Goal: Task Accomplishment & Management: Manage account settings

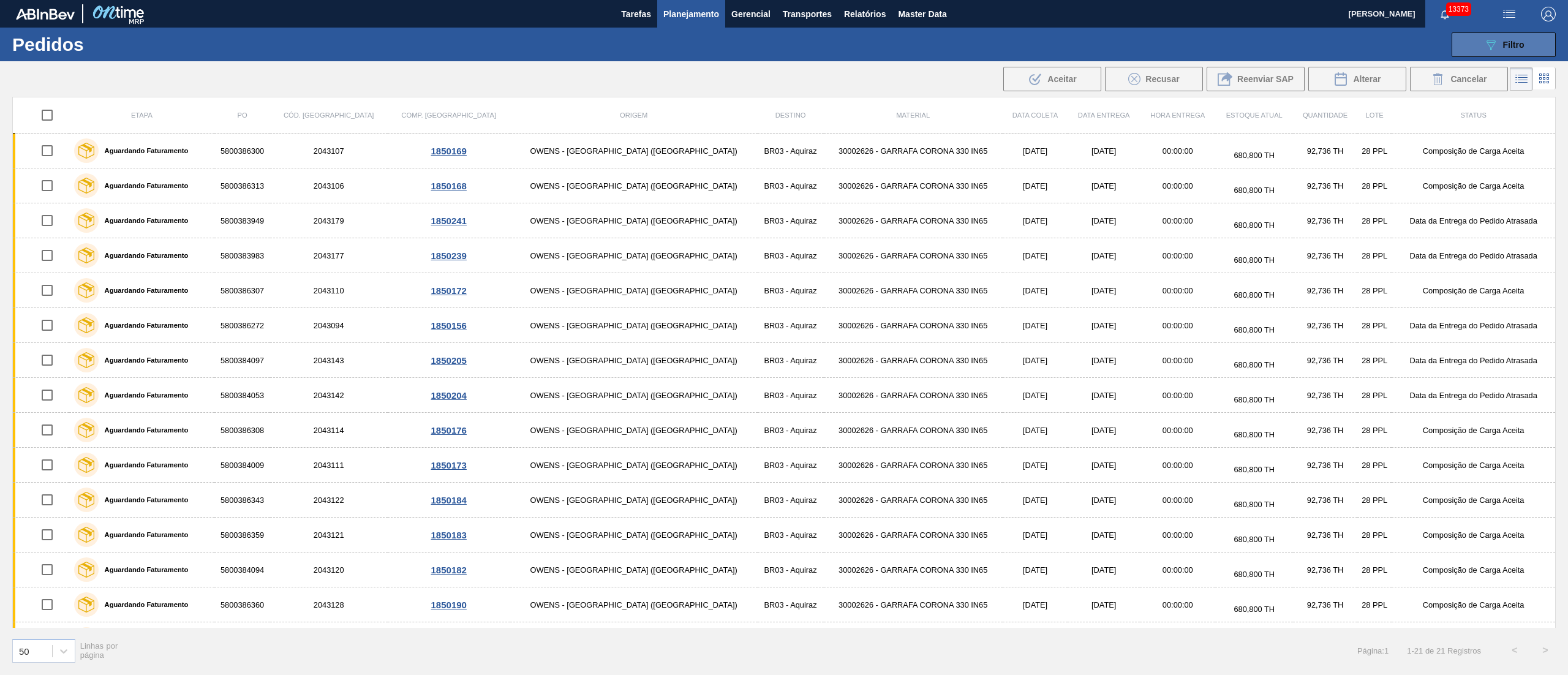
click at [1535, 50] on button "089F7B8B-B2A5-4AFE-B5C0-19BA573D28AC Filtro" at bounding box center [1504, 45] width 104 height 25
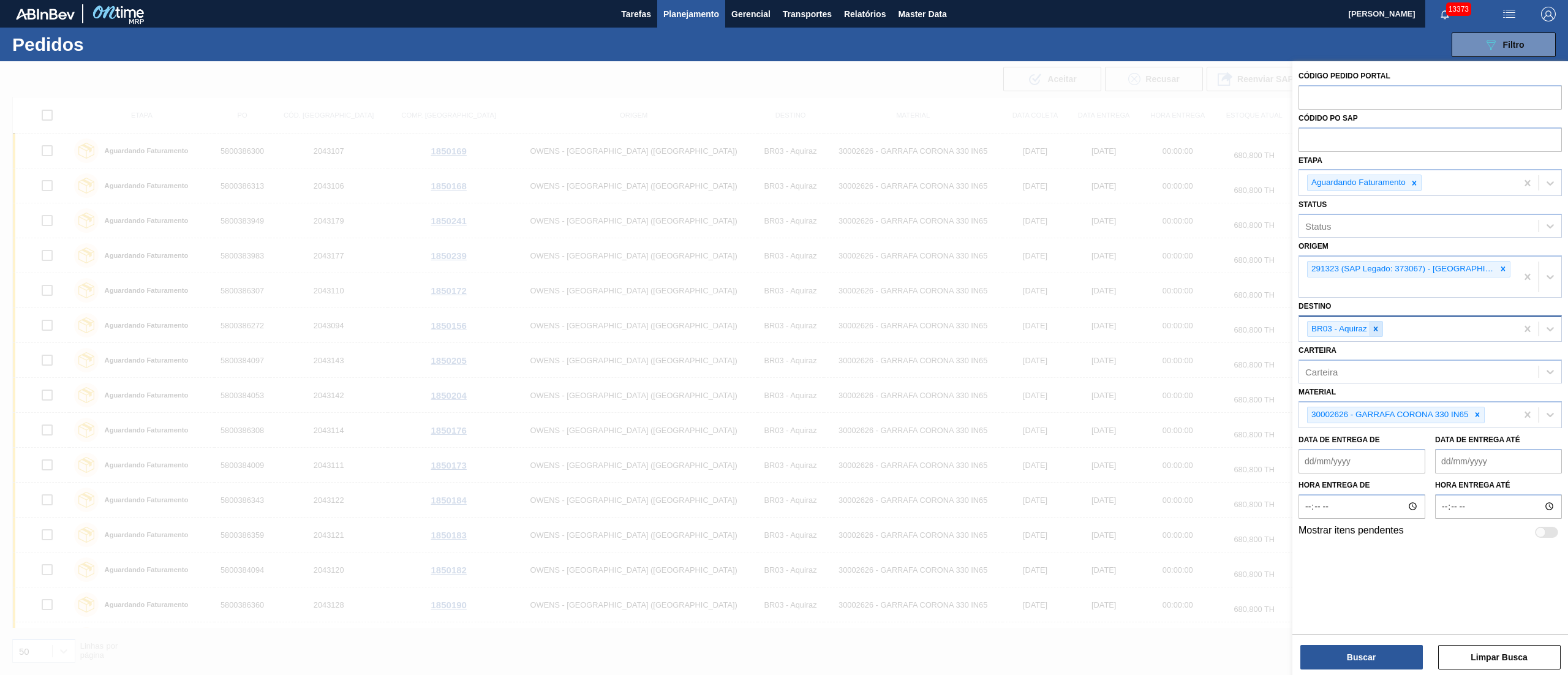
click at [1373, 330] on icon at bounding box center [1375, 328] width 8 height 8
click at [1501, 272] on icon at bounding box center [1502, 268] width 8 height 8
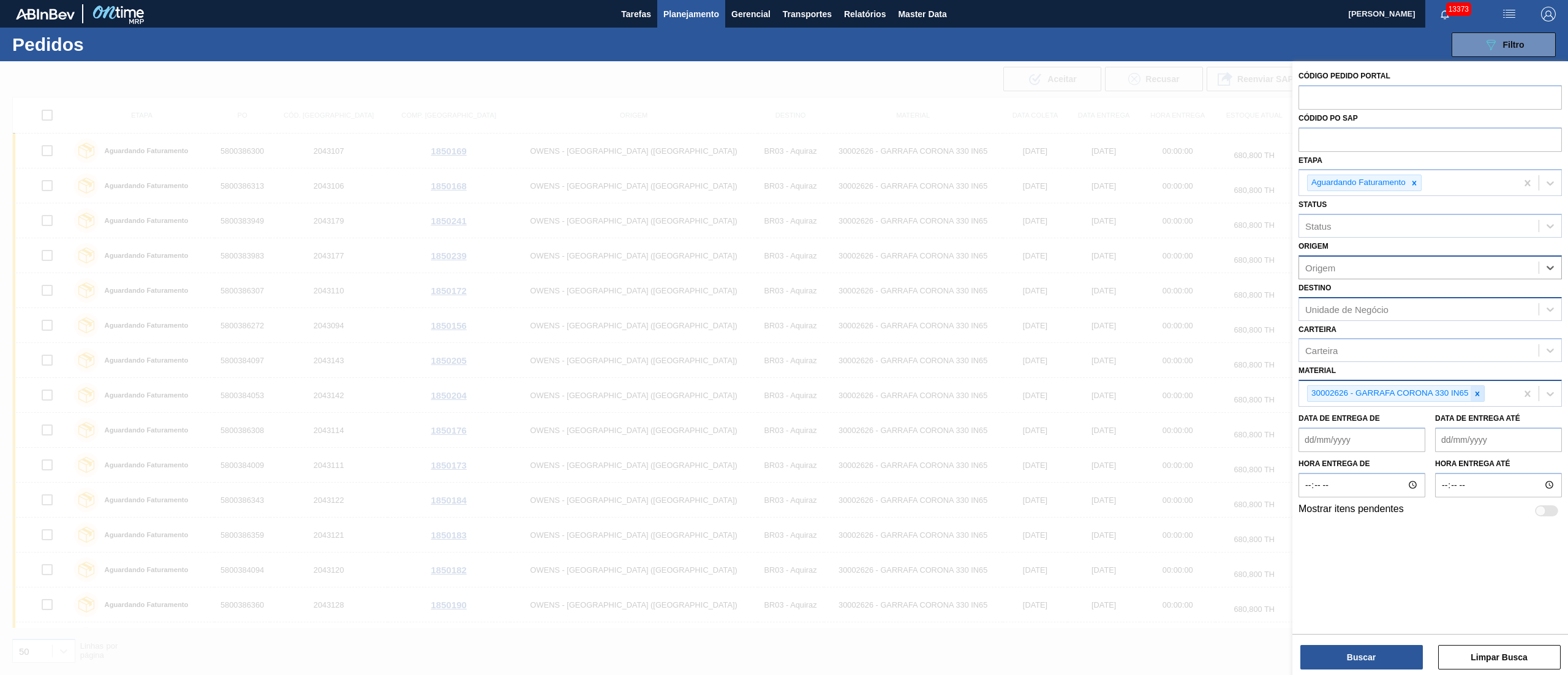
click at [1473, 393] on icon at bounding box center [1477, 393] width 8 height 8
click at [1343, 261] on div "Origem" at bounding box center [1419, 267] width 239 height 18
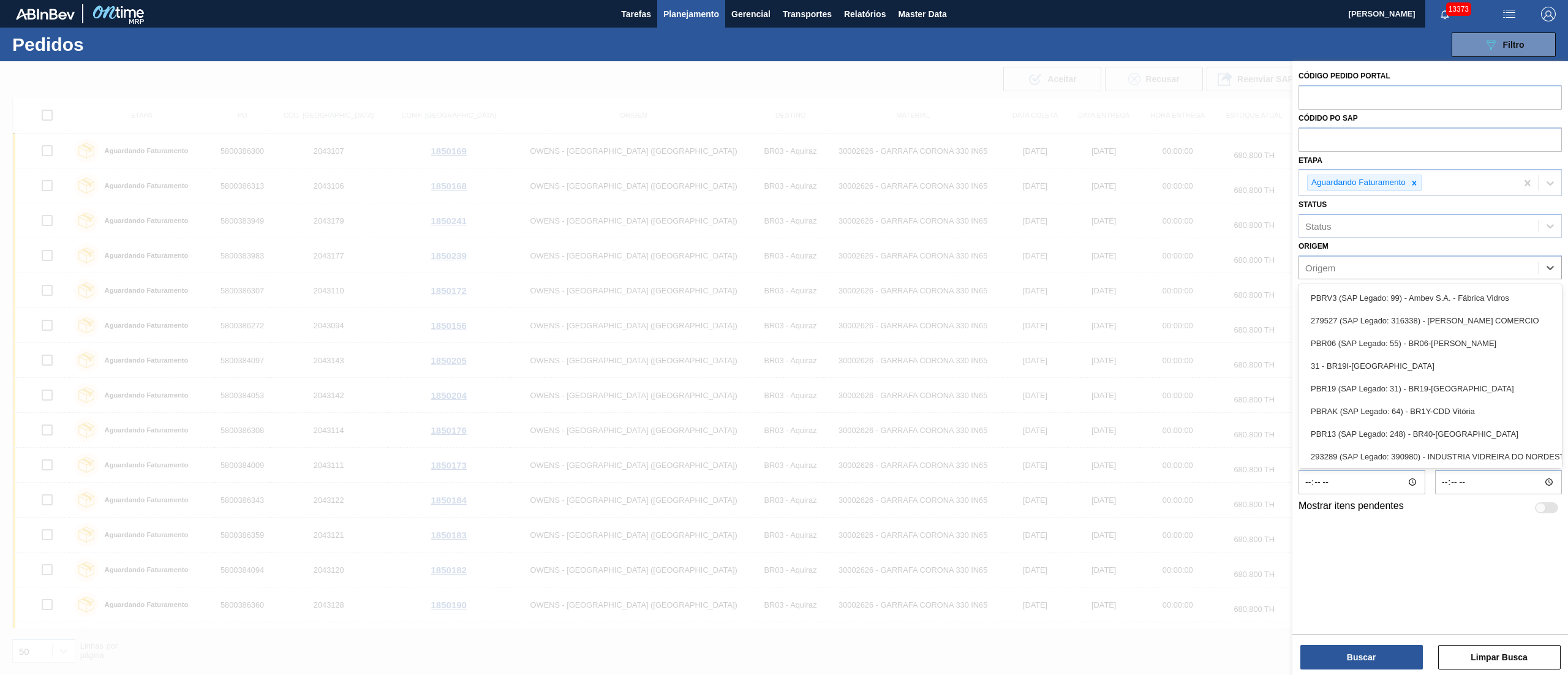
click at [1349, 244] on div "Origem option 291323 (SAP Legado: 373067) - [GEOGRAPHIC_DATA][US_STATE] INDUSTR…" at bounding box center [1430, 258] width 263 height 41
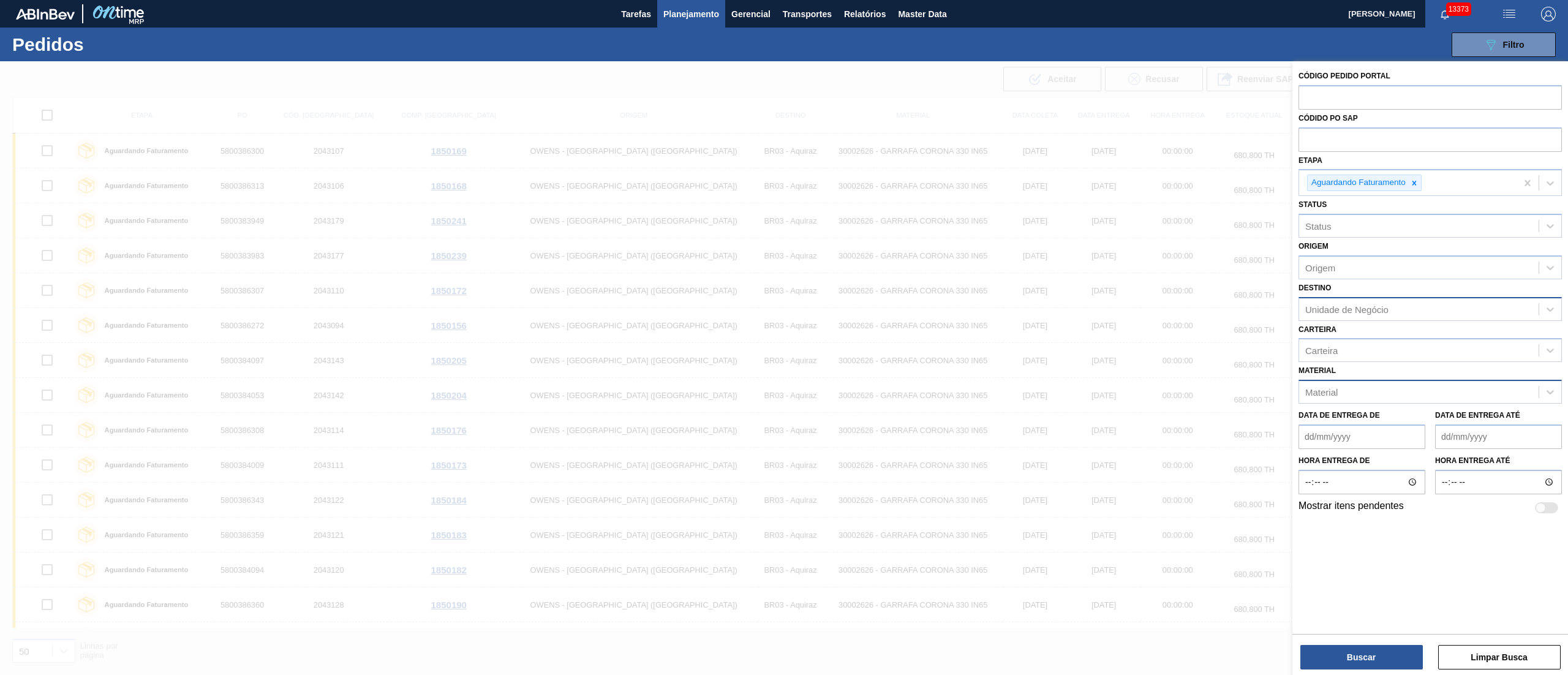
click at [1328, 307] on div "Unidade de Negócio" at bounding box center [1347, 309] width 83 height 10
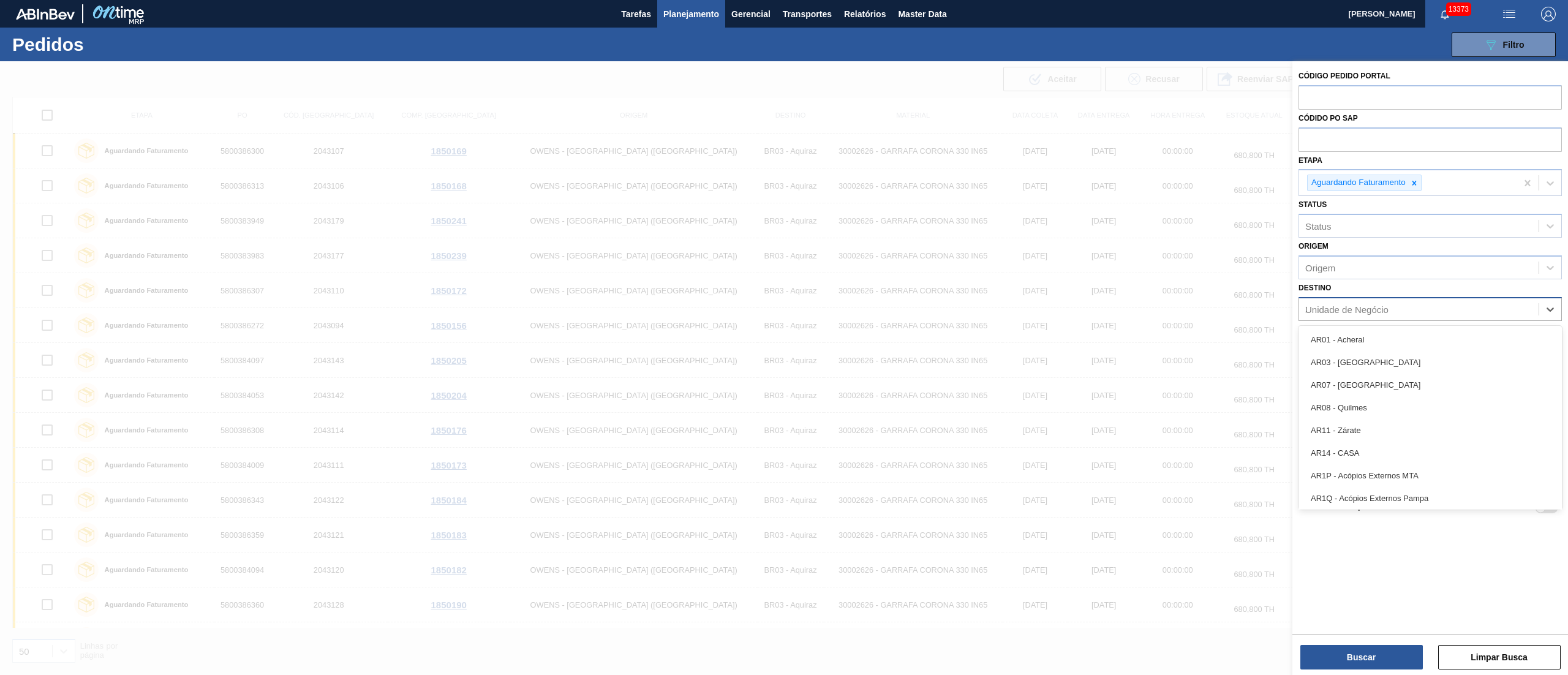
type input "21"
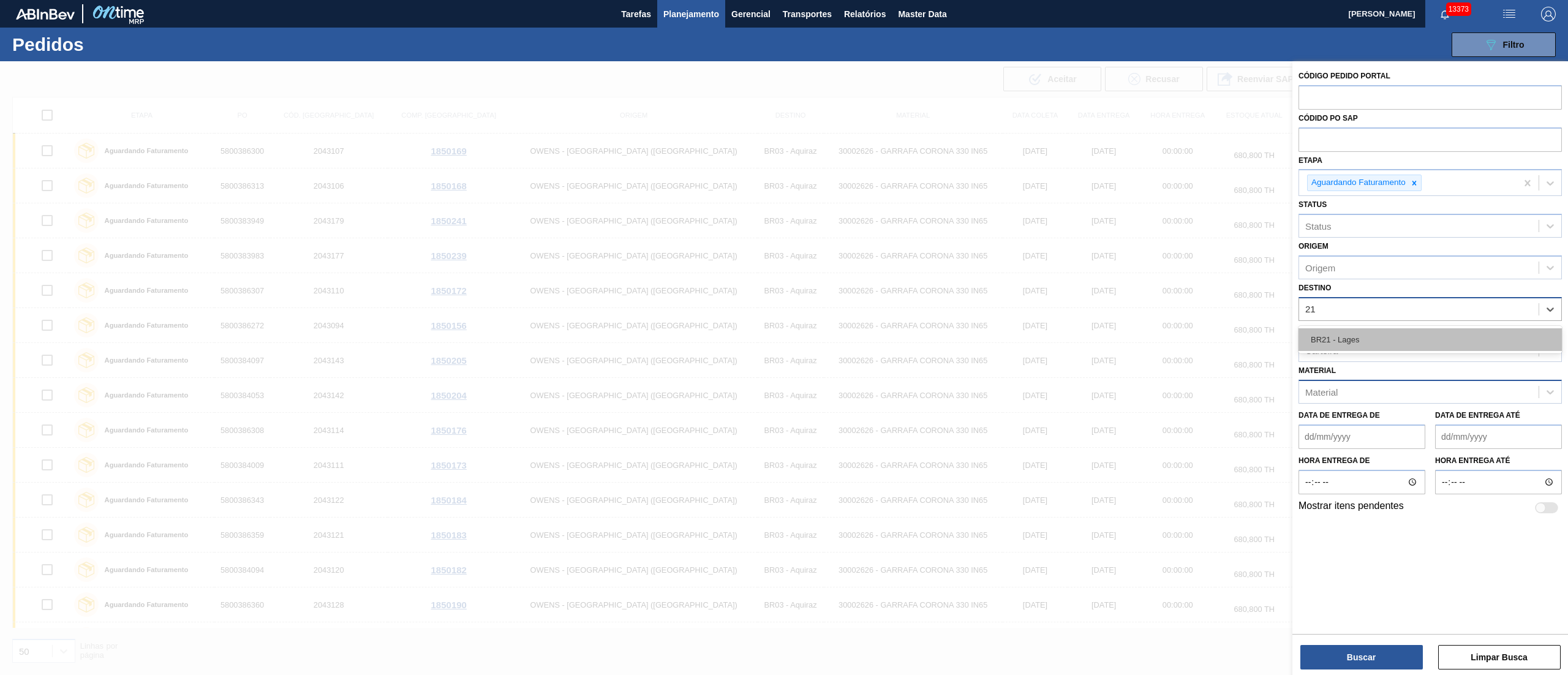
click at [1336, 345] on div "BR21 - Lages" at bounding box center [1430, 340] width 263 height 23
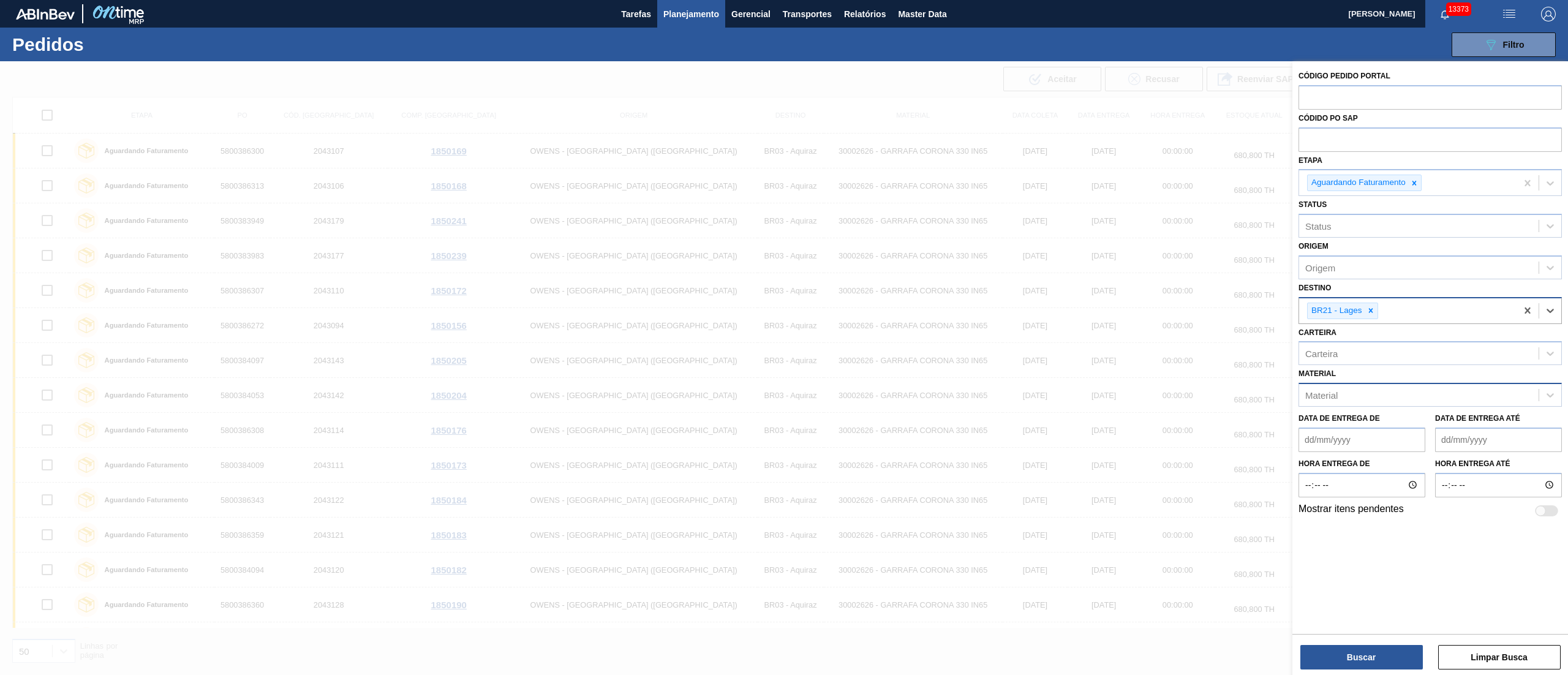
click at [1323, 391] on div "Material" at bounding box center [1321, 395] width 32 height 10
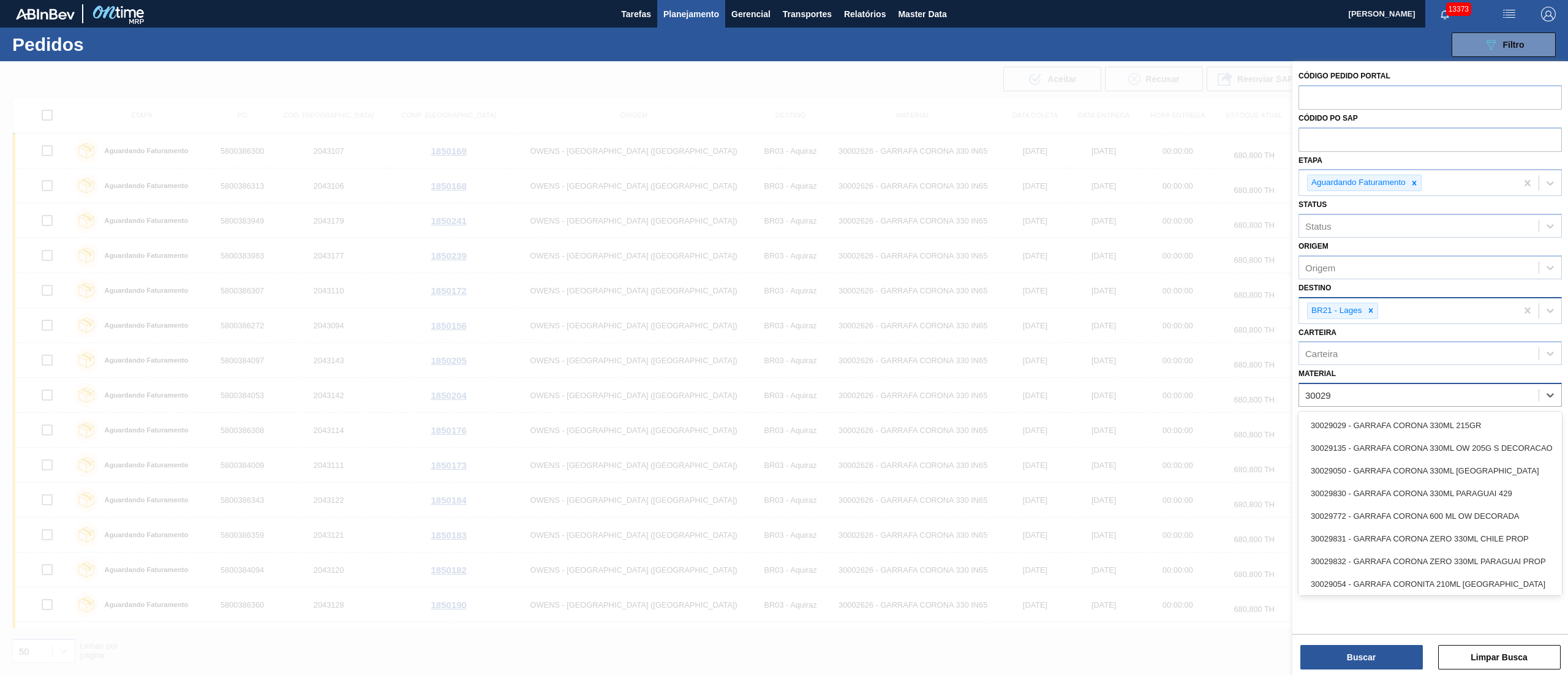
type input "300294"
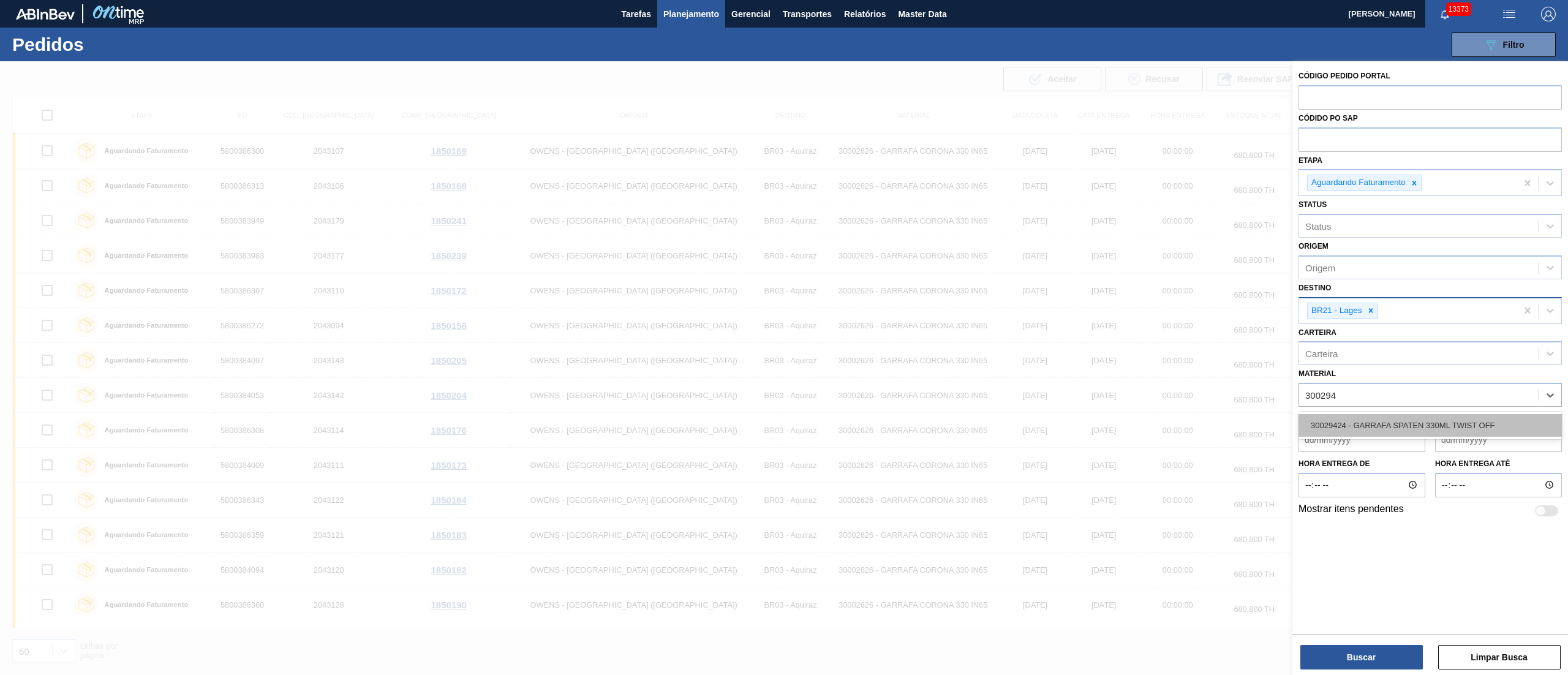
click at [1388, 429] on div "30029424 - GARRAFA SPATEN 330ML TWIST OFF" at bounding box center [1430, 426] width 263 height 23
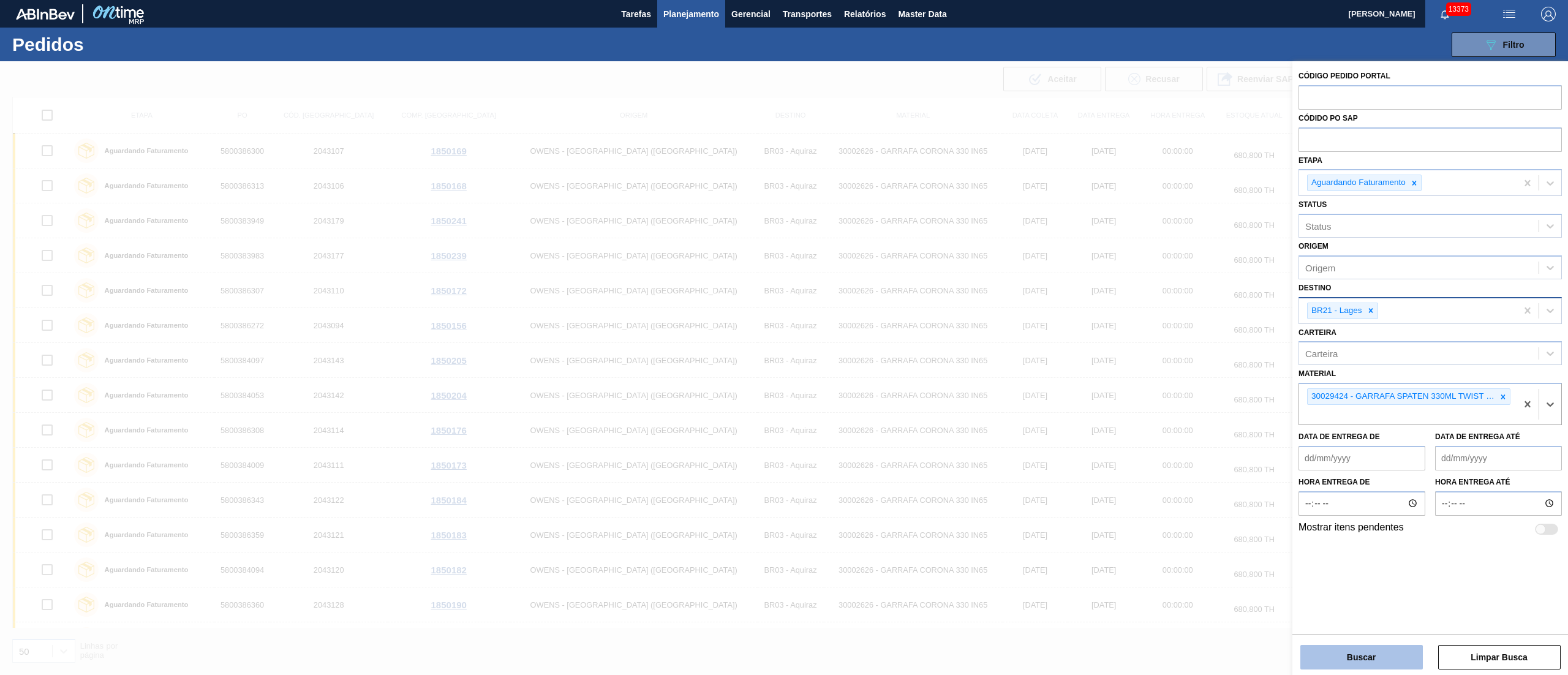
click at [1345, 656] on button "Buscar" at bounding box center [1361, 657] width 123 height 25
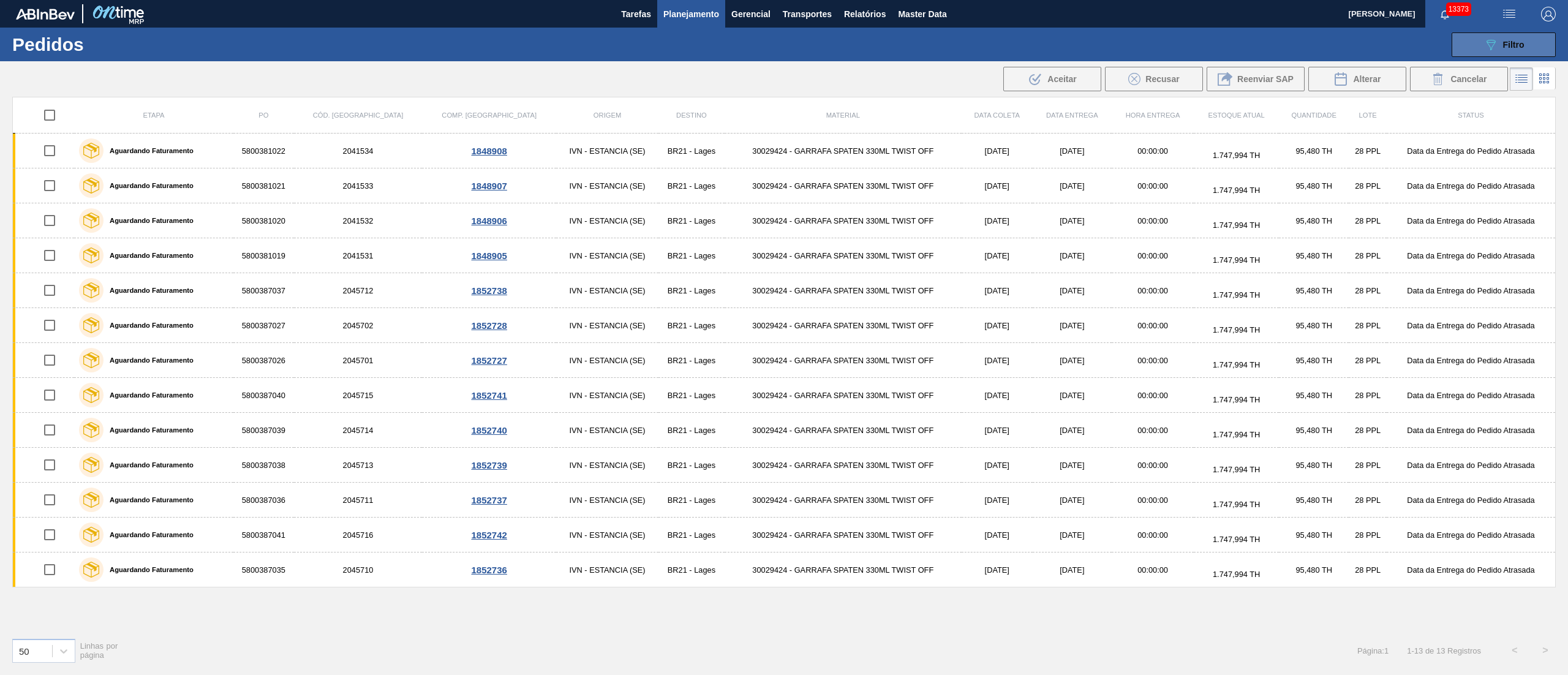
click at [1507, 45] on span "Filtro" at bounding box center [1514, 45] width 22 height 10
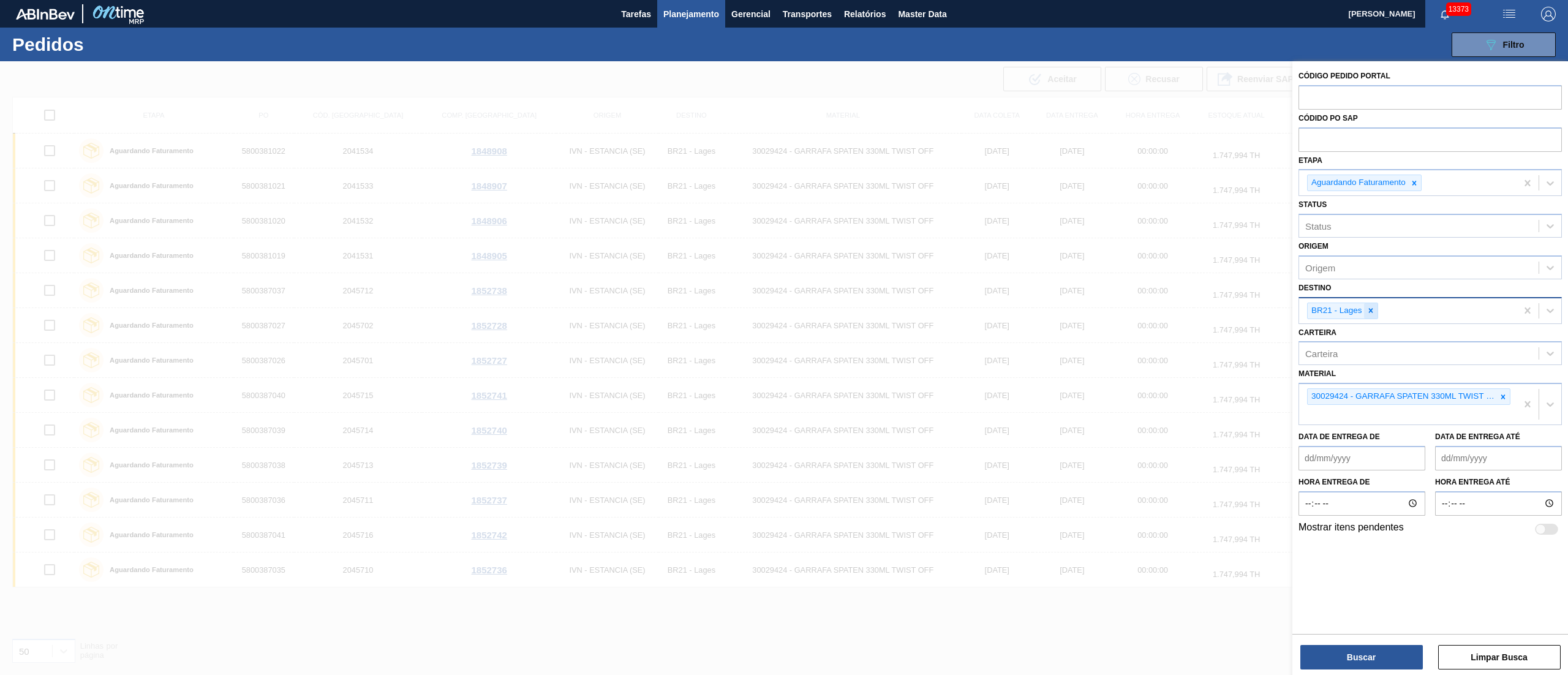
click at [1375, 315] on div at bounding box center [1370, 311] width 13 height 15
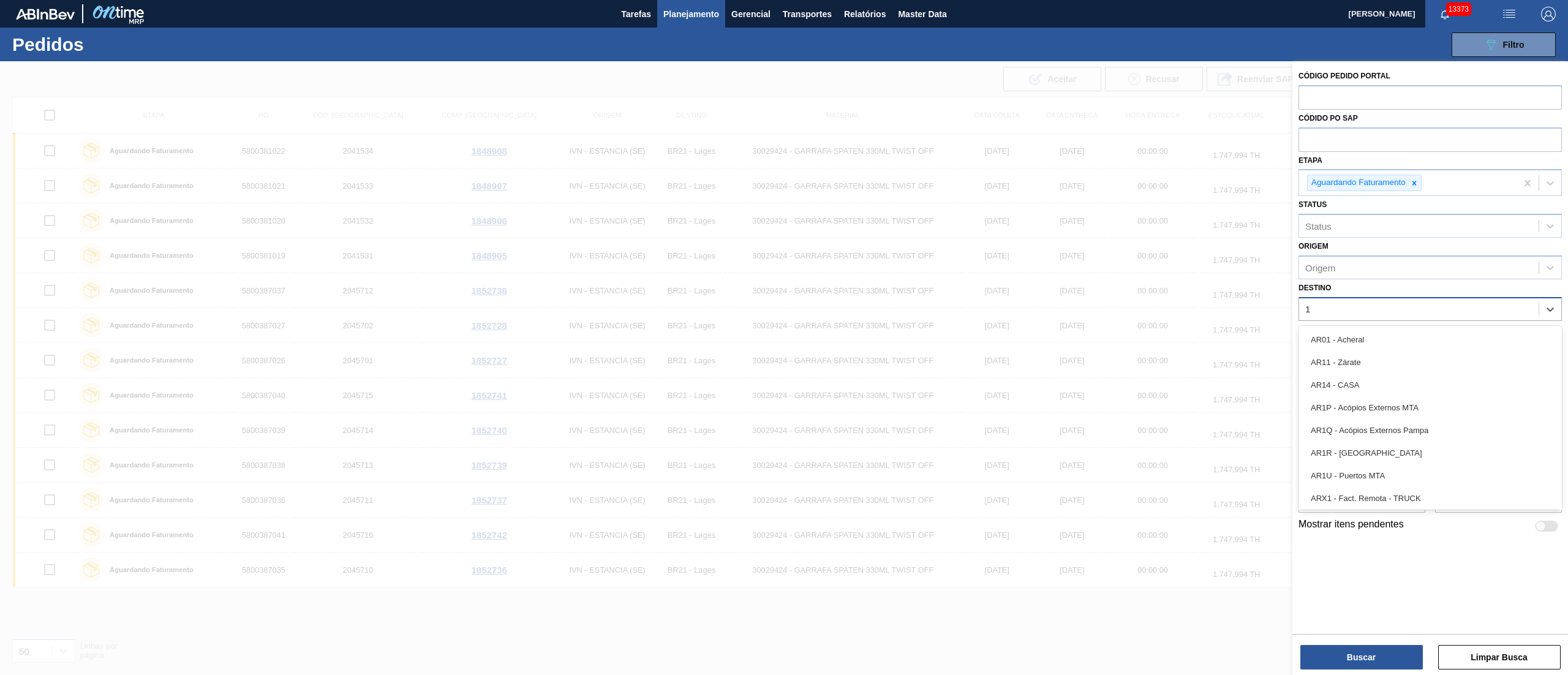
type input "16"
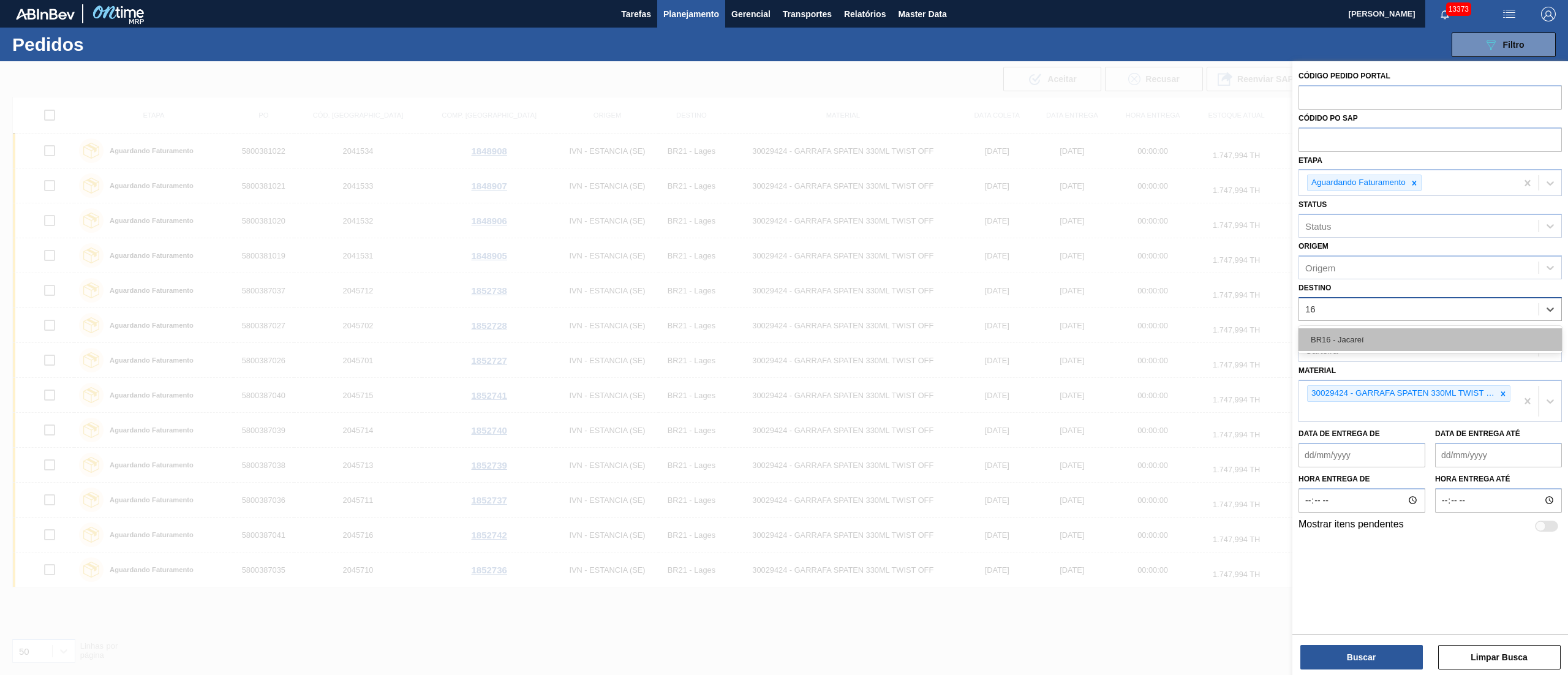
click at [1345, 338] on div "BR16 - Jacareí" at bounding box center [1430, 340] width 263 height 23
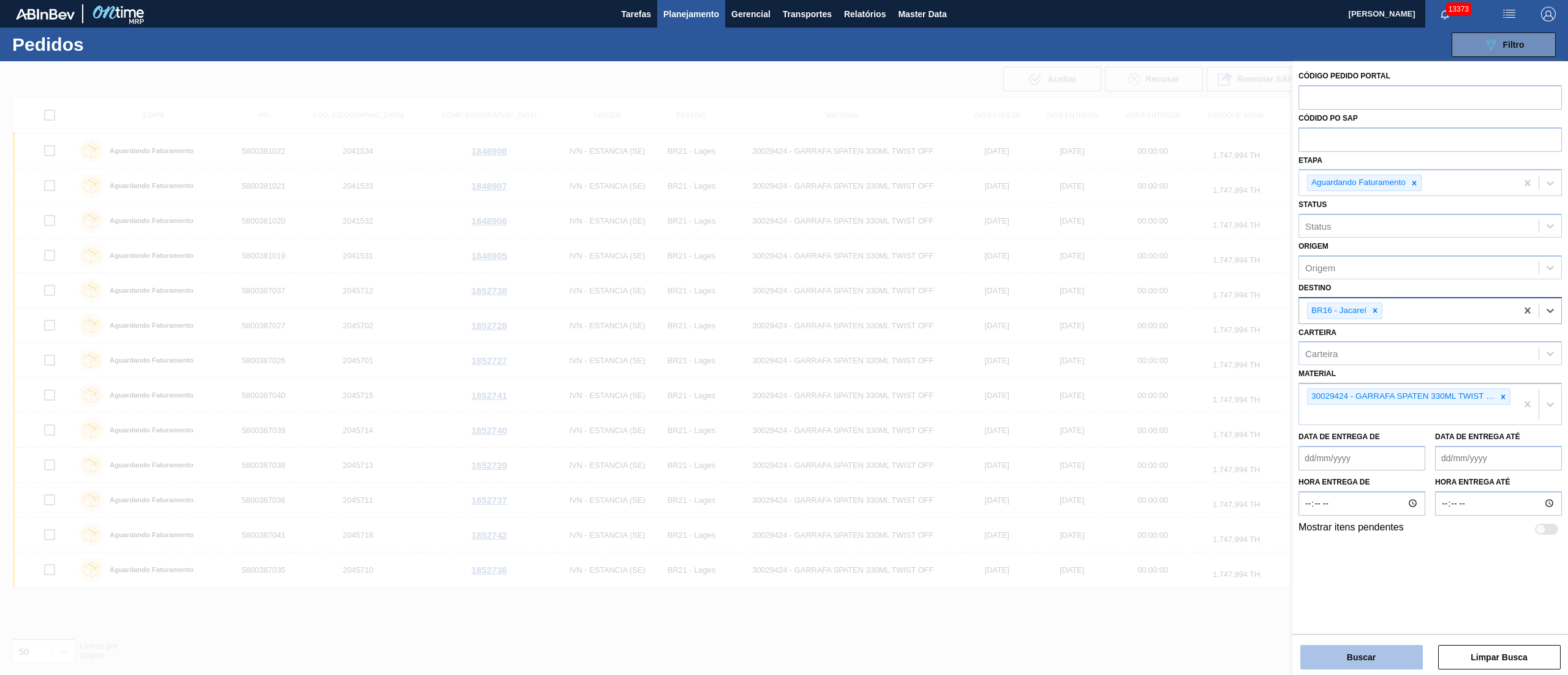
click at [1383, 657] on button "Buscar" at bounding box center [1361, 657] width 123 height 25
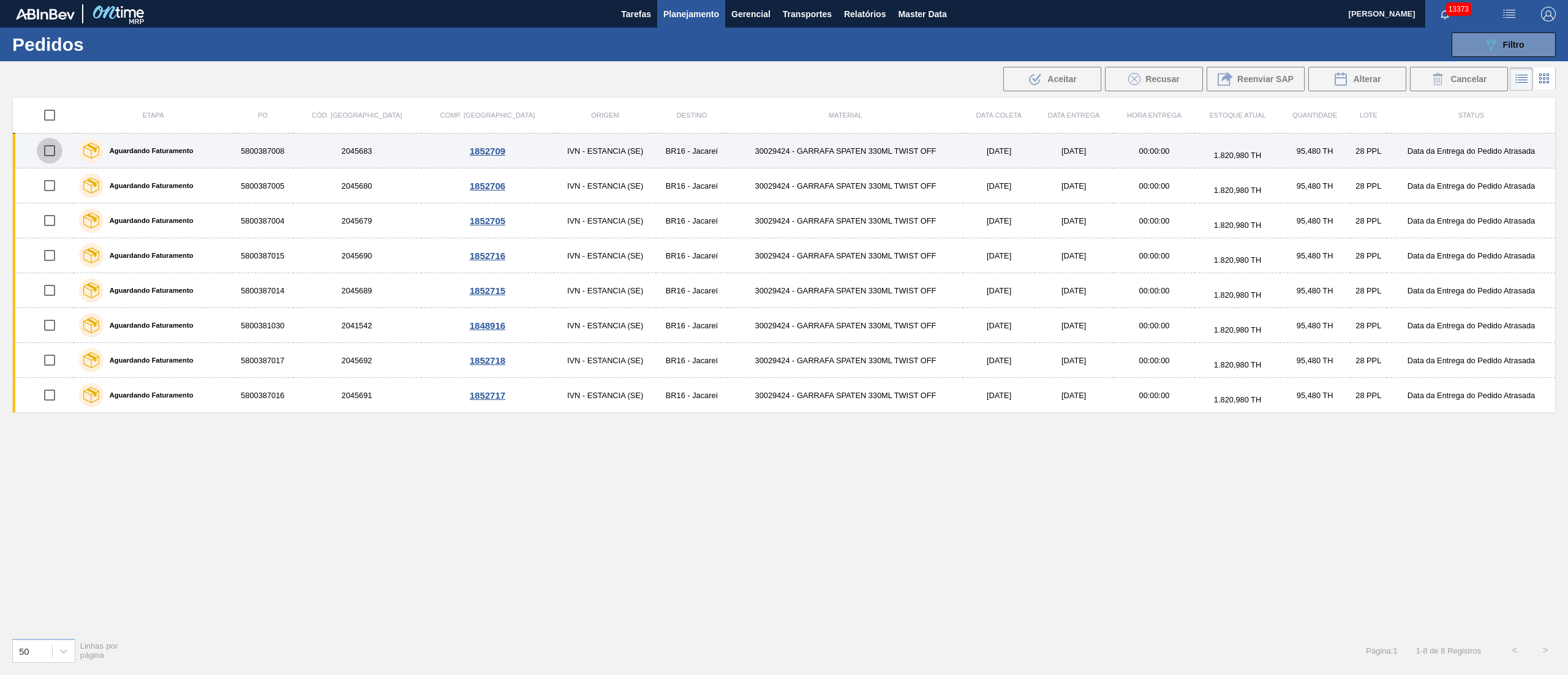
click at [55, 153] on input "checkbox" at bounding box center [50, 151] width 25 height 25
checkbox input "true"
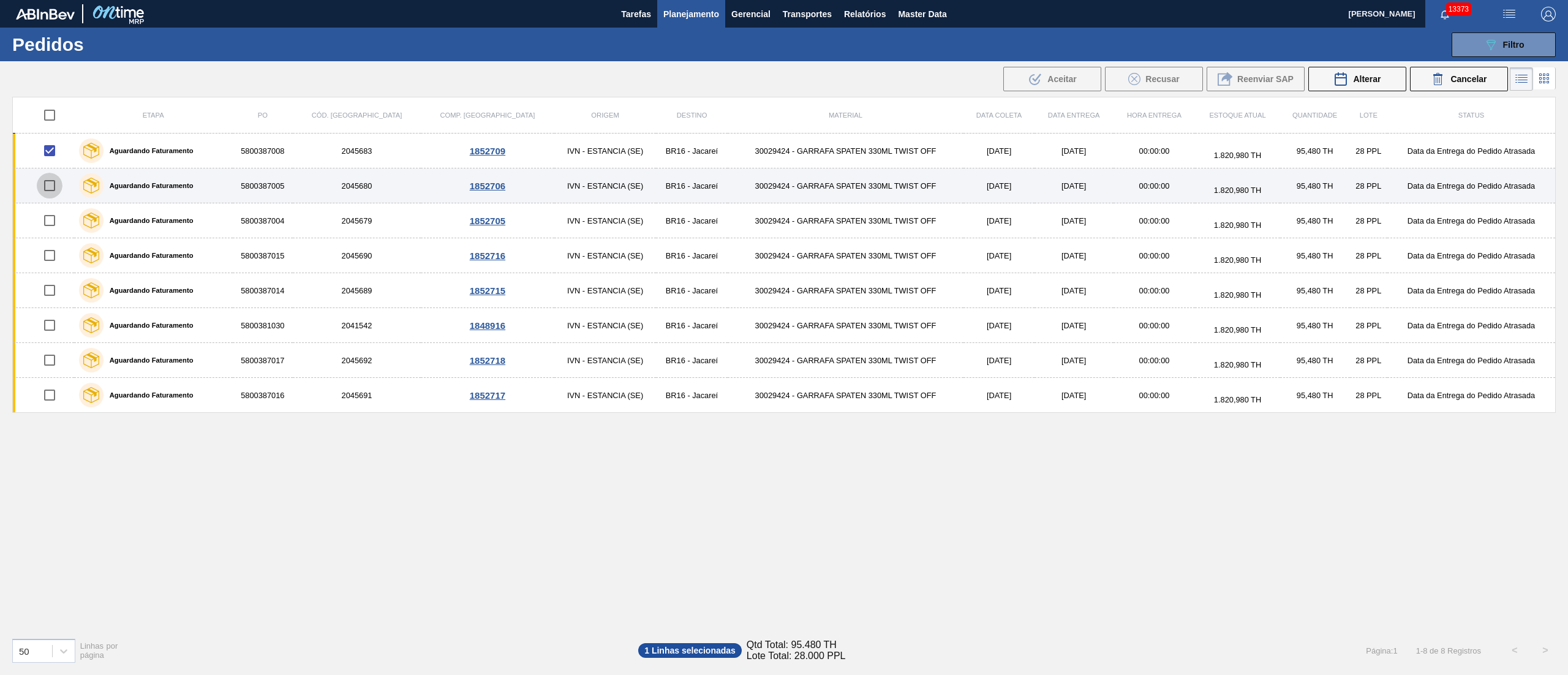
click at [52, 188] on input "checkbox" at bounding box center [50, 186] width 25 height 25
checkbox input "true"
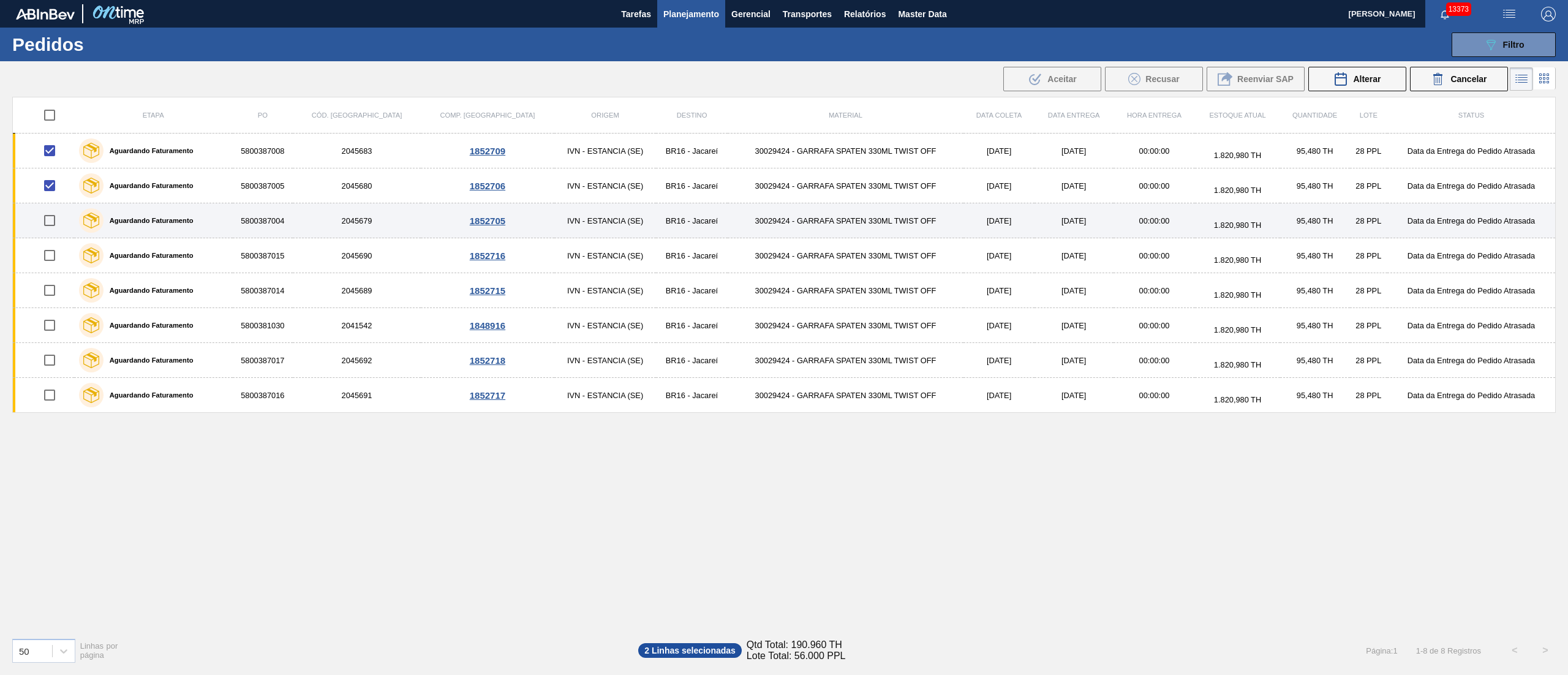
click at [52, 224] on input "checkbox" at bounding box center [50, 220] width 25 height 25
checkbox input "true"
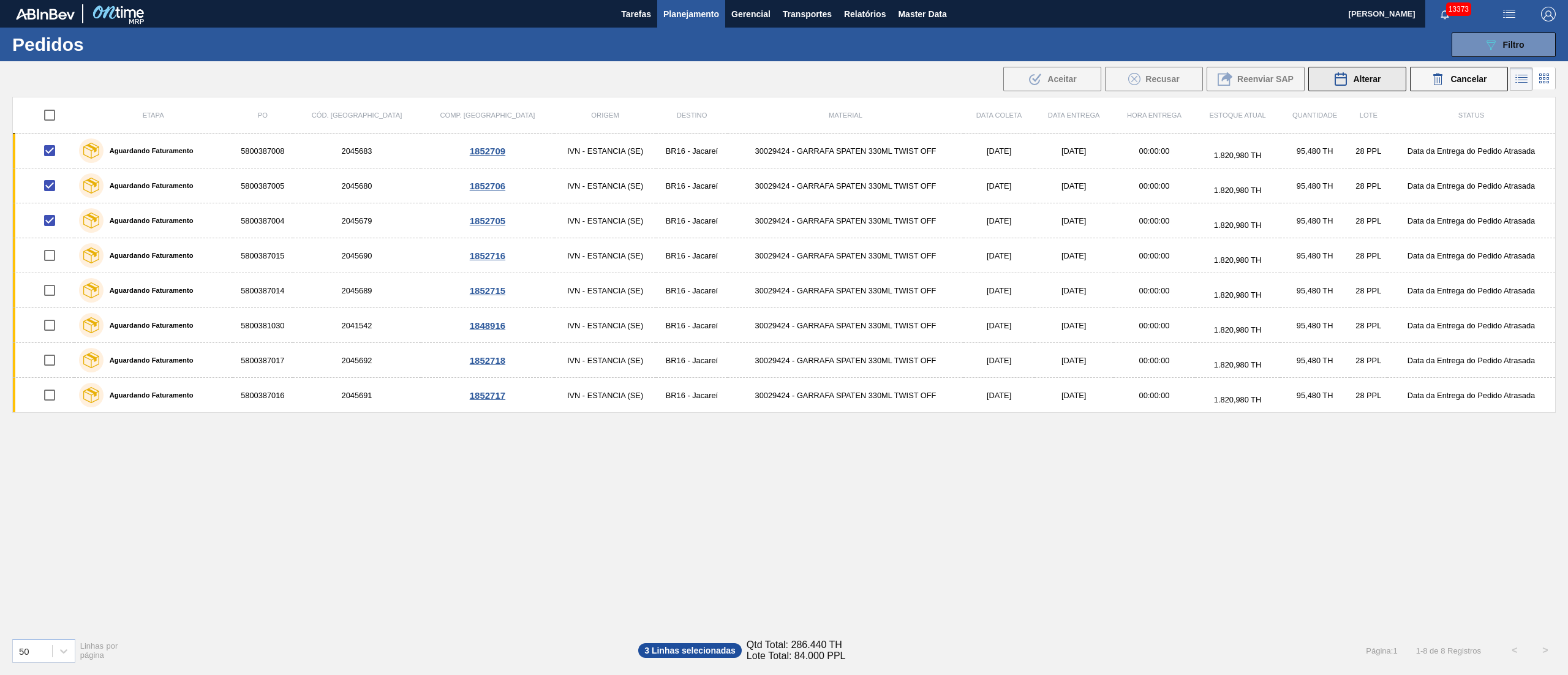
click at [1363, 78] on span "Alterar" at bounding box center [1366, 79] width 27 height 10
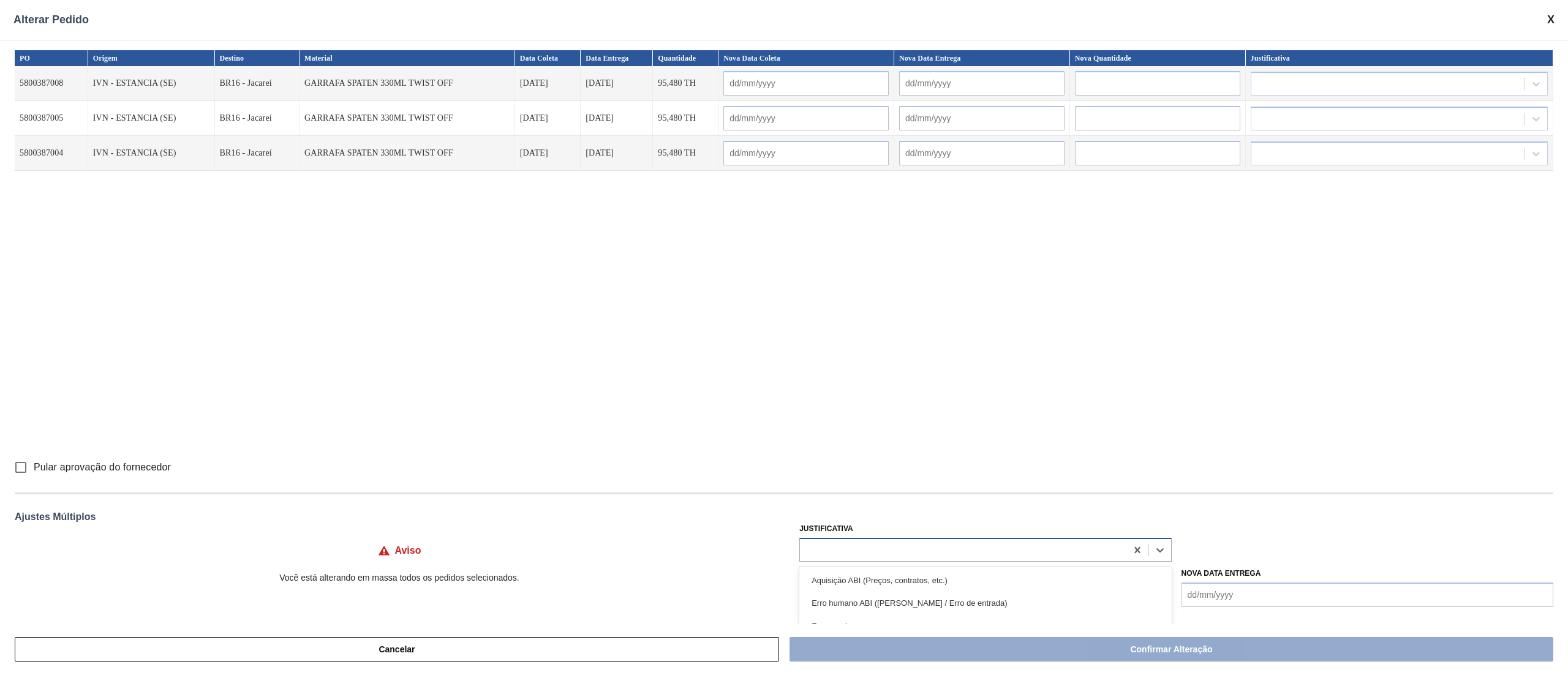
click at [883, 556] on div at bounding box center [962, 550] width 326 height 18
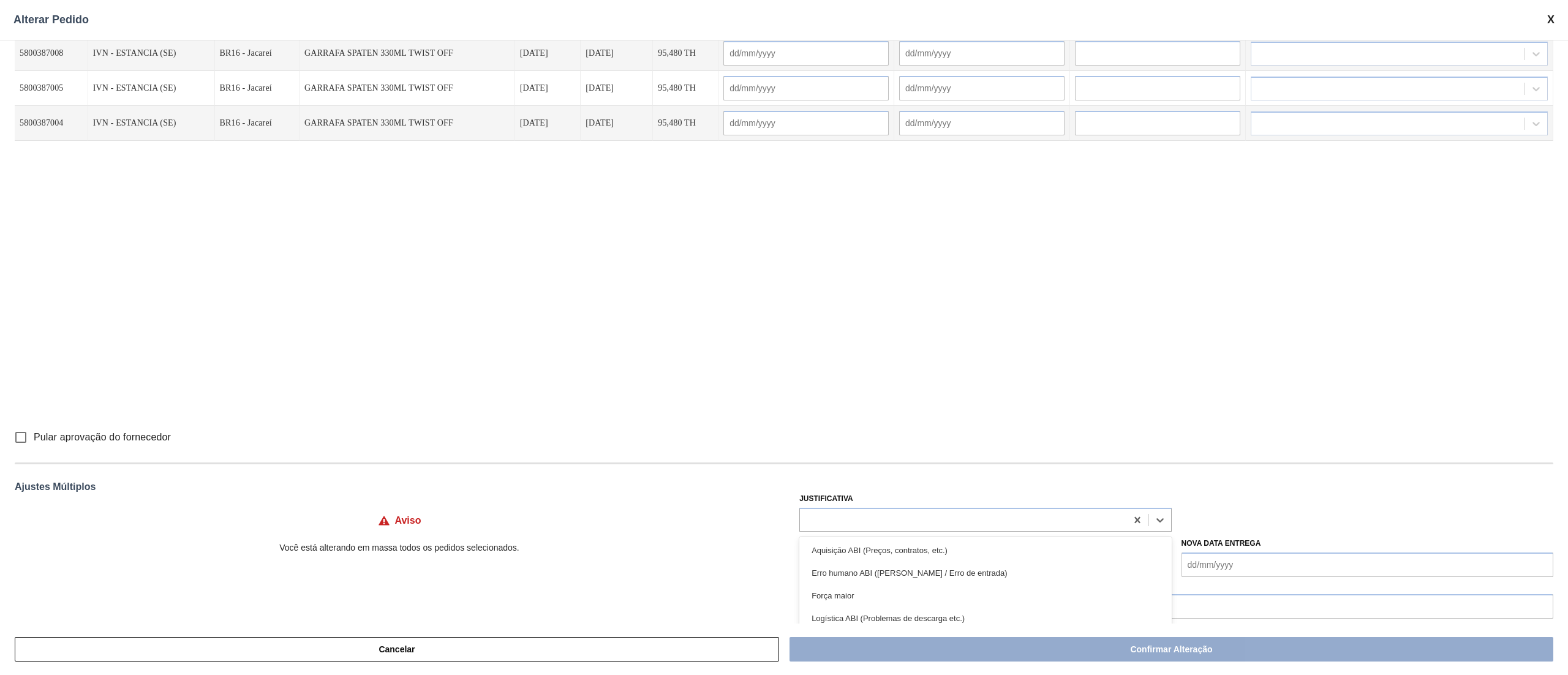
scroll to position [46, 0]
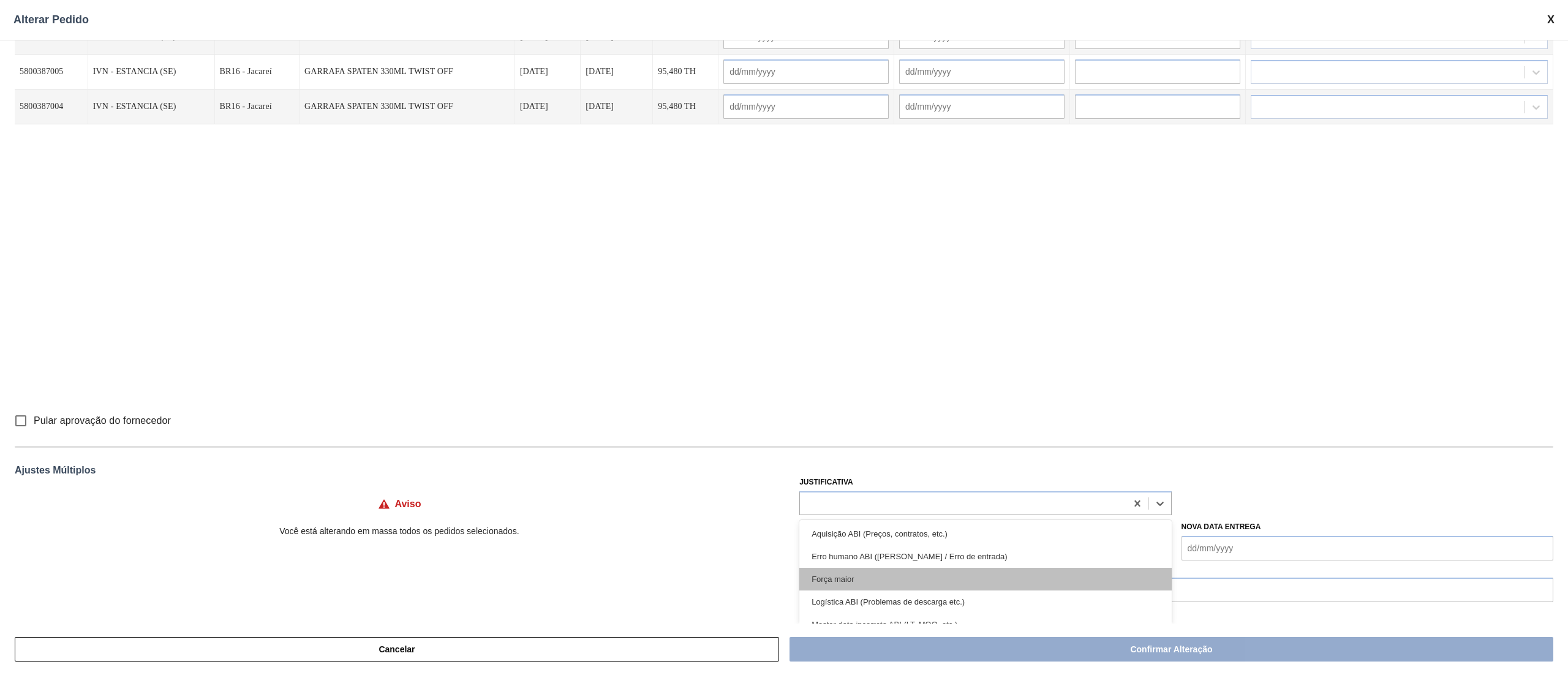
click at [838, 580] on div "Força maior" at bounding box center [985, 580] width 371 height 23
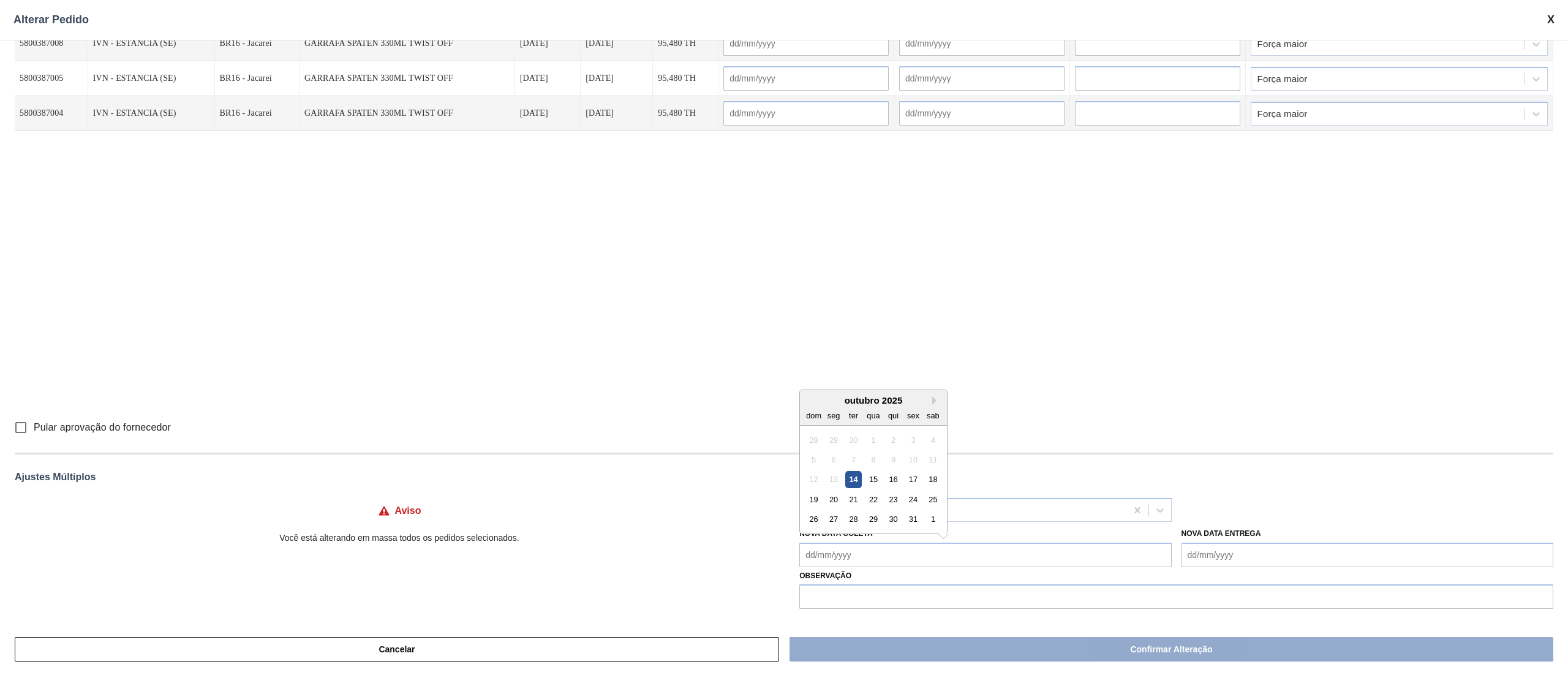
click at [844, 553] on Coleta "Nova Data Coleta" at bounding box center [985, 555] width 371 height 25
click at [838, 502] on div "20" at bounding box center [834, 499] width 17 height 17
type Coleta "[DATE]"
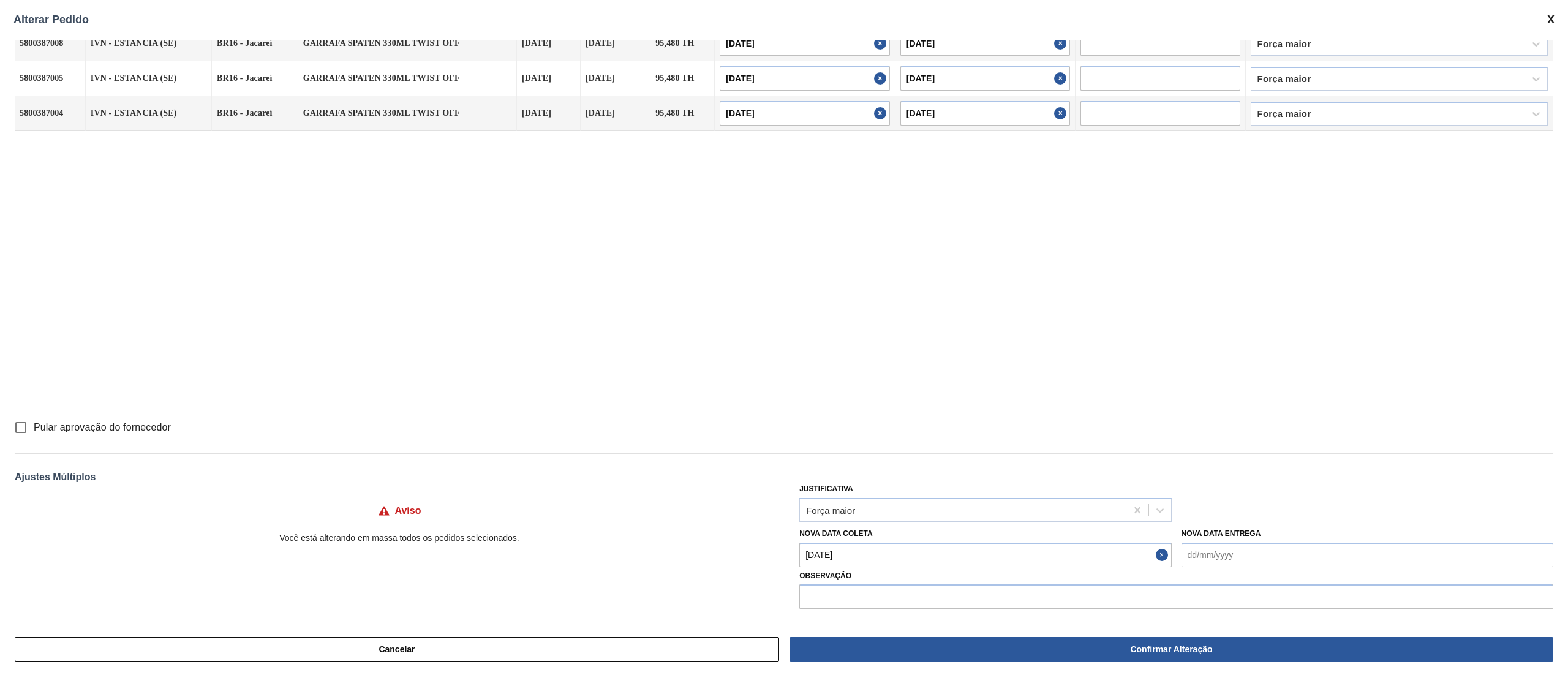
type input "[DATE]"
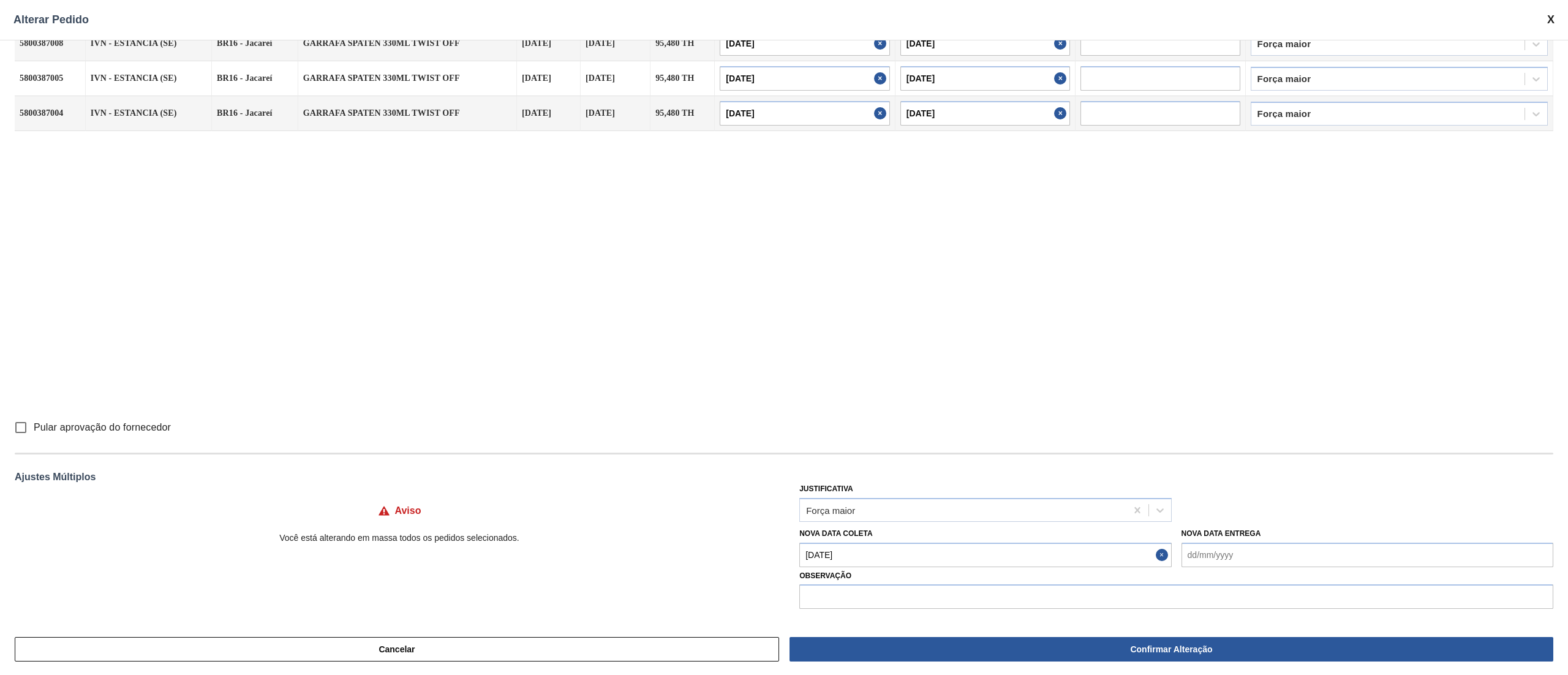
type input "[DATE]"
click at [882, 558] on Coleta "[DATE]" at bounding box center [985, 555] width 371 height 25
click at [16, 428] on input "Pular aprovação do fornecedor" at bounding box center [21, 428] width 25 height 25
checkbox input "true"
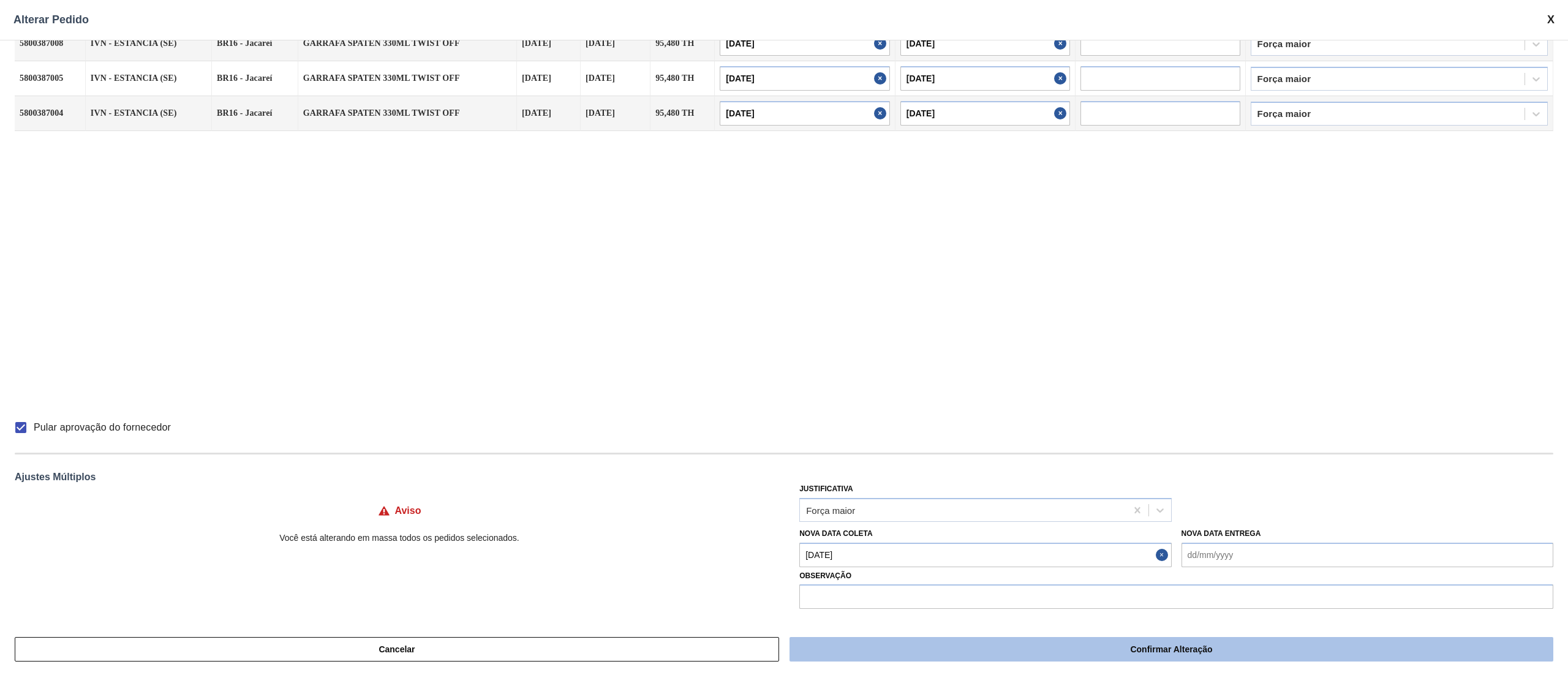
click at [1094, 657] on button "Confirmar Alteração" at bounding box center [1171, 649] width 764 height 25
checkbox input "false"
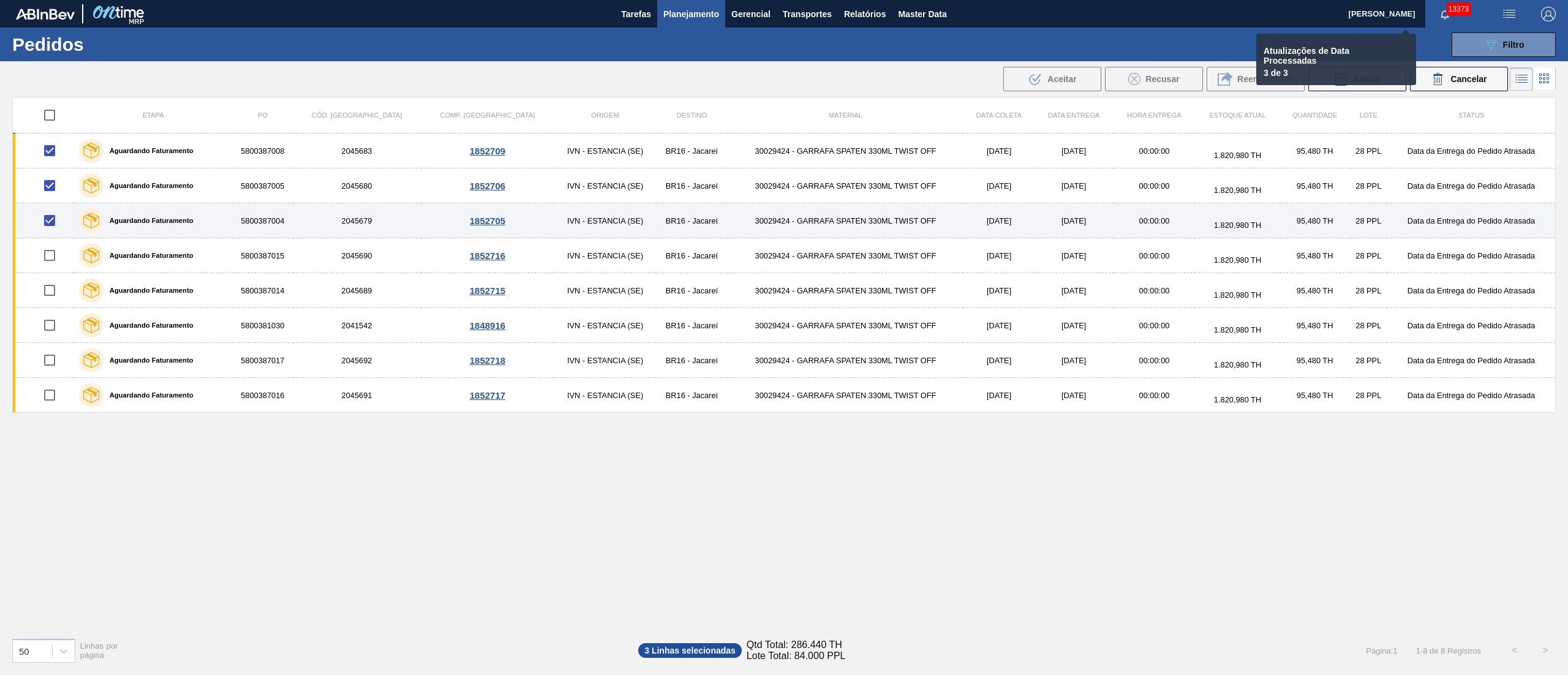
checkbox input "false"
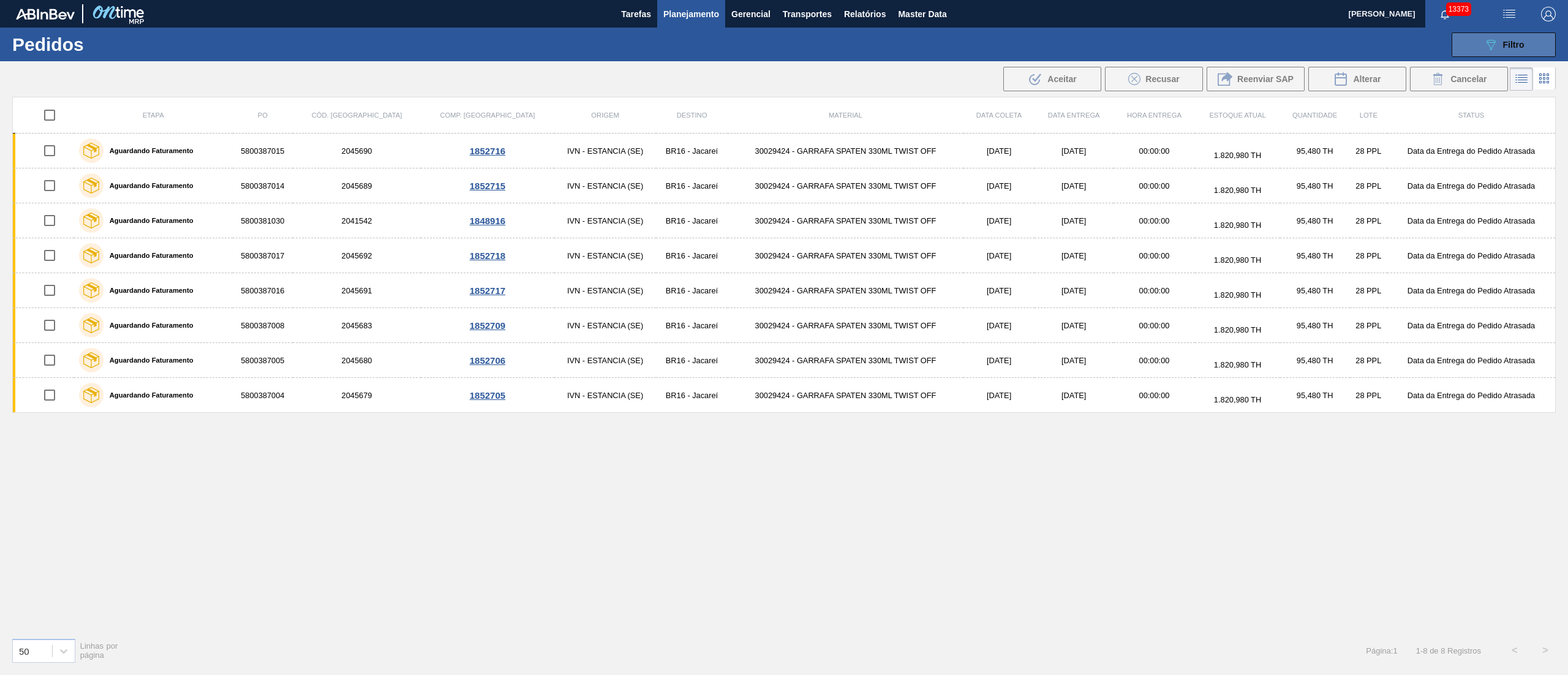
click at [1497, 51] on icon "089F7B8B-B2A5-4AFE-B5C0-19BA573D28AC" at bounding box center [1490, 45] width 15 height 15
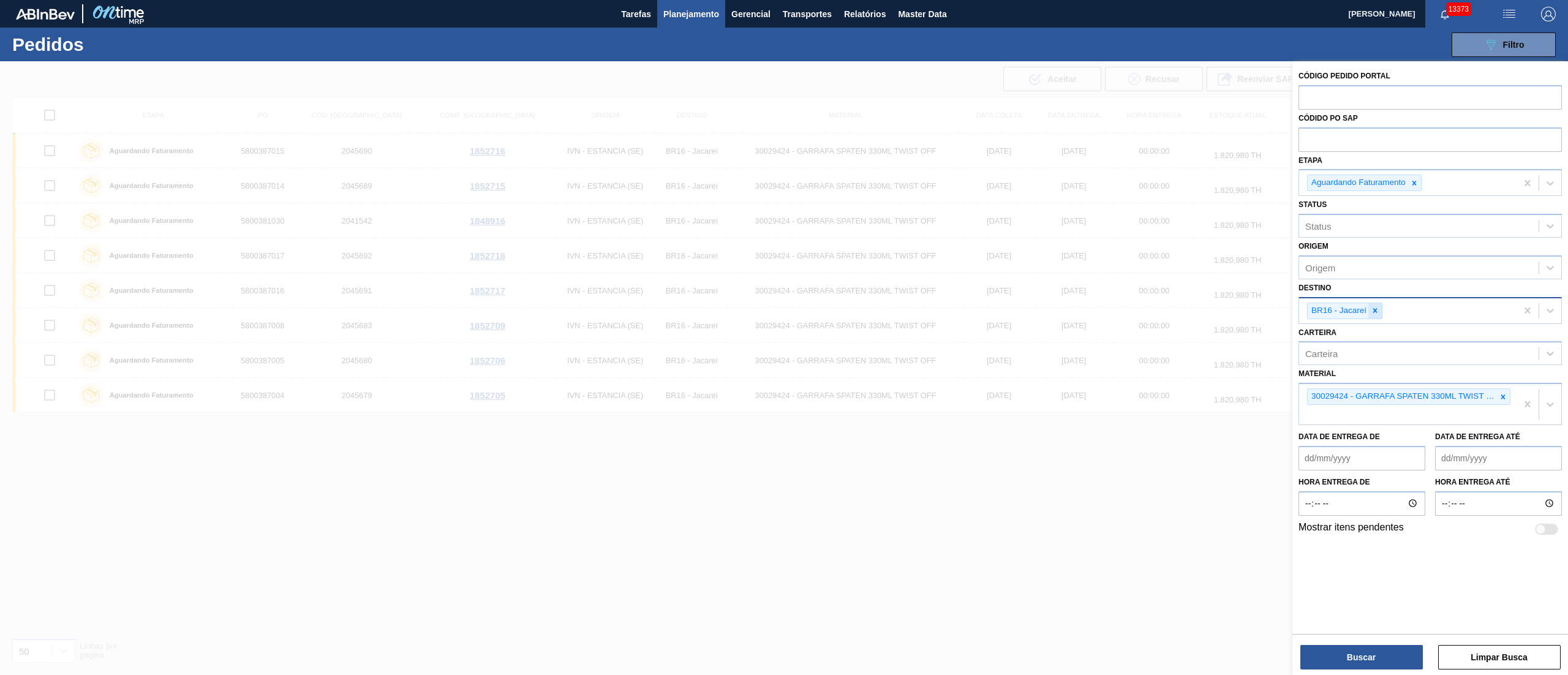
click at [1372, 317] on div at bounding box center [1375, 311] width 13 height 15
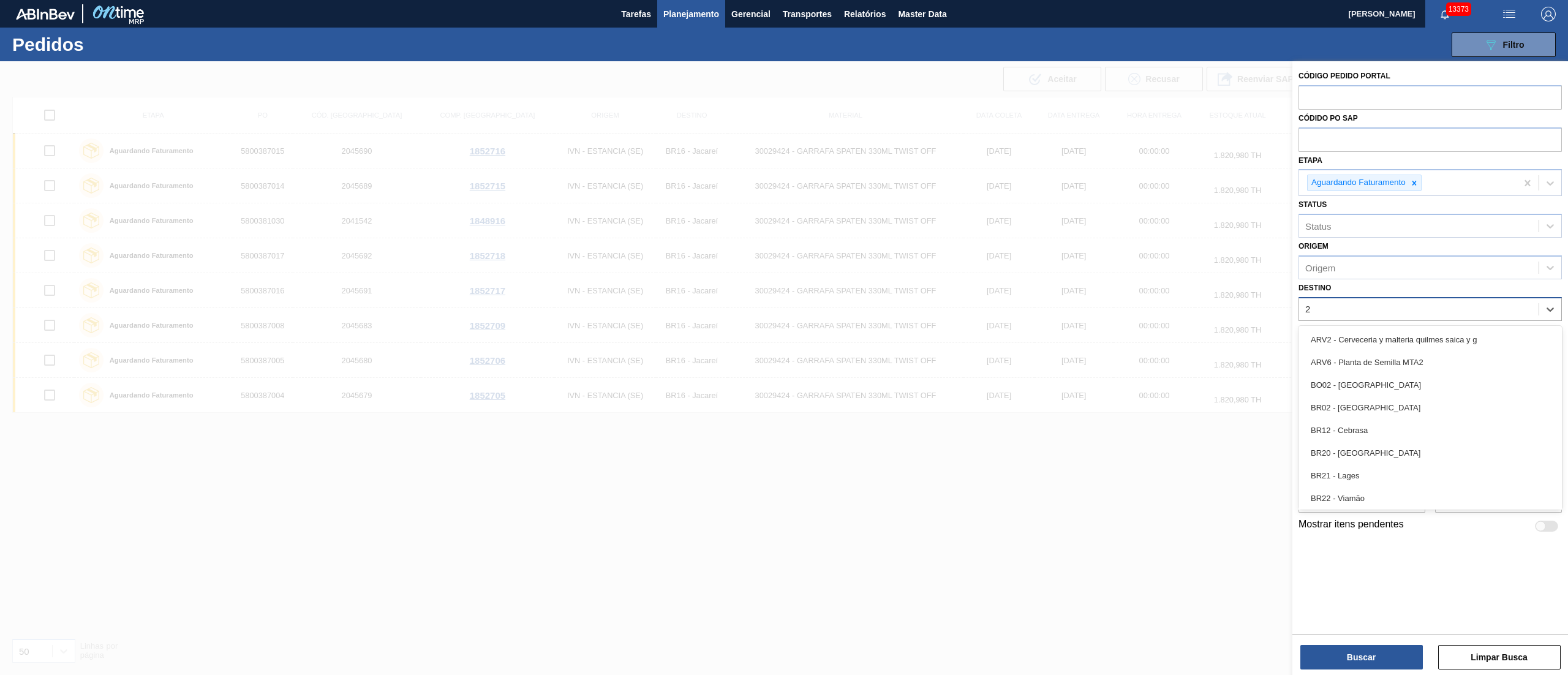
type input "21"
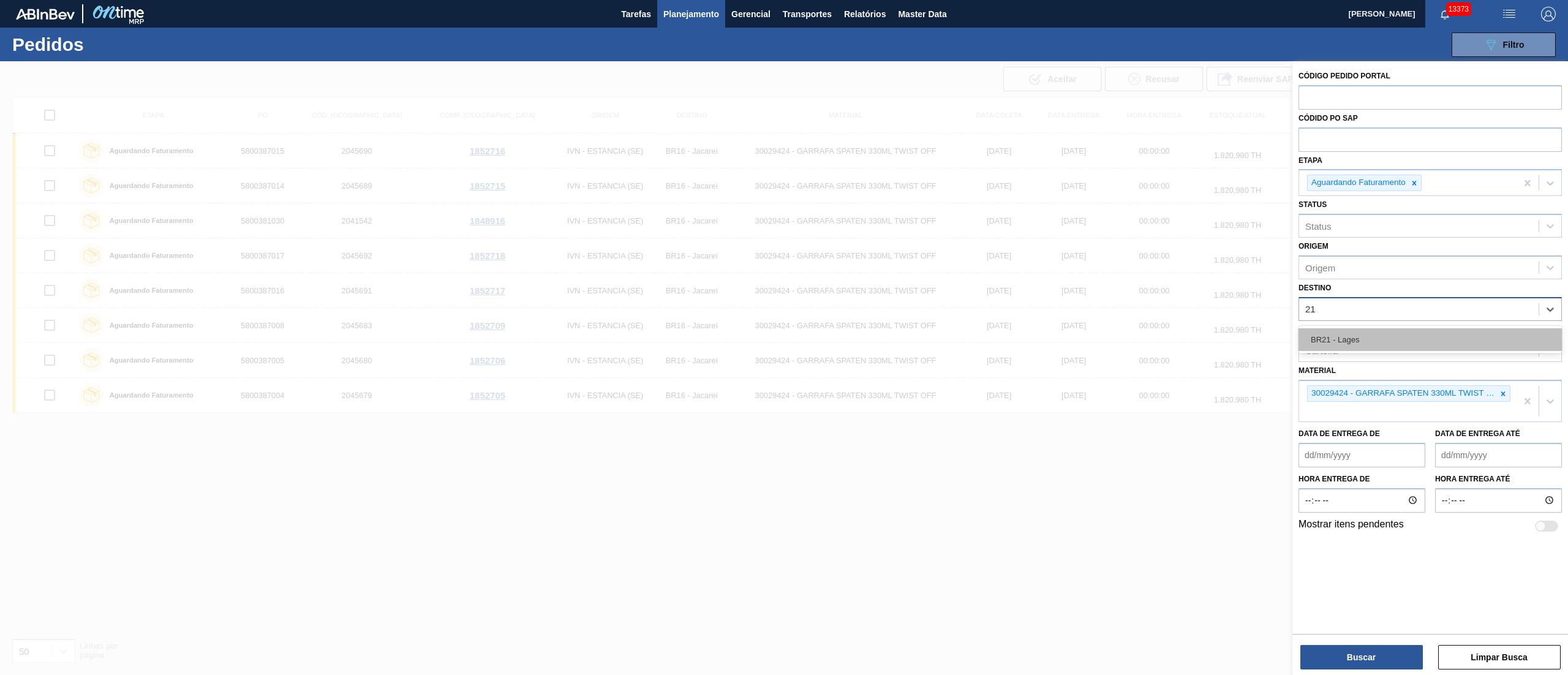
click at [1358, 339] on div "BR21 - Lages" at bounding box center [1430, 340] width 263 height 23
click at [1503, 389] on div at bounding box center [1502, 396] width 13 height 15
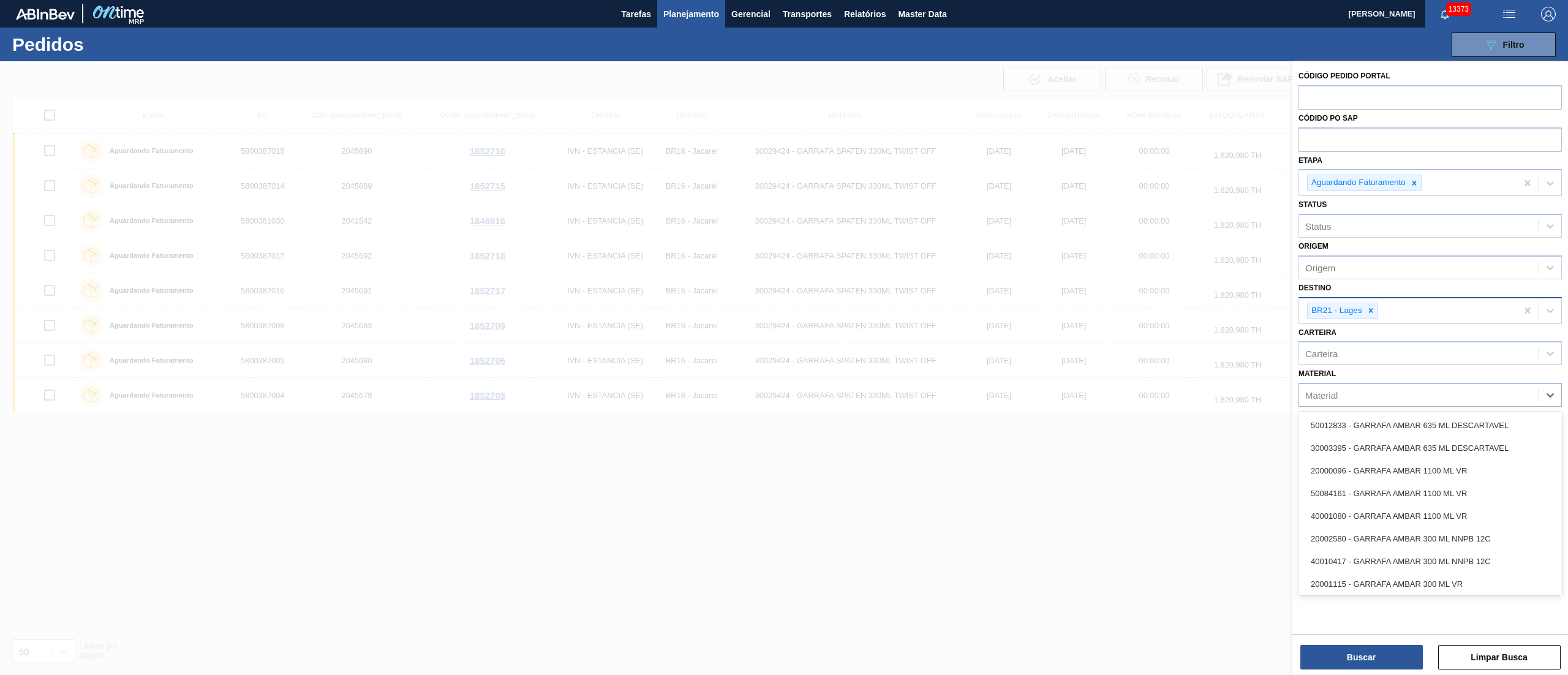
click at [1503, 389] on div "Material" at bounding box center [1419, 396] width 239 height 18
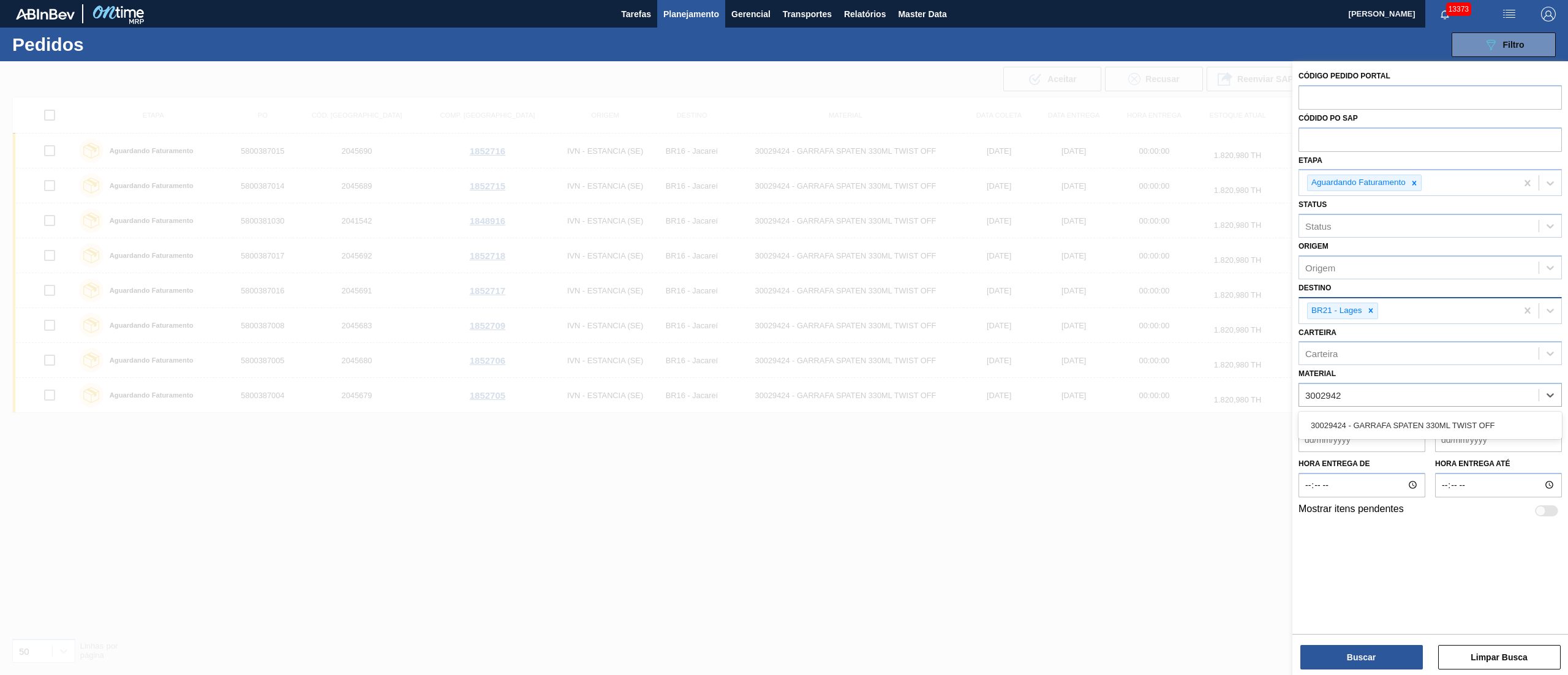
type input "30029424"
click at [1459, 421] on div "30029424 - GARRAFA SPATEN 330ML TWIST OFF" at bounding box center [1430, 426] width 263 height 23
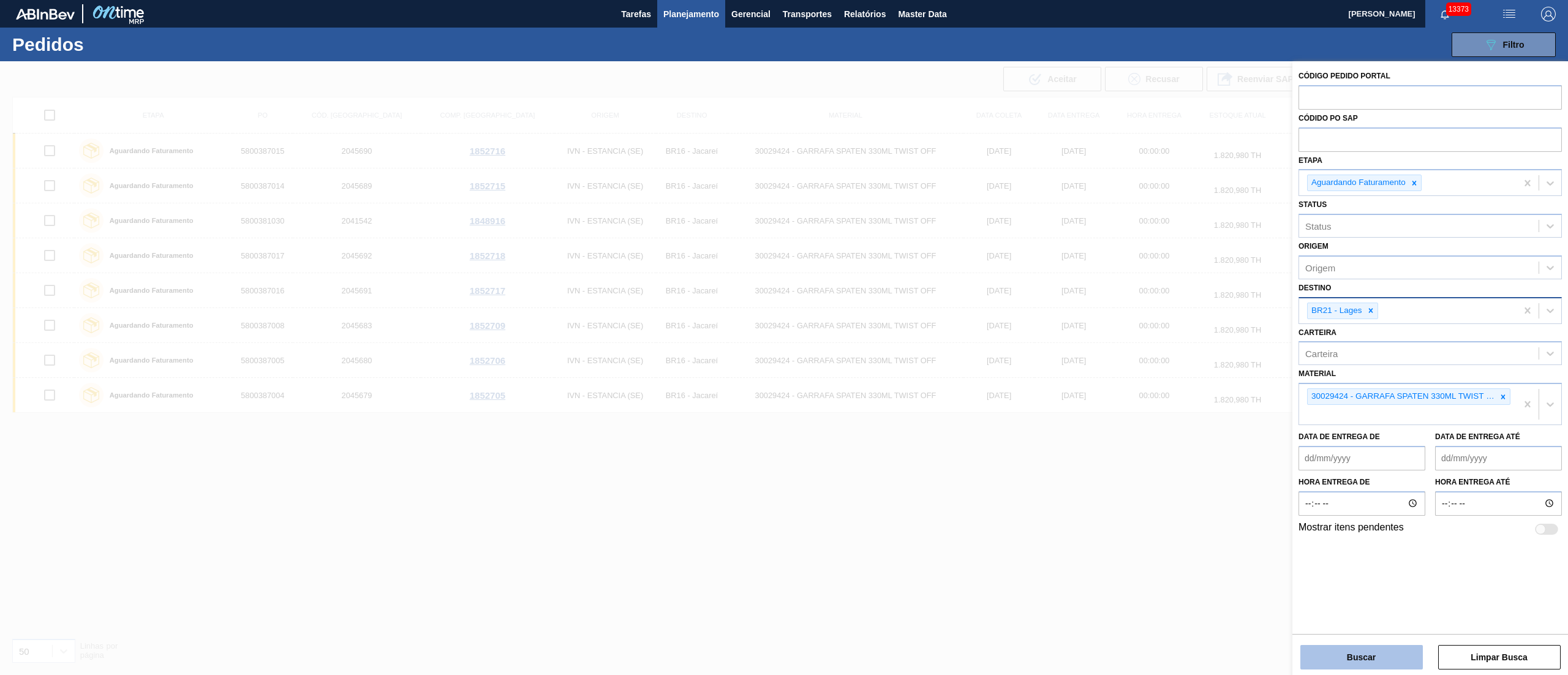
click at [1365, 648] on button "Buscar" at bounding box center [1361, 657] width 123 height 25
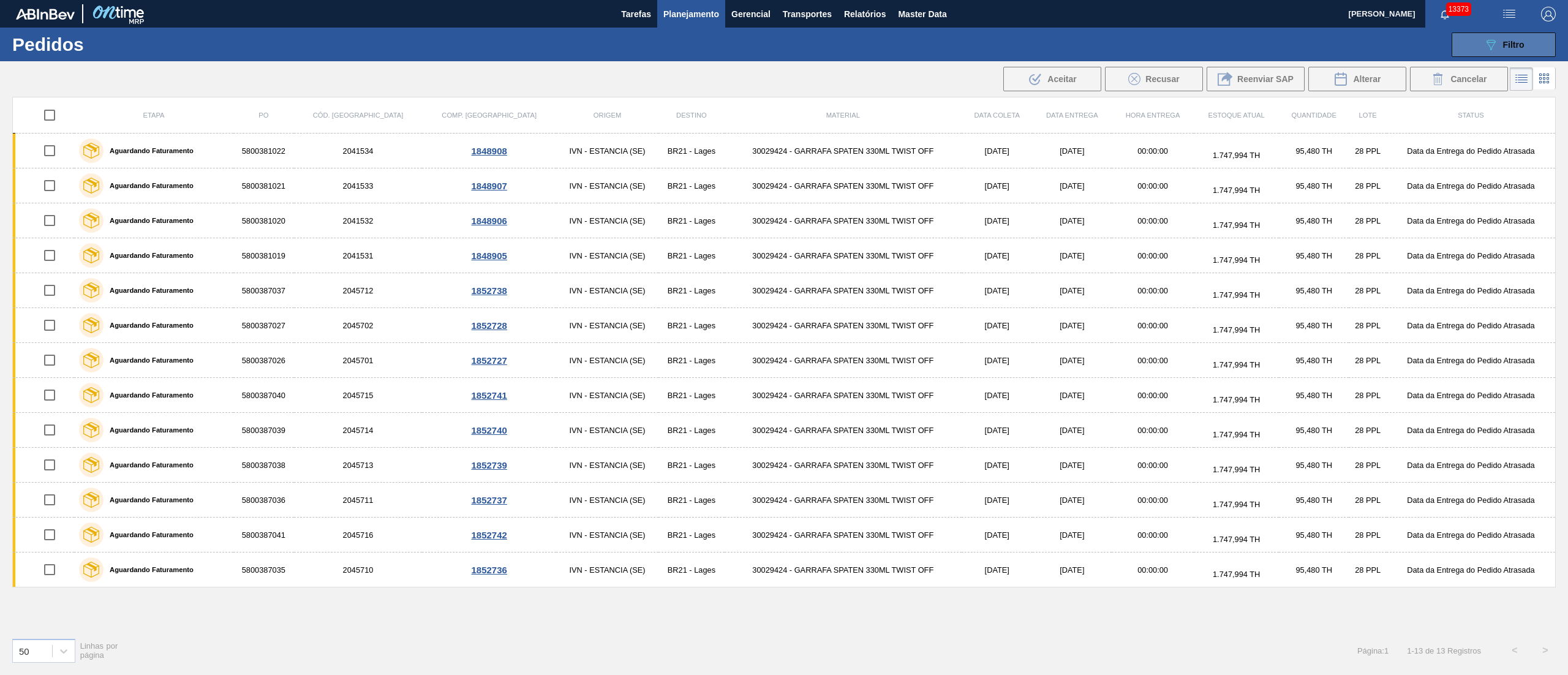
click at [1488, 48] on icon "089F7B8B-B2A5-4AFE-B5C0-19BA573D28AC" at bounding box center [1490, 45] width 15 height 15
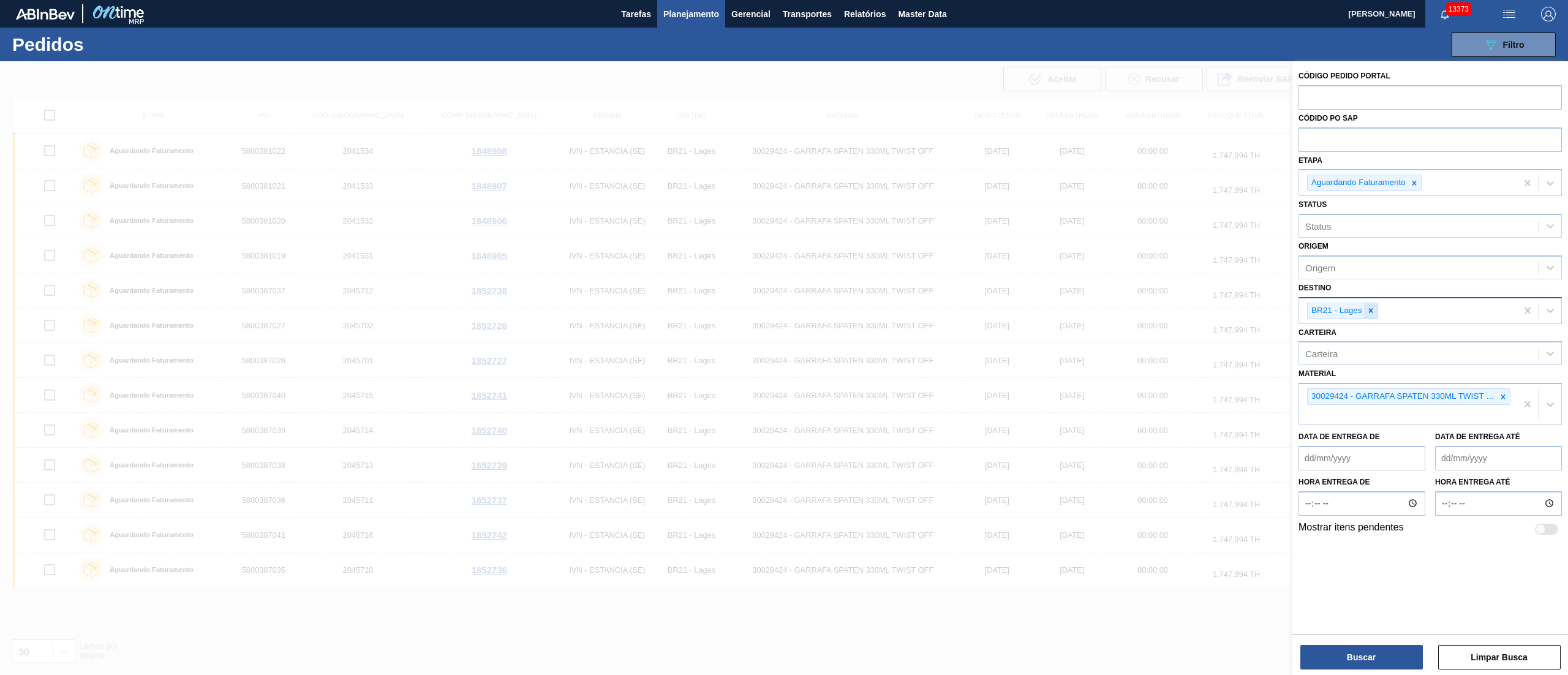
click at [1370, 316] on div at bounding box center [1370, 311] width 13 height 15
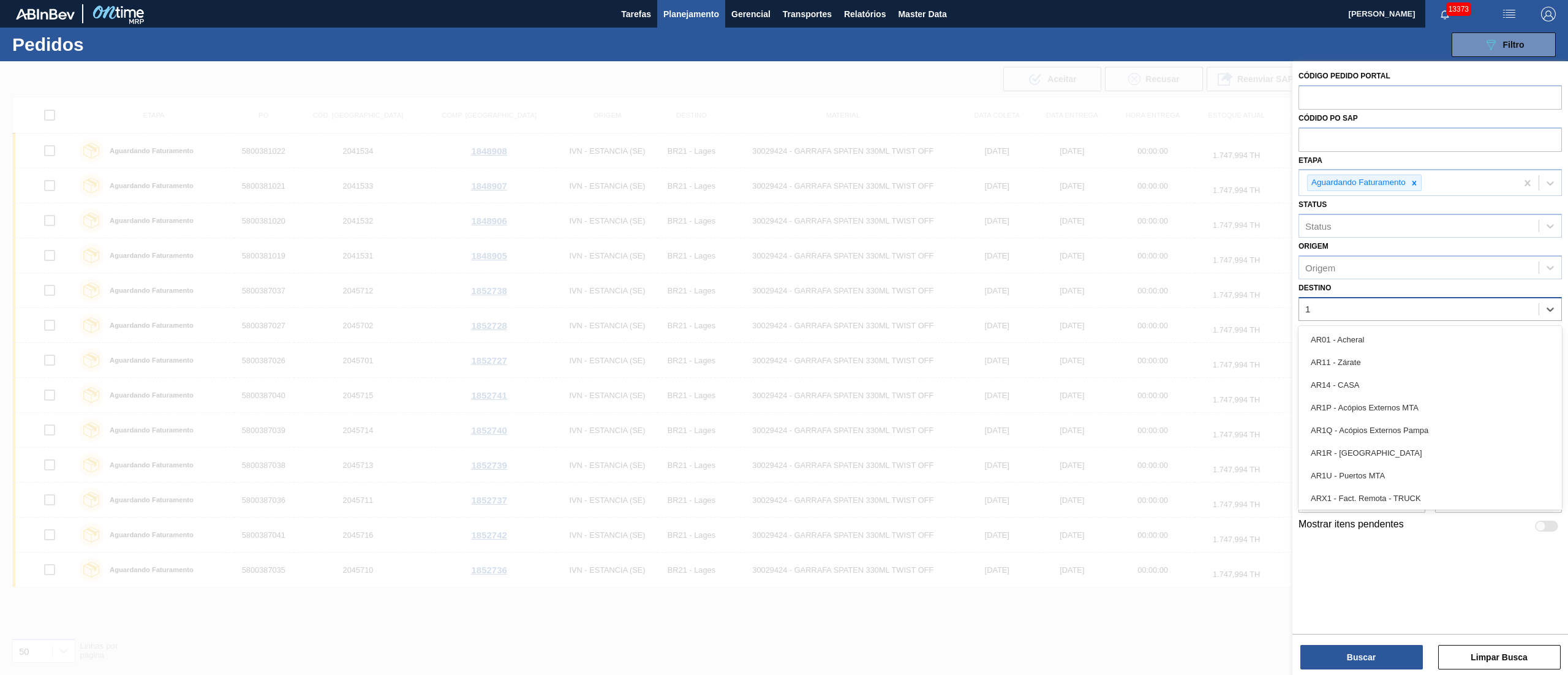
type input "16"
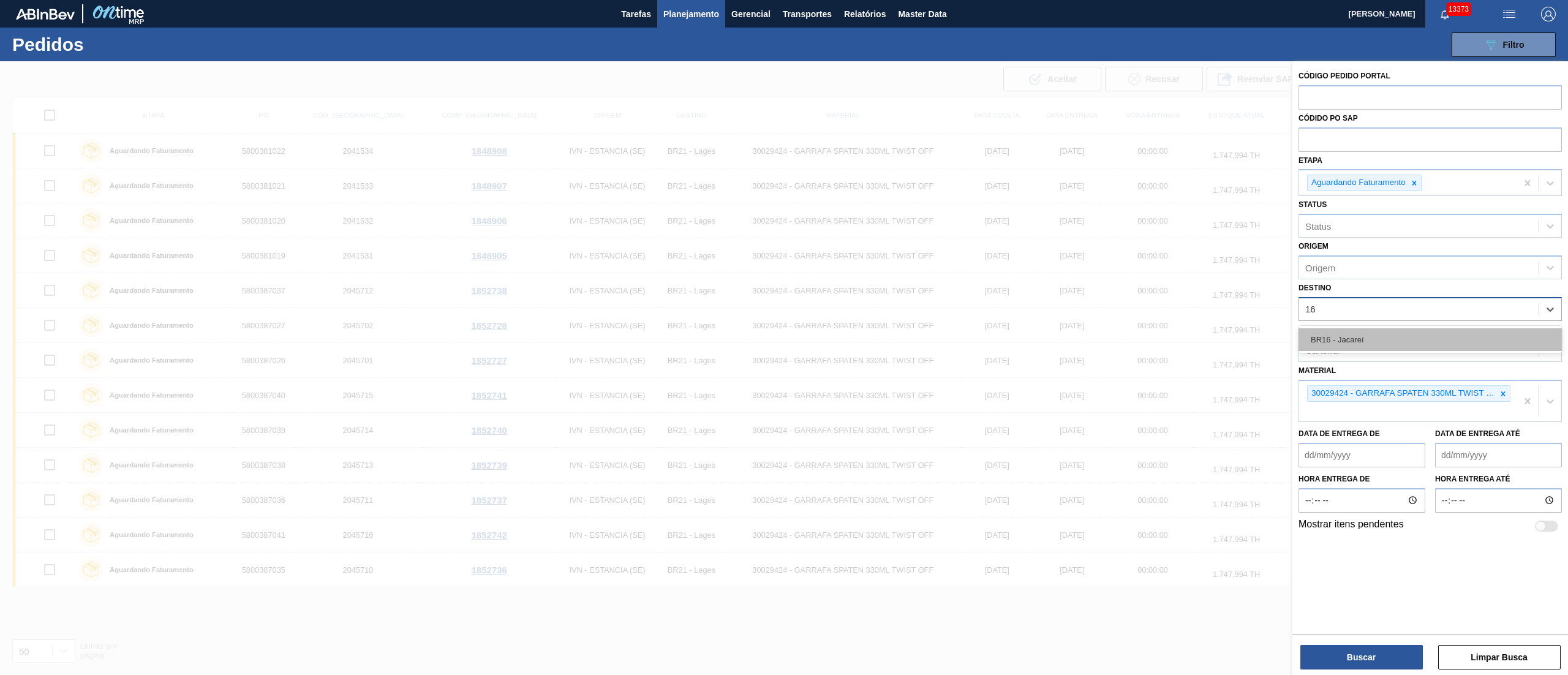
click at [1367, 330] on div "BR16 - Jacareí" at bounding box center [1430, 340] width 263 height 23
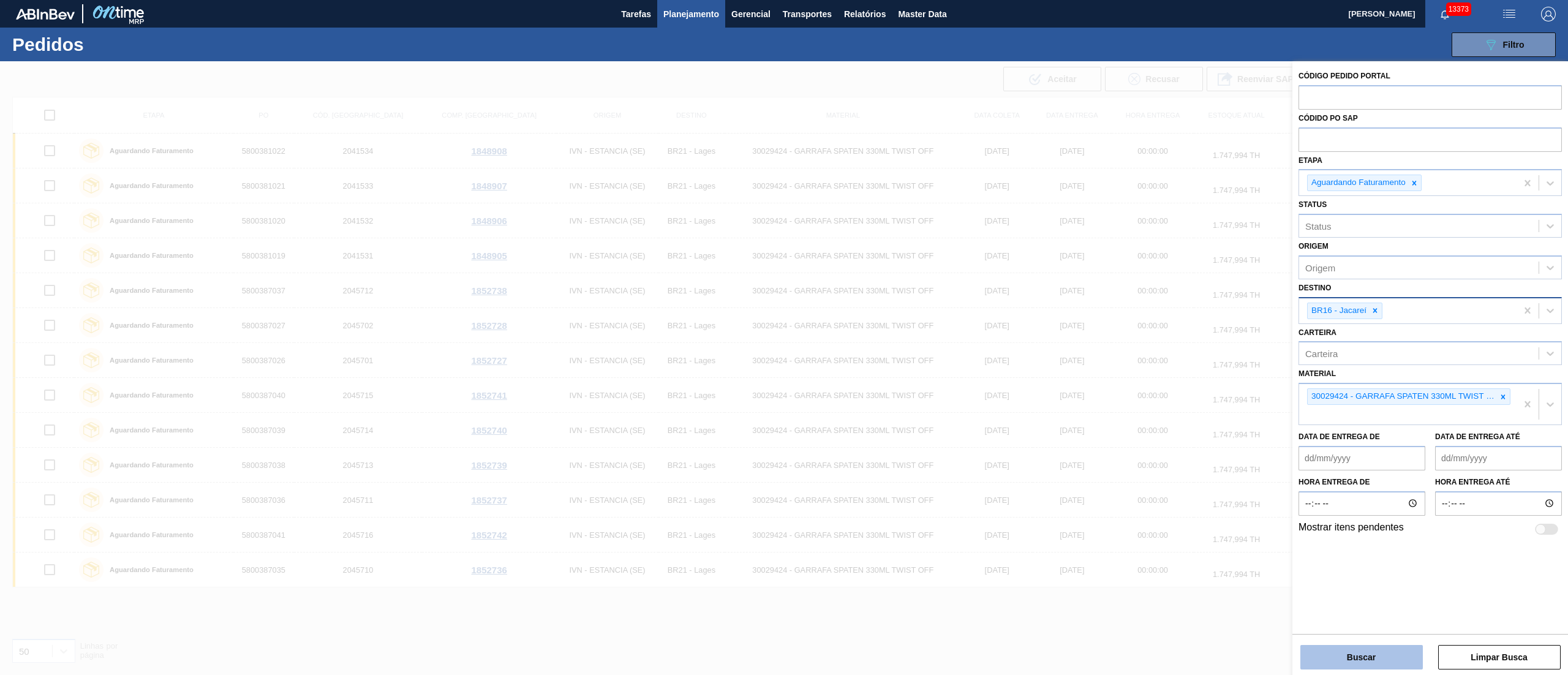
click at [1365, 656] on button "Buscar" at bounding box center [1361, 657] width 123 height 25
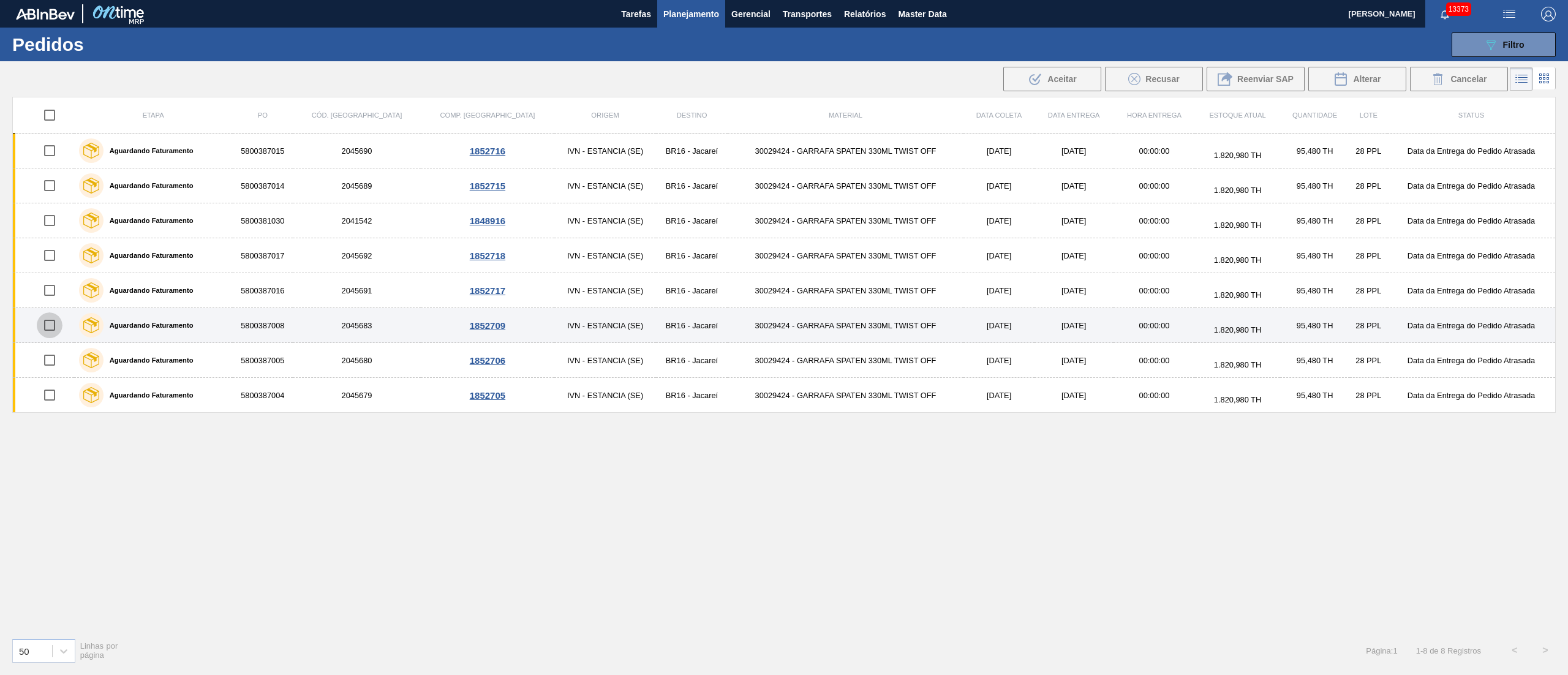
click at [52, 326] on input "checkbox" at bounding box center [50, 325] width 25 height 25
checkbox input "true"
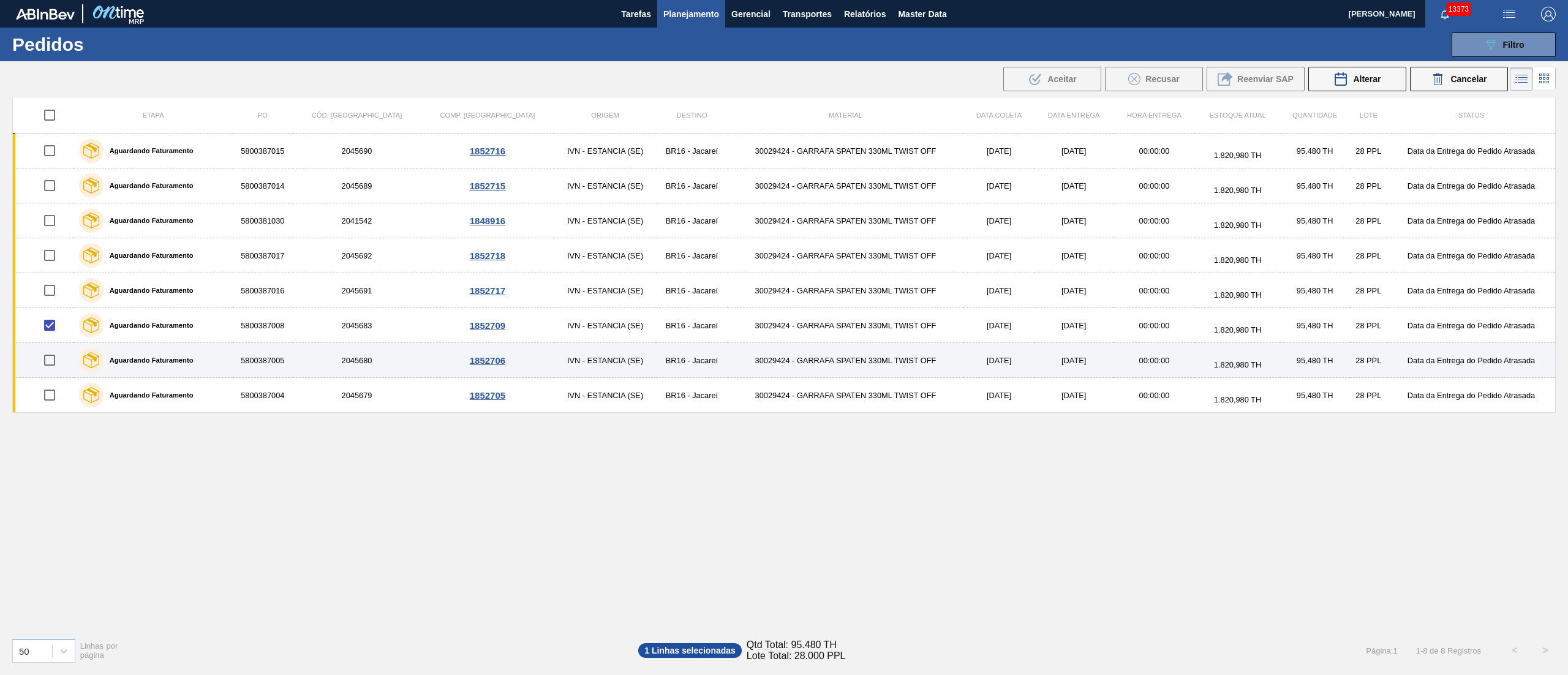
click at [55, 369] on input "checkbox" at bounding box center [50, 360] width 25 height 25
checkbox input "true"
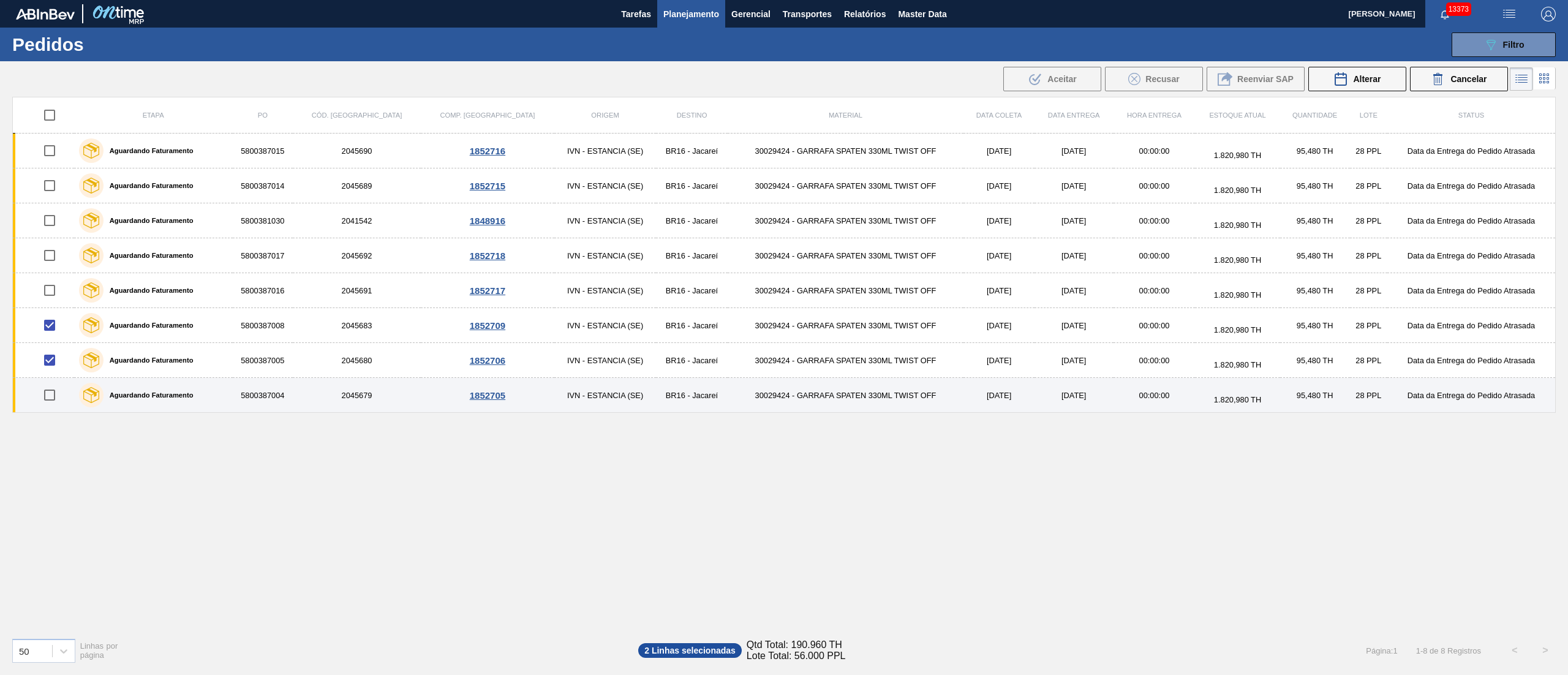
click at [55, 392] on input "checkbox" at bounding box center [50, 395] width 25 height 25
checkbox input "true"
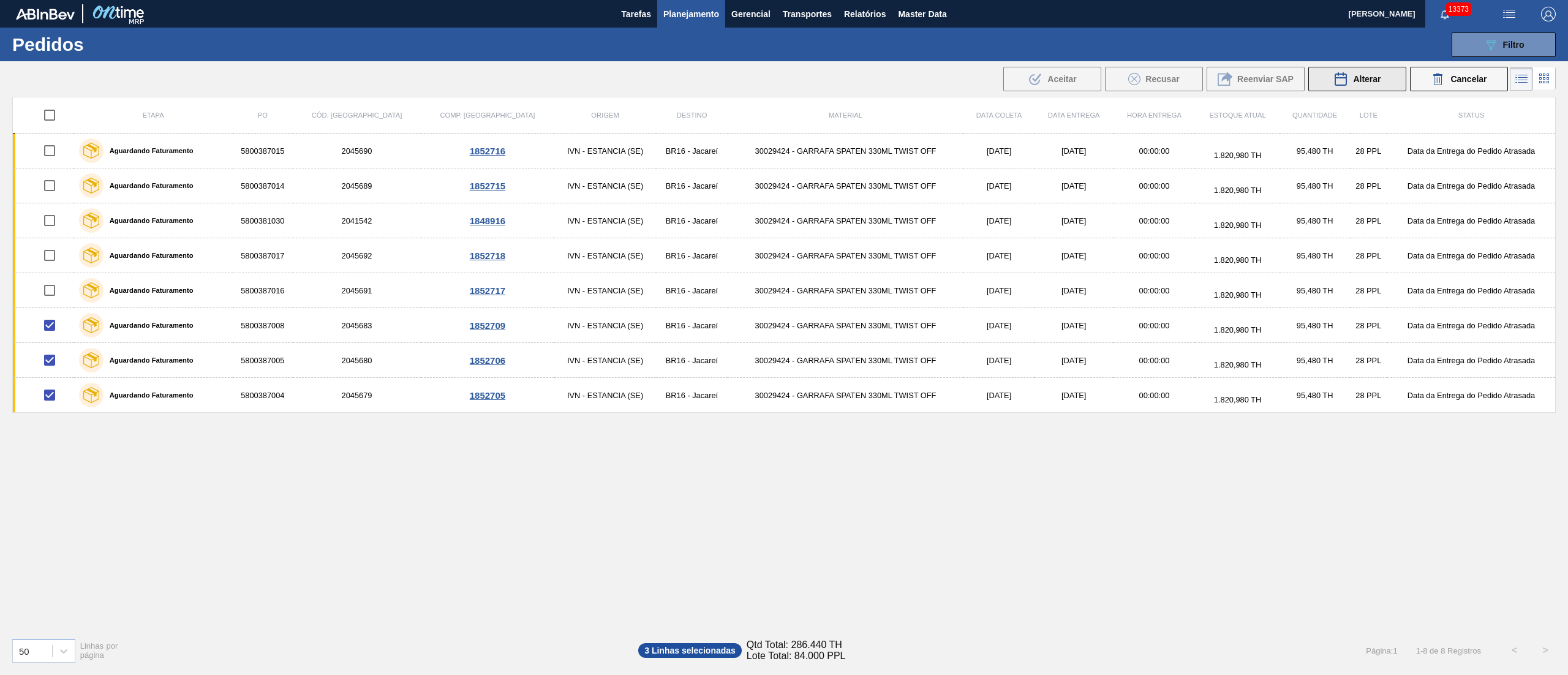
click at [1370, 78] on span "Alterar" at bounding box center [1366, 79] width 27 height 10
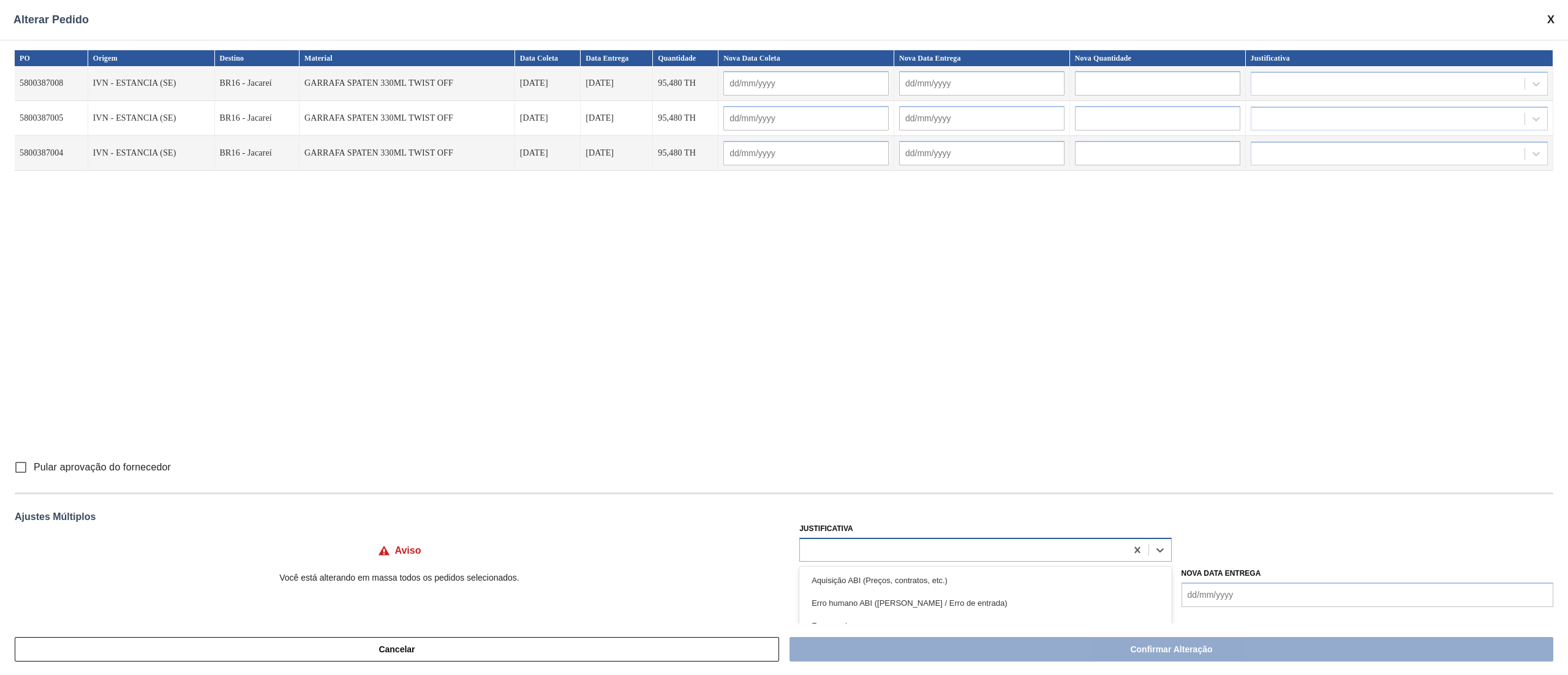
click at [899, 548] on div at bounding box center [962, 550] width 326 height 18
click at [24, 473] on input "Pular aprovação do fornecedor" at bounding box center [21, 467] width 25 height 25
checkbox input "true"
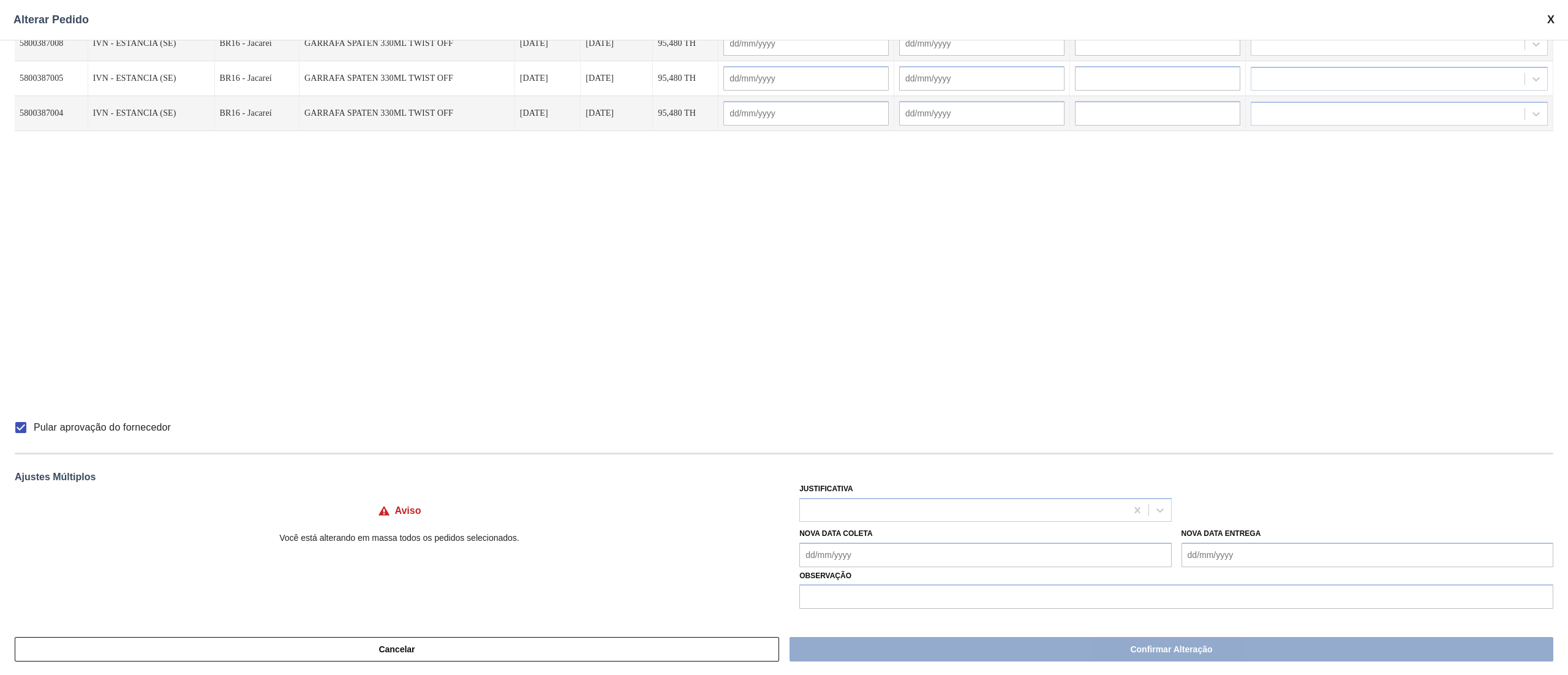
click at [826, 560] on Coleta "Nova Data Coleta" at bounding box center [985, 555] width 371 height 25
click at [881, 495] on div "22" at bounding box center [873, 499] width 17 height 17
type Coleta "[DATE]"
type input "[DATE]"
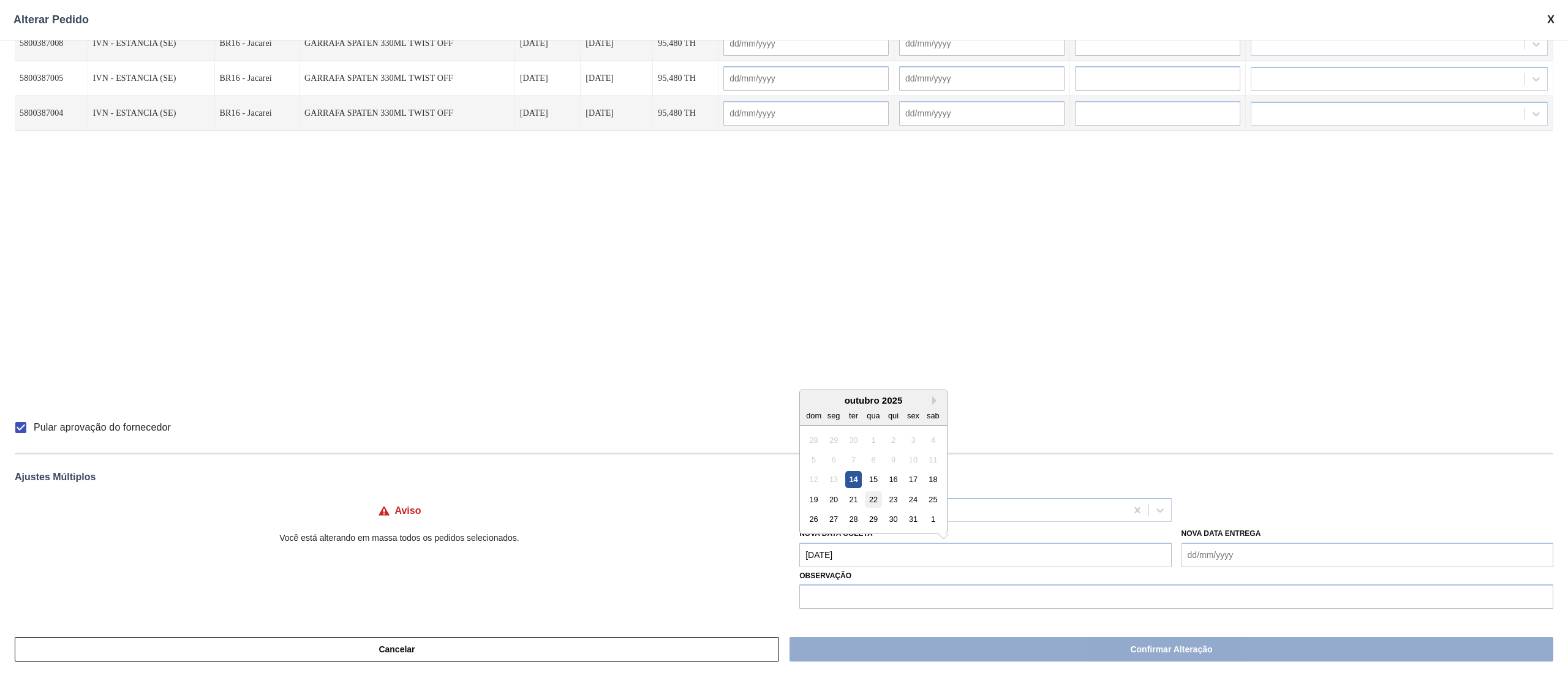
type input "[DATE]"
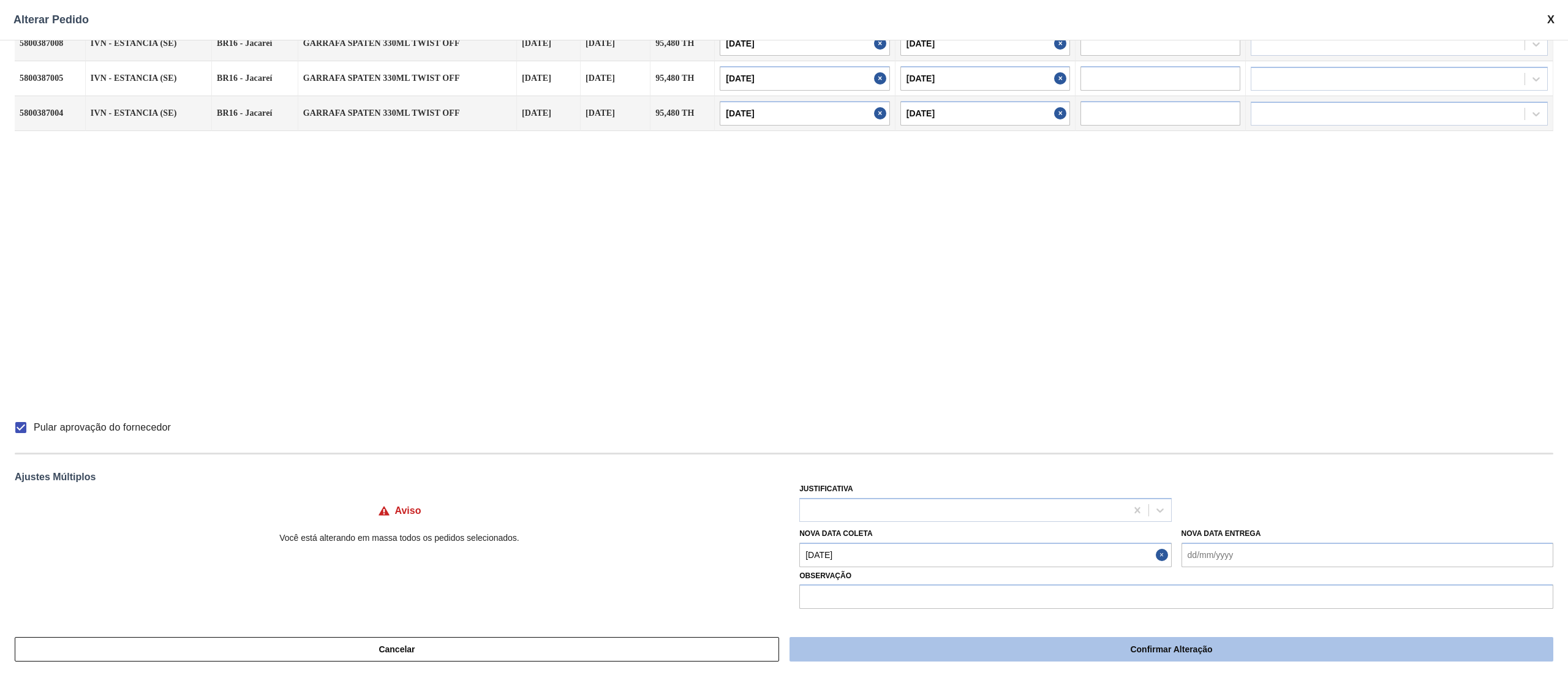
click at [976, 644] on button "Confirmar Alteração" at bounding box center [1171, 649] width 764 height 25
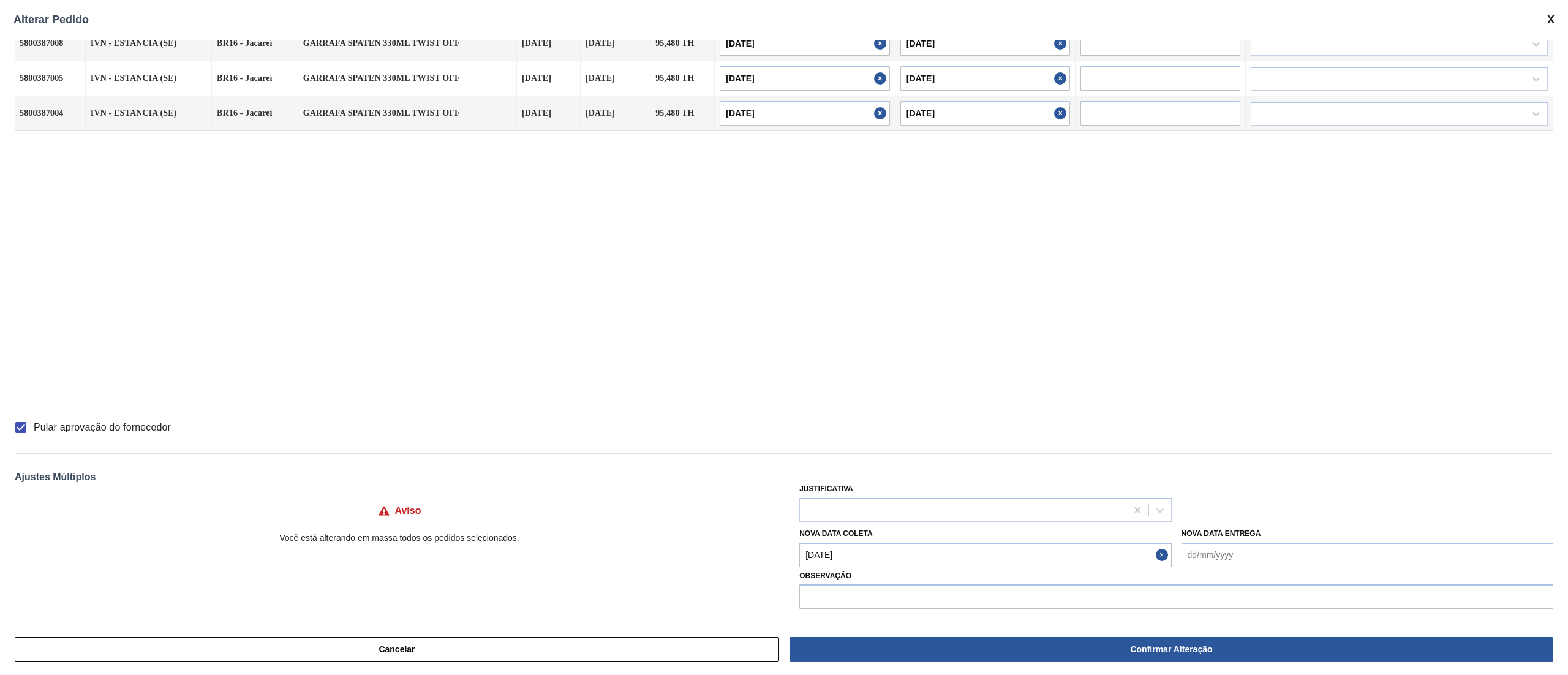
click at [877, 497] on div "Justificativa" at bounding box center [985, 501] width 371 height 41
click at [864, 499] on div at bounding box center [985, 510] width 371 height 24
type input "ou"
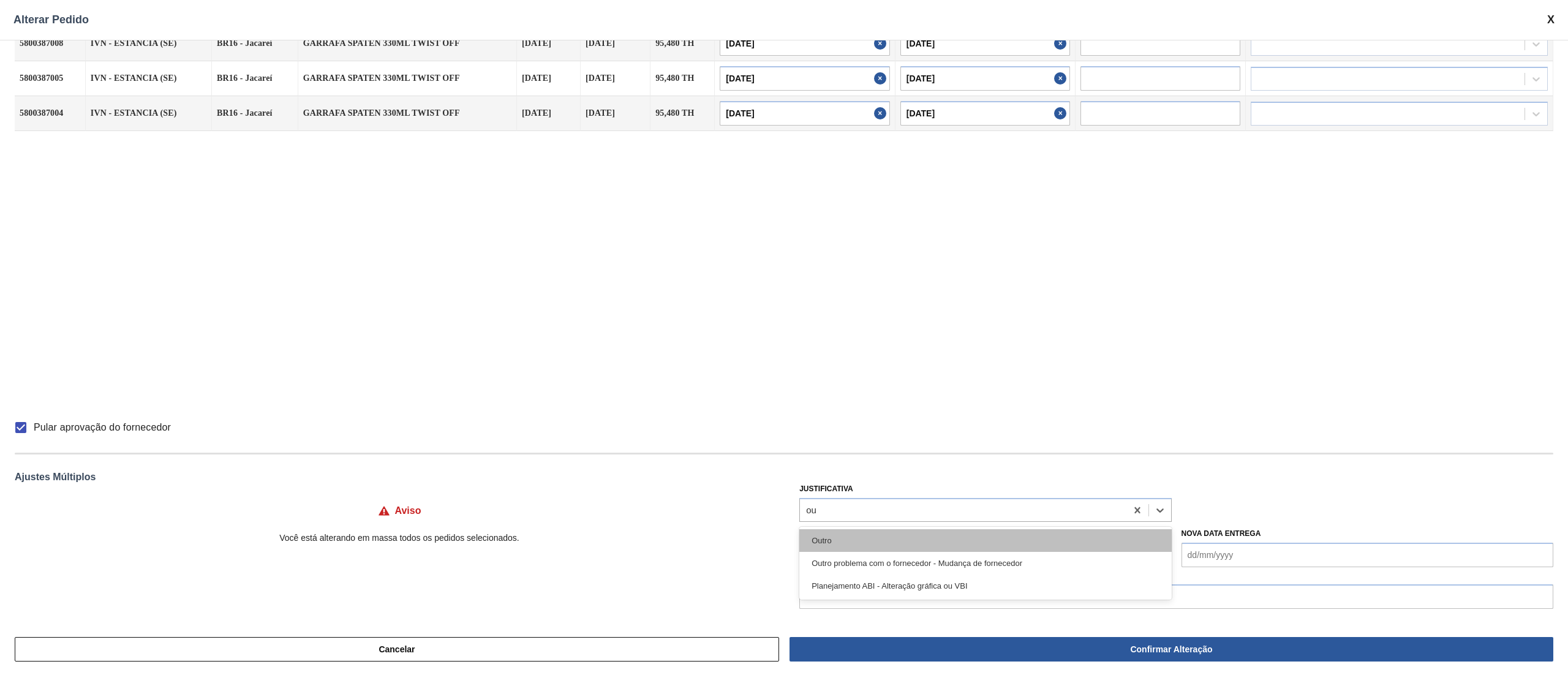
click at [842, 533] on div "Outro" at bounding box center [985, 541] width 371 height 23
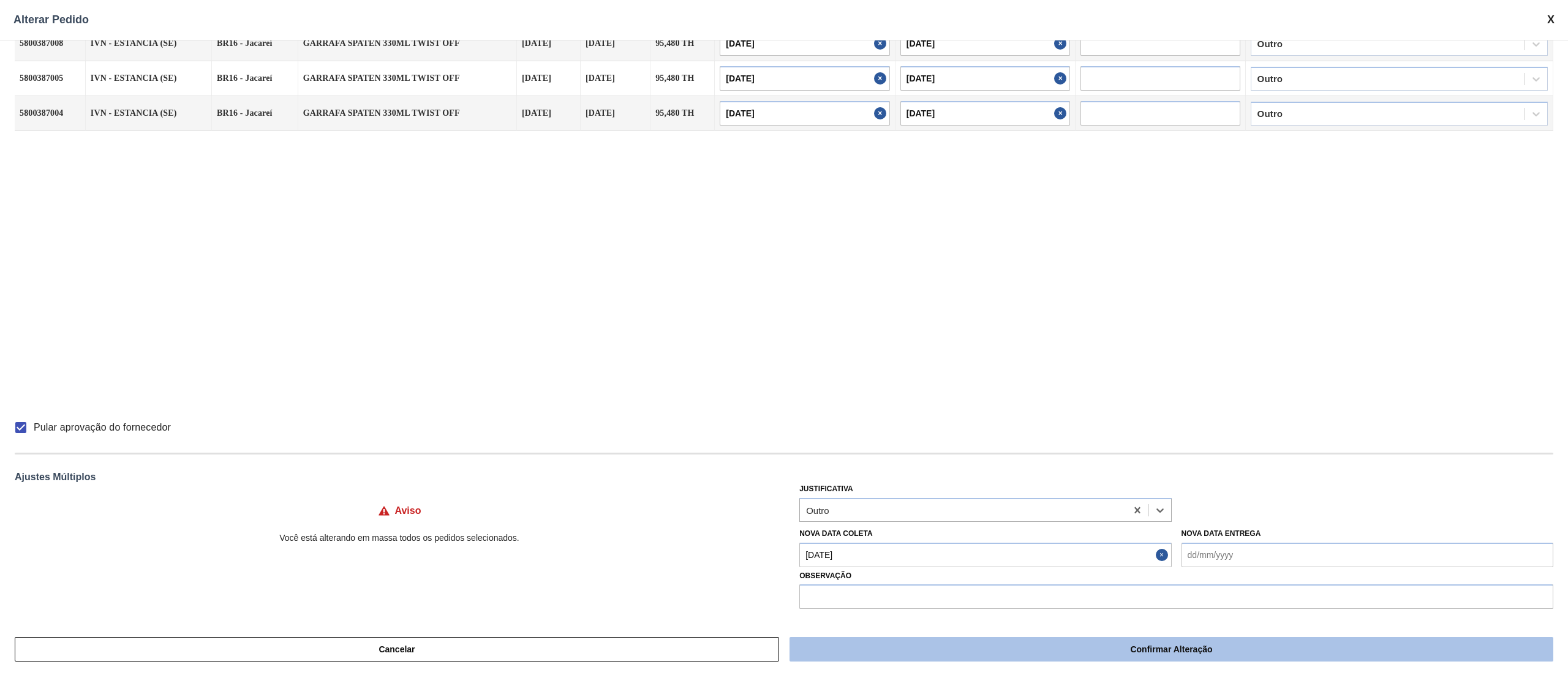
click at [1174, 651] on button "Confirmar Alteração" at bounding box center [1171, 649] width 764 height 25
checkbox input "false"
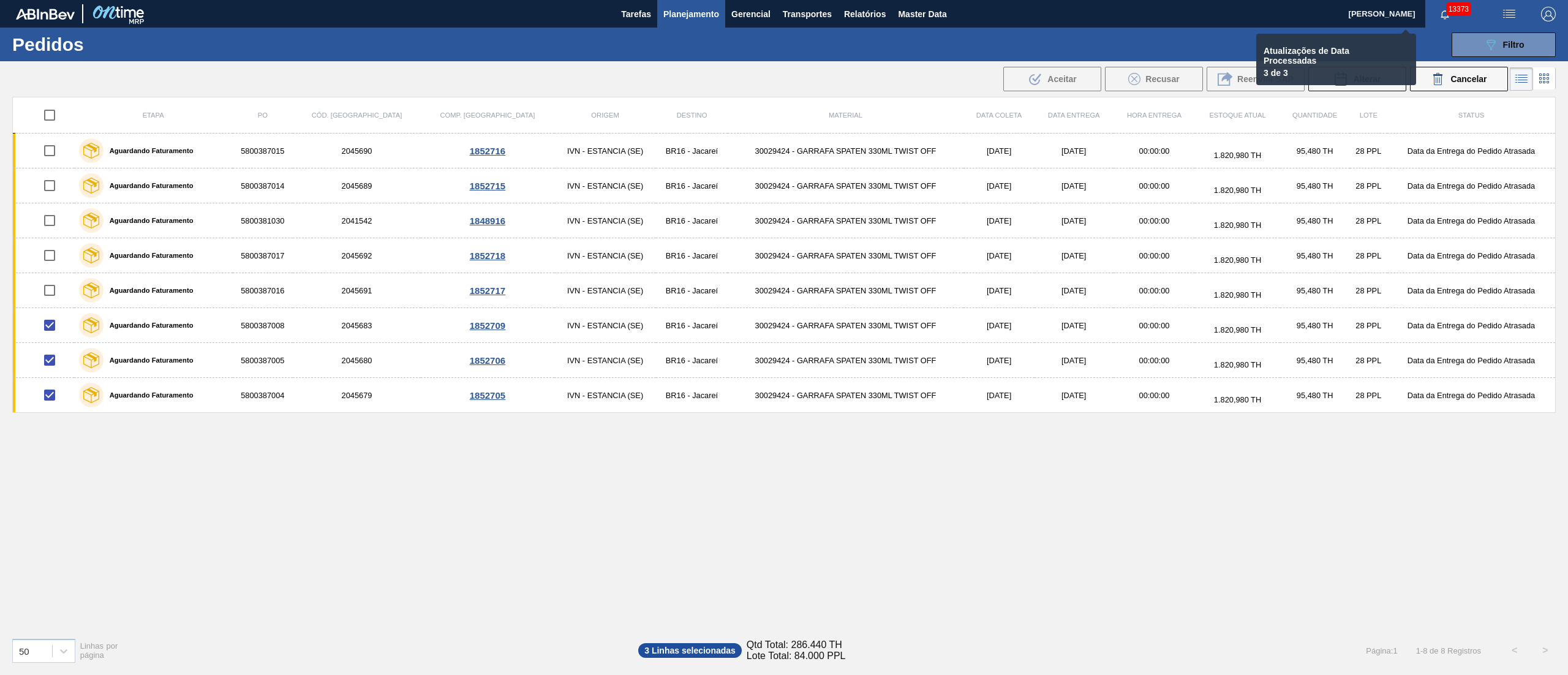
checkbox input "false"
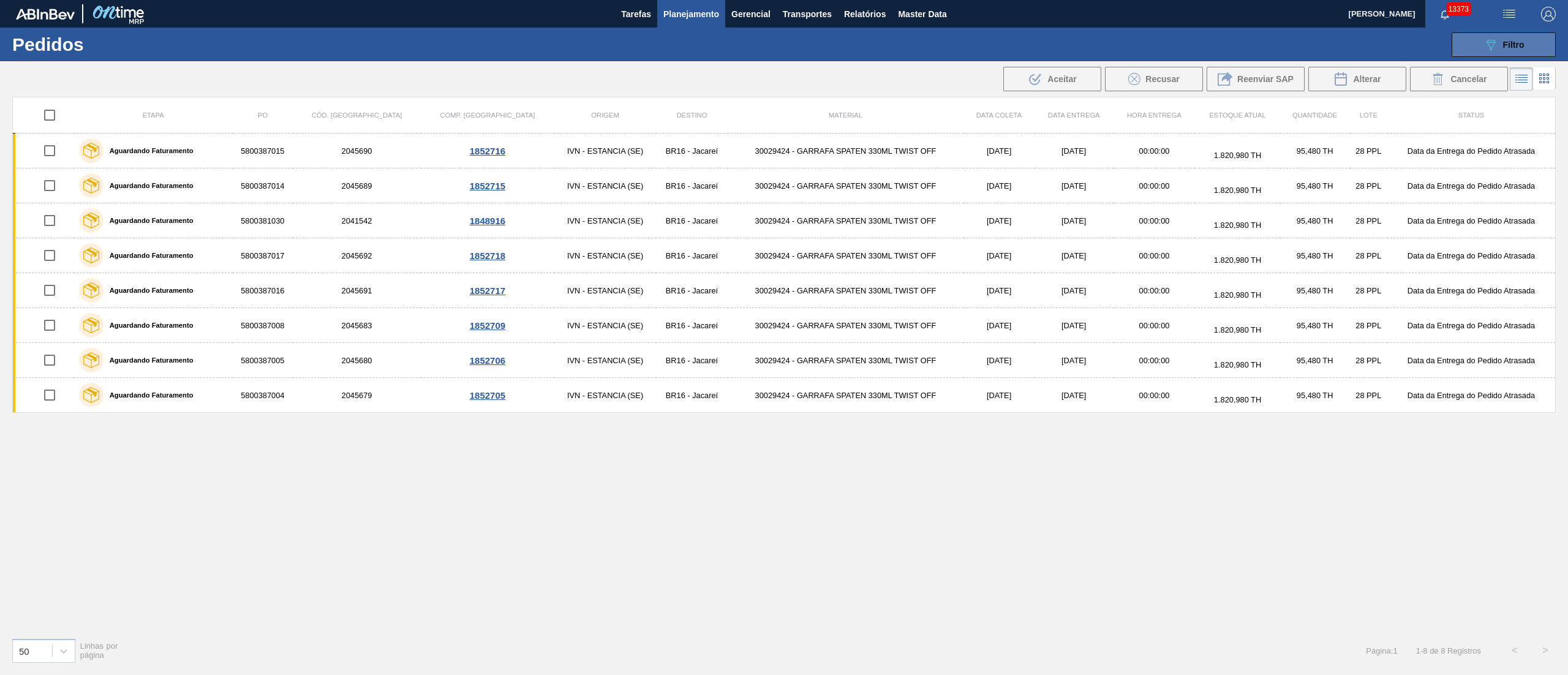
click at [1495, 48] on icon "089F7B8B-B2A5-4AFE-B5C0-19BA573D28AC" at bounding box center [1490, 45] width 15 height 15
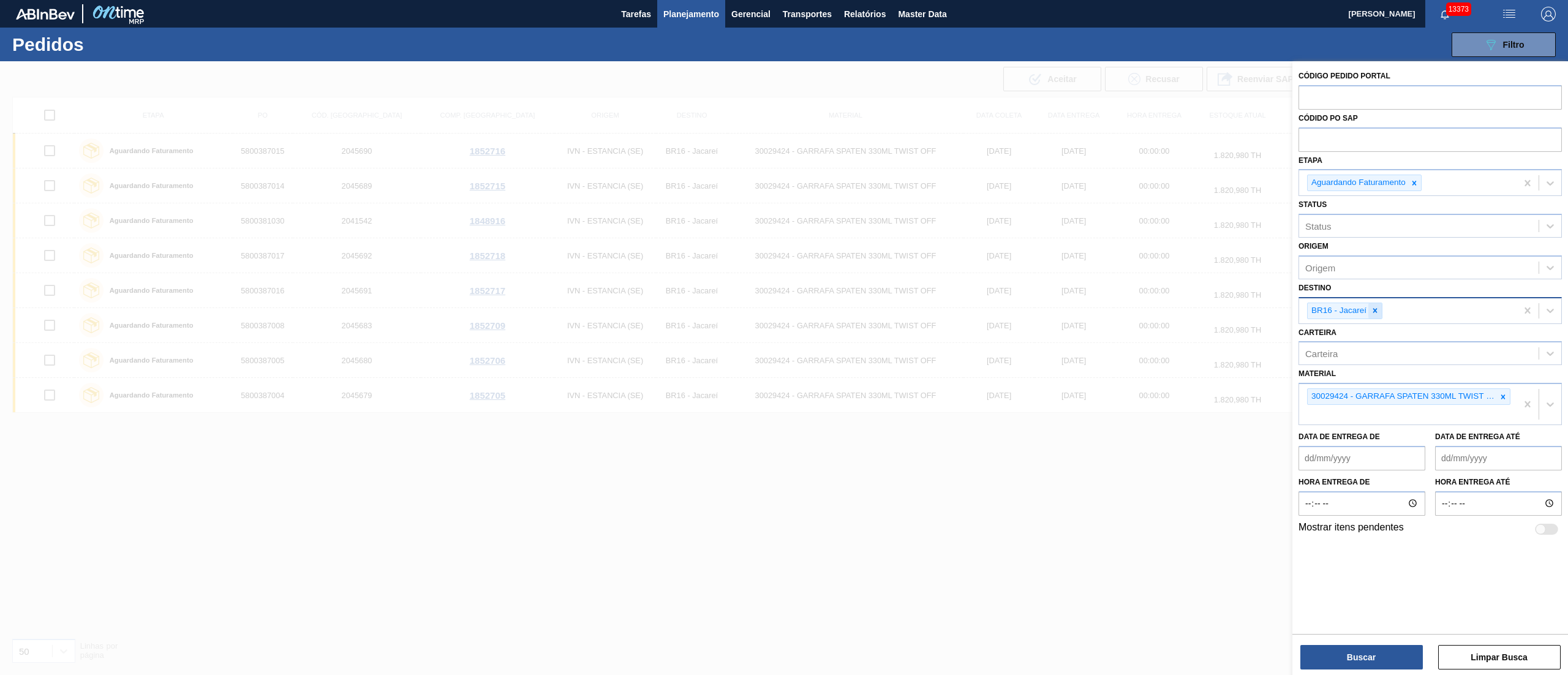
click at [1373, 310] on icon at bounding box center [1375, 310] width 8 height 8
type input "21"
click at [1368, 342] on div "BR21 - Lages" at bounding box center [1430, 340] width 263 height 23
click at [1371, 658] on button "Buscar" at bounding box center [1361, 657] width 123 height 25
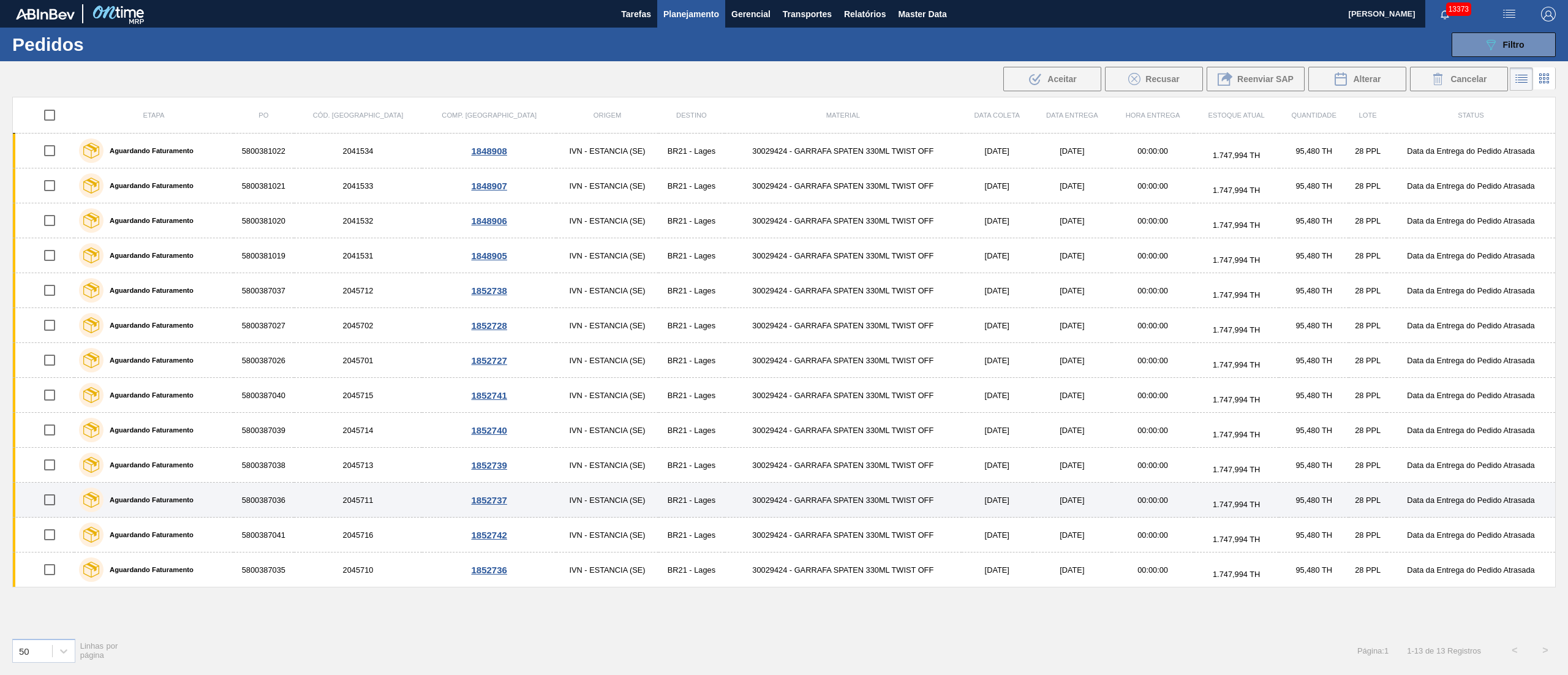
click at [50, 509] on input "checkbox" at bounding box center [50, 499] width 25 height 25
checkbox input "true"
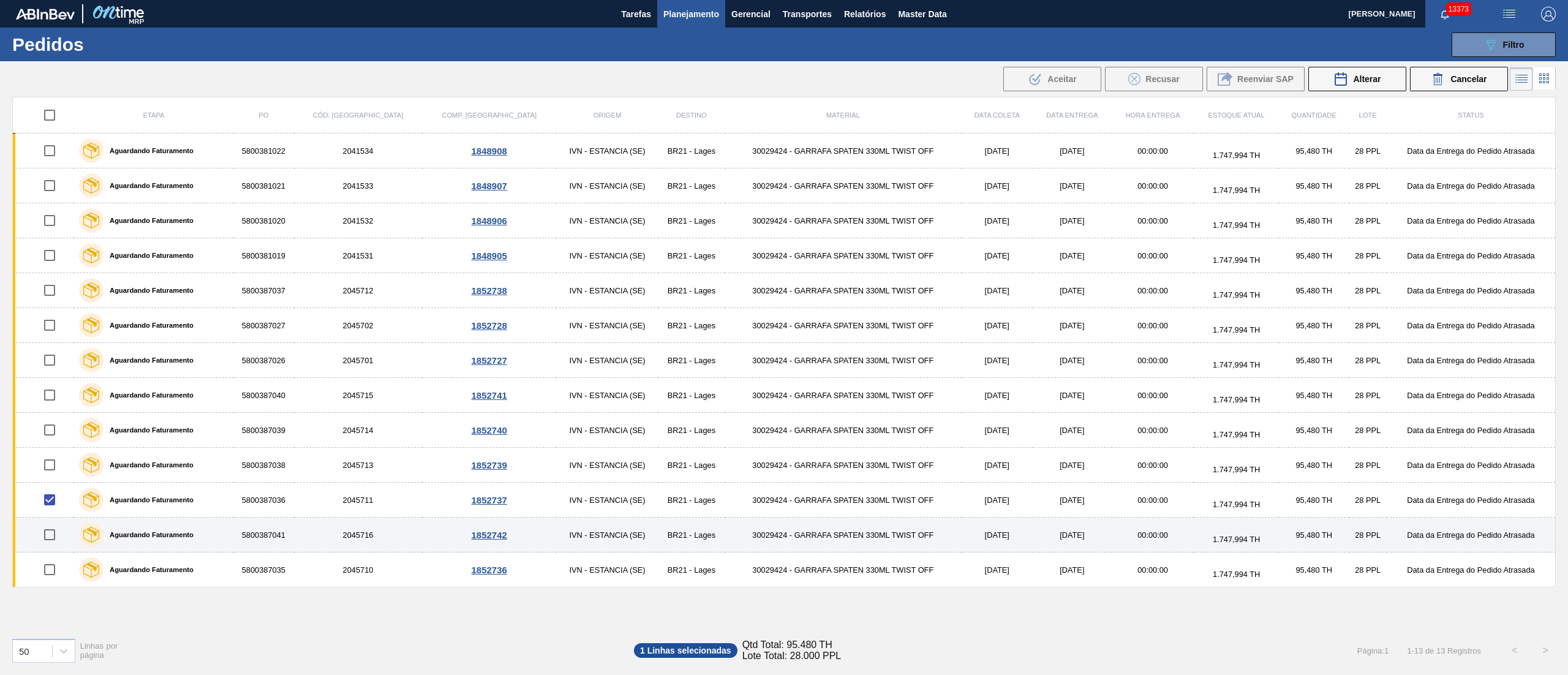
click at [49, 541] on input "checkbox" at bounding box center [50, 534] width 25 height 25
checkbox input "true"
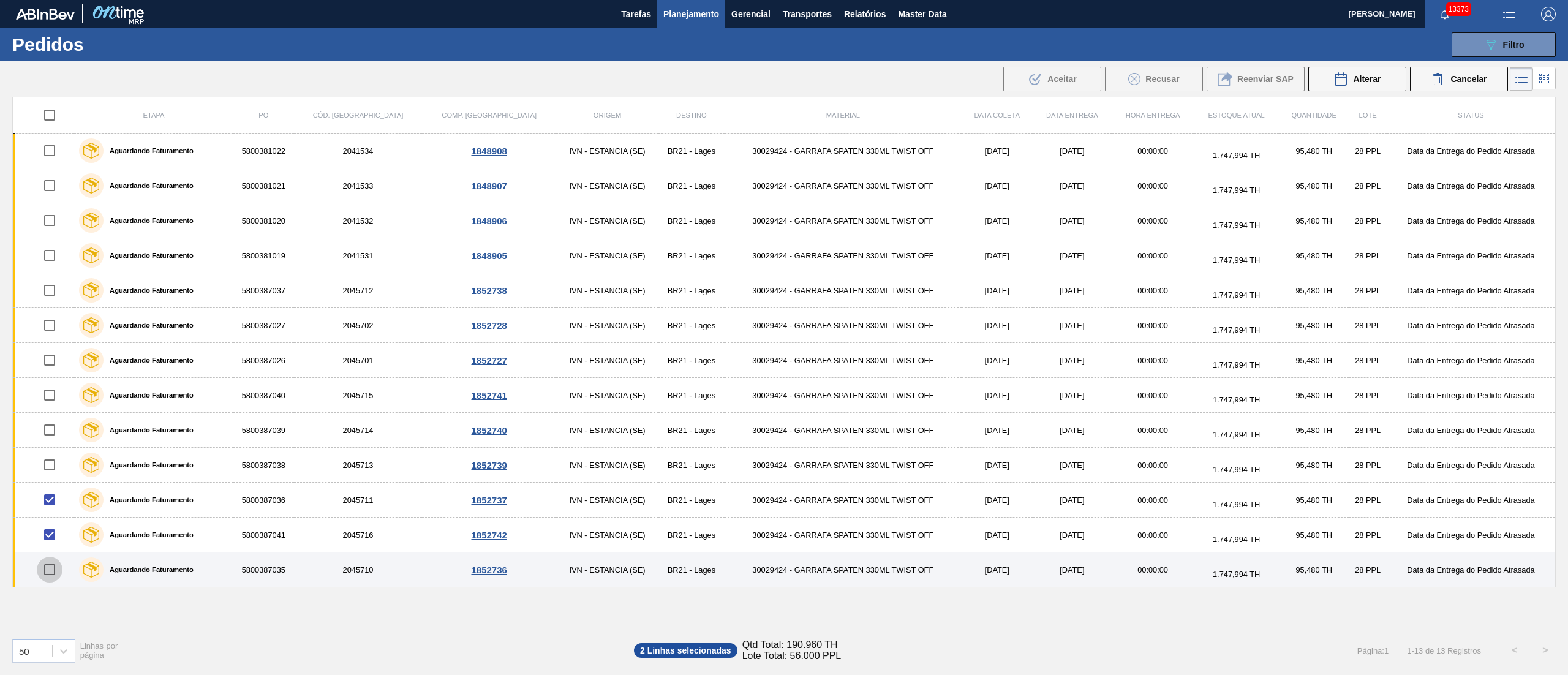
click at [48, 570] on input "checkbox" at bounding box center [50, 569] width 25 height 25
checkbox input "true"
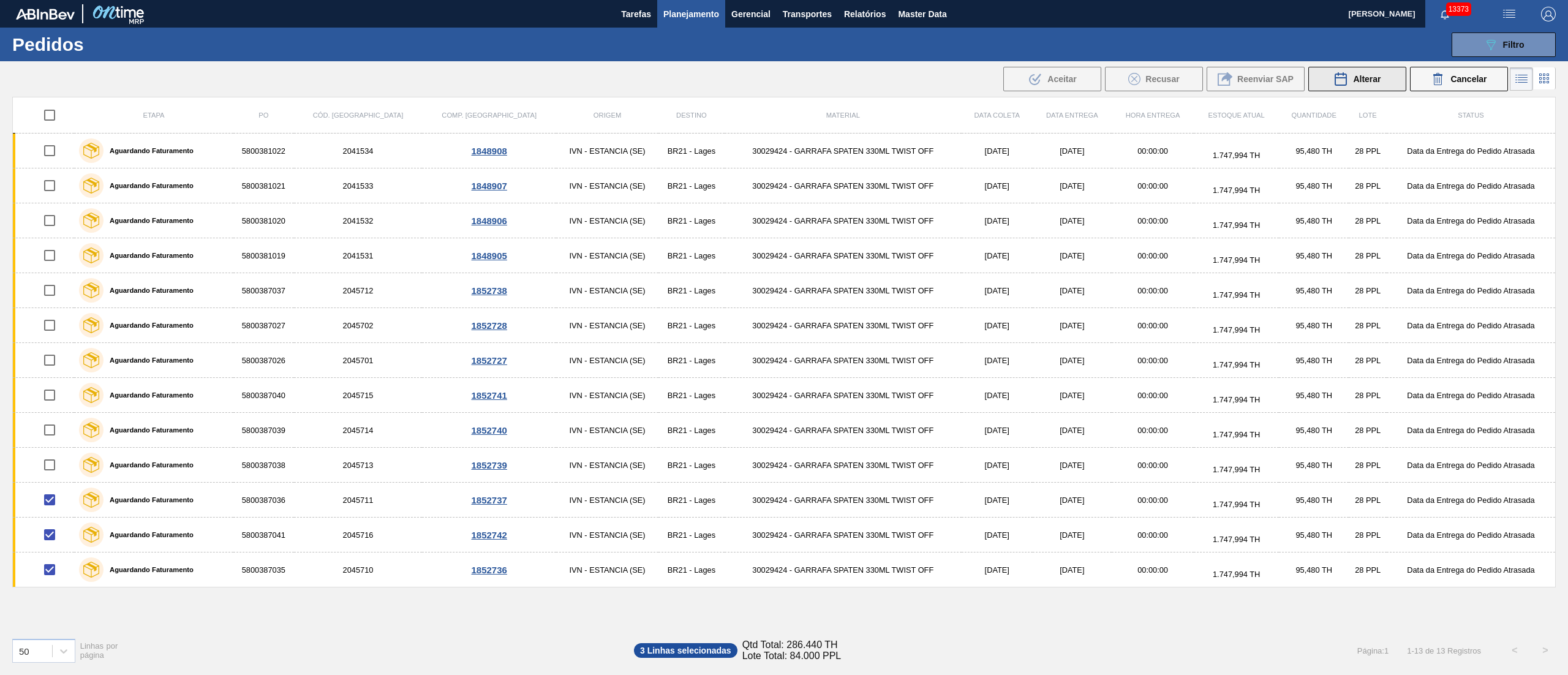
click at [1356, 82] on span "Alterar" at bounding box center [1366, 79] width 27 height 10
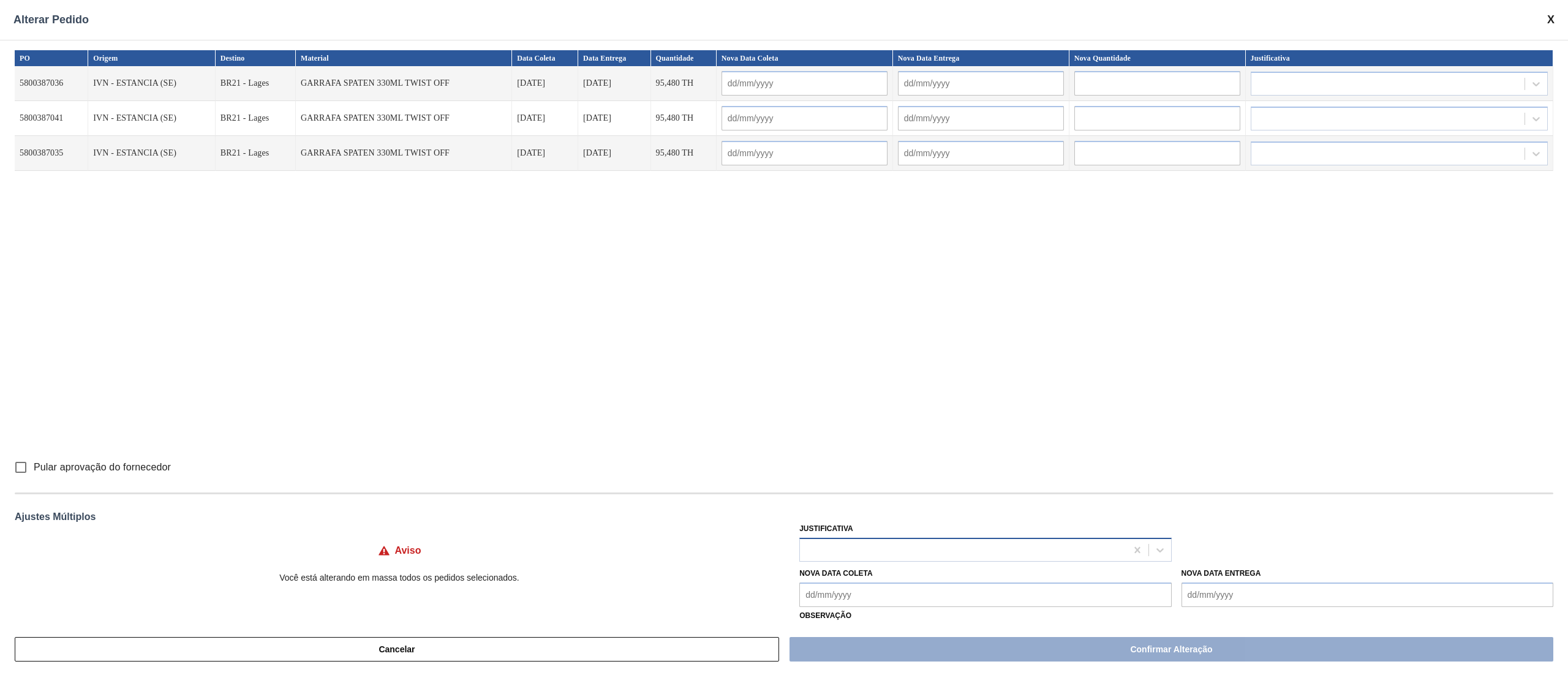
click at [866, 553] on div at bounding box center [962, 550] width 326 height 18
click at [18, 471] on input "Pular aprovação do fornecedor" at bounding box center [21, 467] width 25 height 25
checkbox input "true"
drag, startPoint x: 812, startPoint y: 599, endPoint x: 812, endPoint y: 592, distance: 7.0
click at [812, 599] on Coleta "Nova Data Coleta" at bounding box center [985, 595] width 371 height 25
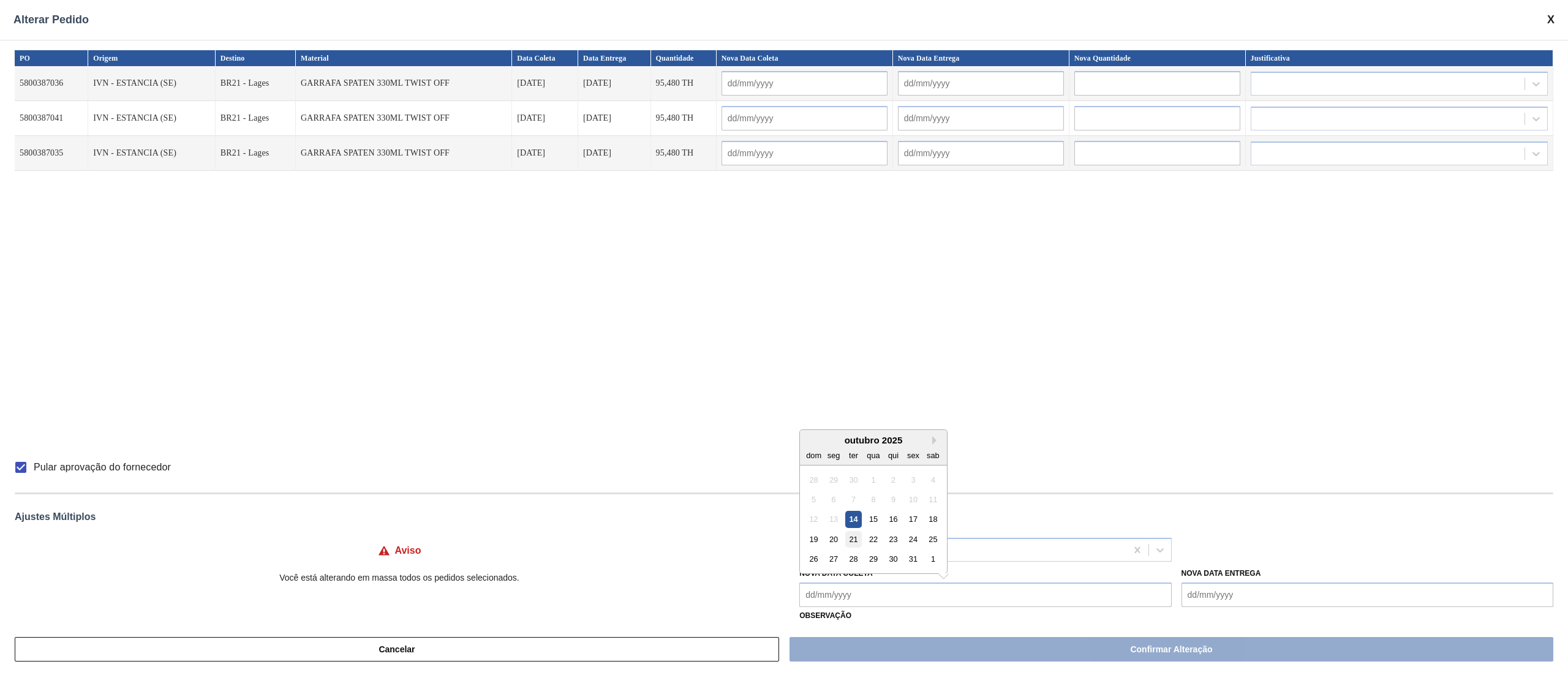
click at [846, 541] on div "21" at bounding box center [854, 539] width 17 height 17
type Coleta "[DATE]"
type input "[DATE]"
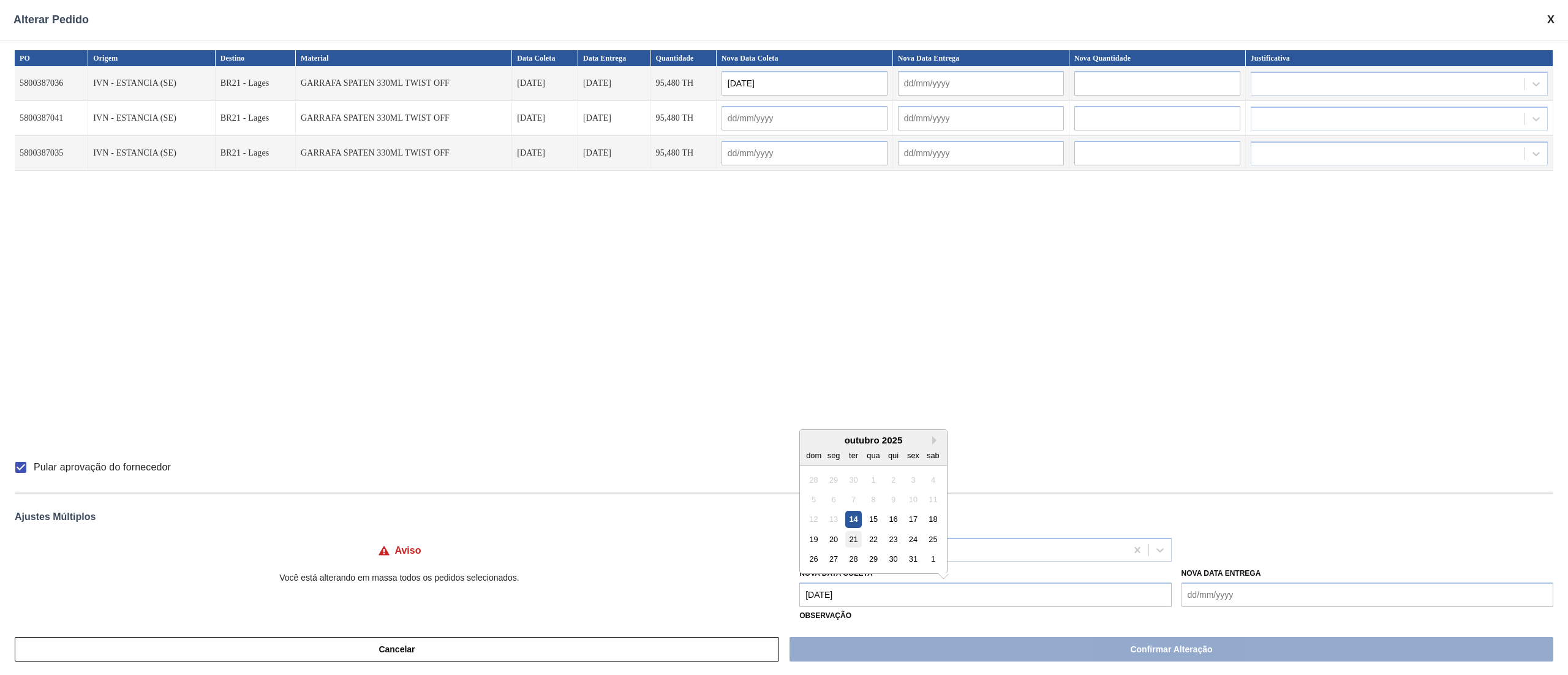
type input "[DATE]"
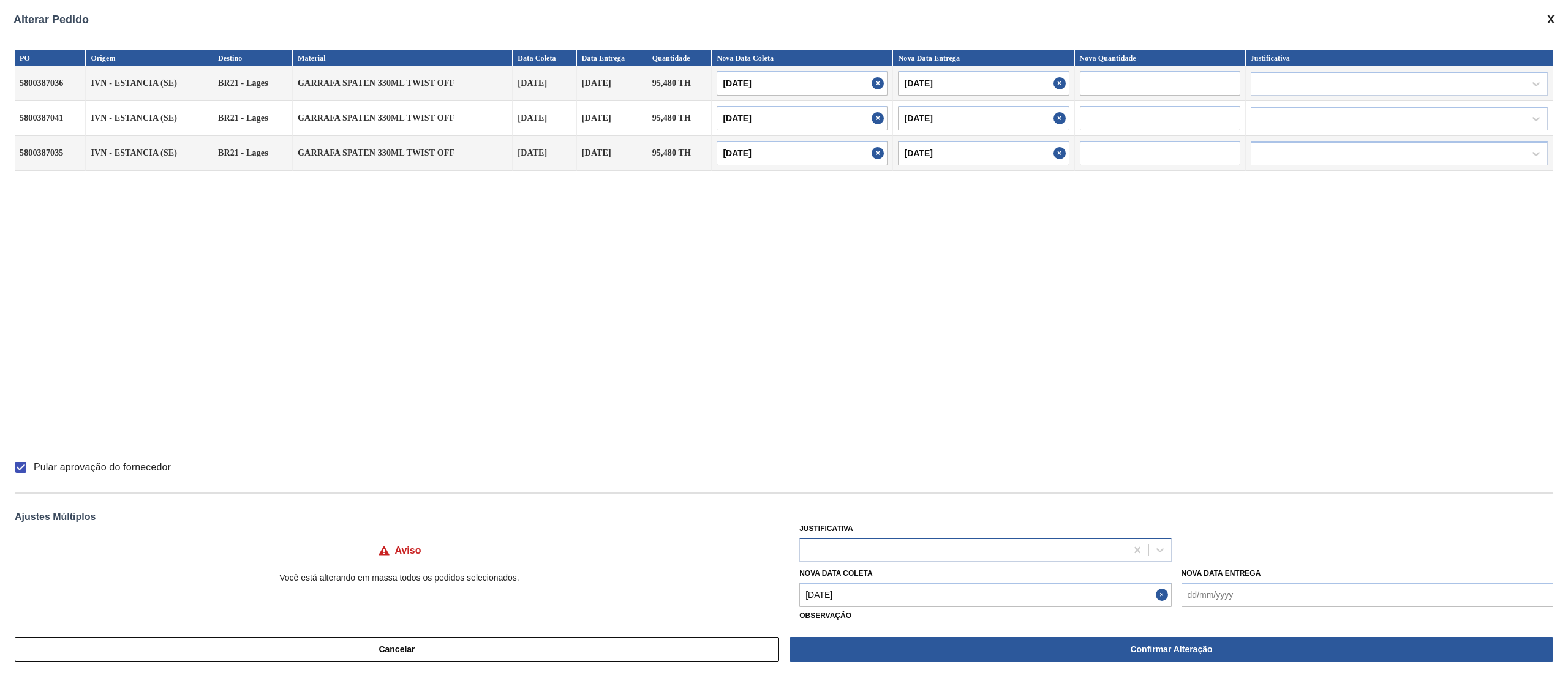
click at [881, 541] on div at bounding box center [962, 550] width 326 height 18
type input "ou"
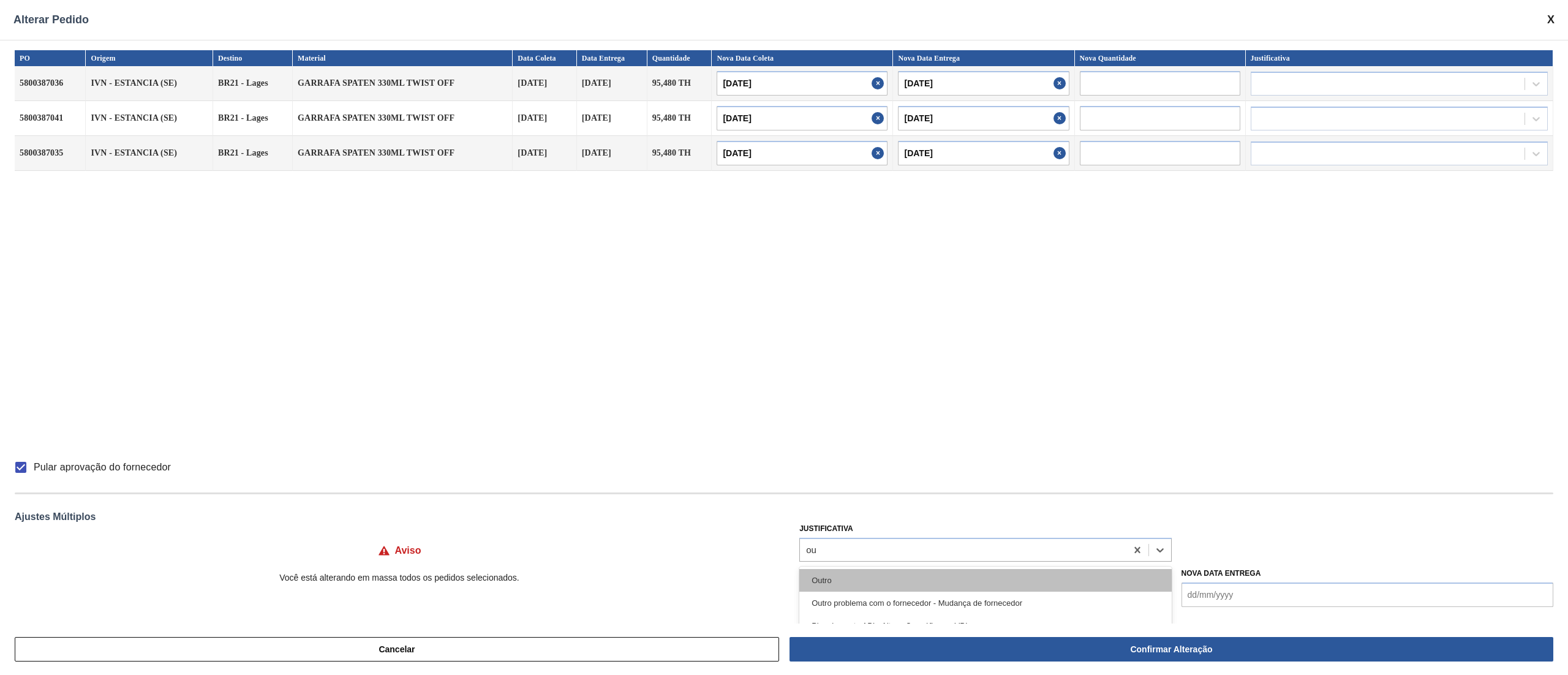
click at [852, 569] on div "Outro" at bounding box center [985, 580] width 371 height 23
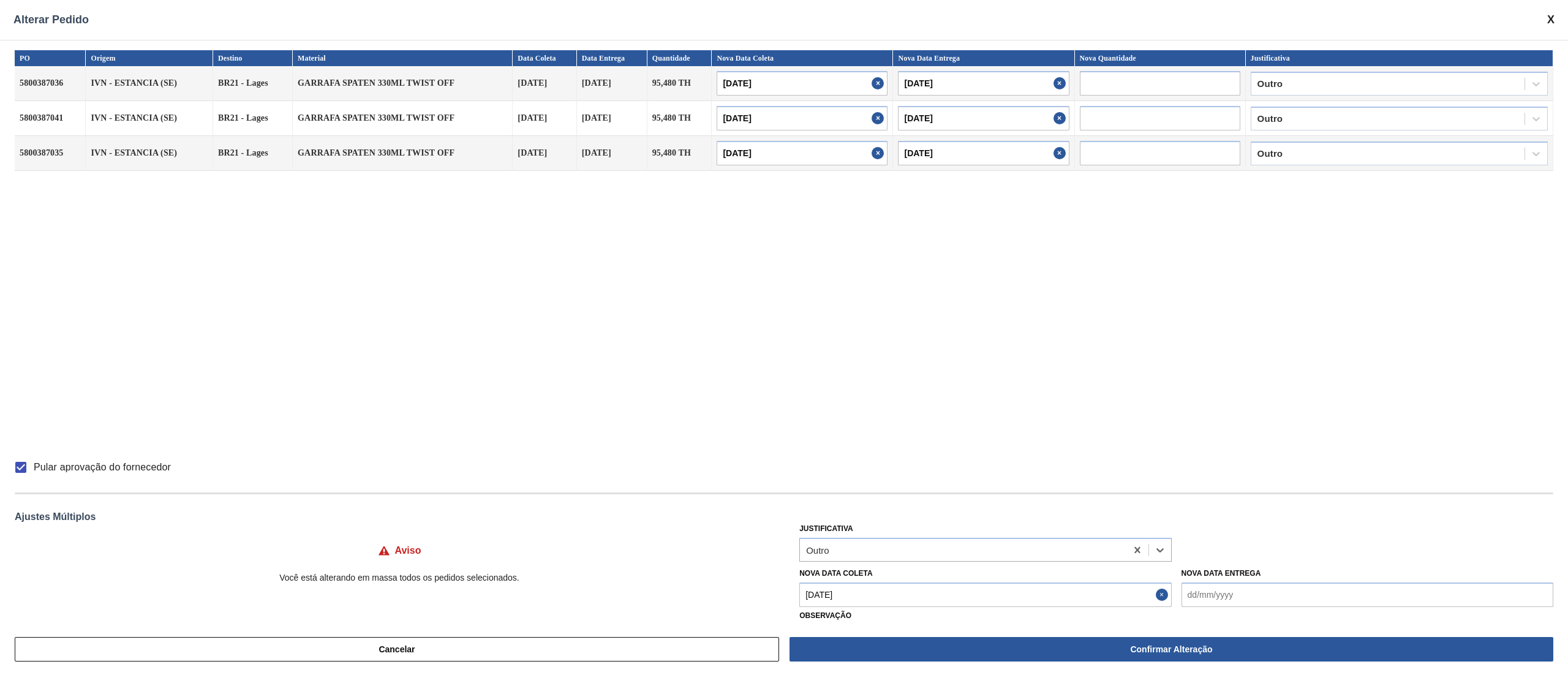
click at [897, 592] on Coleta "[DATE]" at bounding box center [985, 595] width 371 height 25
click at [831, 534] on div "20" at bounding box center [834, 539] width 17 height 17
type Coleta "[DATE]"
type input "[DATE]"
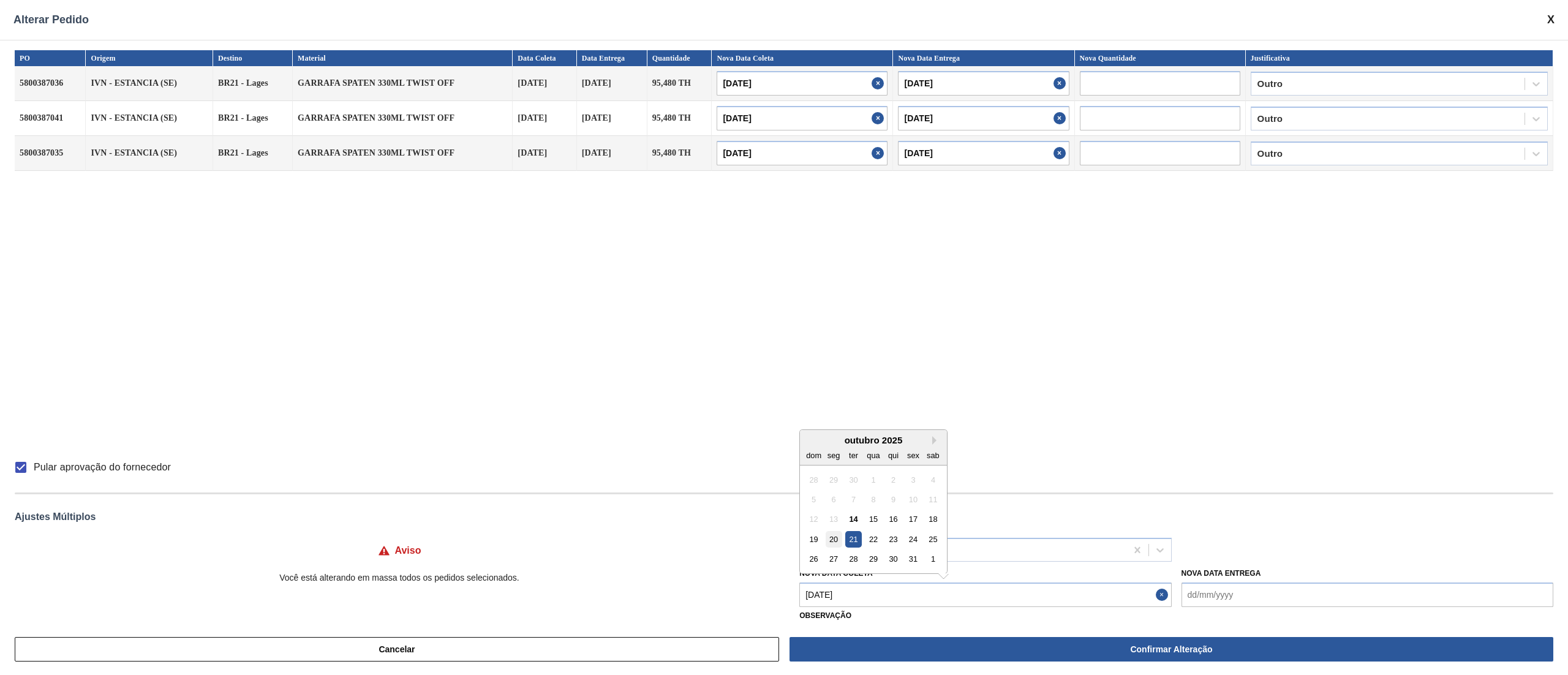
type input "[DATE]"
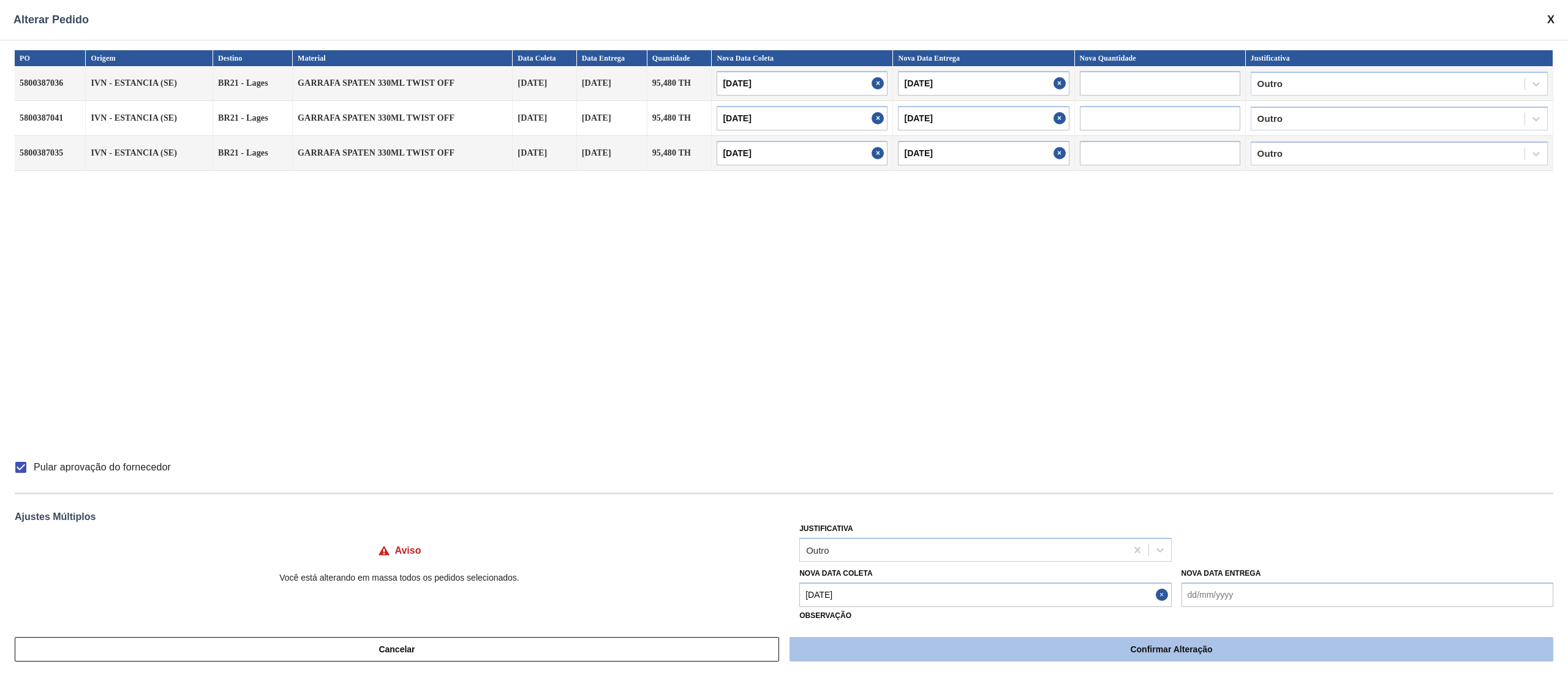
click at [1132, 654] on button "Confirmar Alteração" at bounding box center [1171, 649] width 764 height 25
checkbox input "false"
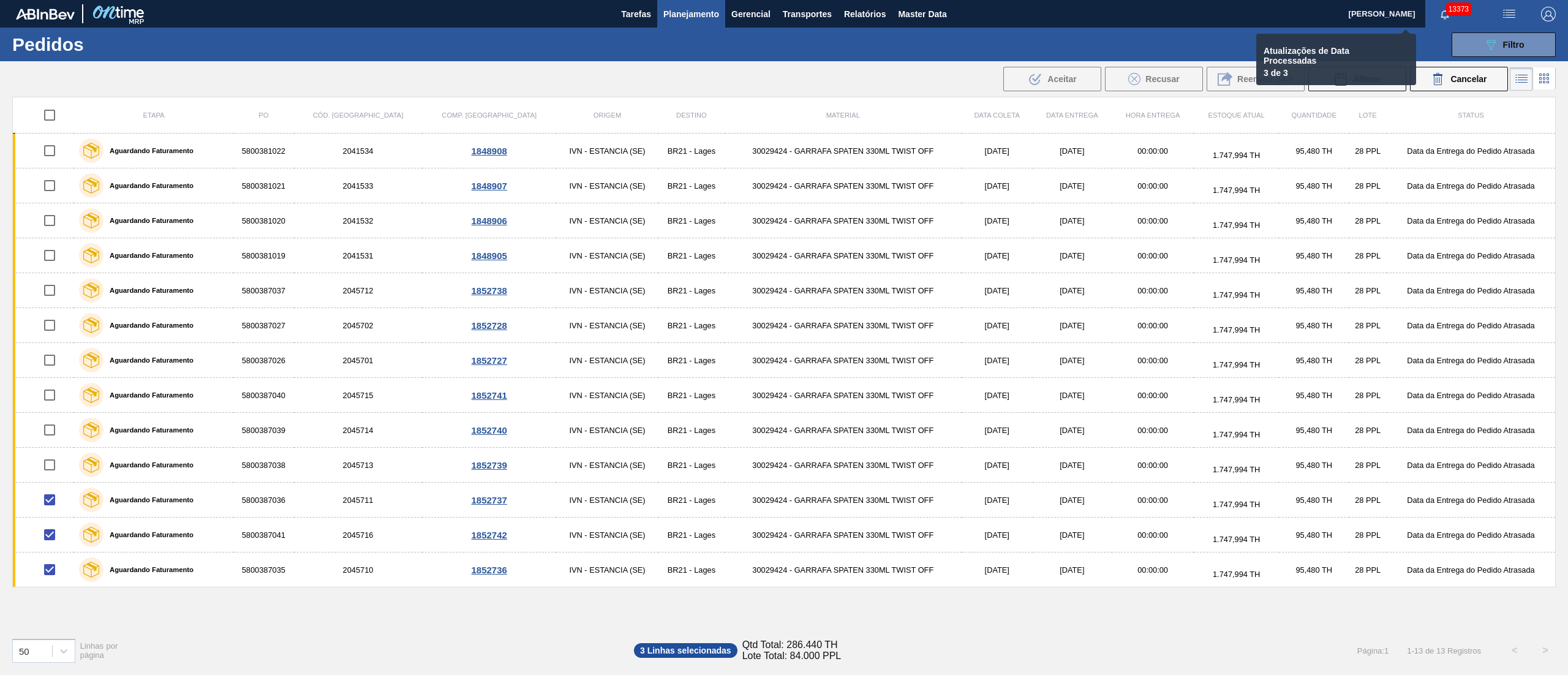
checkbox input "false"
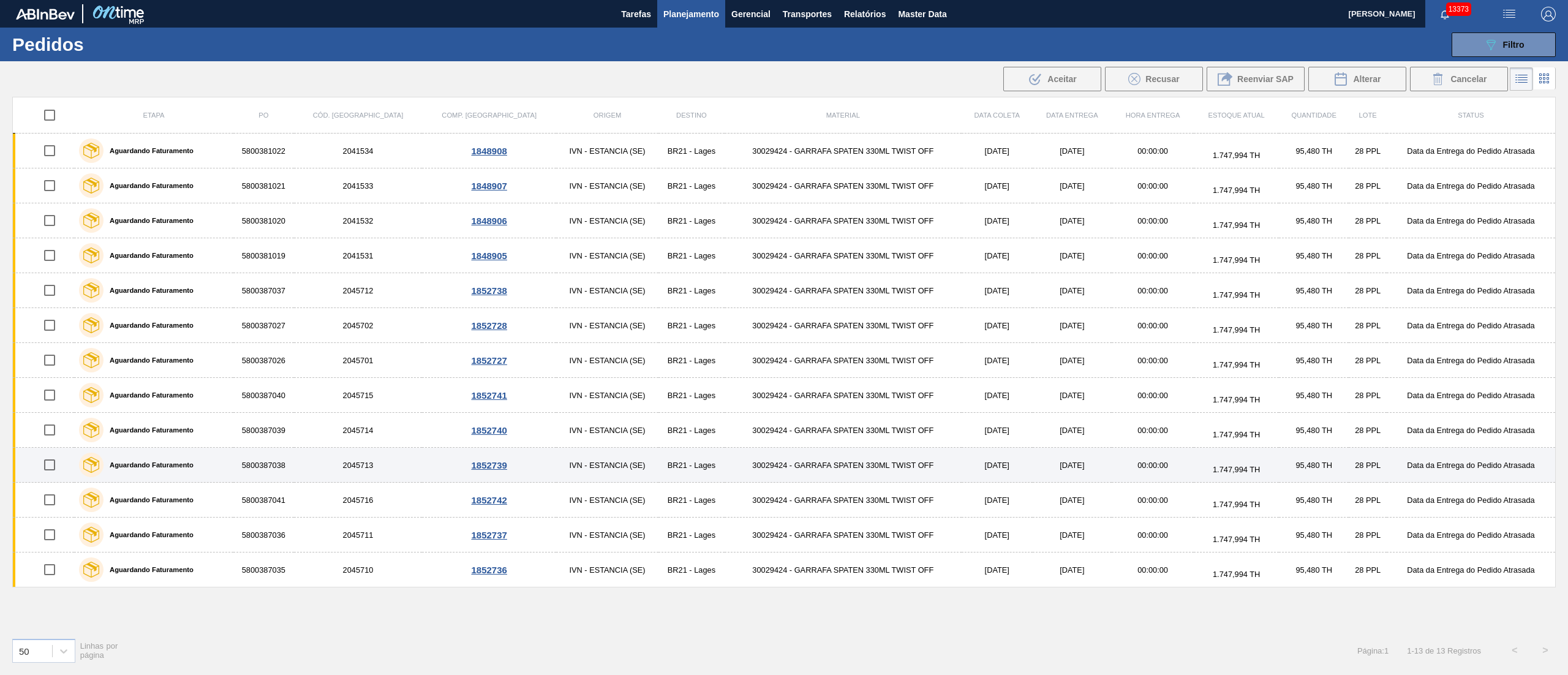
click at [57, 472] on input "checkbox" at bounding box center [50, 465] width 25 height 25
checkbox input "true"
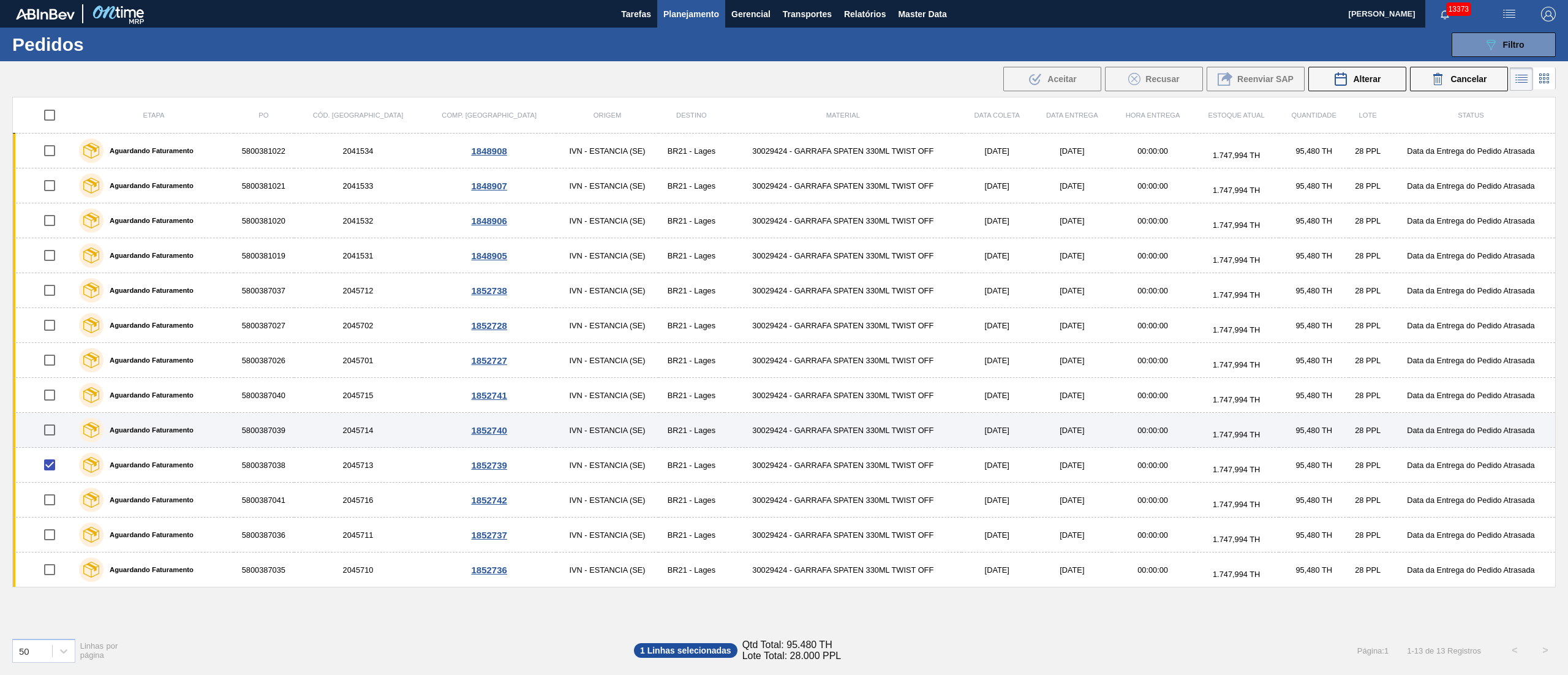
click at [52, 435] on input "checkbox" at bounding box center [50, 430] width 25 height 25
checkbox input "true"
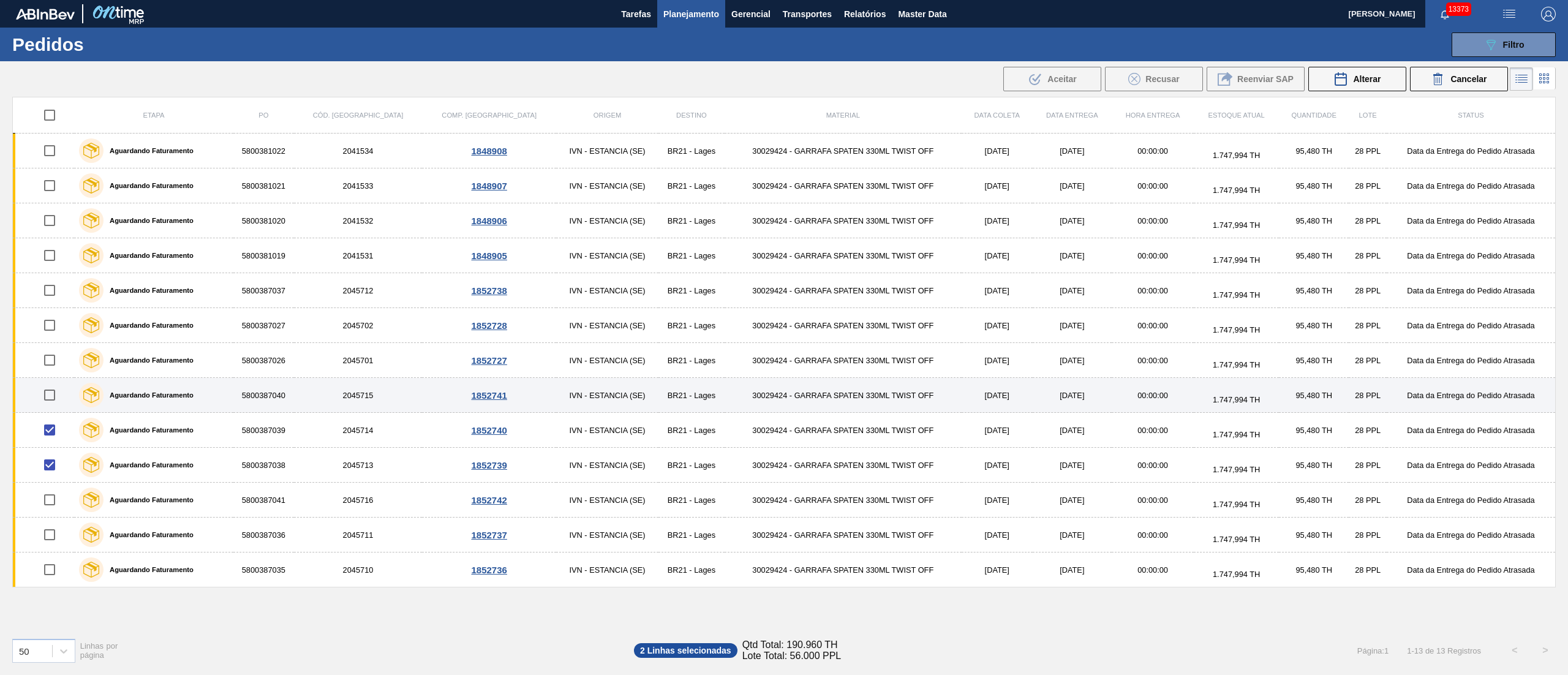
click at [57, 392] on input "checkbox" at bounding box center [50, 395] width 25 height 25
checkbox input "true"
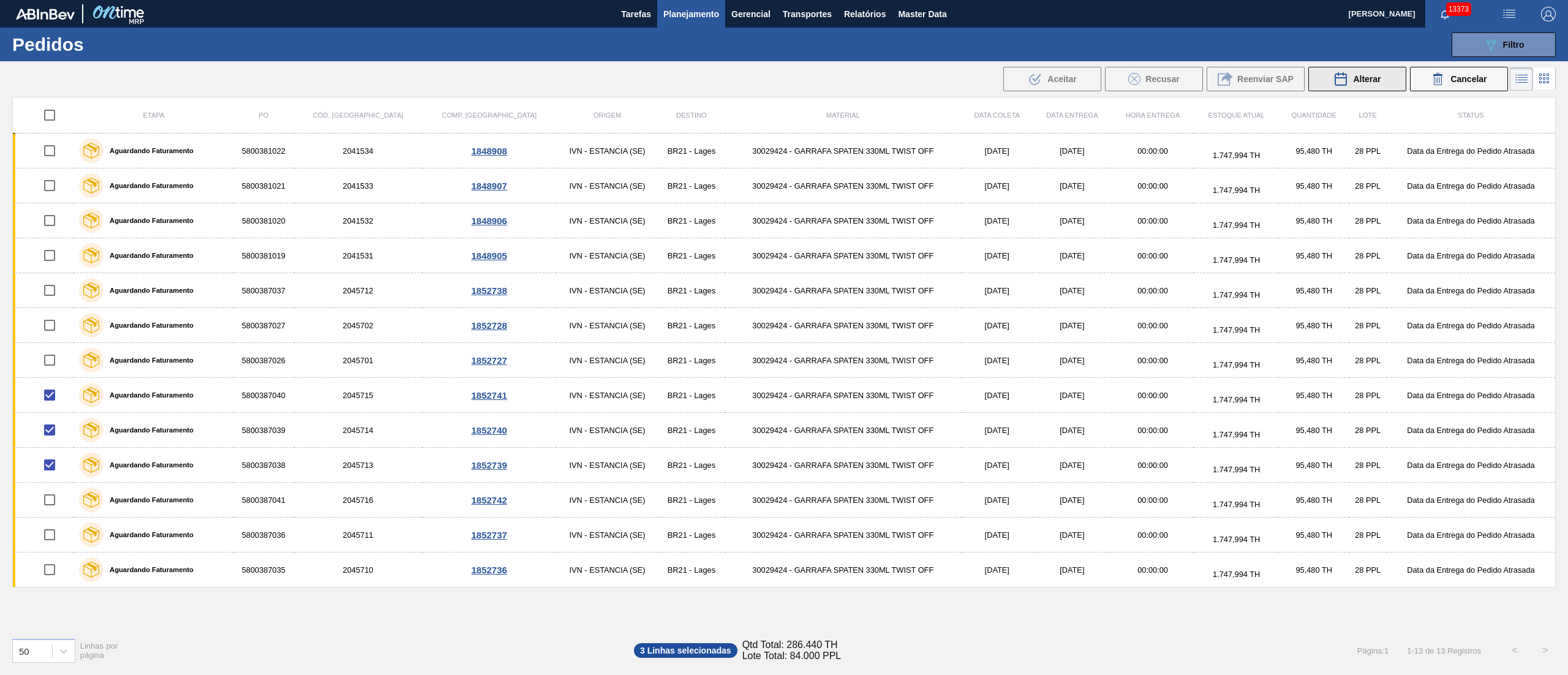
click at [1359, 80] on span "Alterar" at bounding box center [1366, 79] width 27 height 10
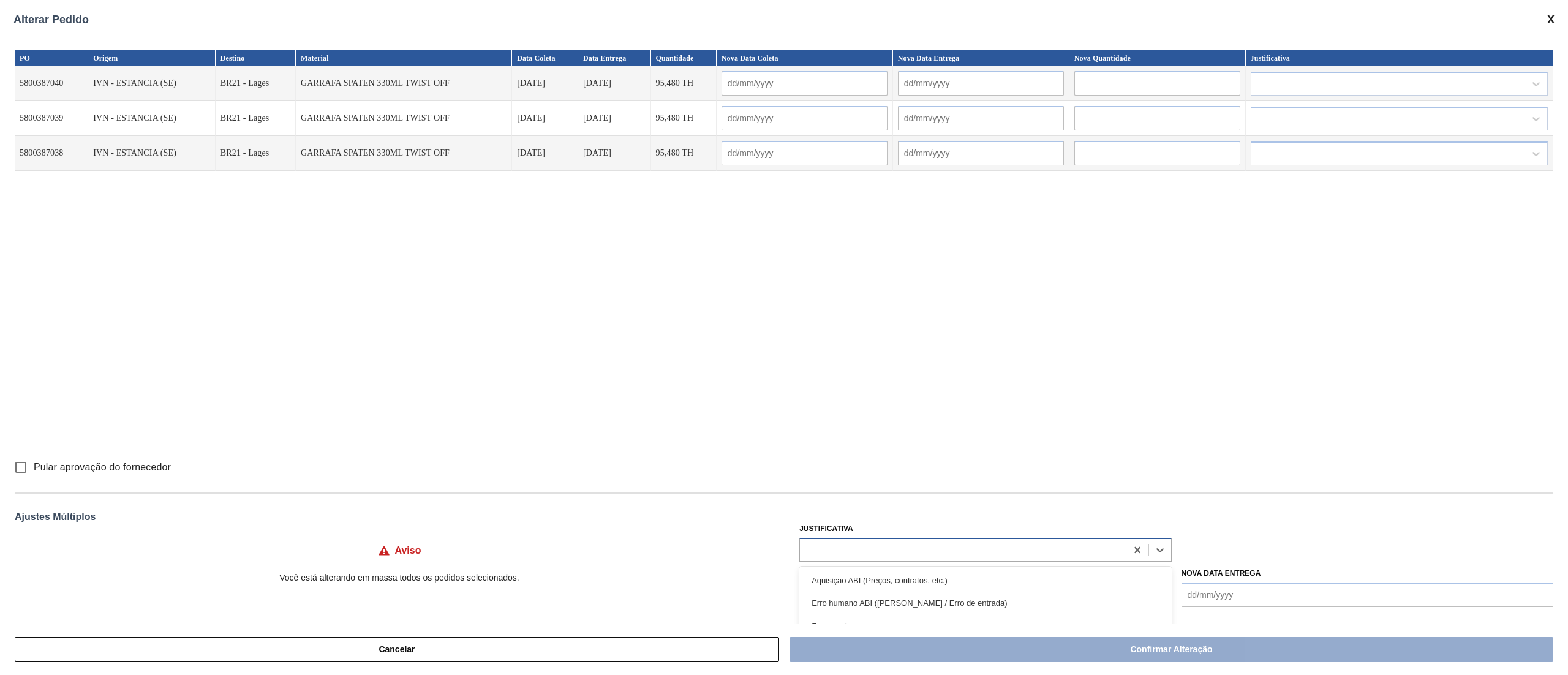
click at [847, 544] on div at bounding box center [962, 550] width 326 height 18
click at [27, 466] on input "Pular aprovação do fornecedor" at bounding box center [21, 467] width 25 height 25
checkbox input "true"
click at [849, 555] on div at bounding box center [962, 550] width 326 height 18
type input "ou"
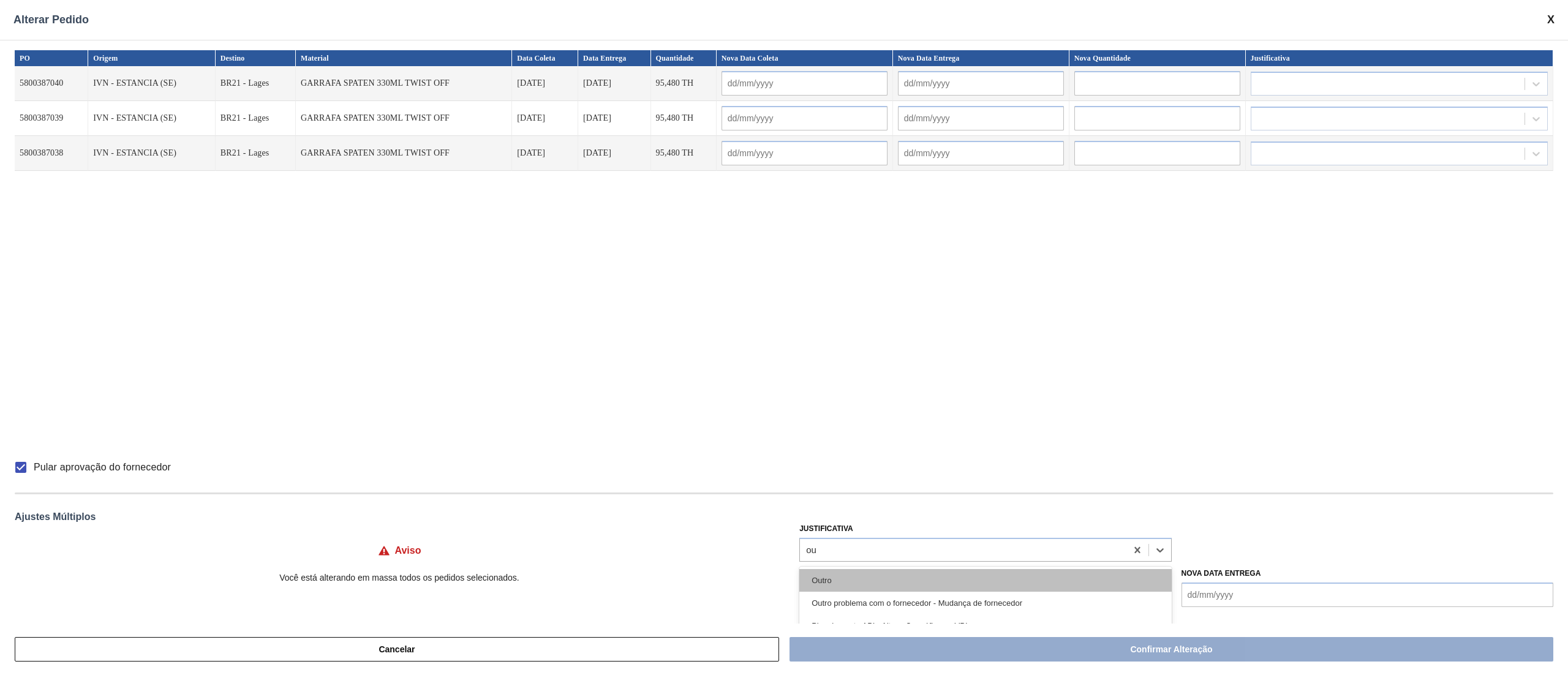
click at [835, 580] on div "Outro" at bounding box center [985, 580] width 371 height 23
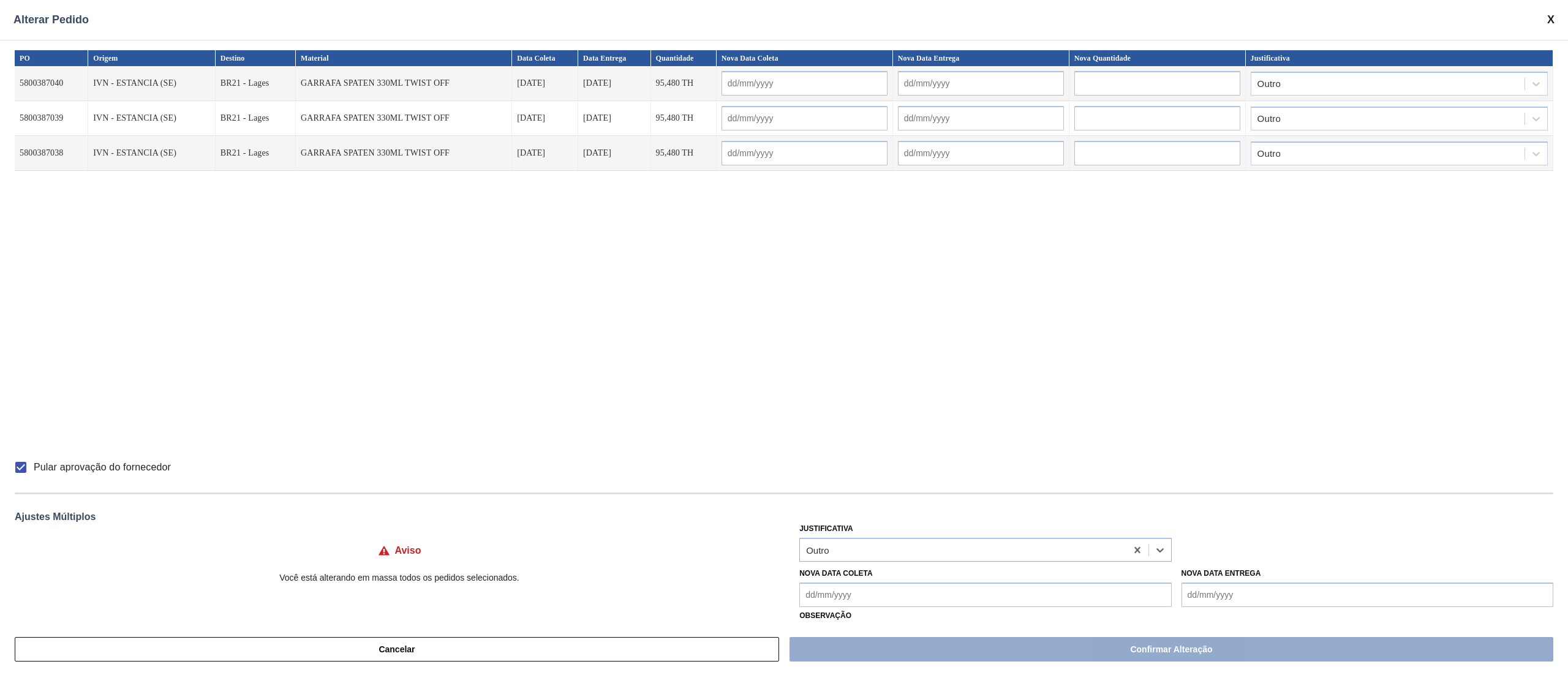
click at [833, 588] on Coleta "Nova Data Coleta" at bounding box center [985, 595] width 371 height 25
click at [896, 522] on div "16" at bounding box center [893, 519] width 17 height 17
type Coleta "[DATE]"
type input "[DATE]"
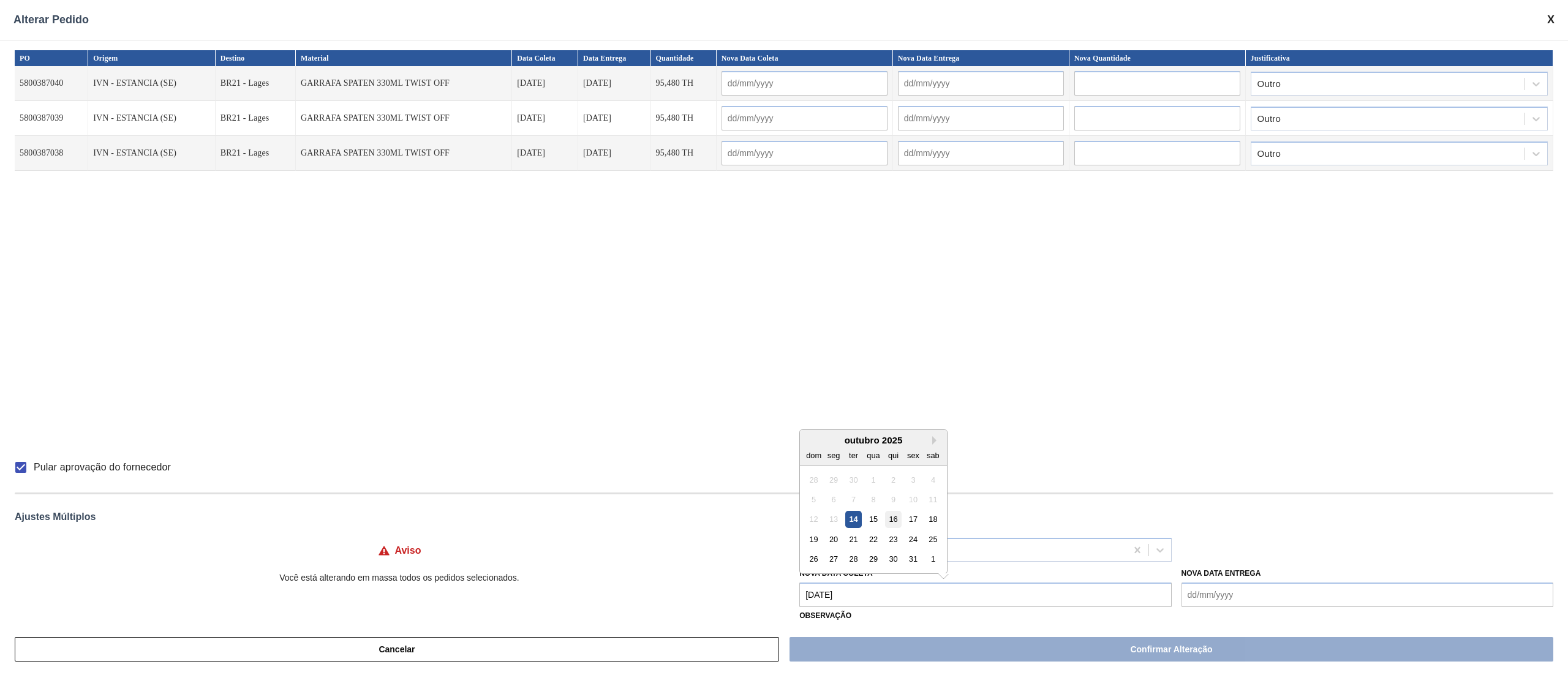
type input "[DATE]"
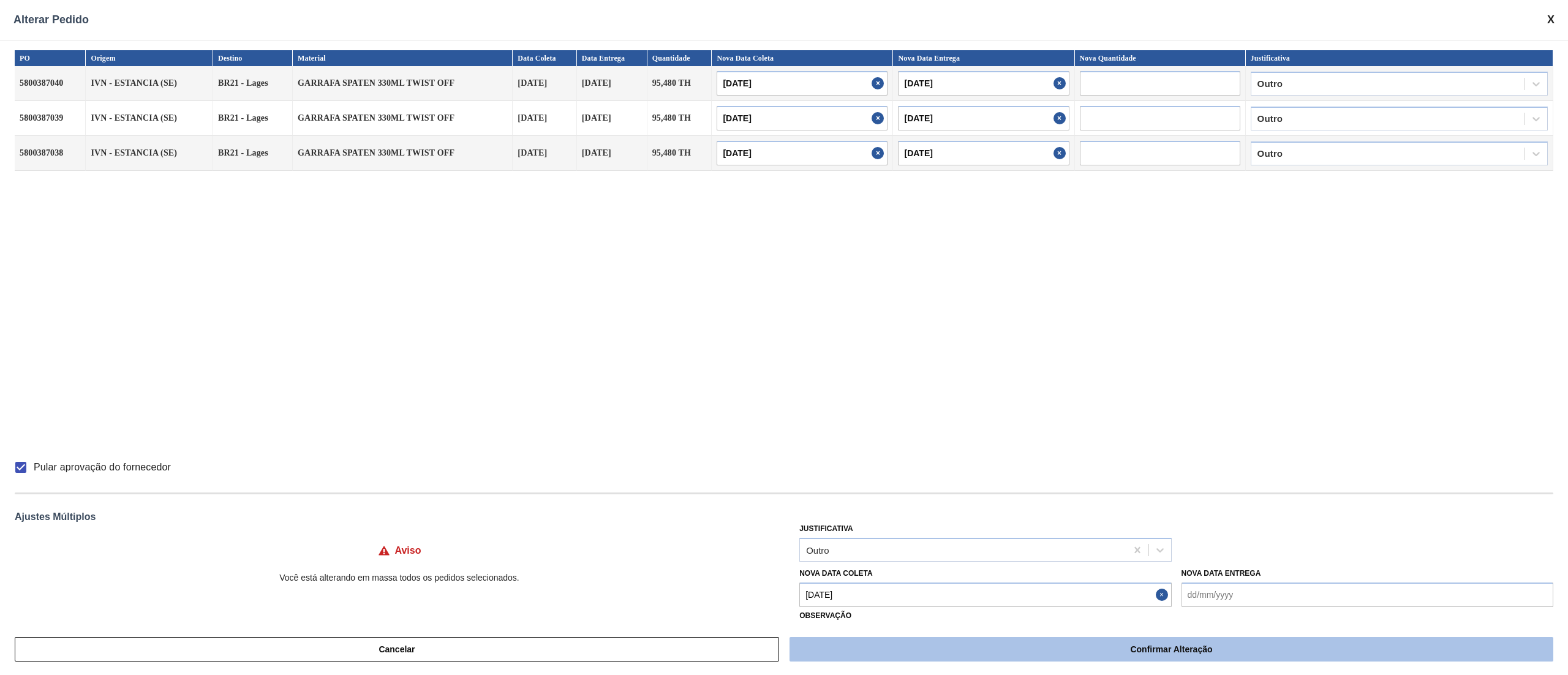
click at [944, 653] on button "Confirmar Alteração" at bounding box center [1171, 649] width 764 height 25
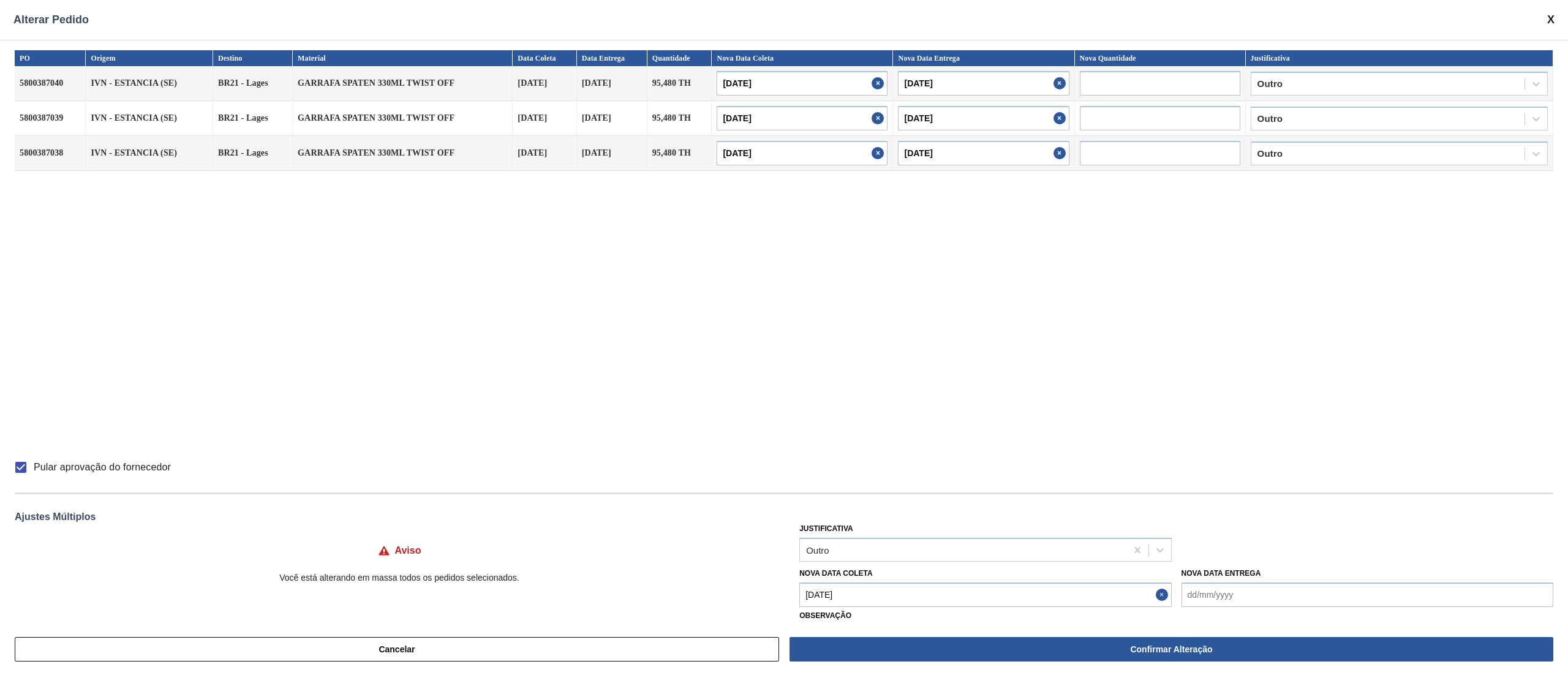
checkbox input "false"
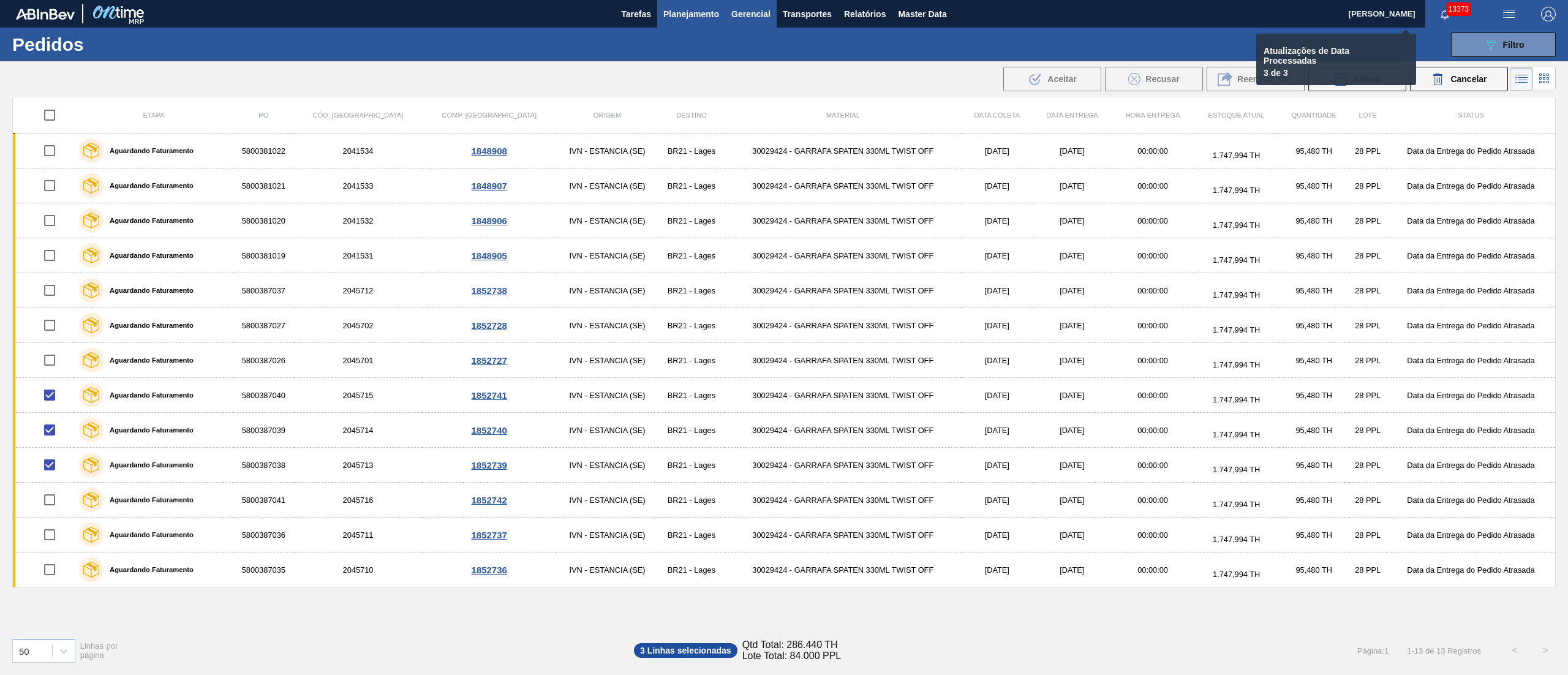
checkbox input "false"
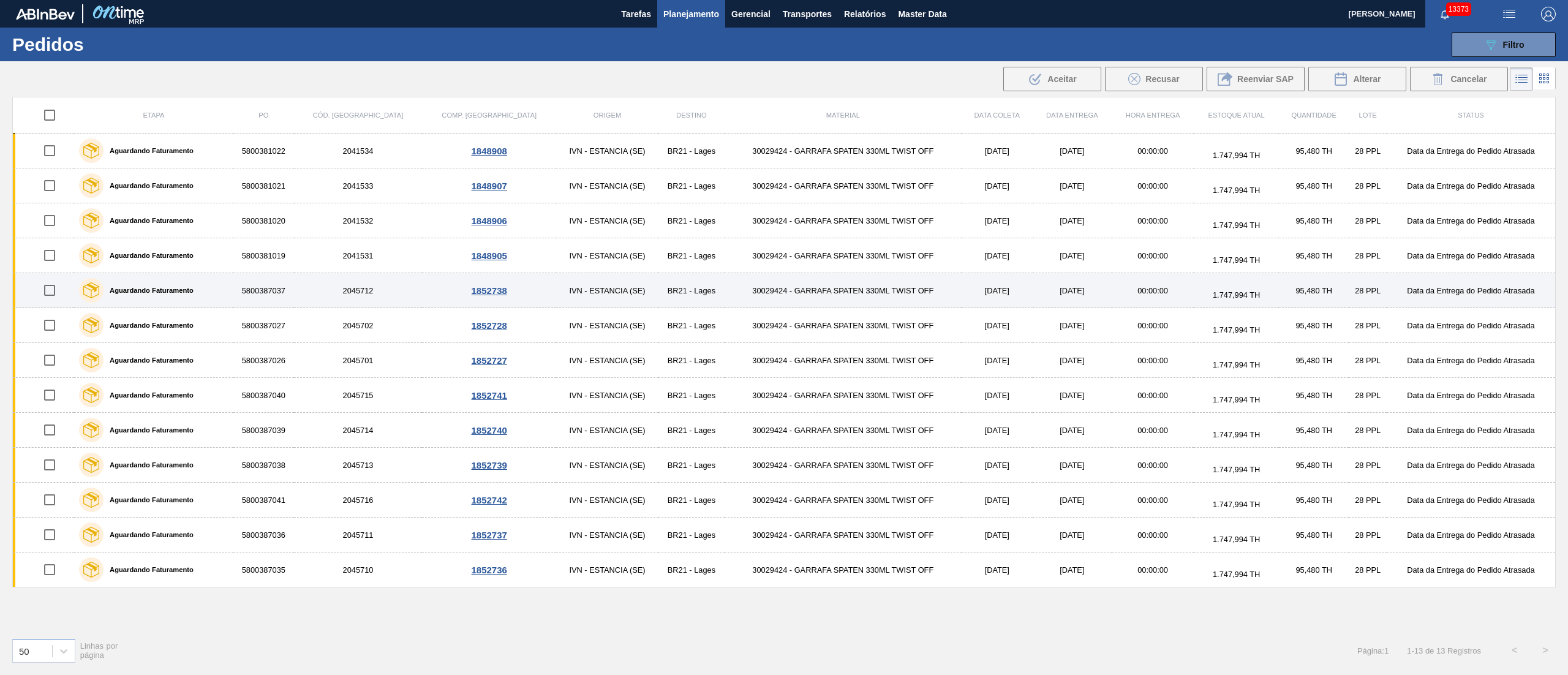
click at [58, 296] on input "checkbox" at bounding box center [50, 290] width 25 height 25
checkbox input "true"
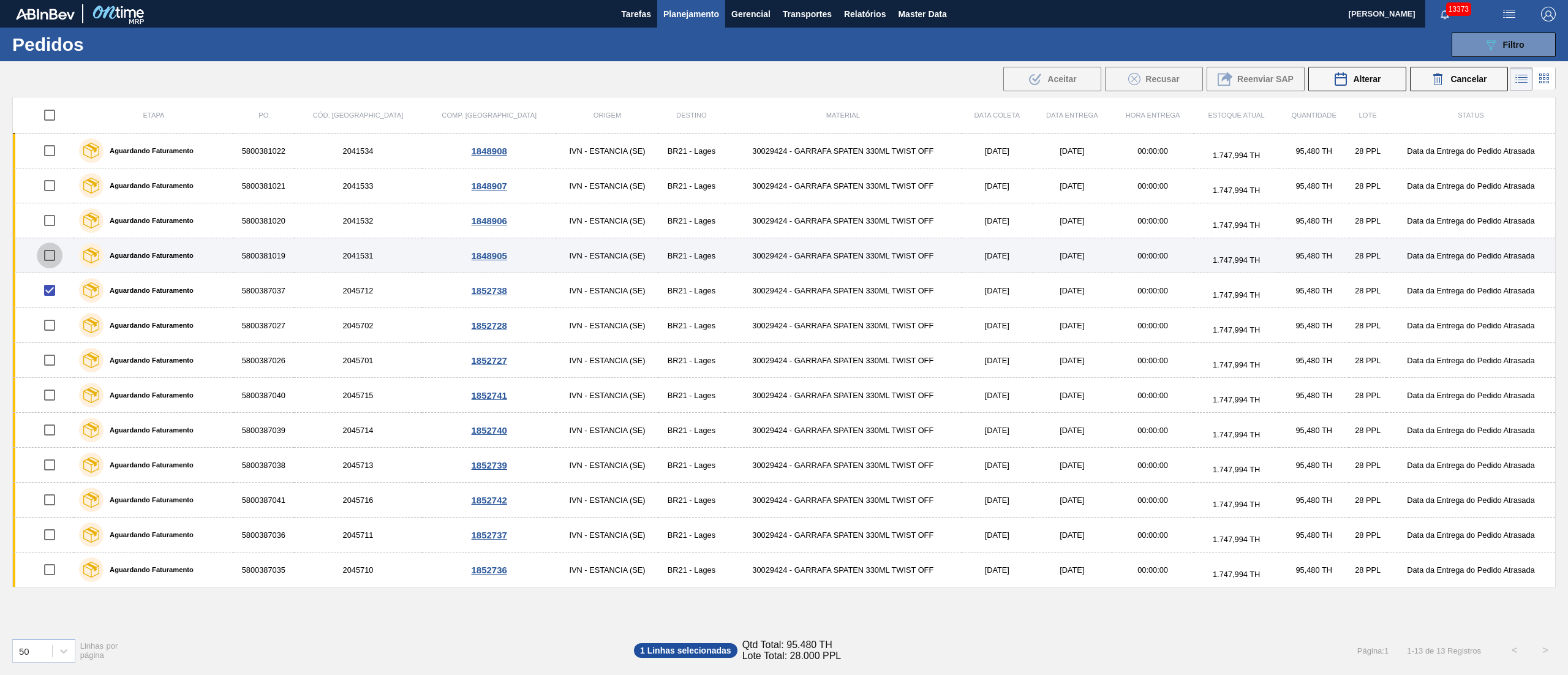
click at [44, 261] on input "checkbox" at bounding box center [50, 255] width 25 height 25
checkbox input "true"
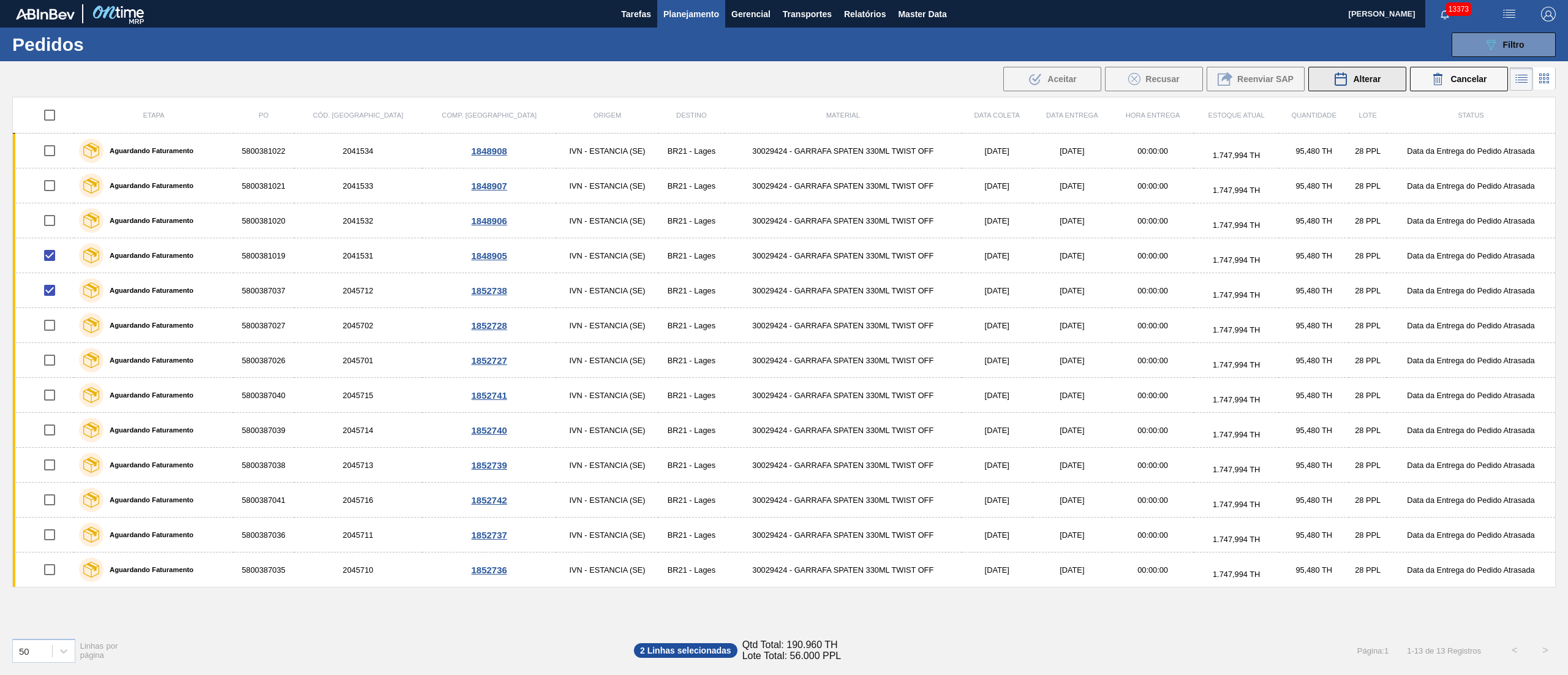
click at [1360, 78] on span "Alterar" at bounding box center [1366, 79] width 27 height 10
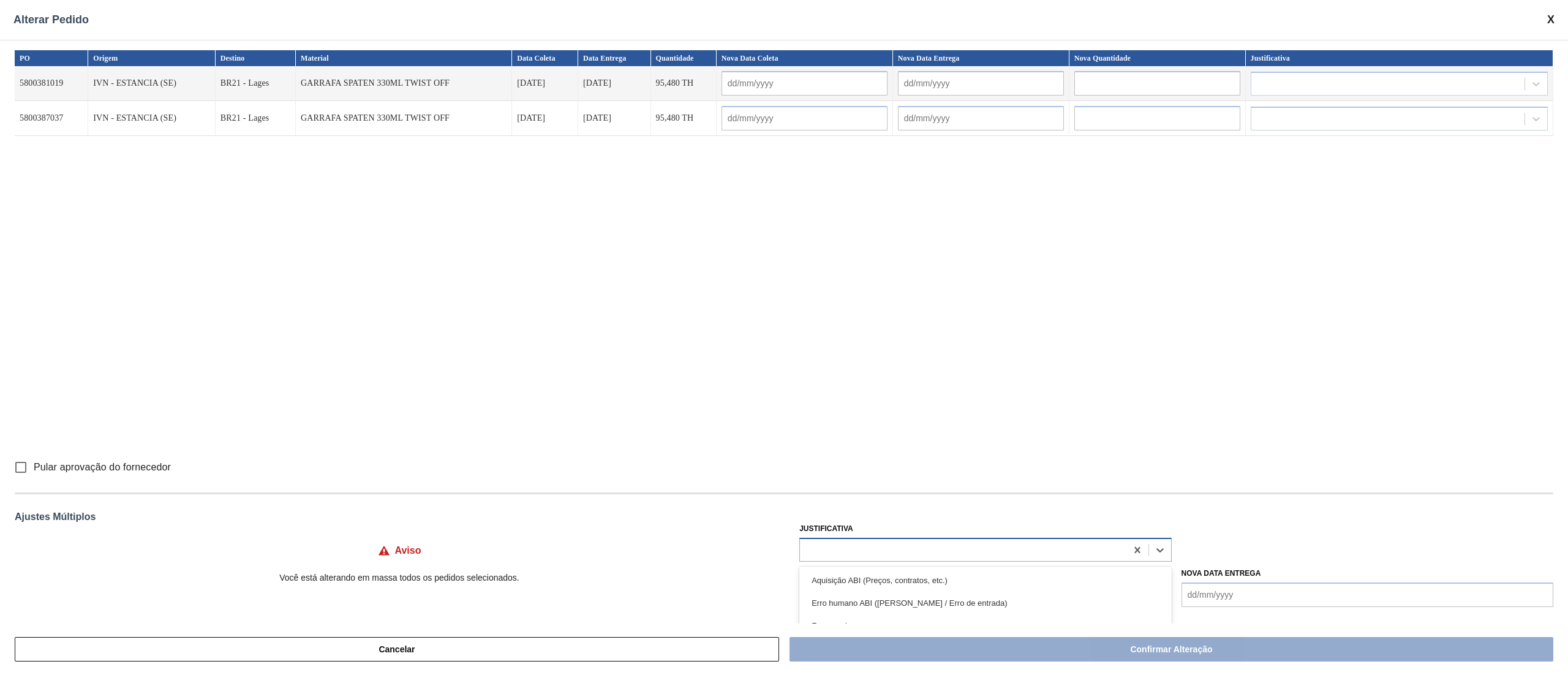
click at [829, 551] on div at bounding box center [962, 550] width 326 height 18
type input "ou"
click at [826, 576] on div "Outro" at bounding box center [985, 580] width 371 height 23
click at [22, 463] on input "Pular aprovação do fornecedor" at bounding box center [21, 467] width 25 height 25
checkbox input "true"
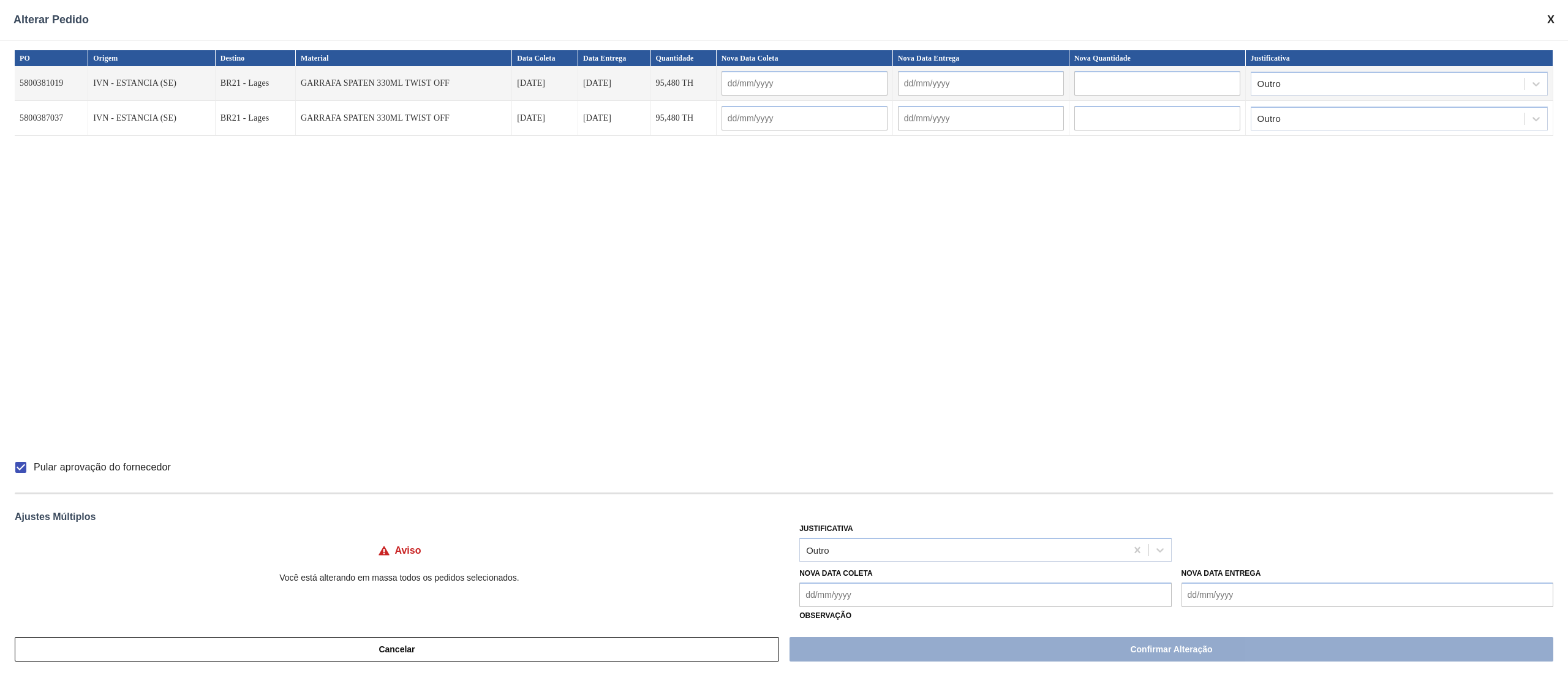
click at [927, 601] on Coleta "Nova Data Coleta" at bounding box center [985, 595] width 371 height 25
click at [870, 522] on div "15" at bounding box center [873, 519] width 17 height 17
type Coleta "[DATE]"
type input "[DATE]"
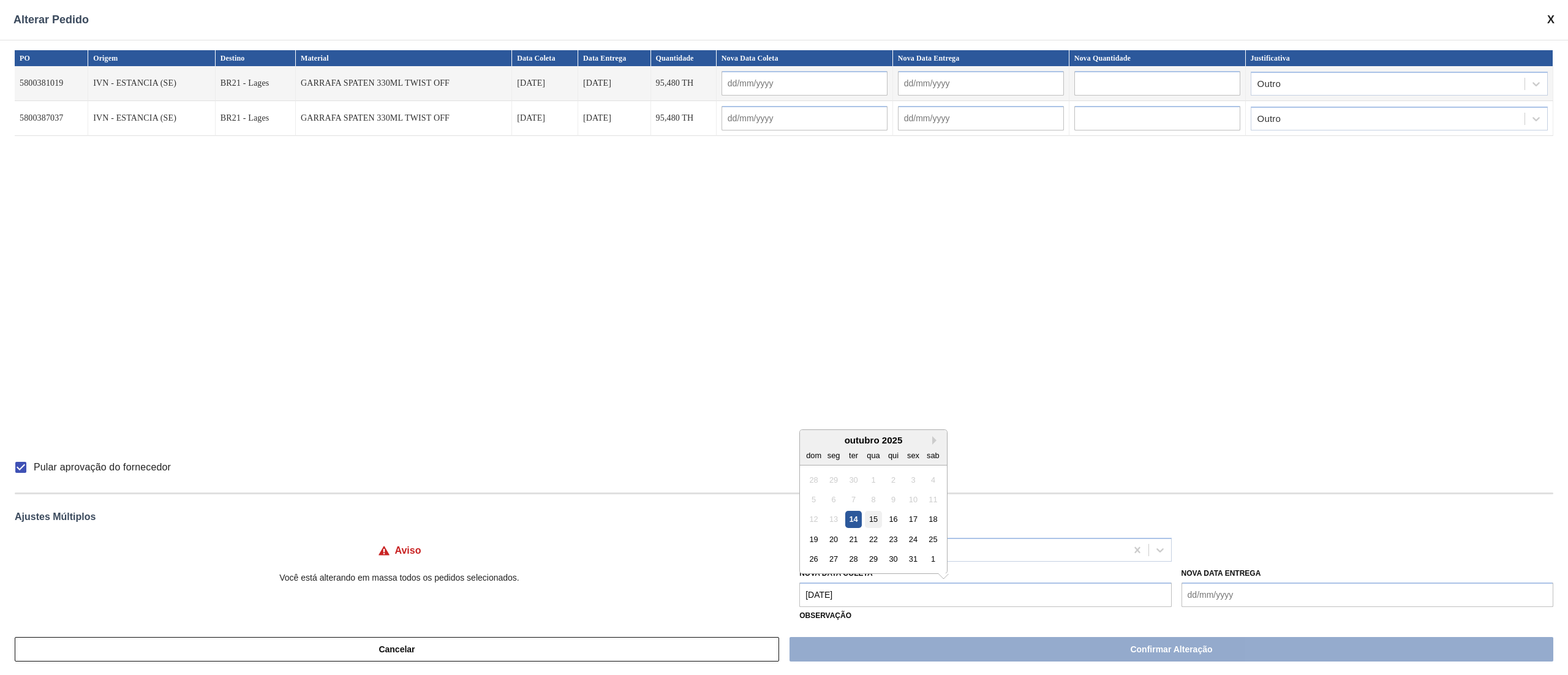
type input "[DATE]"
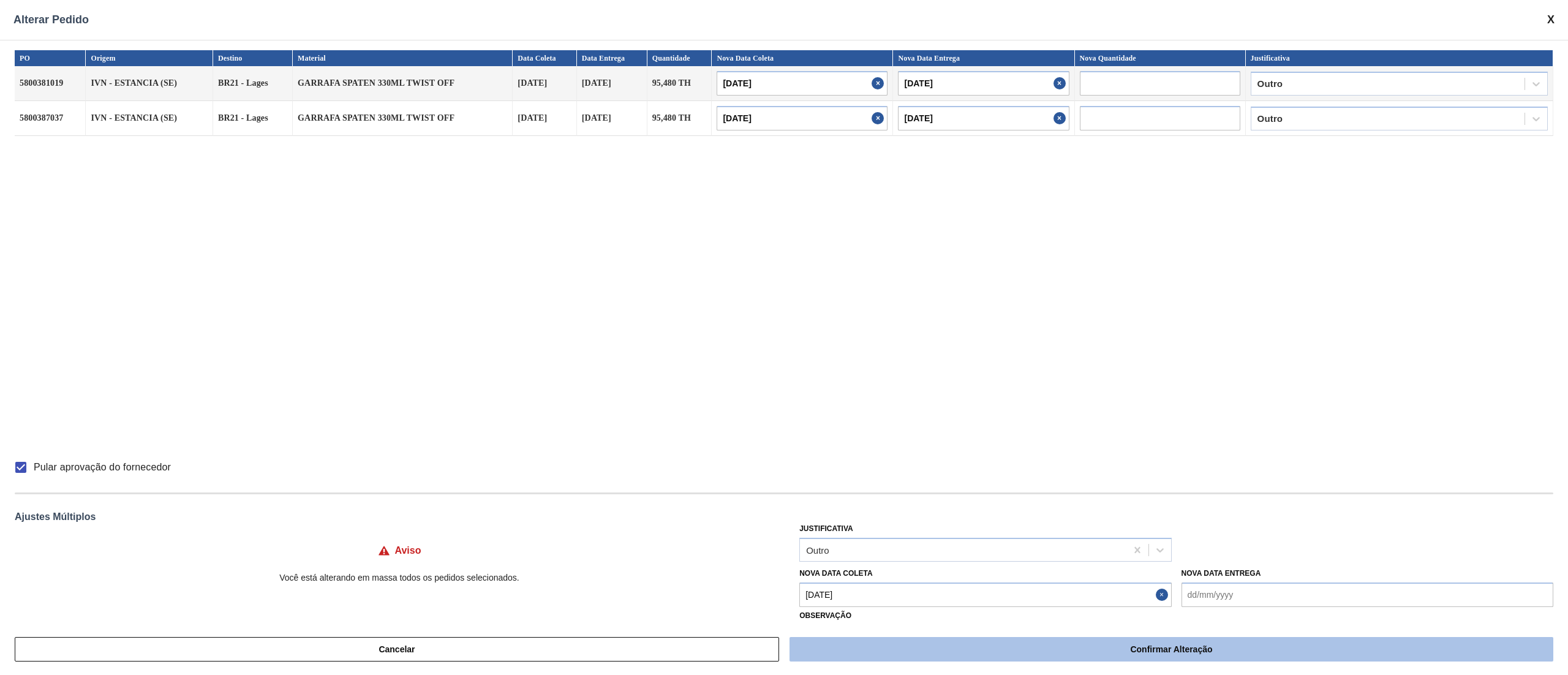
click at [1002, 651] on button "Confirmar Alteração" at bounding box center [1171, 649] width 764 height 25
checkbox input "false"
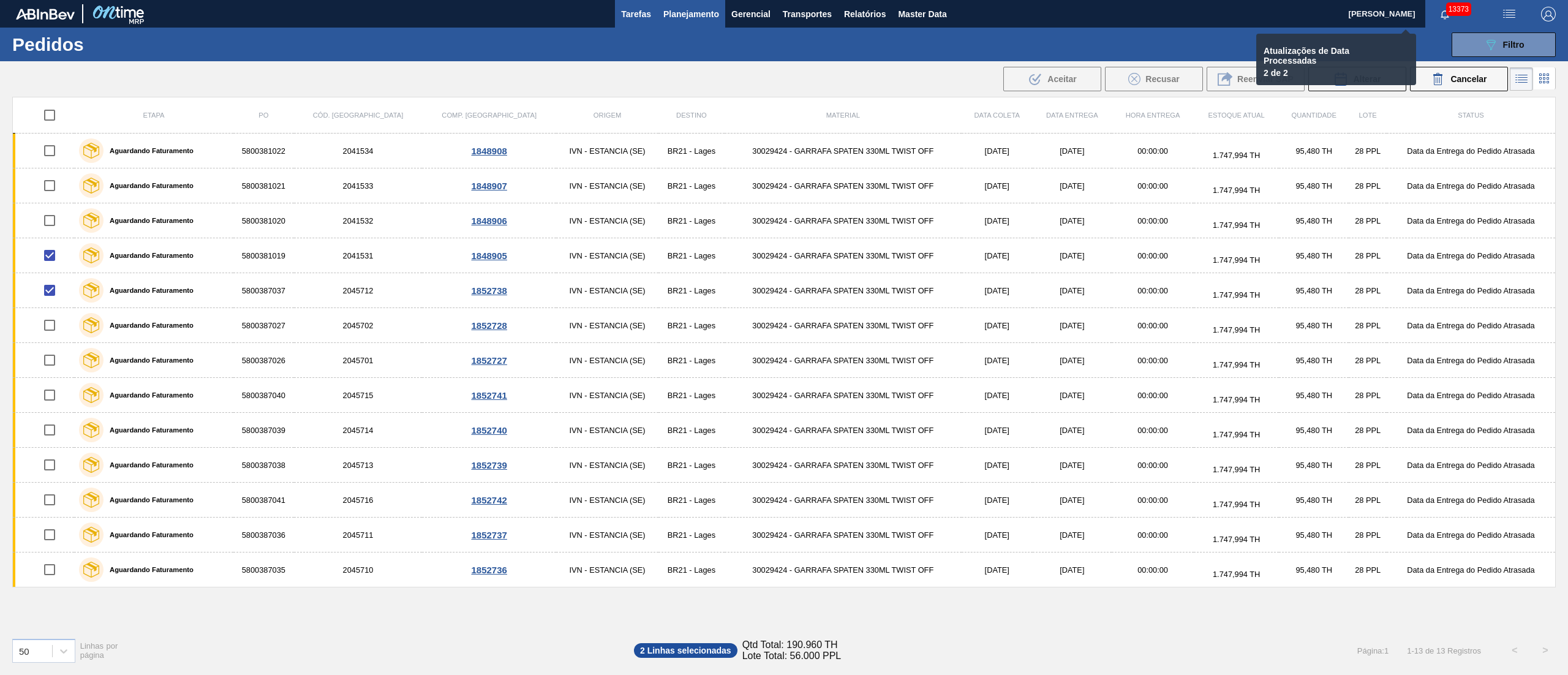
checkbox input "false"
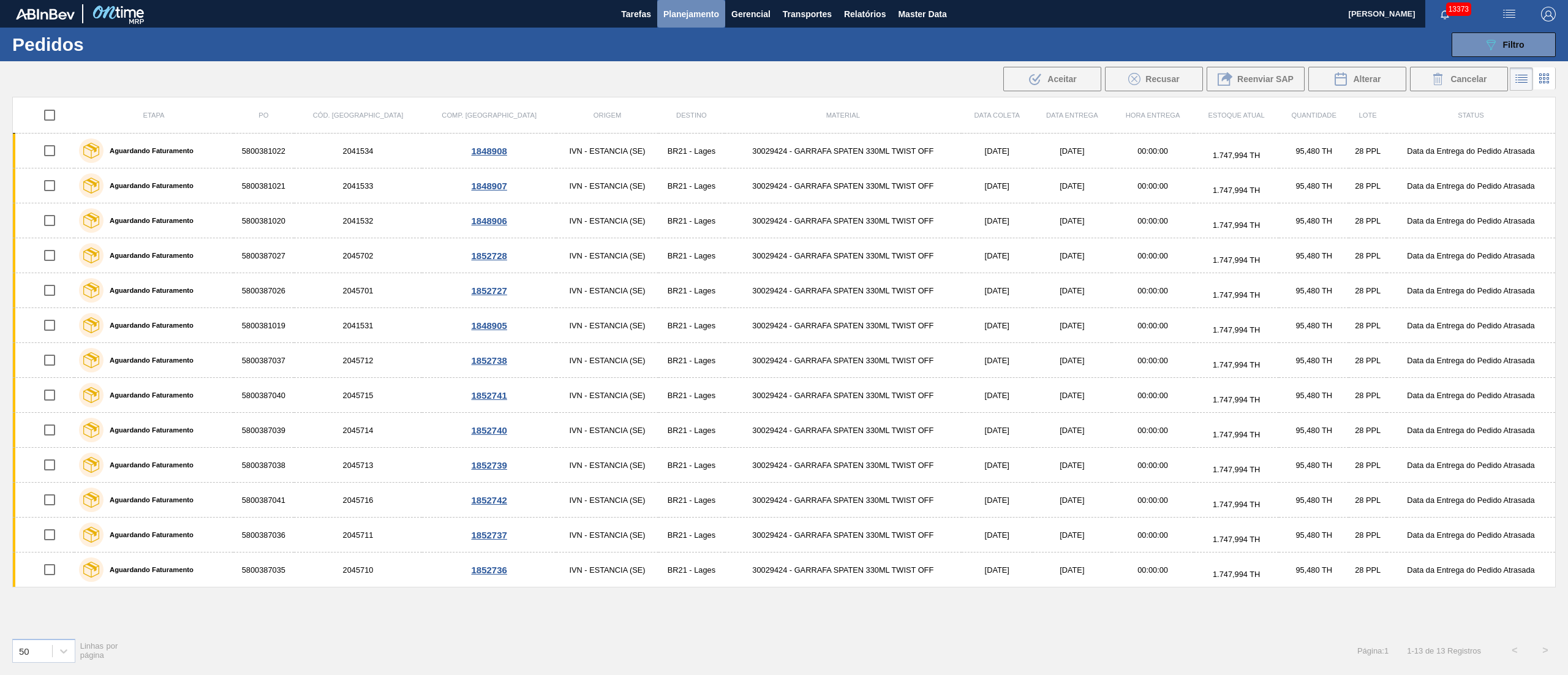
click at [672, 16] on span "Planejamento" at bounding box center [691, 14] width 56 height 15
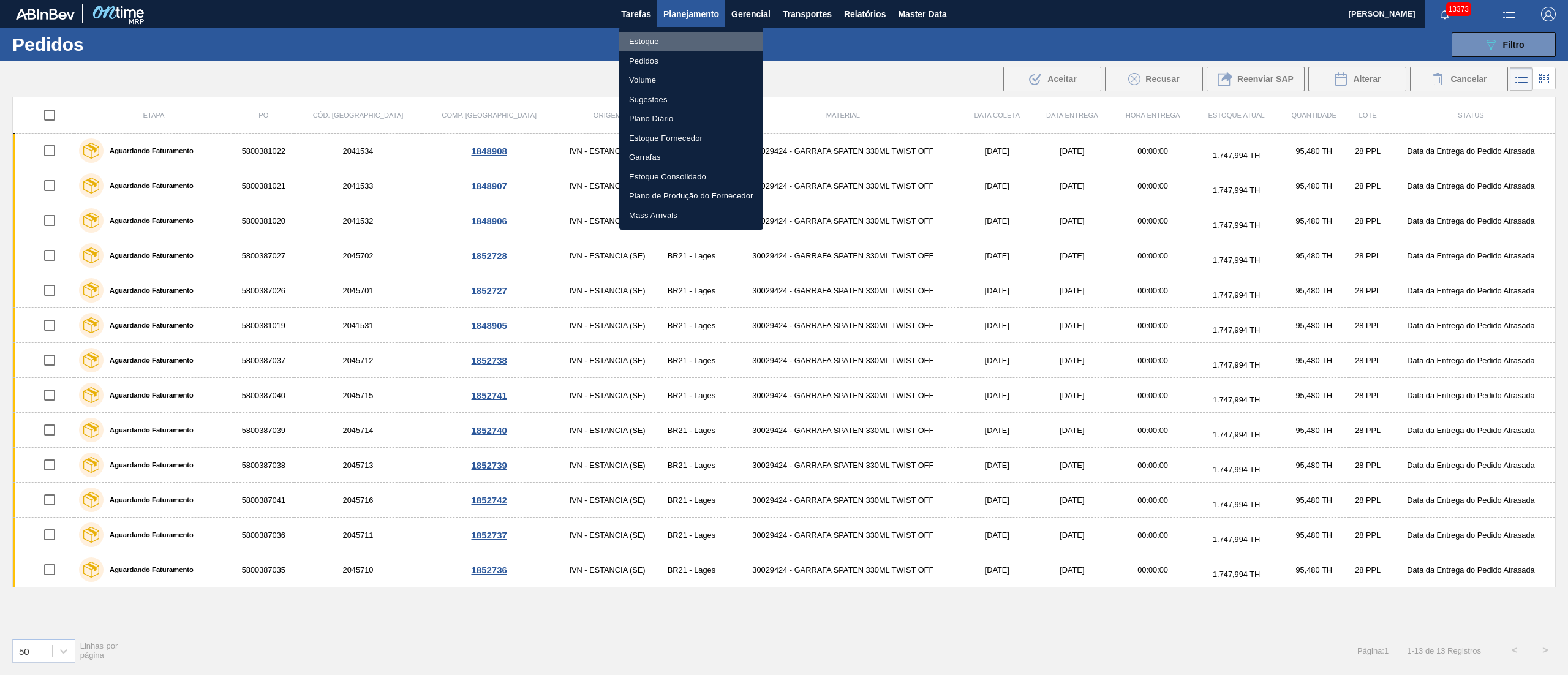
click at [655, 45] on li "Estoque" at bounding box center [691, 41] width 144 height 20
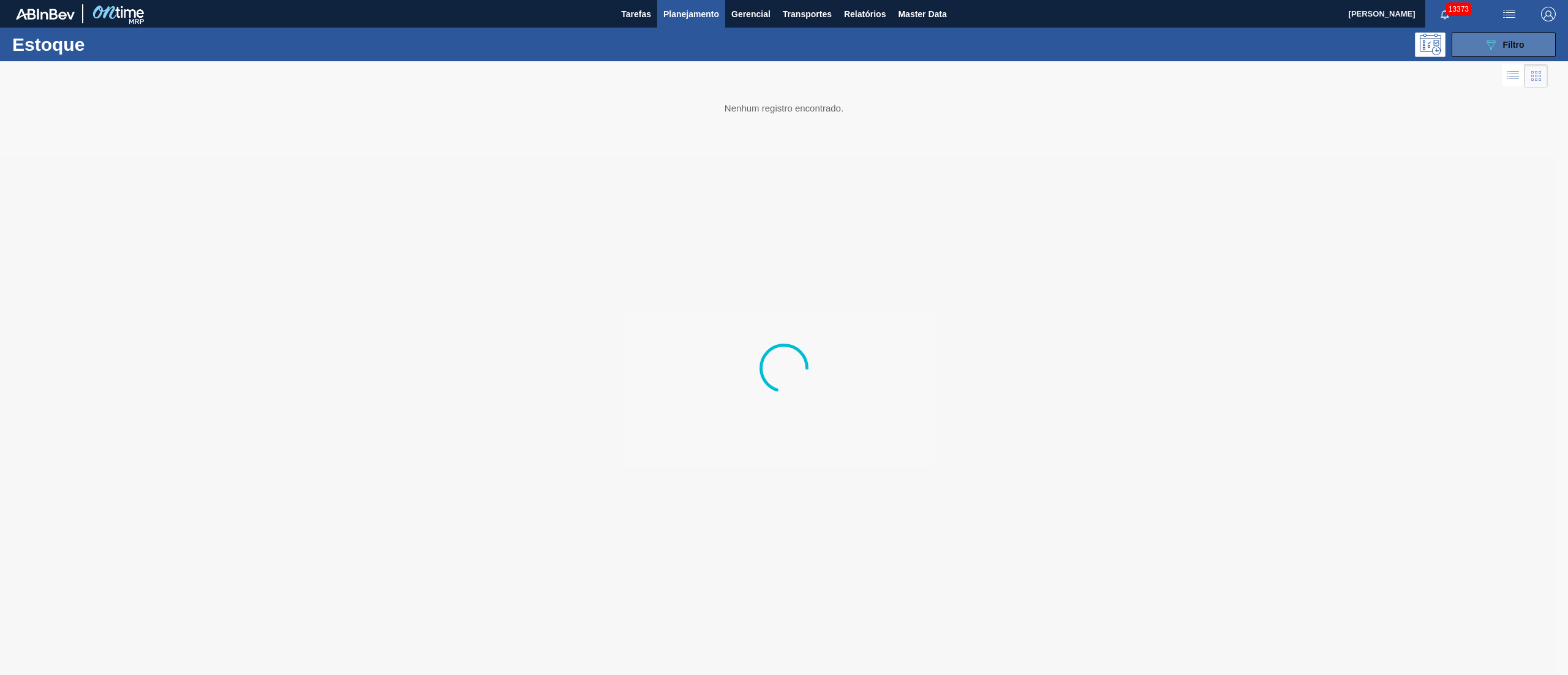
click at [1491, 43] on icon "089F7B8B-B2A5-4AFE-B5C0-19BA573D28AC" at bounding box center [1490, 45] width 15 height 15
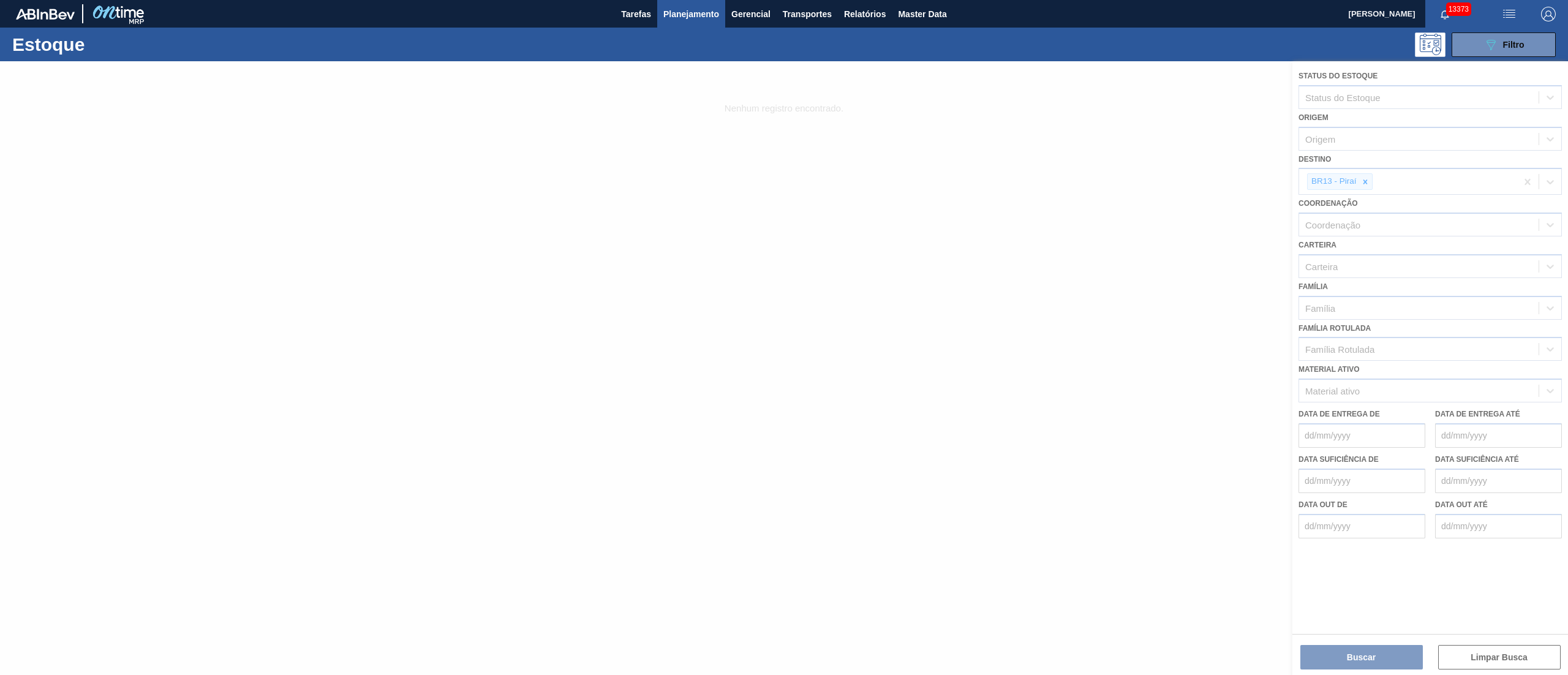
click at [1363, 654] on div at bounding box center [784, 368] width 1568 height 614
click at [1355, 649] on div at bounding box center [784, 368] width 1568 height 614
click at [1366, 658] on div at bounding box center [784, 368] width 1568 height 614
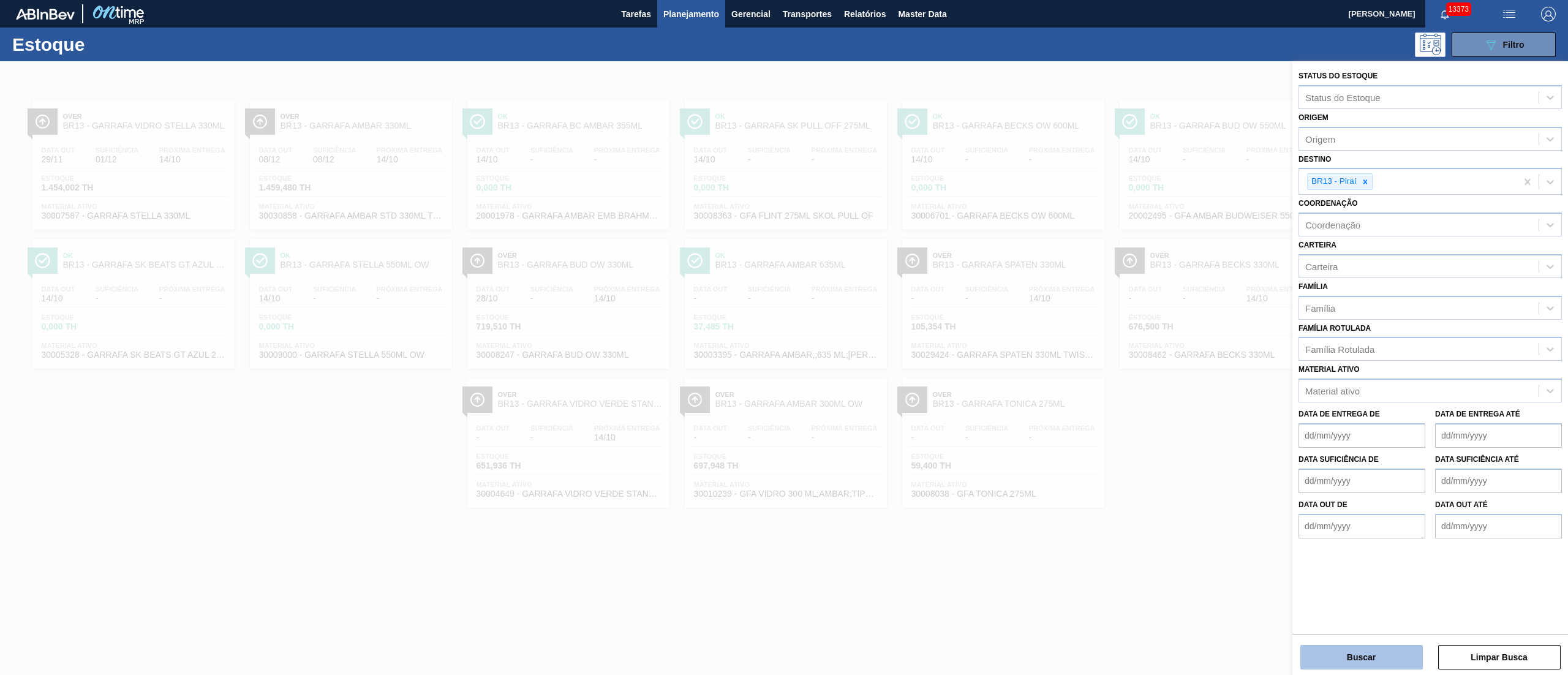
click at [1342, 660] on button "Buscar" at bounding box center [1361, 657] width 123 height 25
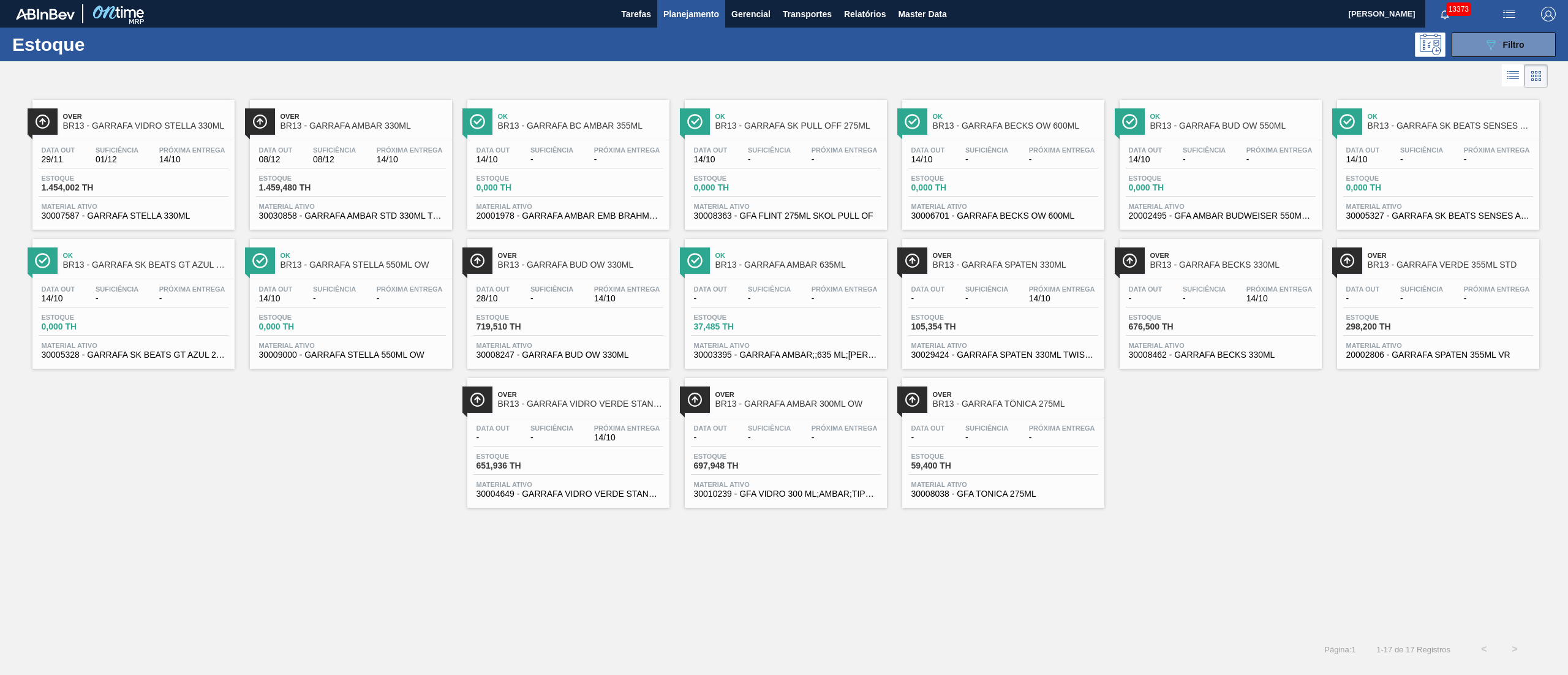
click at [571, 467] on div "Estoque 651,936 TH" at bounding box center [568, 464] width 190 height 22
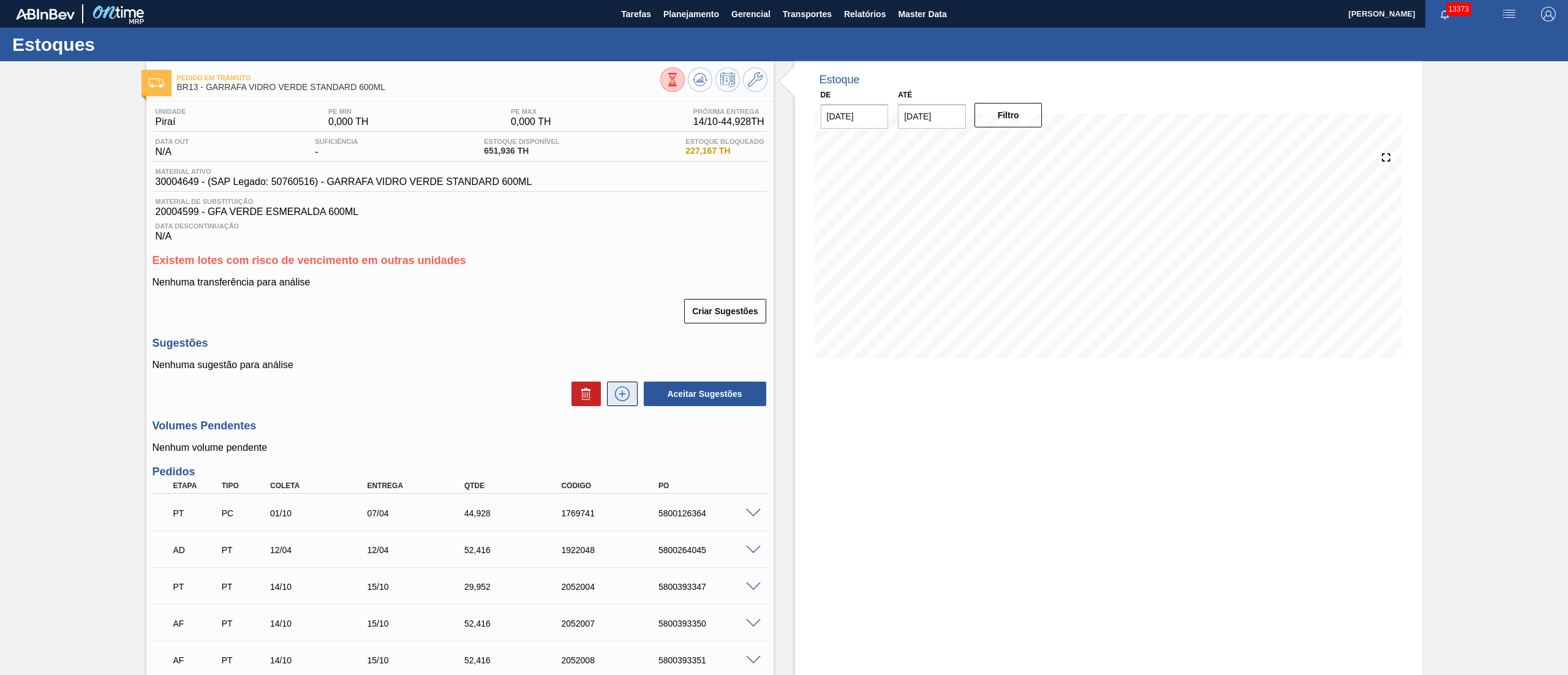
click at [630, 401] on icon at bounding box center [622, 394] width 20 height 15
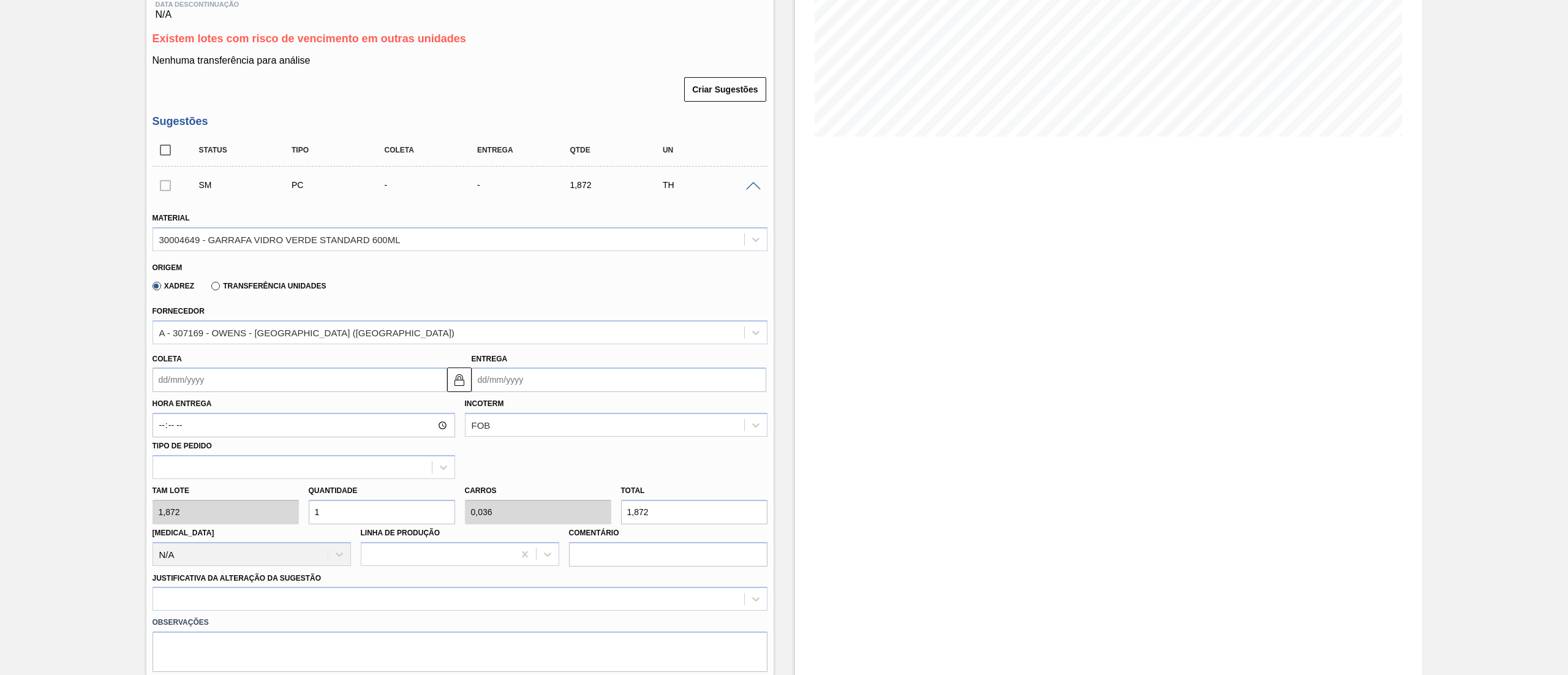
scroll to position [245, 0]
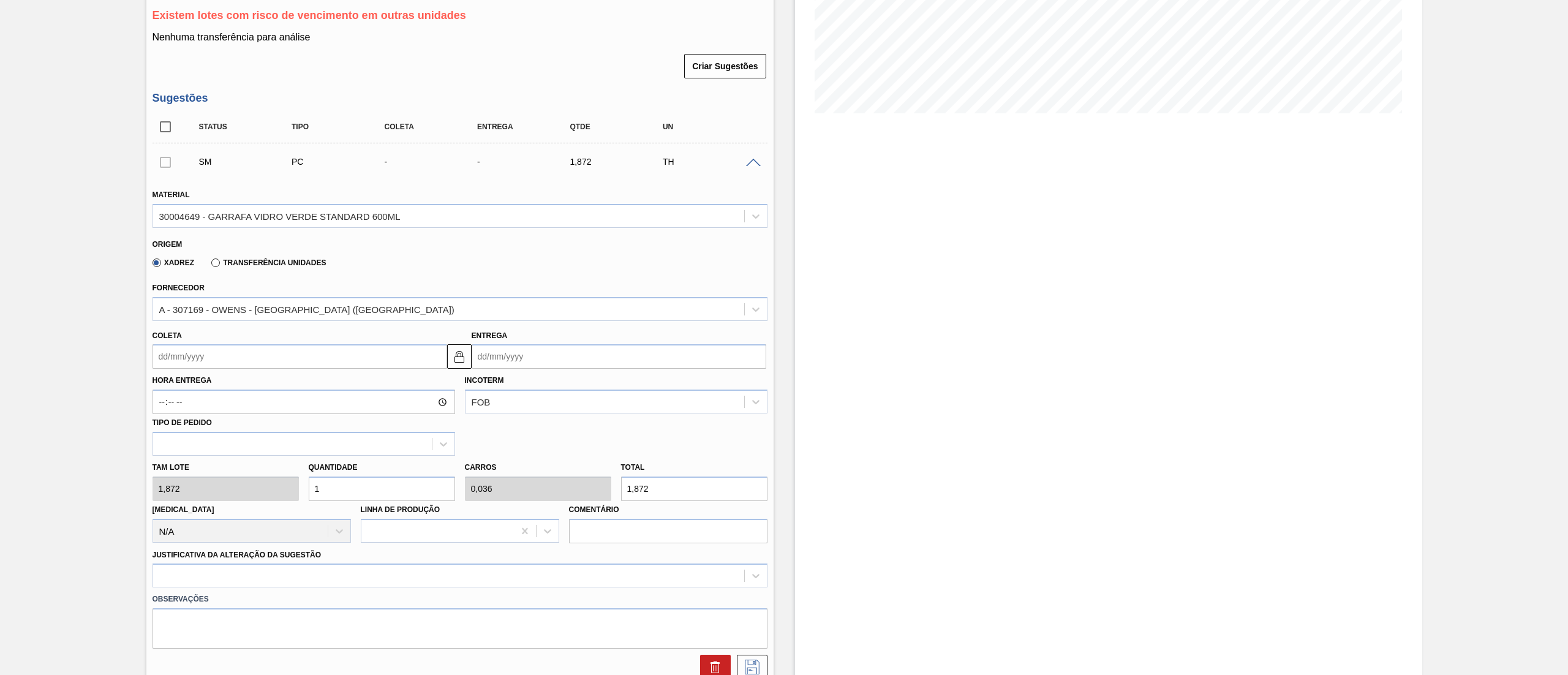
click at [257, 362] on input "Coleta" at bounding box center [300, 356] width 295 height 25
click at [221, 468] on div "15" at bounding box center [226, 465] width 17 height 17
type input "[DATE]"
click at [256, 484] on div "Tam lote 1,872 Quantidade 1 Carros 0,036 Total 1,872 [MEDICAL_DATA] N/A Linha d…" at bounding box center [460, 499] width 625 height 88
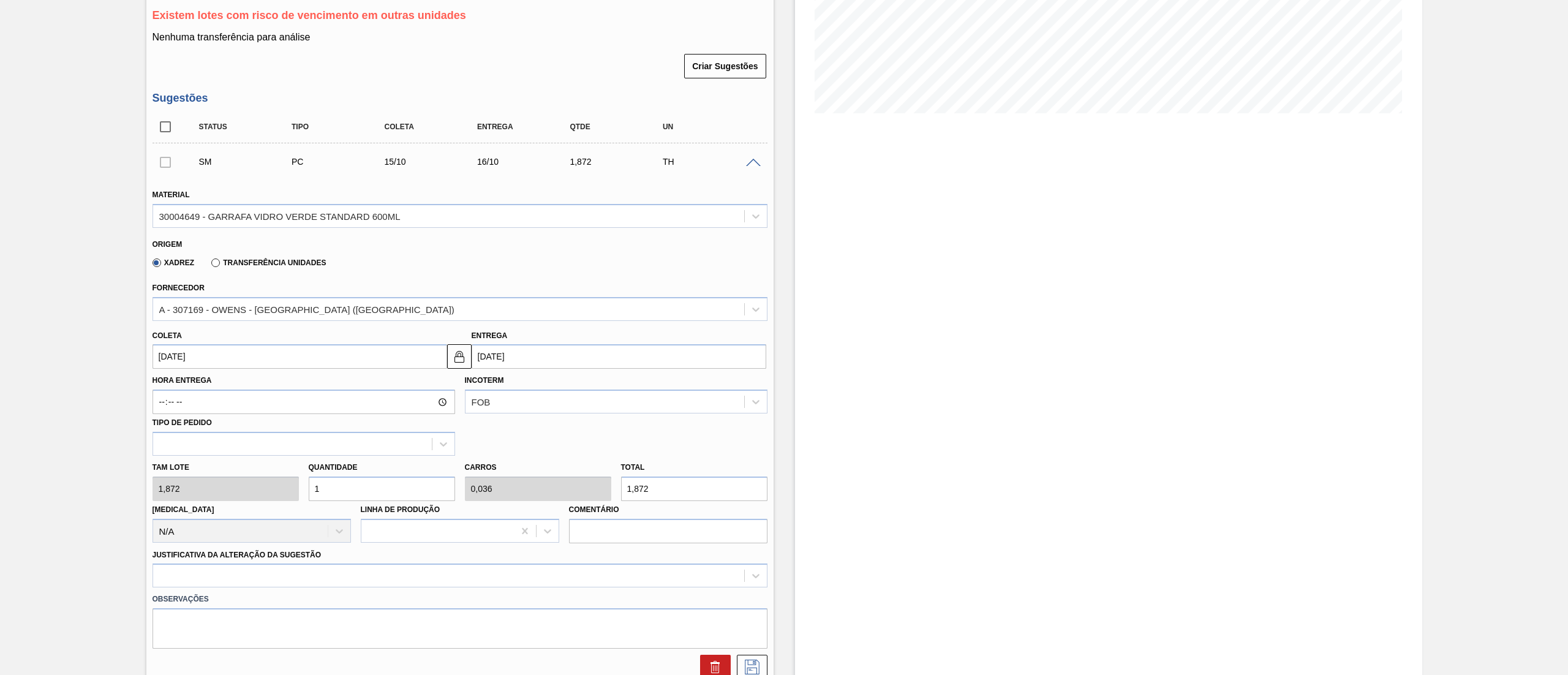
type input "16"
type input "0,571"
type input "29,952"
type input "168"
type input "6"
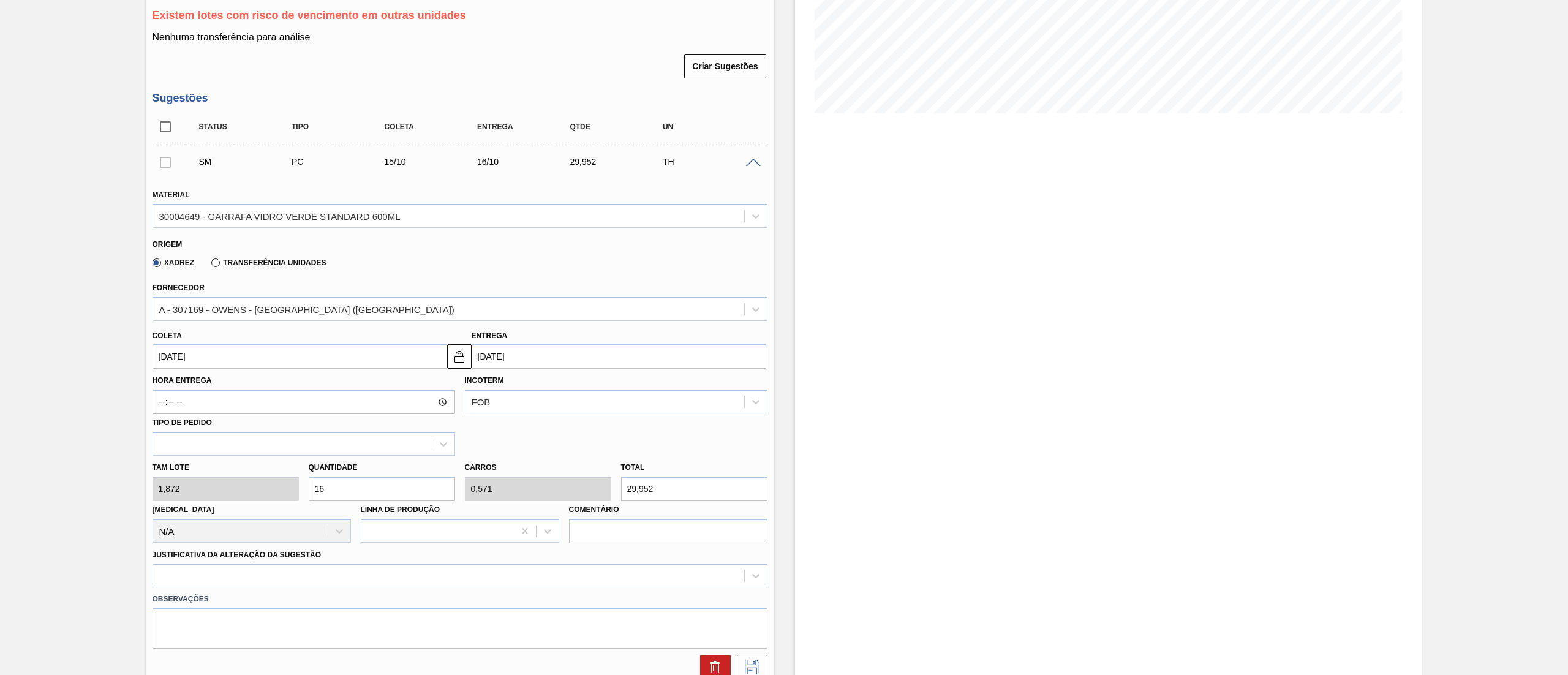
type input "314,496"
type input "168"
click at [317, 580] on div at bounding box center [460, 576] width 615 height 24
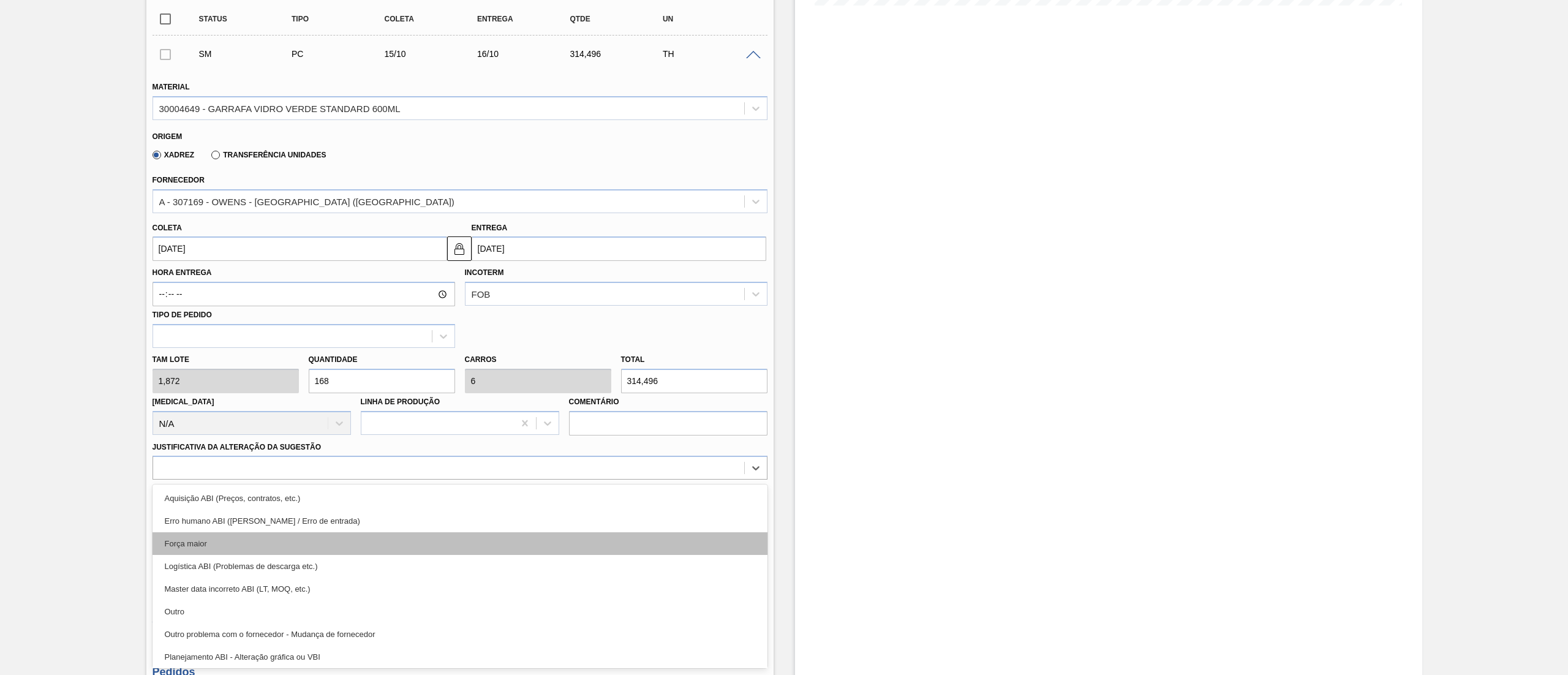
click at [282, 541] on div "Força maior" at bounding box center [460, 544] width 615 height 23
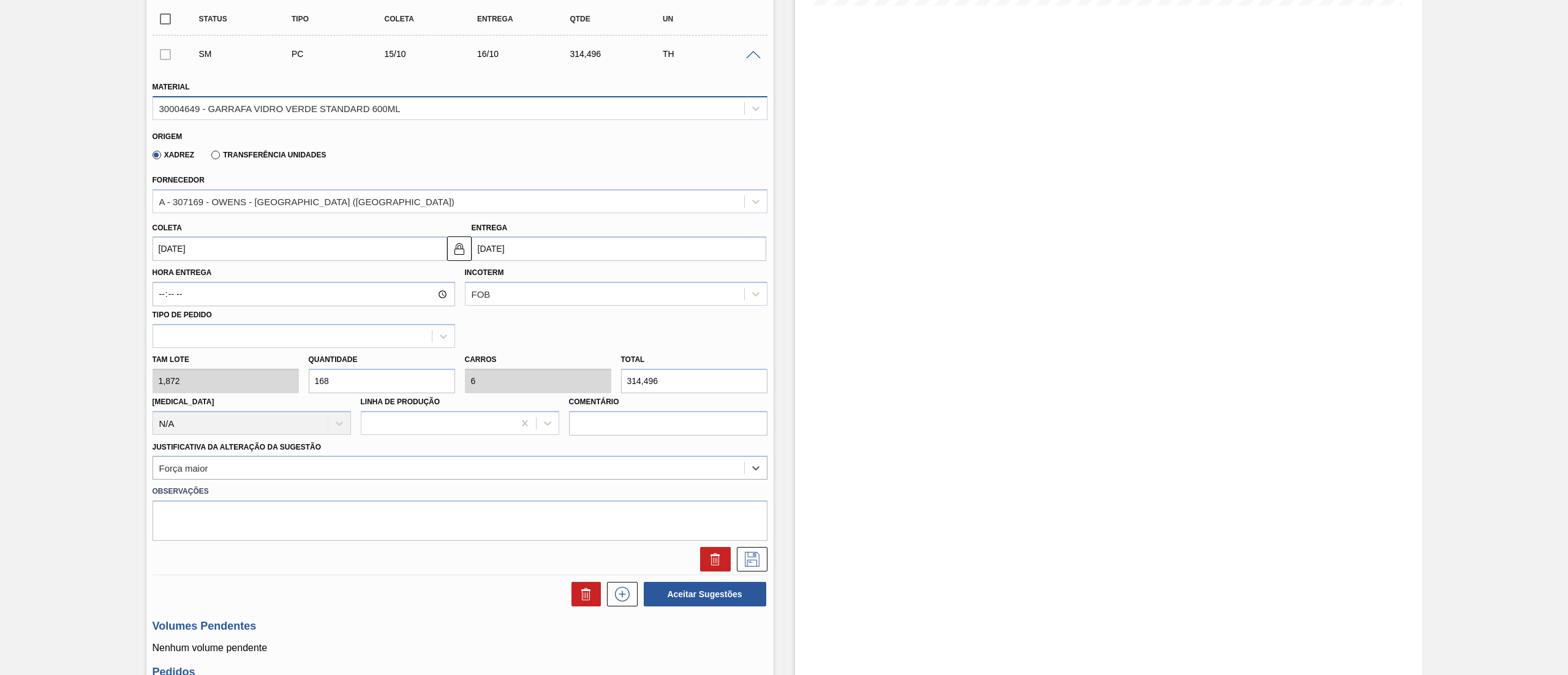
click at [347, 119] on div "30004649 - GARRAFA VIDRO VERDE STANDARD 600ML" at bounding box center [460, 108] width 615 height 24
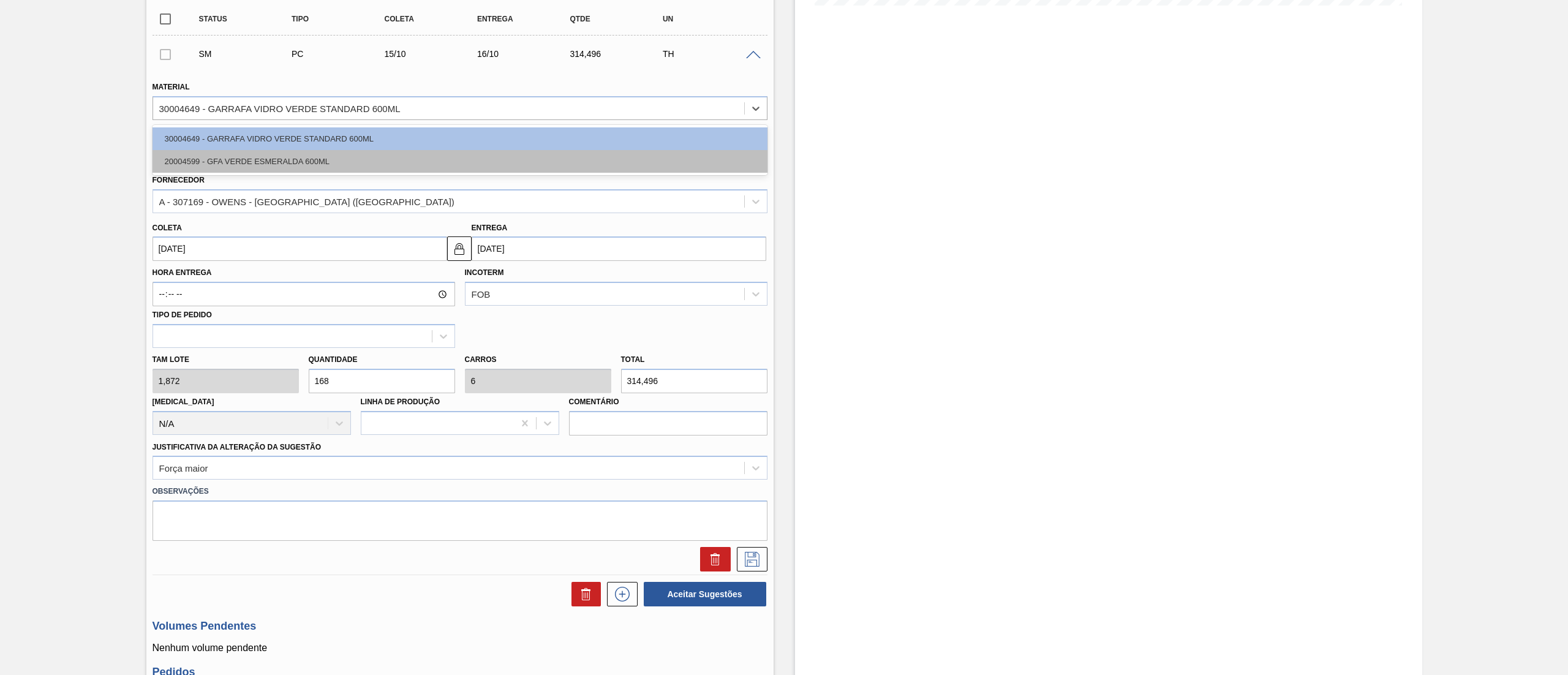
click at [267, 153] on div "20004599 - GFA VERDE ESMERALDA 600ML" at bounding box center [460, 162] width 615 height 23
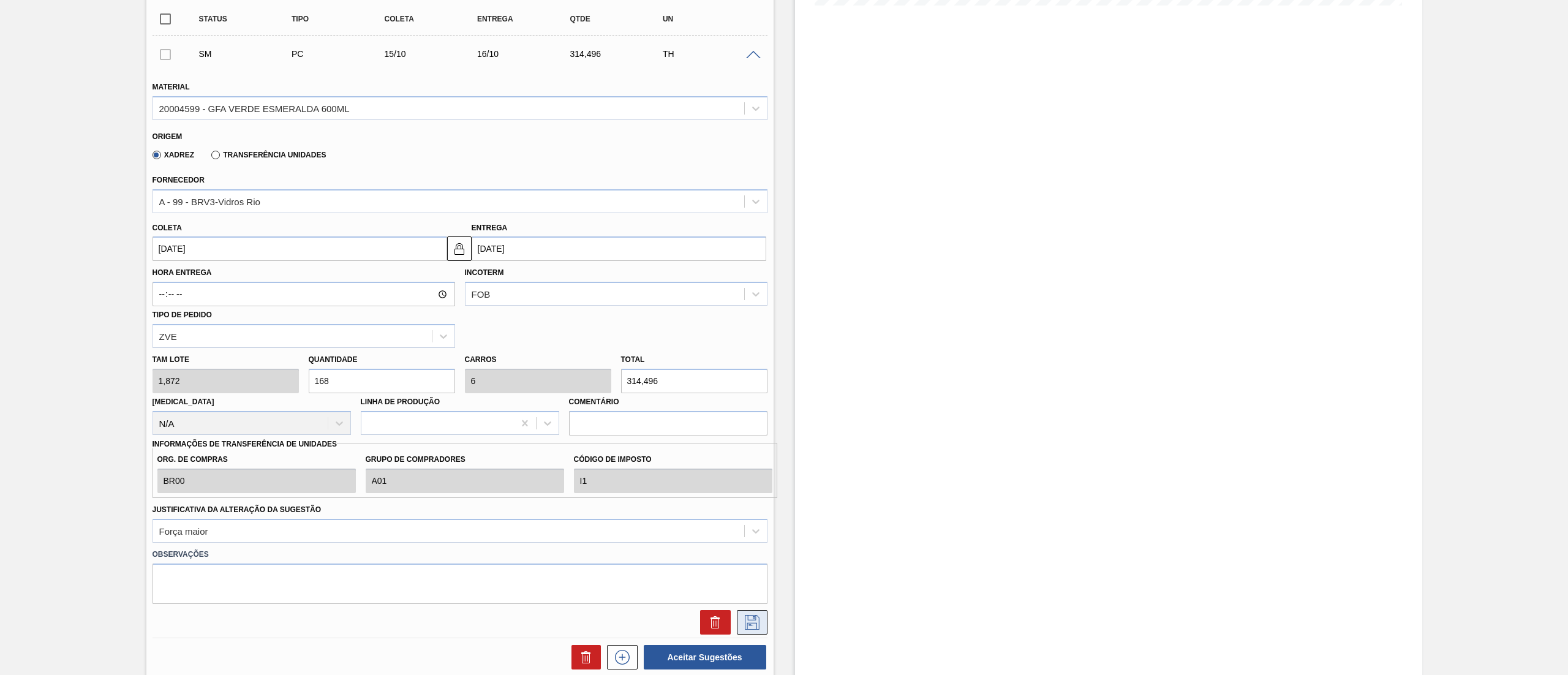
click at [745, 616] on icon at bounding box center [752, 622] width 20 height 15
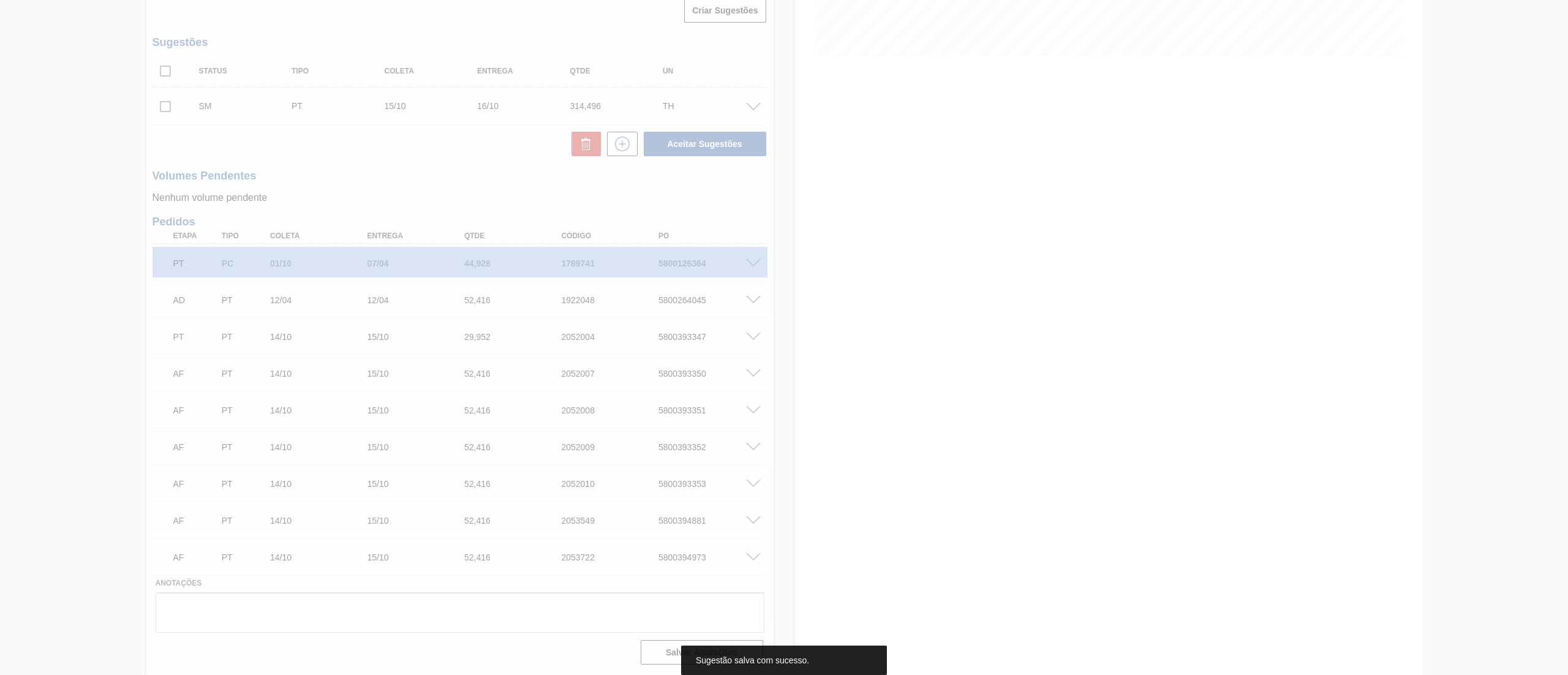
scroll to position [302, 0]
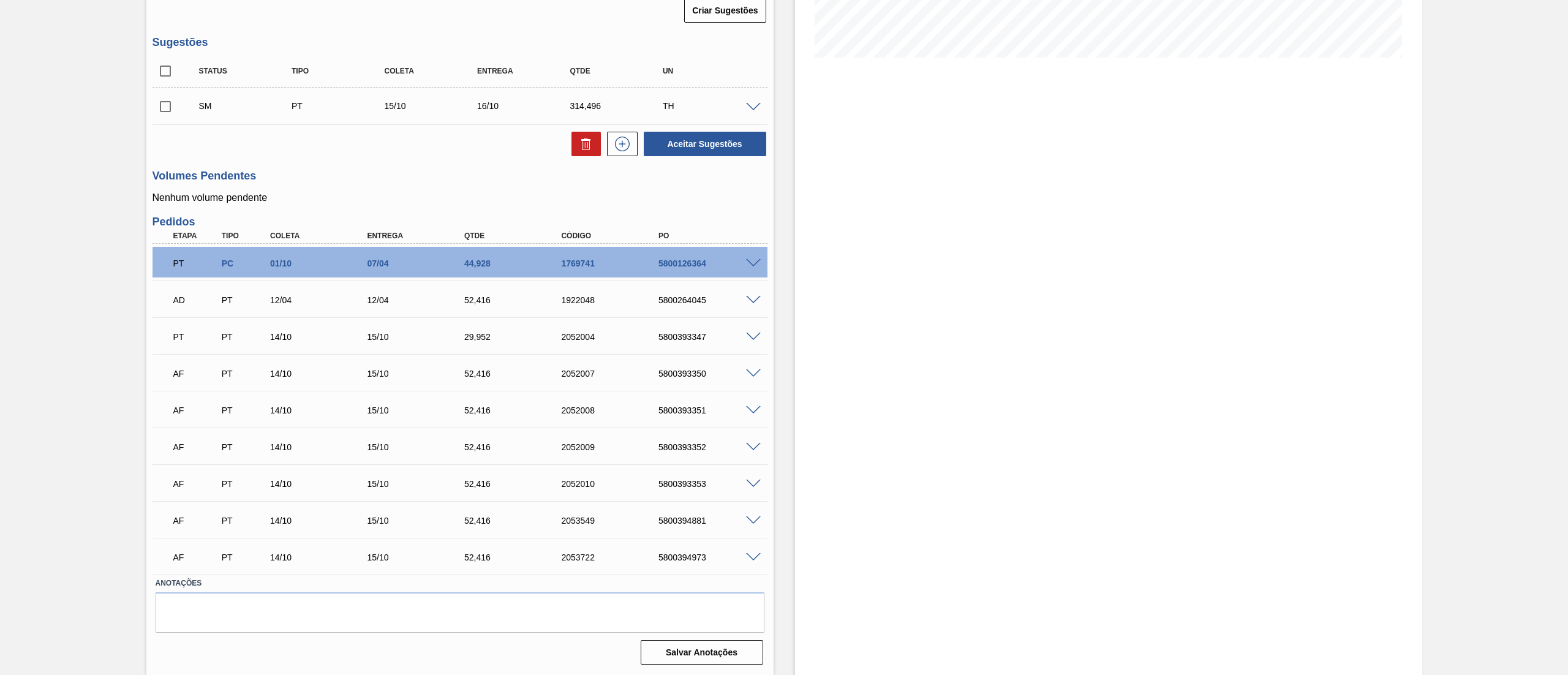
click at [160, 106] on input "checkbox" at bounding box center [165, 106] width 25 height 25
click at [744, 155] on button "Aceitar Sugestões" at bounding box center [705, 144] width 123 height 25
checkbox input "false"
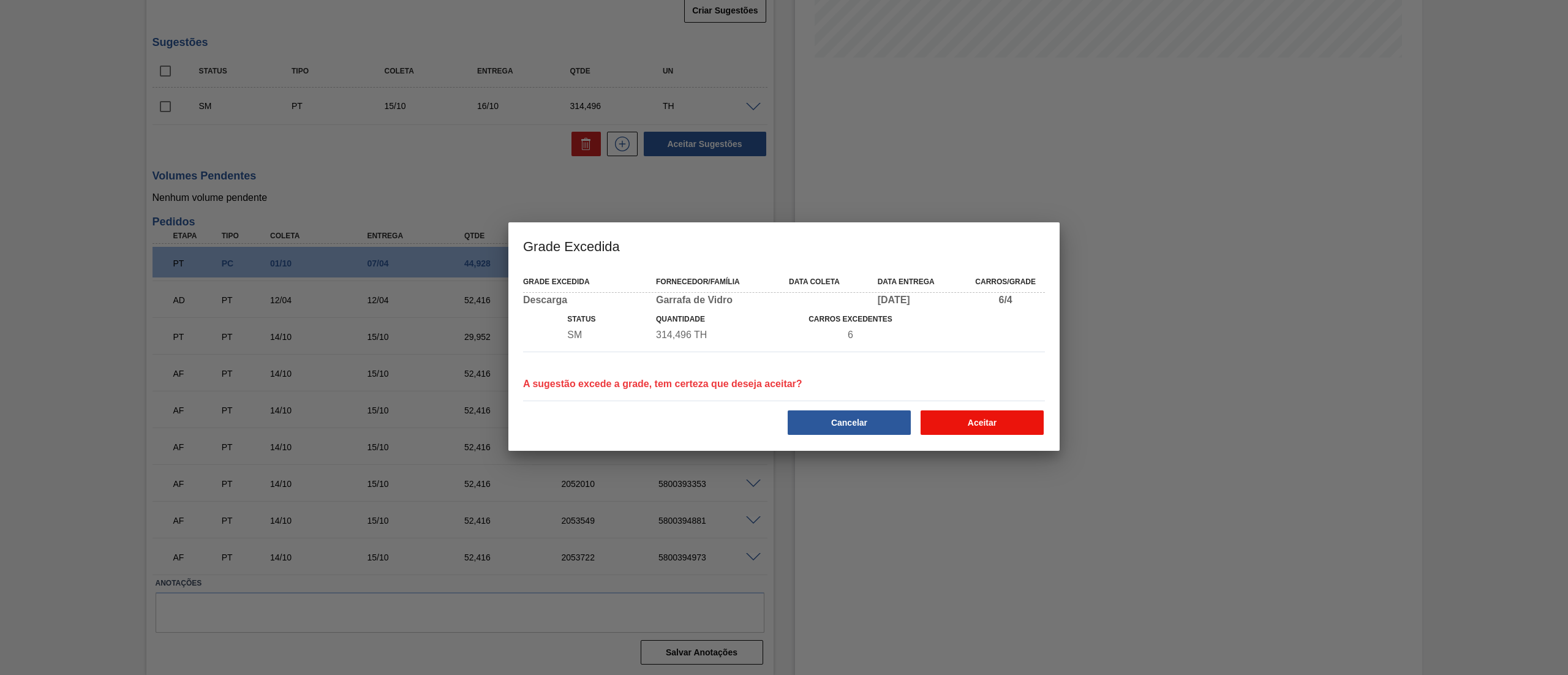
click at [999, 424] on button "Aceitar" at bounding box center [982, 422] width 123 height 25
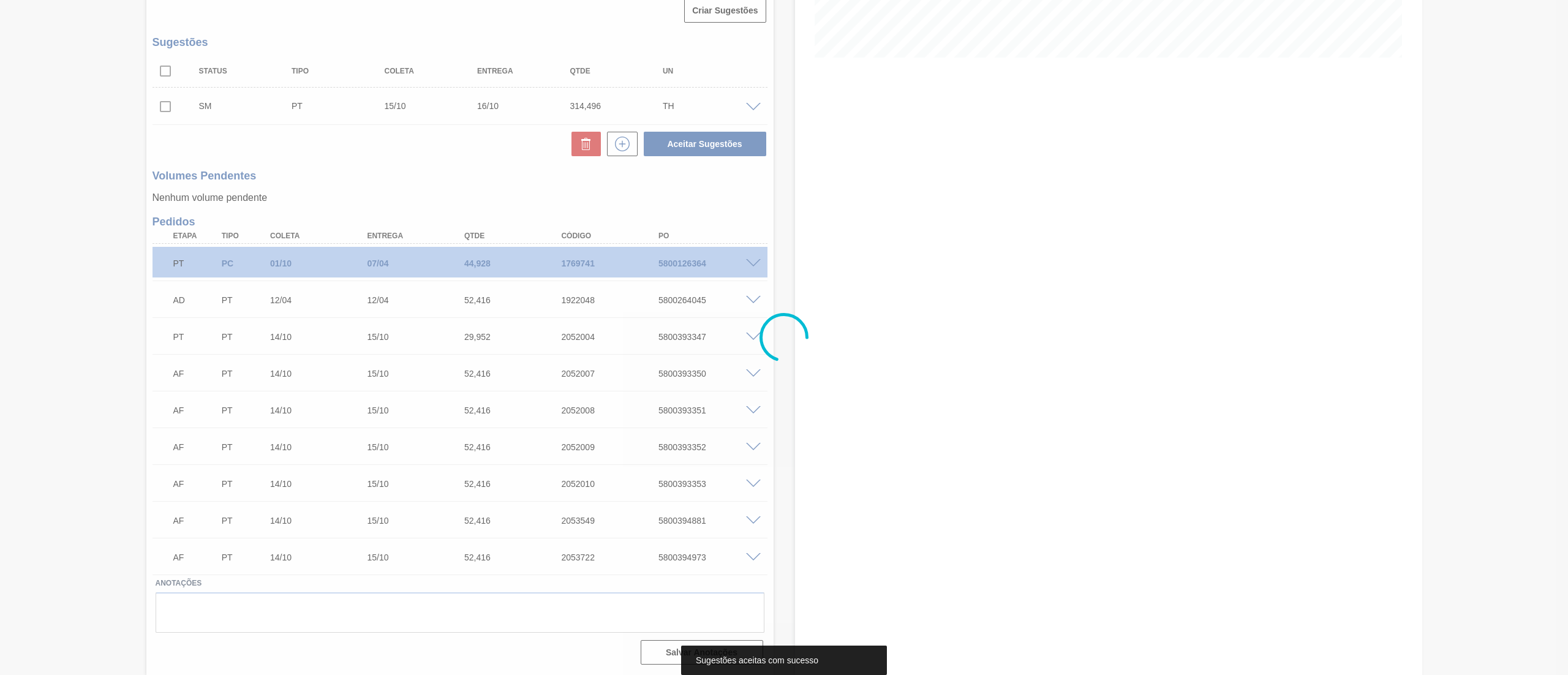
scroll to position [281, 0]
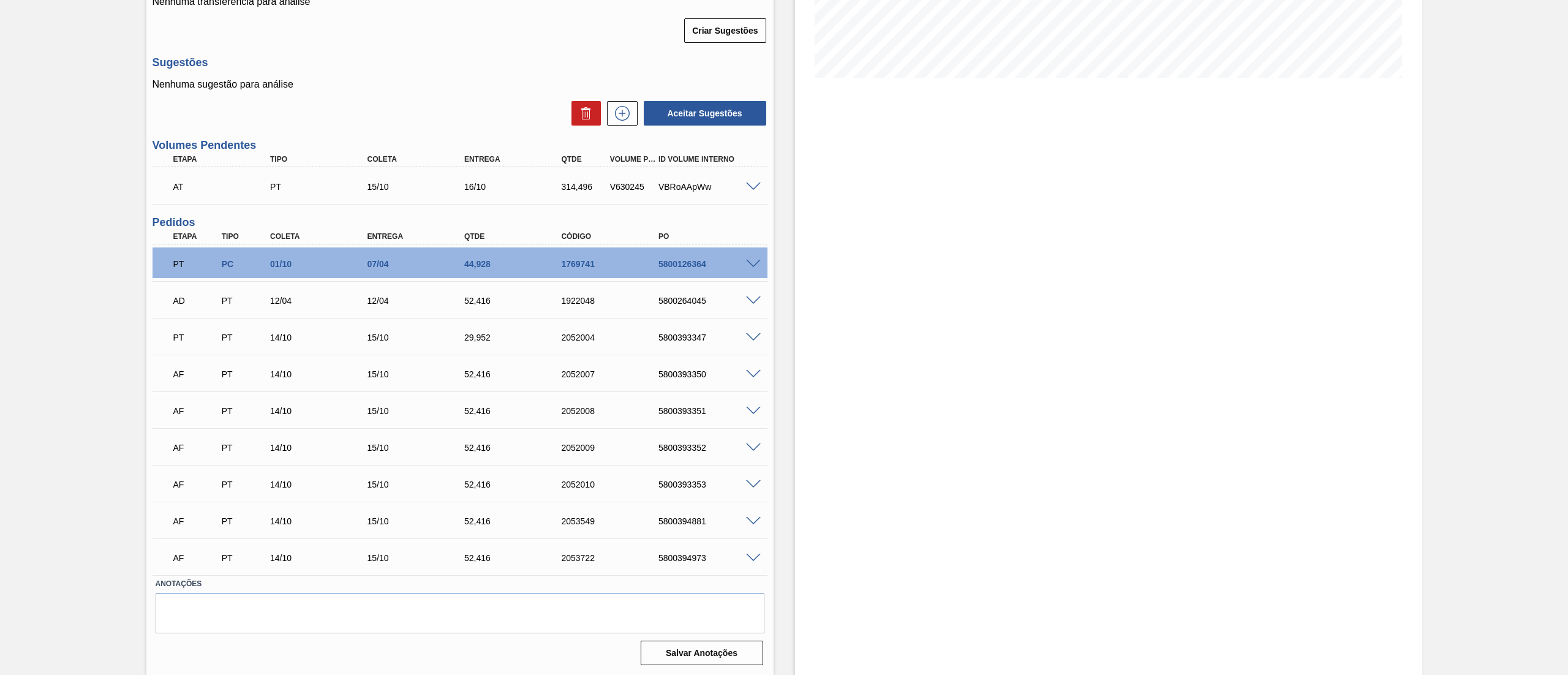
click at [753, 186] on span at bounding box center [753, 187] width 15 height 9
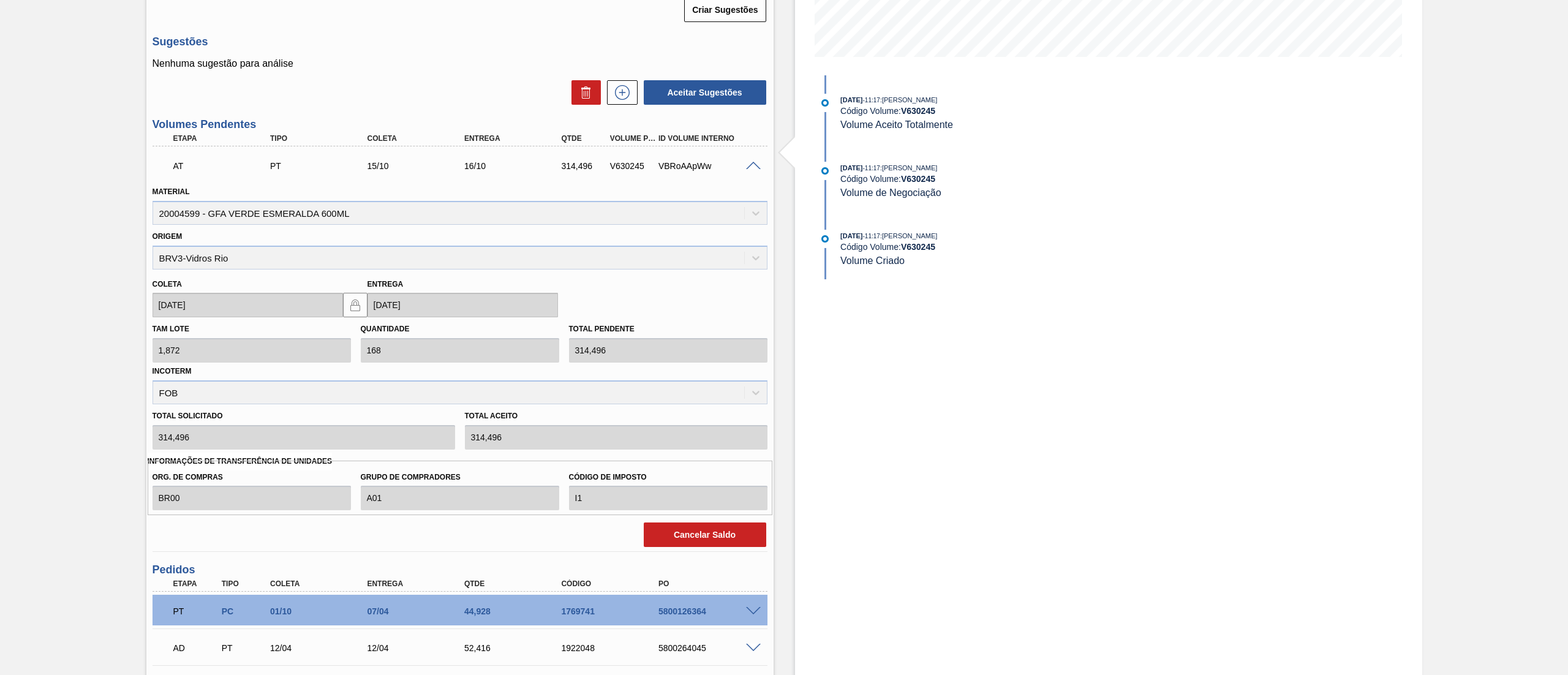
click at [753, 162] on span at bounding box center [753, 166] width 15 height 9
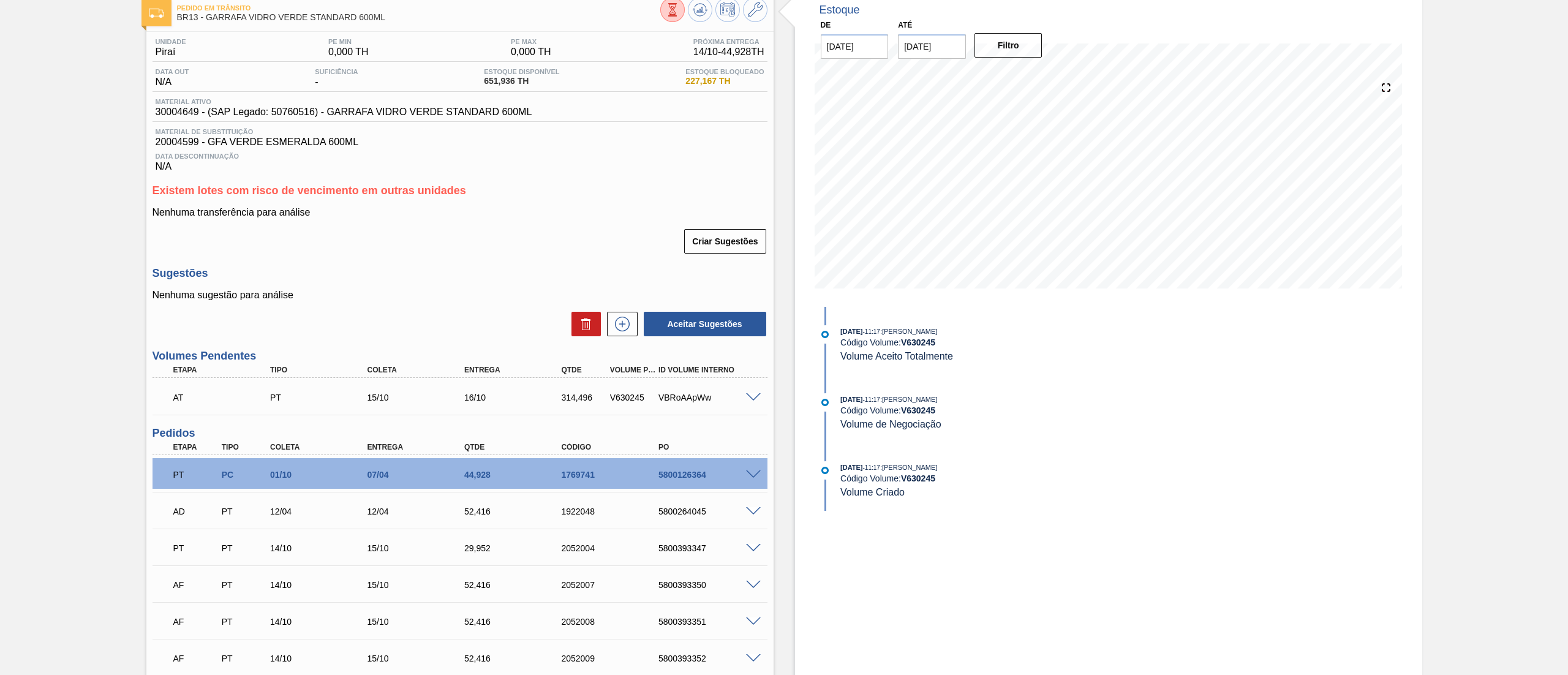
scroll to position [0, 0]
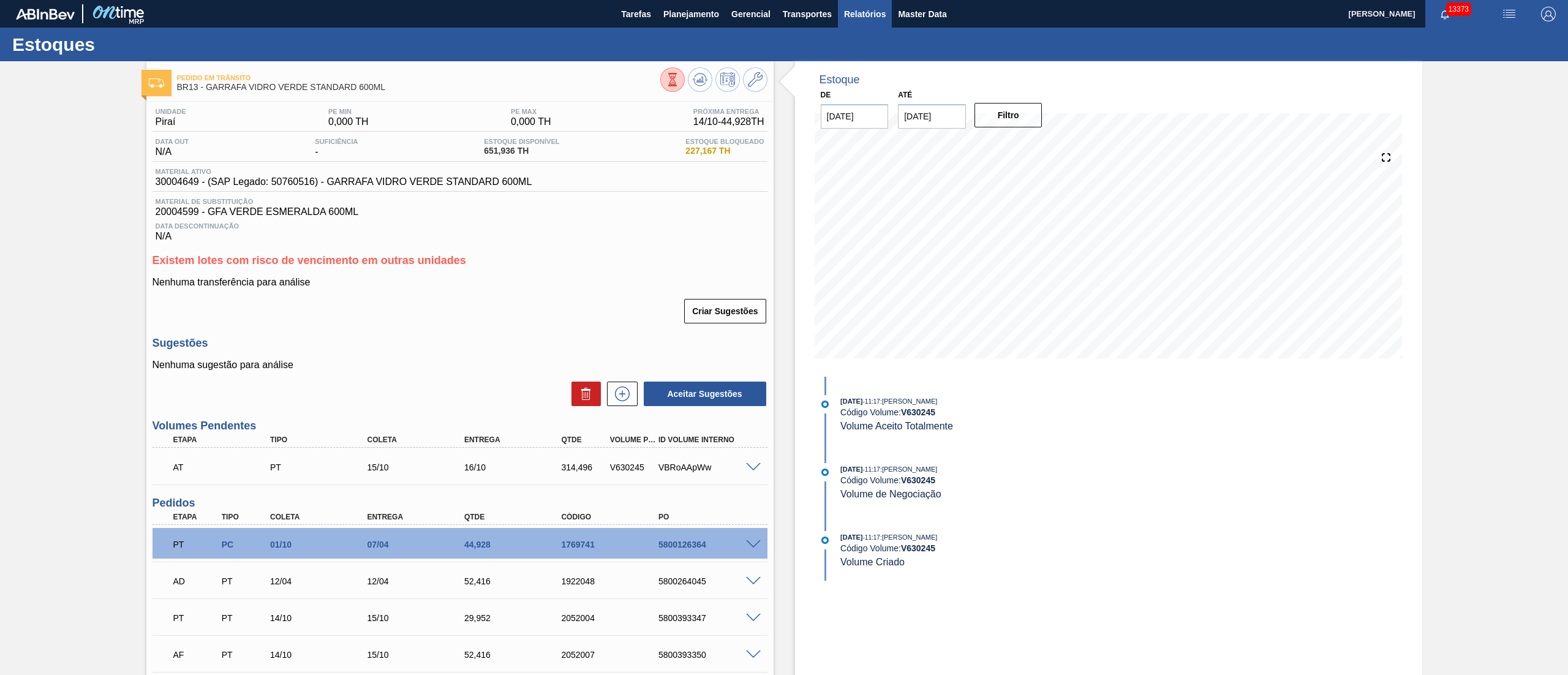
click at [863, 8] on span "Relatórios" at bounding box center [864, 14] width 41 height 15
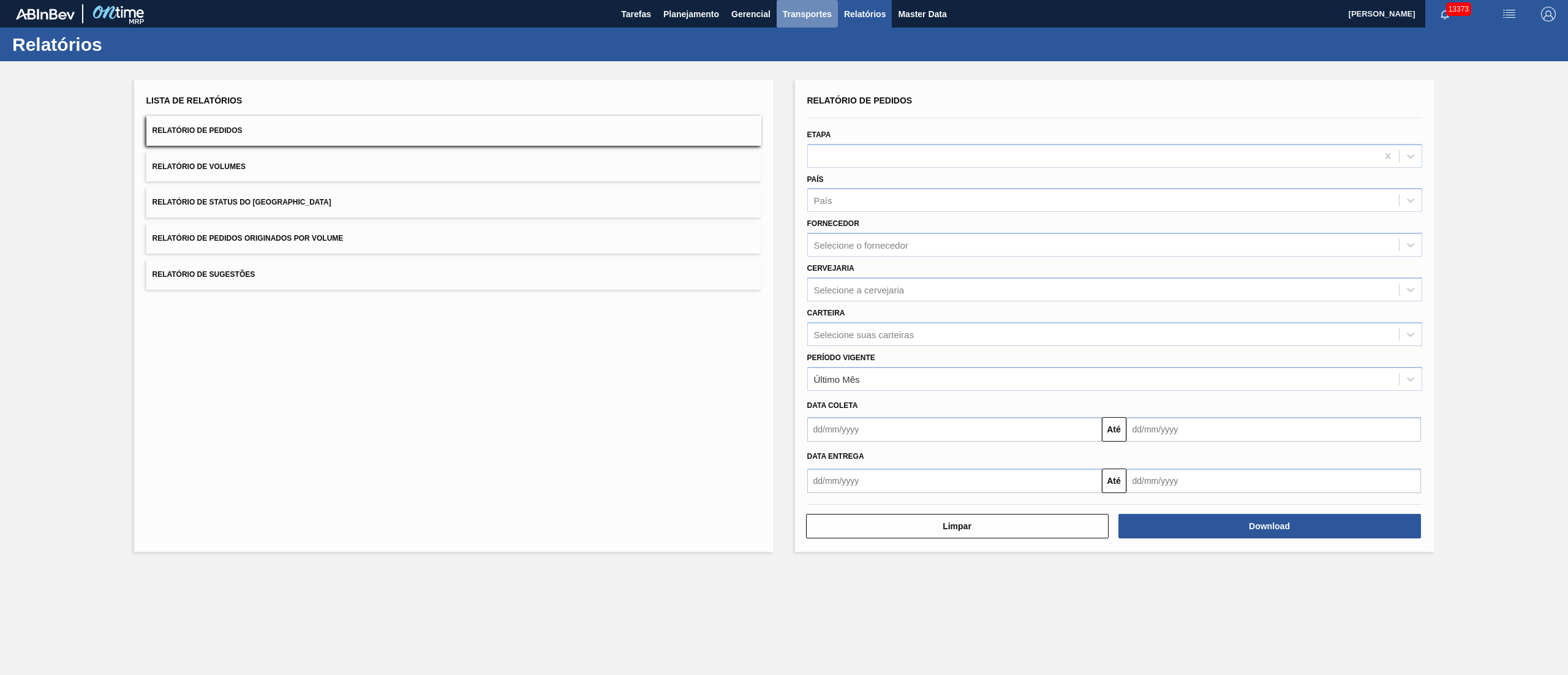
click at [803, 22] on button "Transportes" at bounding box center [807, 13] width 61 height 27
click at [787, 57] on li "Otimização de Carga" at bounding box center [807, 61] width 101 height 20
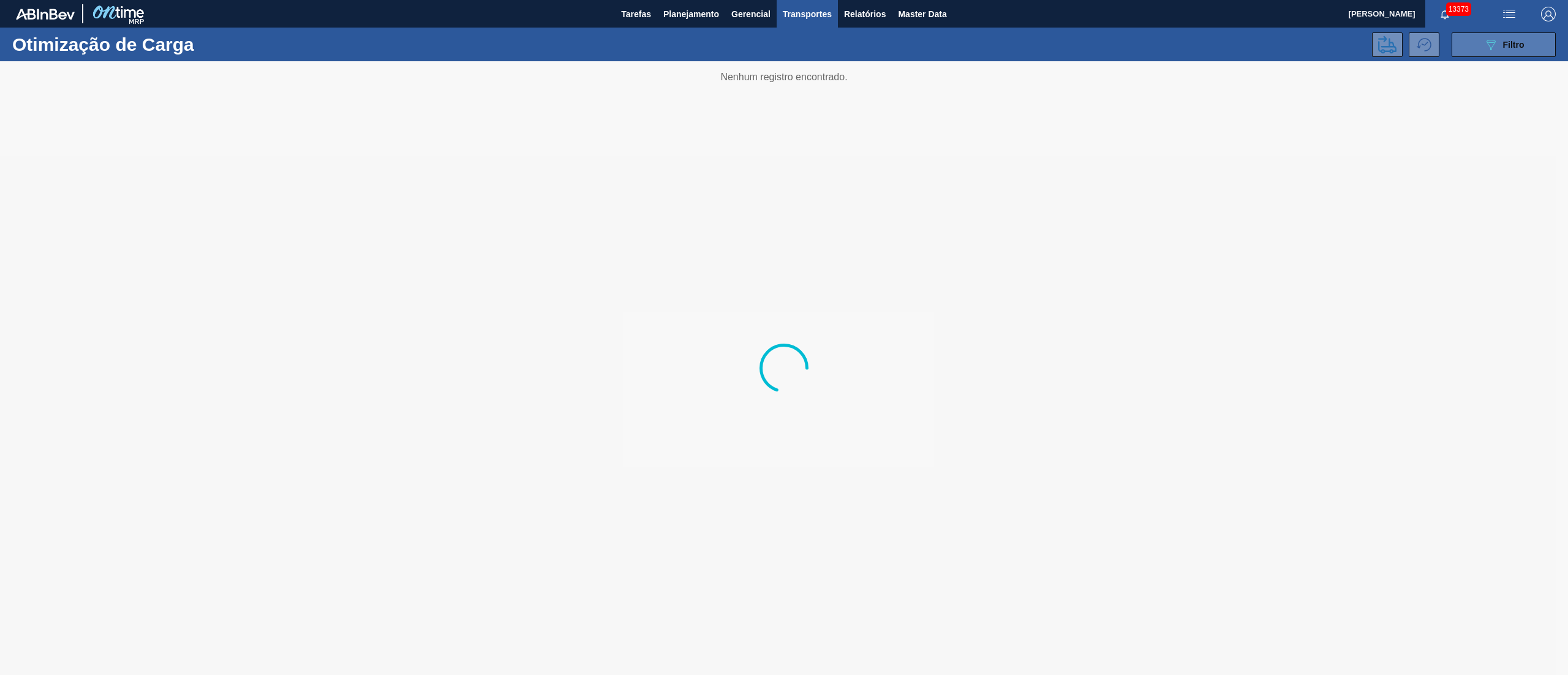
click at [1482, 43] on button "089F7B8B-B2A5-4AFE-B5C0-19BA573D28AC Filtro" at bounding box center [1504, 45] width 104 height 25
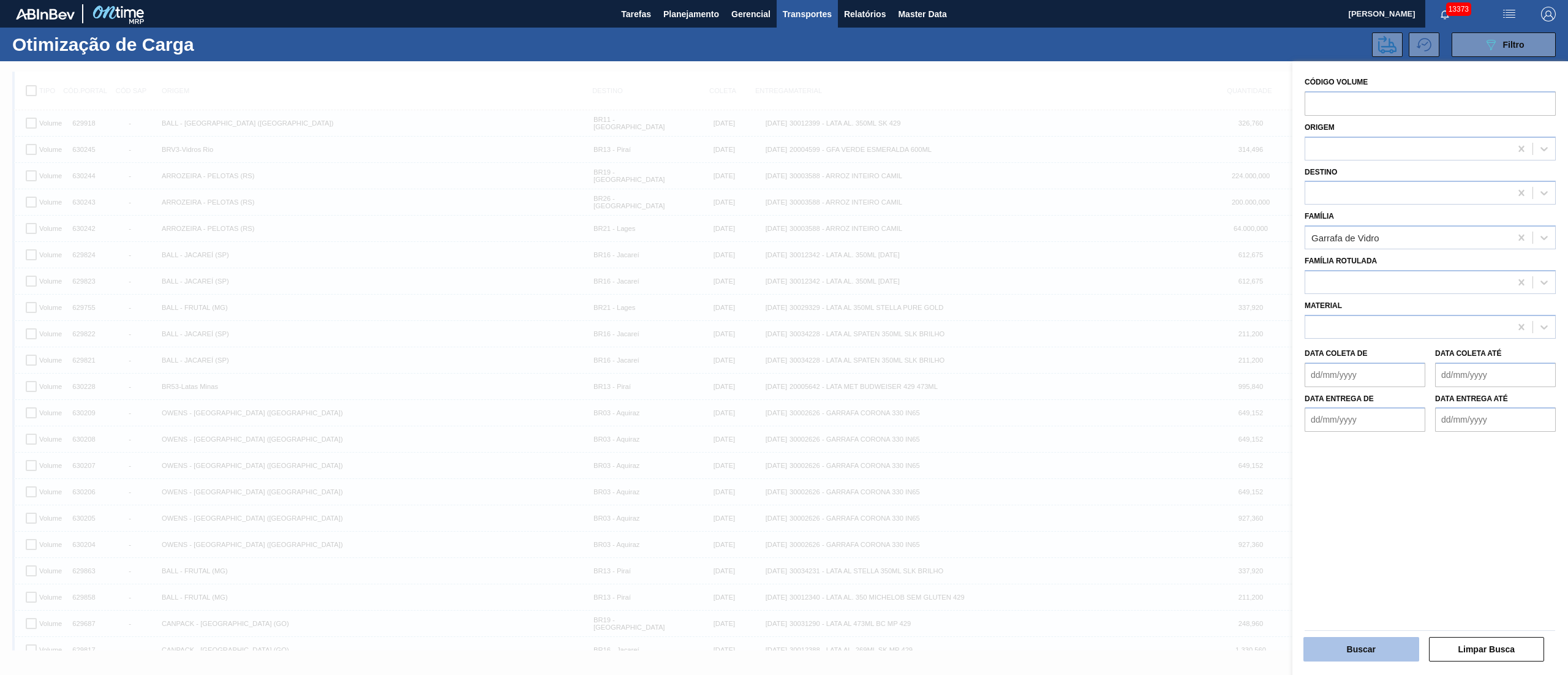
click at [1357, 646] on button "Buscar" at bounding box center [1361, 649] width 116 height 25
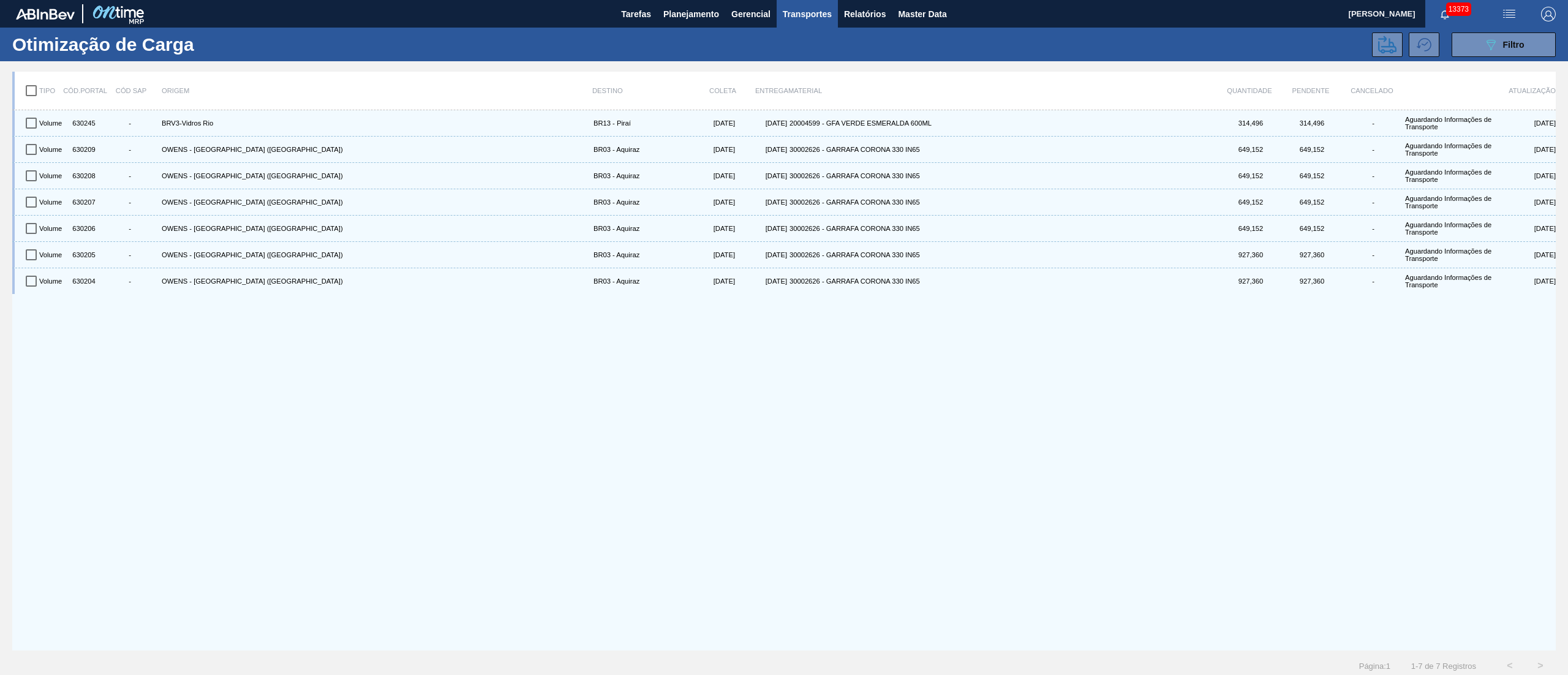
click at [27, 87] on input "checkbox" at bounding box center [31, 90] width 25 height 25
checkbox input "true"
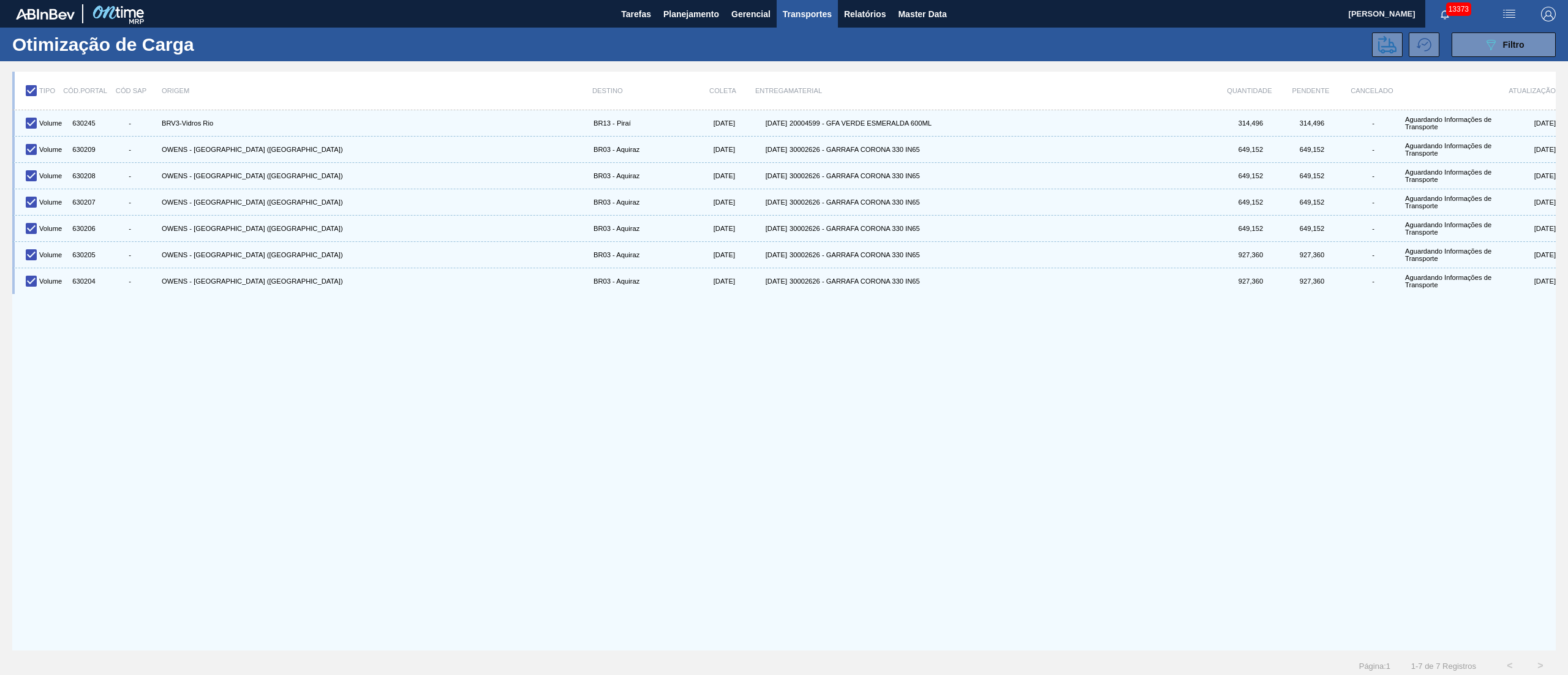
checkbox input "true"
click at [1394, 45] on button at bounding box center [1387, 45] width 31 height 25
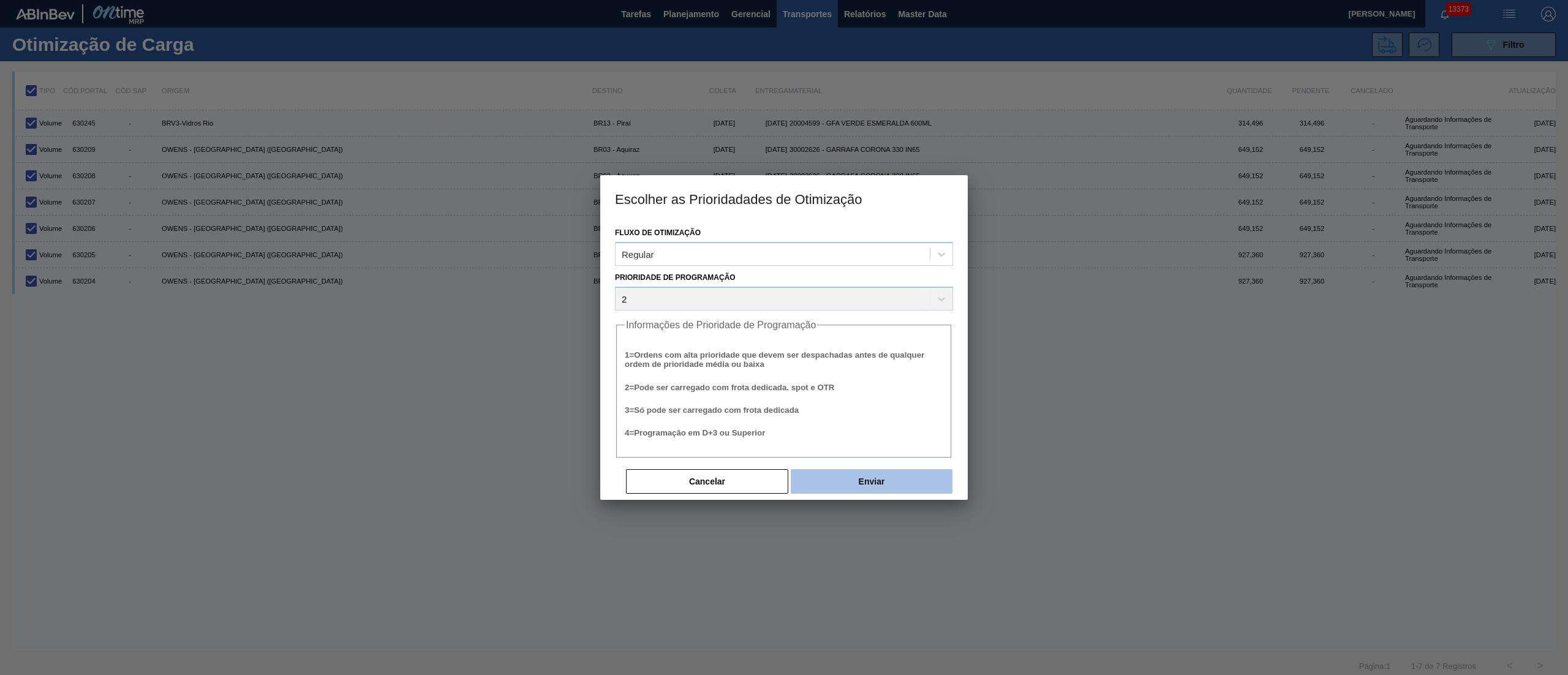
click at [849, 473] on button "Enviar" at bounding box center [871, 482] width 162 height 25
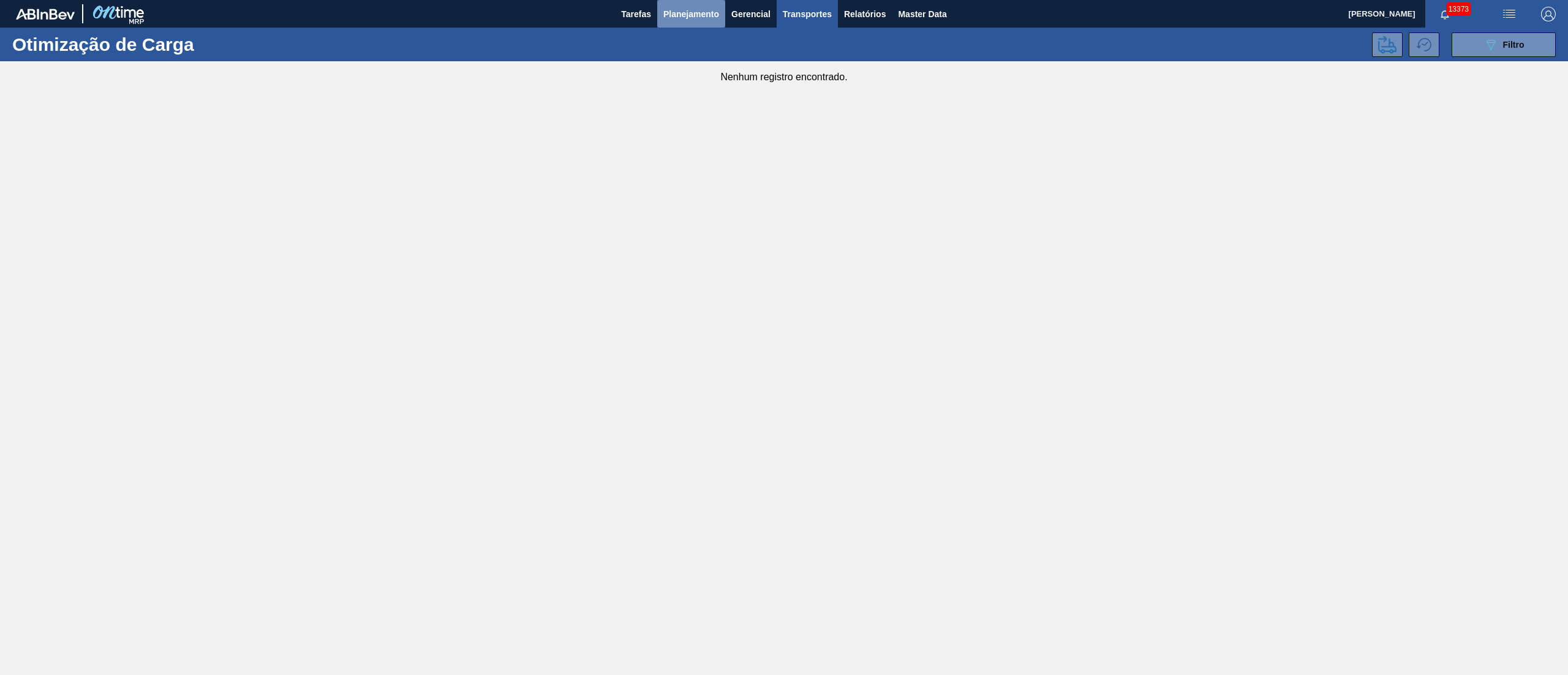
click at [690, 16] on span "Planejamento" at bounding box center [691, 14] width 56 height 15
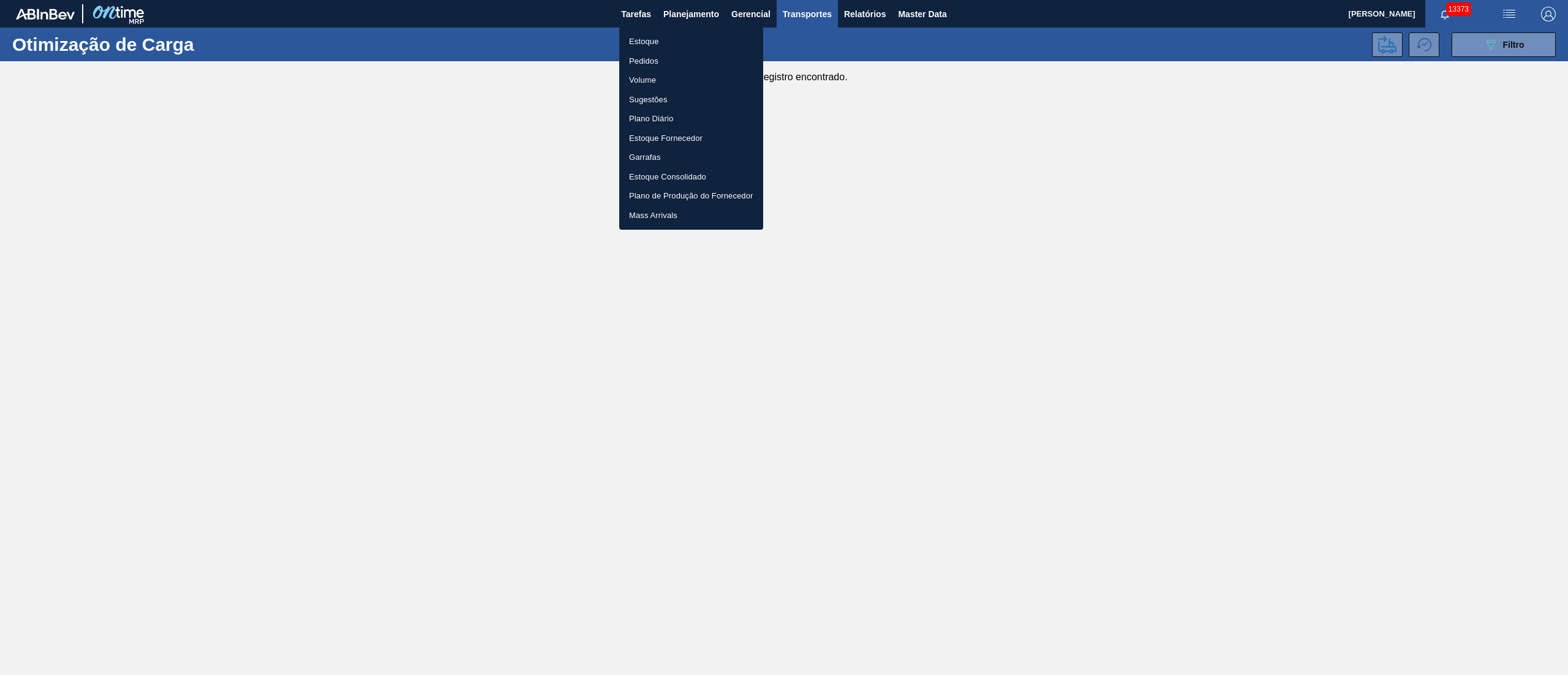
click at [642, 62] on li "Pedidos" at bounding box center [691, 61] width 144 height 20
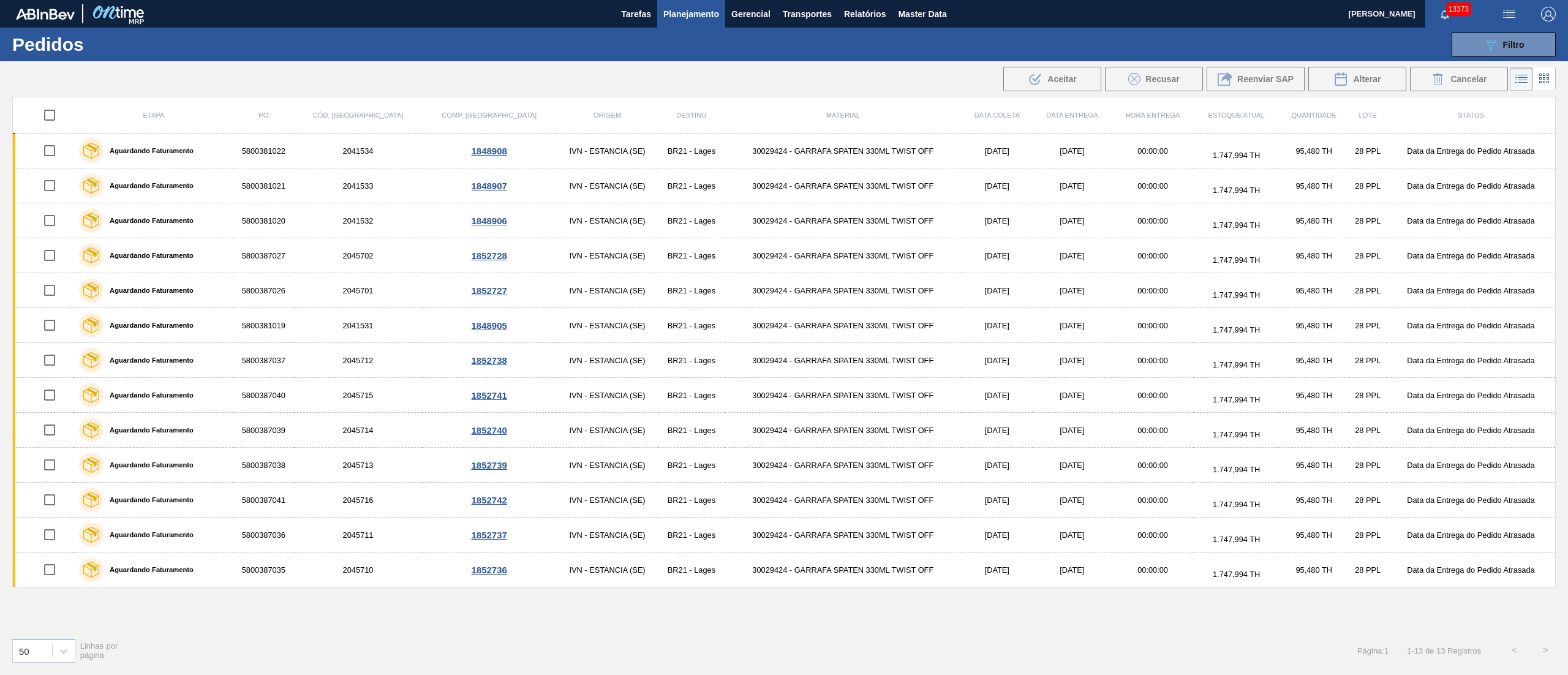
click at [676, 16] on span "Planejamento" at bounding box center [691, 14] width 56 height 15
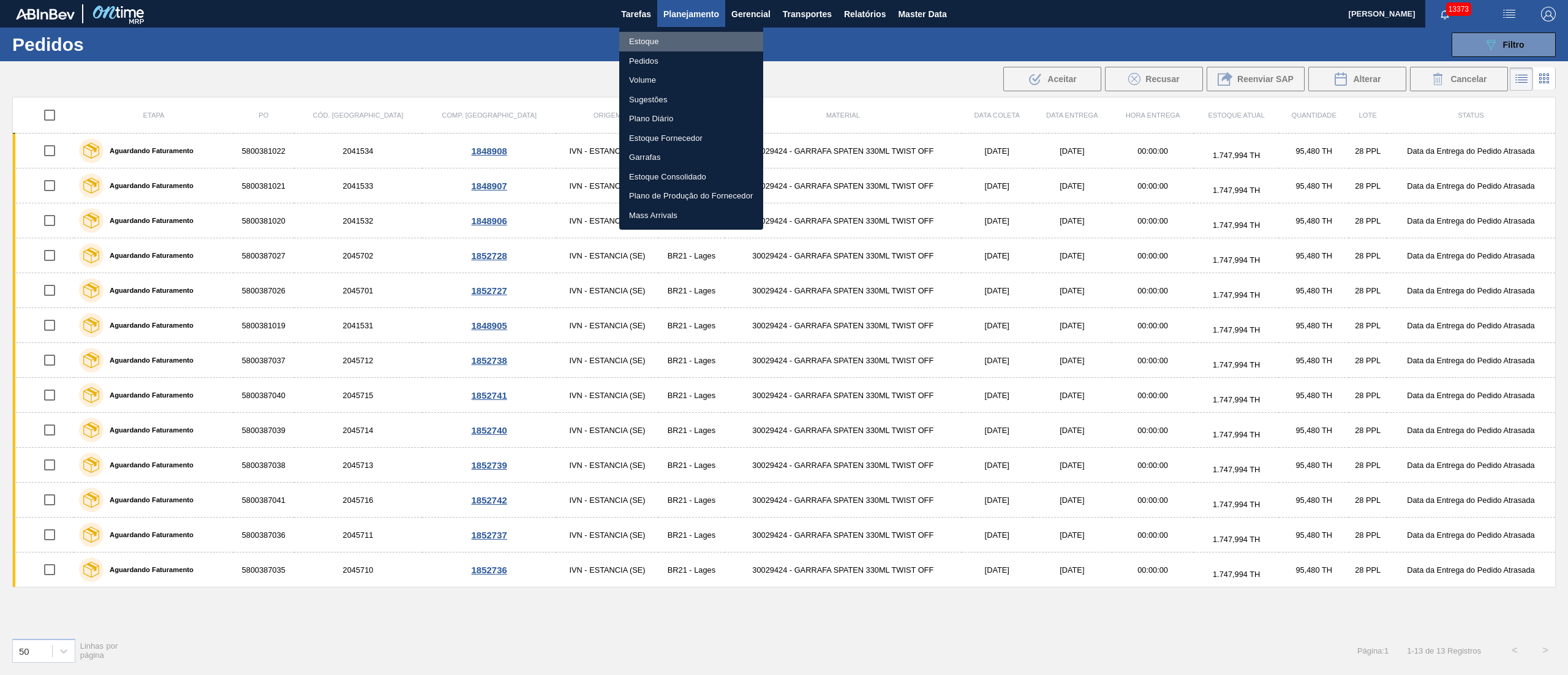
click at [648, 39] on li "Estoque" at bounding box center [691, 41] width 144 height 20
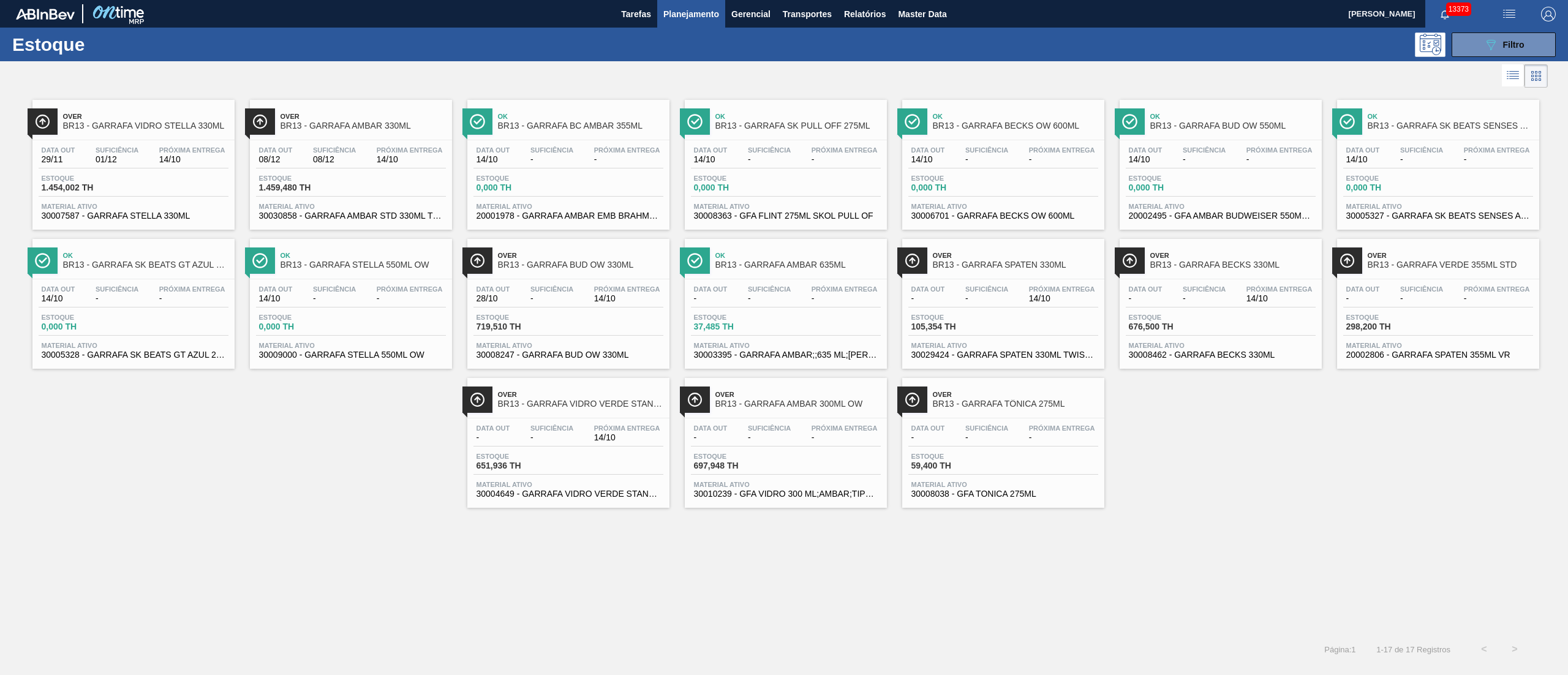
click at [571, 457] on div "Estoque 651,936 TH" at bounding box center [568, 464] width 190 height 22
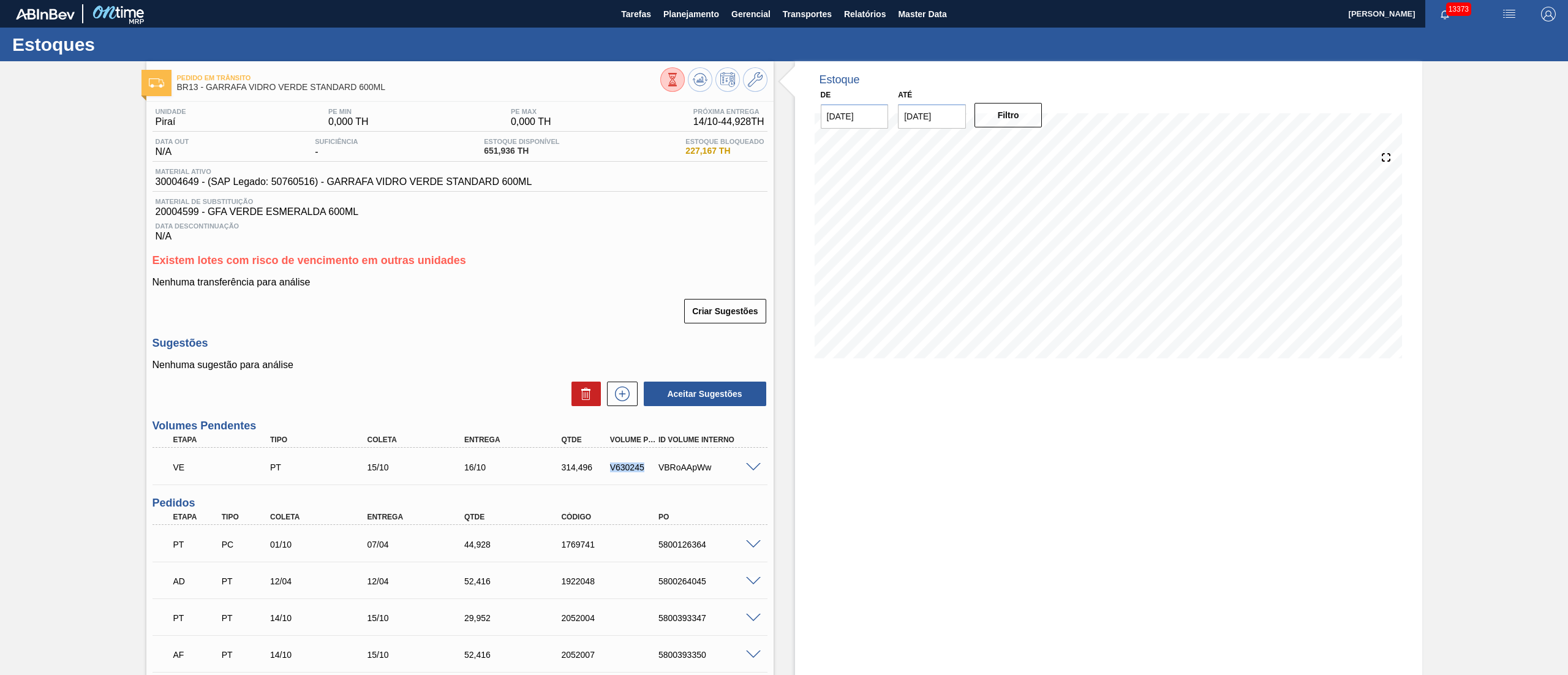
drag, startPoint x: 644, startPoint y: 468, endPoint x: 609, endPoint y: 460, distance: 35.9
click at [609, 460] on div "VE PT 15/10 16/10 314,496 V630245 VBRoAApWw" at bounding box center [457, 466] width 583 height 25
copy div "V630245"
click at [692, 7] on span "Planejamento" at bounding box center [691, 14] width 56 height 15
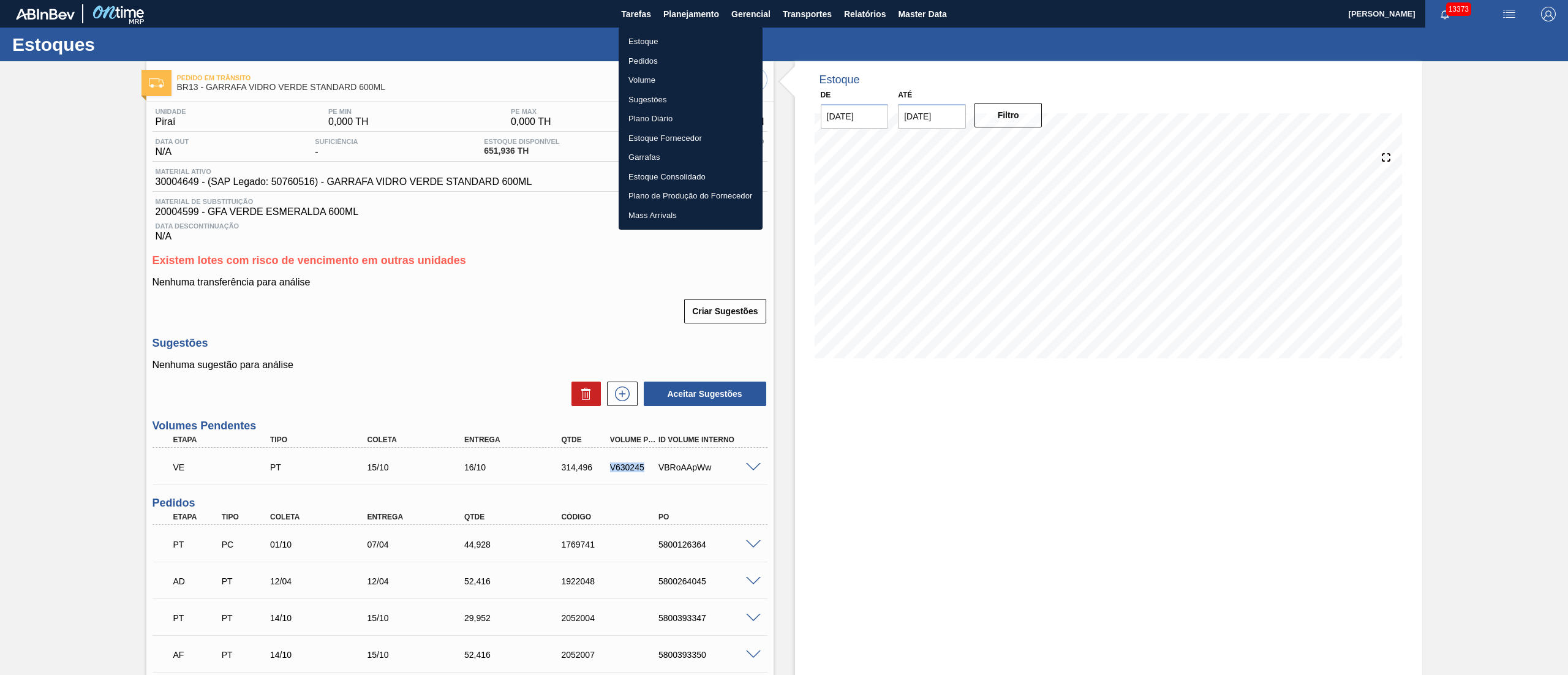
click at [639, 59] on li "Pedidos" at bounding box center [690, 61] width 144 height 20
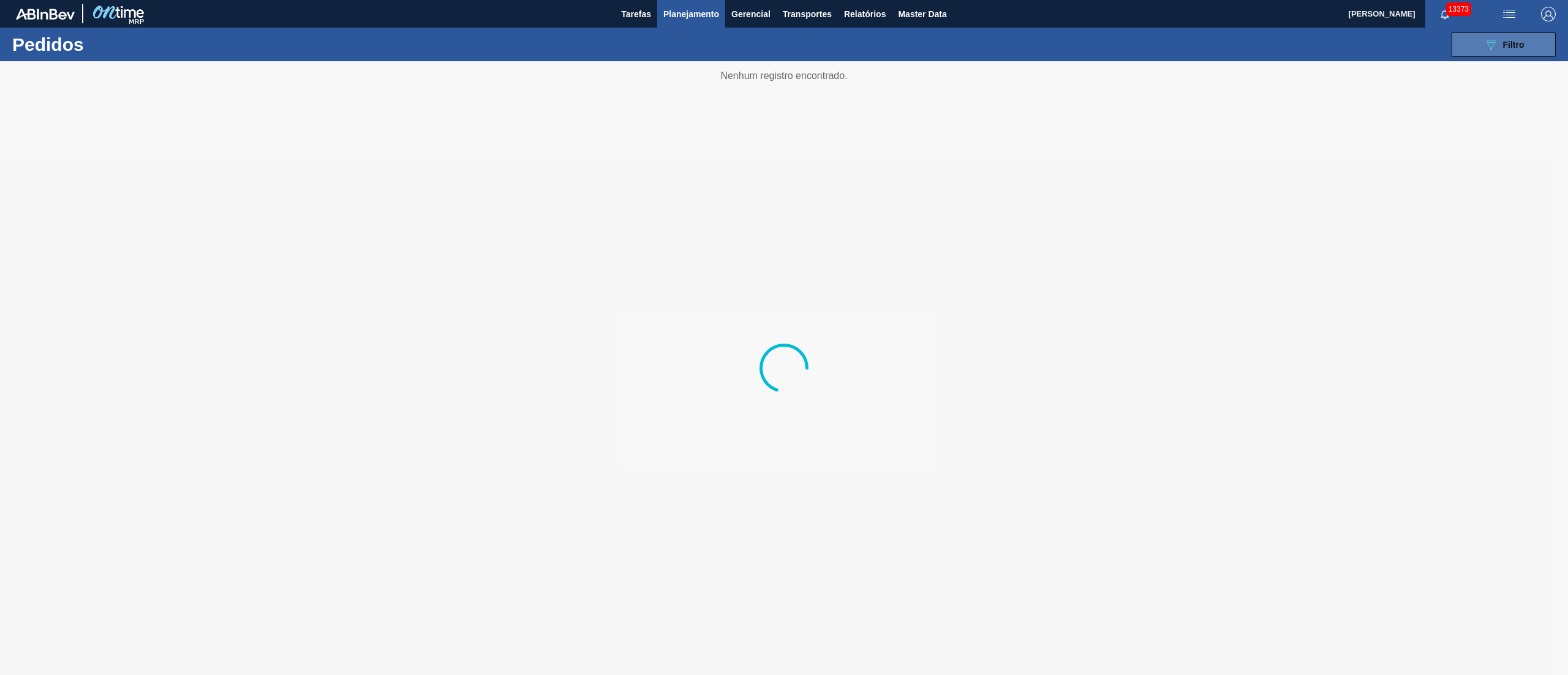
click at [1499, 51] on div "089F7B8B-B2A5-4AFE-B5C0-19BA573D28AC Filtro" at bounding box center [1504, 45] width 41 height 15
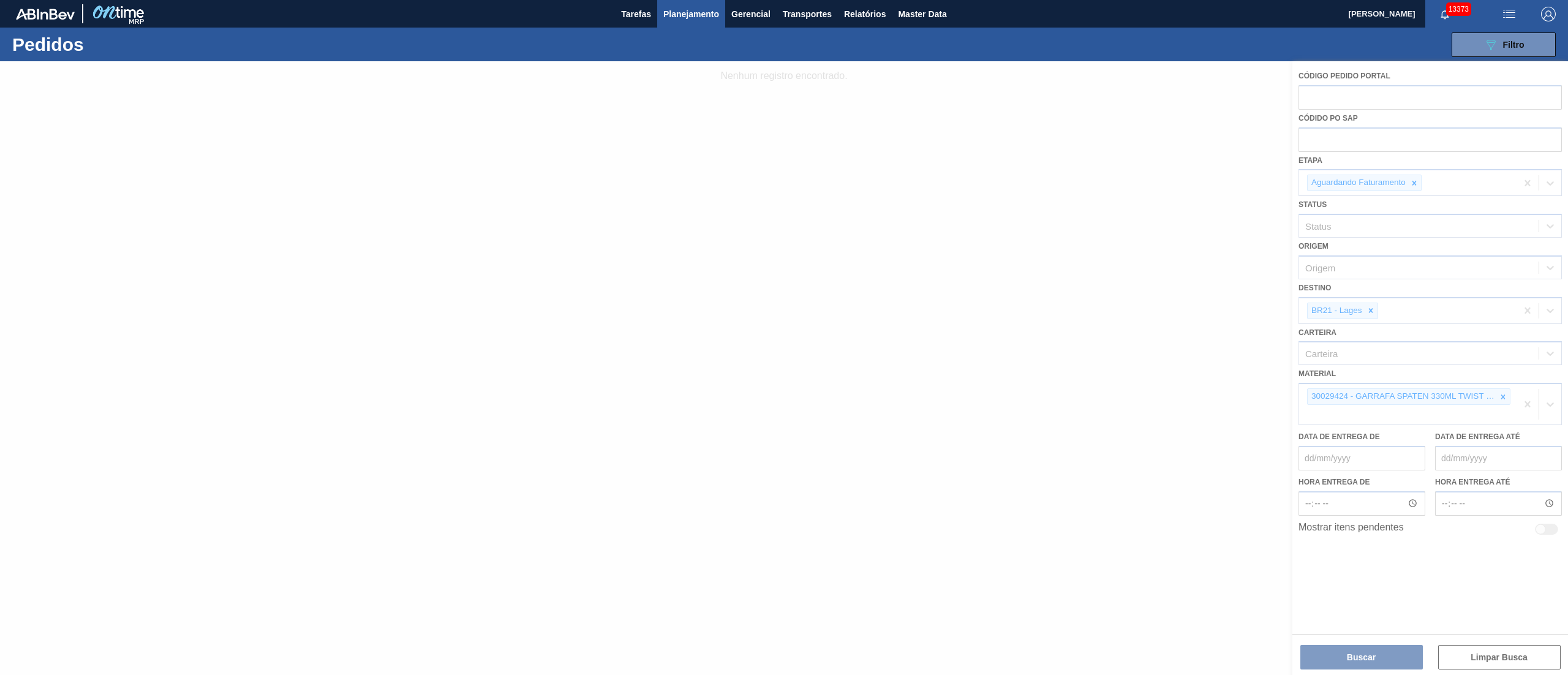
click at [1370, 307] on div at bounding box center [784, 368] width 1568 height 614
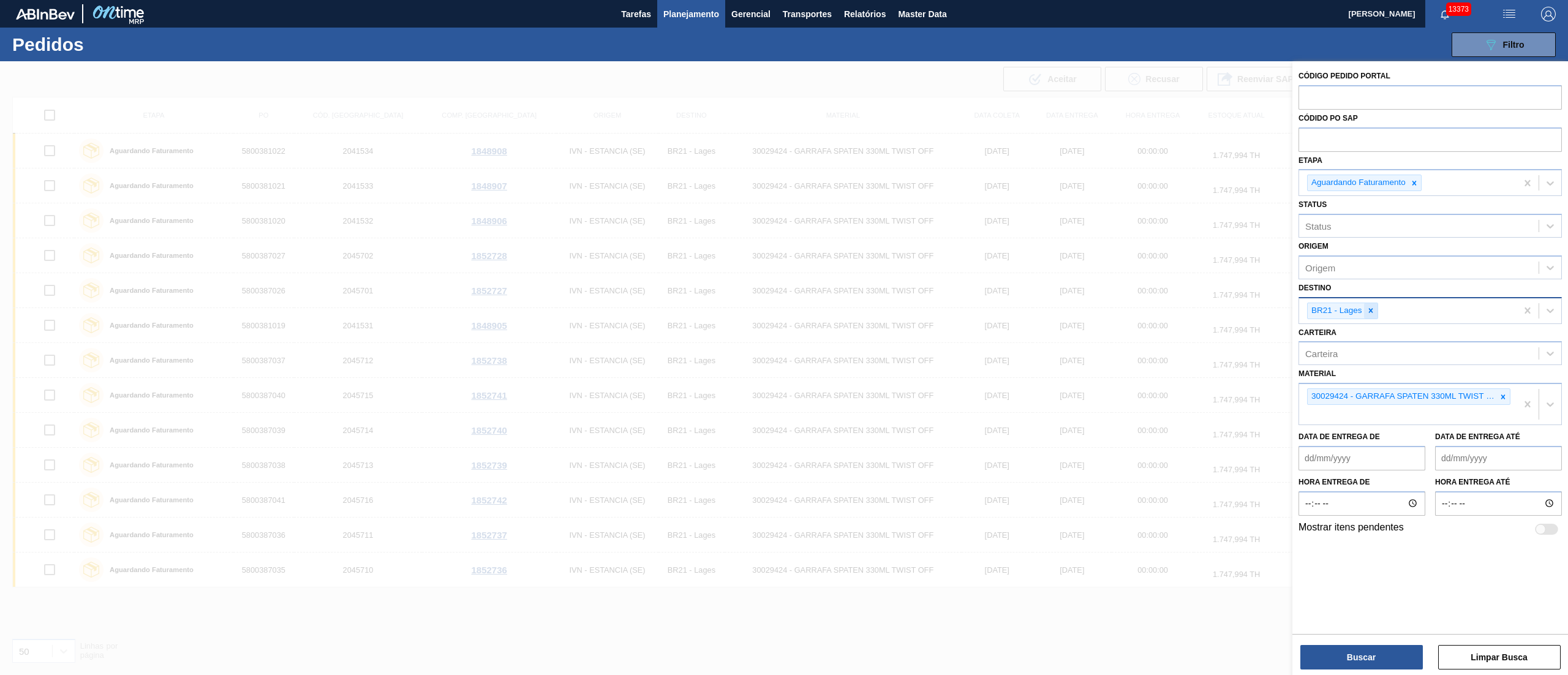
click at [1375, 312] on div at bounding box center [1370, 311] width 13 height 15
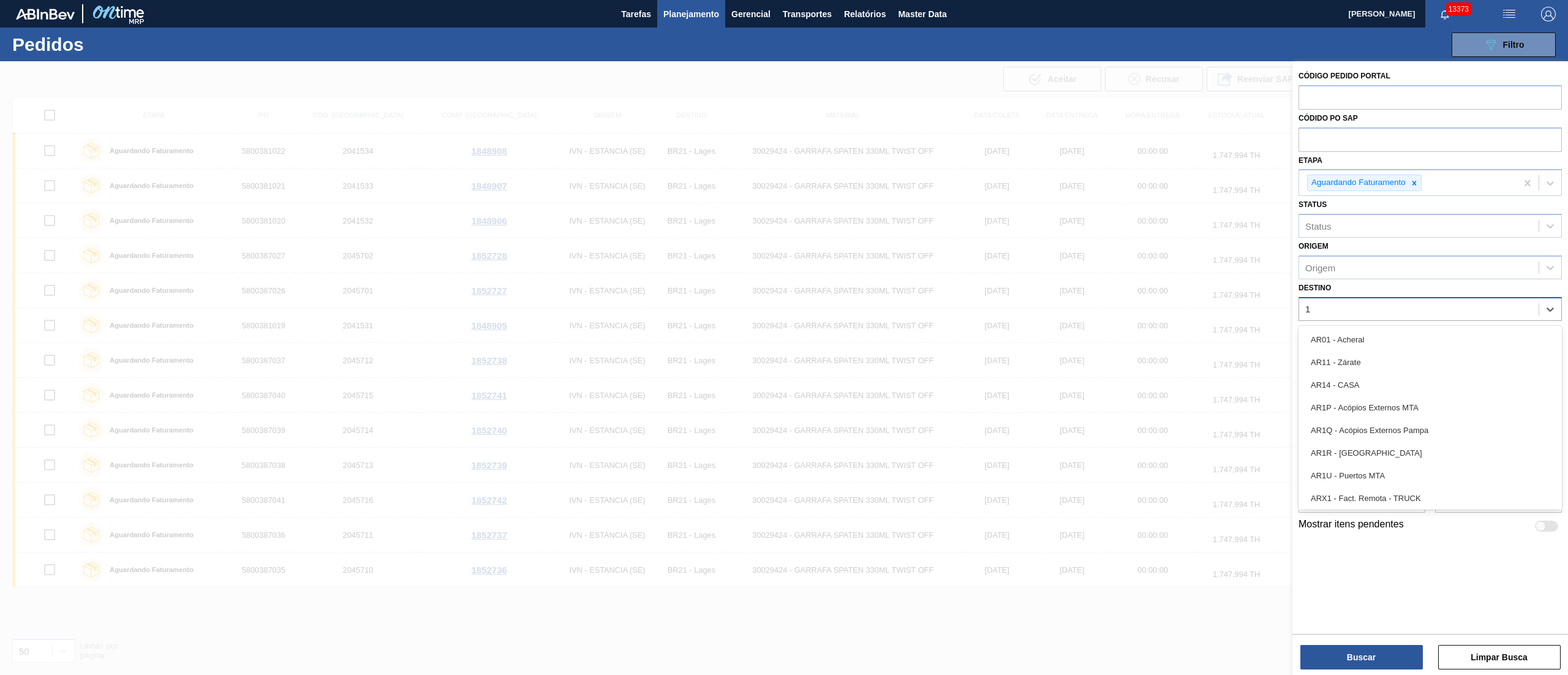
type input "13"
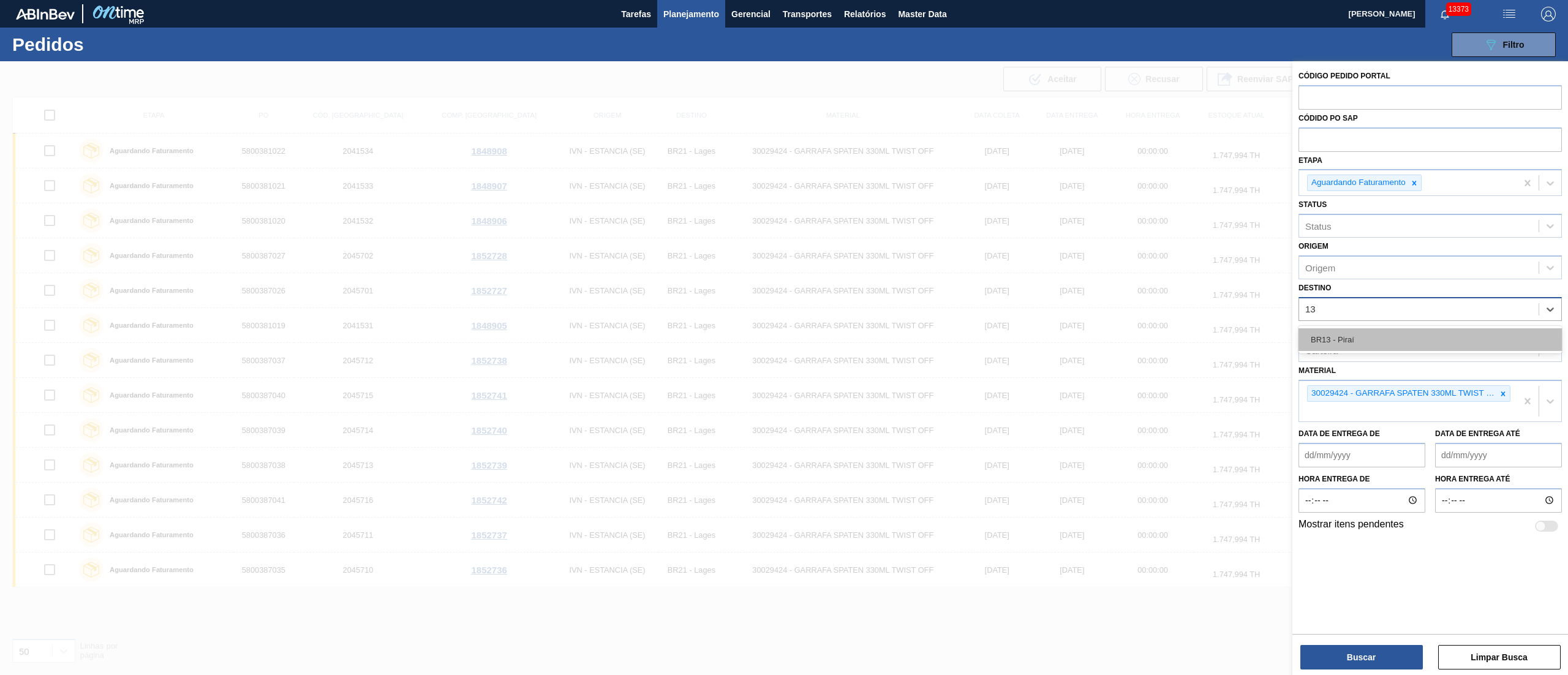
click at [1358, 338] on div "BR13 - Piraí" at bounding box center [1430, 340] width 263 height 23
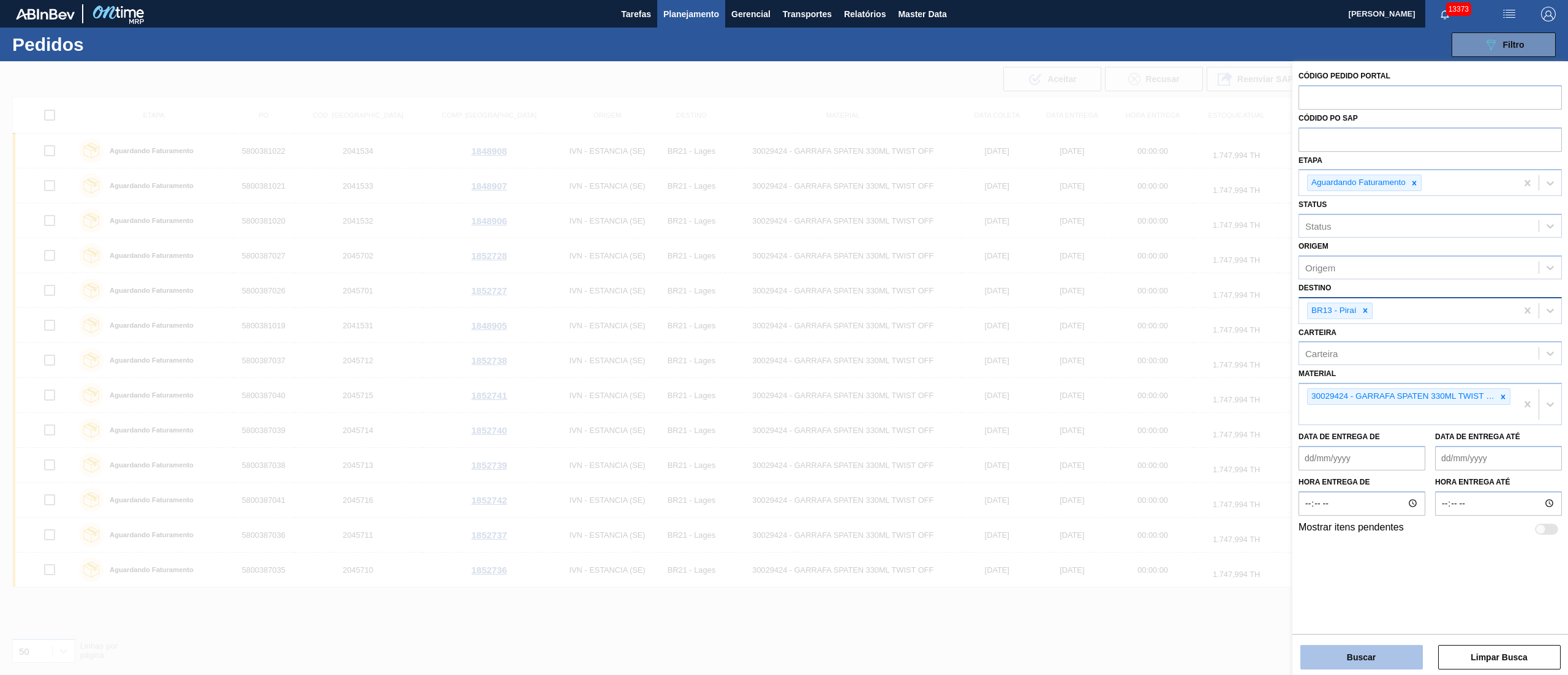
click at [1370, 649] on button "Buscar" at bounding box center [1361, 657] width 123 height 25
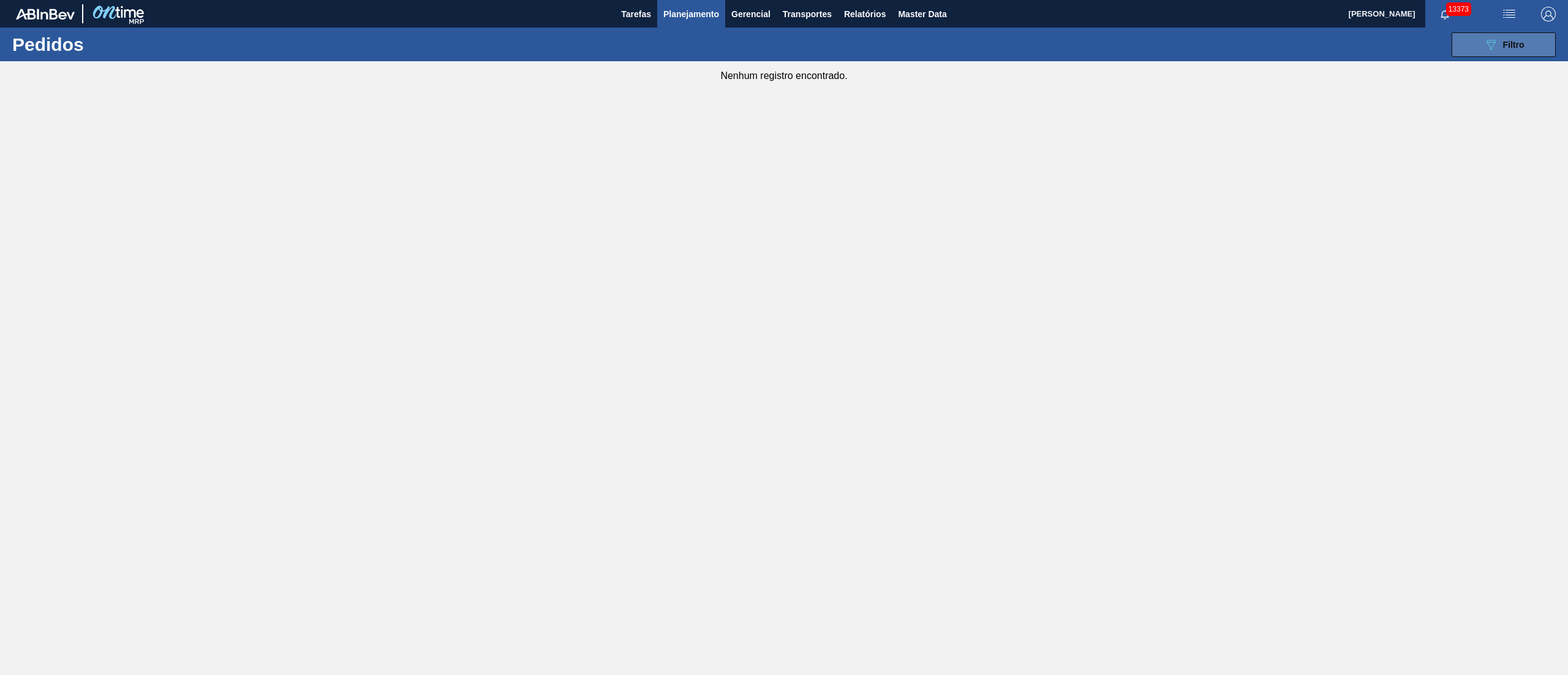
click at [1516, 53] on button "089F7B8B-B2A5-4AFE-B5C0-19BA573D28AC Filtro" at bounding box center [1504, 45] width 104 height 25
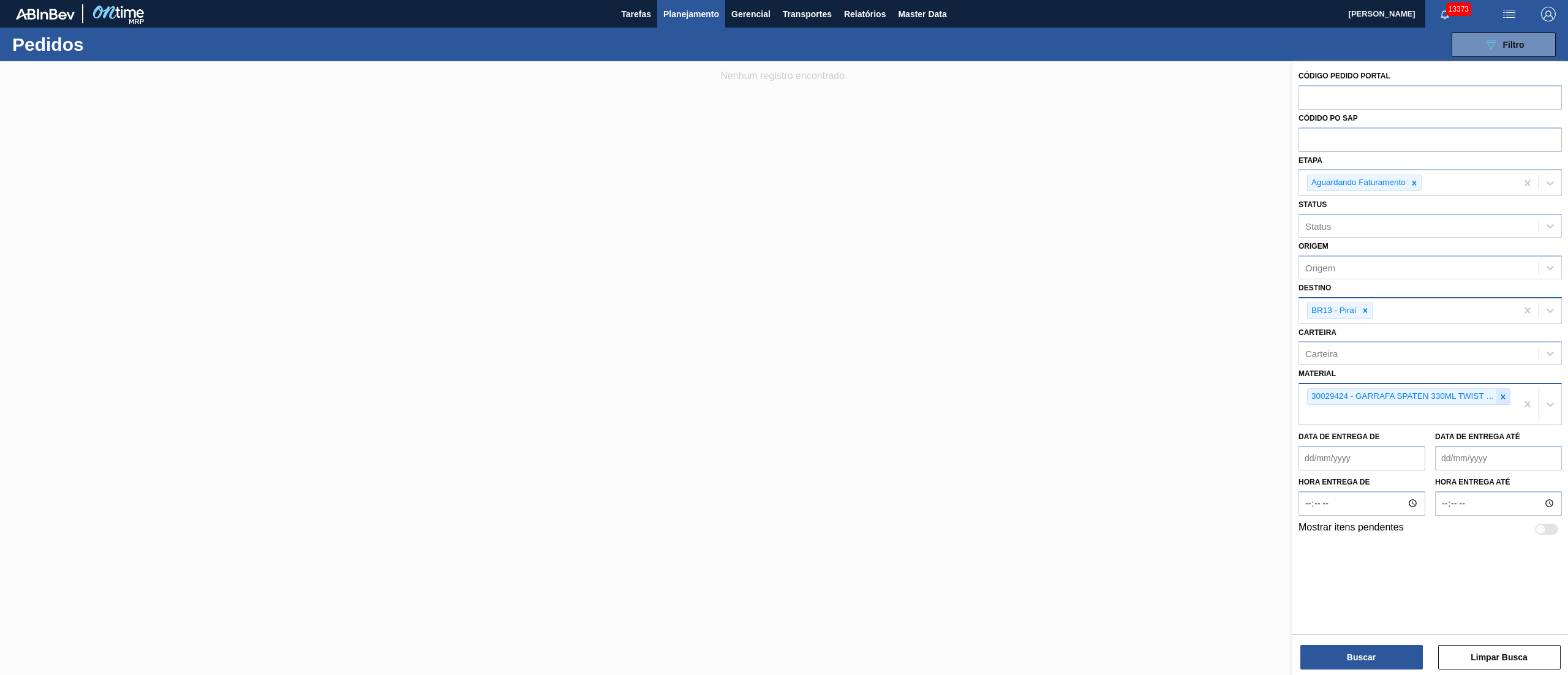
click at [1499, 396] on icon at bounding box center [1502, 396] width 8 height 8
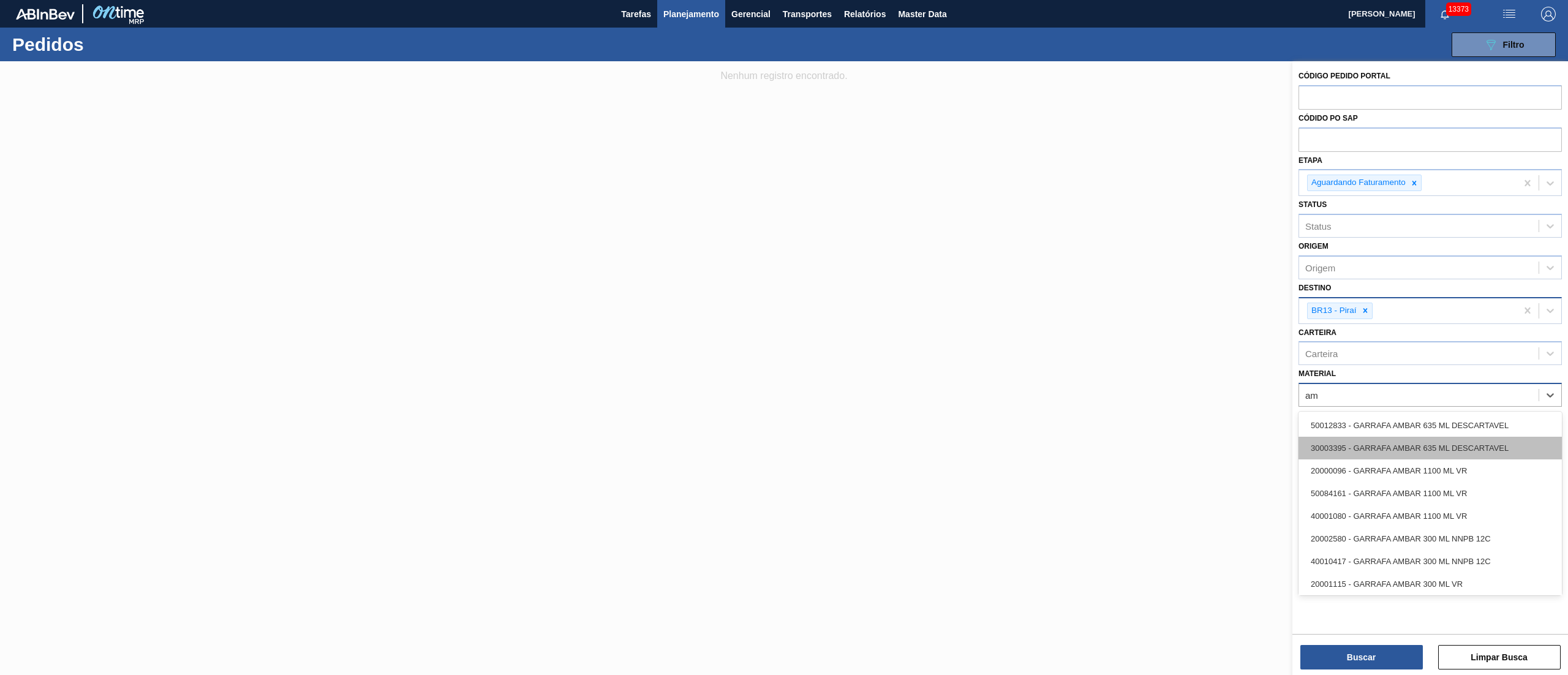
type input "a"
type input "tw"
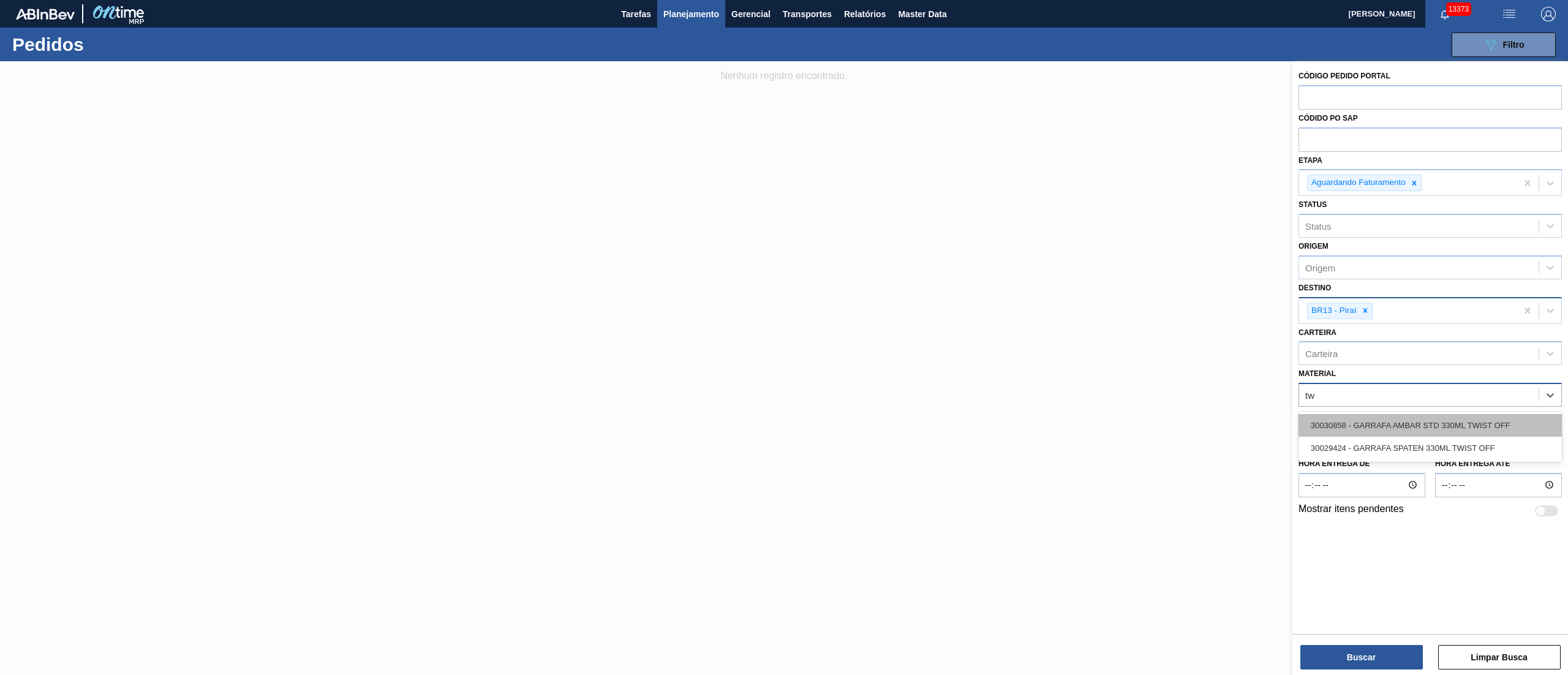
click at [1456, 425] on div "30030858 - GARRAFA AMBAR STD 330ML TWIST OFF" at bounding box center [1430, 426] width 263 height 23
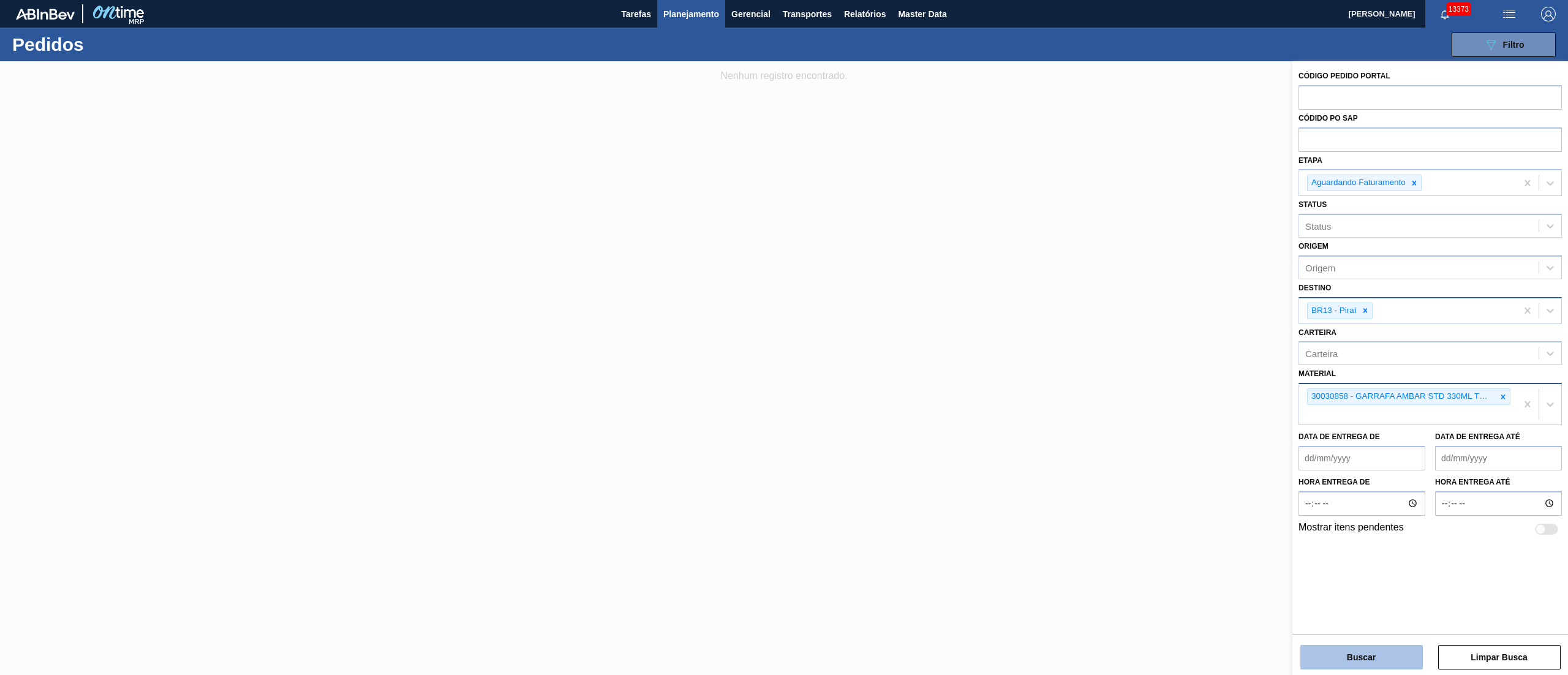
click at [1354, 661] on button "Buscar" at bounding box center [1361, 657] width 123 height 25
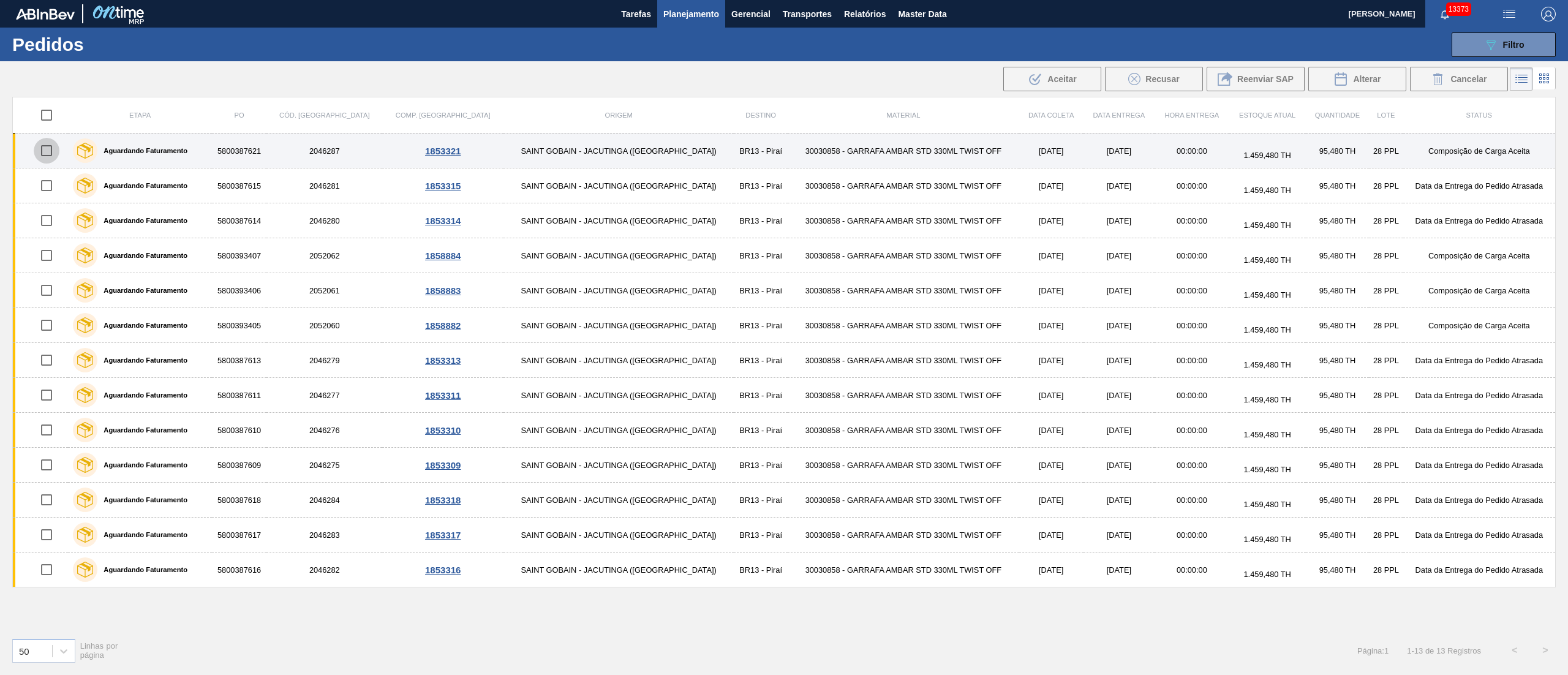
click at [49, 150] on input "checkbox" at bounding box center [46, 151] width 25 height 25
checkbox input "true"
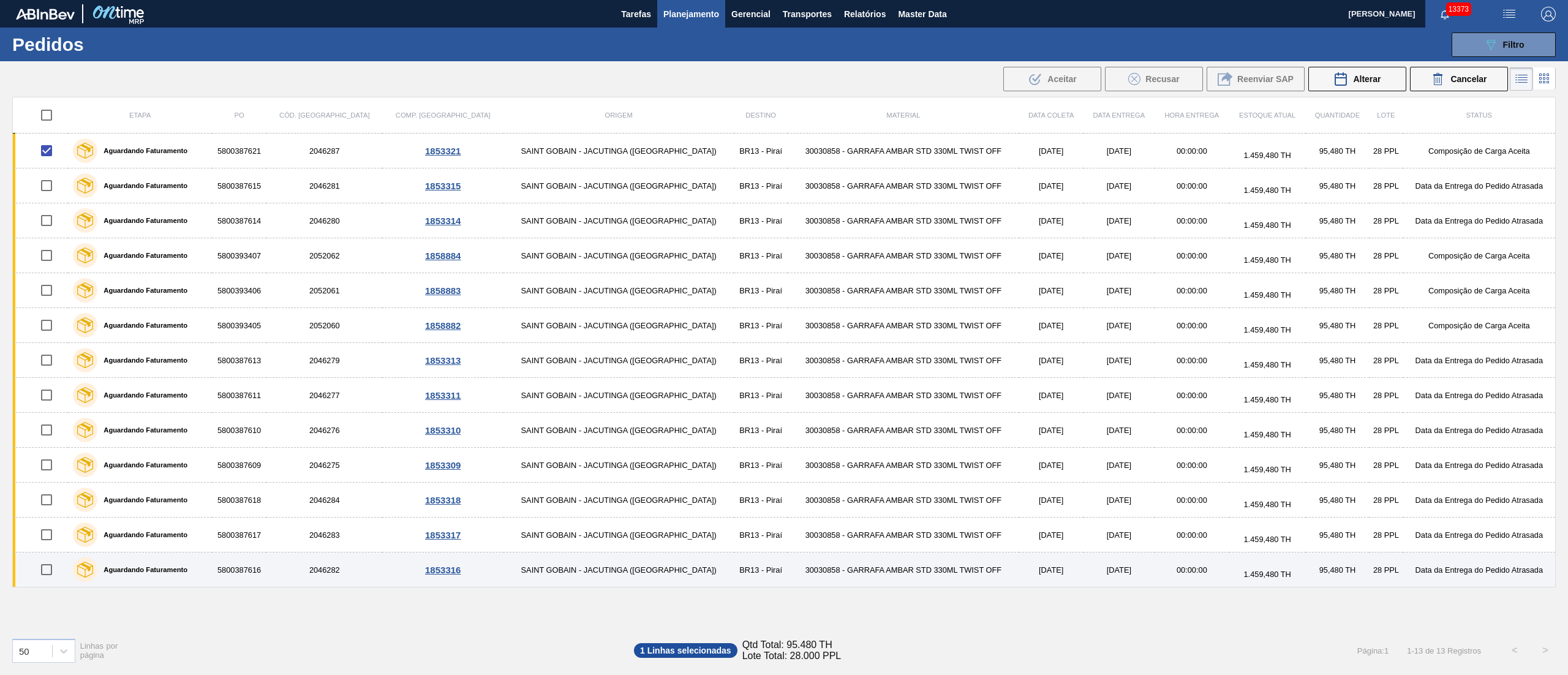
click at [42, 566] on input "checkbox" at bounding box center [46, 569] width 25 height 25
checkbox input "true"
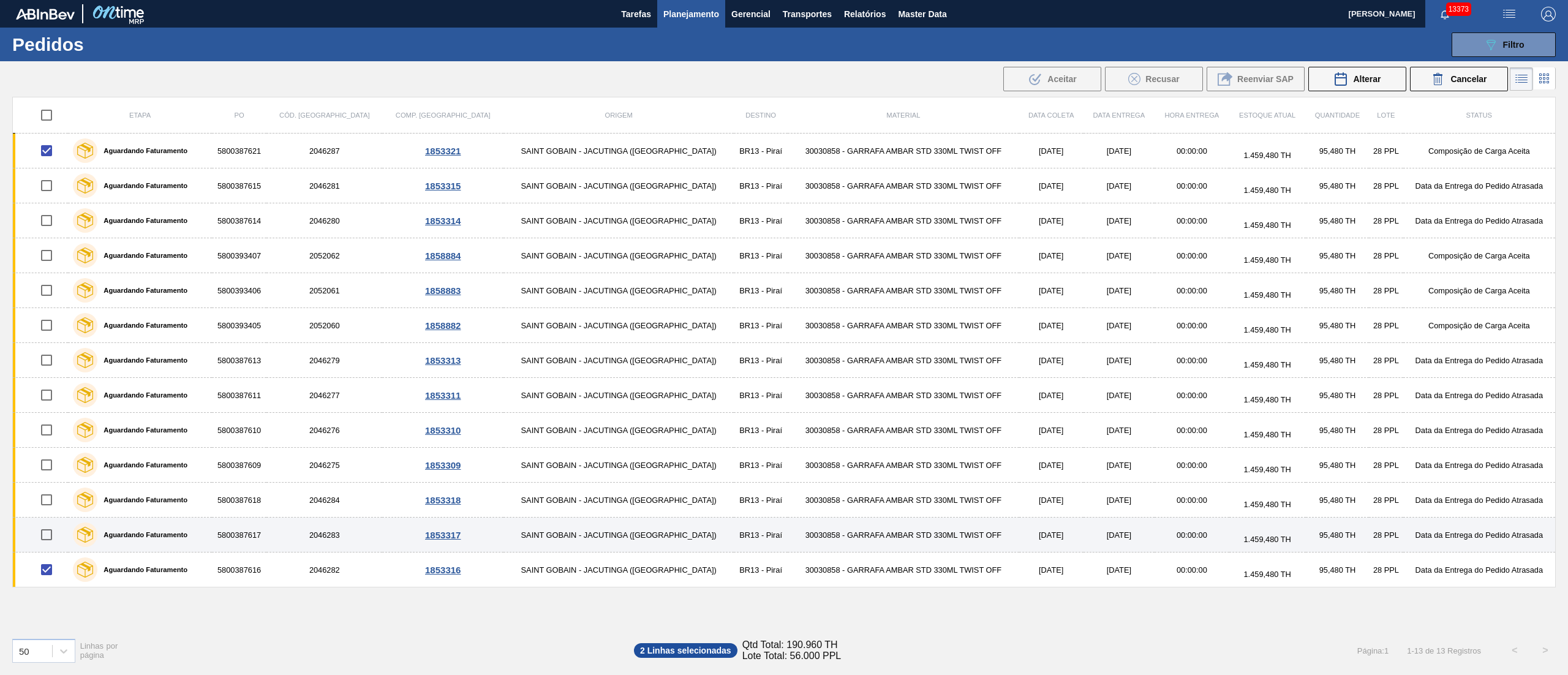
click at [58, 543] on input "checkbox" at bounding box center [46, 534] width 25 height 25
checkbox input "true"
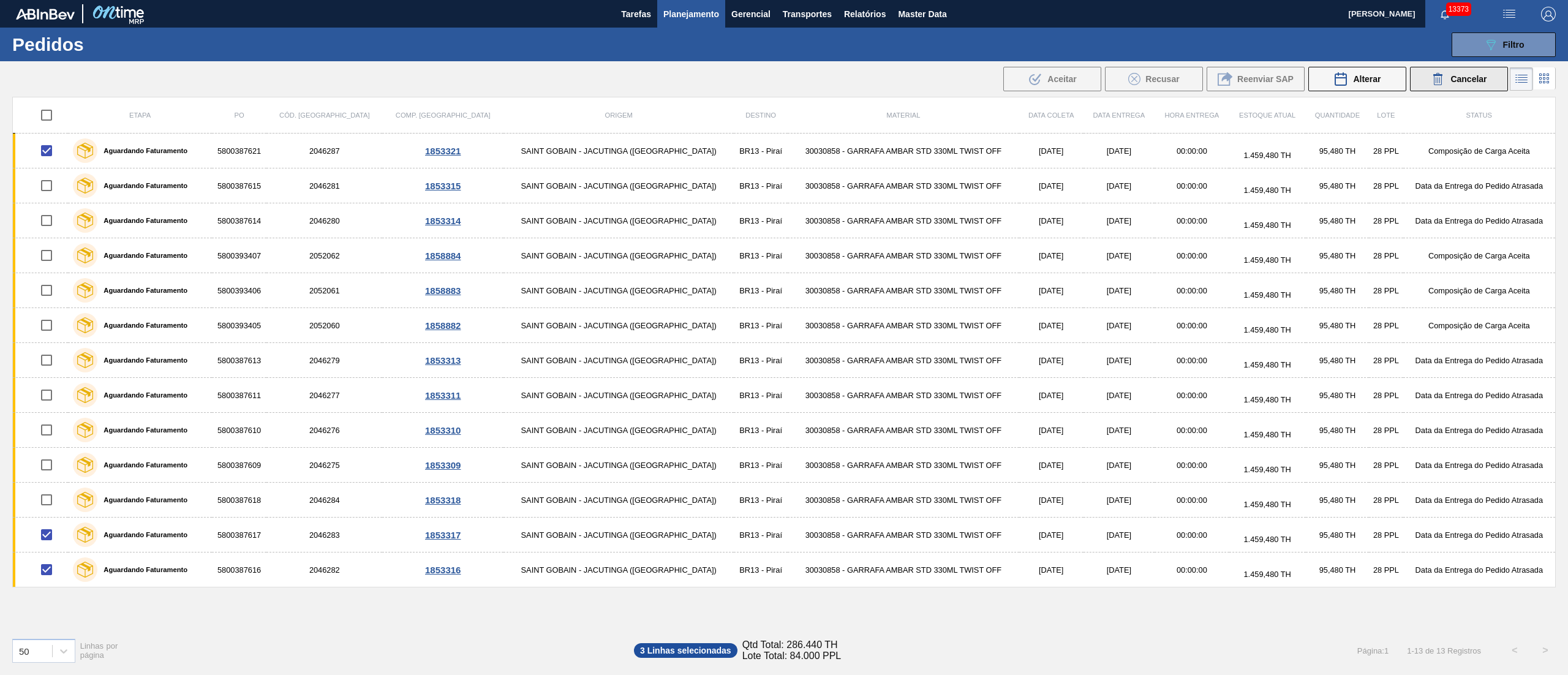
click at [1478, 82] on span "Cancelar" at bounding box center [1468, 79] width 36 height 10
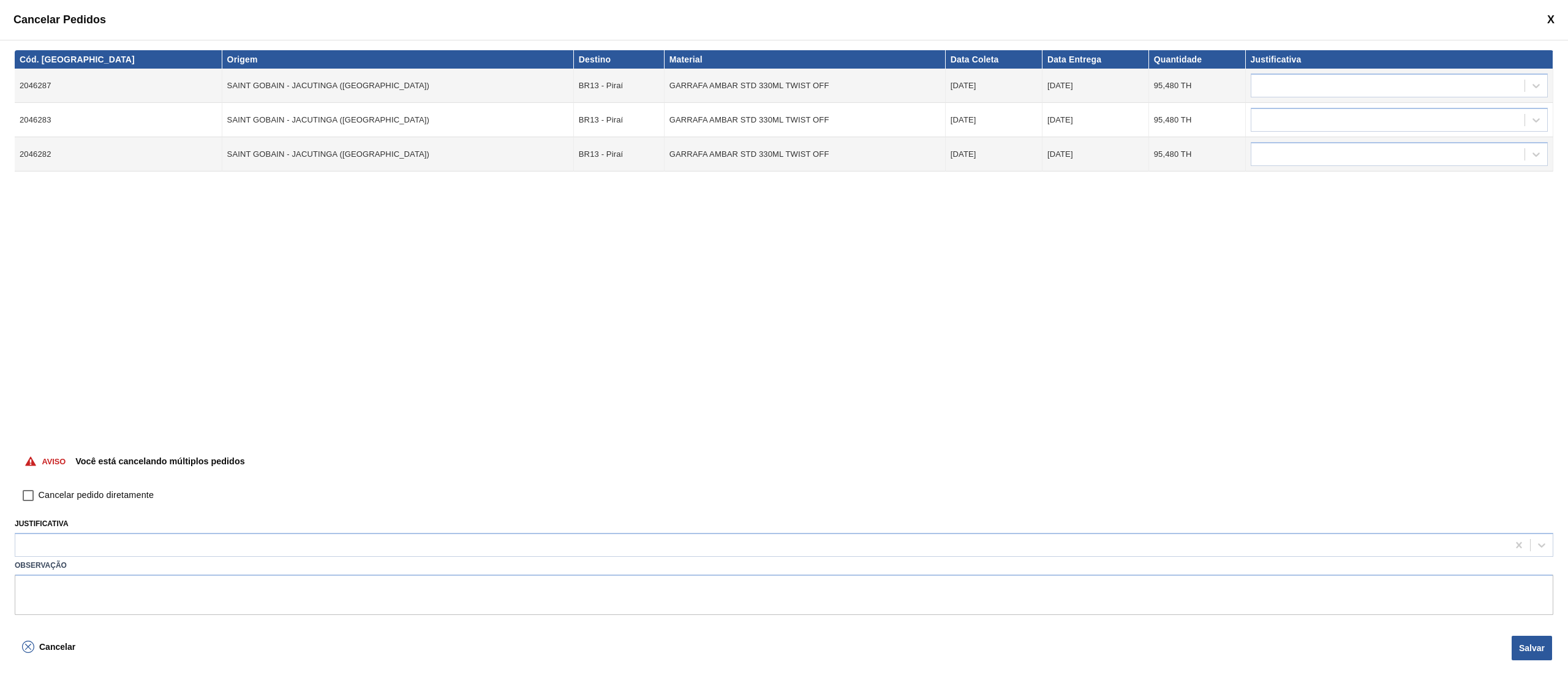
click at [27, 492] on input "Cancelar pedido diretamente" at bounding box center [28, 496] width 21 height 21
checkbox input "true"
click at [206, 548] on div at bounding box center [761, 545] width 1492 height 18
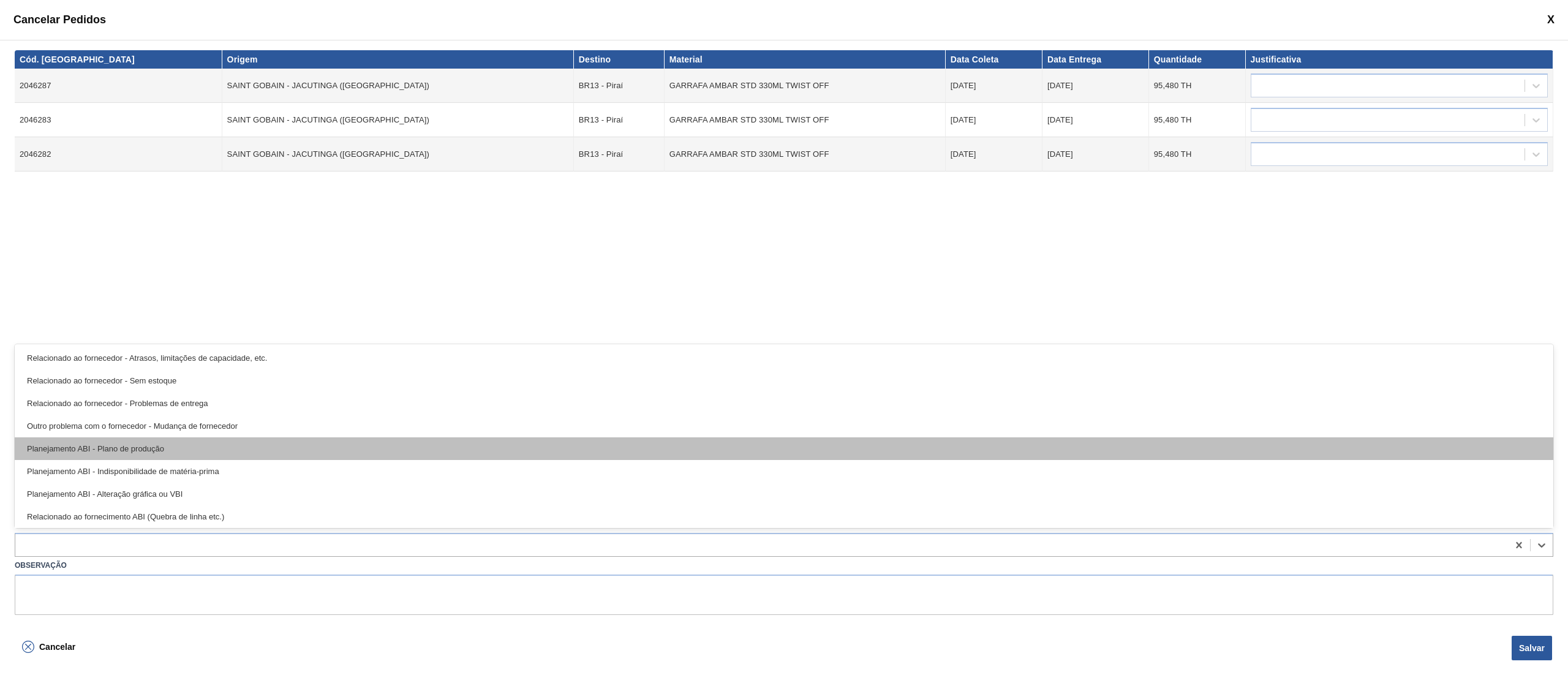
click at [111, 446] on div "Planejamento ABI - Plano de produção" at bounding box center [784, 449] width 1539 height 23
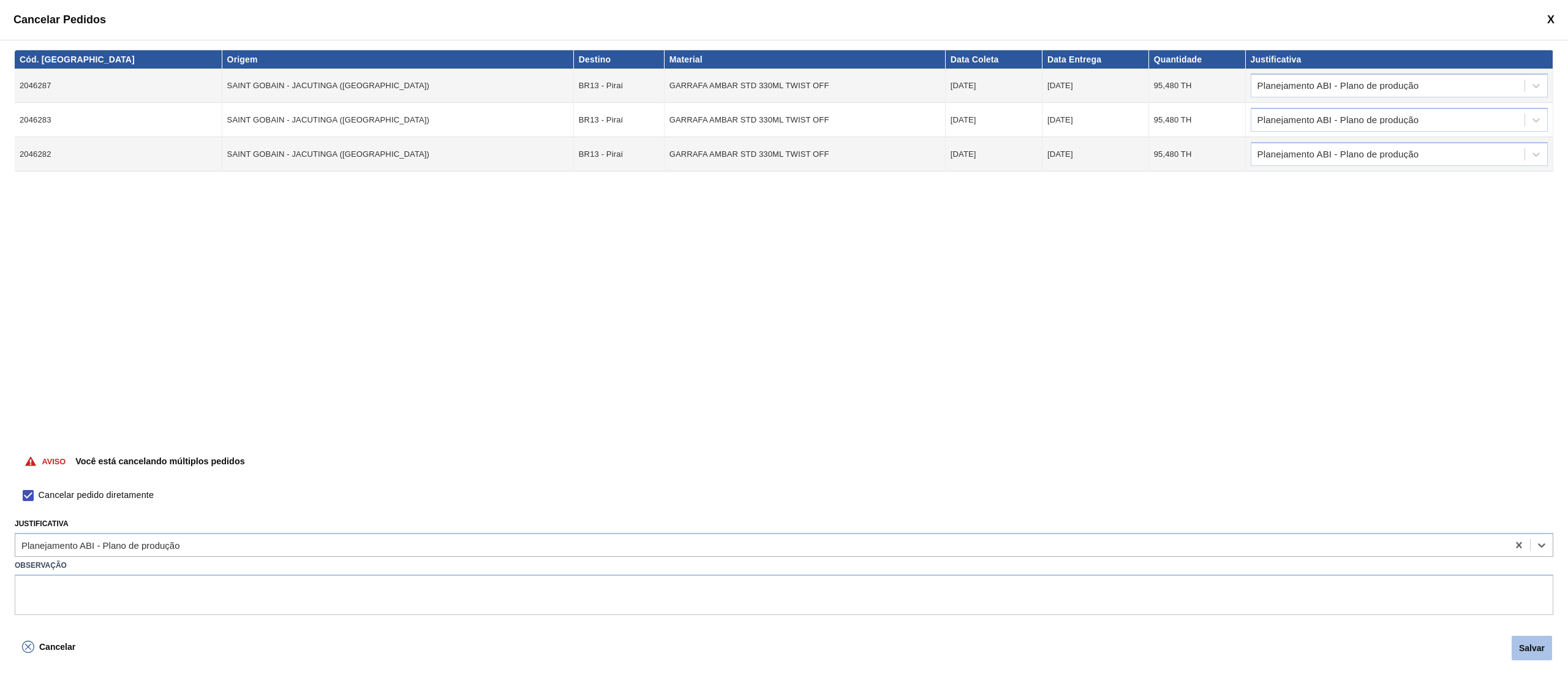
click at [1540, 647] on button "Salvar" at bounding box center [1532, 648] width 41 height 25
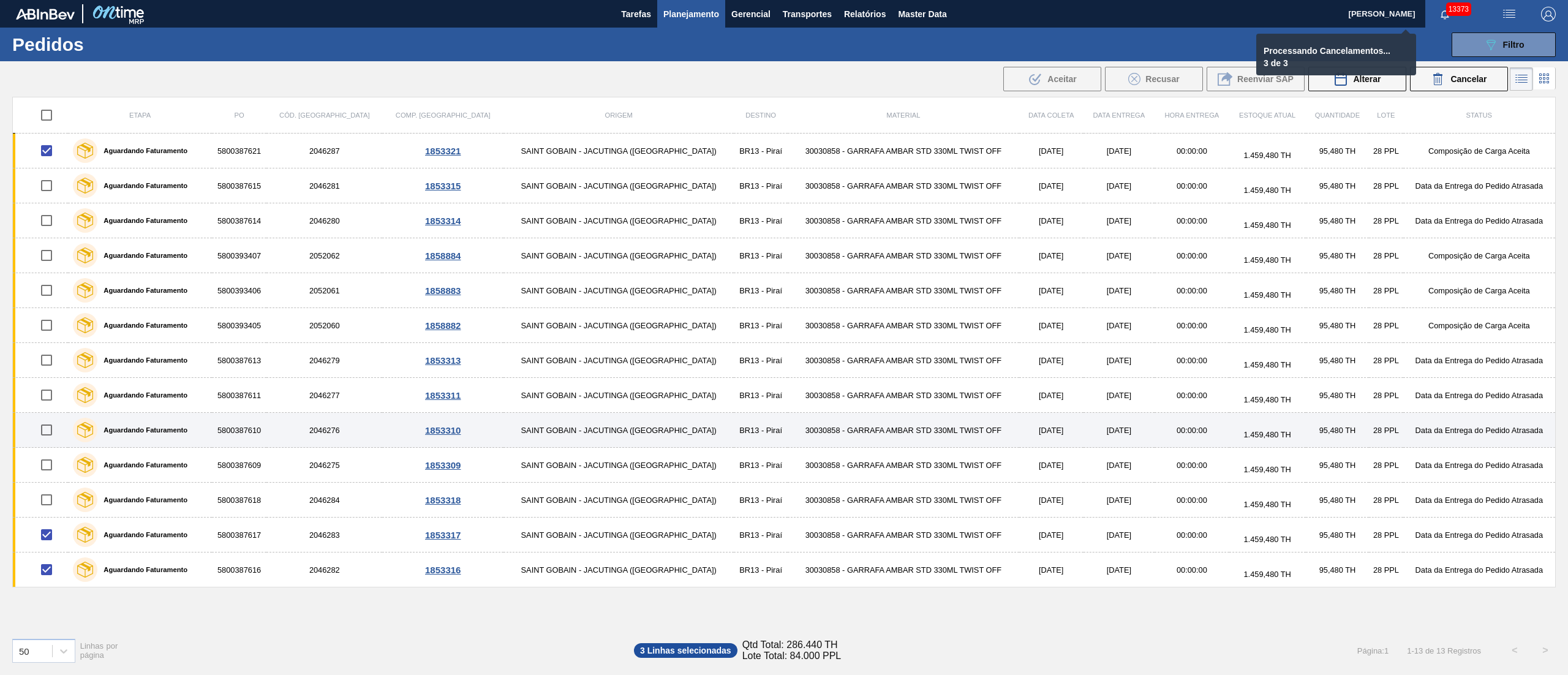
checkbox input "false"
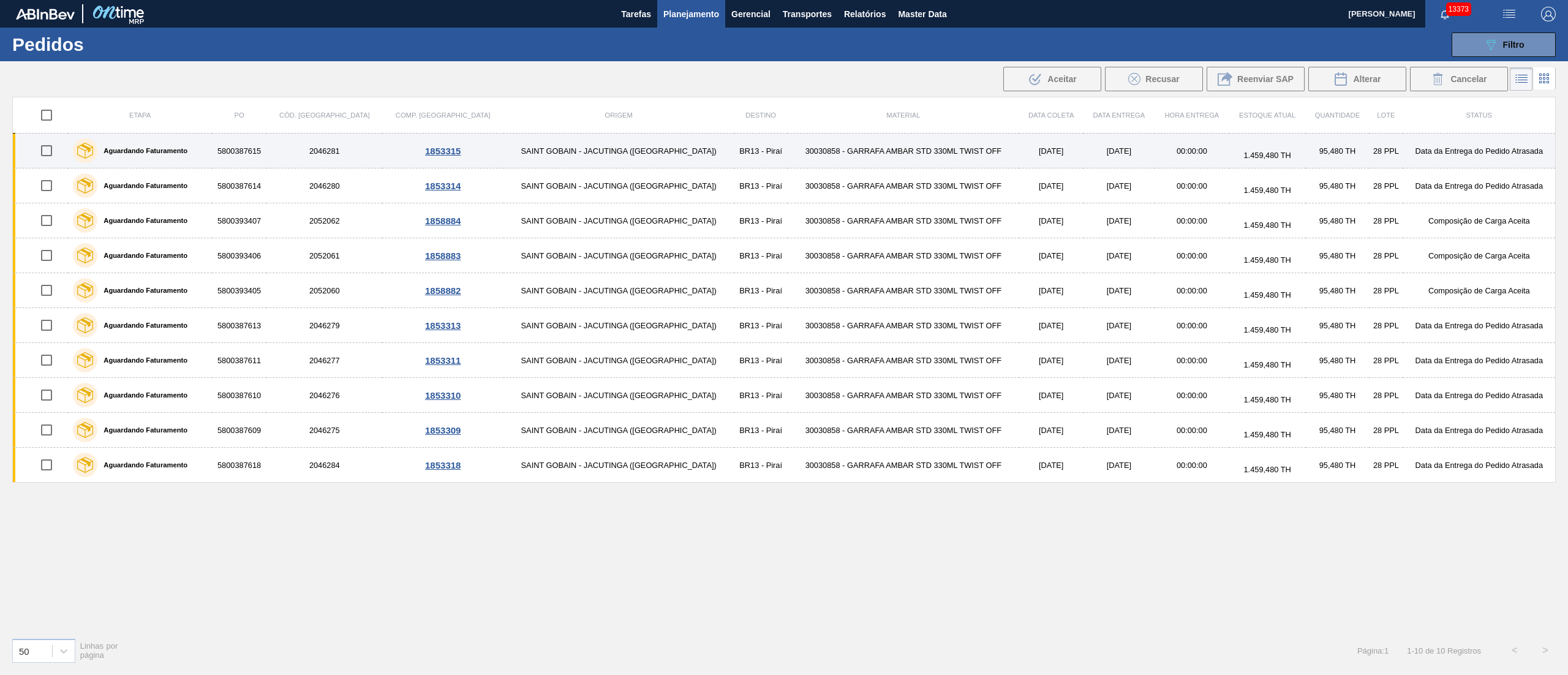
click at [54, 158] on input "checkbox" at bounding box center [46, 151] width 25 height 25
checkbox input "true"
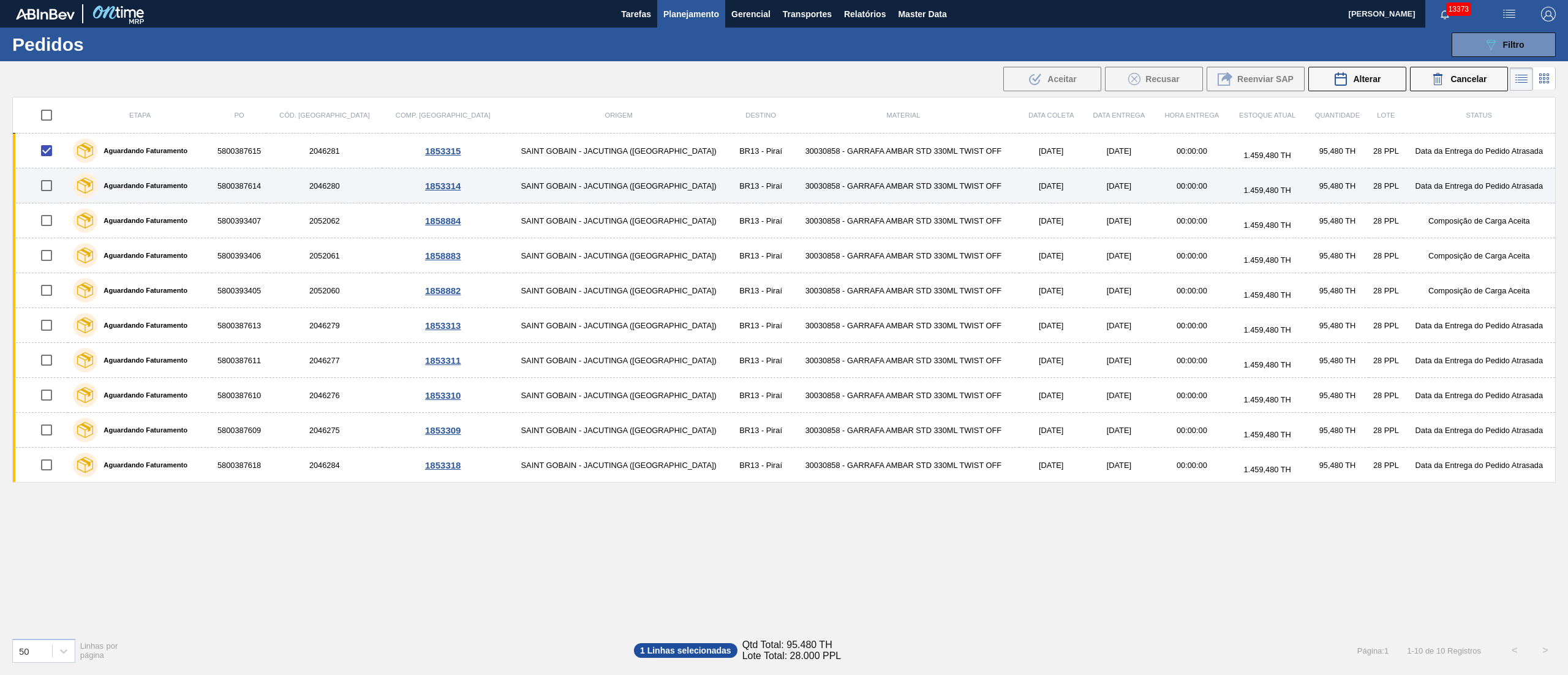
click at [53, 183] on input "checkbox" at bounding box center [46, 186] width 25 height 25
checkbox input "true"
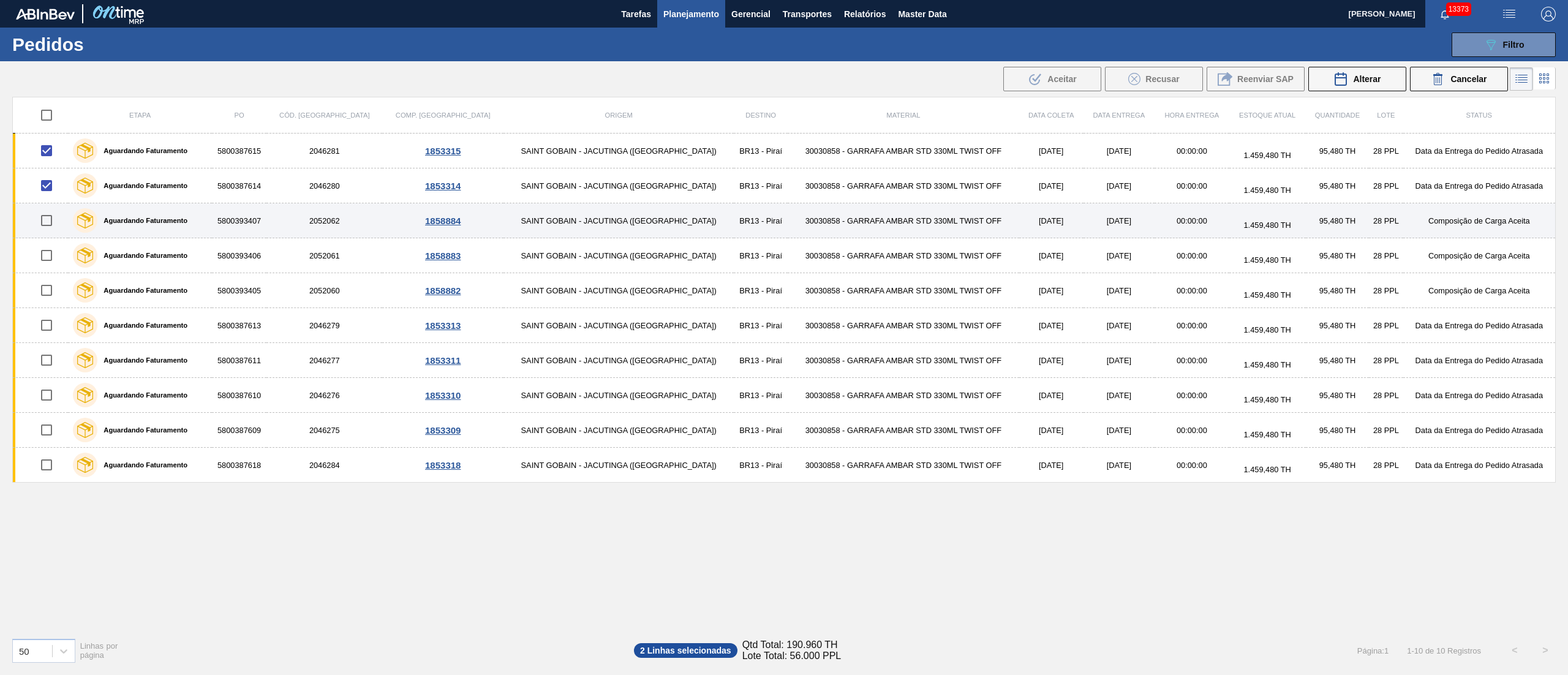
click at [50, 222] on input "checkbox" at bounding box center [46, 220] width 25 height 25
checkbox input "true"
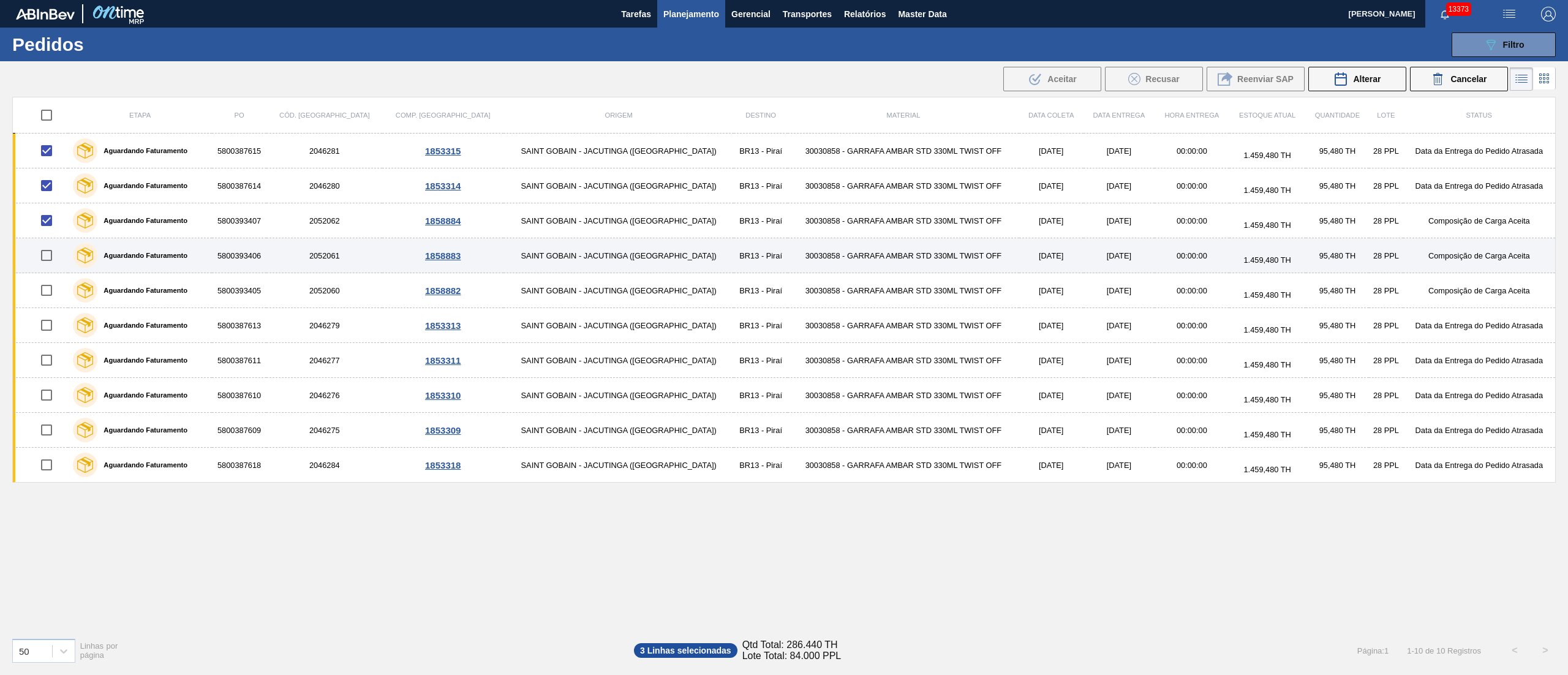
click at [45, 261] on input "checkbox" at bounding box center [46, 255] width 25 height 25
checkbox input "true"
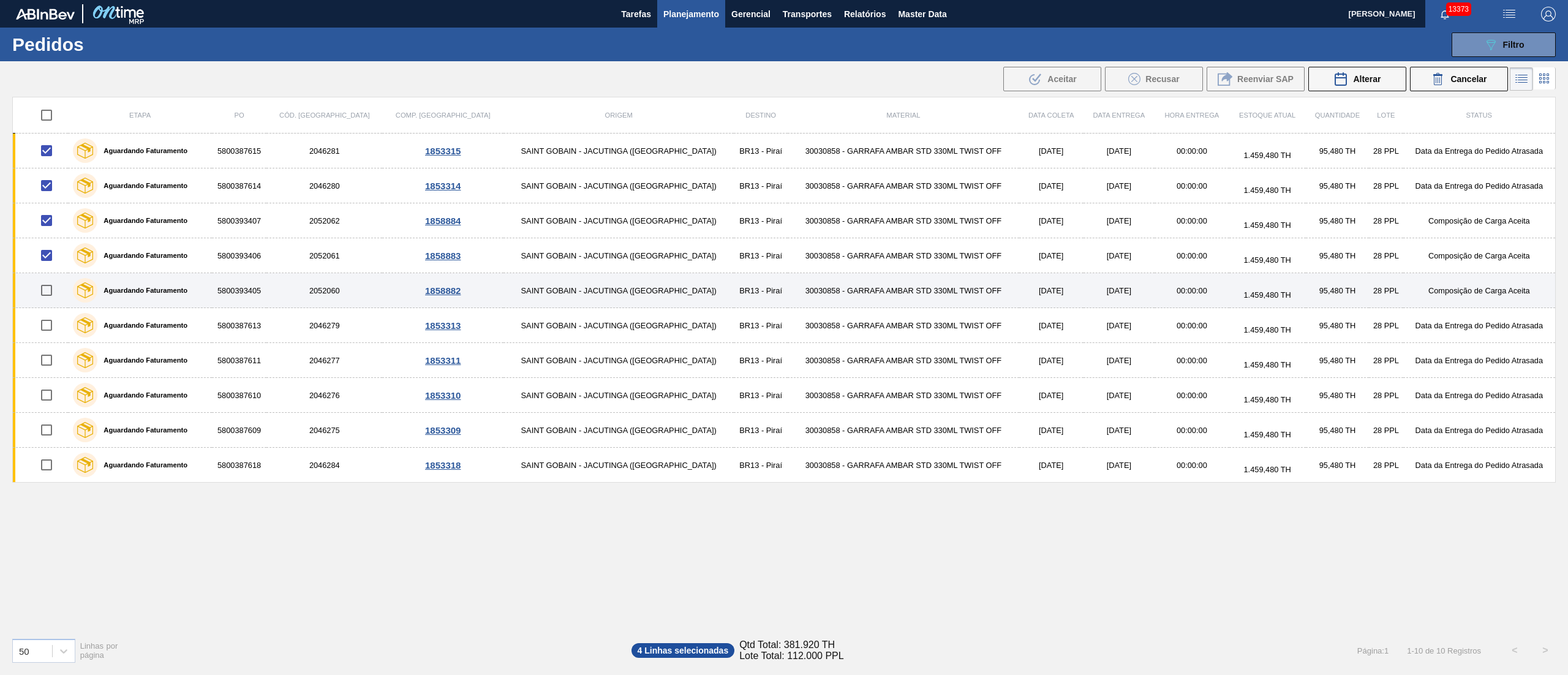
click at [52, 296] on input "checkbox" at bounding box center [46, 290] width 25 height 25
checkbox input "true"
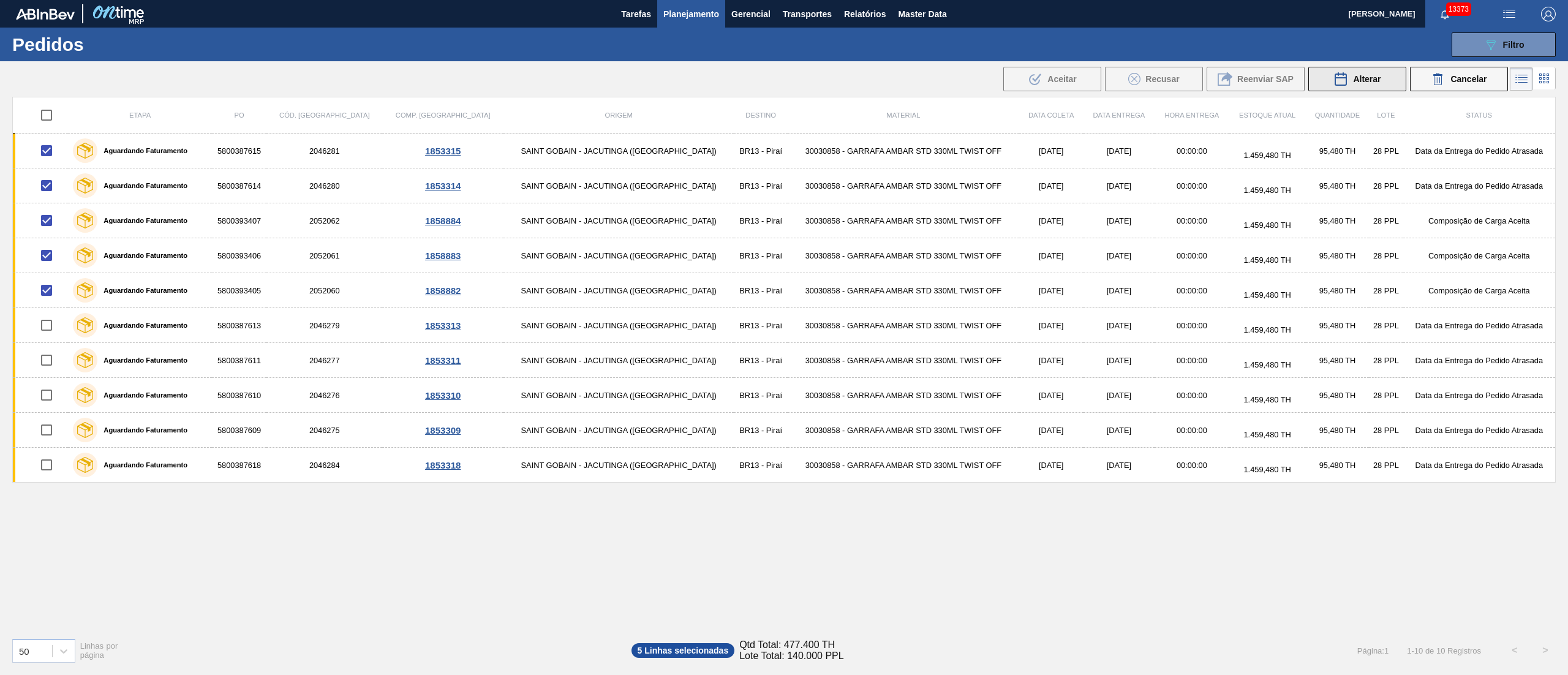
click at [1373, 83] on span "Alterar" at bounding box center [1366, 79] width 27 height 10
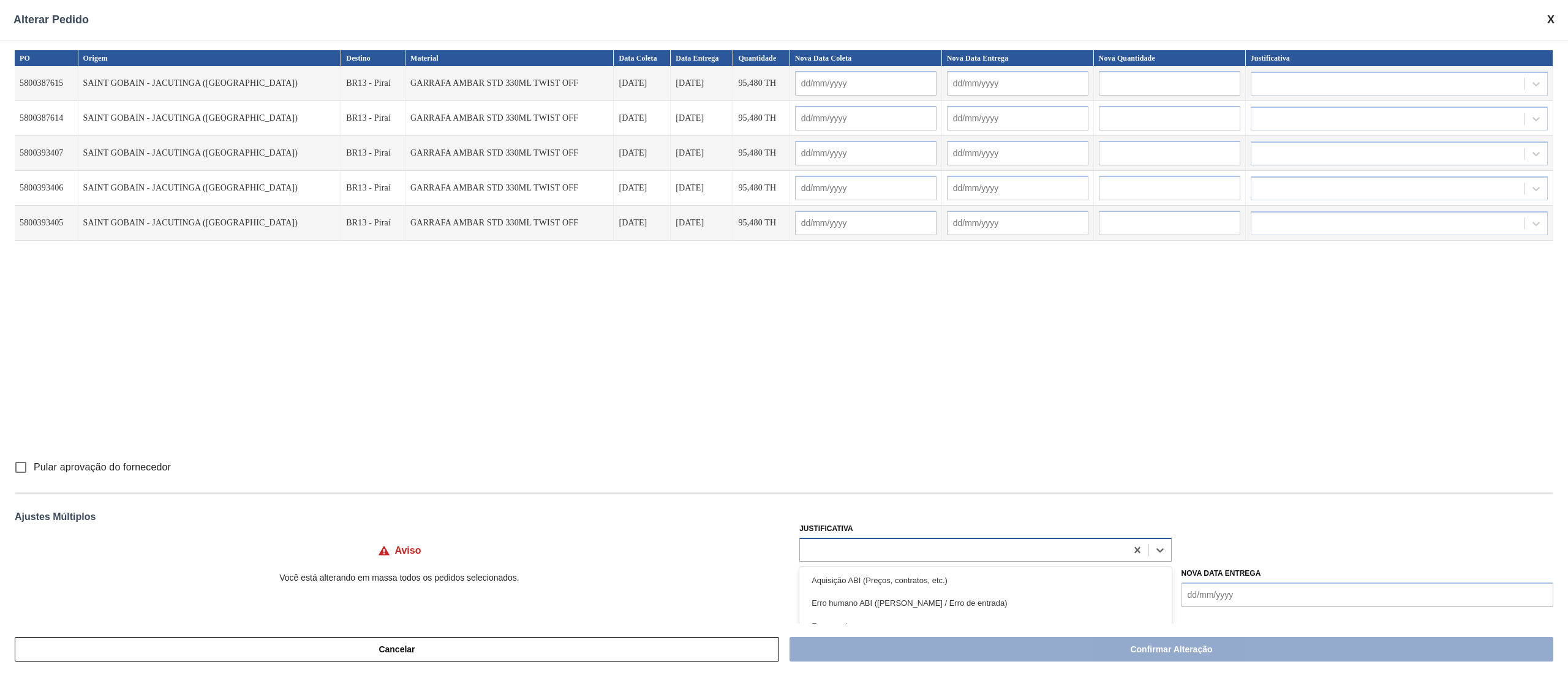
click at [861, 549] on div at bounding box center [962, 550] width 326 height 18
type input "ou"
click at [845, 583] on div "Outro" at bounding box center [985, 580] width 371 height 23
click at [16, 465] on input "Pular aprovação do fornecedor" at bounding box center [21, 467] width 25 height 25
checkbox input "true"
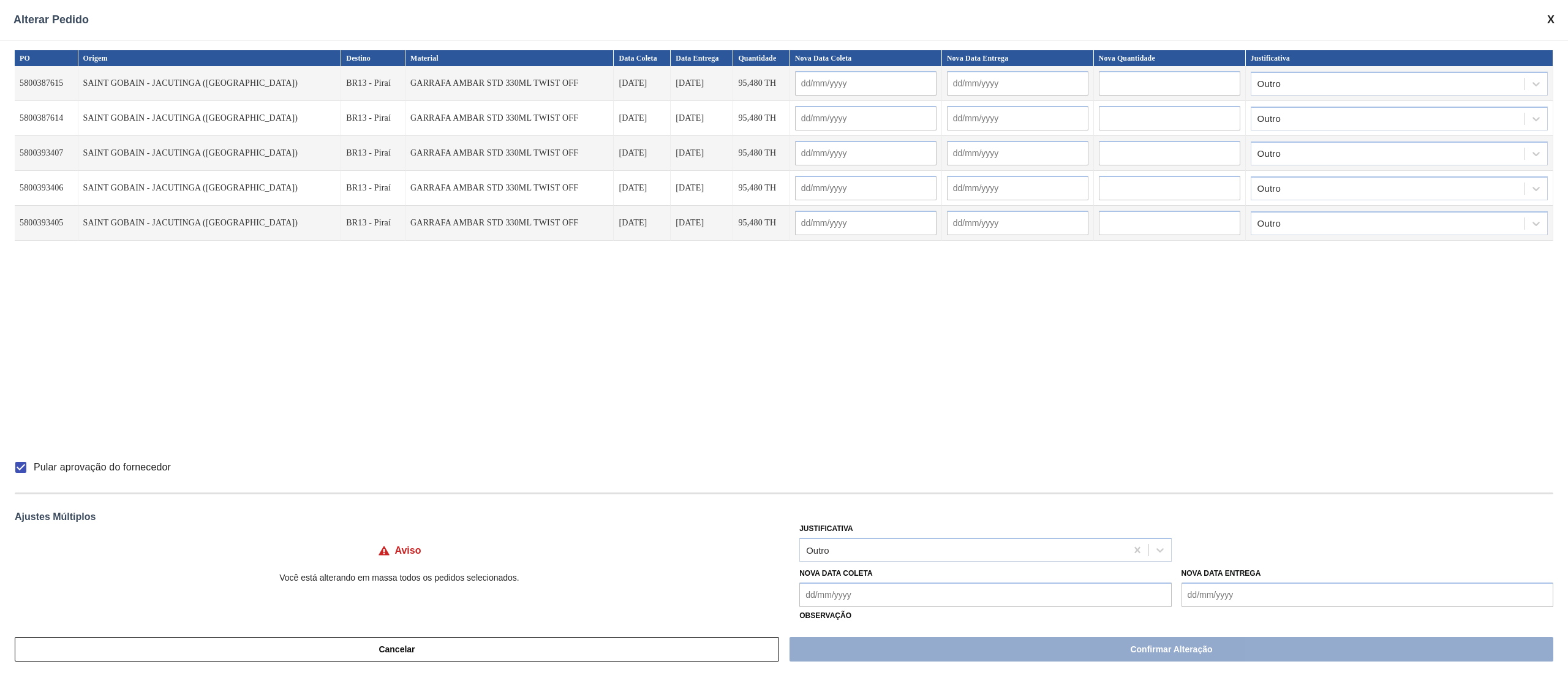
click at [817, 598] on Coleta "Nova Data Coleta" at bounding box center [985, 595] width 371 height 25
click at [912, 520] on div "17" at bounding box center [913, 519] width 17 height 17
type Coleta "[DATE]"
type input "[DATE]"
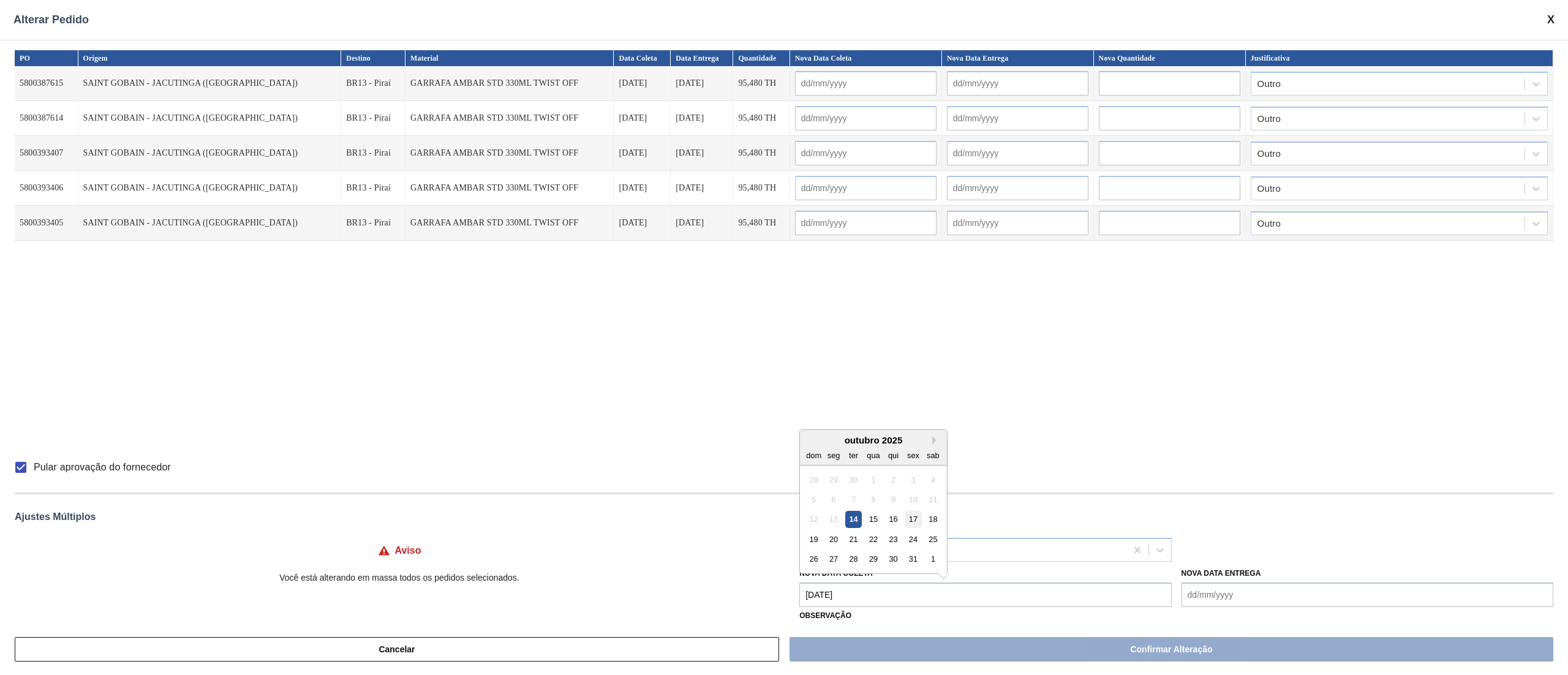
type input "[DATE]"
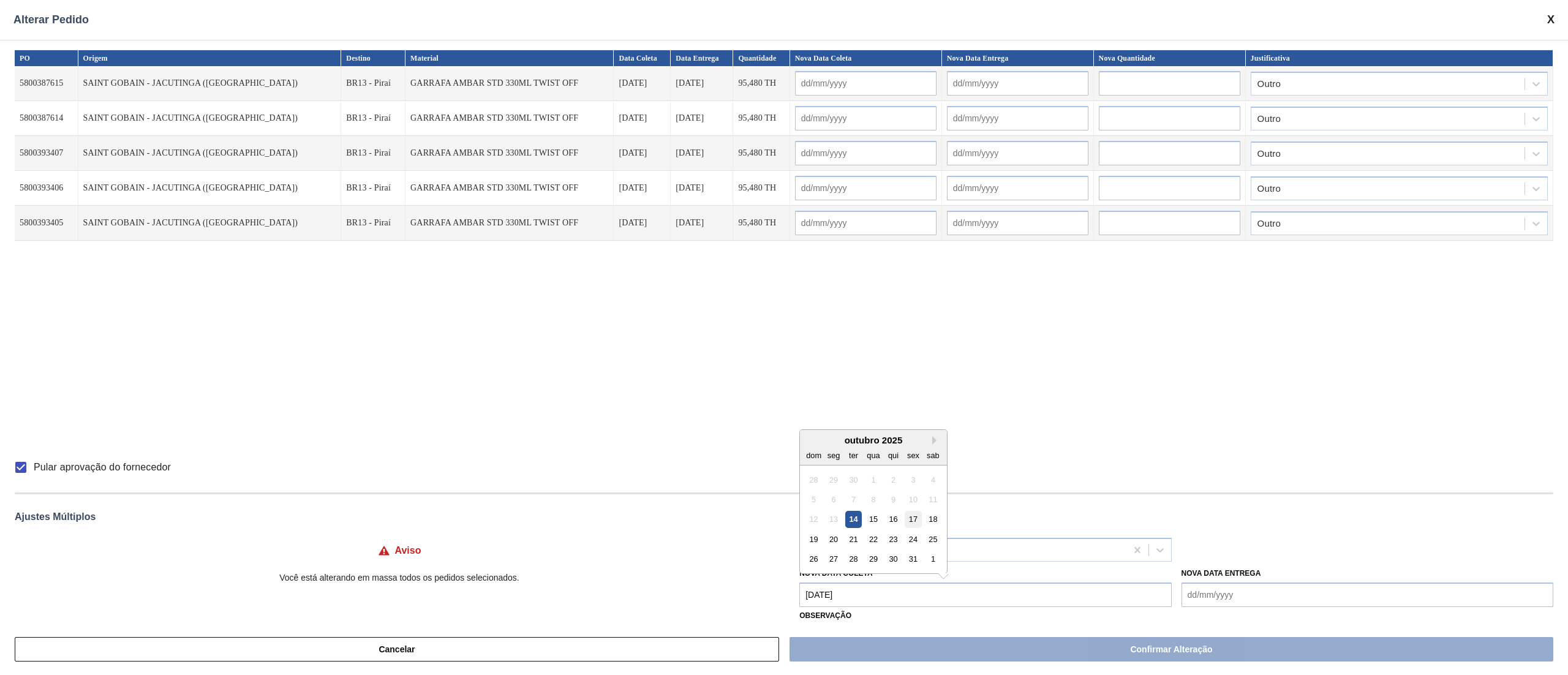
type input "[DATE]"
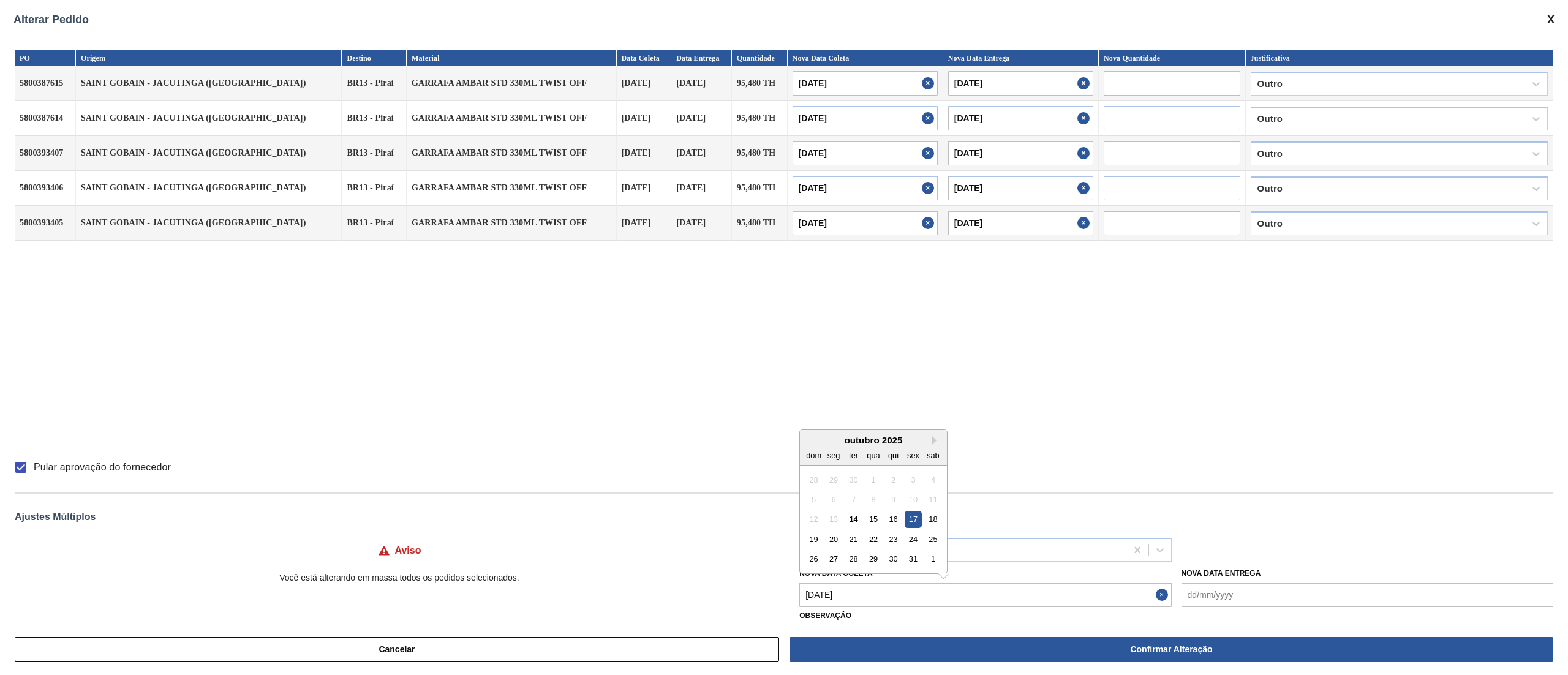
click at [882, 597] on Coleta "[DATE]" at bounding box center [985, 595] width 371 height 25
click at [902, 517] on div "12 13 14 15 16 17 18" at bounding box center [873, 518] width 139 height 20
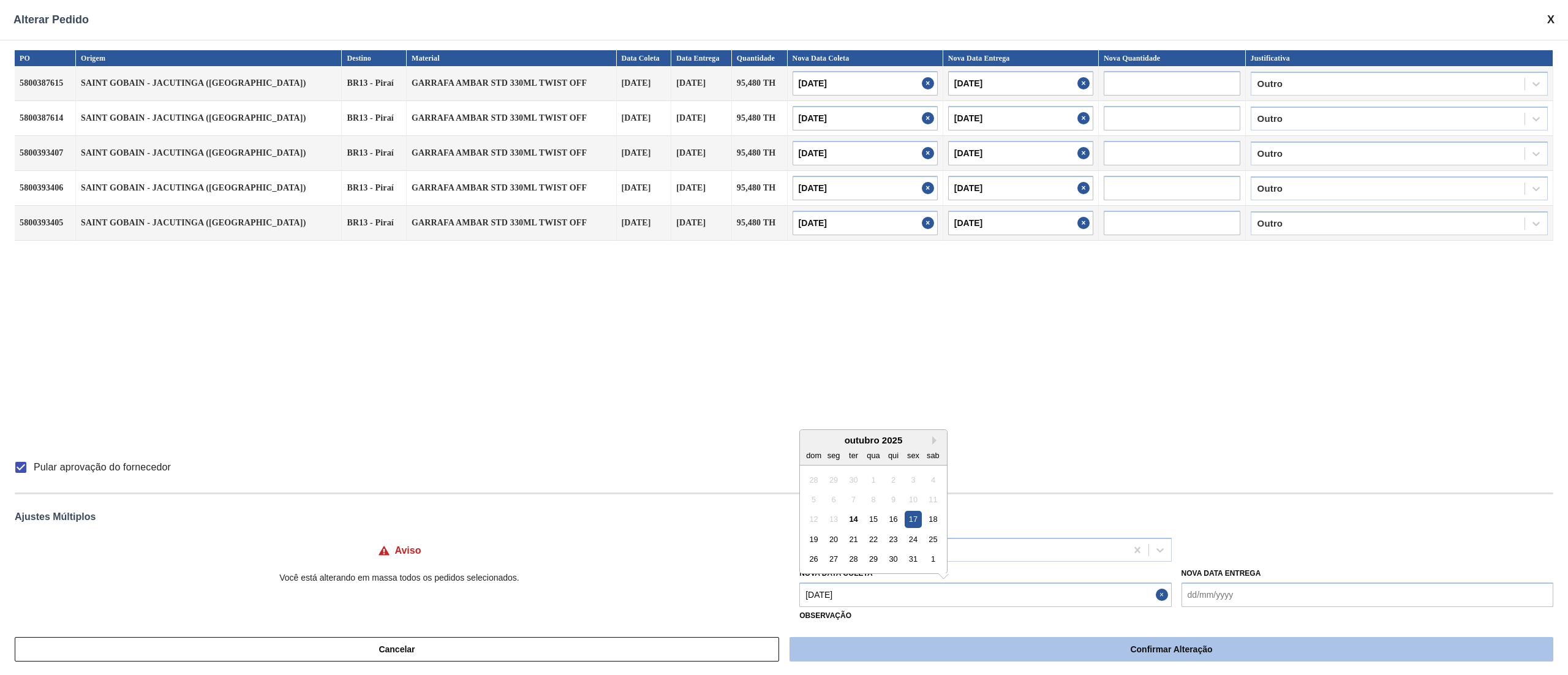
click at [938, 651] on button "Confirmar Alteração" at bounding box center [1171, 649] width 764 height 25
checkbox input "false"
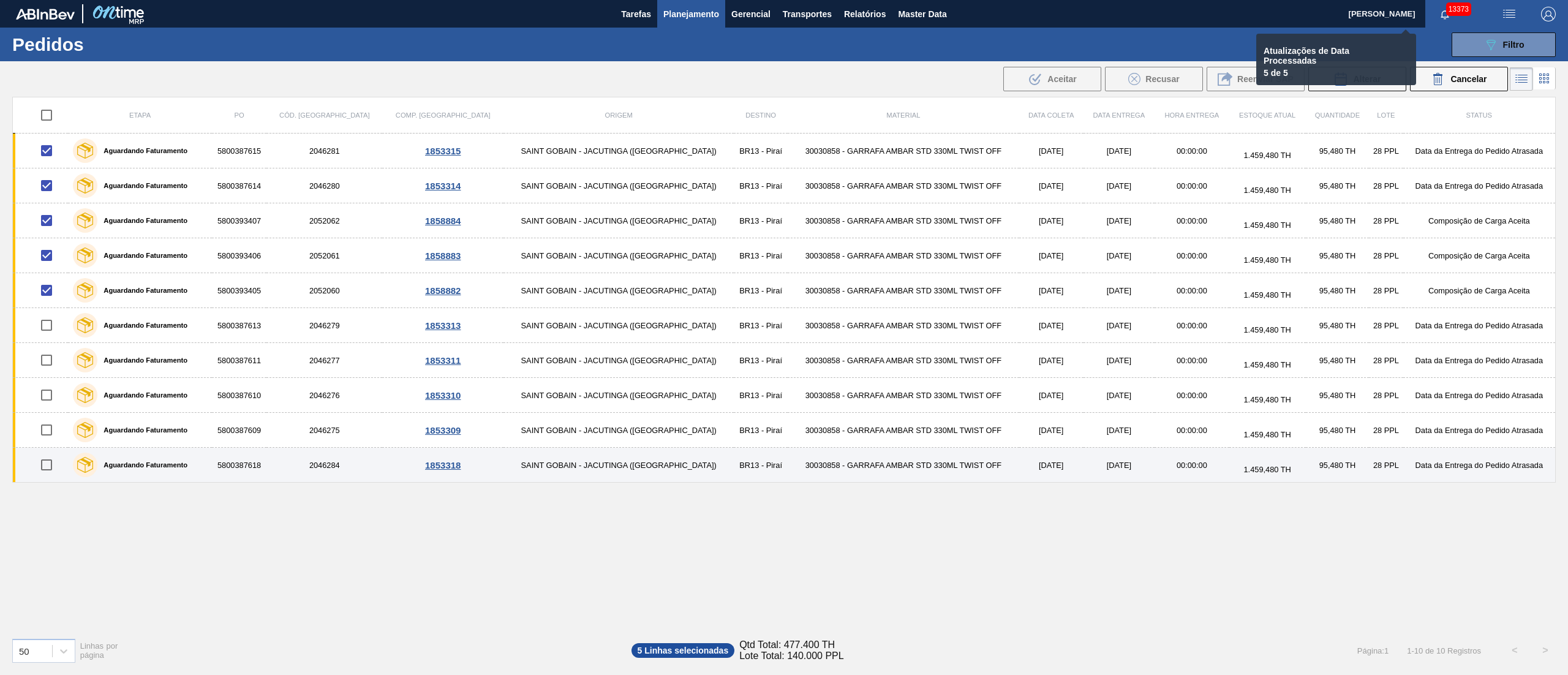
checkbox input "false"
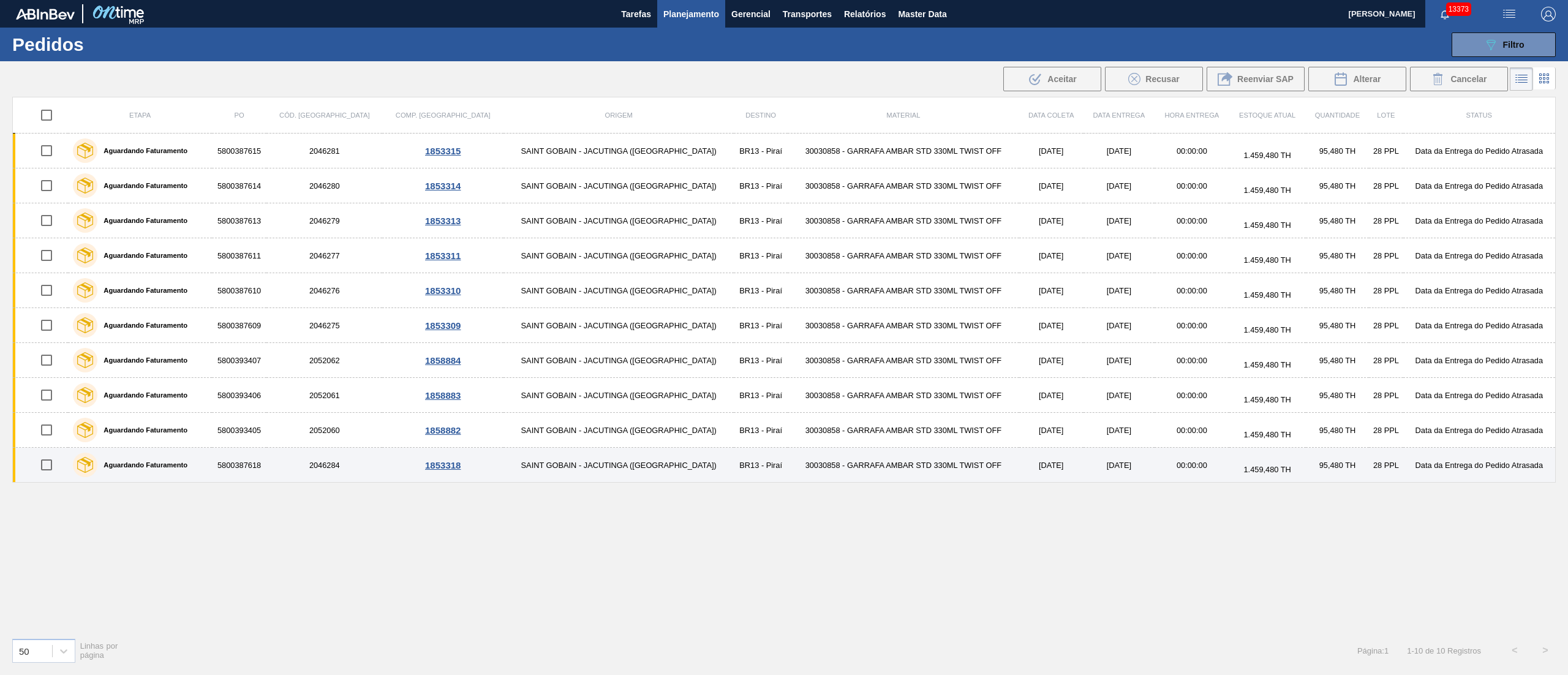
click at [55, 463] on input "checkbox" at bounding box center [46, 465] width 25 height 25
checkbox input "true"
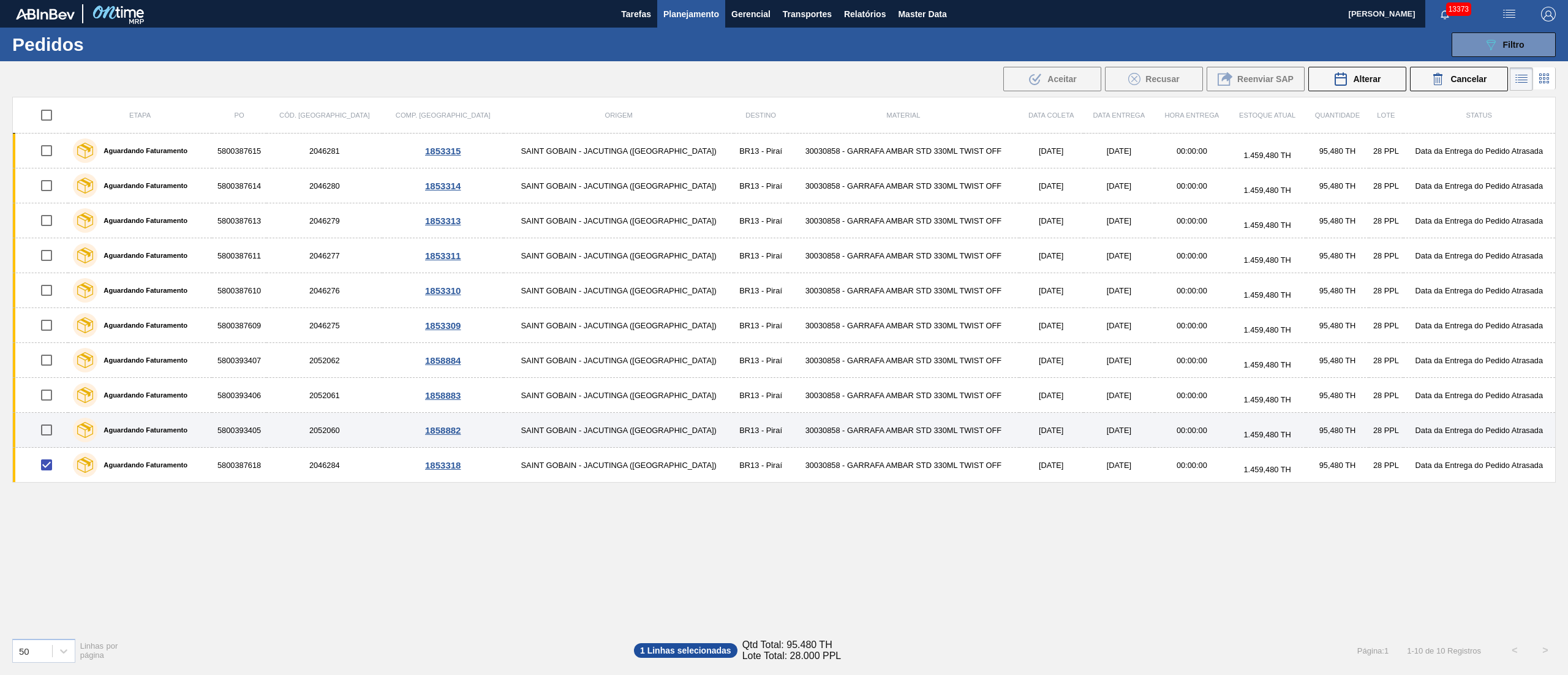
click at [52, 434] on input "checkbox" at bounding box center [46, 430] width 25 height 25
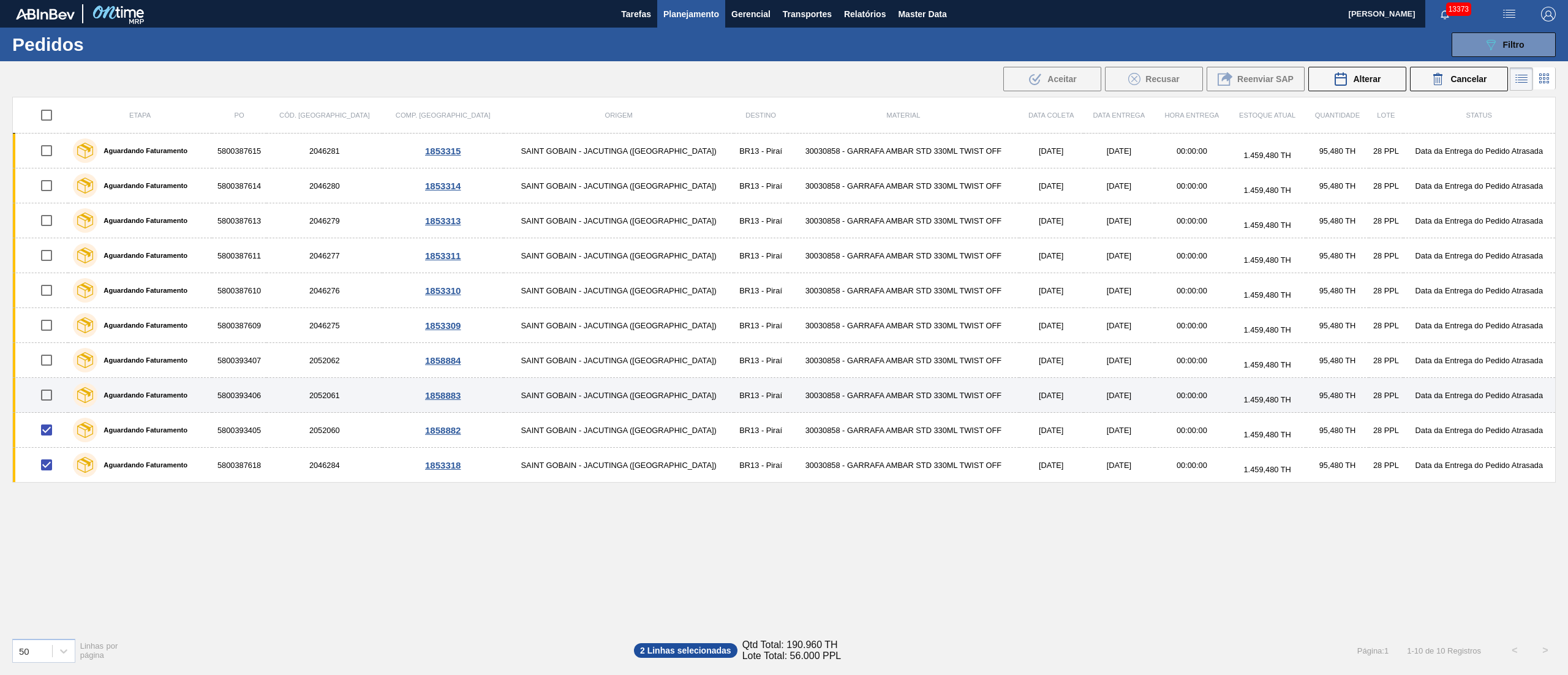
click at [49, 394] on input "checkbox" at bounding box center [46, 395] width 25 height 25
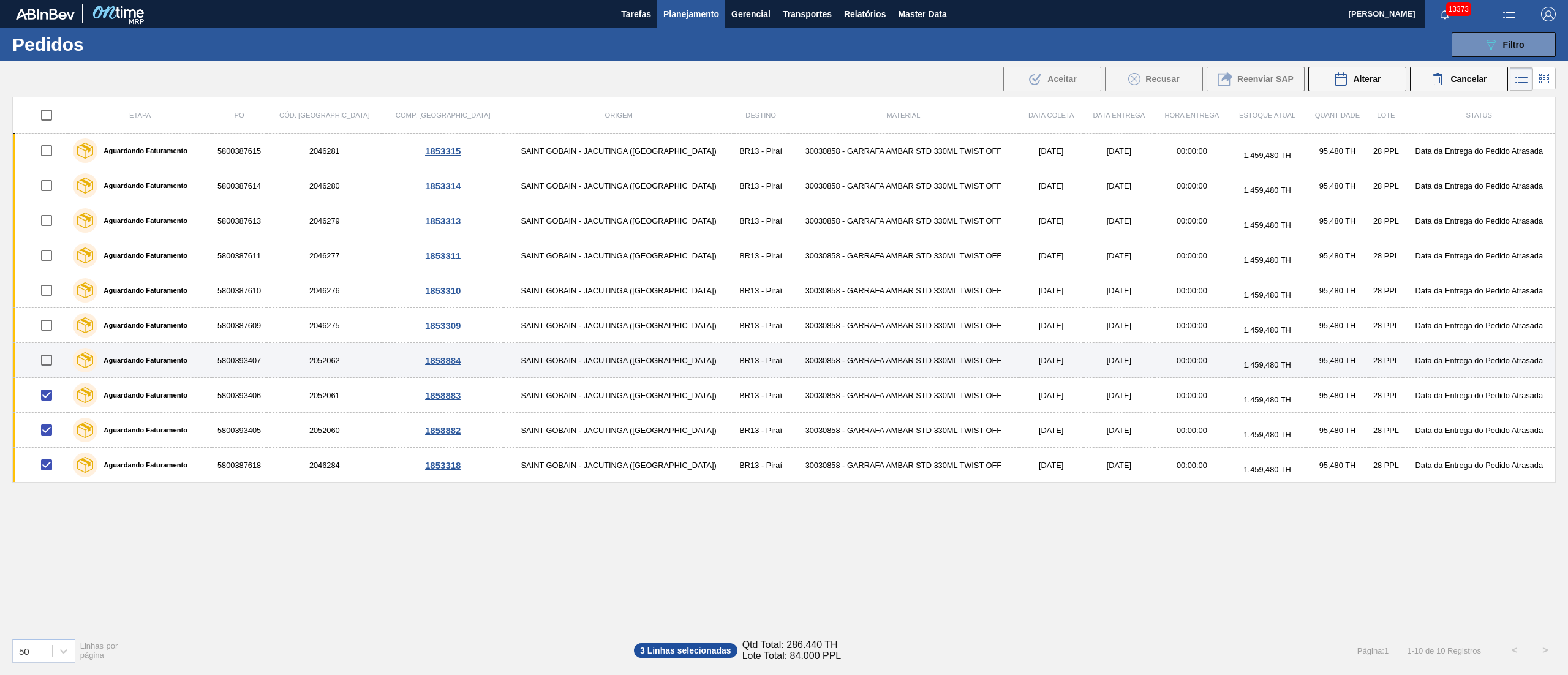
click at [45, 364] on input "checkbox" at bounding box center [46, 360] width 25 height 25
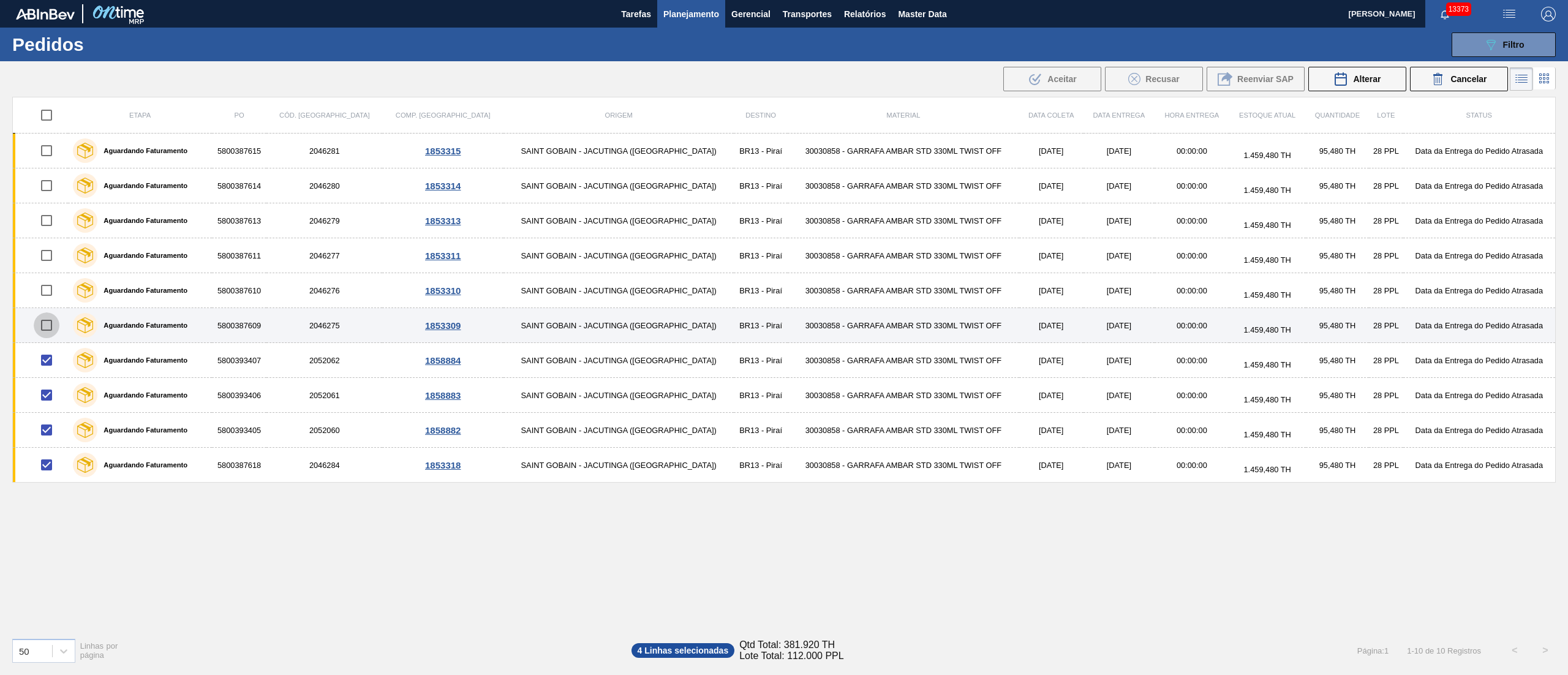
click at [47, 333] on input "checkbox" at bounding box center [46, 325] width 25 height 25
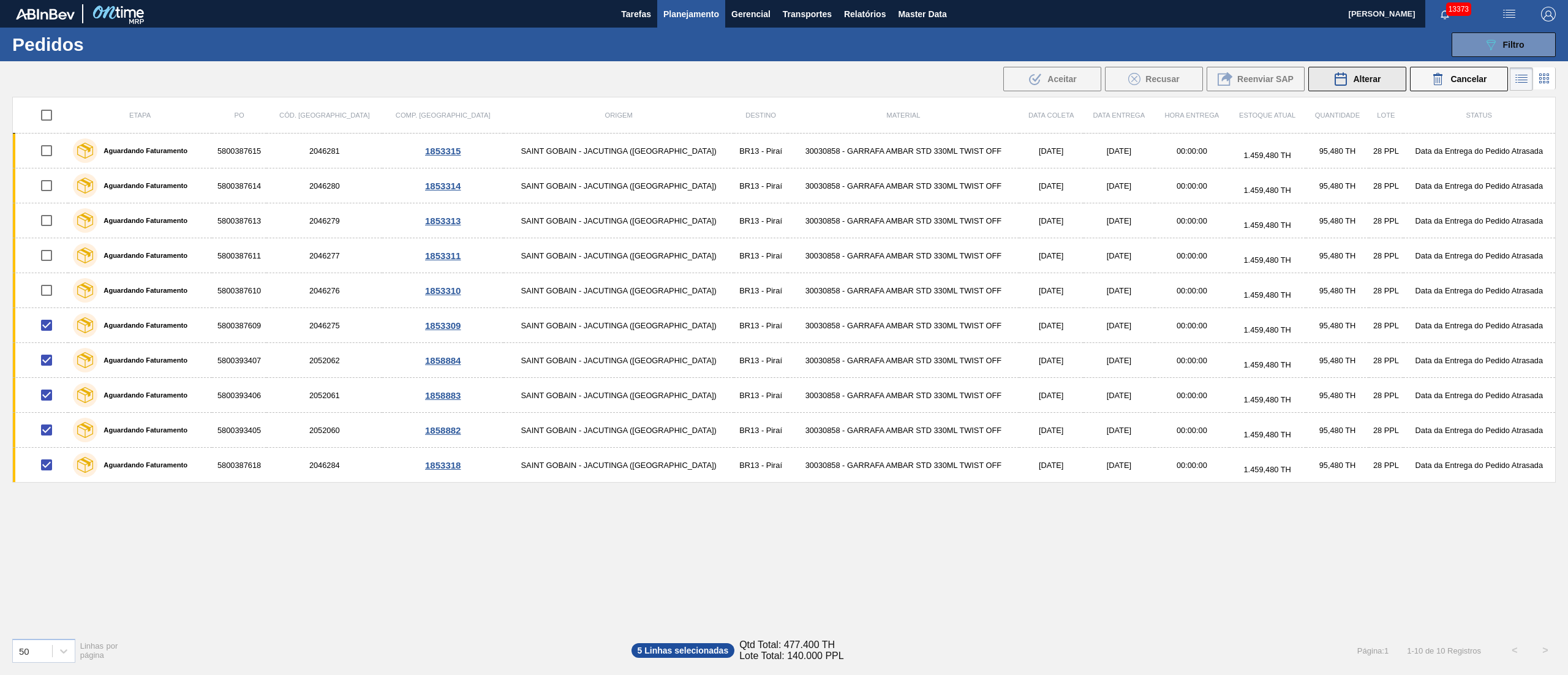
click at [1356, 85] on div "Alterar" at bounding box center [1357, 79] width 47 height 15
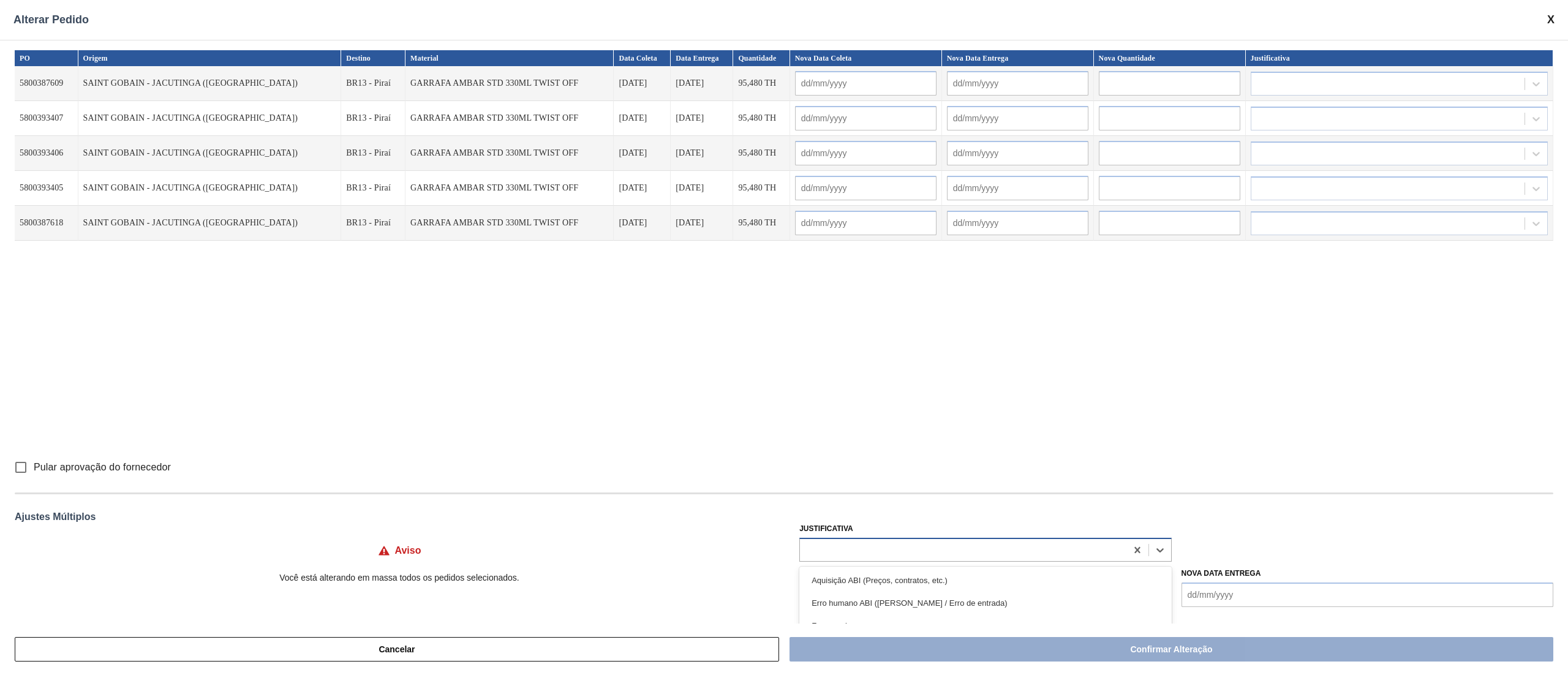
click at [884, 548] on div at bounding box center [962, 550] width 326 height 18
click at [851, 572] on div "Outro" at bounding box center [985, 580] width 371 height 23
click at [24, 470] on input "Pular aprovação do fornecedor" at bounding box center [21, 467] width 25 height 25
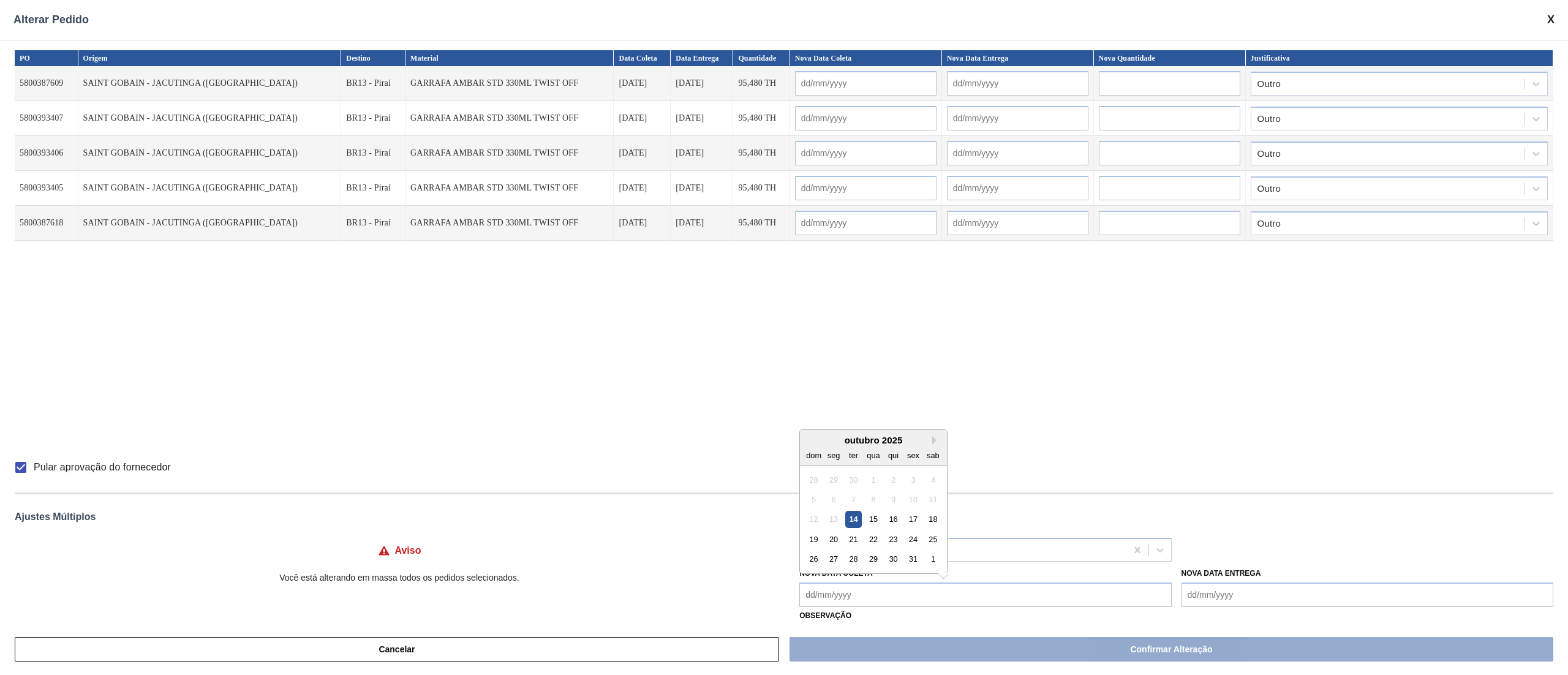
click at [856, 589] on Coleta "Nova Data Coleta" at bounding box center [985, 595] width 371 height 25
click at [838, 539] on div "20" at bounding box center [834, 539] width 17 height 17
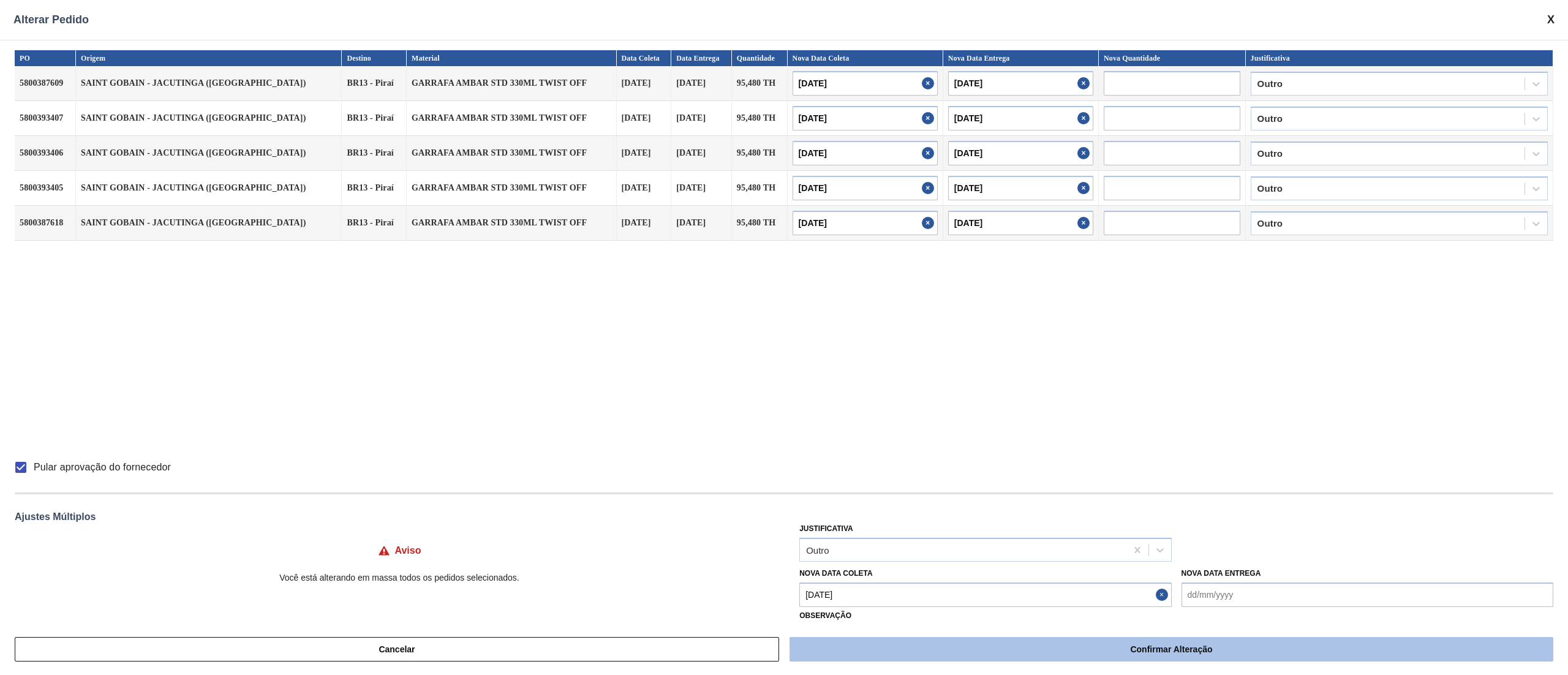
click at [991, 644] on button "Confirmar Alteração" at bounding box center [1171, 649] width 764 height 25
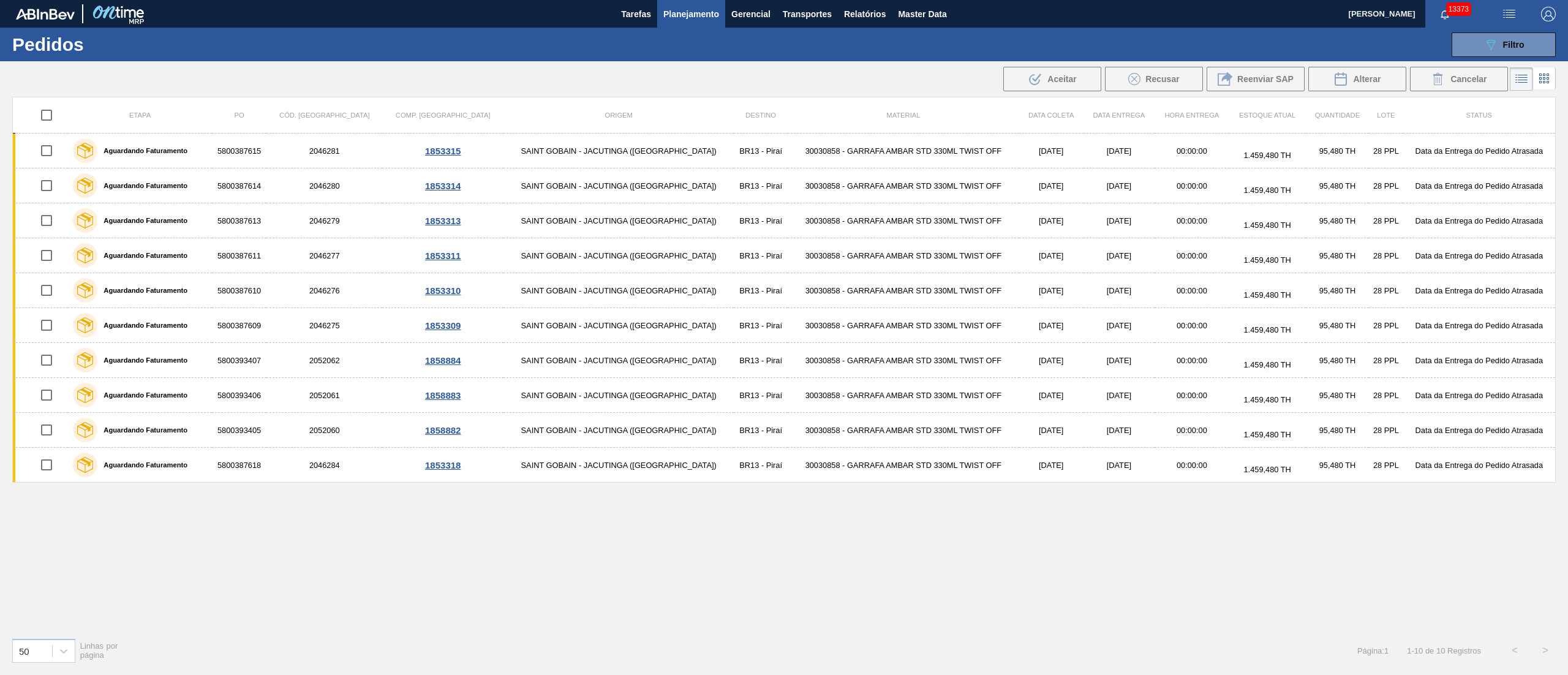
click at [696, 5] on button "Planejamento" at bounding box center [691, 13] width 68 height 27
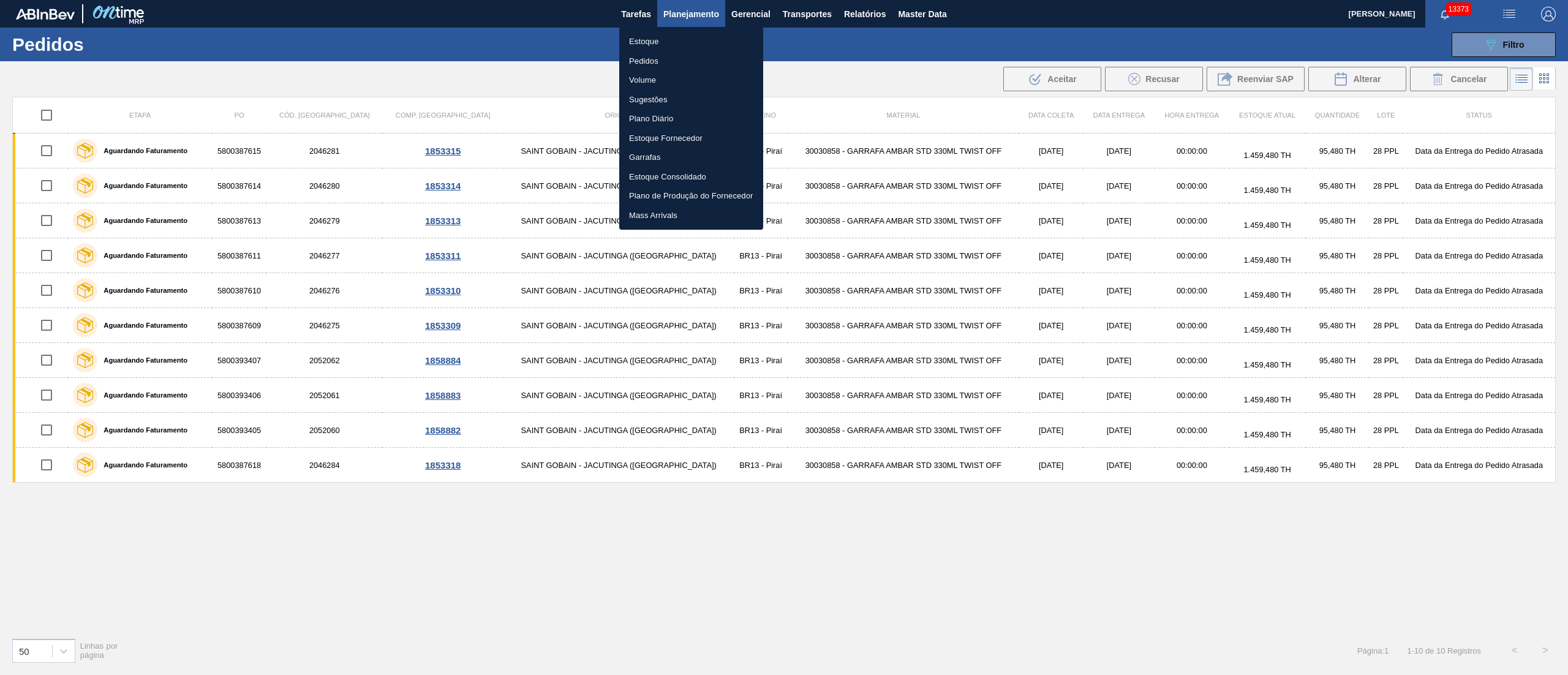
click at [640, 37] on li "Estoque" at bounding box center [691, 41] width 144 height 20
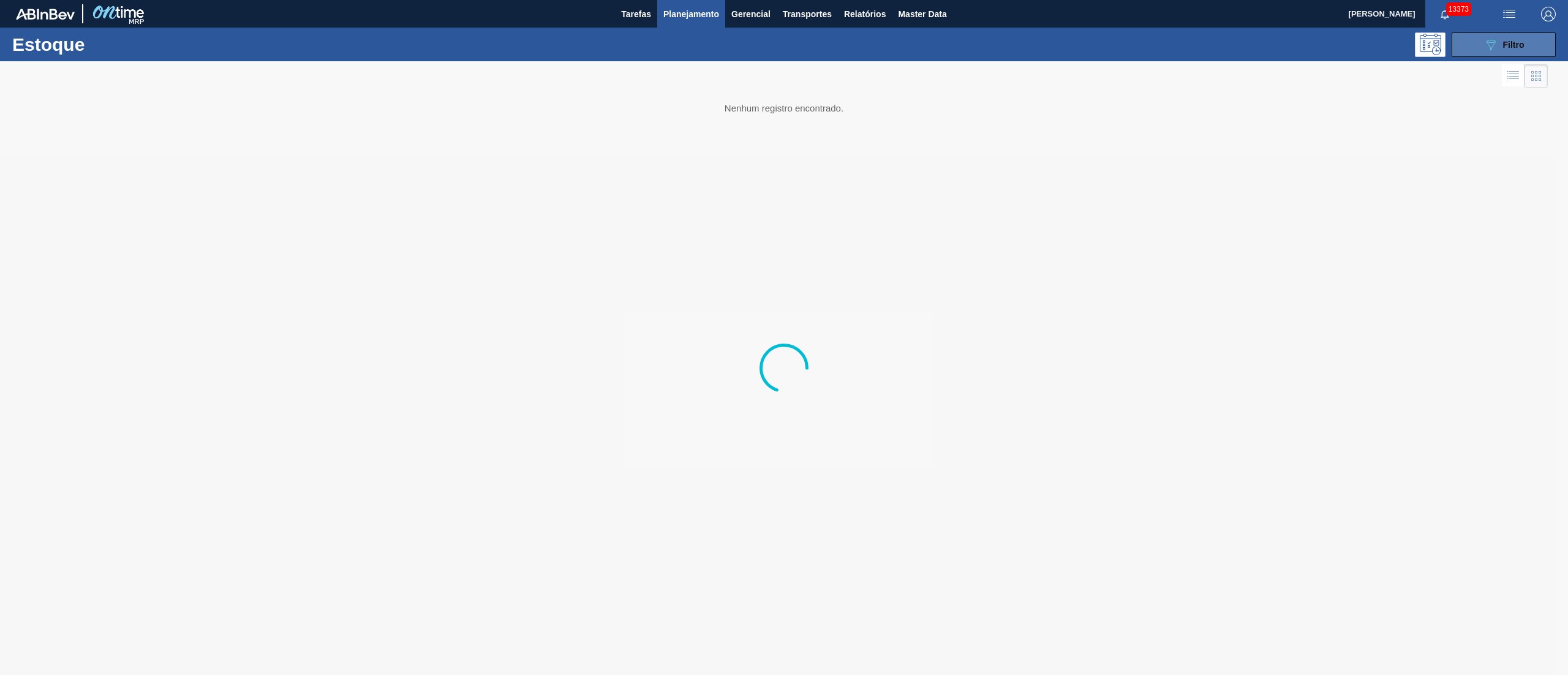
click at [1475, 39] on button "089F7B8B-B2A5-4AFE-B5C0-19BA573D28AC Filtro" at bounding box center [1504, 45] width 104 height 25
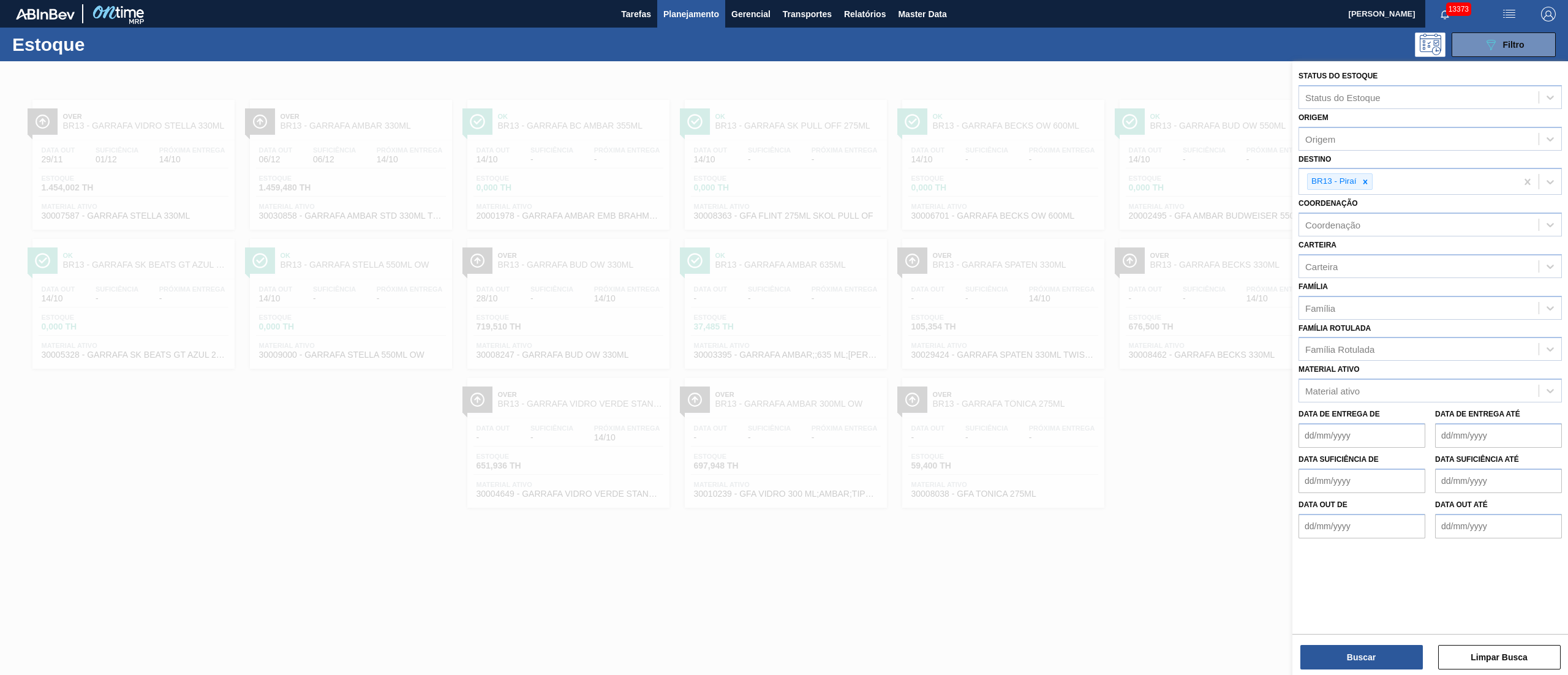
click at [1182, 498] on div at bounding box center [784, 398] width 1568 height 675
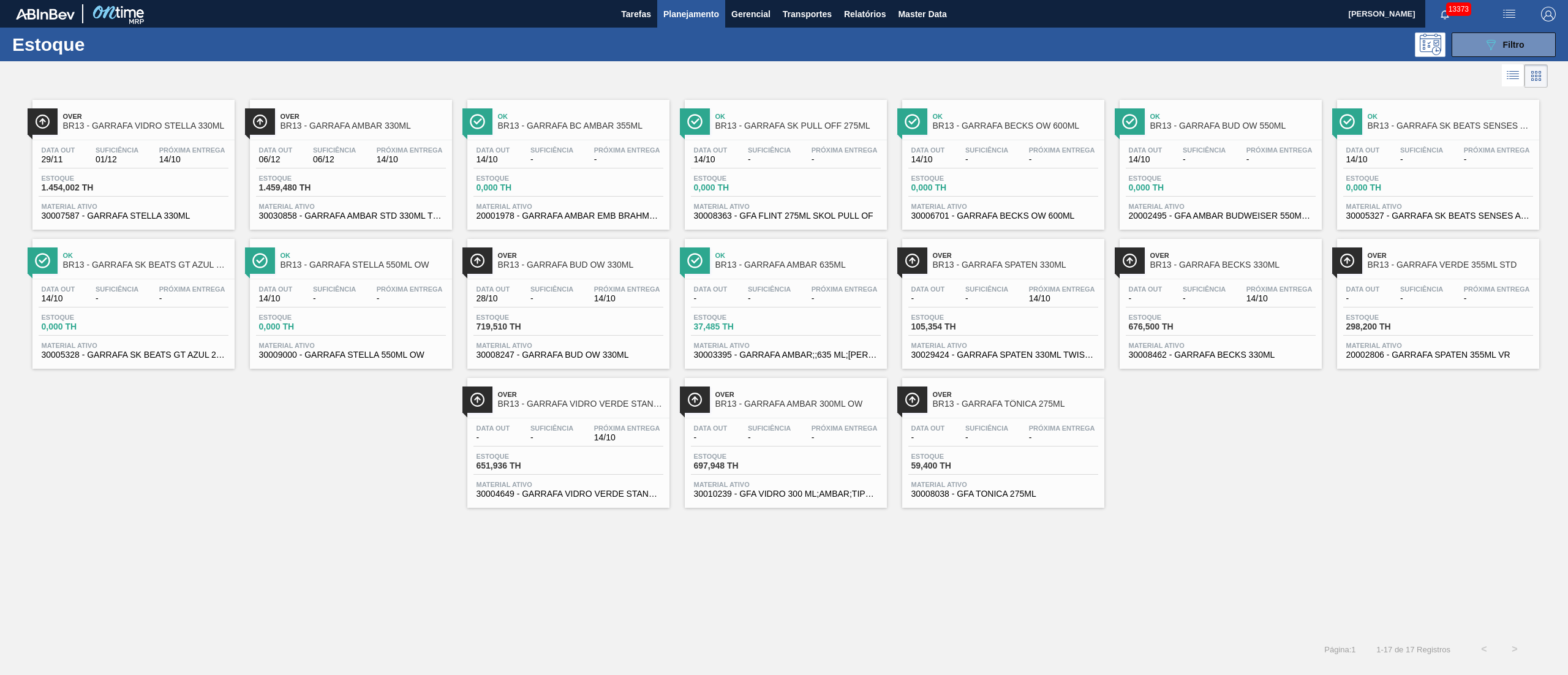
click at [1172, 151] on div "Data [DATE] Suficiência - Próxima Entrega -" at bounding box center [1221, 157] width 190 height 22
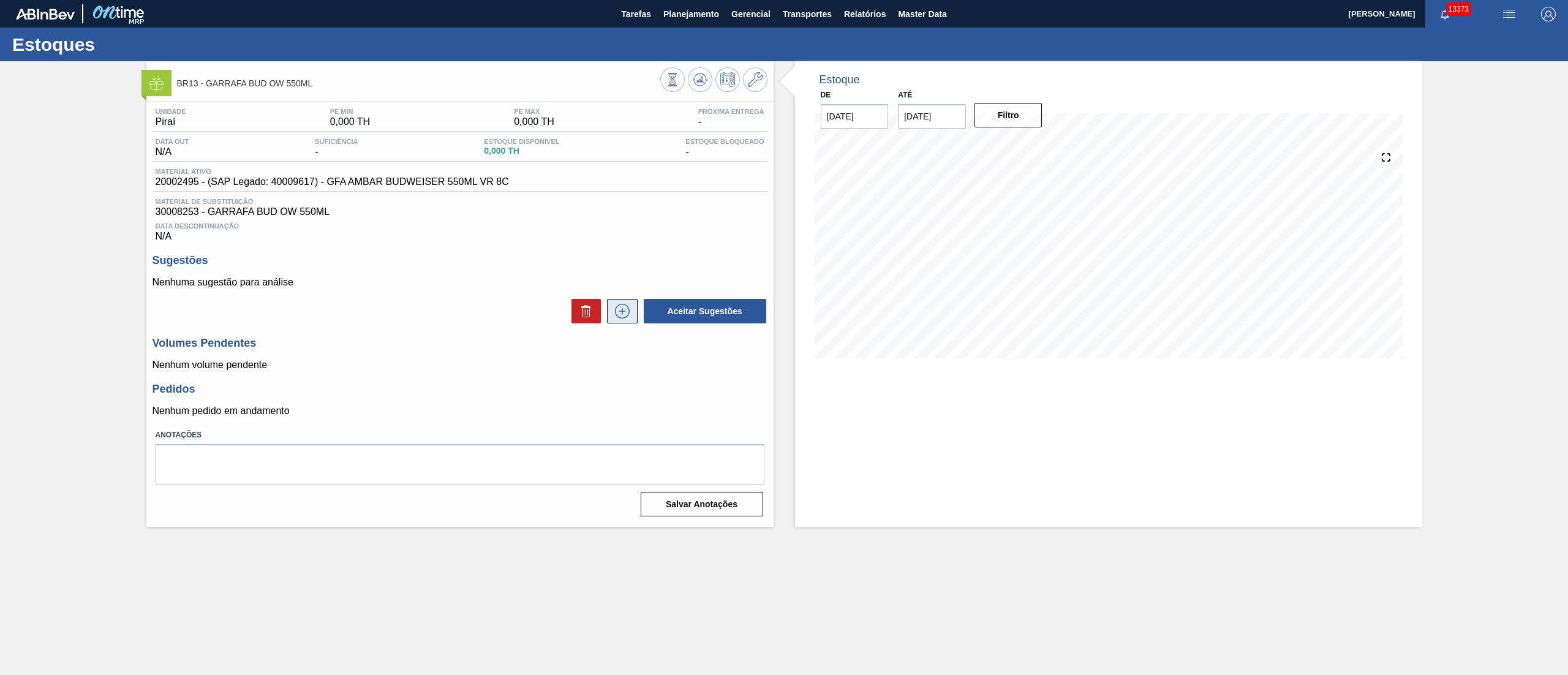
click at [618, 316] on icon at bounding box center [622, 311] width 20 height 15
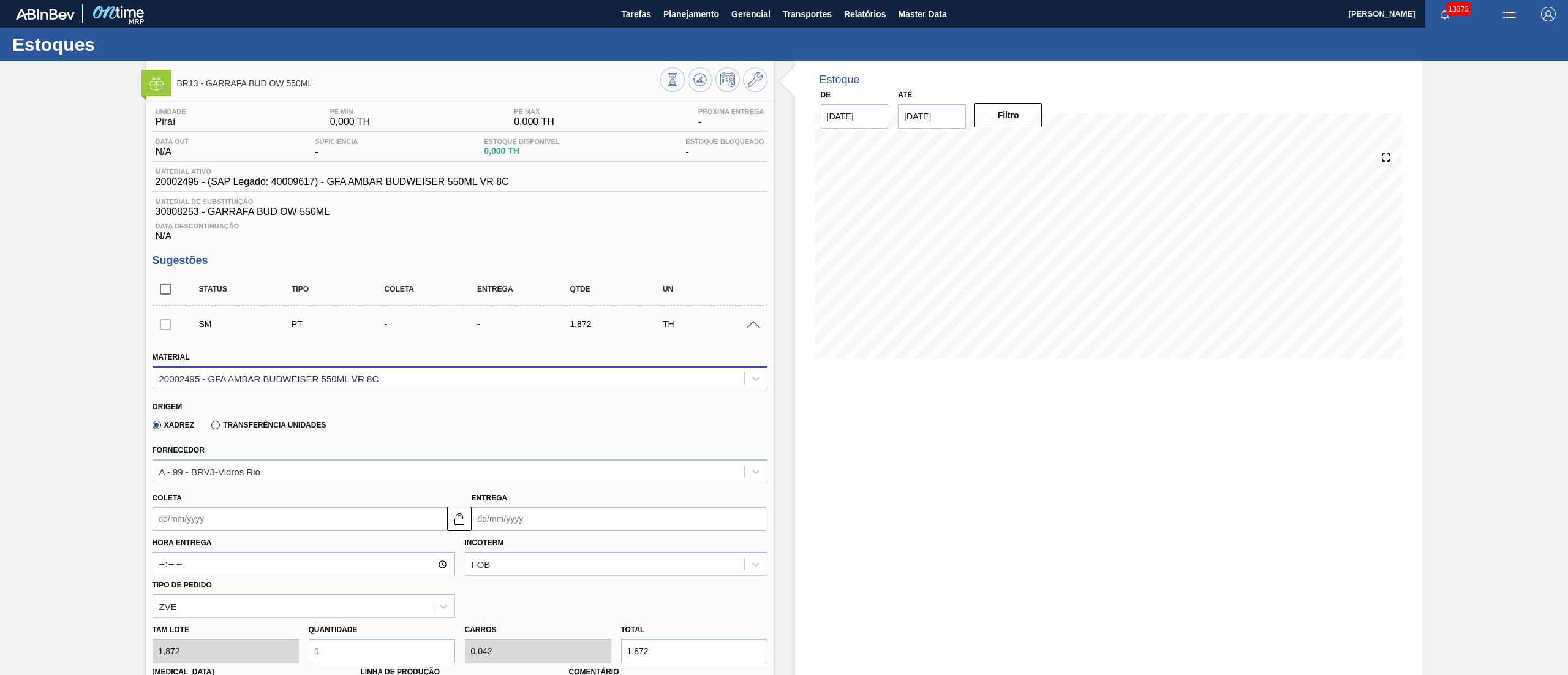
click at [275, 382] on div "20002495 - GFA AMBAR BUDWEISER 550ML VR 8C" at bounding box center [269, 378] width 220 height 10
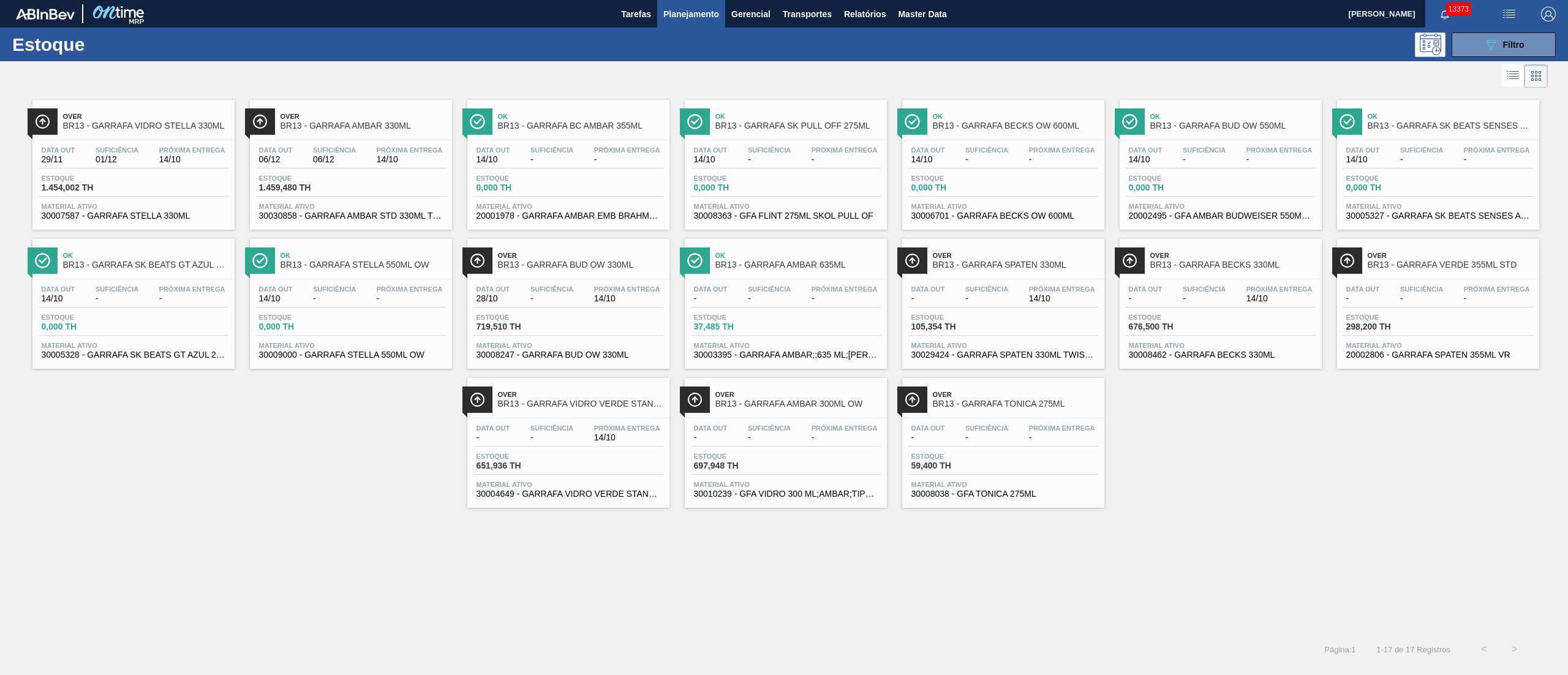
click at [552, 313] on div "Data [DATE] Suficiência - Próxima Entrega 14/10 Estoque 719,510 TH Material ati…" at bounding box center [569, 321] width 202 height 83
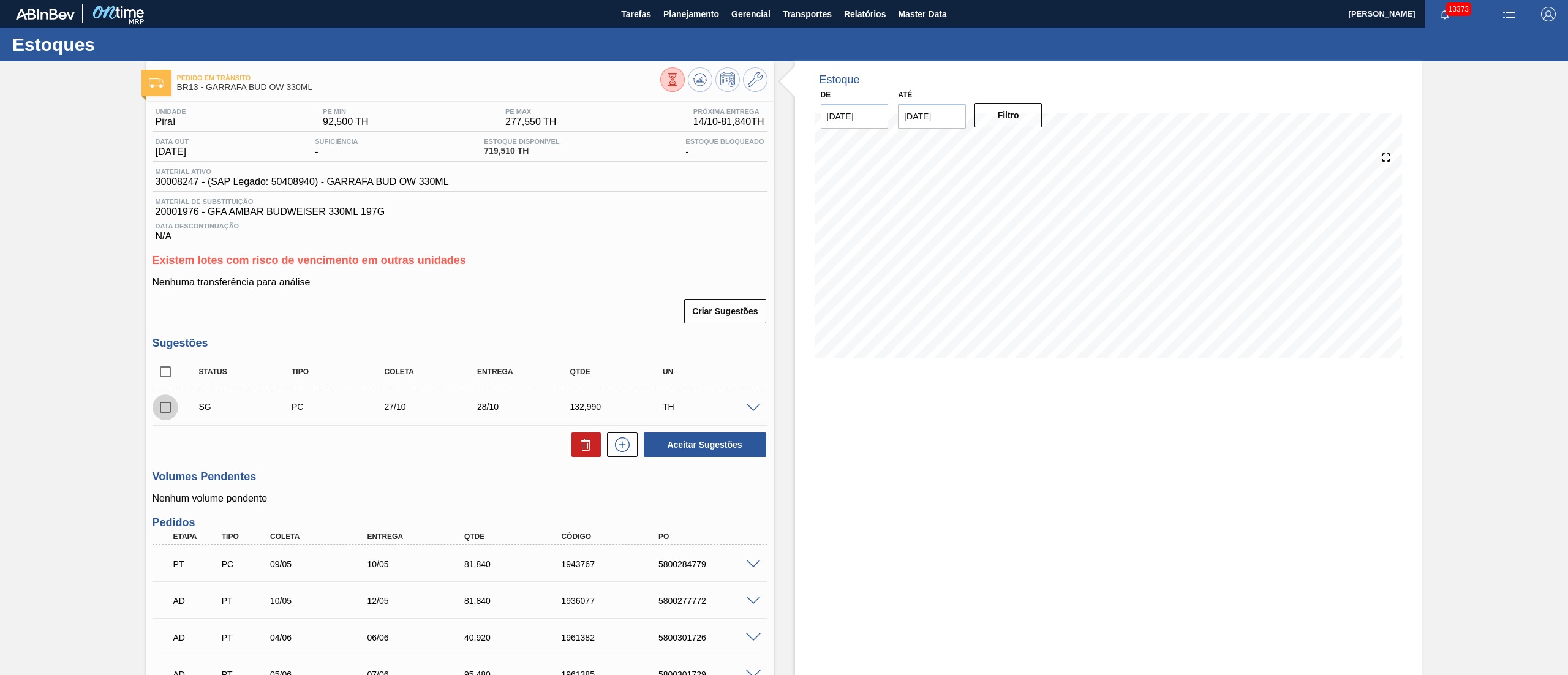
click at [160, 410] on input "checkbox" at bounding box center [165, 407] width 25 height 25
click at [747, 410] on span at bounding box center [753, 408] width 15 height 9
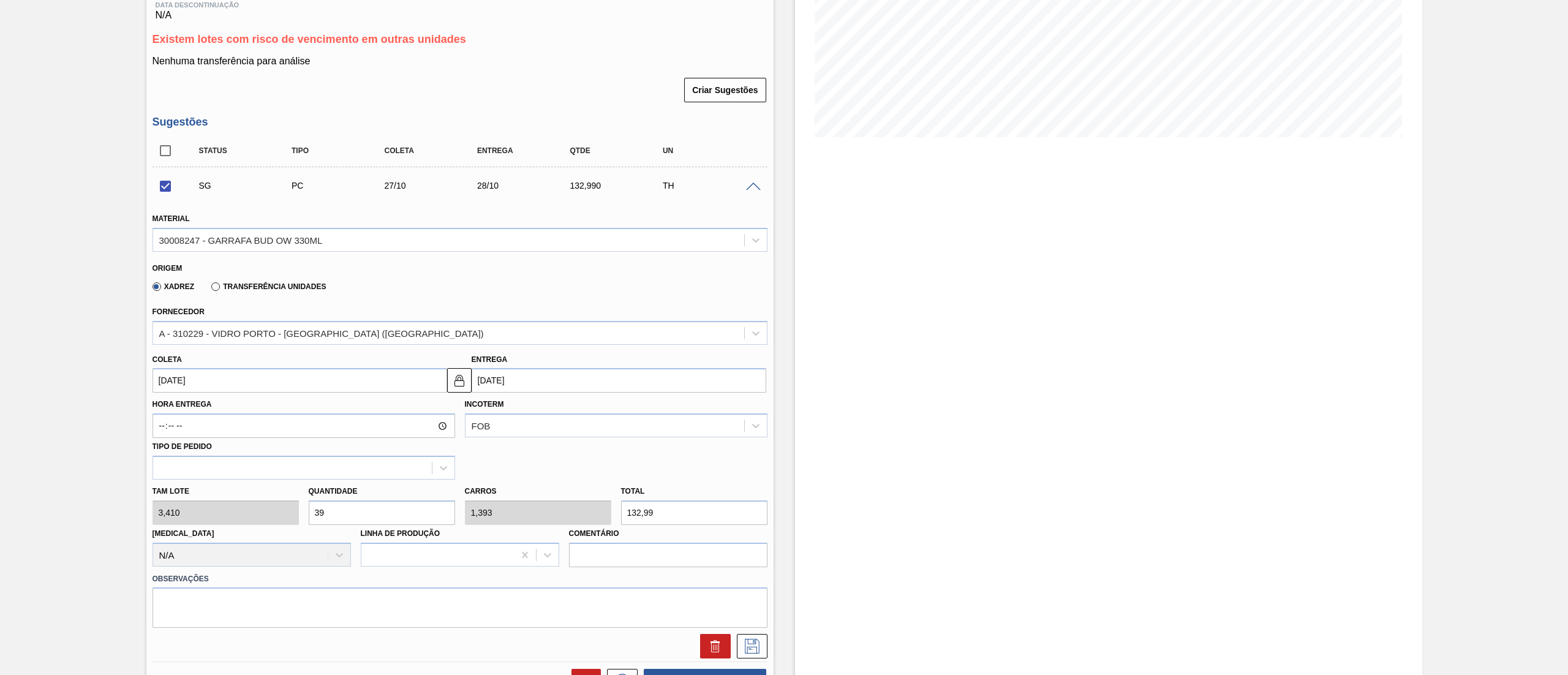
scroll to position [245, 0]
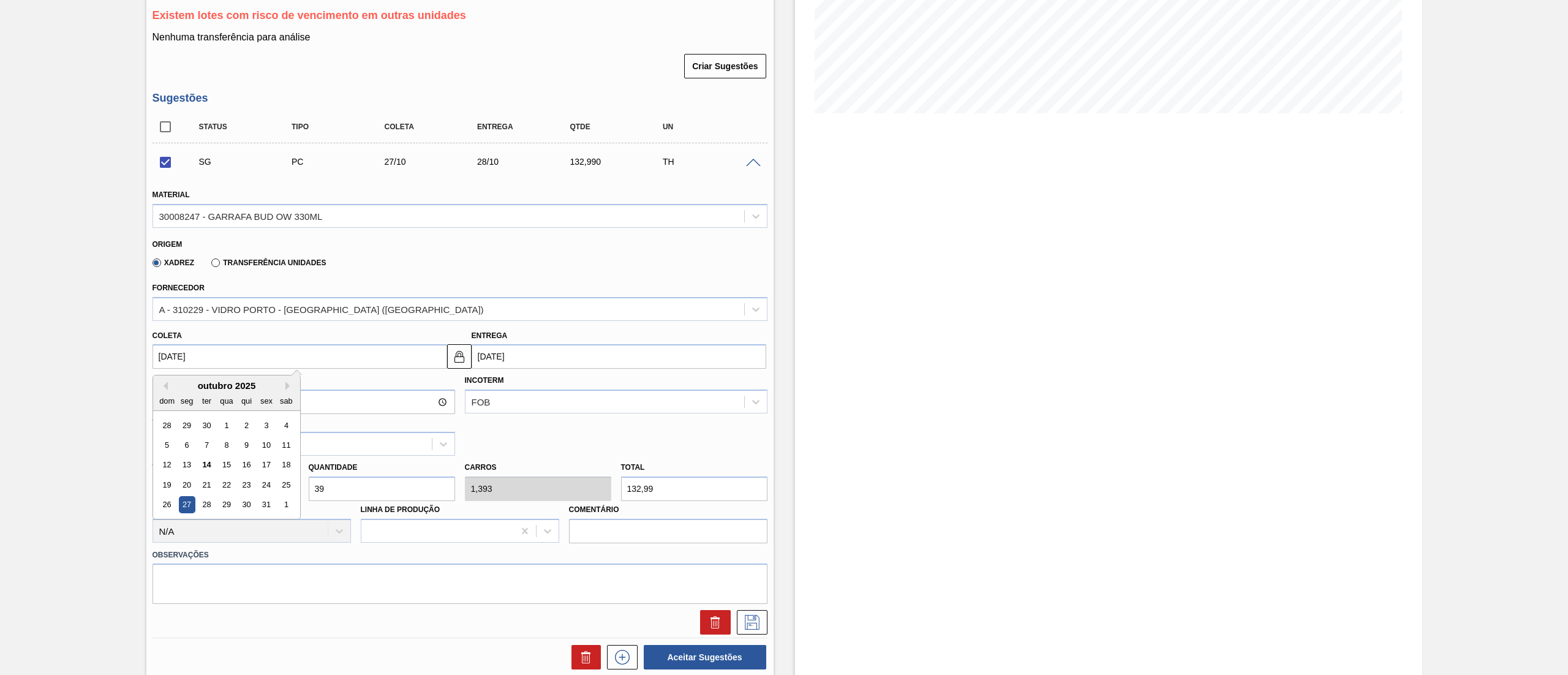
click at [209, 357] on input "[DATE]" at bounding box center [300, 356] width 295 height 25
click at [239, 487] on div "23" at bounding box center [246, 485] width 17 height 17
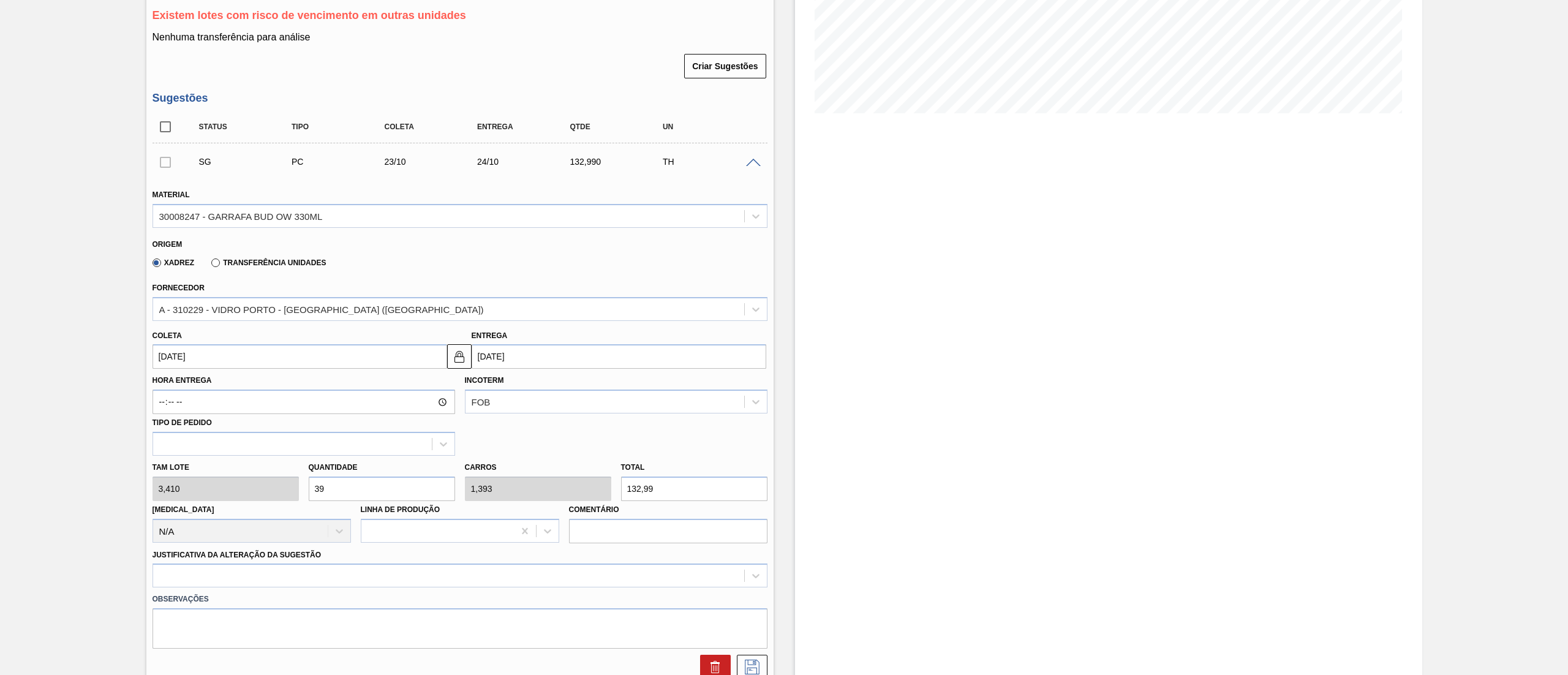
click at [159, 489] on div "Tam lote 3,410 Quantidade 39 Carros 1,393 Total 132,99 [MEDICAL_DATA] N/A Linha…" at bounding box center [460, 499] width 625 height 88
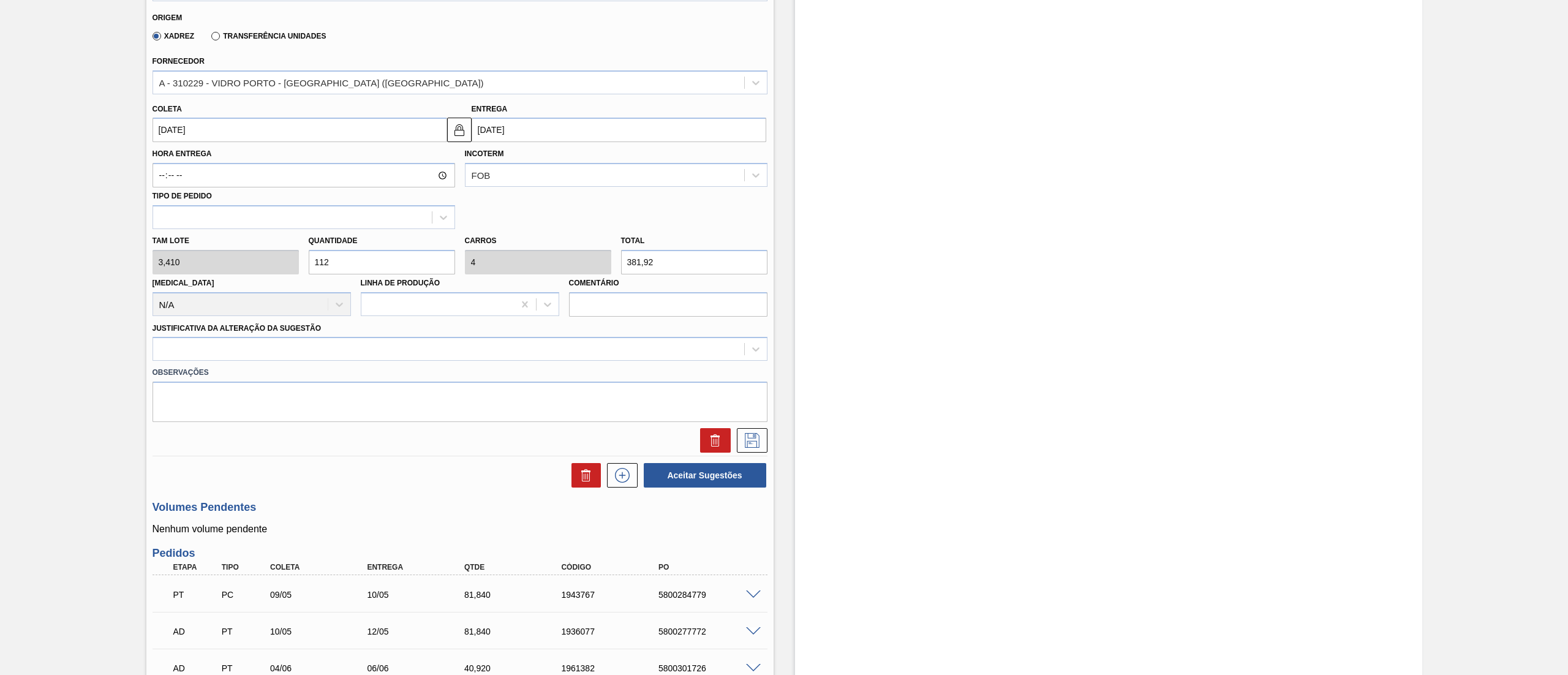
scroll to position [490, 0]
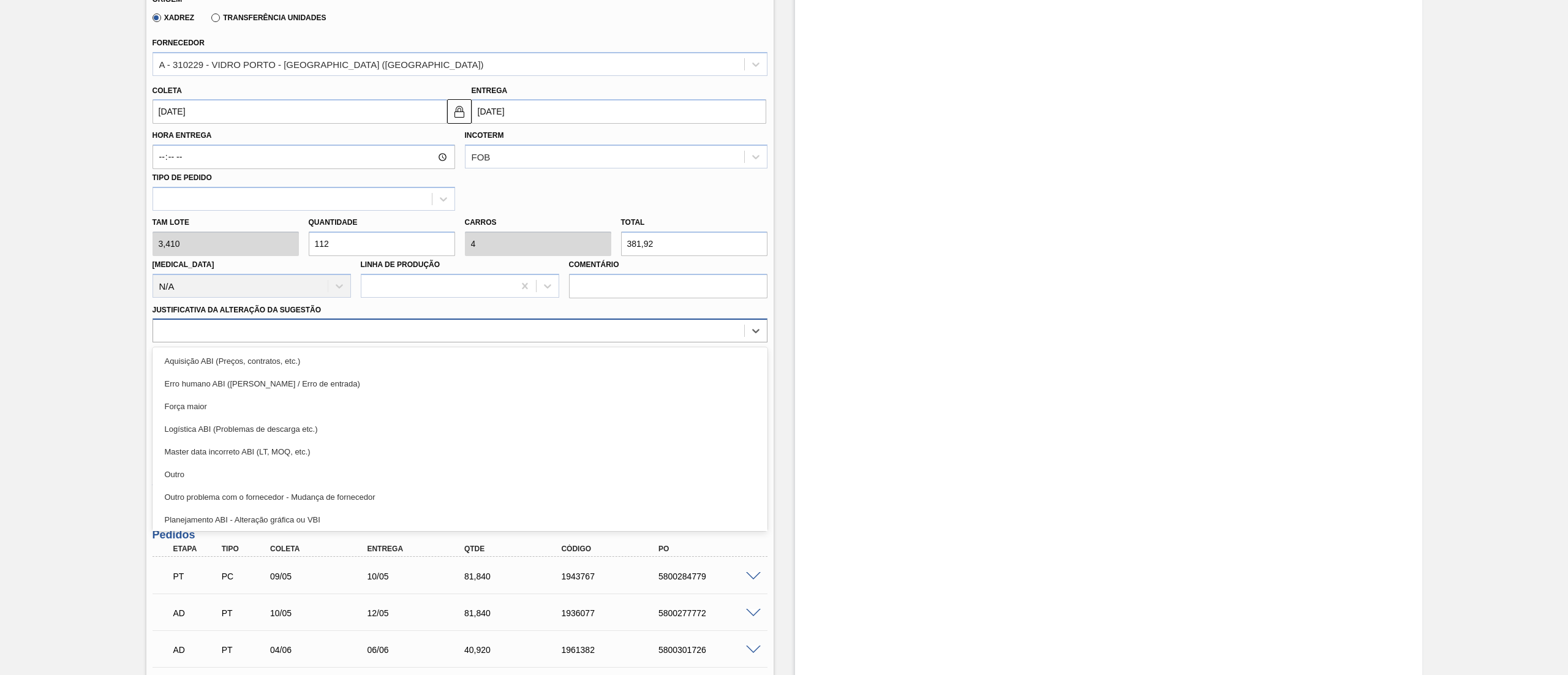
click at [256, 340] on div at bounding box center [448, 331] width 591 height 18
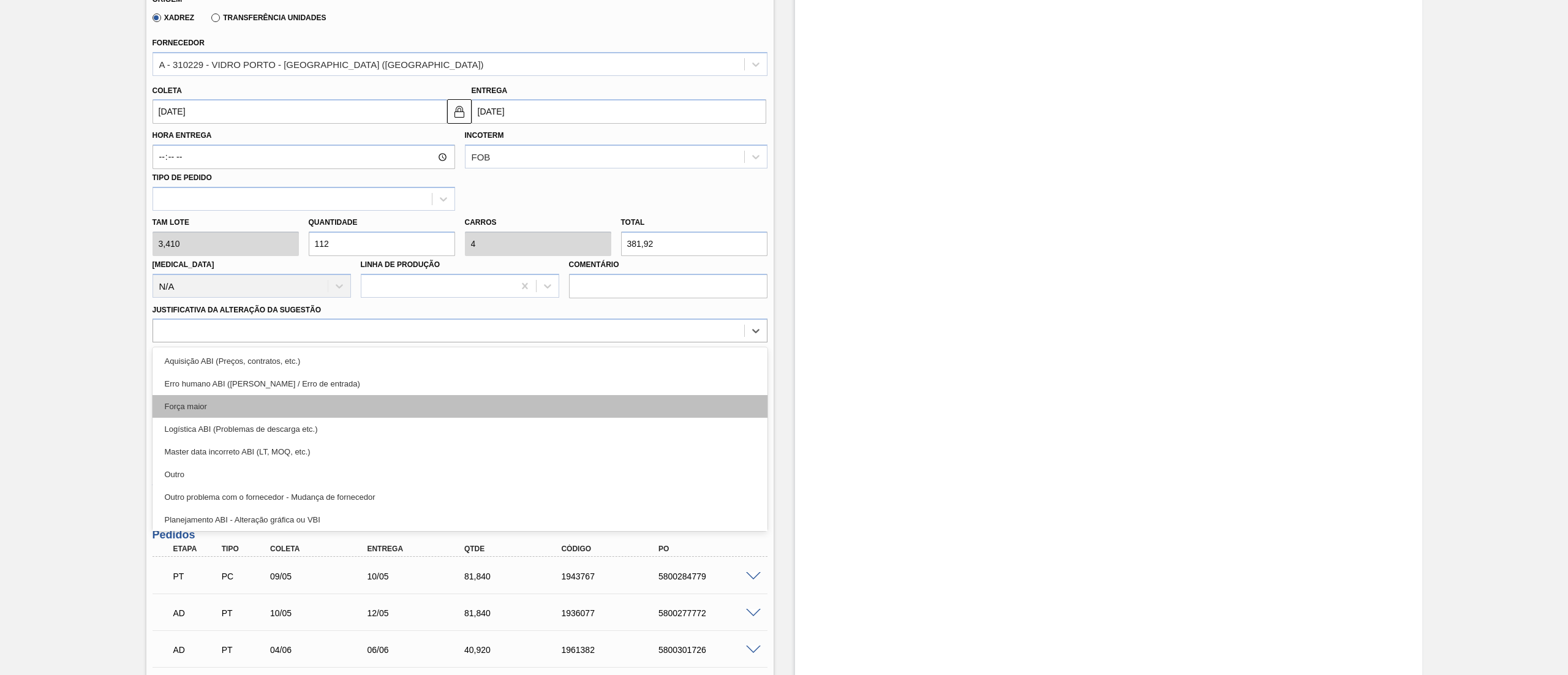
click at [251, 415] on div "Força maior" at bounding box center [460, 407] width 615 height 23
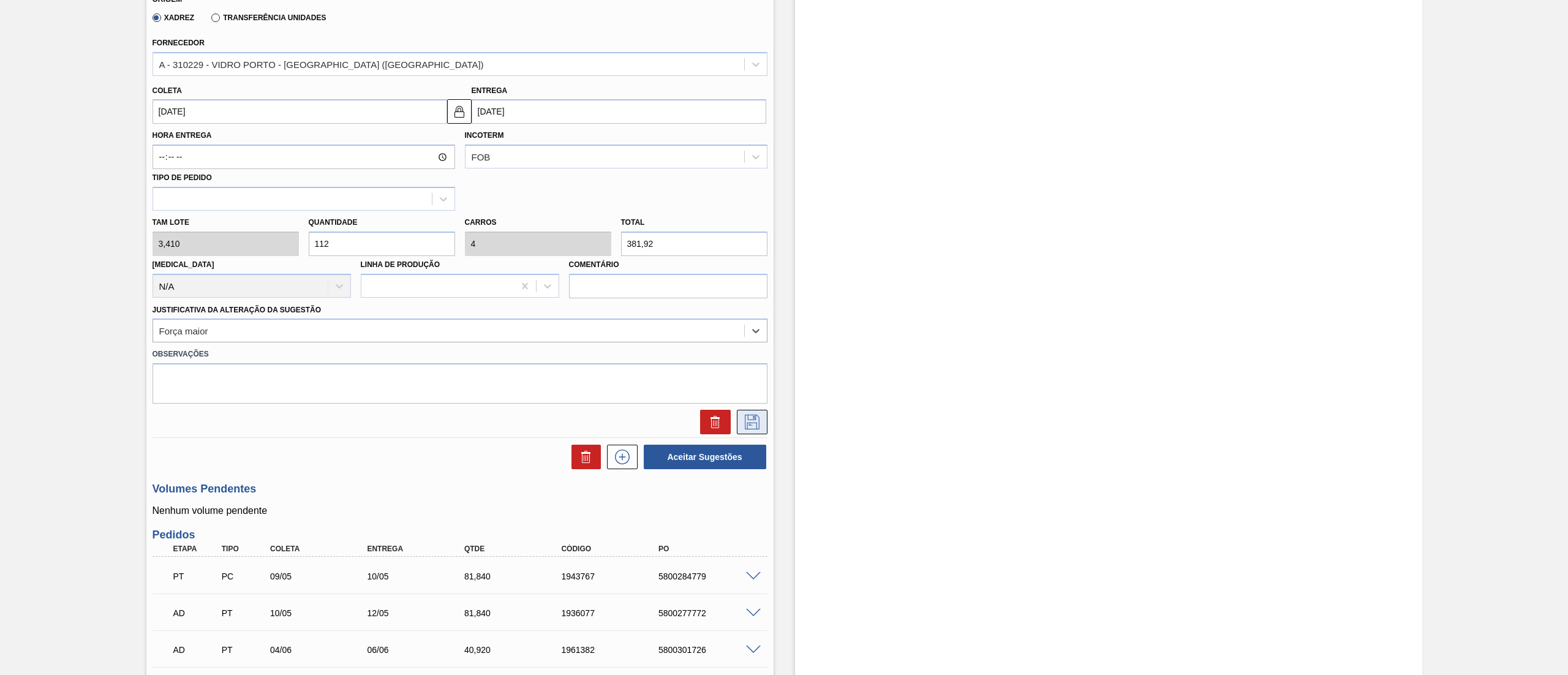
click at [750, 422] on icon at bounding box center [752, 422] width 20 height 15
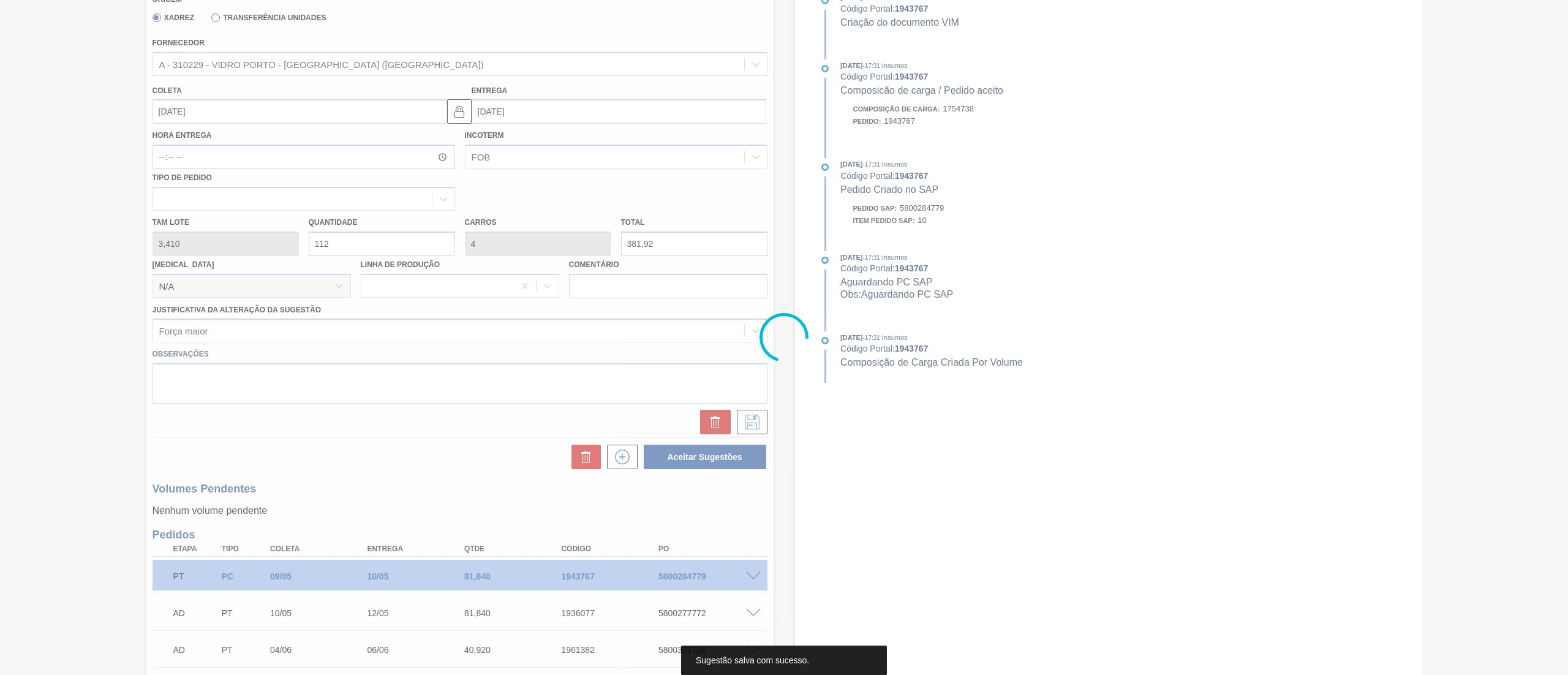
scroll to position [118, 0]
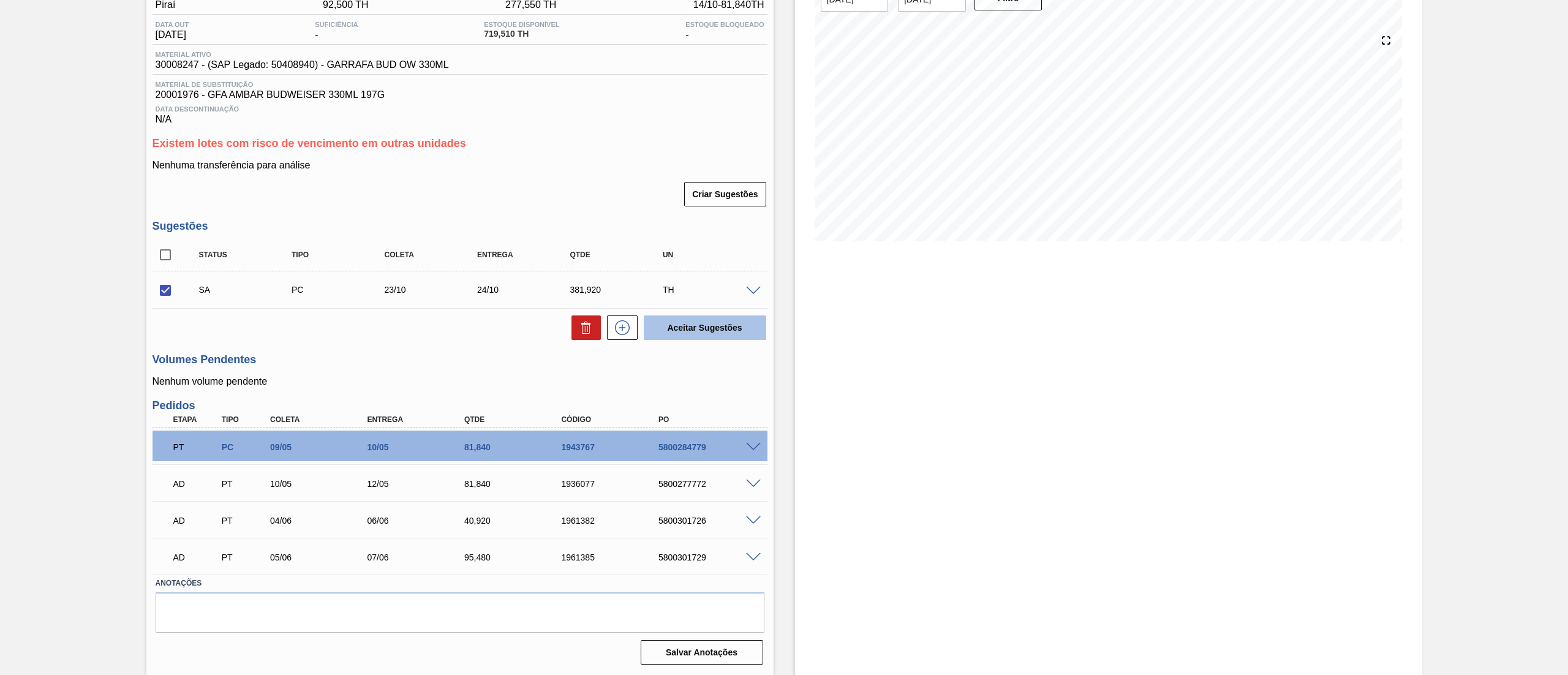
click at [704, 323] on button "Aceitar Sugestões" at bounding box center [705, 328] width 123 height 25
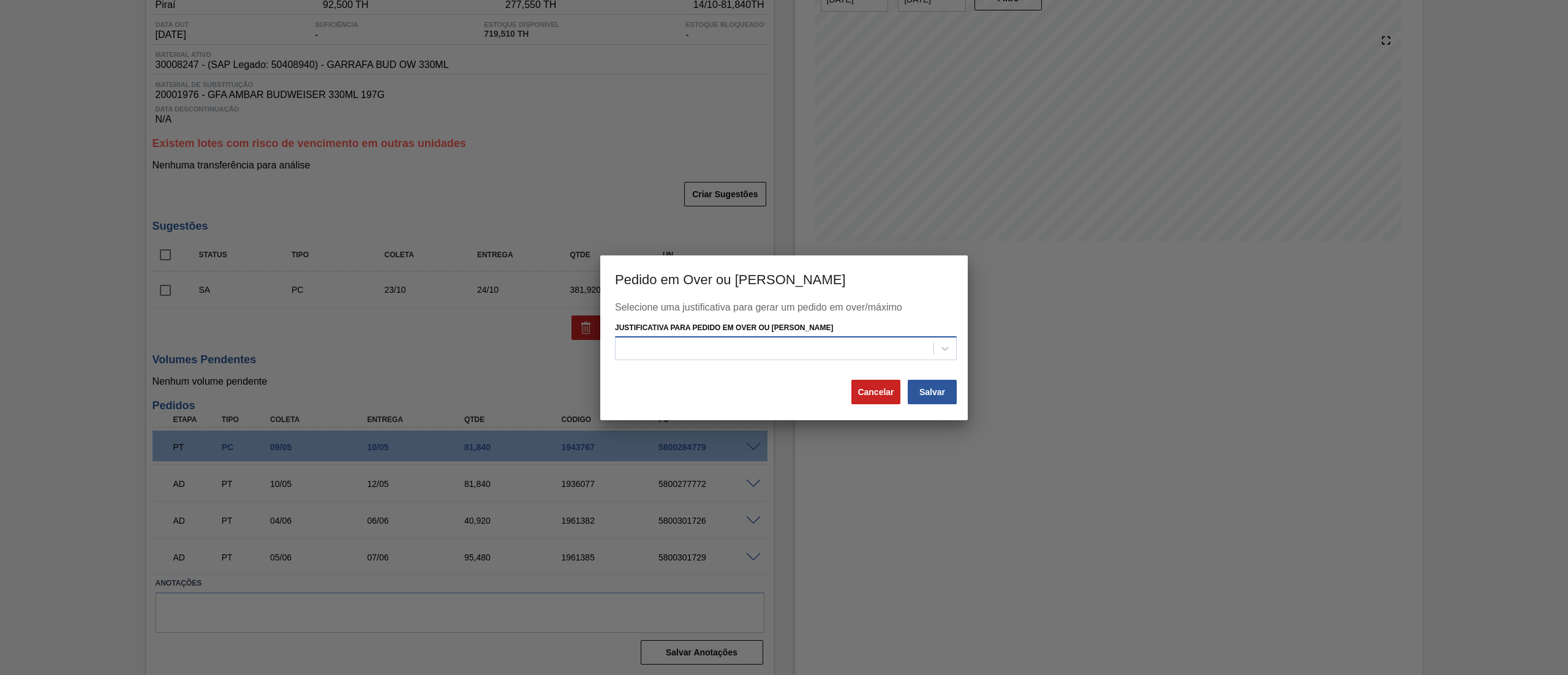
click at [746, 352] on div at bounding box center [775, 349] width 318 height 18
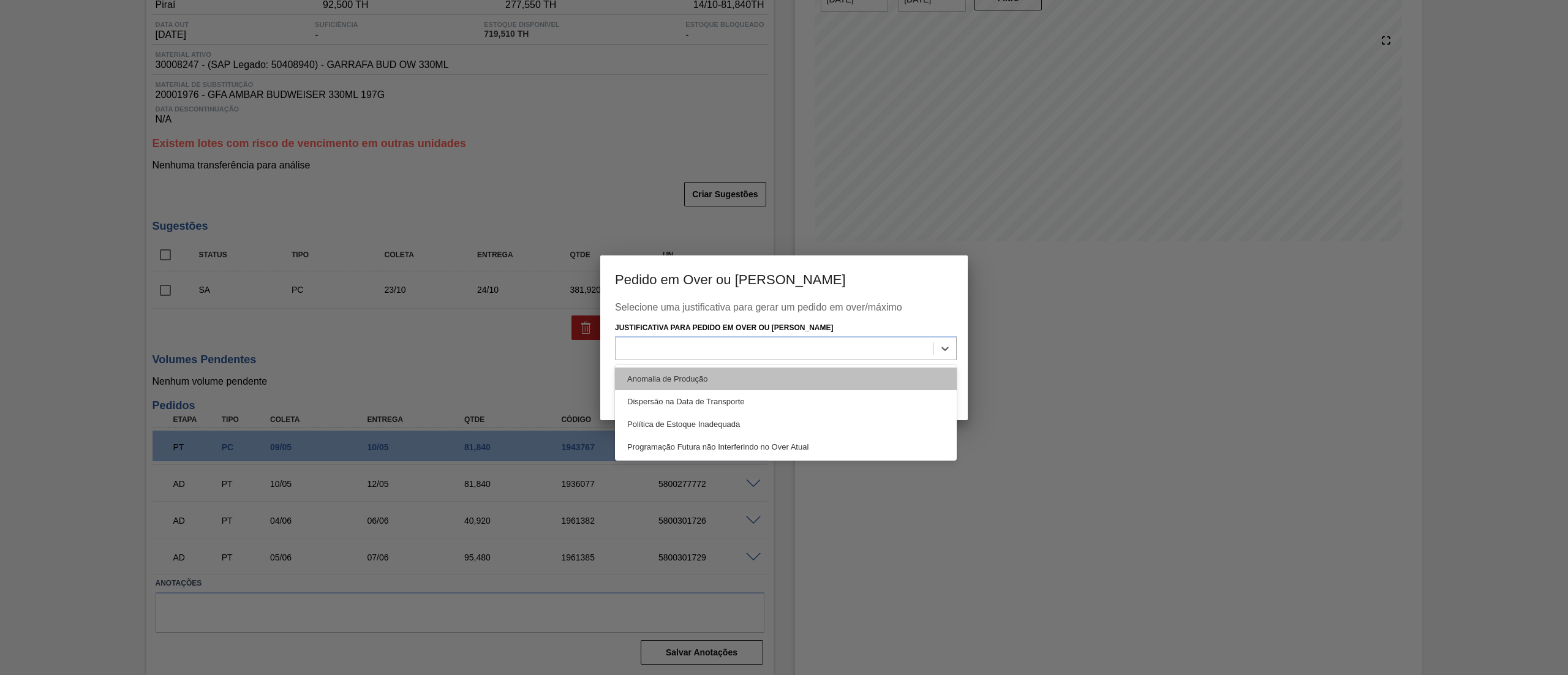
click at [681, 387] on div "Anomalia de Produção" at bounding box center [786, 379] width 342 height 23
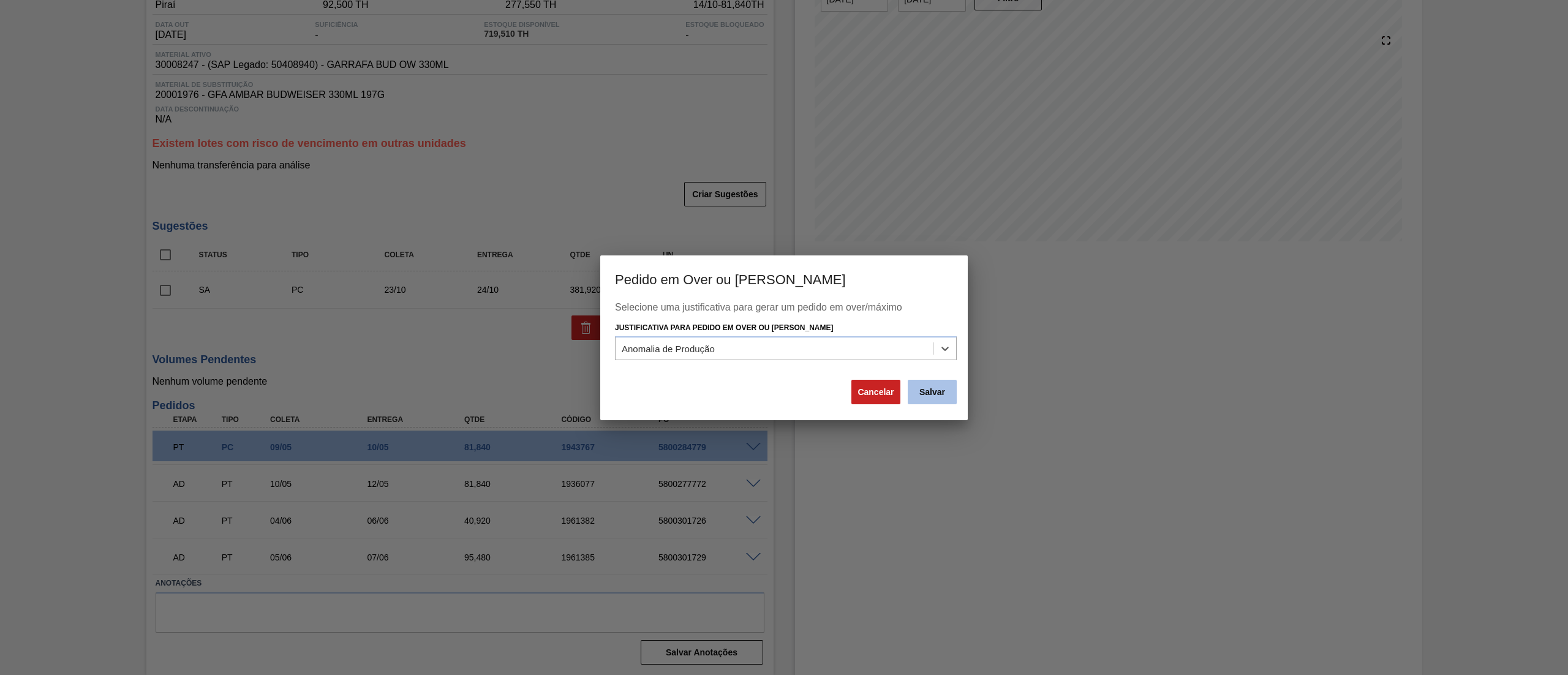
click at [947, 391] on button "Salvar" at bounding box center [932, 392] width 49 height 25
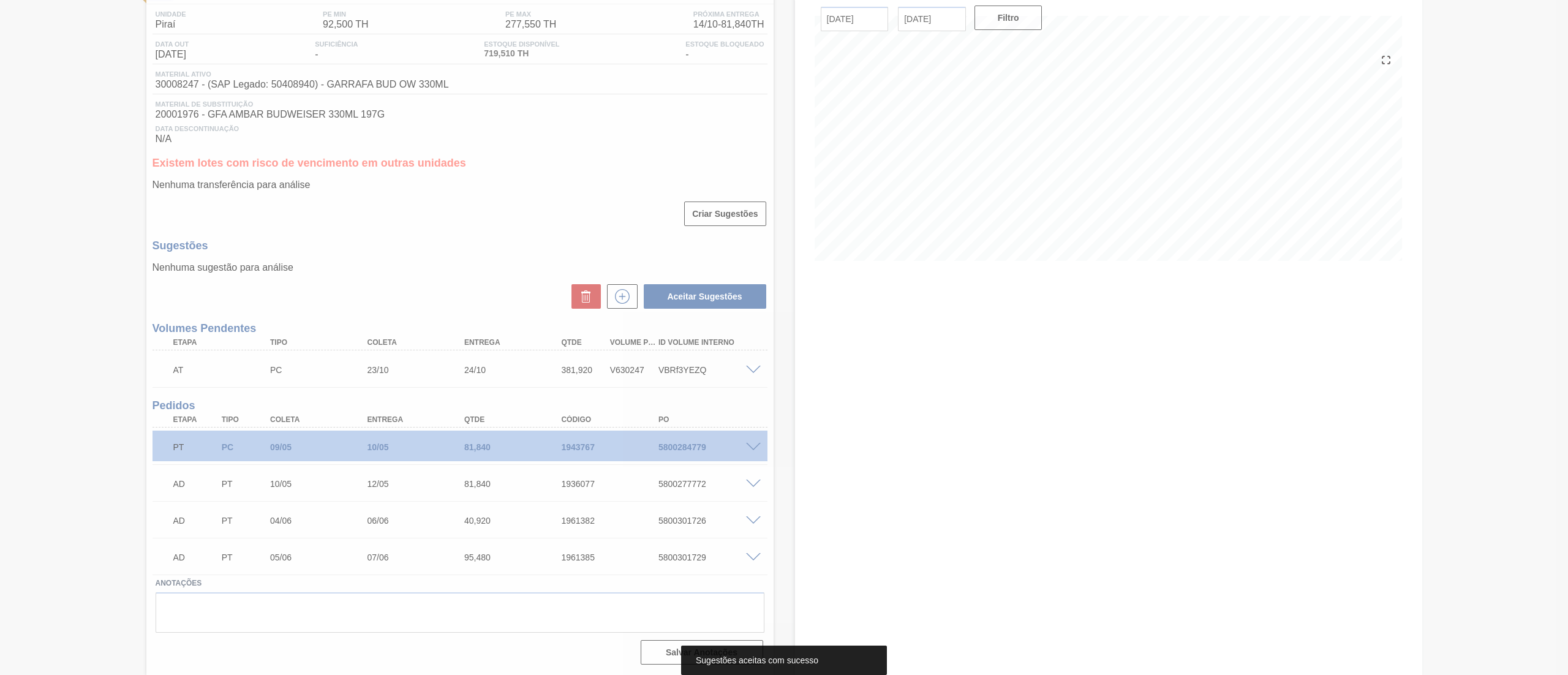
scroll to position [97, 0]
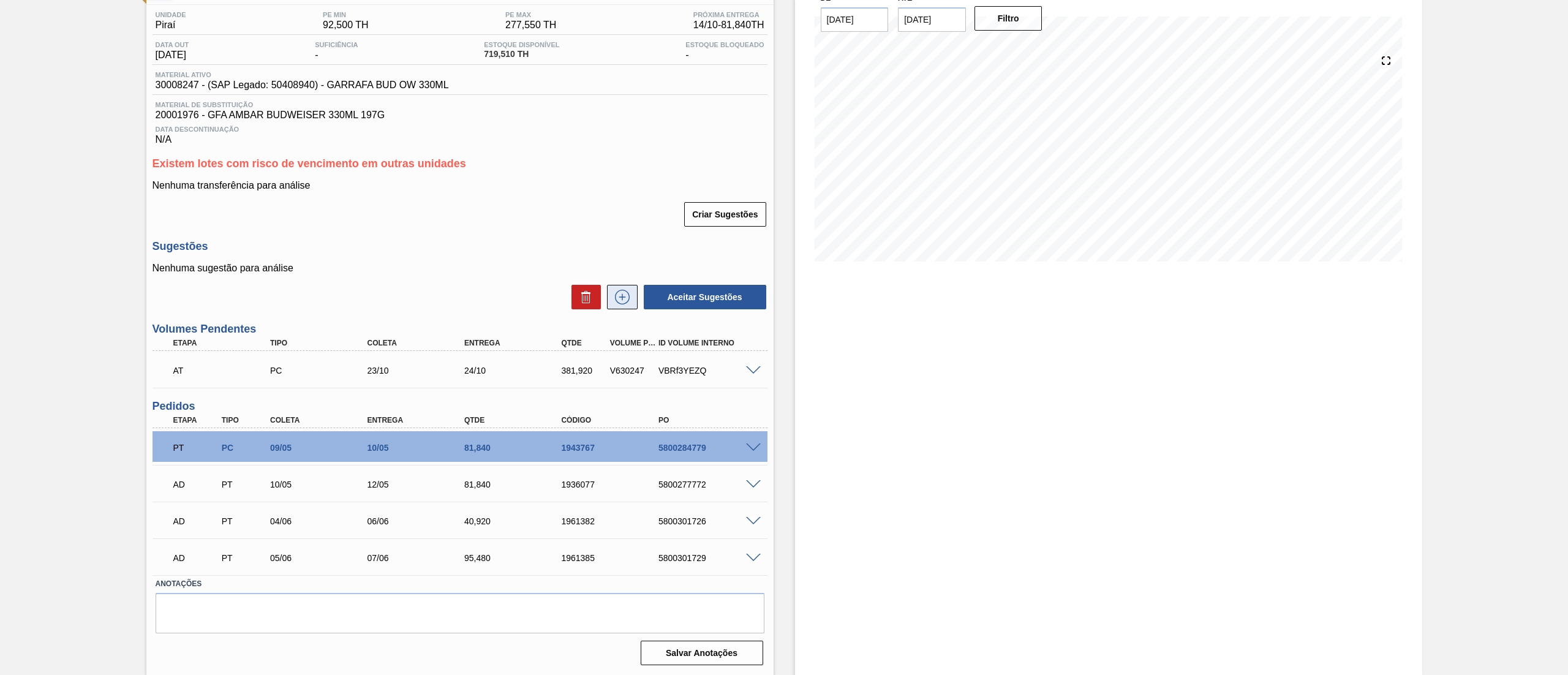
click at [618, 302] on icon at bounding box center [622, 296] width 20 height 15
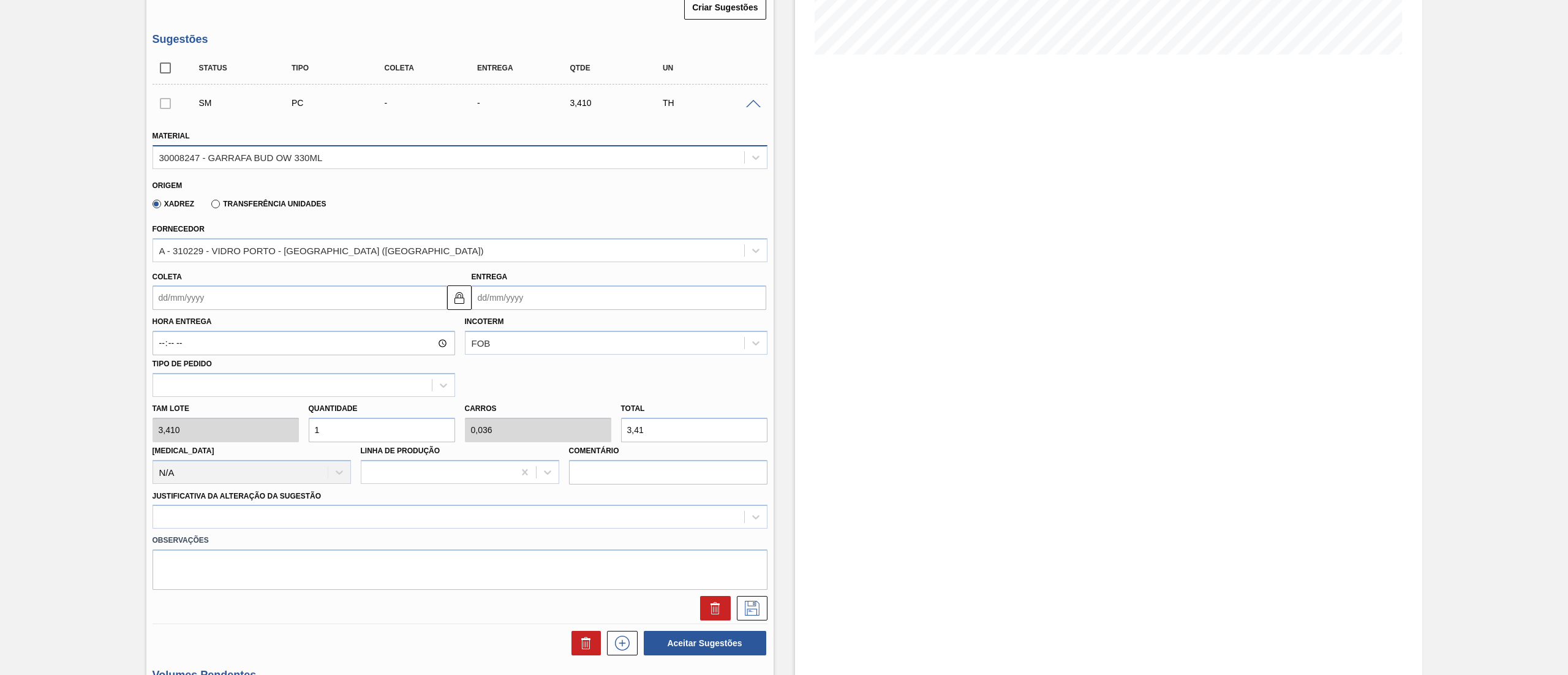
scroll to position [342, 0]
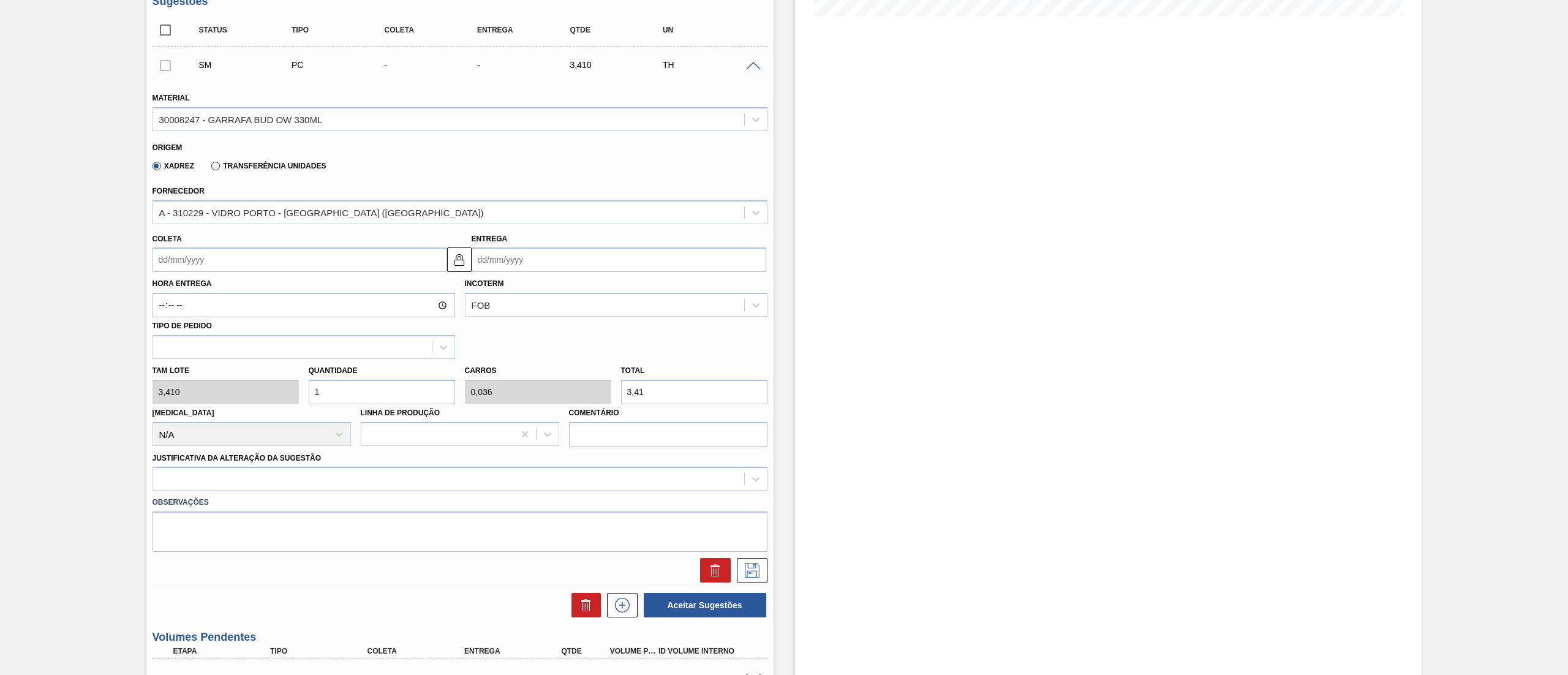
click at [268, 272] on input "Coleta" at bounding box center [300, 260] width 295 height 25
click at [226, 367] on div "15" at bounding box center [226, 368] width 17 height 17
click at [230, 256] on input "[DATE]" at bounding box center [300, 260] width 295 height 25
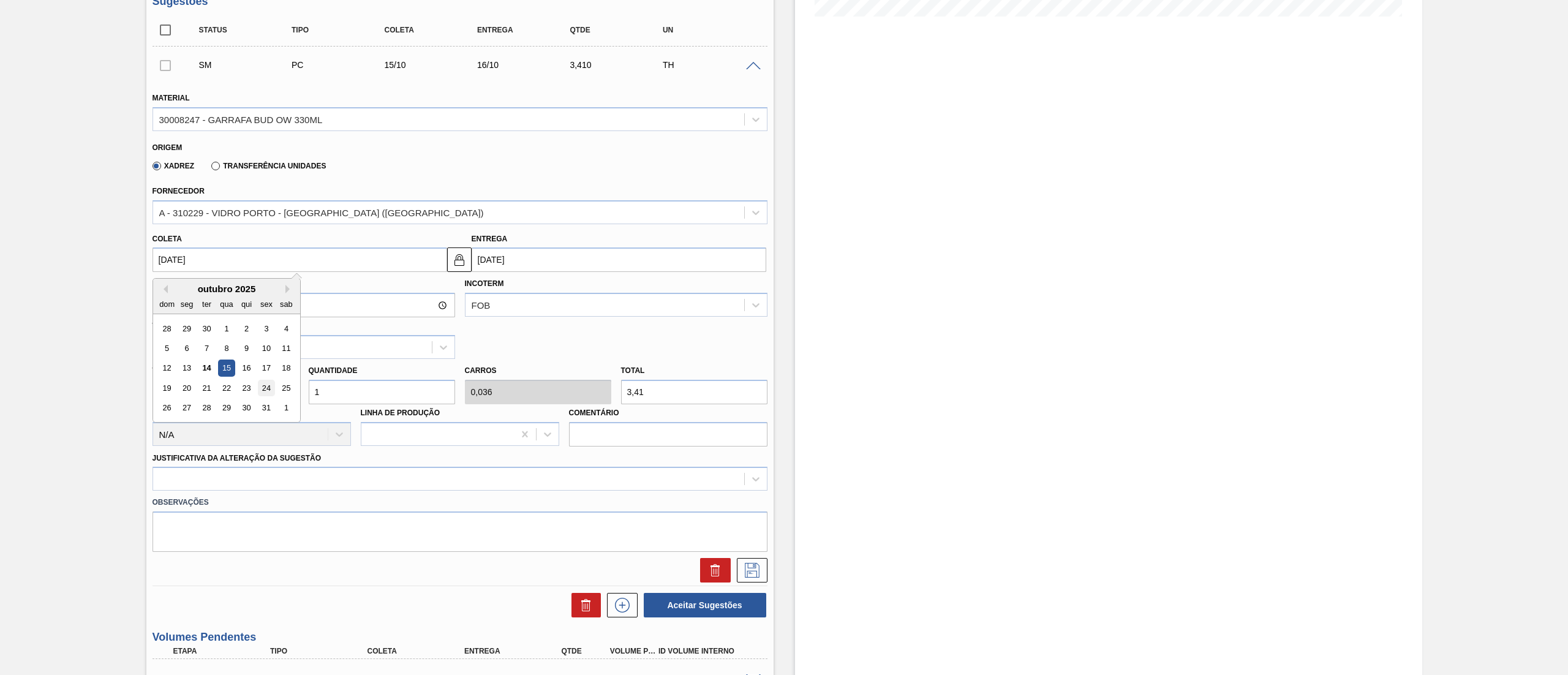
click at [262, 388] on div "24" at bounding box center [266, 388] width 17 height 17
drag, startPoint x: 338, startPoint y: 389, endPoint x: 148, endPoint y: 389, distance: 190.0
click at [148, 389] on div "Tam lote 3,410 Quantidade 1 Carros 0,036 Total 3,41 [MEDICAL_DATA] N/A Linha de…" at bounding box center [460, 403] width 625 height 88
click at [256, 484] on div "Material 30008247 - GARRAFA BUD OW 330ML Origem Xadrez Transferência Unidades F…" at bounding box center [460, 331] width 615 height 503
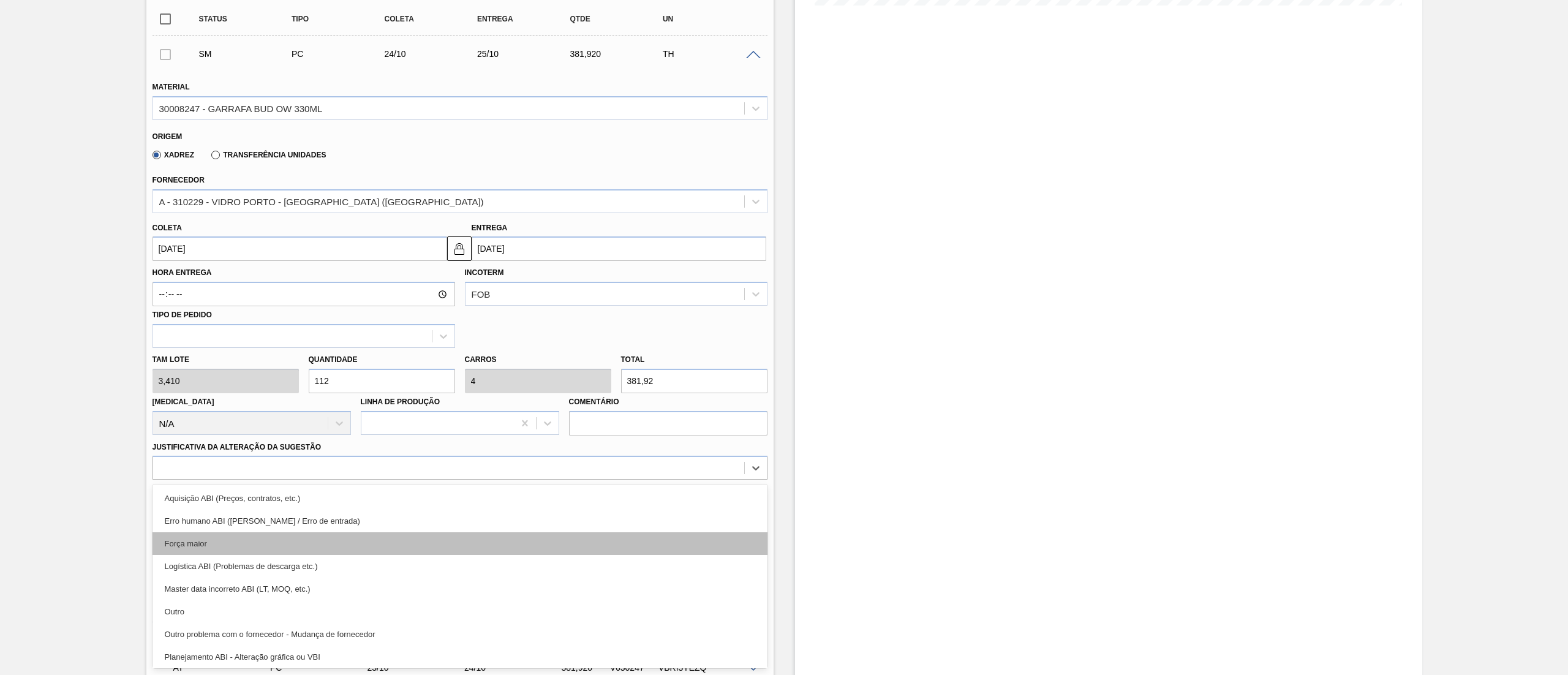
click at [229, 536] on div "Força maior" at bounding box center [460, 544] width 615 height 23
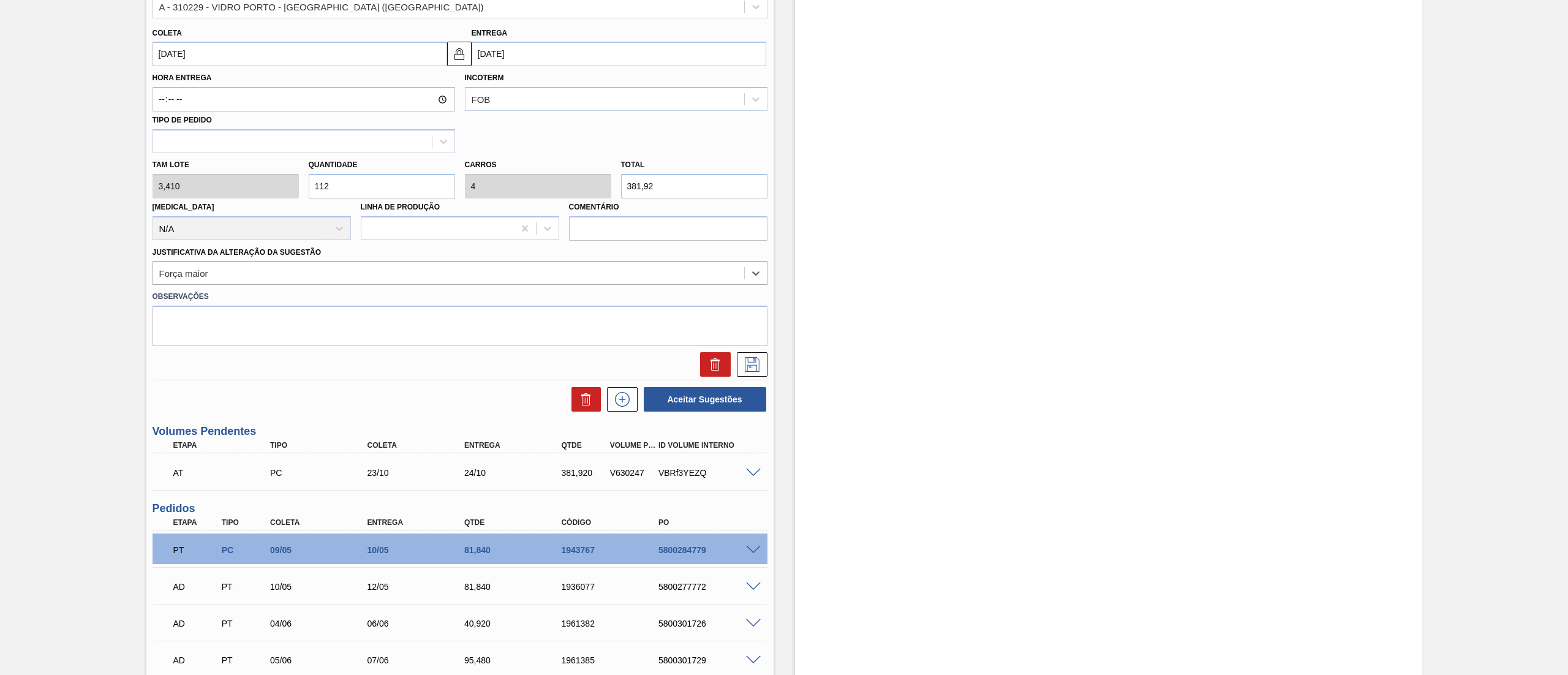
scroll to position [598, 0]
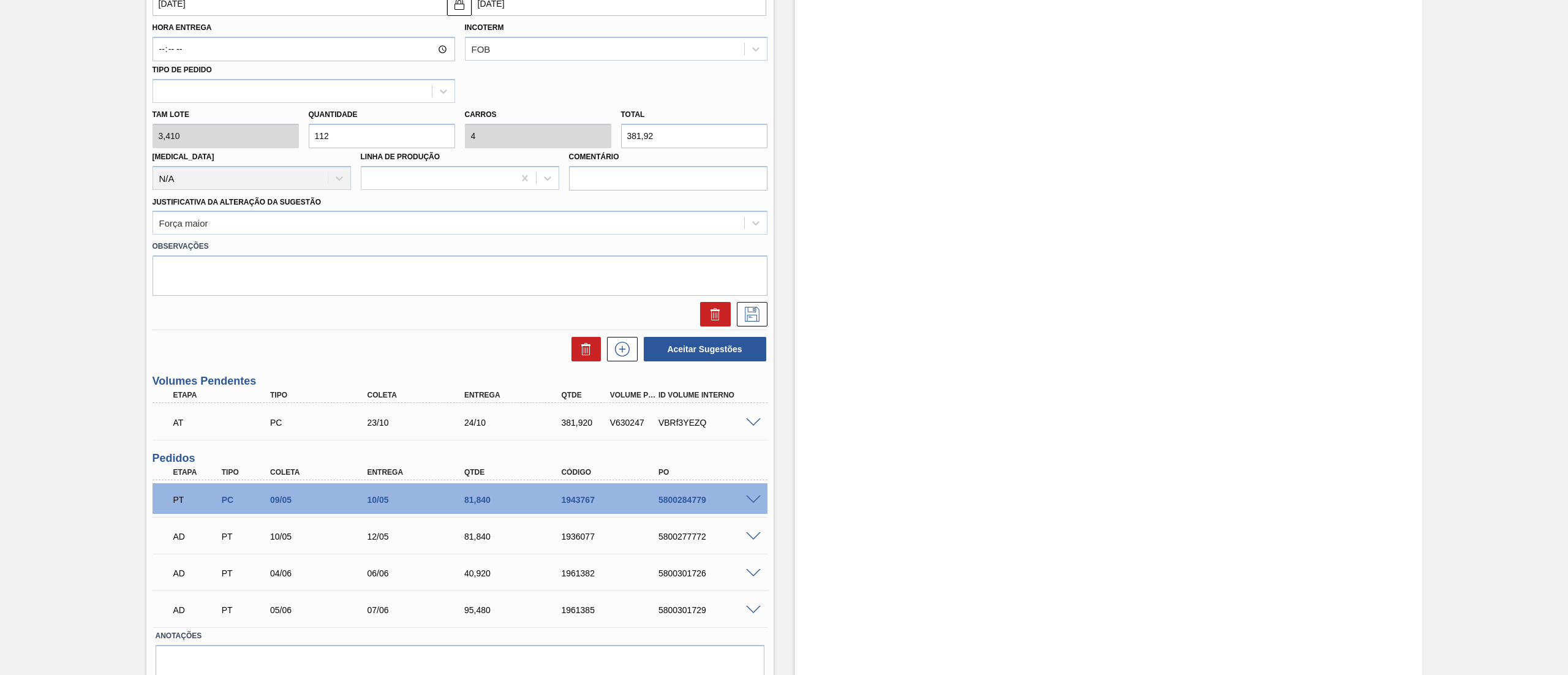
drag, startPoint x: 753, startPoint y: 313, endPoint x: 493, endPoint y: 277, distance: 262.5
click at [753, 312] on icon at bounding box center [752, 314] width 20 height 15
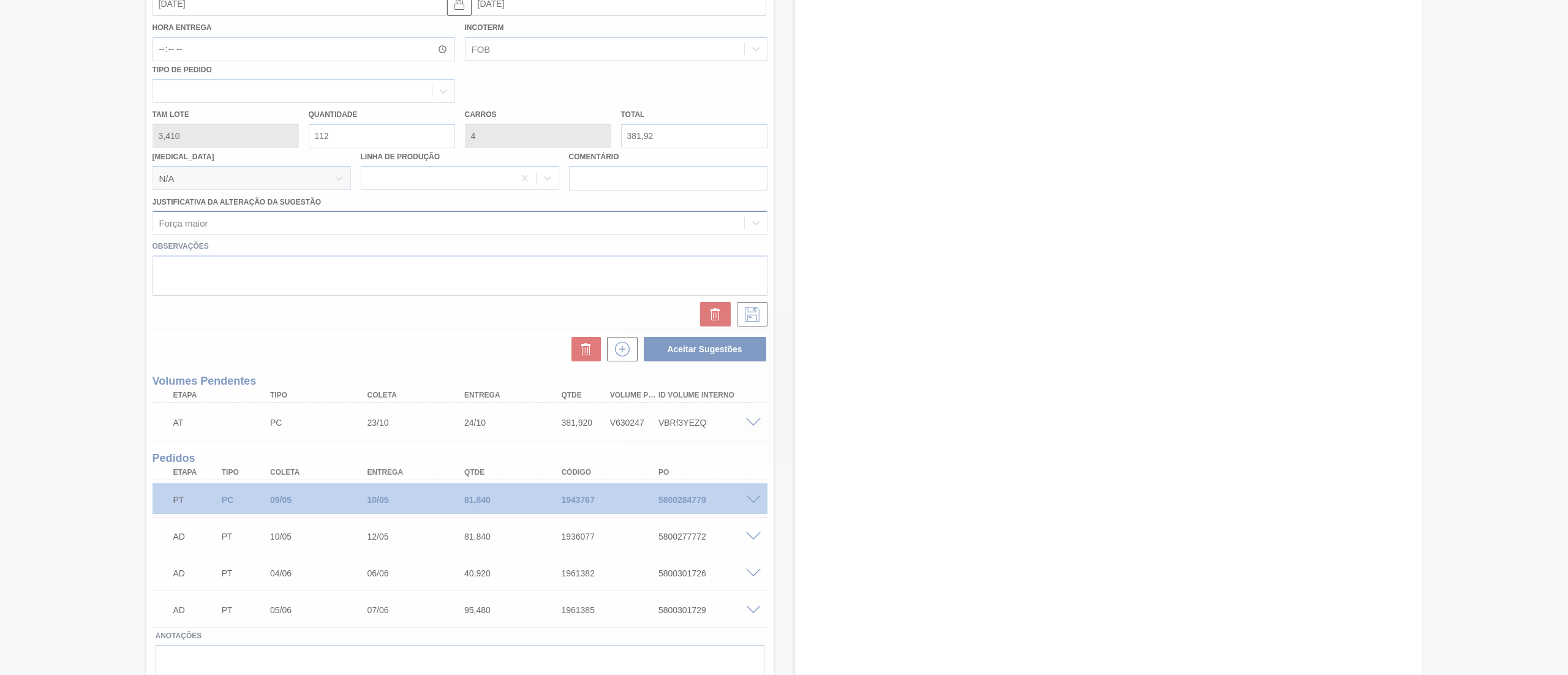
scroll to position [148, 0]
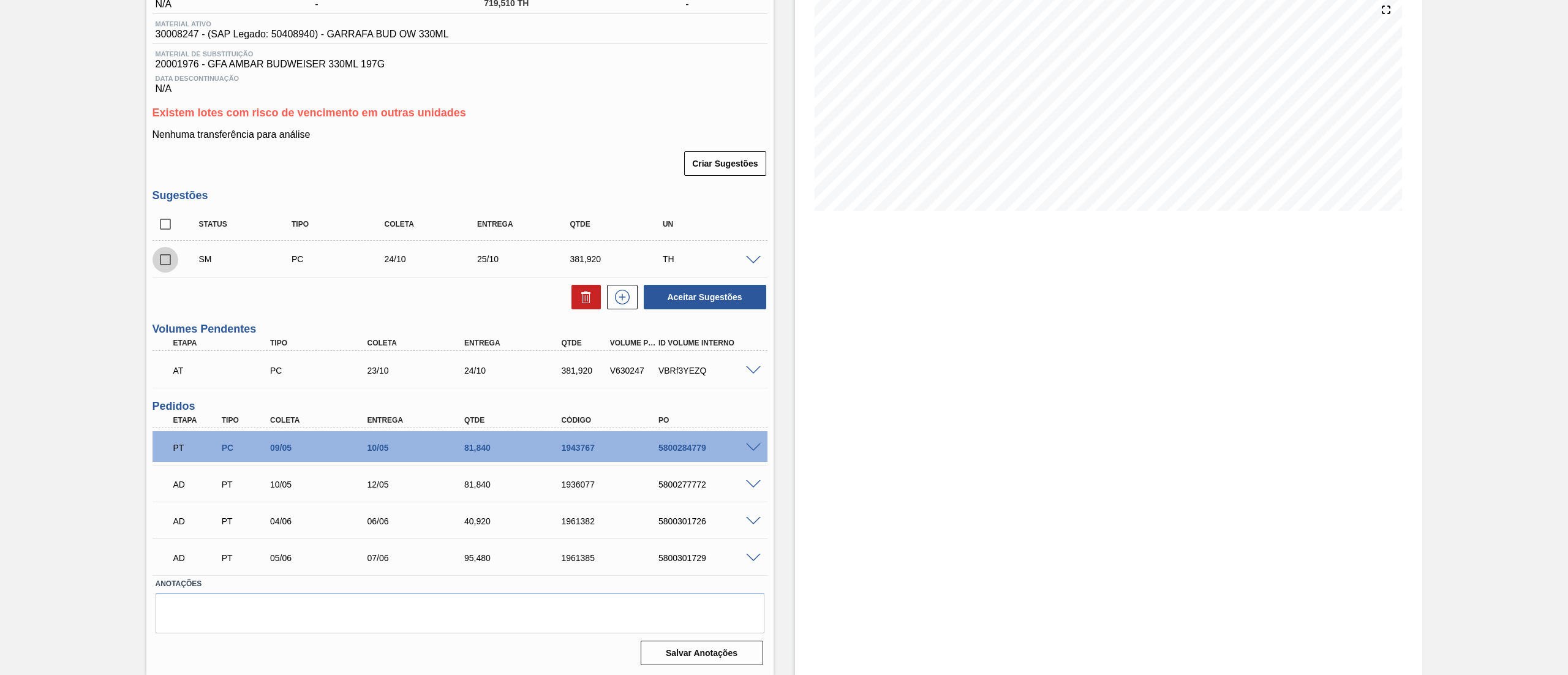
click at [156, 259] on input "checkbox" at bounding box center [165, 260] width 25 height 25
click at [694, 291] on button "Aceitar Sugestões" at bounding box center [705, 297] width 123 height 25
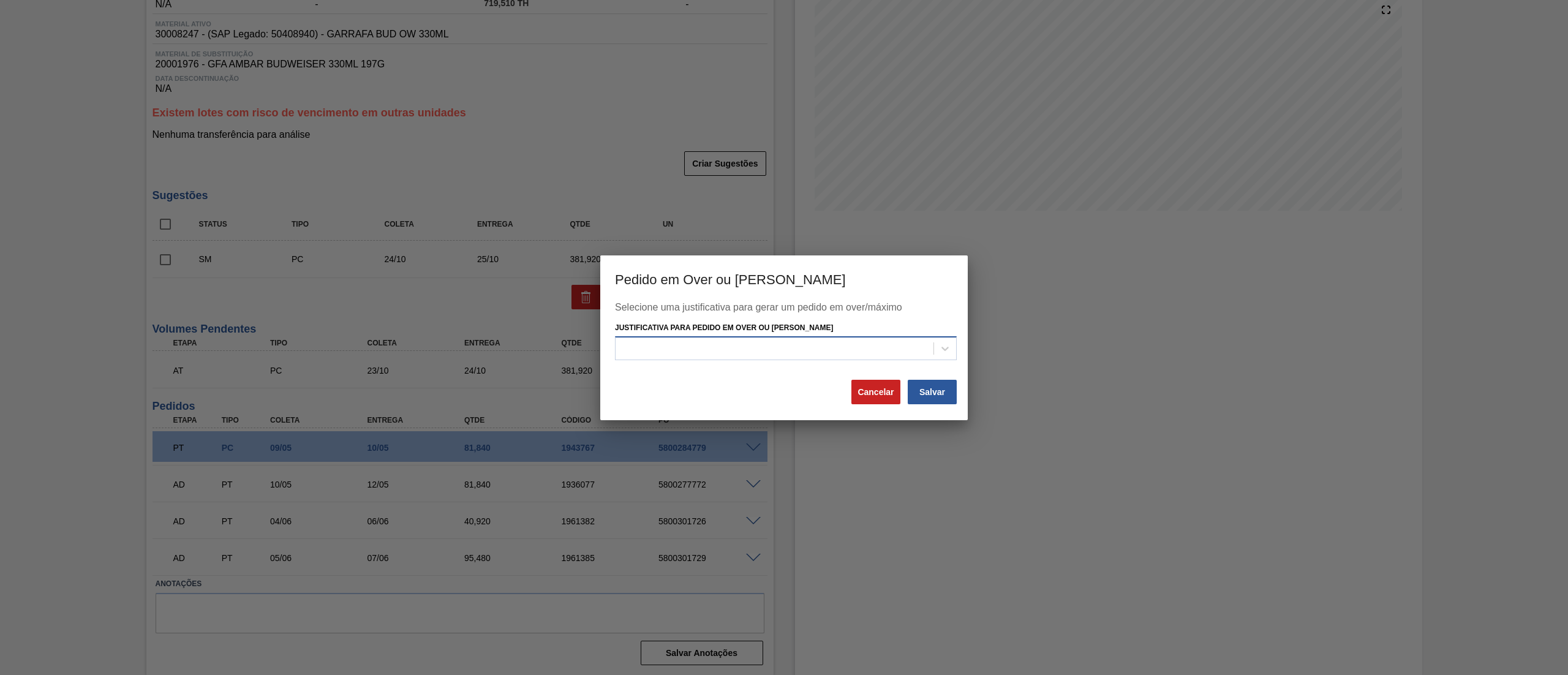
click at [700, 348] on div at bounding box center [775, 349] width 318 height 18
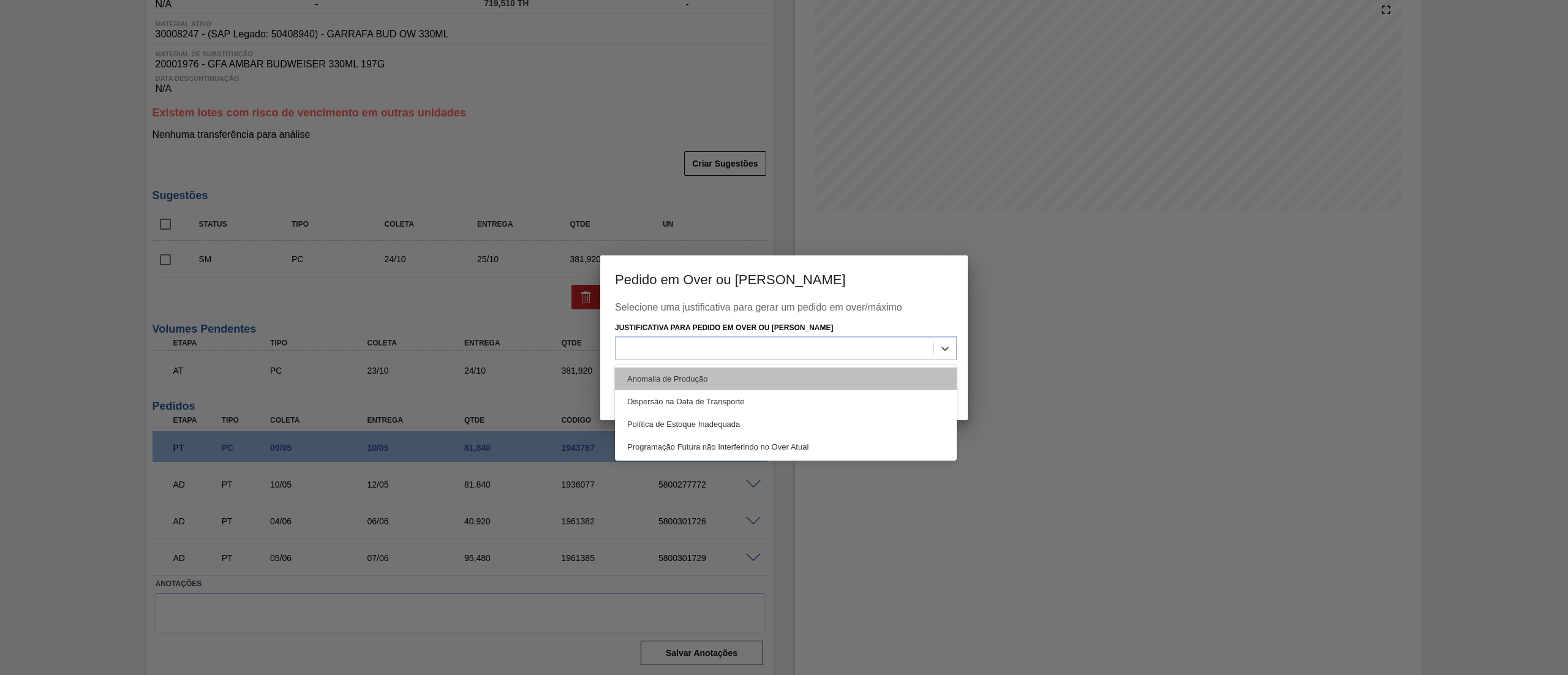
click at [665, 373] on div "Anomalia de Produção" at bounding box center [786, 379] width 342 height 23
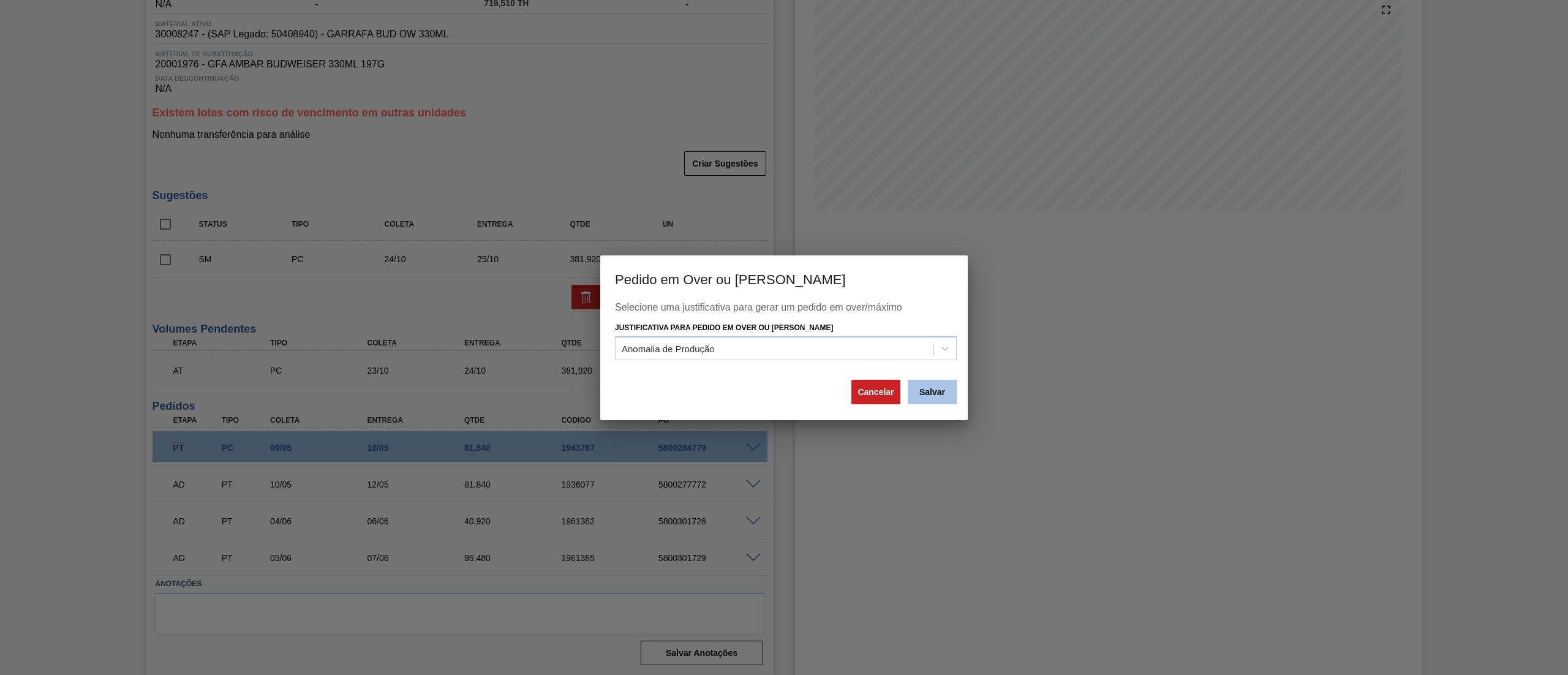
click at [941, 389] on button "Salvar" at bounding box center [932, 392] width 49 height 25
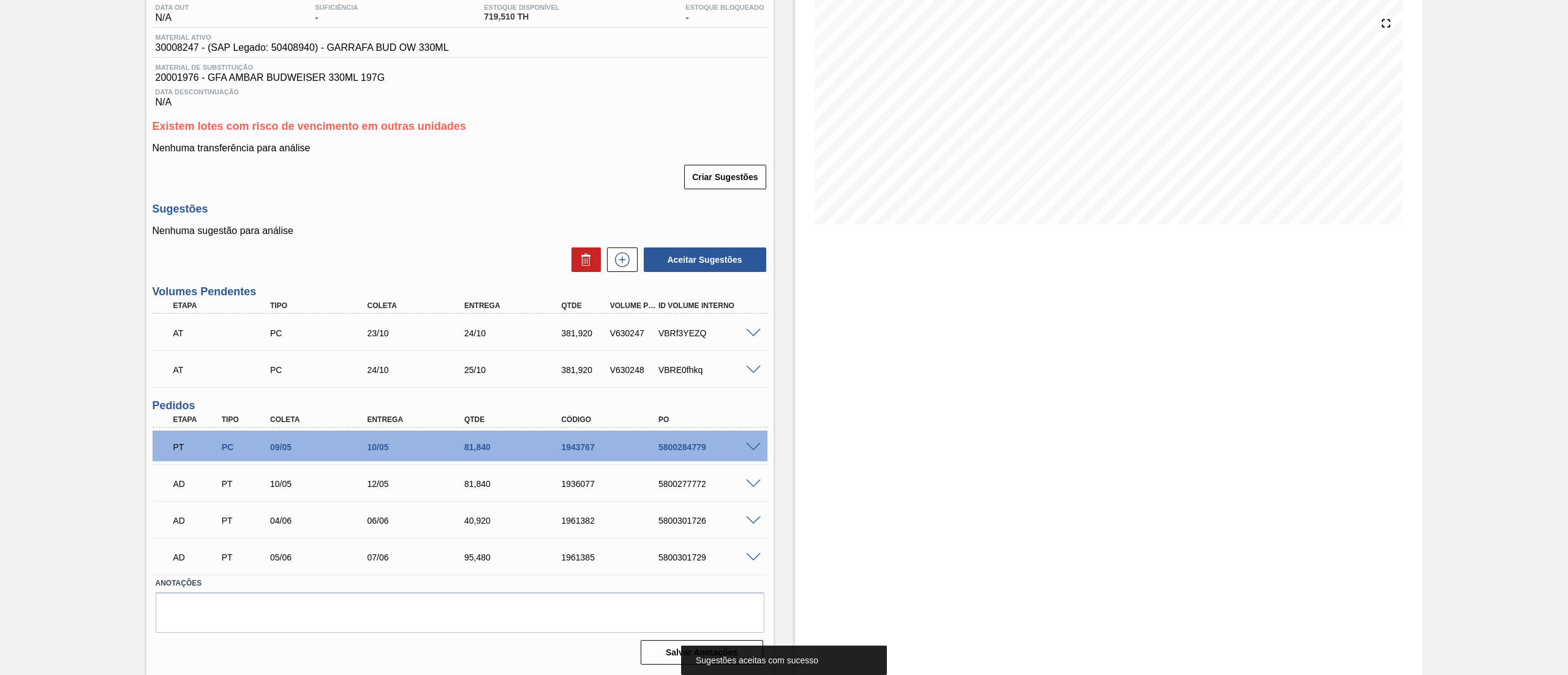
scroll to position [134, 0]
click at [751, 333] on span at bounding box center [753, 334] width 15 height 9
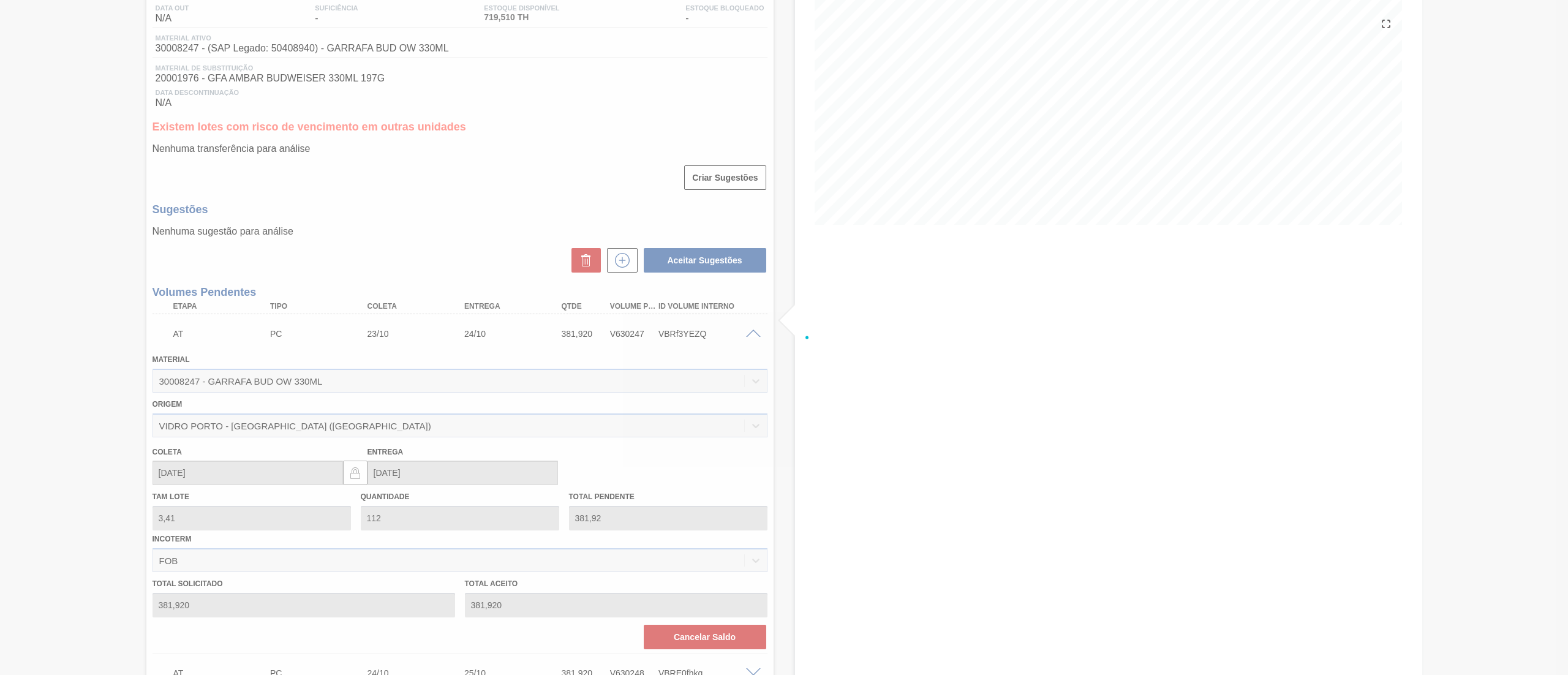
scroll to position [148, 0]
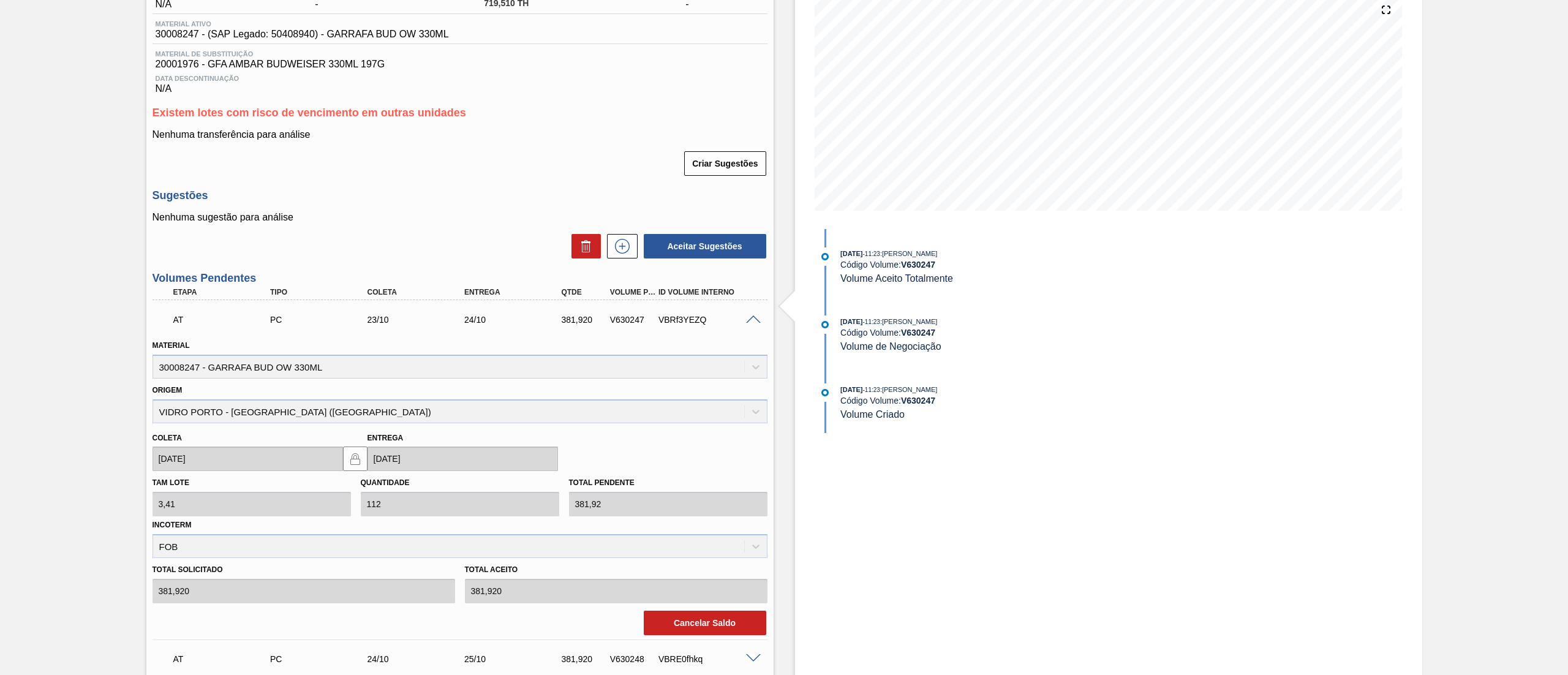
click at [751, 333] on div "AT PC 23/10 24/10 381,920 V630247 VBRf3YEZQ" at bounding box center [460, 319] width 615 height 31
click at [755, 321] on span at bounding box center [753, 320] width 15 height 9
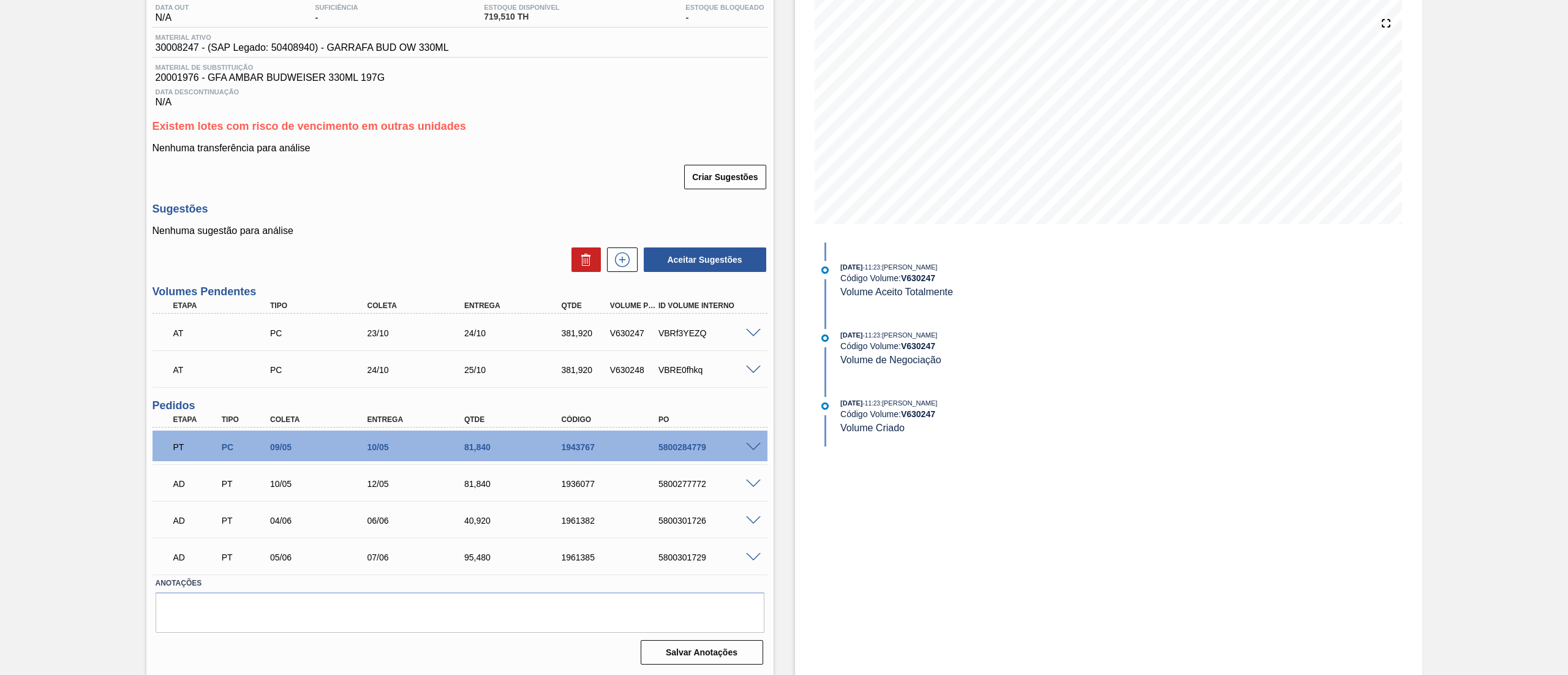
scroll to position [134, 0]
click at [747, 367] on span at bounding box center [753, 371] width 15 height 9
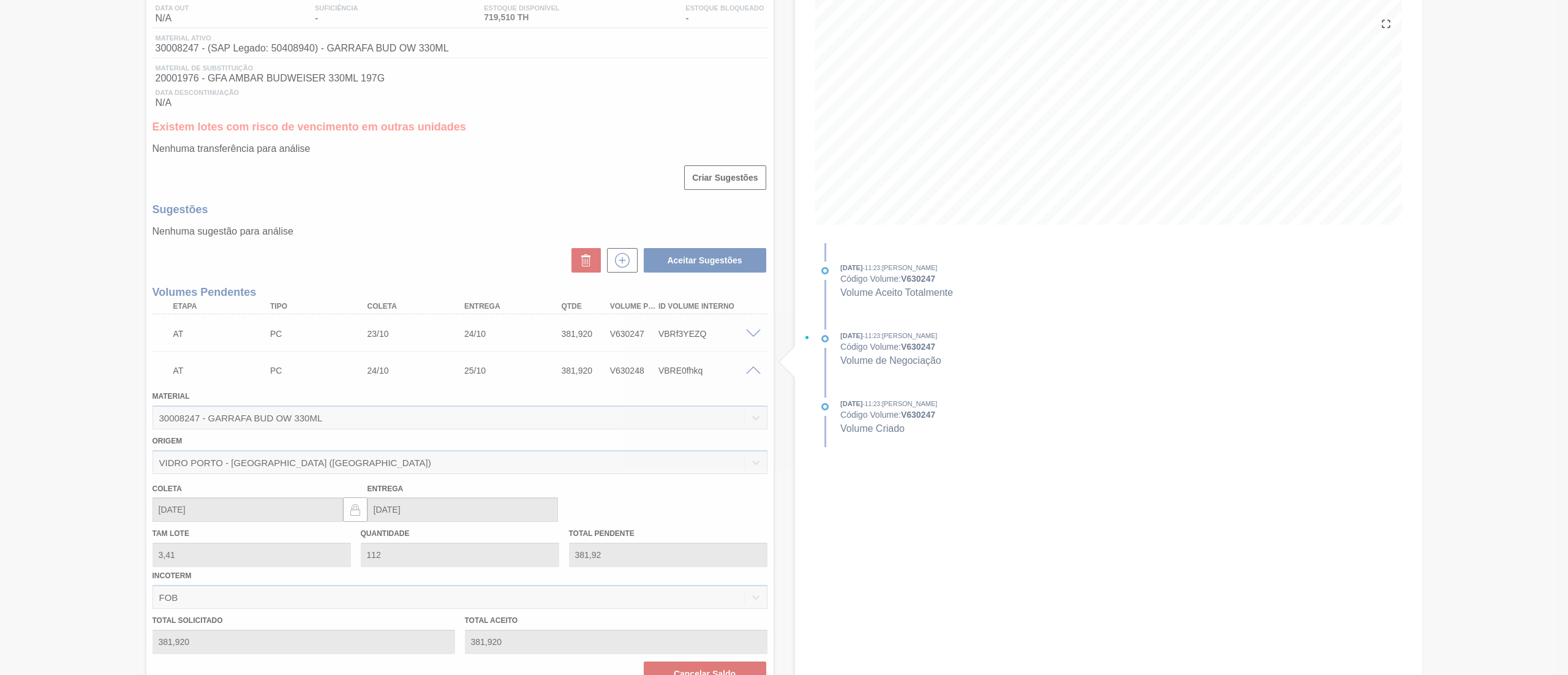
scroll to position [148, 0]
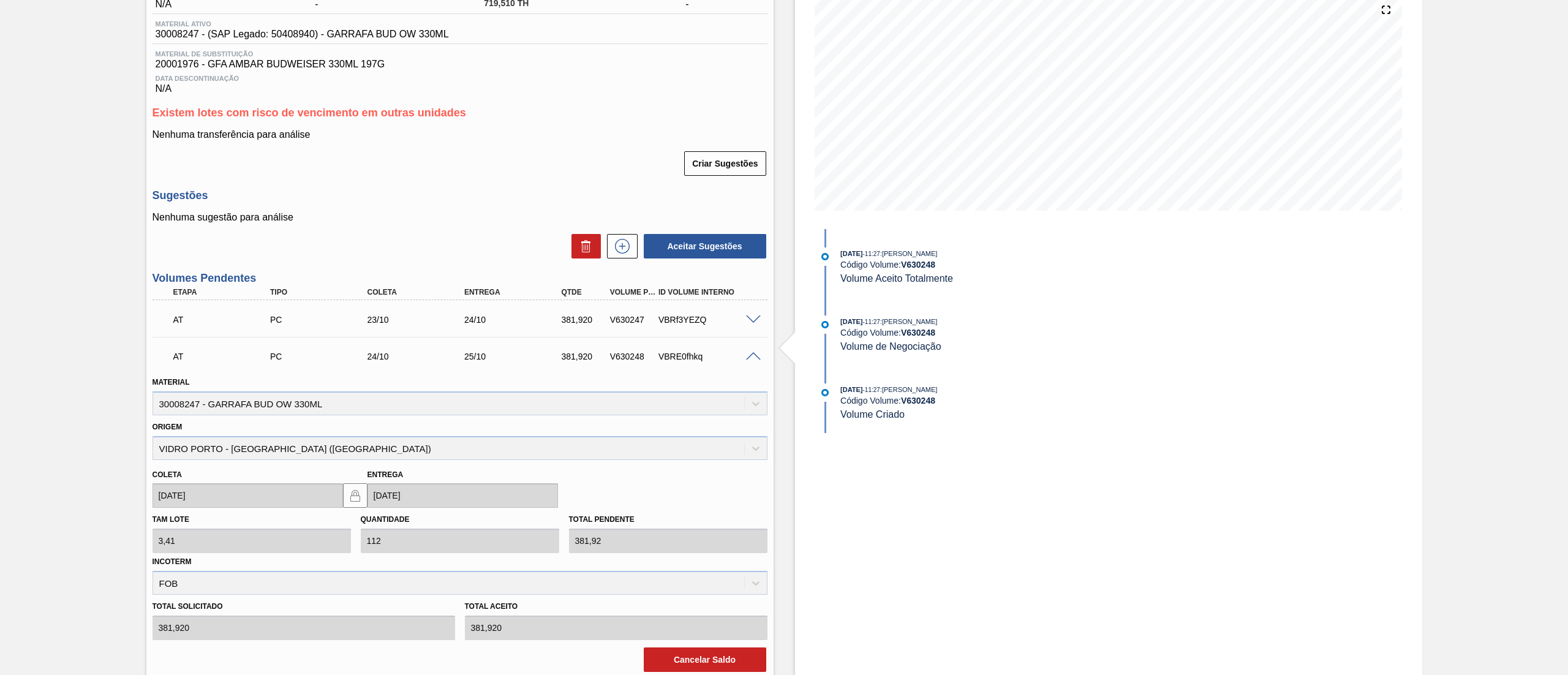
click at [747, 367] on div "AT PC 24/10 25/10 381,920 V630248 VBRE0fhkq" at bounding box center [460, 355] width 615 height 31
click at [753, 354] on span at bounding box center [753, 357] width 15 height 9
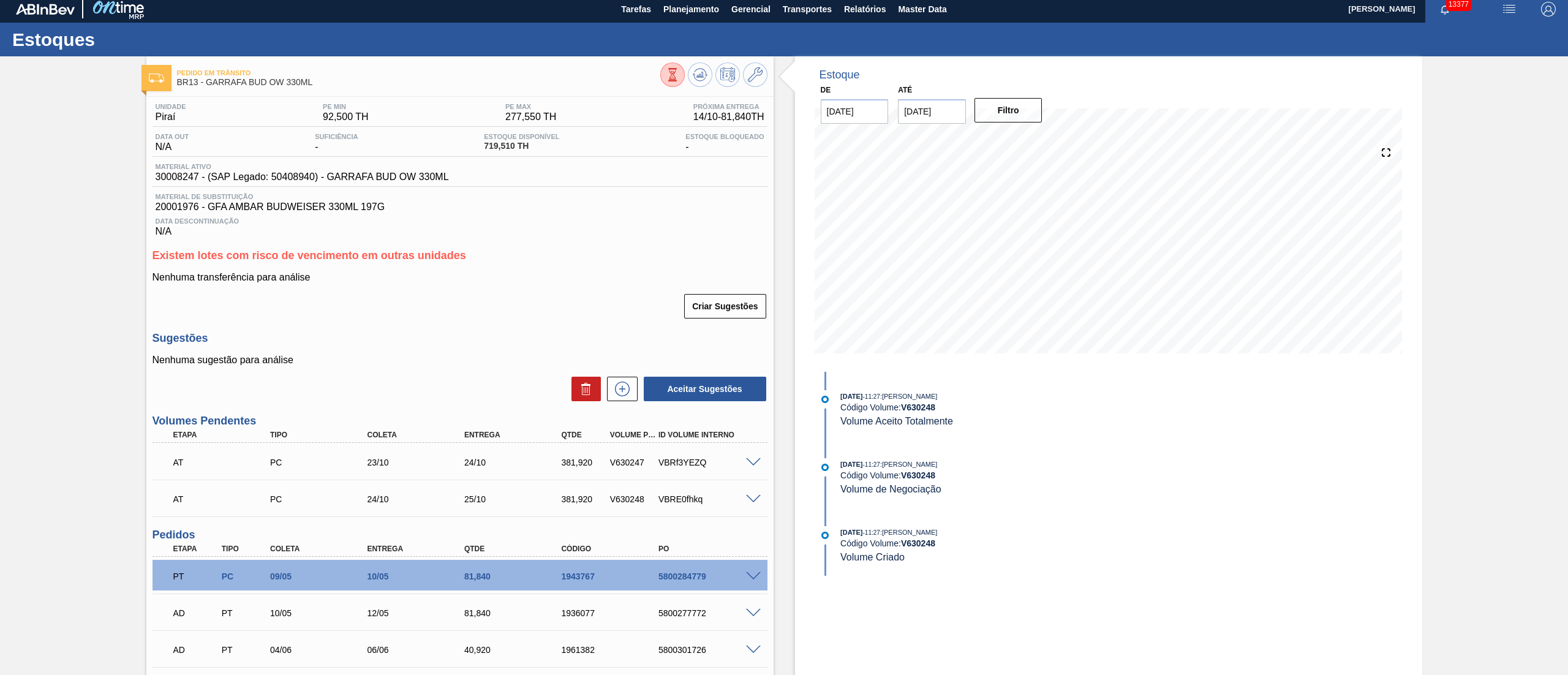
scroll to position [0, 0]
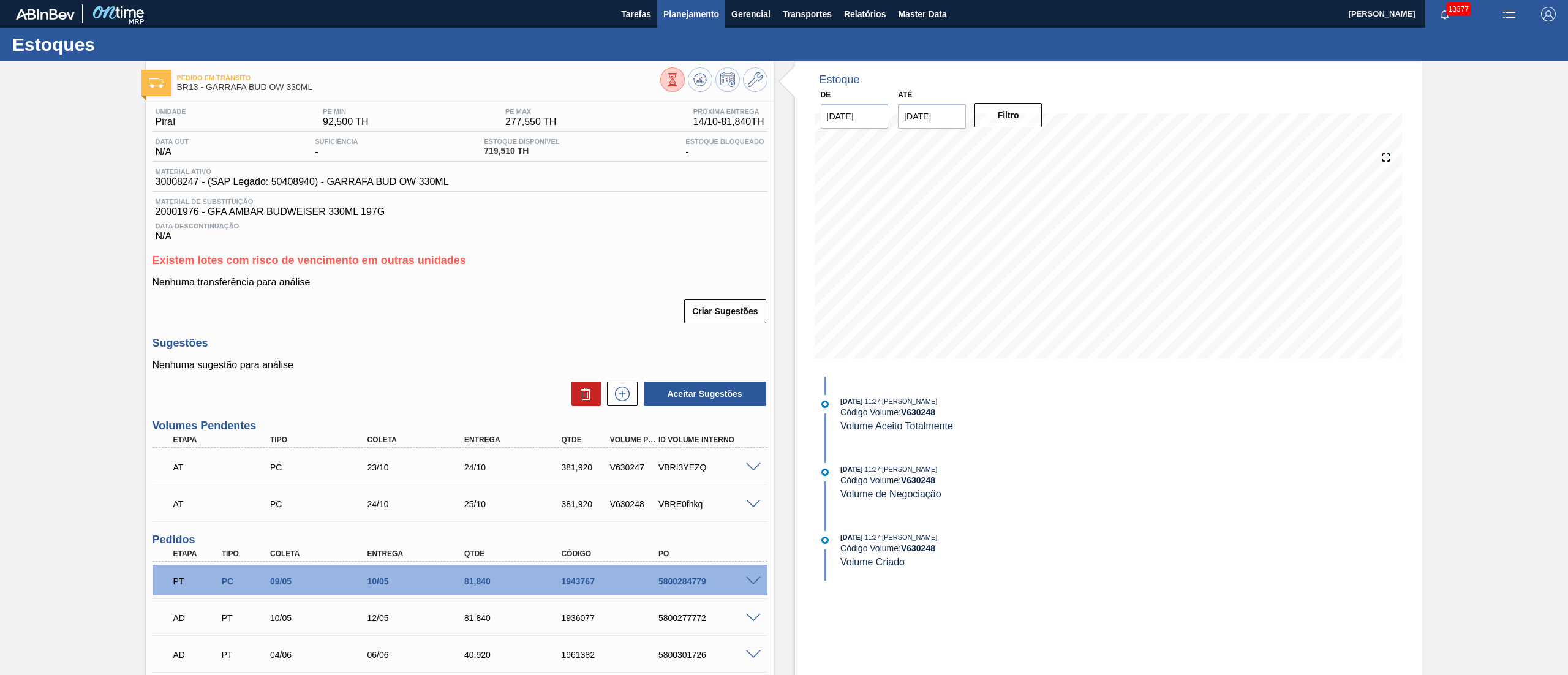
click at [691, 11] on span "Planejamento" at bounding box center [691, 14] width 56 height 15
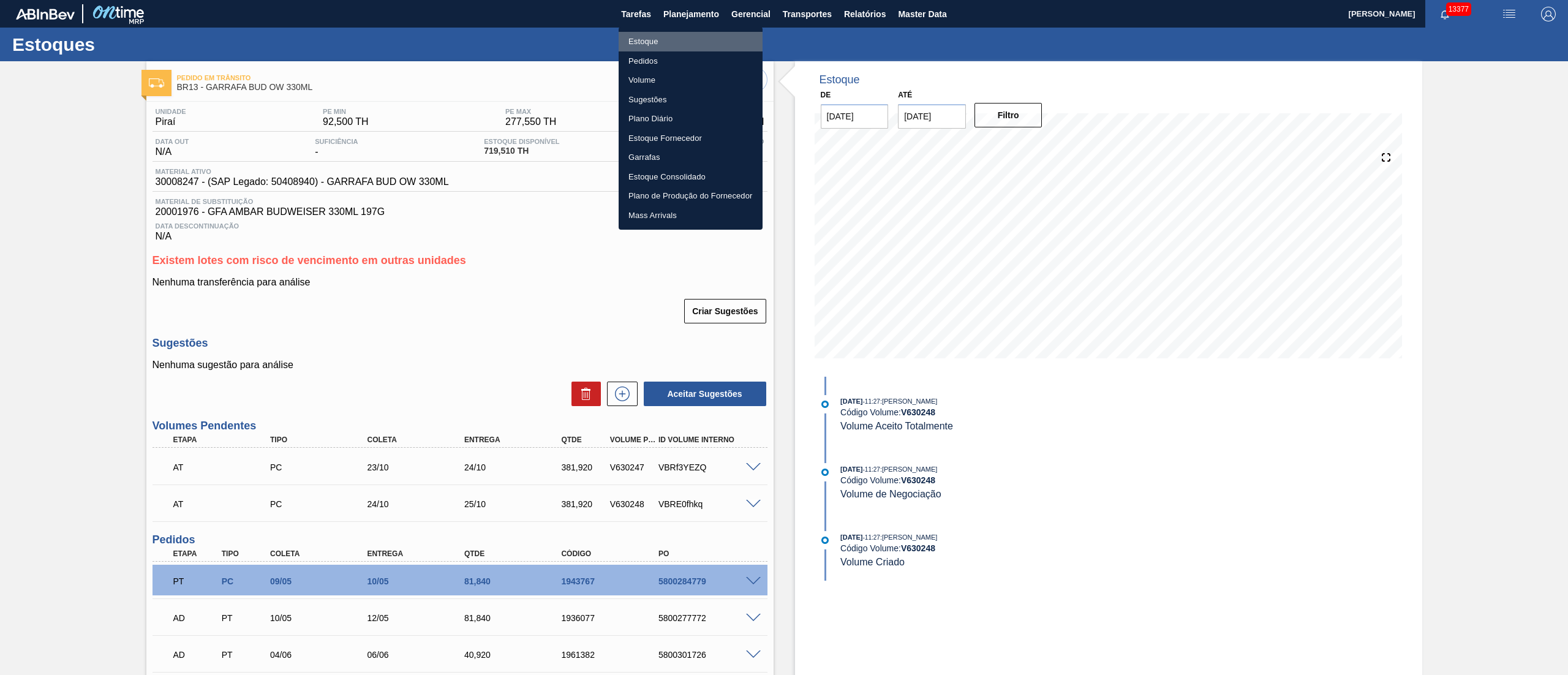
click at [647, 46] on li "Estoque" at bounding box center [690, 41] width 144 height 20
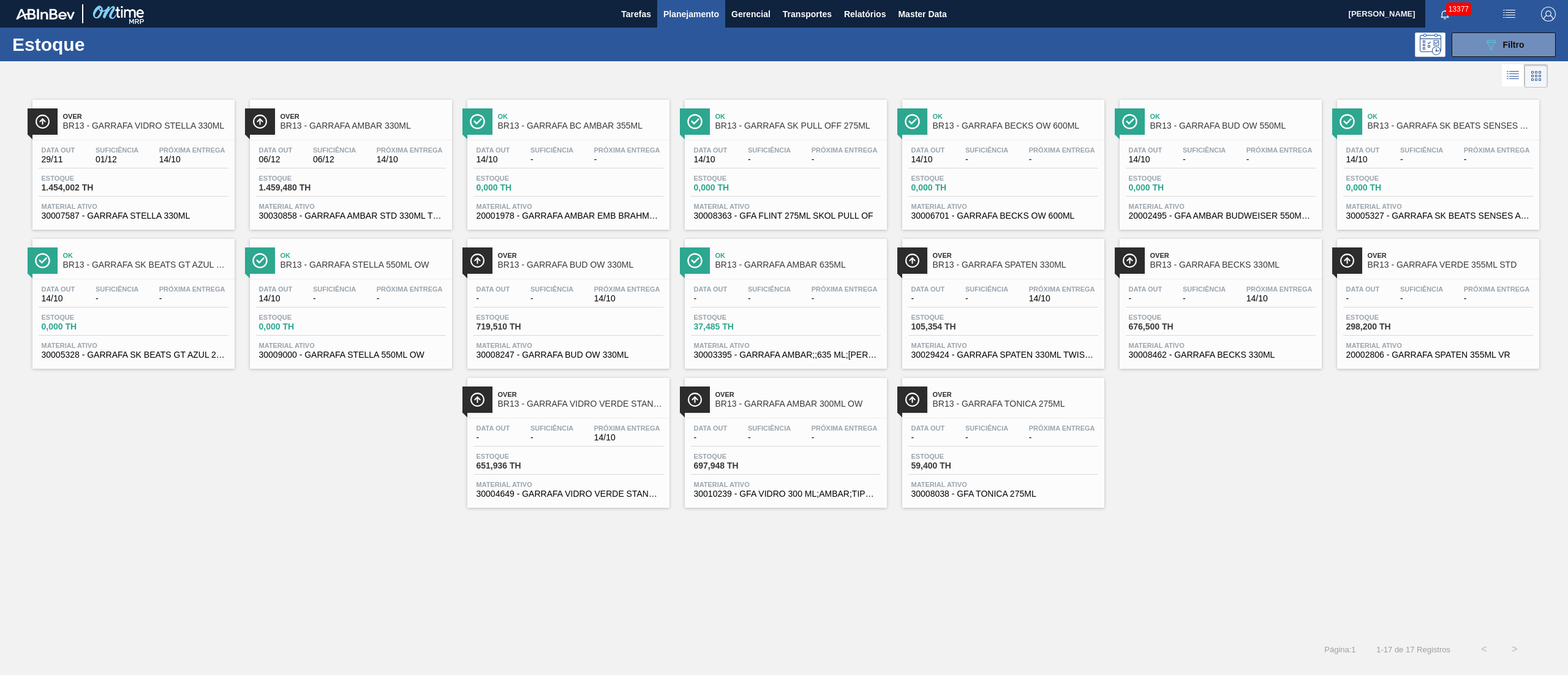
click at [1019, 291] on div "Data out - Suficiência - Próxima Entrega 14/10" at bounding box center [1003, 296] width 190 height 22
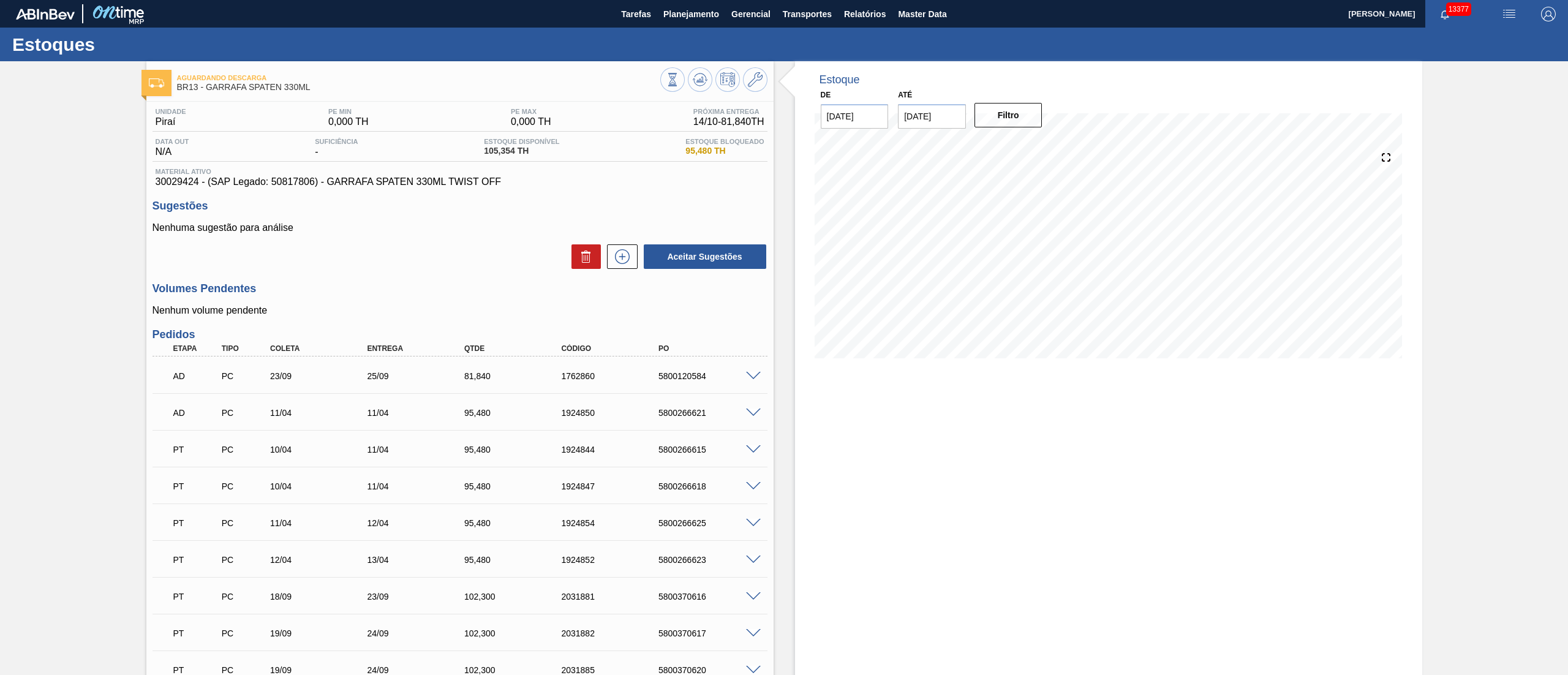
scroll to position [113, 0]
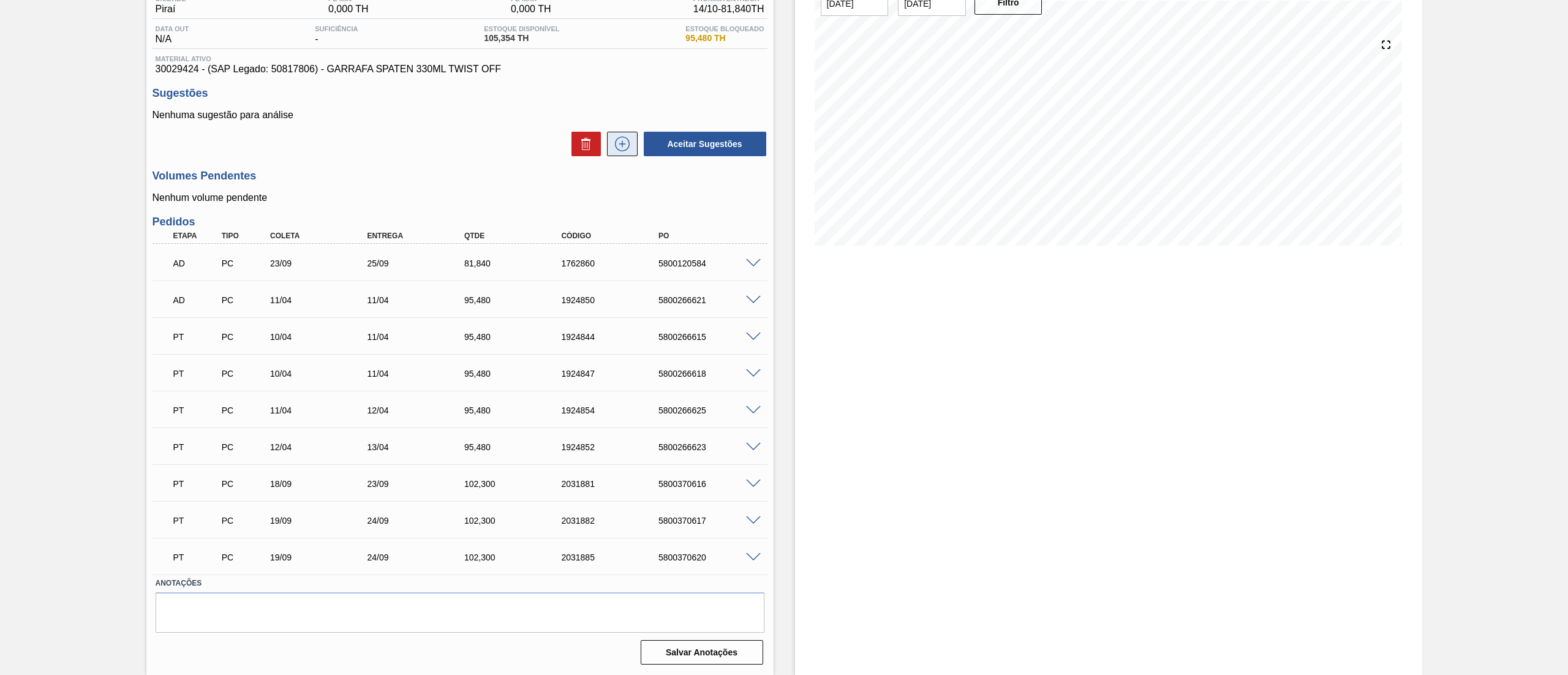
click at [622, 151] on icon at bounding box center [622, 144] width 20 height 15
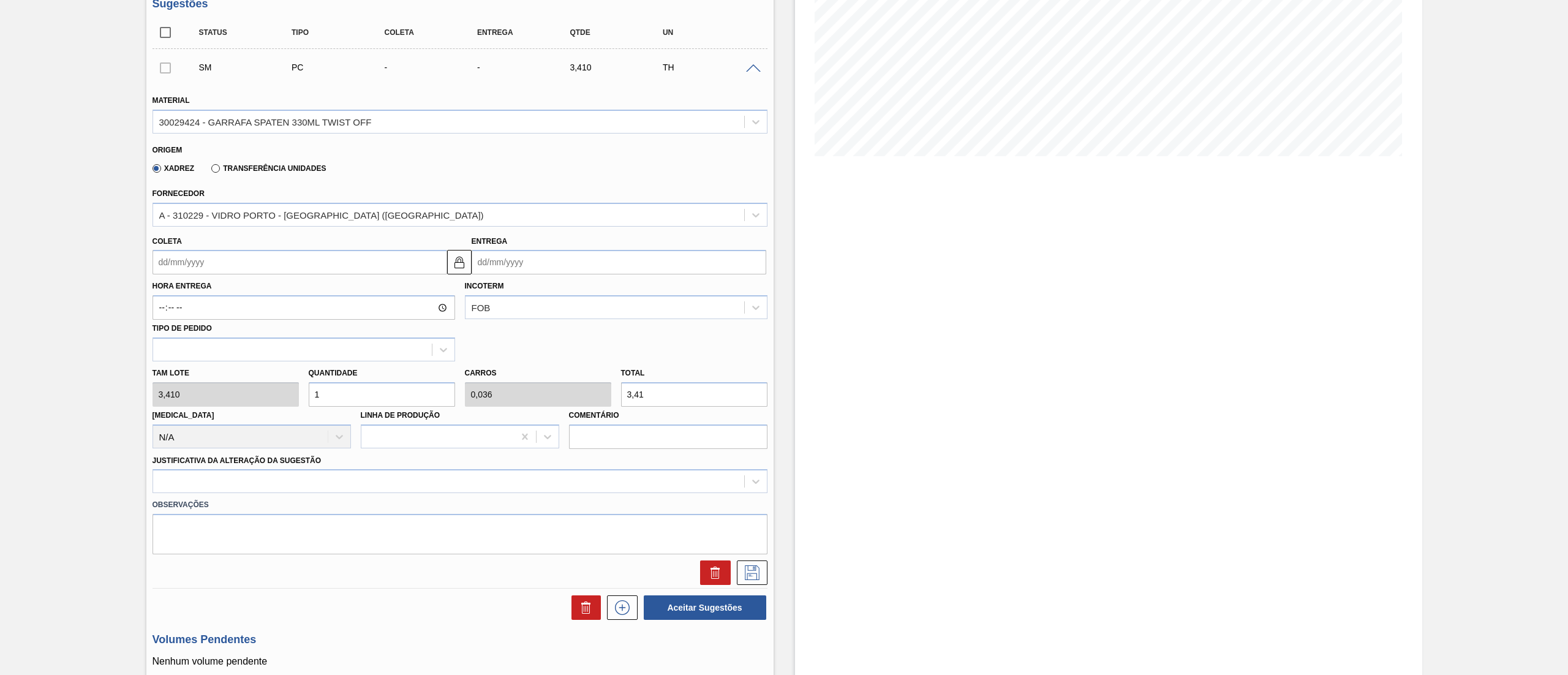
scroll to position [235, 0]
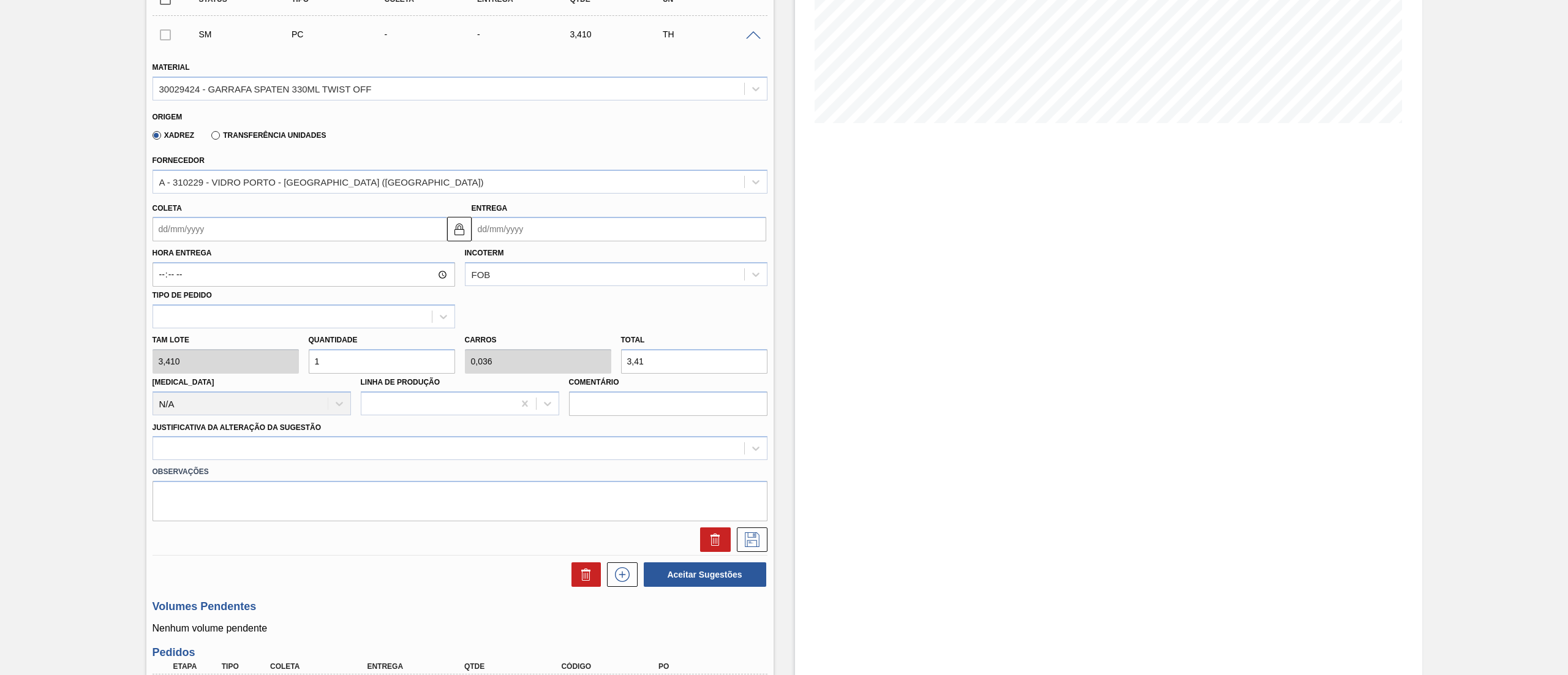
drag, startPoint x: 366, startPoint y: 359, endPoint x: 104, endPoint y: 361, distance: 262.0
click at [104, 361] on div "Aguardando Descarga BR13 - GARRAFA SPATEN 330ML Unidade Piraí PE MIN 0,000 TH P…" at bounding box center [784, 466] width 1568 height 1279
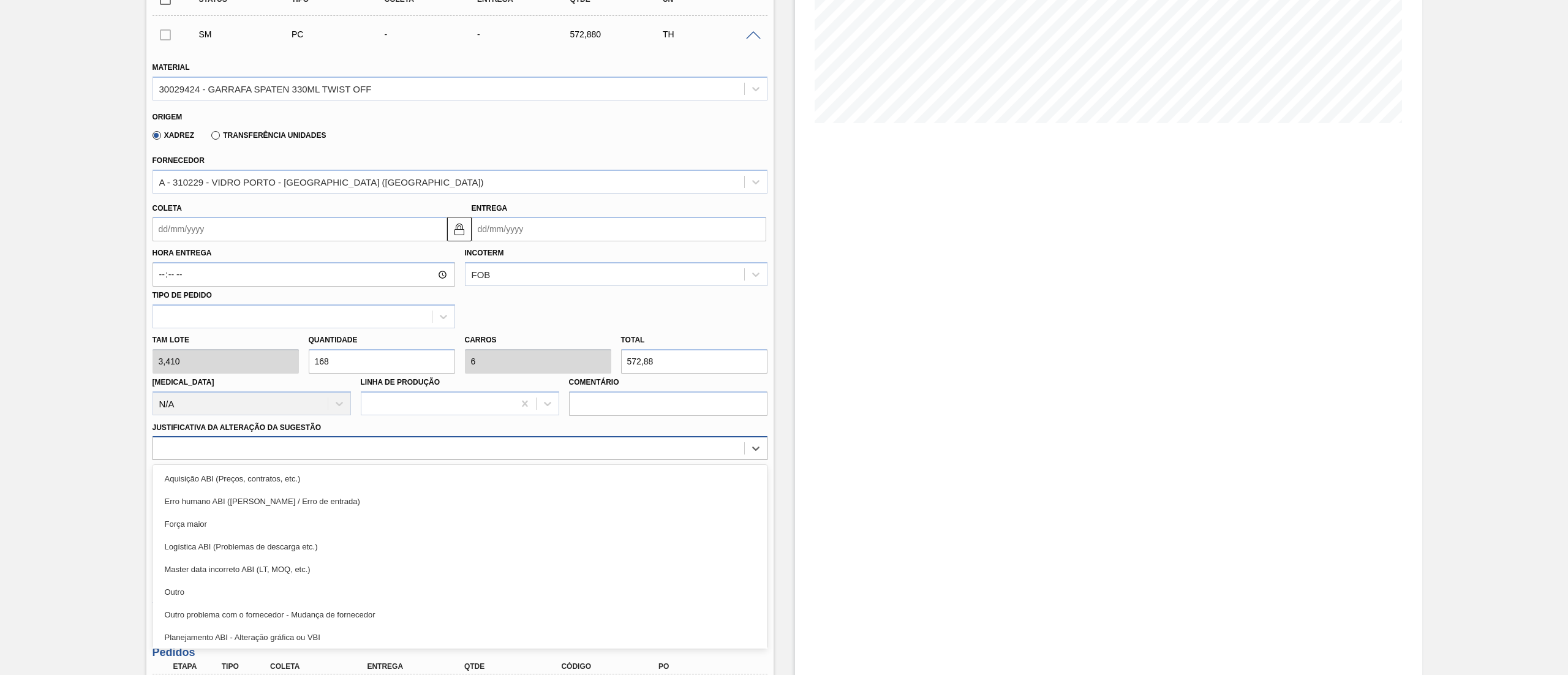
click at [342, 438] on div at bounding box center [460, 449] width 615 height 24
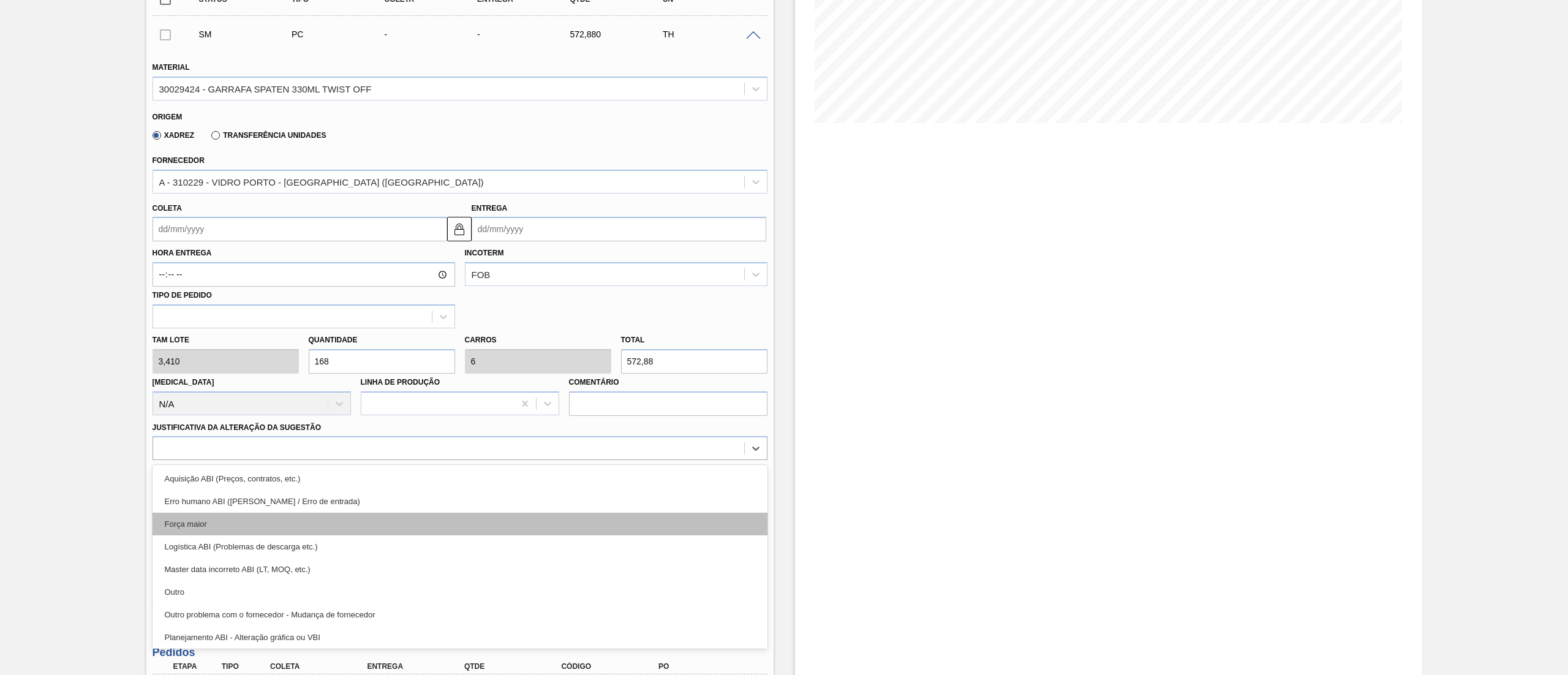
click at [240, 517] on div "Força maior" at bounding box center [460, 524] width 615 height 23
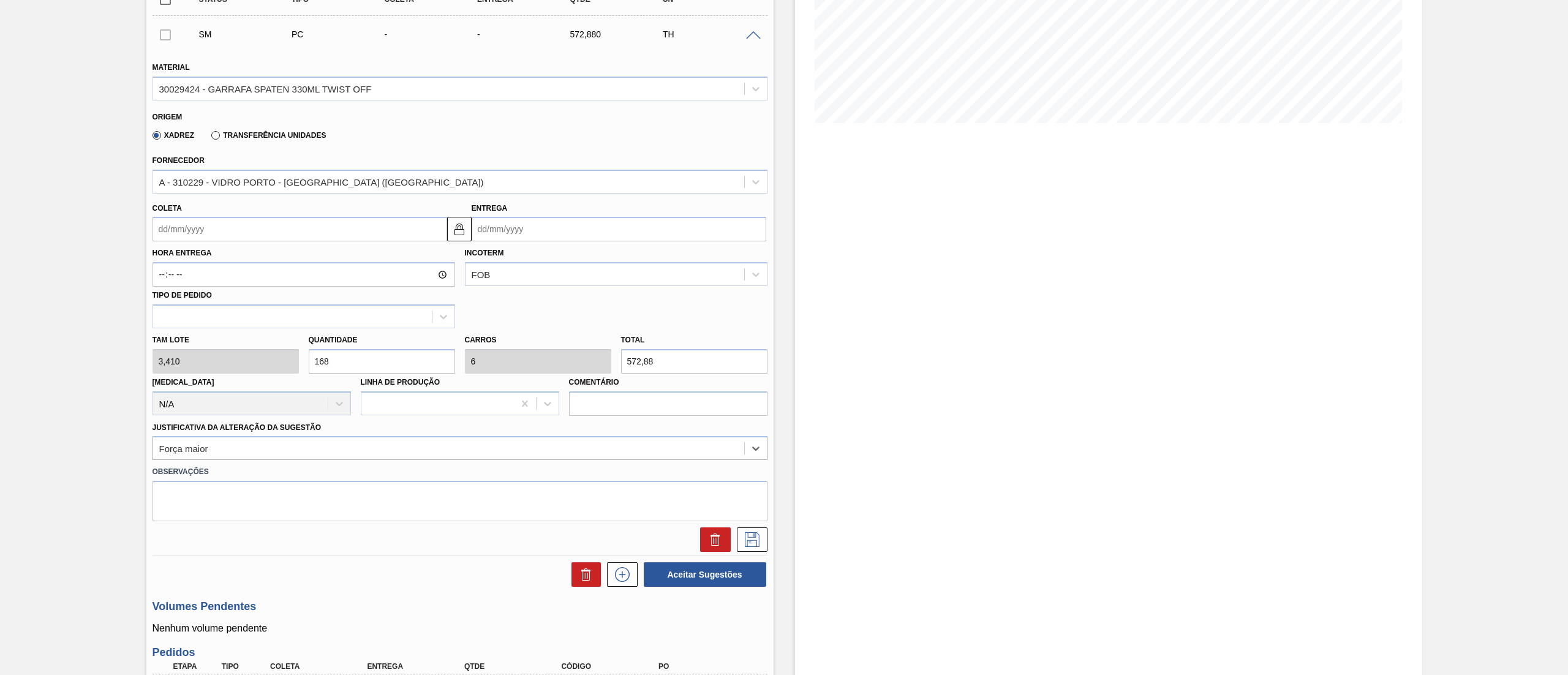
click at [242, 223] on input "Coleta" at bounding box center [300, 229] width 295 height 25
click at [284, 342] on div "18" at bounding box center [286, 338] width 17 height 17
click at [177, 369] on div "Tam lote 3,410 Quantidade 168 Carros 6 Total 572,88 [MEDICAL_DATA] N/A Linha de…" at bounding box center [460, 372] width 625 height 88
click at [742, 536] on icon at bounding box center [752, 539] width 20 height 15
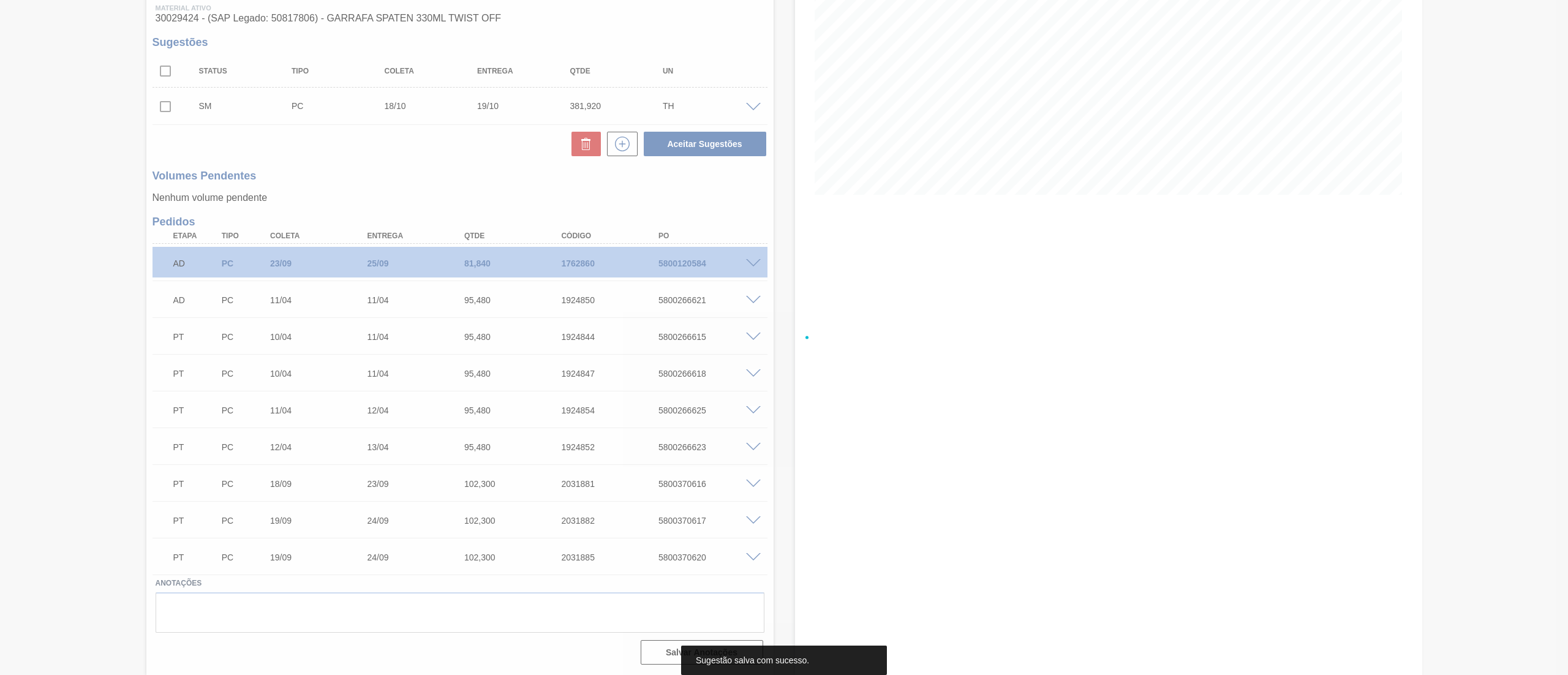
scroll to position [163, 0]
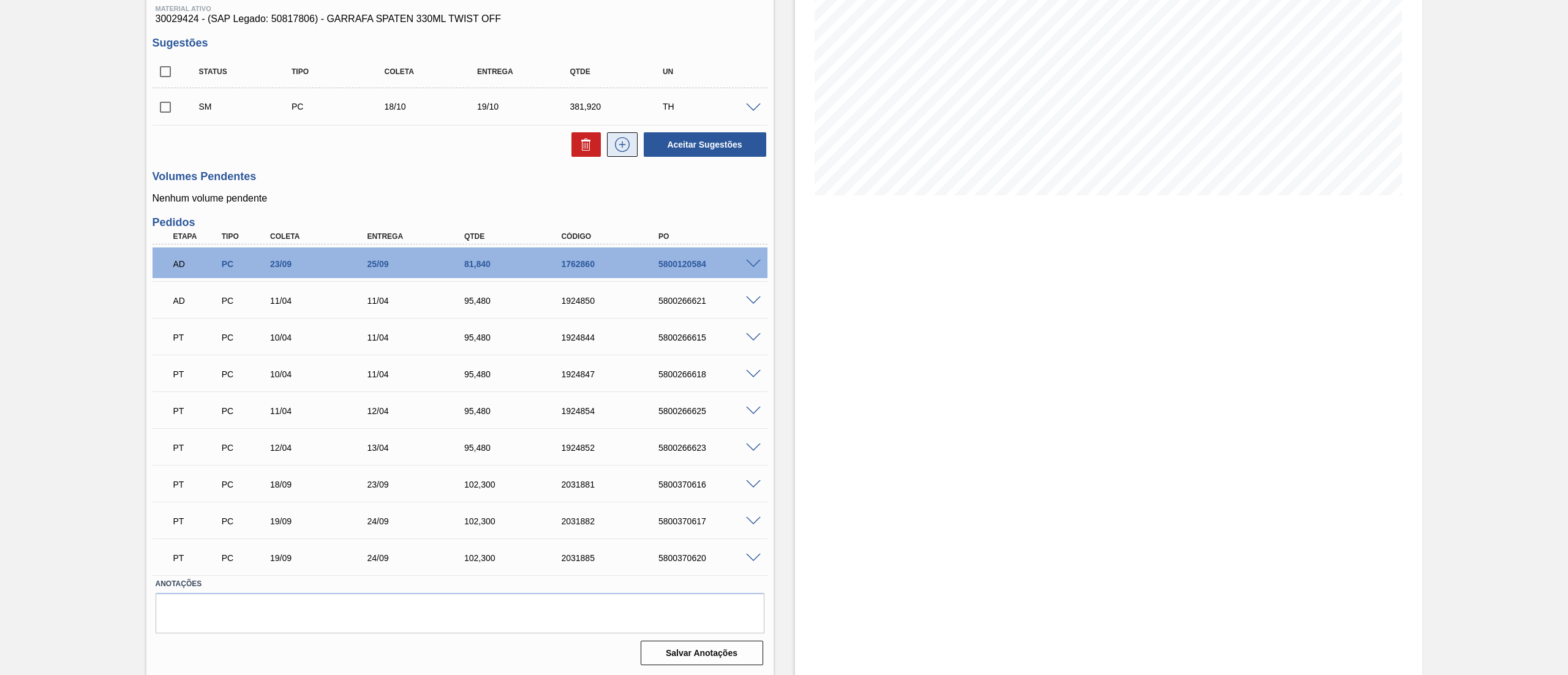
click at [616, 144] on icon at bounding box center [622, 144] width 20 height 15
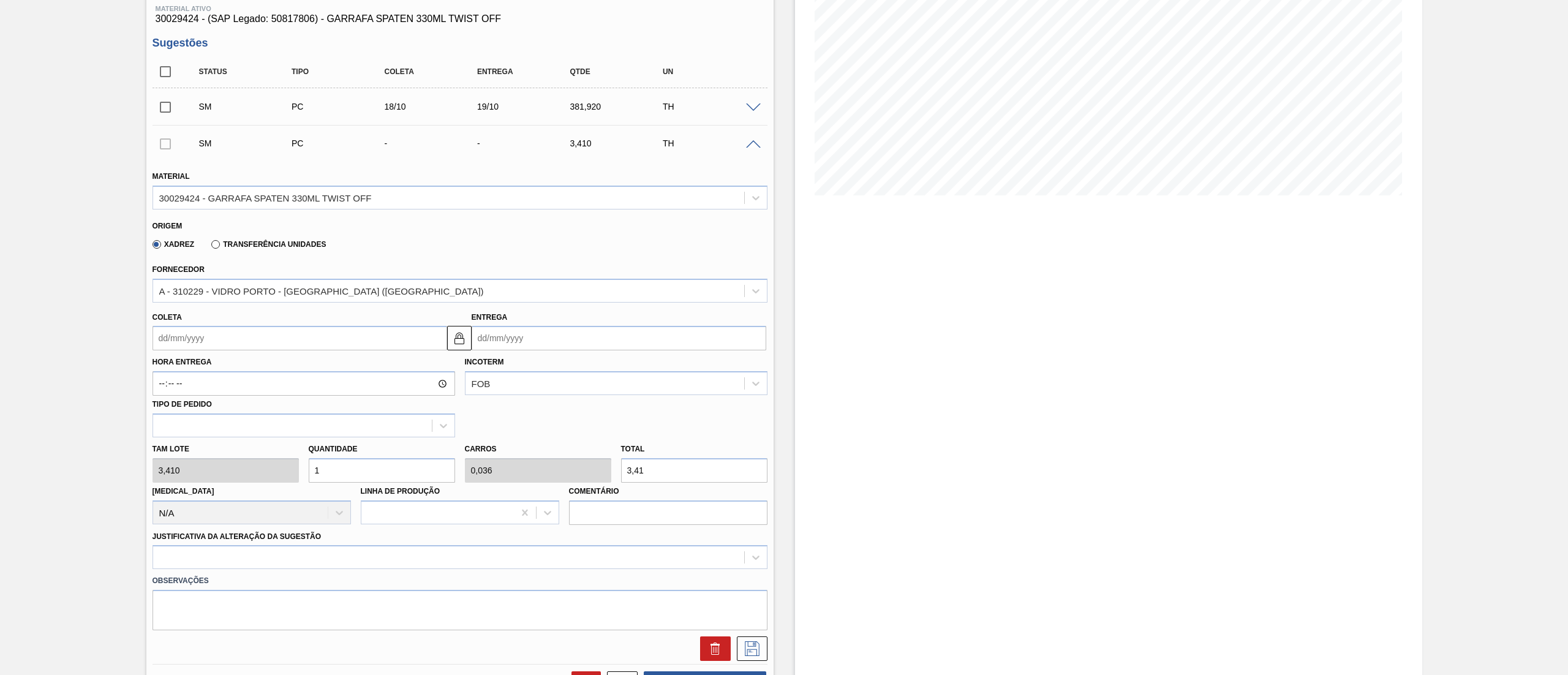
click at [224, 338] on input "Coleta" at bounding box center [300, 338] width 295 height 25
click at [289, 286] on div "A - 310229 - VIDRO PORTO - [GEOGRAPHIC_DATA] ([GEOGRAPHIC_DATA])" at bounding box center [321, 291] width 324 height 10
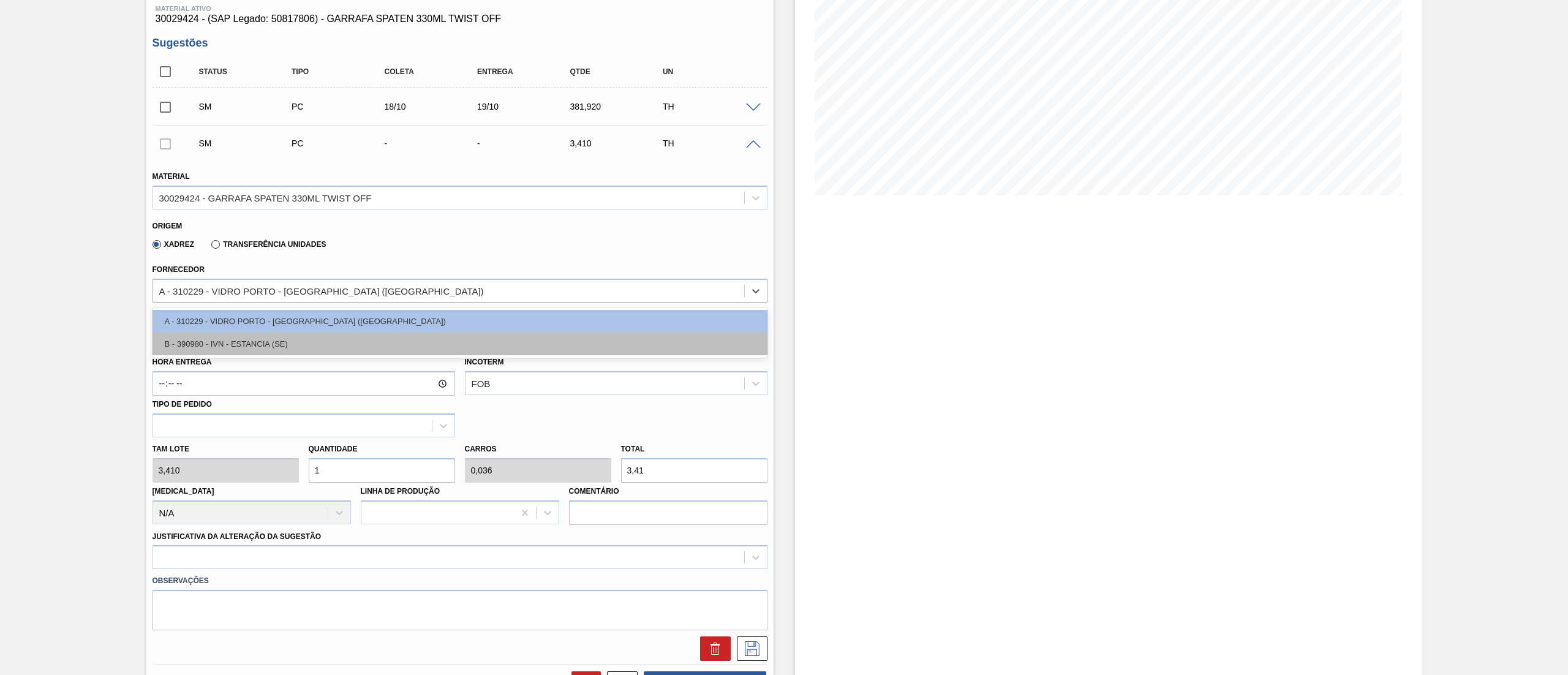
click at [257, 339] on div "B - 390980 - IVN - ESTANCIA (SE)" at bounding box center [460, 344] width 615 height 23
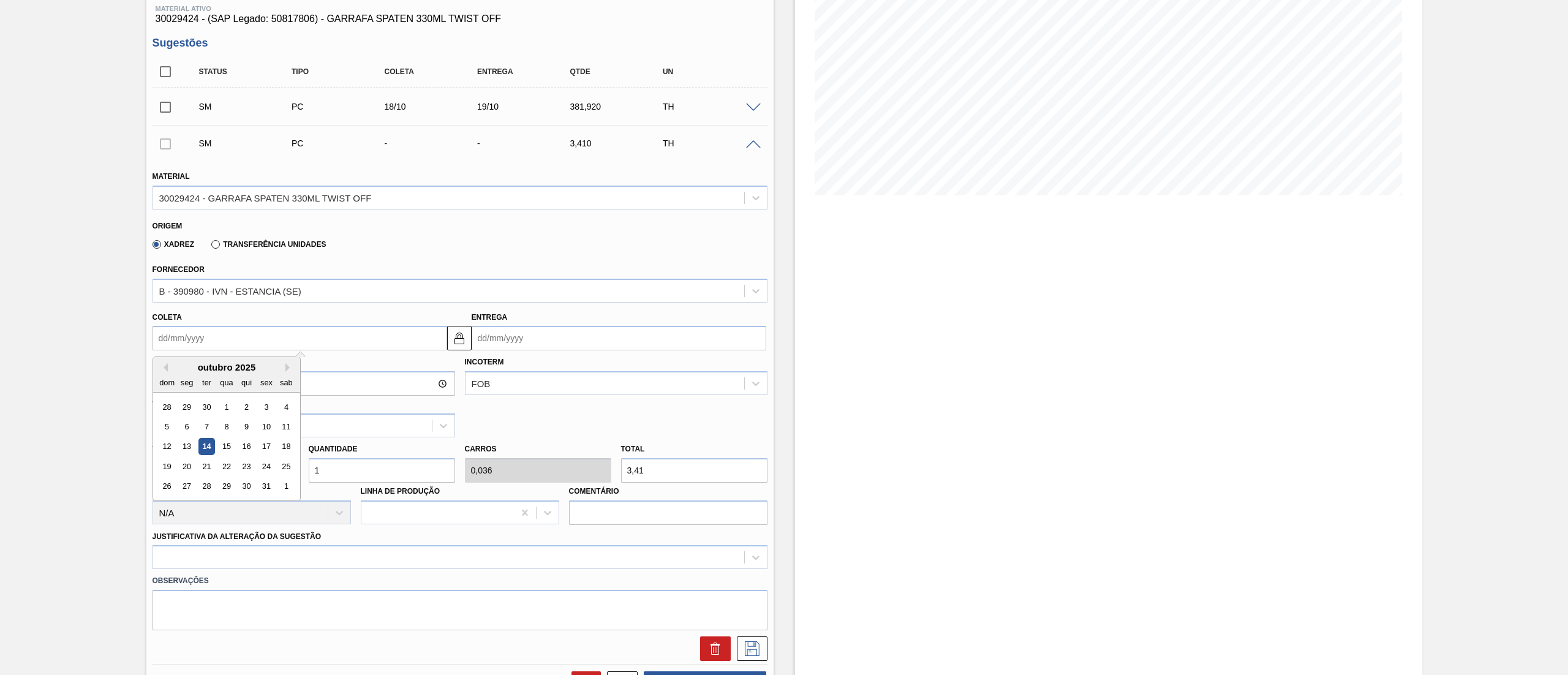
click at [255, 347] on input "Coleta" at bounding box center [300, 338] width 295 height 25
click at [188, 464] on div "20" at bounding box center [186, 466] width 17 height 17
click at [191, 465] on div "Tam lote 3,410 Quantidade 1 Carros 0,036 Total 3,41 [MEDICAL_DATA] N/A Linha de…" at bounding box center [460, 481] width 625 height 88
click at [277, 562] on div at bounding box center [460, 557] width 615 height 24
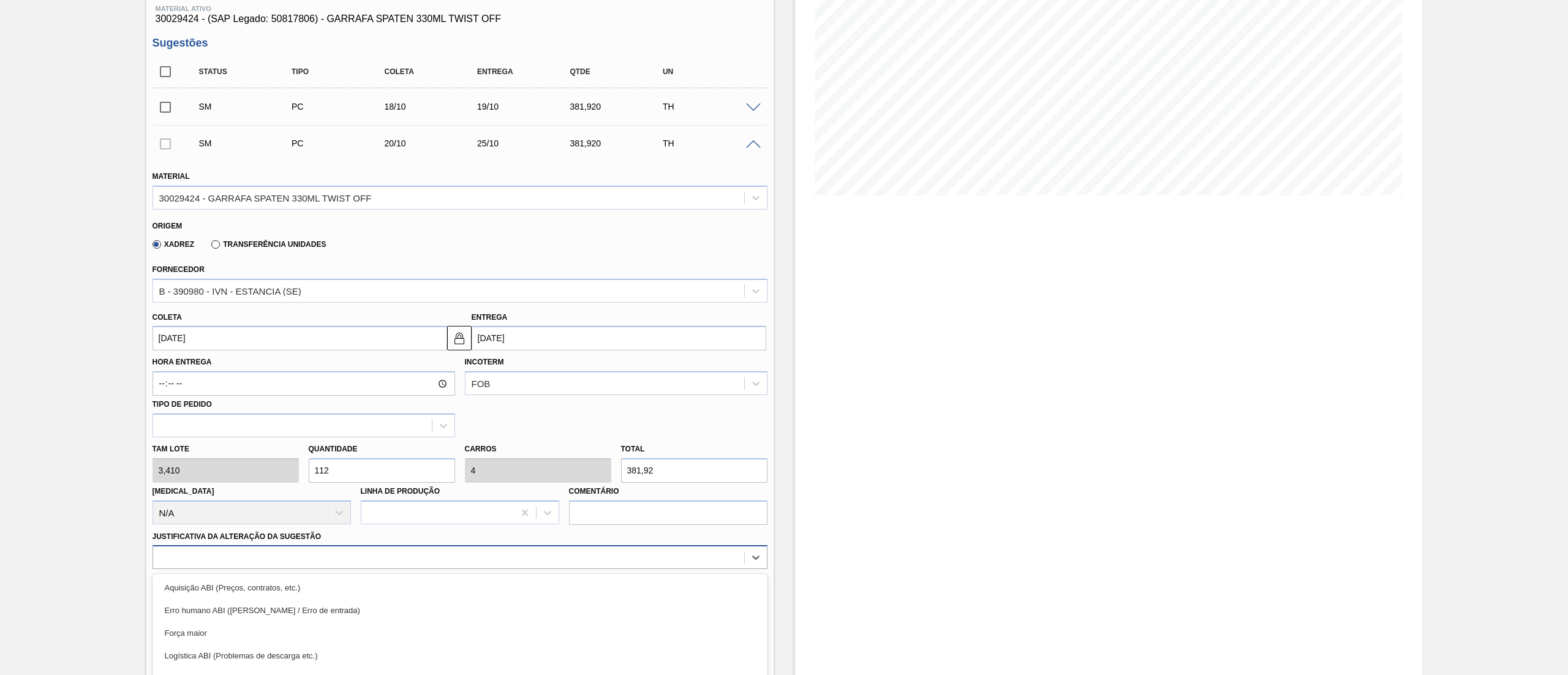
scroll to position [251, 0]
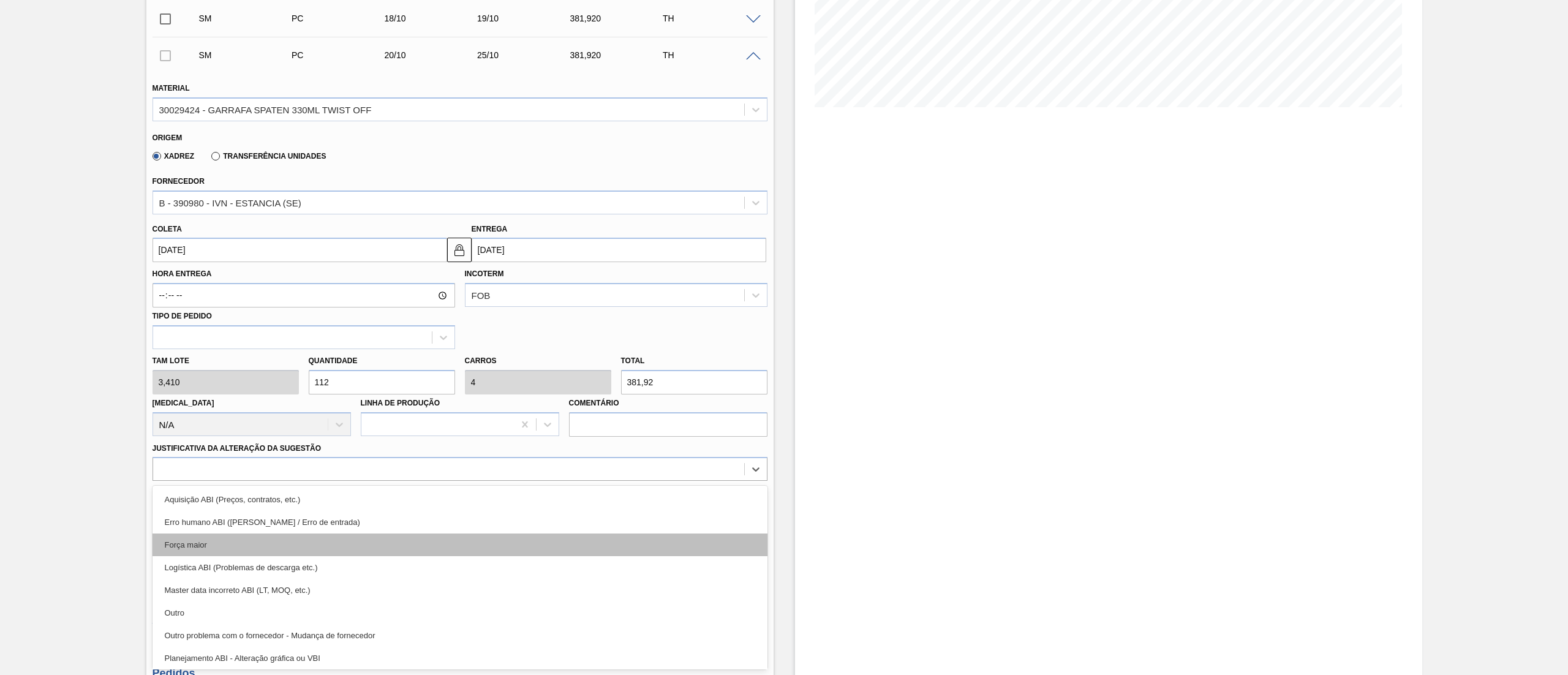
click at [221, 549] on div "Força maior" at bounding box center [460, 545] width 615 height 23
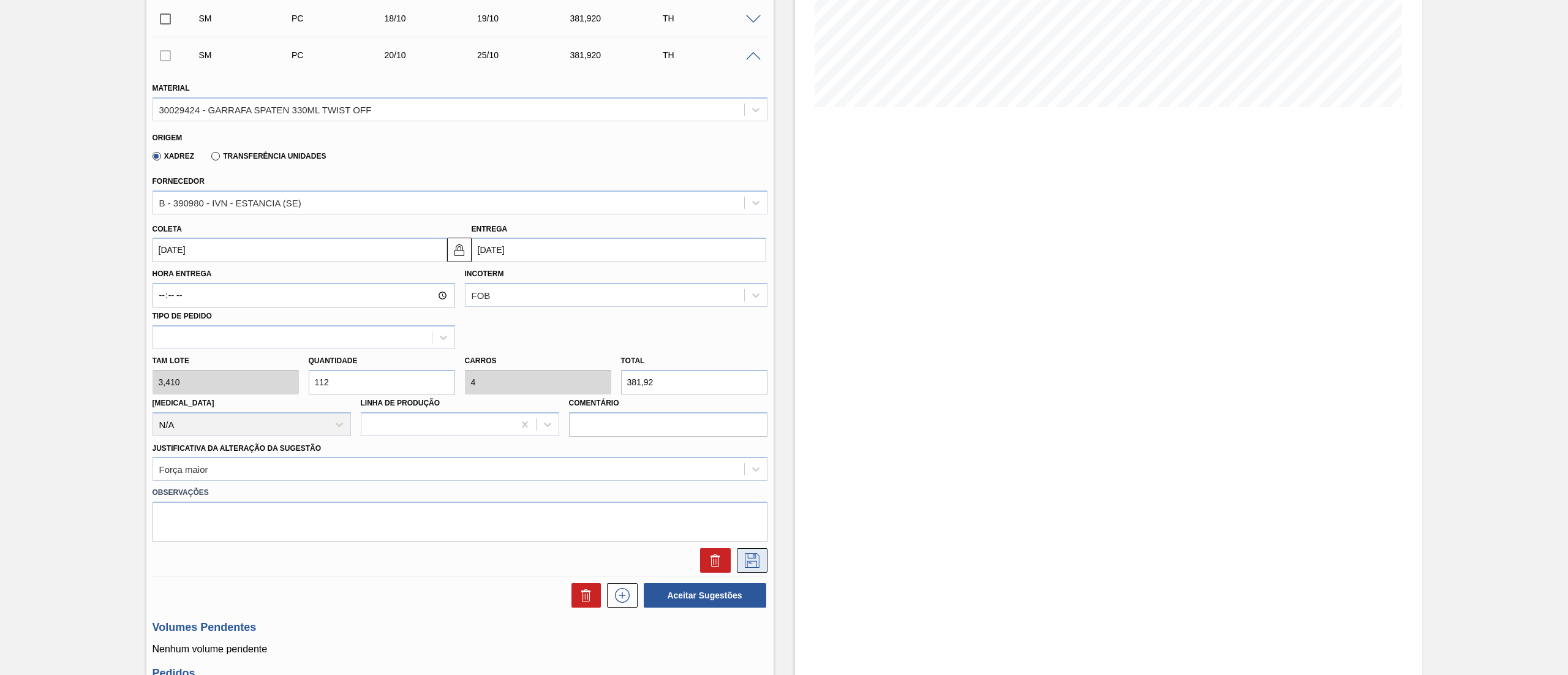
click at [749, 565] on icon at bounding box center [752, 560] width 20 height 15
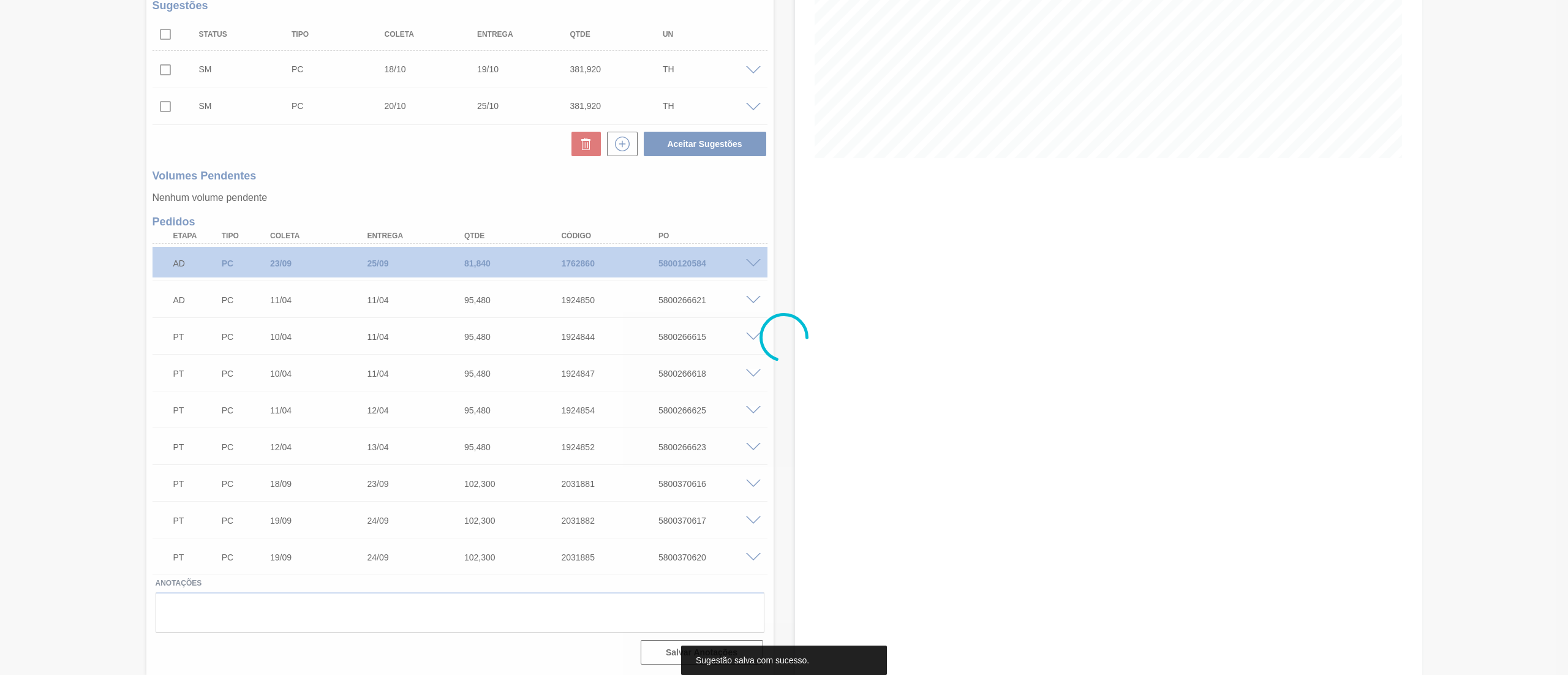
scroll to position [200, 0]
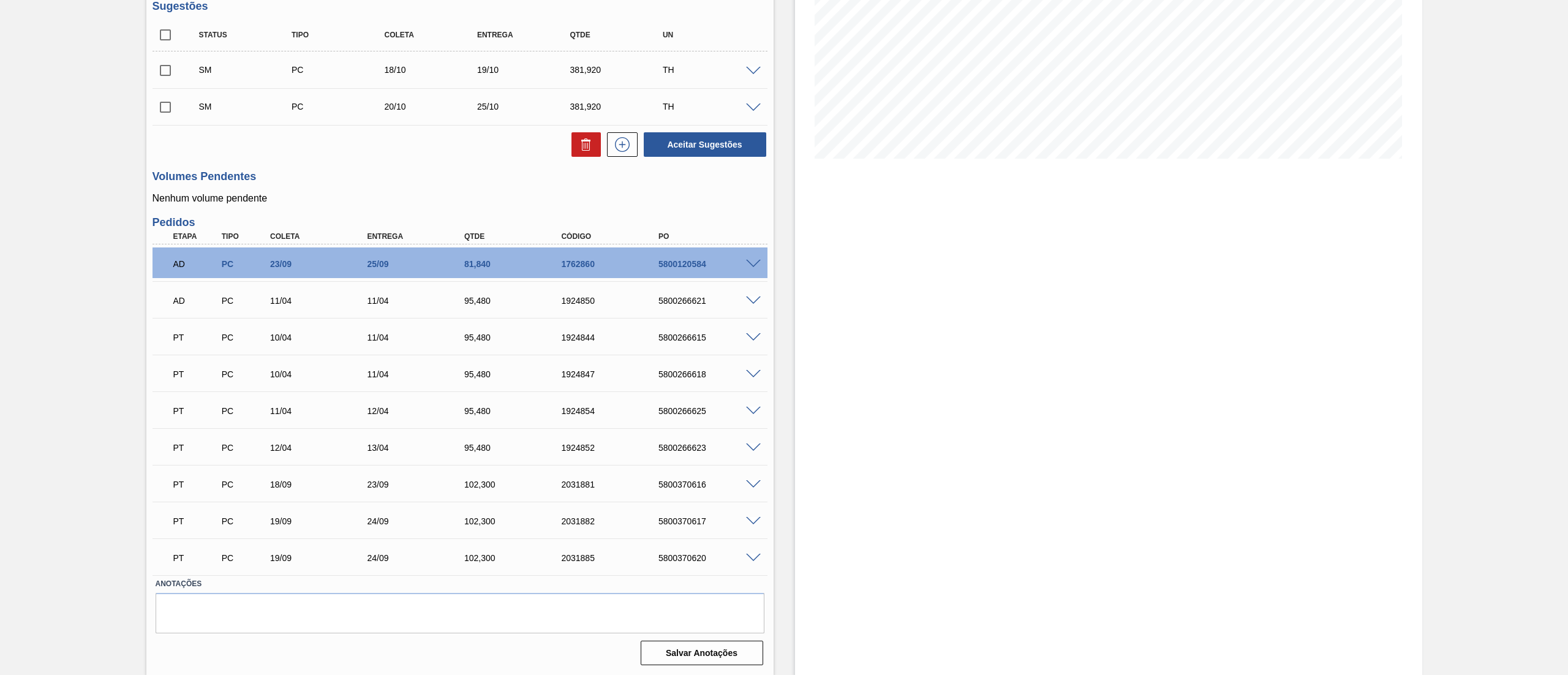
click at [755, 71] on span at bounding box center [753, 71] width 15 height 9
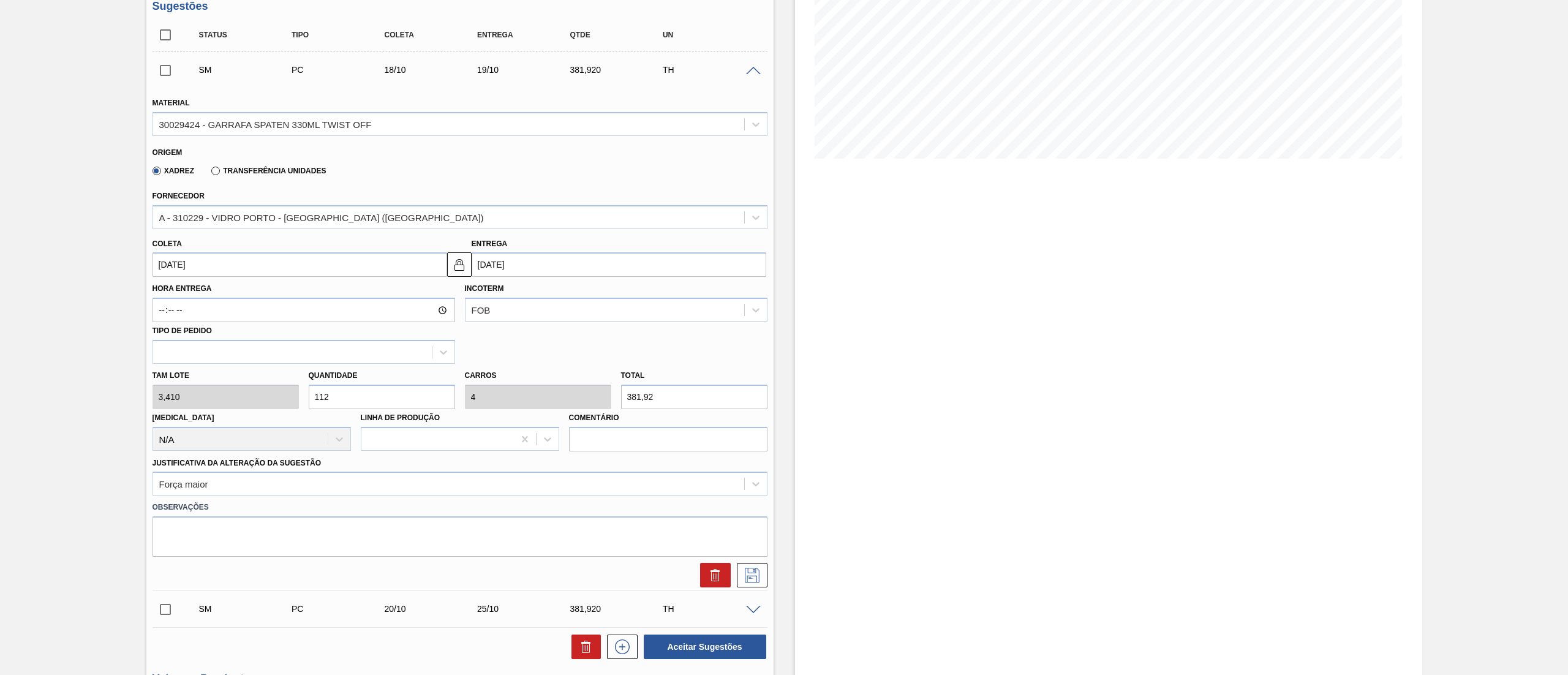
click at [251, 201] on div "Fornecedor A - 310229 - VIDRO PORTO - [GEOGRAPHIC_DATA] ([GEOGRAPHIC_DATA])" at bounding box center [460, 208] width 615 height 41
click at [243, 219] on div "A - 310229 - VIDRO PORTO - [GEOGRAPHIC_DATA] ([GEOGRAPHIC_DATA])" at bounding box center [321, 217] width 324 height 10
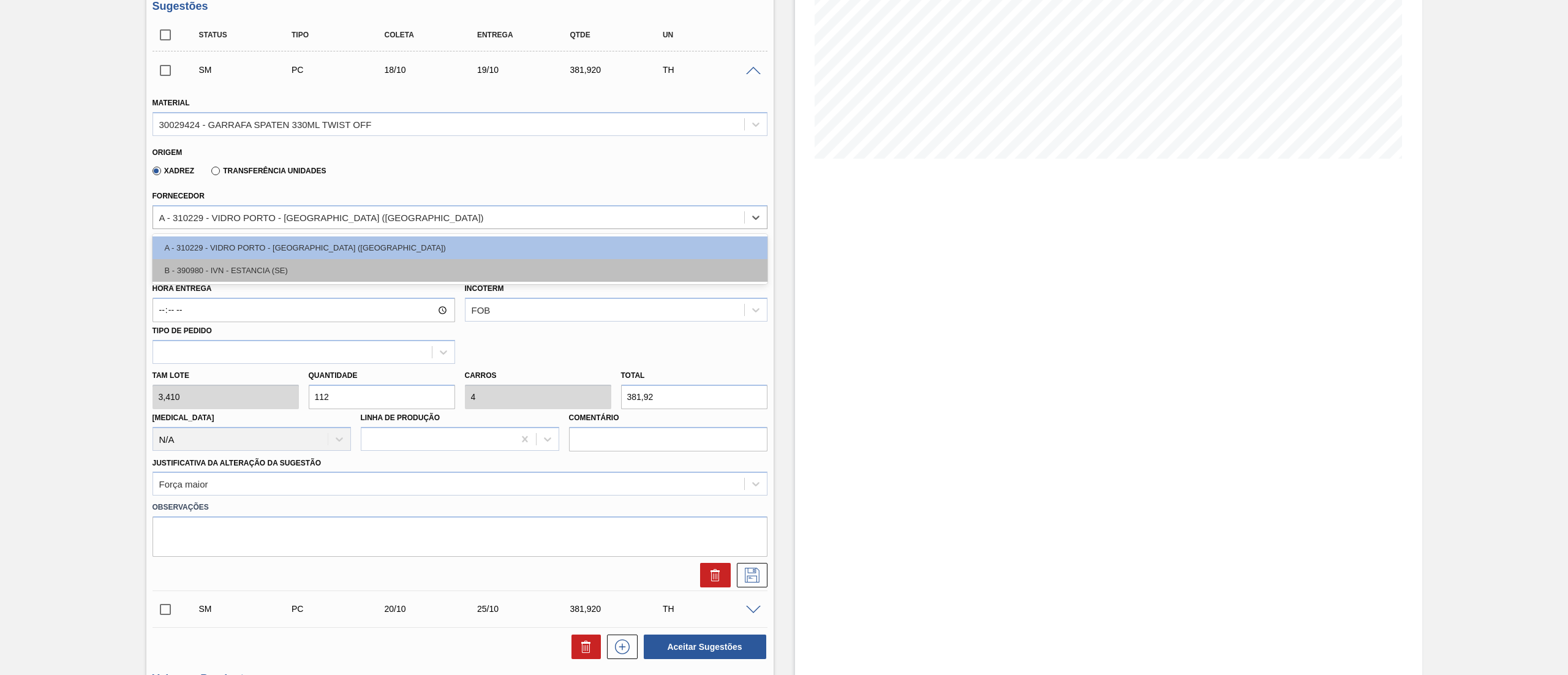
click at [232, 270] on div "B - 390980 - IVN - ESTANCIA (SE)" at bounding box center [460, 270] width 615 height 23
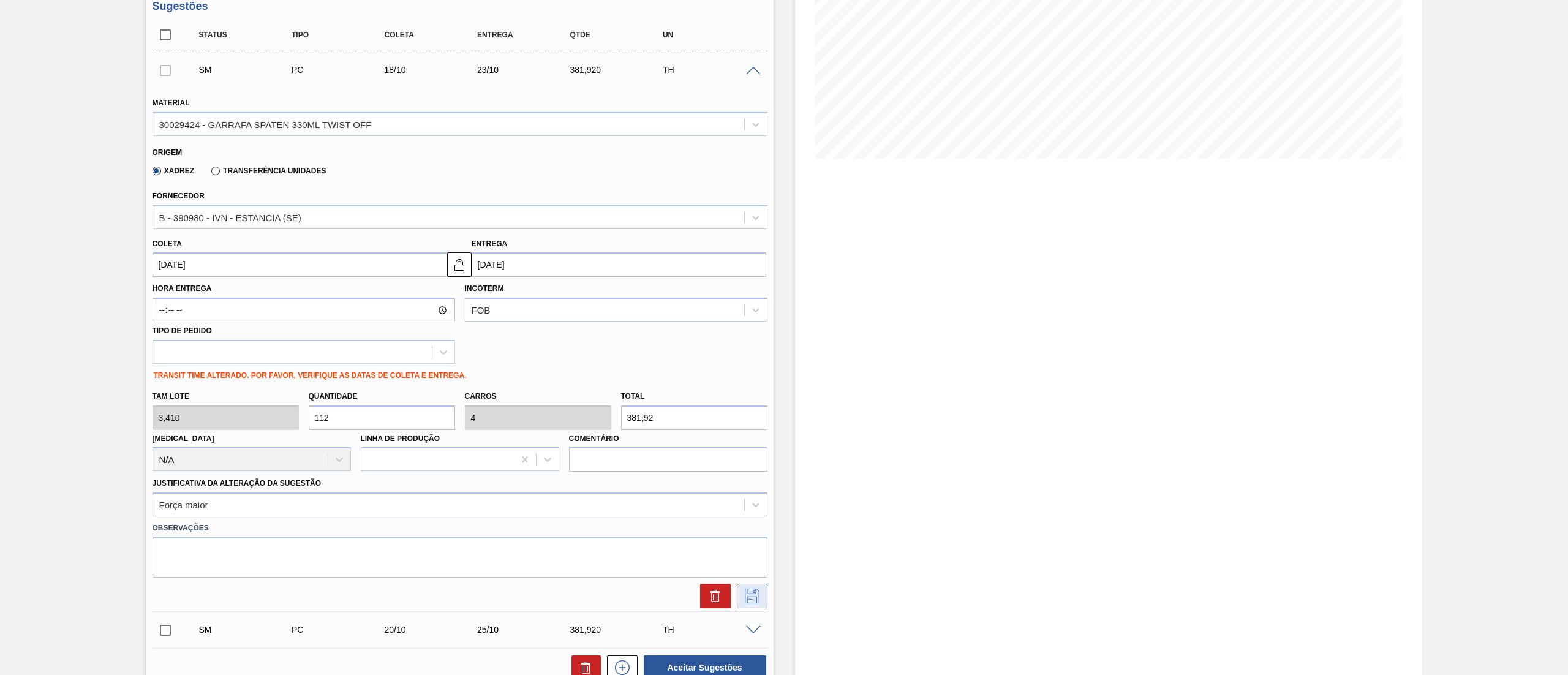
click at [746, 595] on icon at bounding box center [752, 595] width 20 height 15
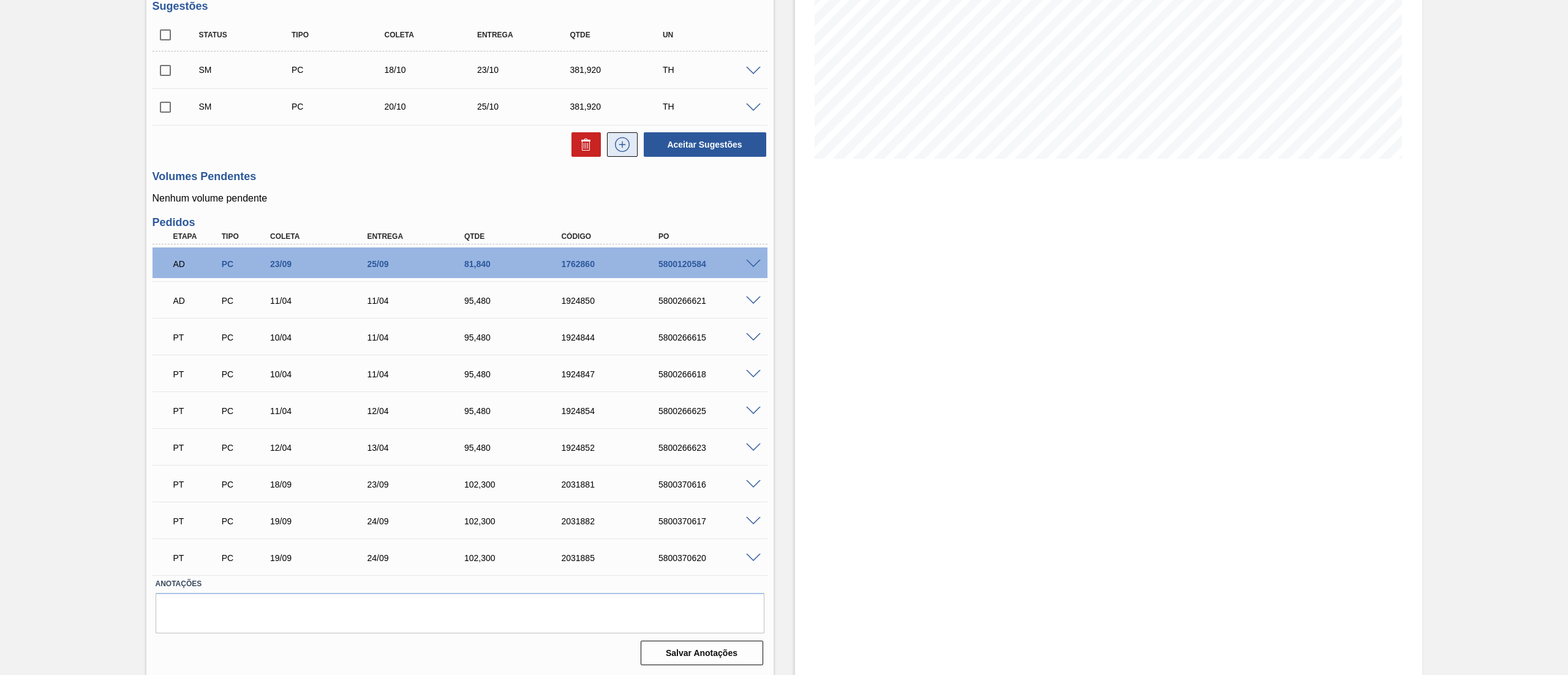
click at [615, 151] on icon at bounding box center [622, 144] width 20 height 15
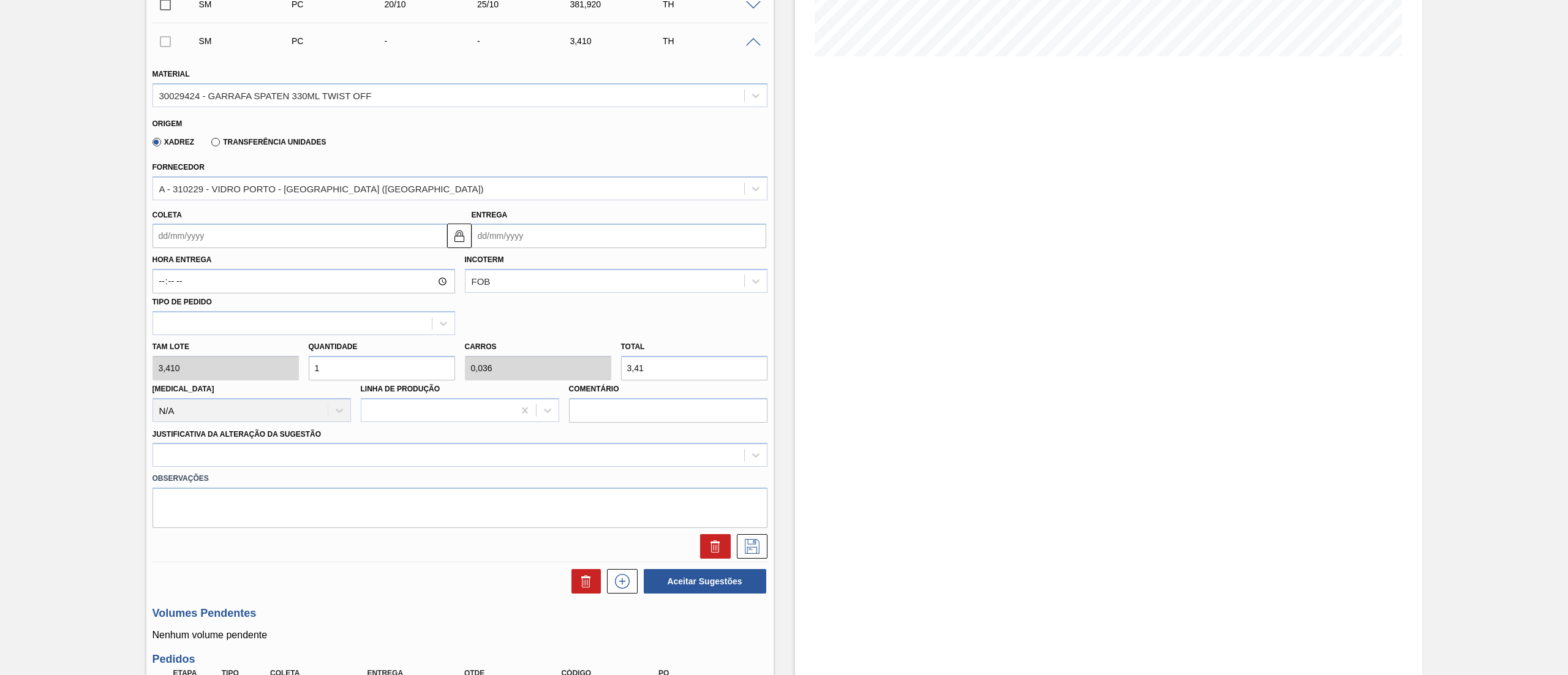
scroll to position [445, 0]
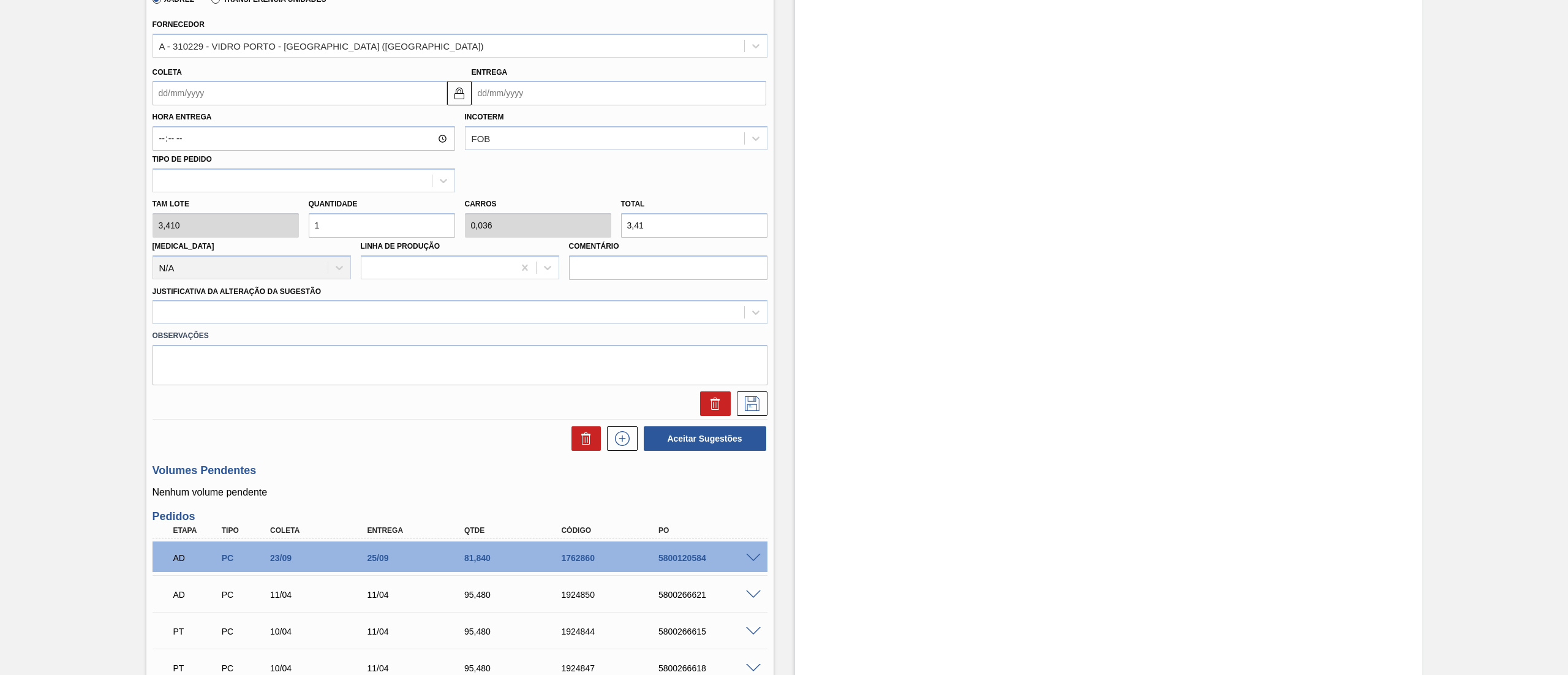
click at [168, 234] on div "Tam lote 3,410 Quantidade 1 Carros 0,036 Total 3,41 [MEDICAL_DATA] N/A Linha de…" at bounding box center [460, 236] width 625 height 88
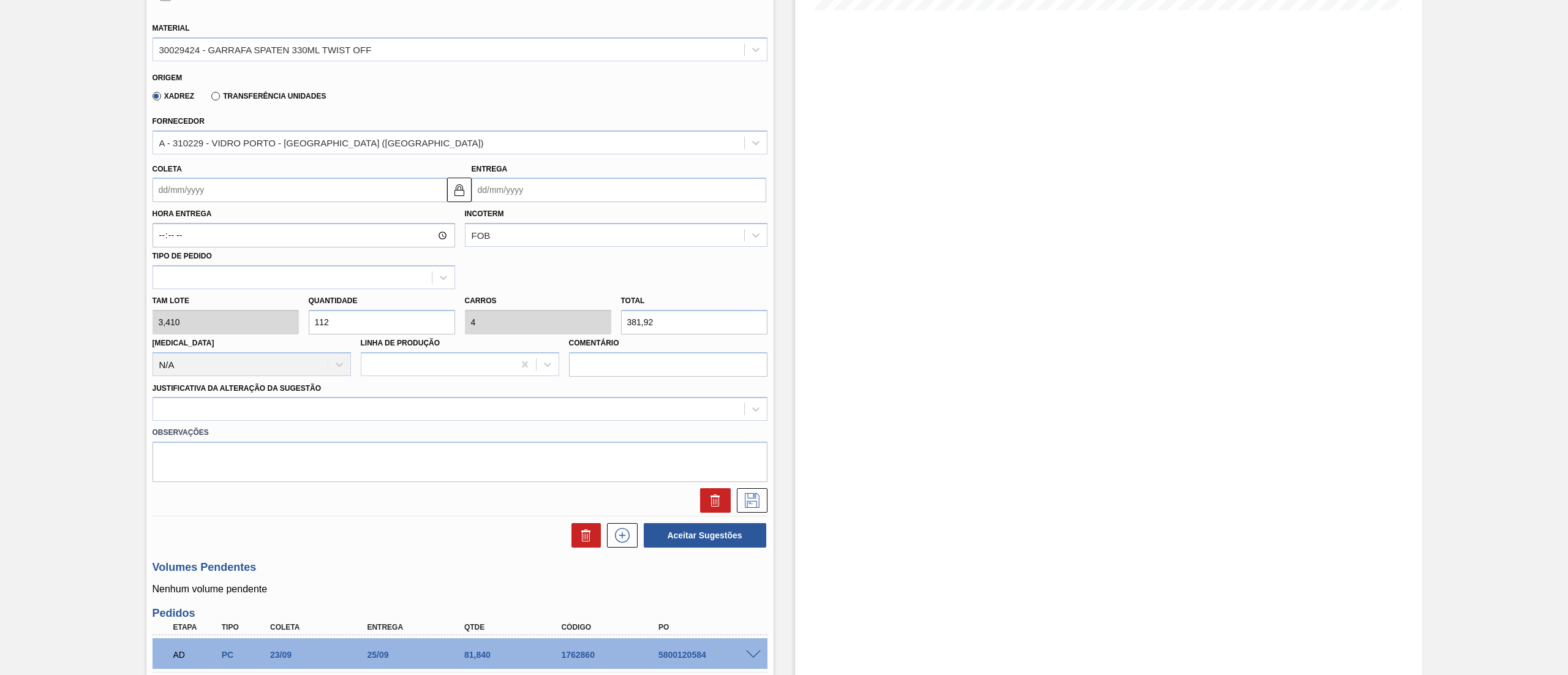
scroll to position [200, 0]
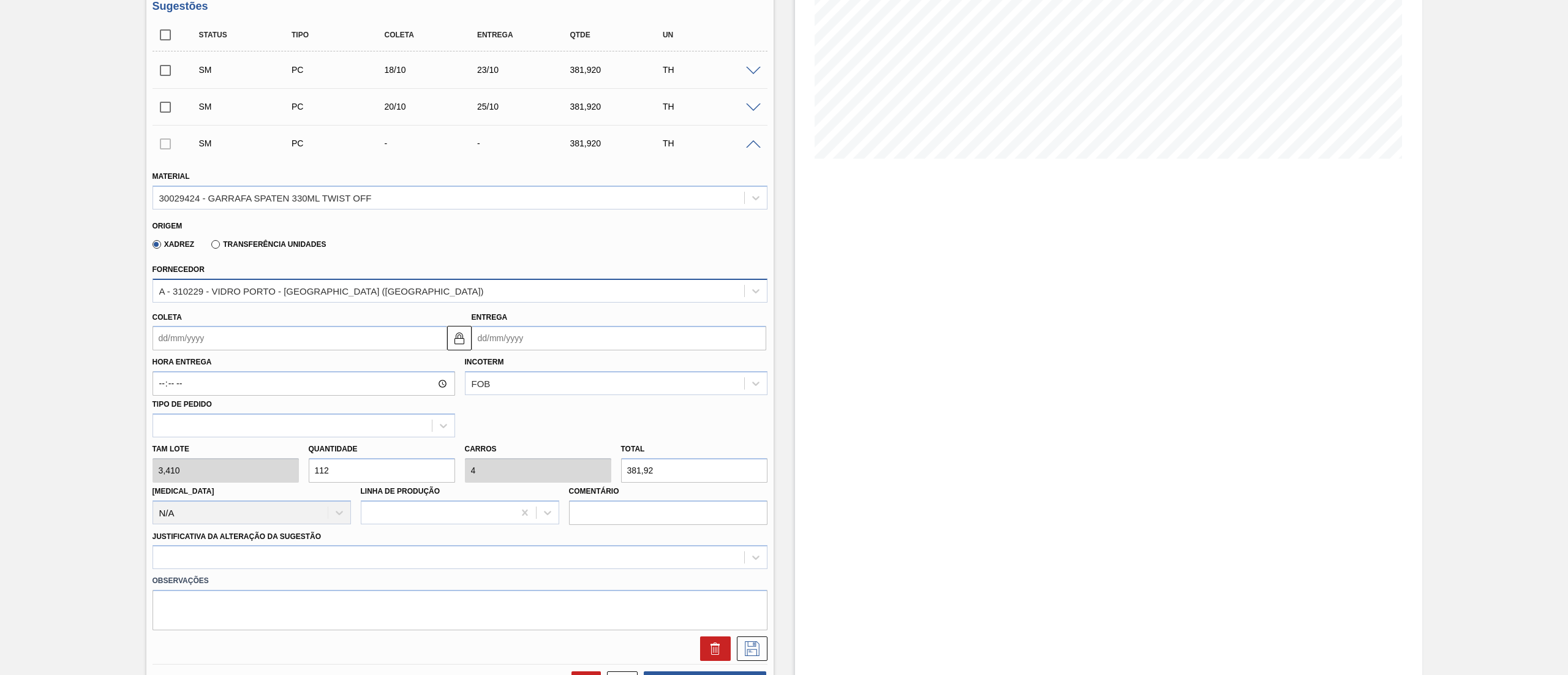
click at [239, 288] on div "A - 310229 - VIDRO PORTO - [GEOGRAPHIC_DATA] ([GEOGRAPHIC_DATA])" at bounding box center [321, 291] width 324 height 10
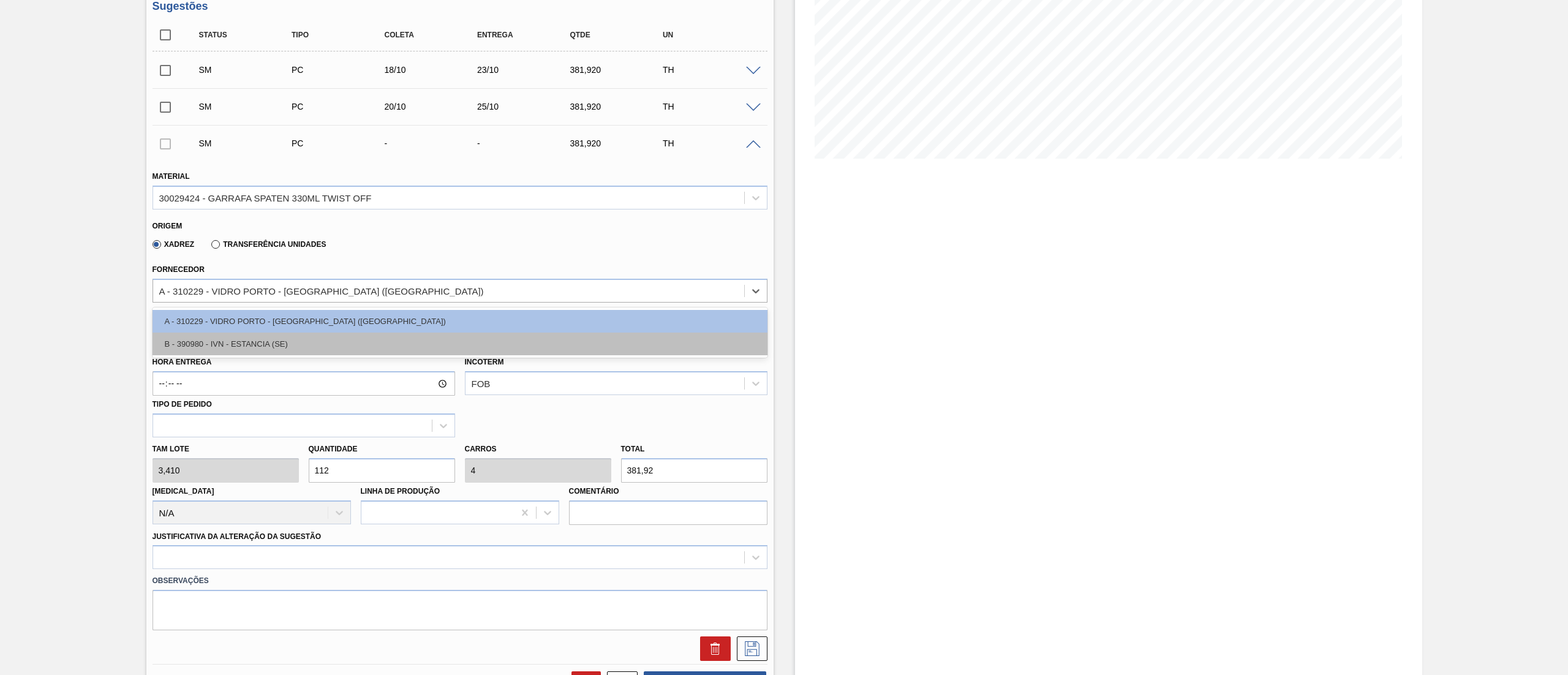
click at [219, 348] on div "B - 390980 - IVN - ESTANCIA (SE)" at bounding box center [460, 344] width 615 height 23
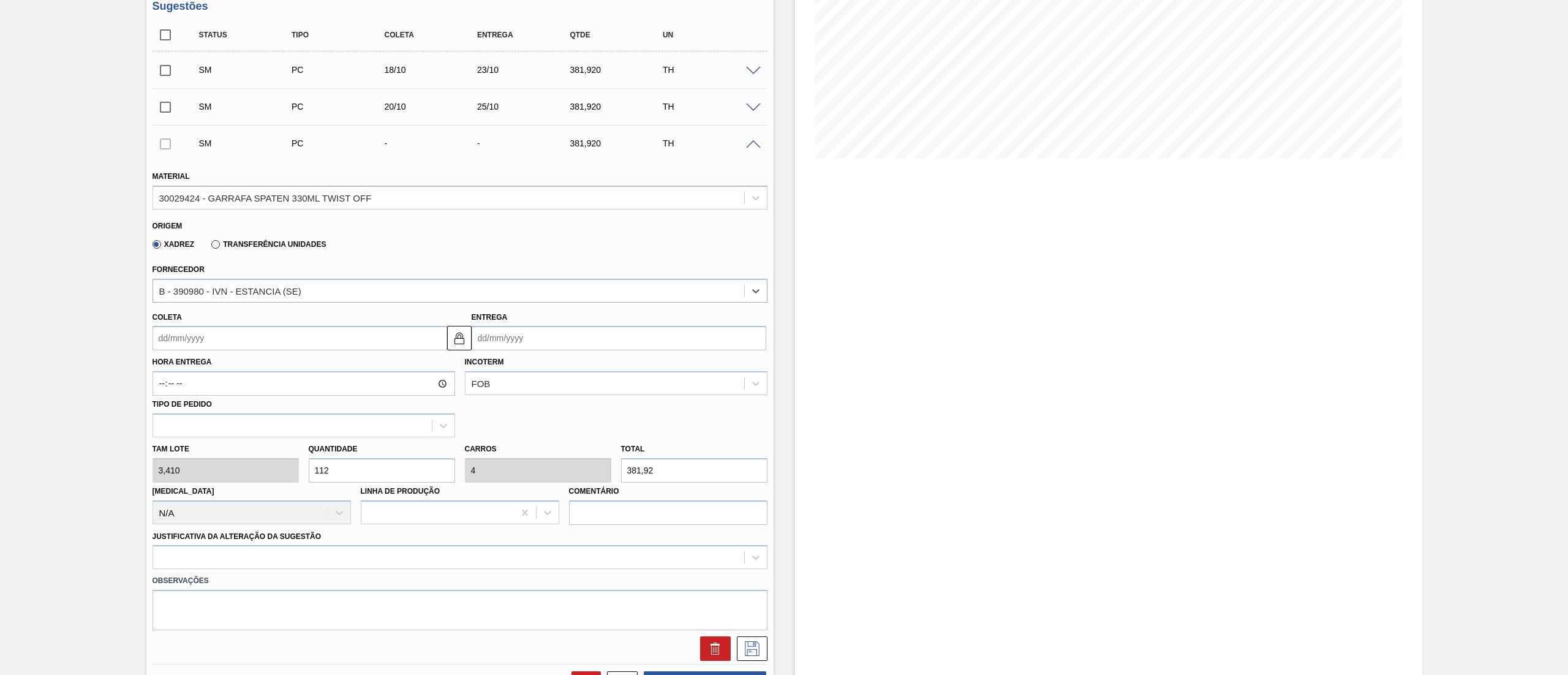
click at [225, 332] on input "Coleta" at bounding box center [300, 338] width 295 height 25
click at [209, 466] on div "21" at bounding box center [206, 466] width 17 height 17
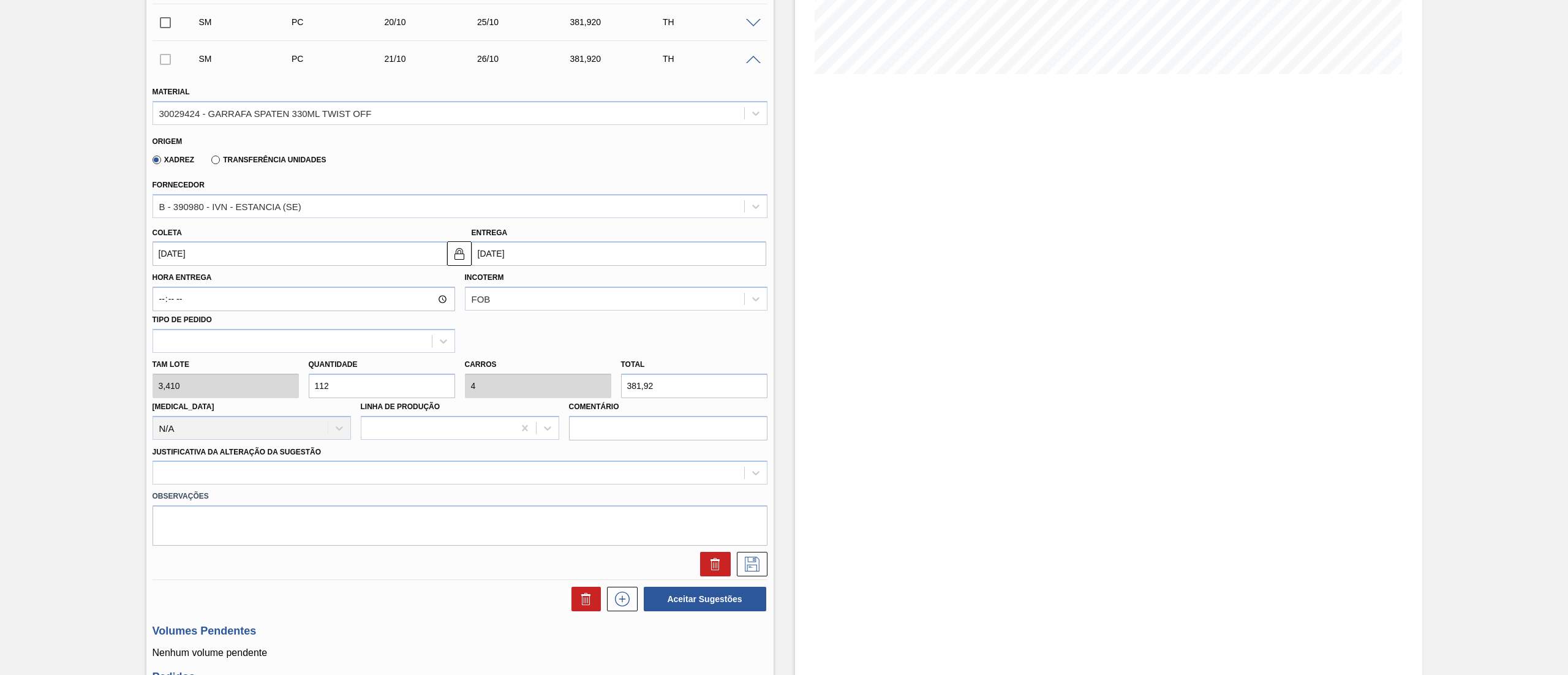
scroll to position [322, 0]
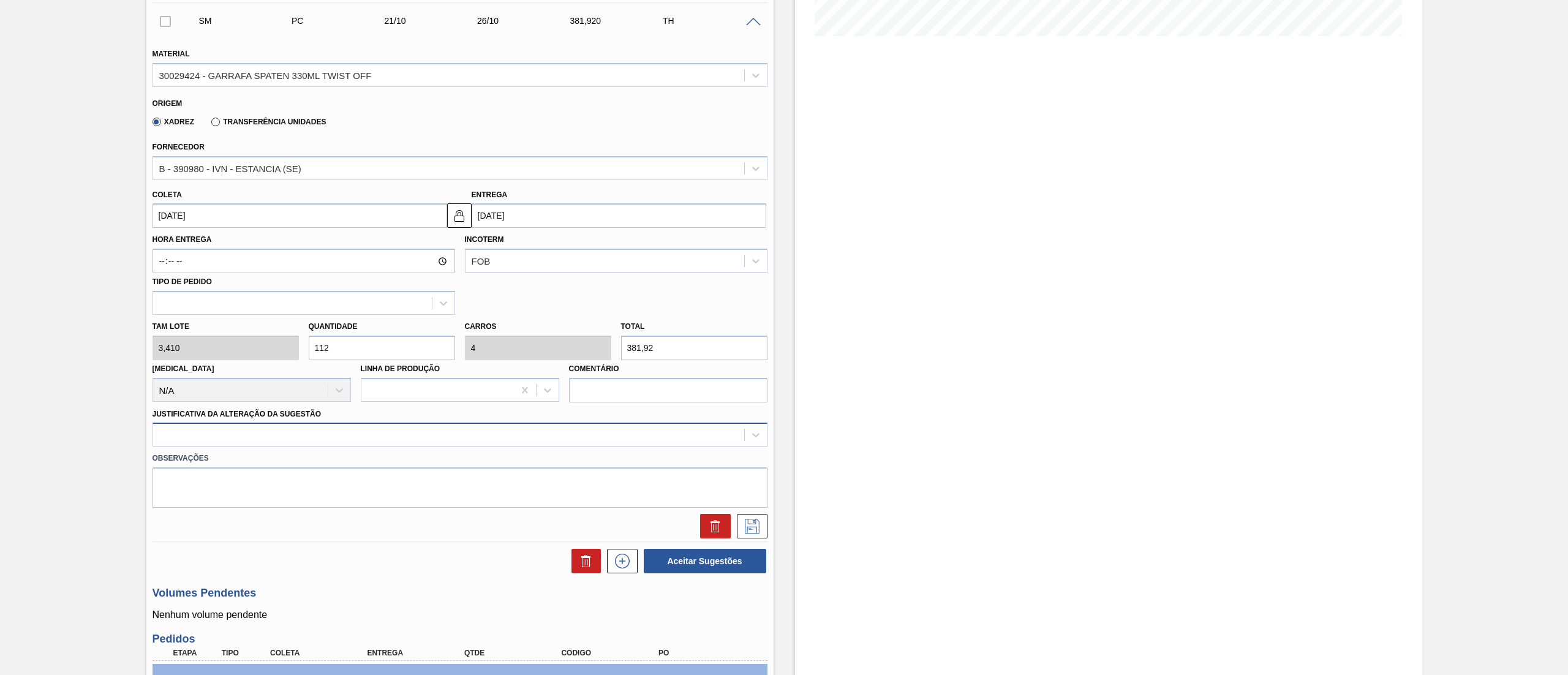
click at [309, 440] on div at bounding box center [448, 435] width 591 height 18
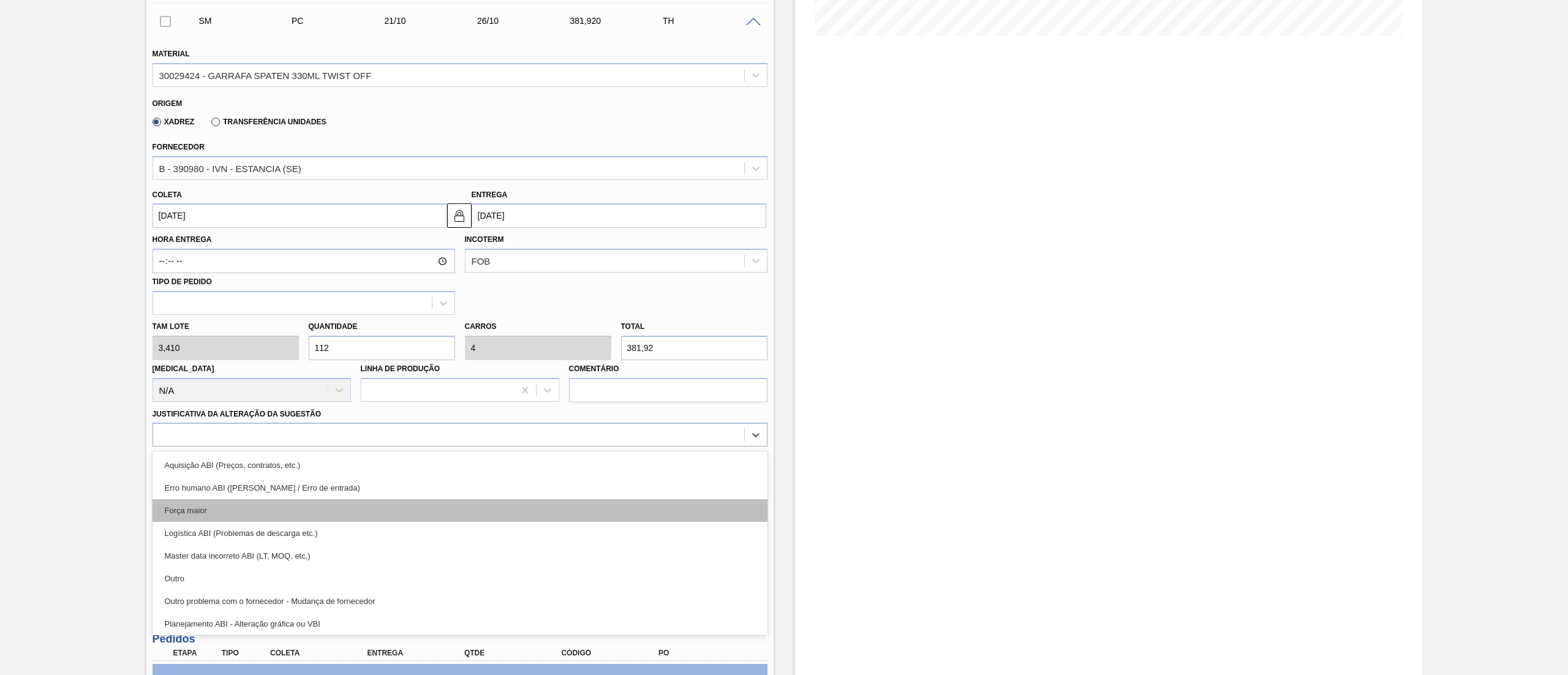
click at [247, 508] on div "Força maior" at bounding box center [460, 511] width 615 height 23
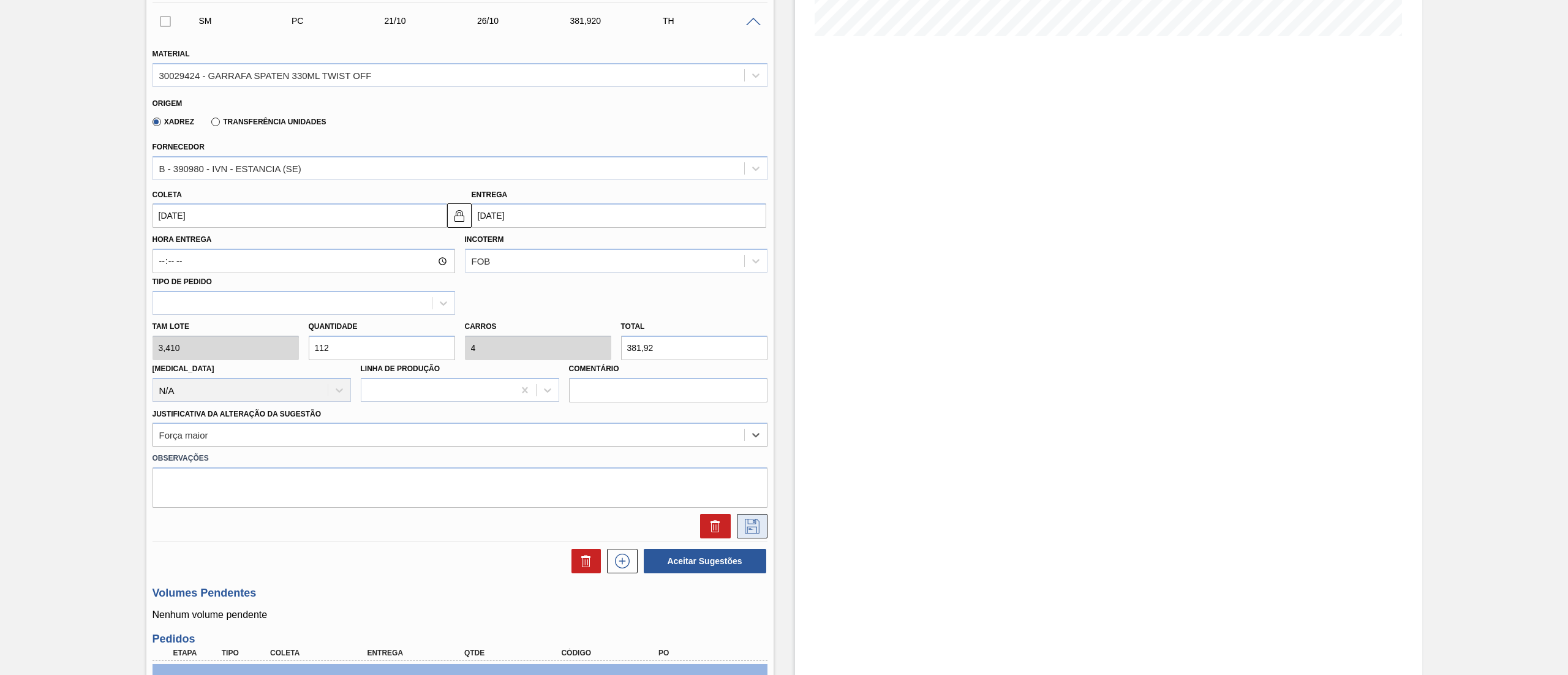
click at [746, 525] on icon at bounding box center [752, 526] width 20 height 15
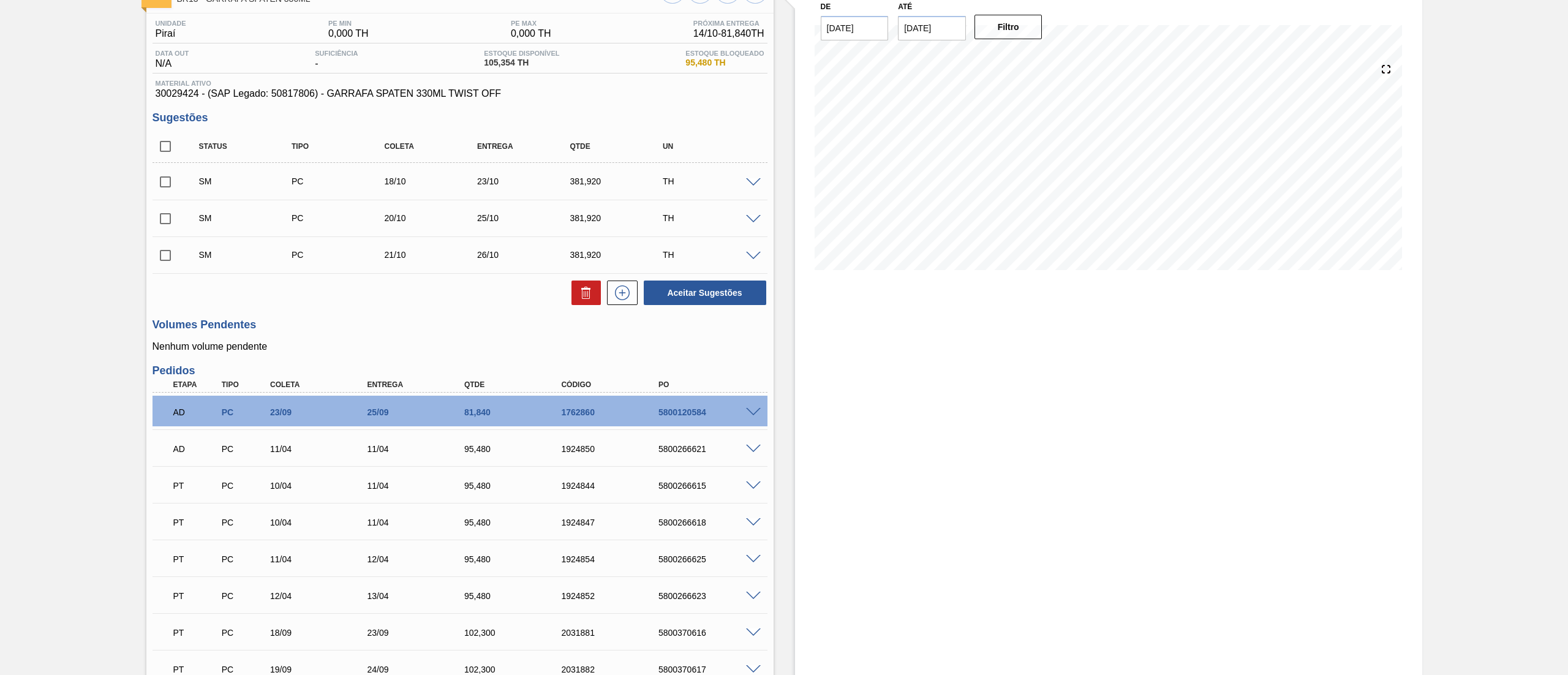
scroll to position [0, 0]
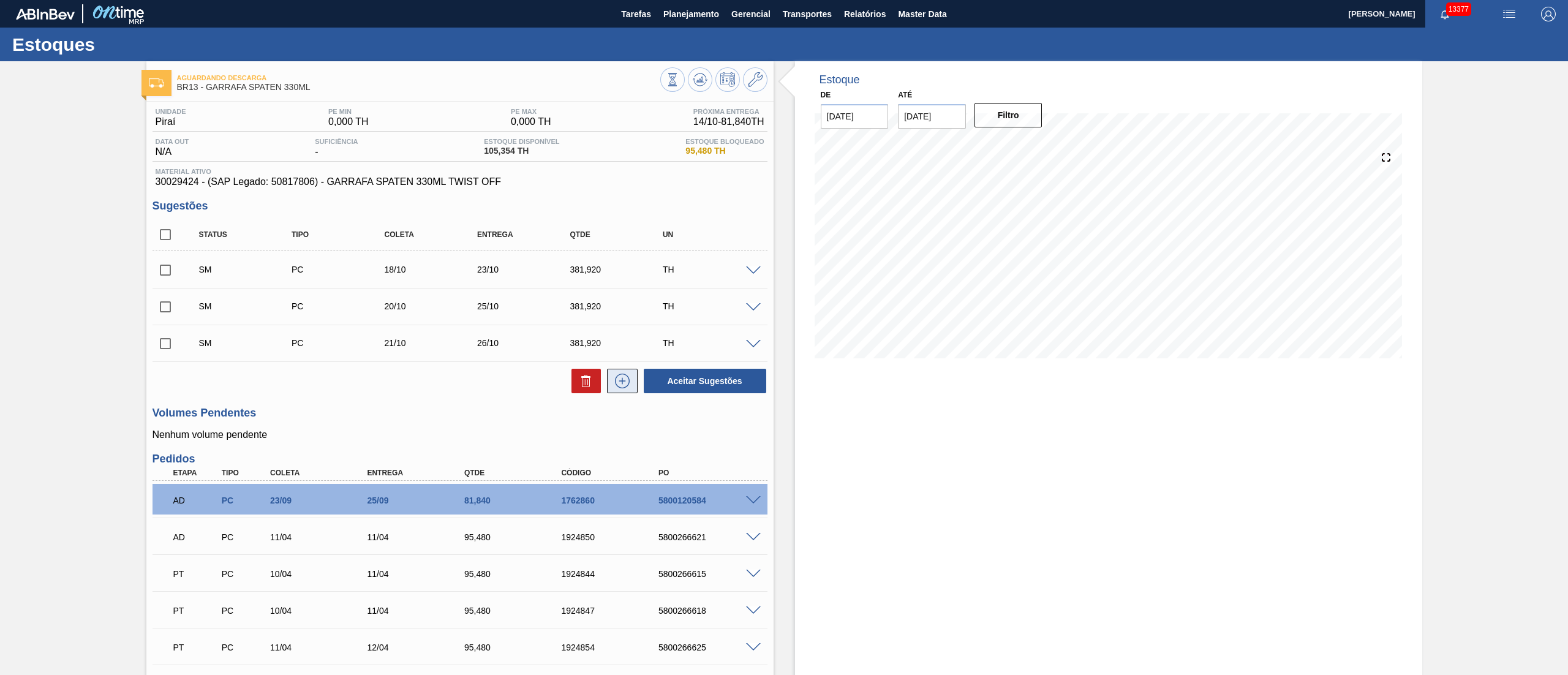
click at [628, 382] on icon at bounding box center [622, 380] width 15 height 15
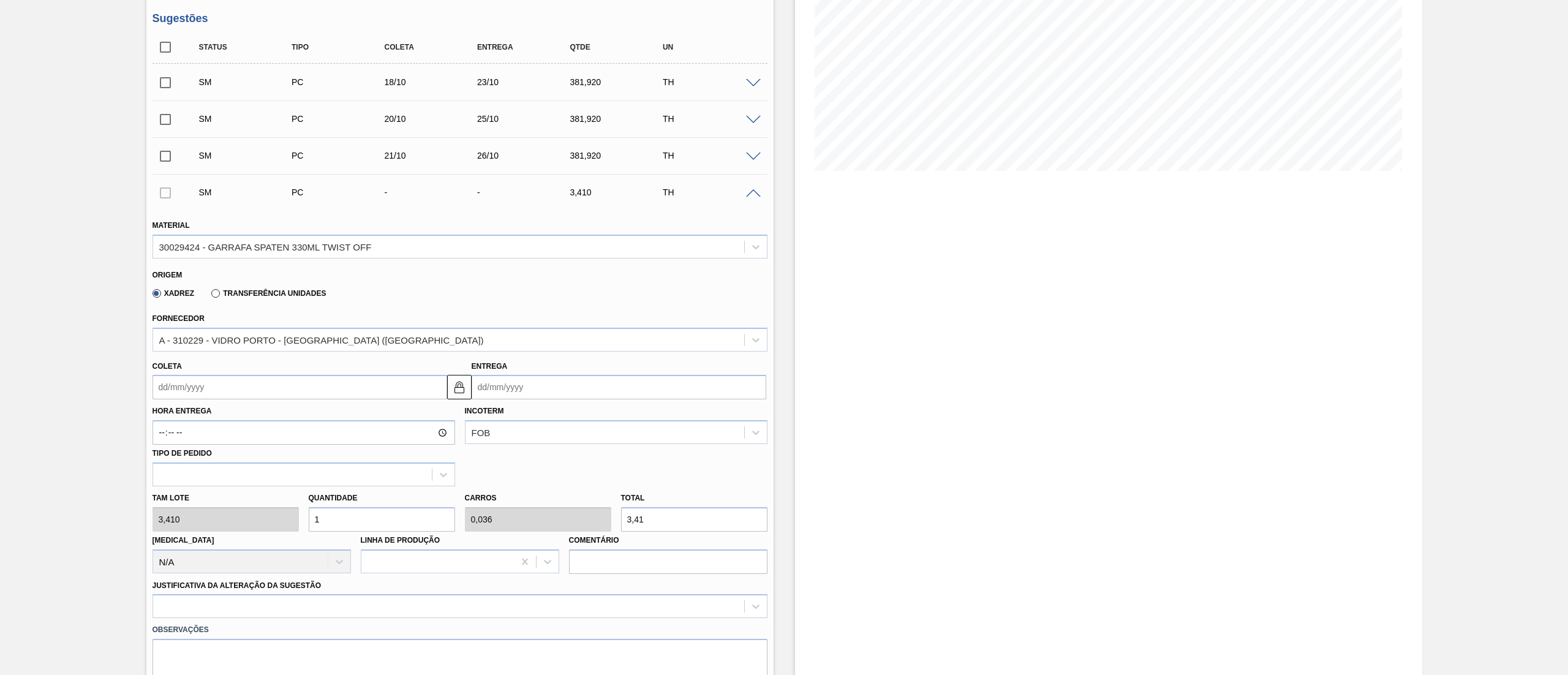
scroll to position [245, 0]
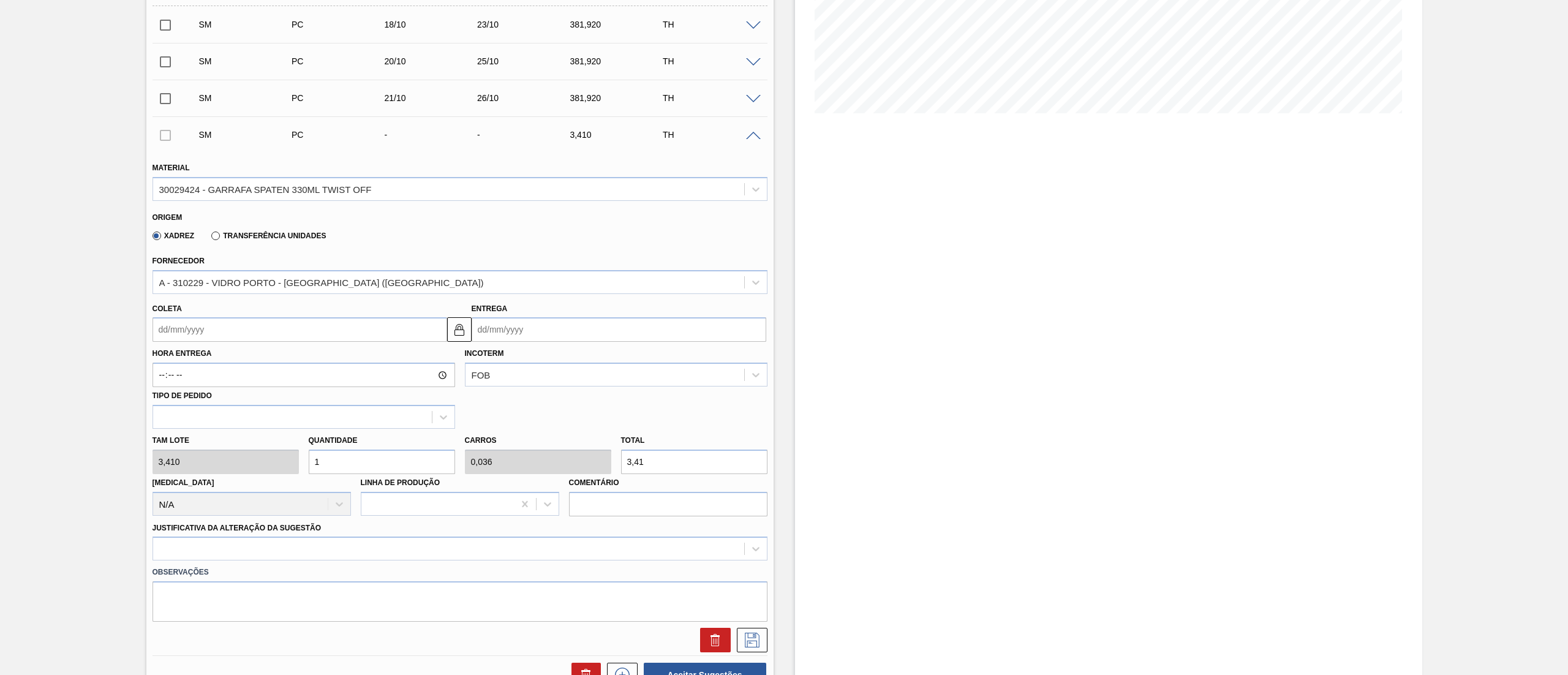
click at [349, 477] on div "[MEDICAL_DATA] N/A" at bounding box center [252, 494] width 198 height 41
click at [354, 459] on input "1" at bounding box center [382, 462] width 146 height 25
click at [235, 337] on input "Coleta" at bounding box center [300, 330] width 295 height 25
click at [219, 459] on div "22" at bounding box center [226, 458] width 17 height 17
click at [331, 548] on div at bounding box center [460, 548] width 615 height 24
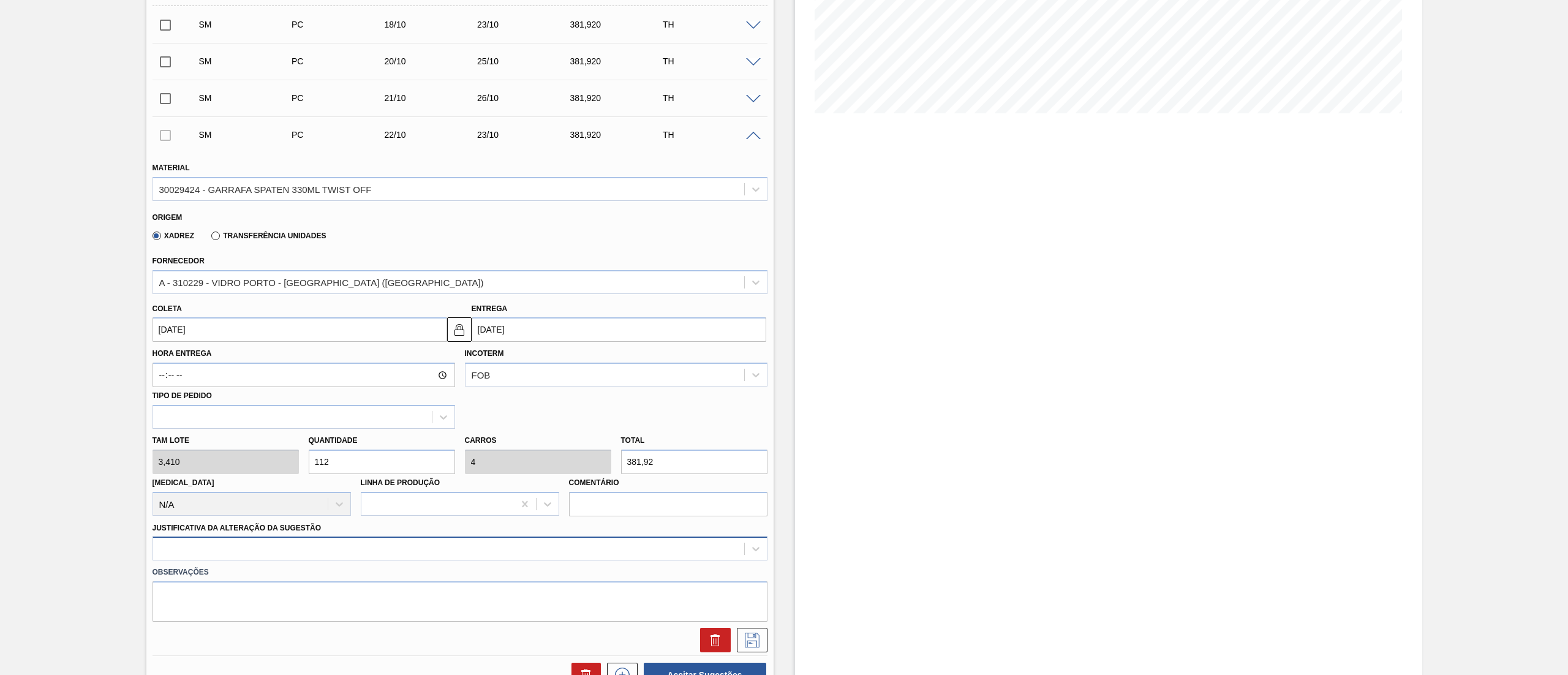
scroll to position [324, 0]
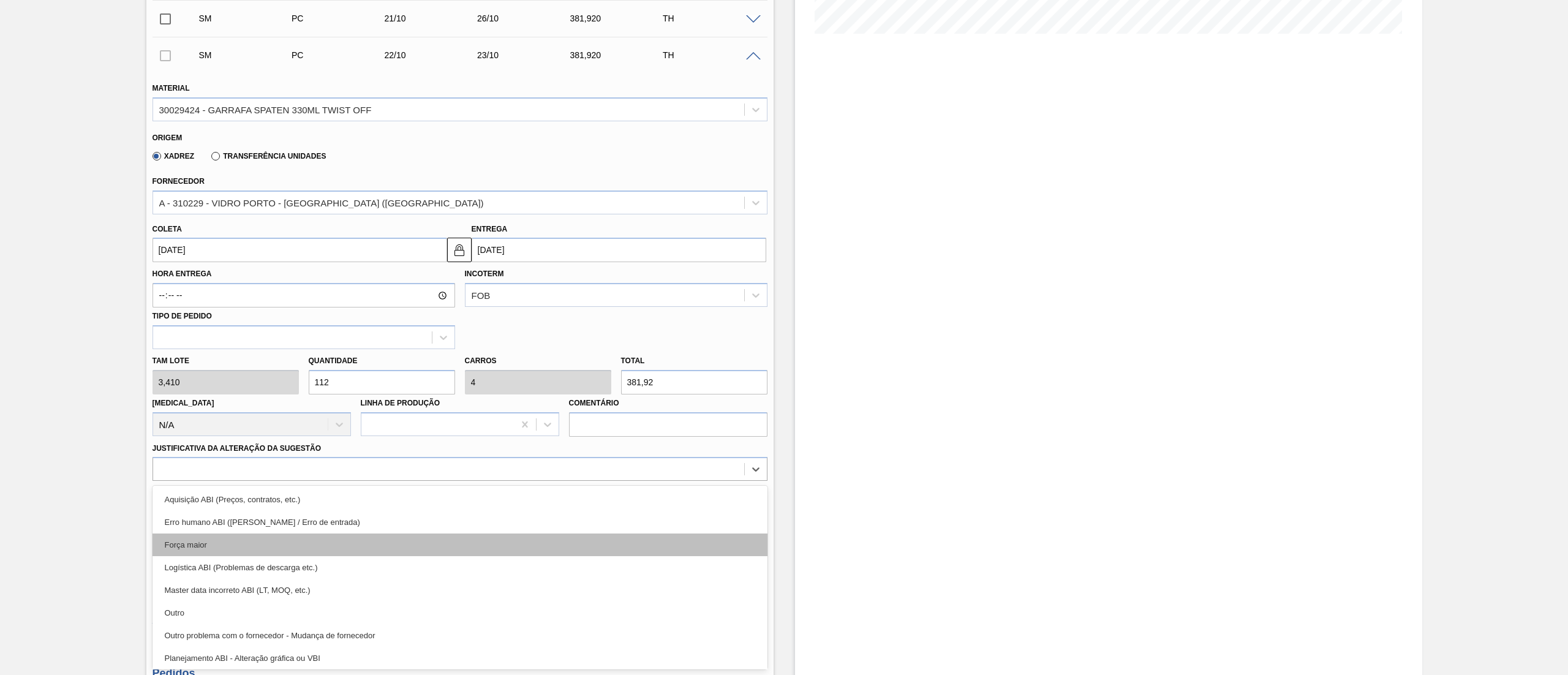
click at [218, 546] on div "Força maior" at bounding box center [460, 545] width 615 height 23
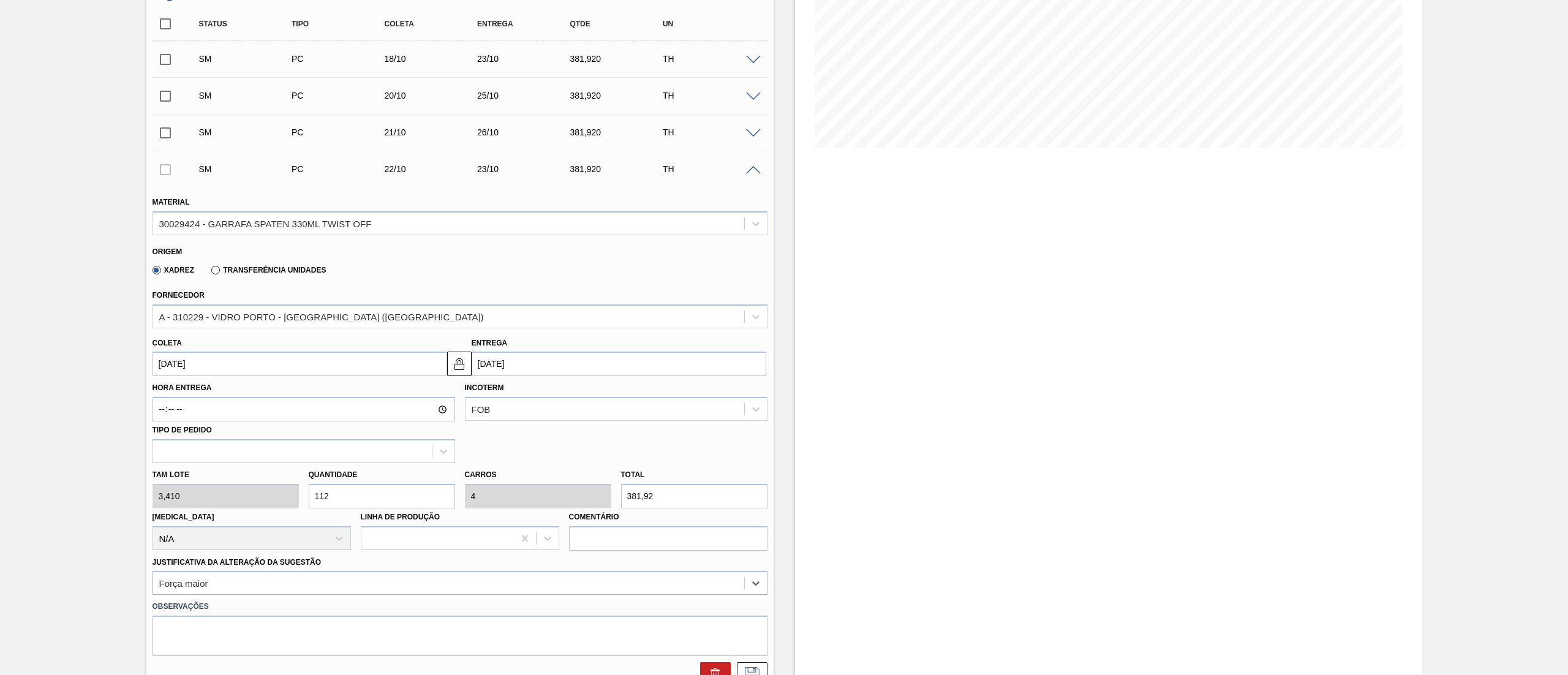
scroll to position [202, 0]
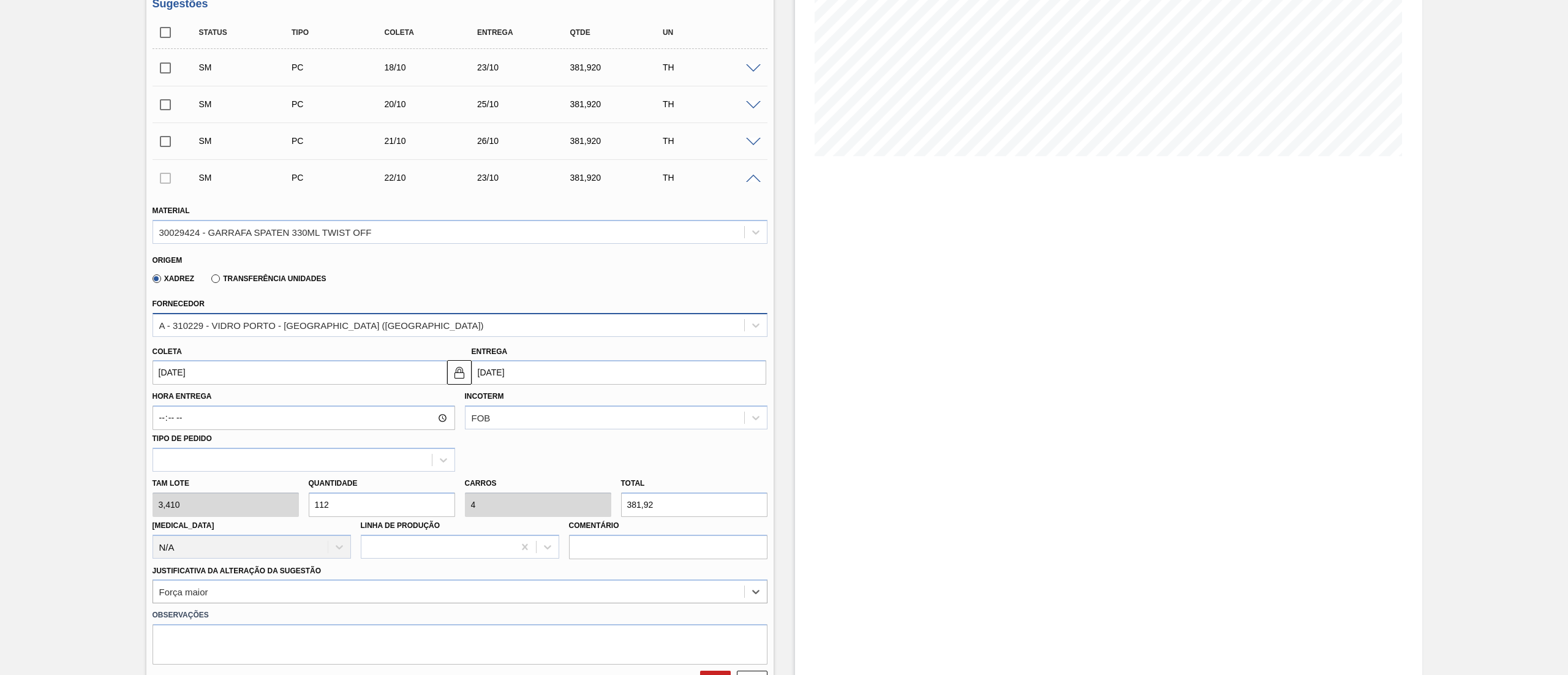
click at [305, 321] on div "A - 310229 - VIDRO PORTO - [GEOGRAPHIC_DATA] ([GEOGRAPHIC_DATA])" at bounding box center [321, 325] width 324 height 10
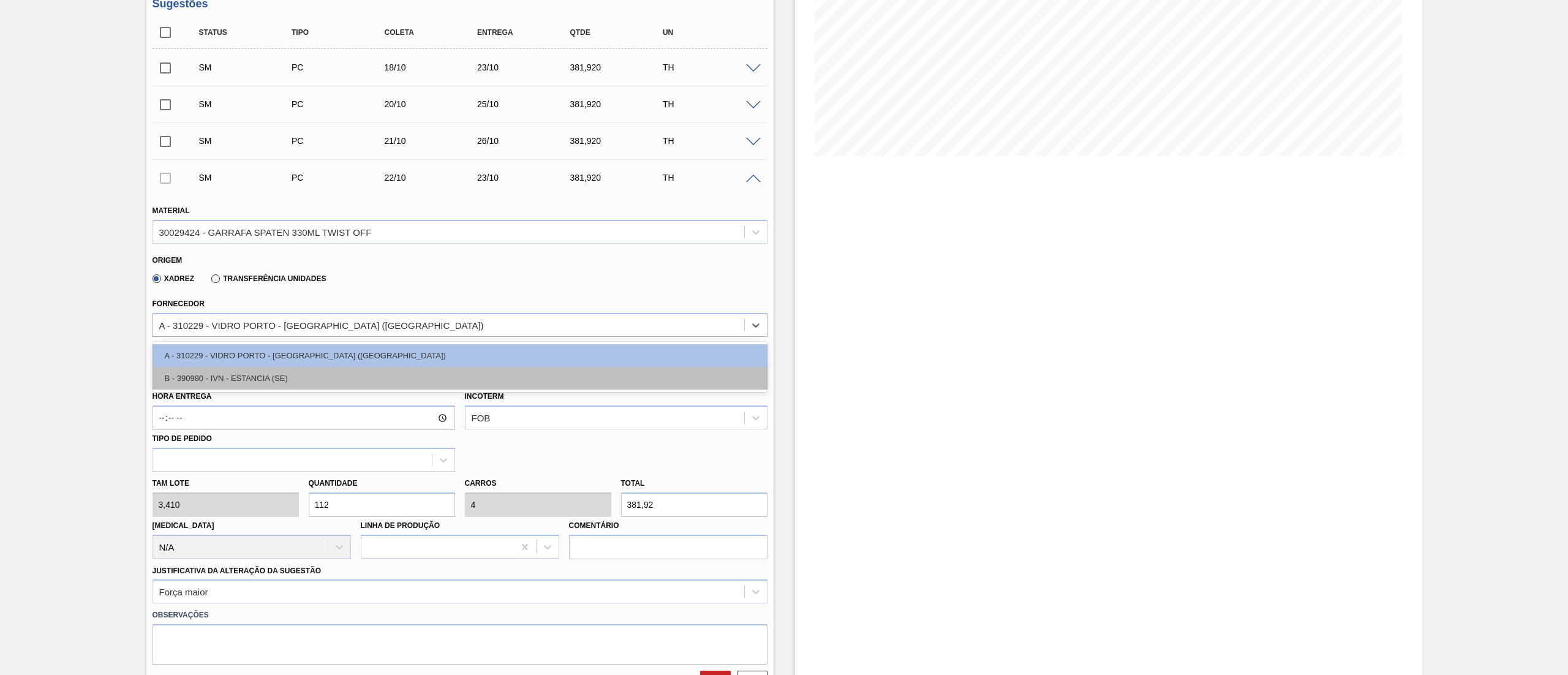
click at [245, 373] on div "B - 390980 - IVN - ESTANCIA (SE)" at bounding box center [460, 379] width 615 height 23
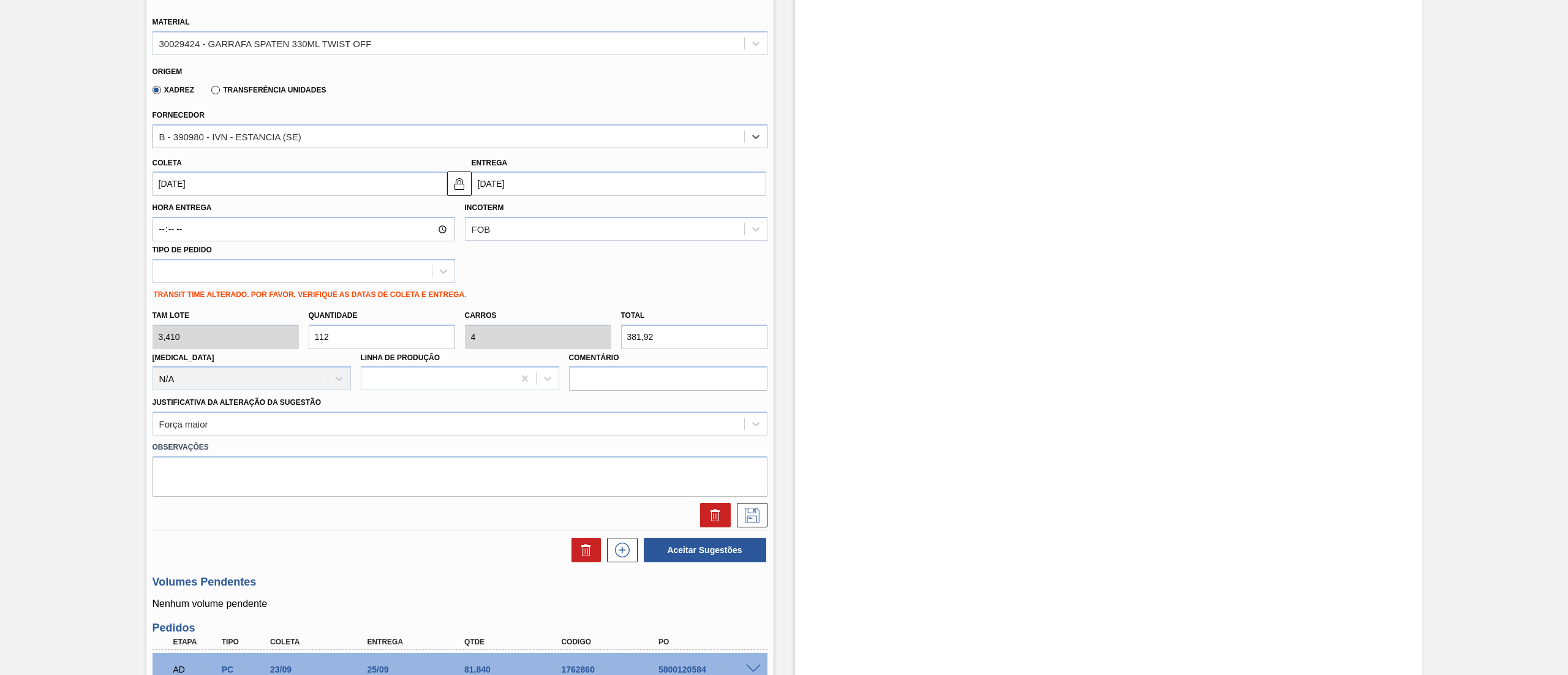
scroll to position [447, 0]
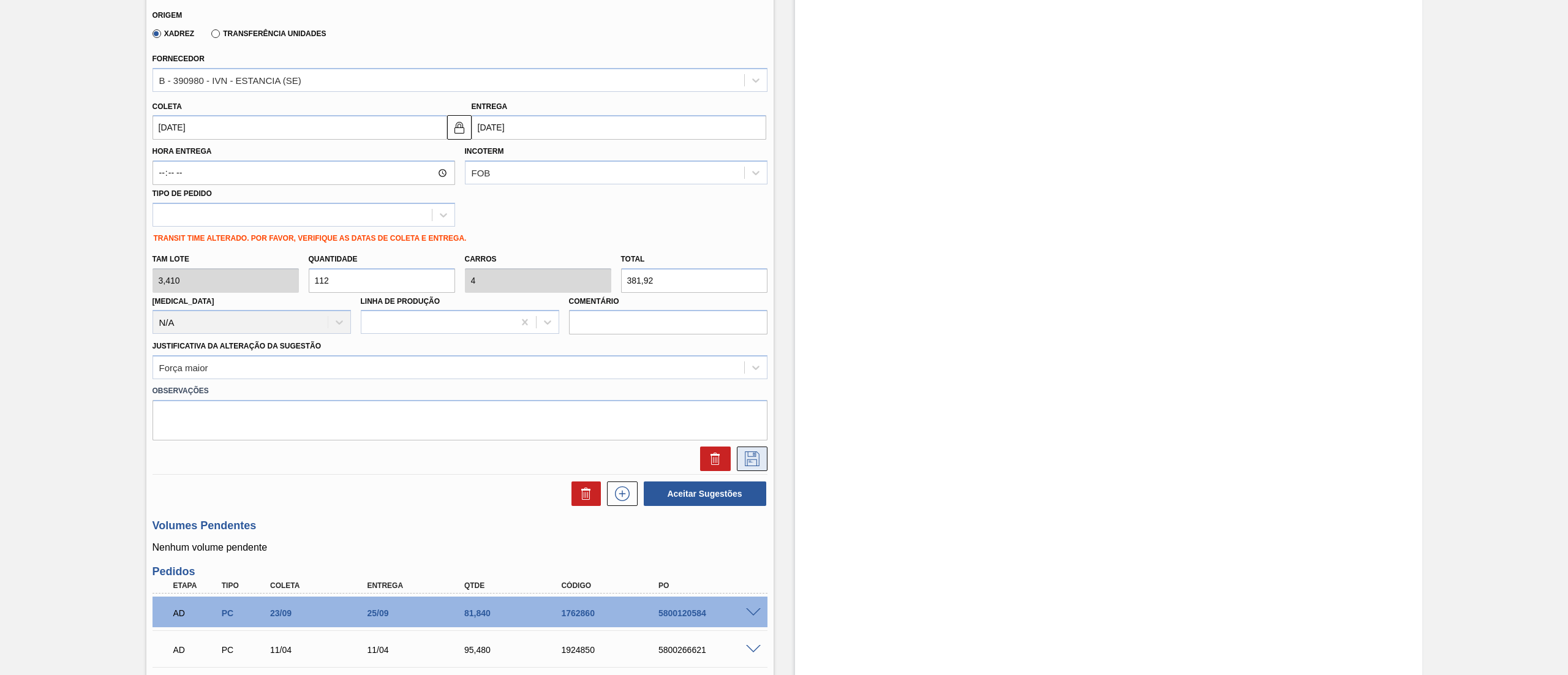
click at [753, 463] on icon at bounding box center [752, 459] width 20 height 15
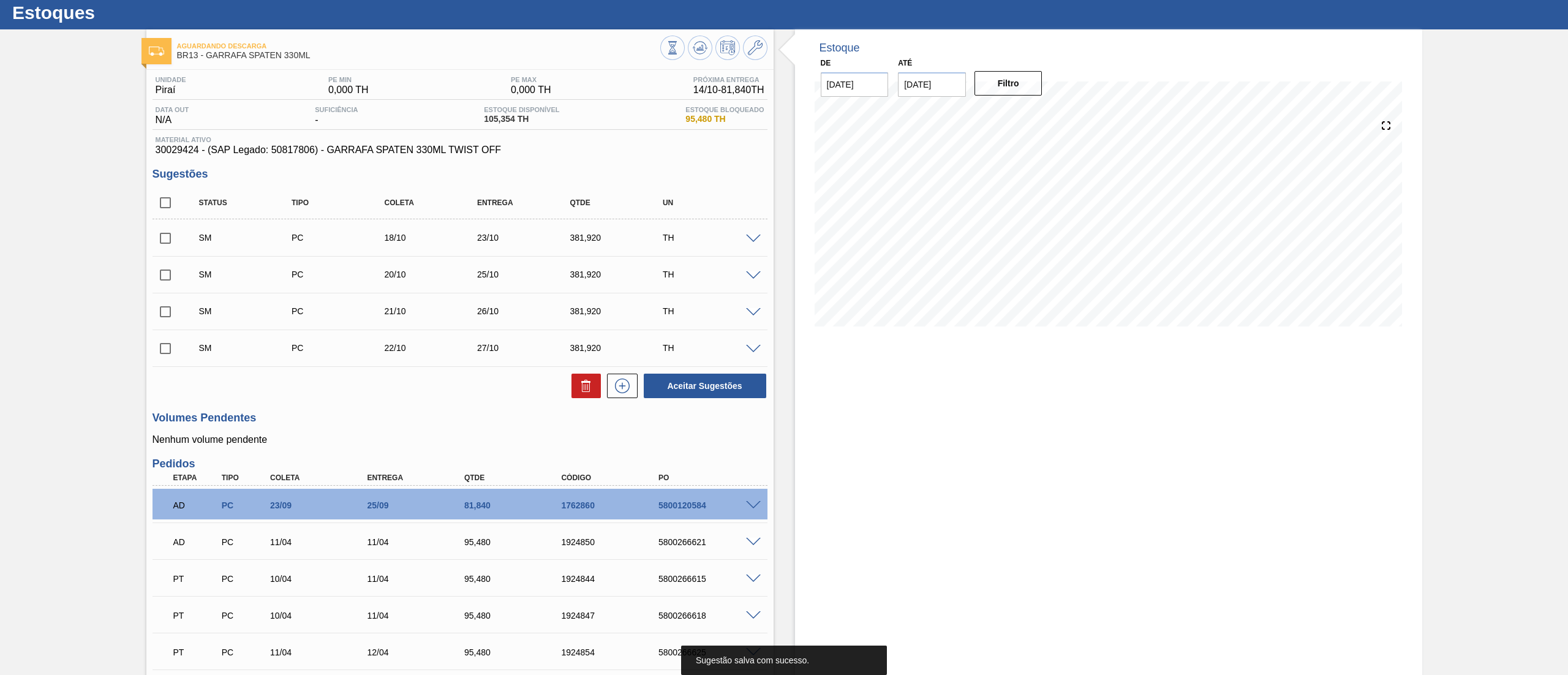
scroll to position [28, 0]
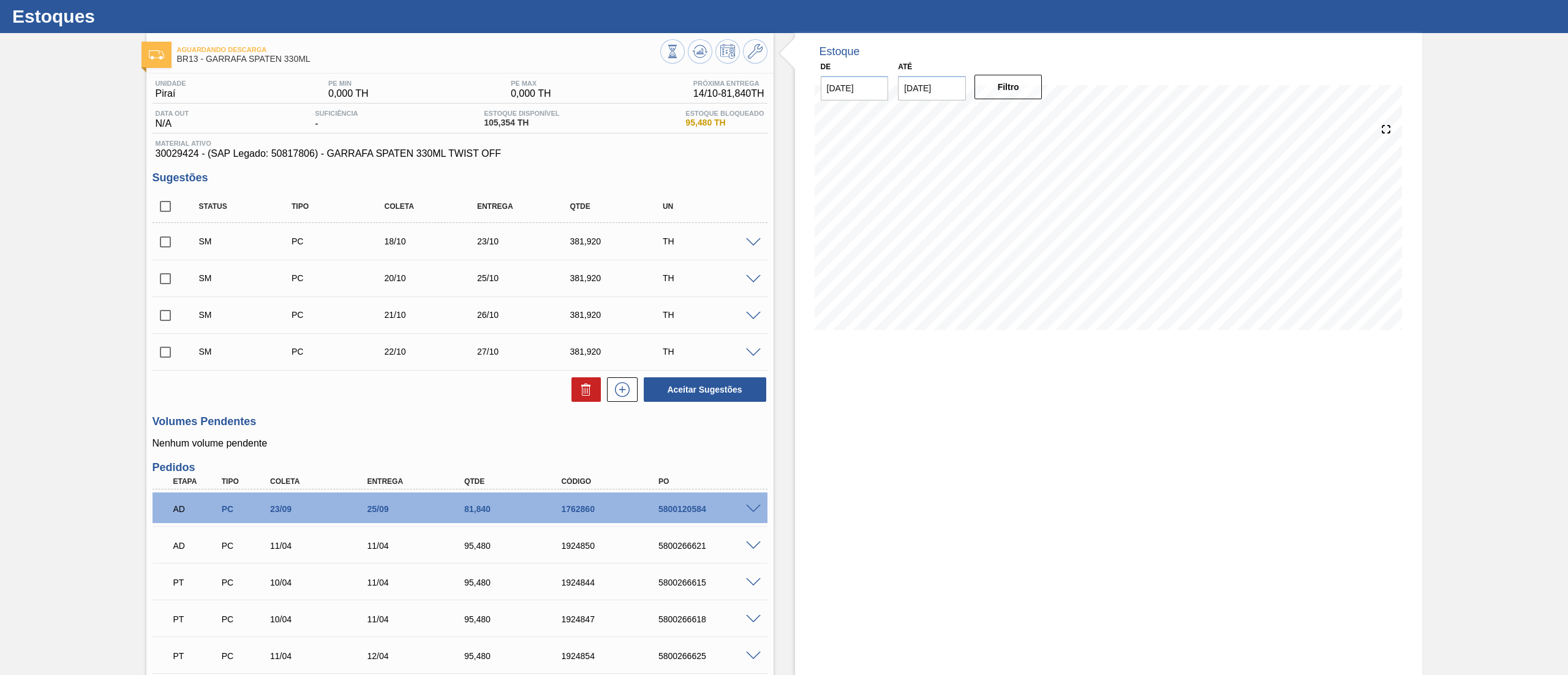
click at [164, 250] on input "checkbox" at bounding box center [165, 242] width 25 height 25
click at [164, 283] on input "checkbox" at bounding box center [165, 279] width 25 height 25
click at [162, 316] on input "checkbox" at bounding box center [165, 316] width 25 height 25
click at [164, 357] on input "checkbox" at bounding box center [165, 352] width 25 height 25
click at [165, 354] on input "checkbox" at bounding box center [165, 352] width 25 height 25
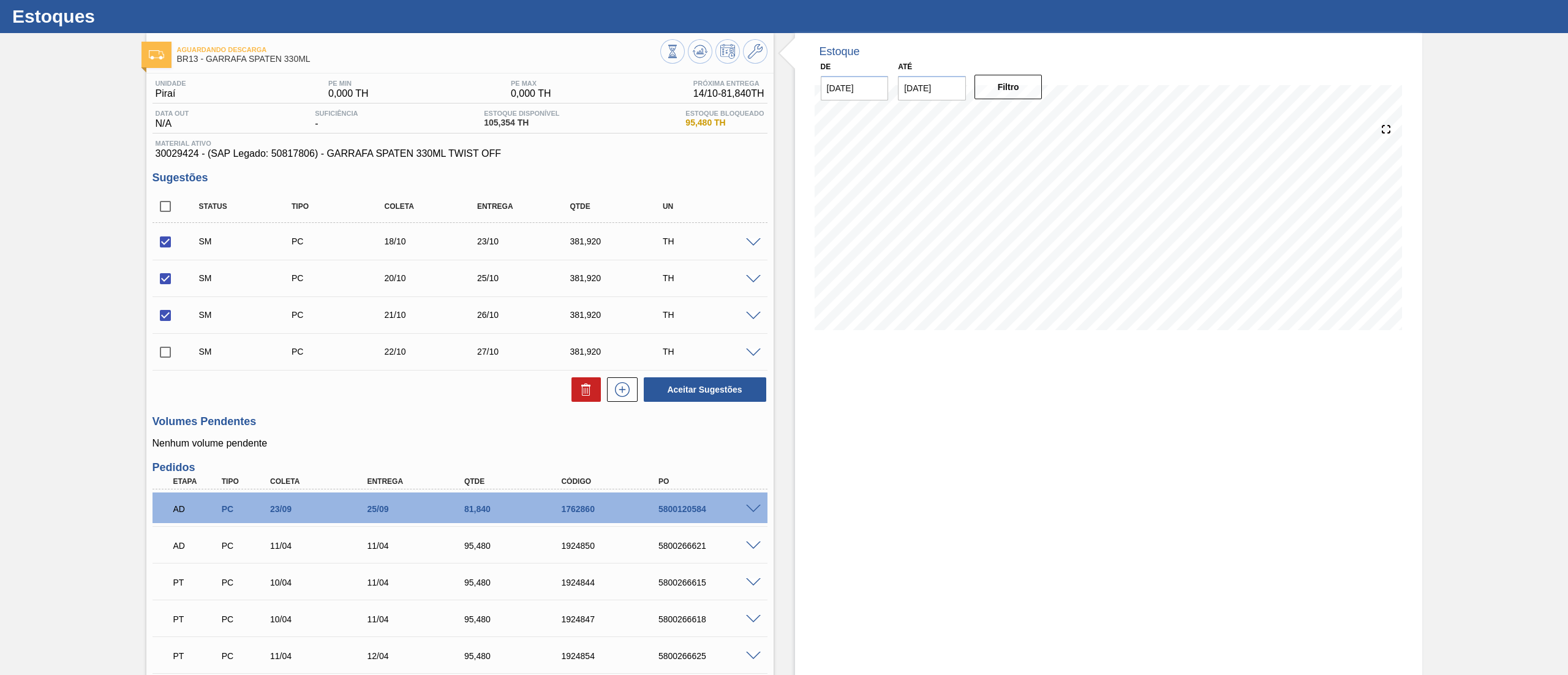
click at [754, 352] on span at bounding box center [753, 353] width 15 height 9
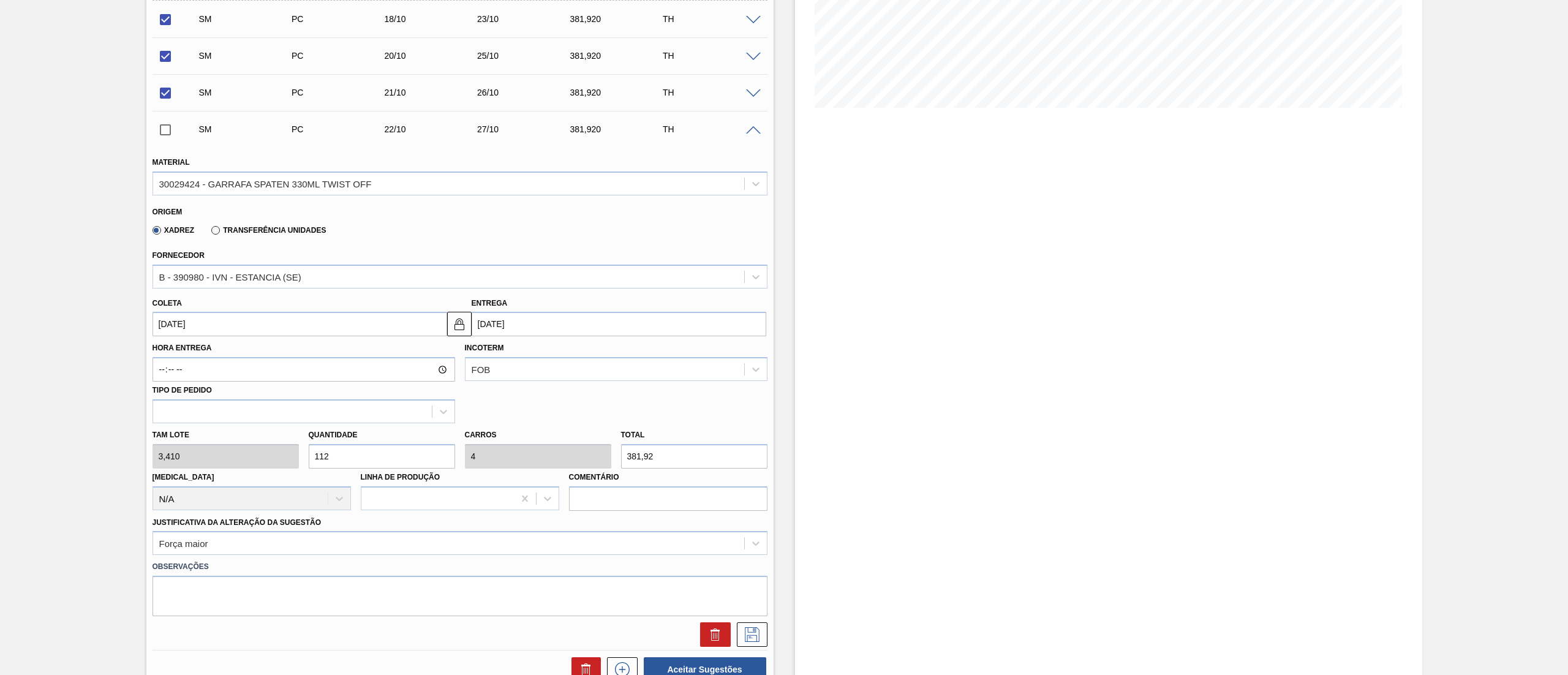
scroll to position [273, 0]
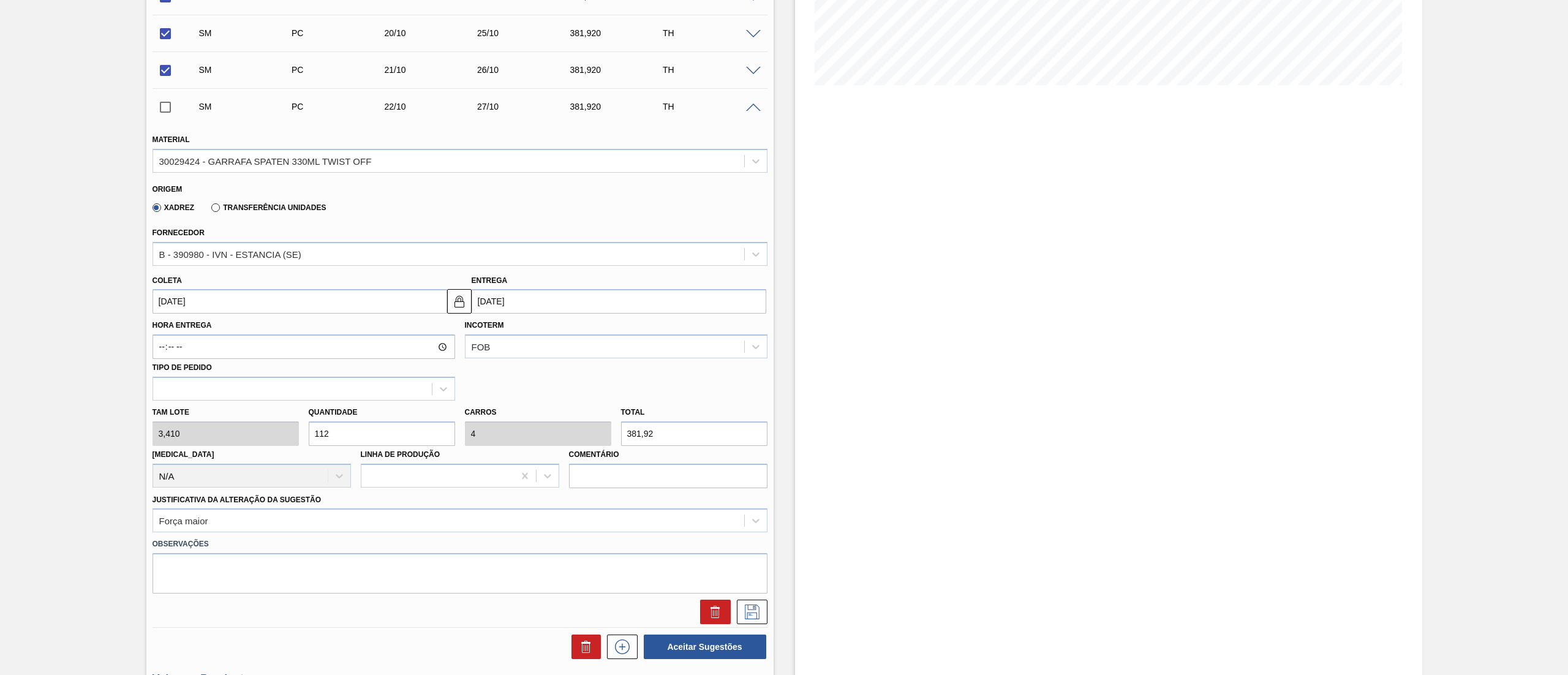
drag, startPoint x: 369, startPoint y: 436, endPoint x: 135, endPoint y: 430, distance: 234.1
click at [135, 430] on div "Aguardando Descarga BR13 - GARRAFA SPATEN 330ML Unidade Piraí PE MIN 0,000 TH P…" at bounding box center [784, 483] width 1568 height 1390
click at [746, 609] on icon at bounding box center [752, 611] width 20 height 15
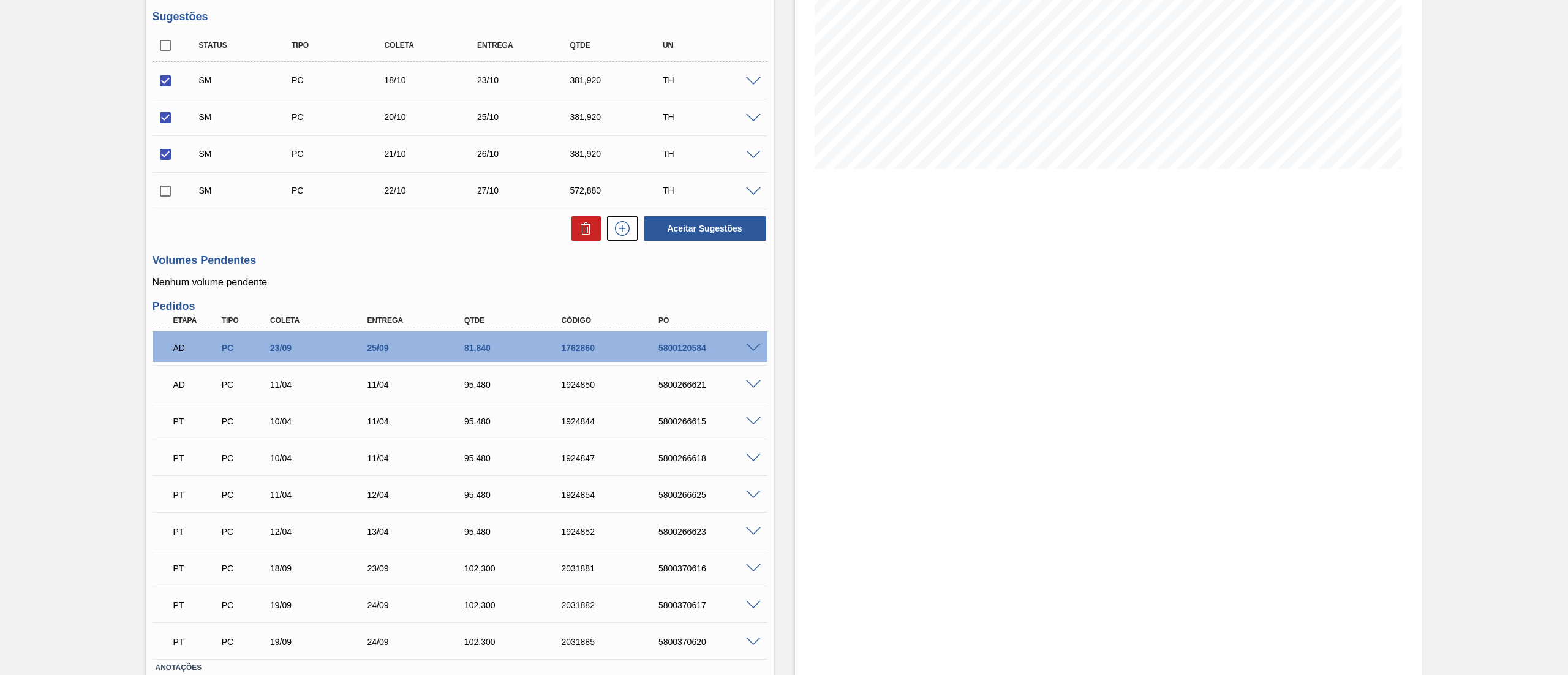
scroll to position [151, 0]
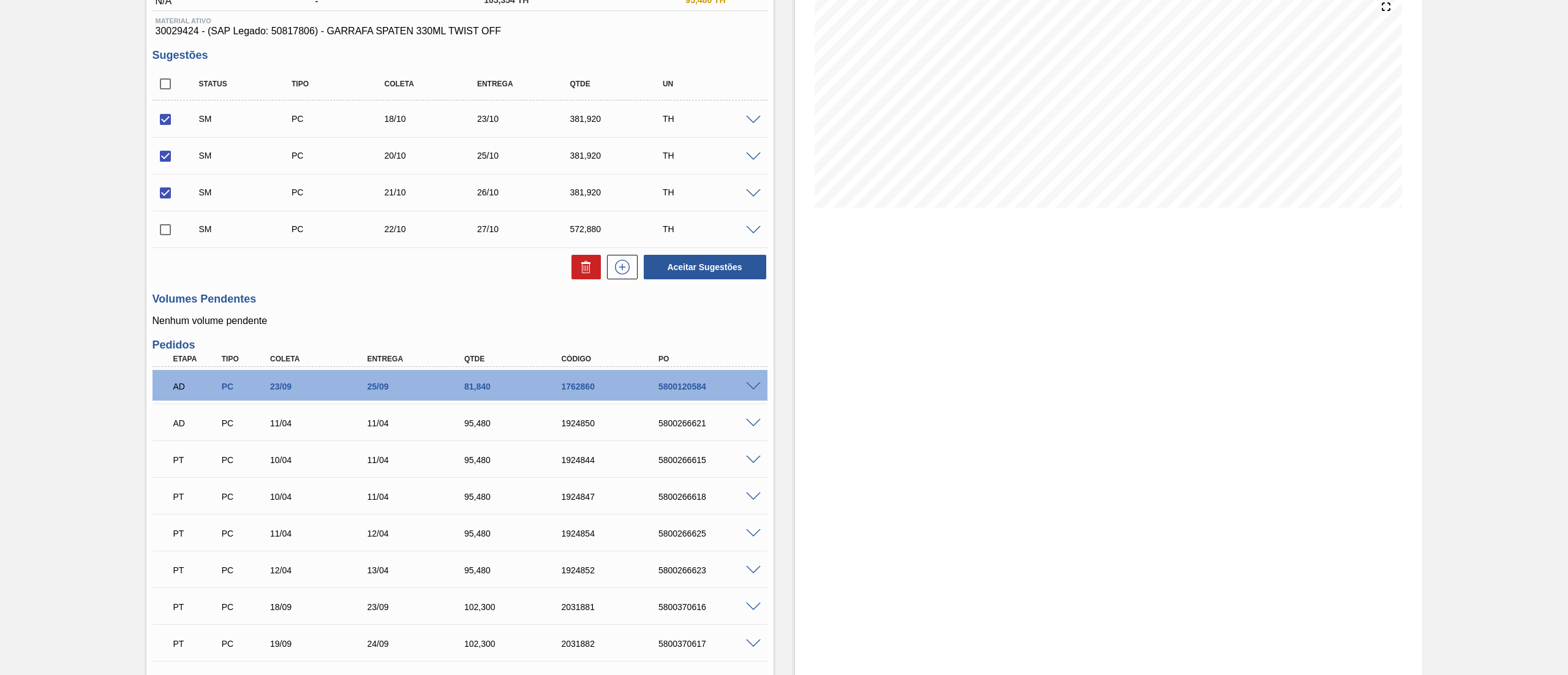
click at [170, 232] on input "checkbox" at bounding box center [165, 230] width 25 height 25
click at [752, 226] on span at bounding box center [753, 230] width 15 height 9
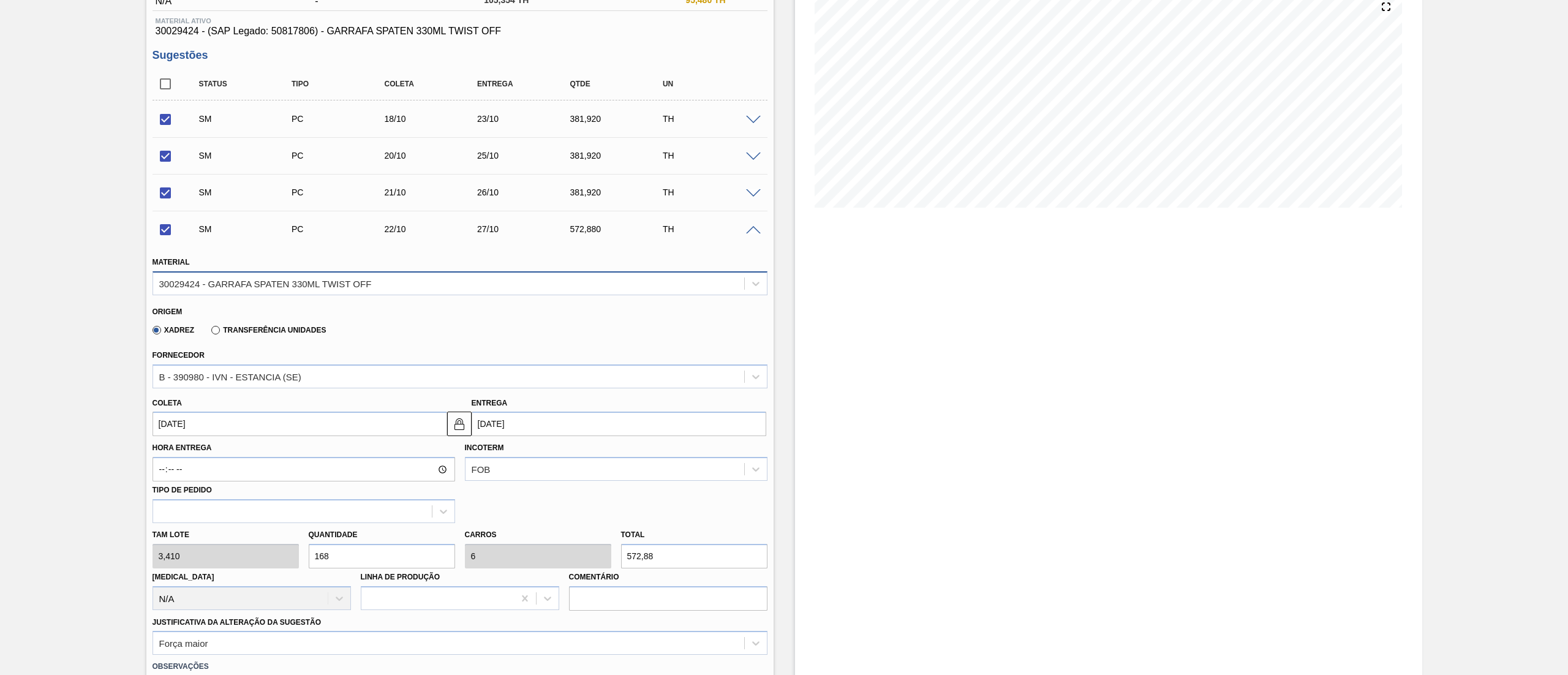
scroll to position [273, 0]
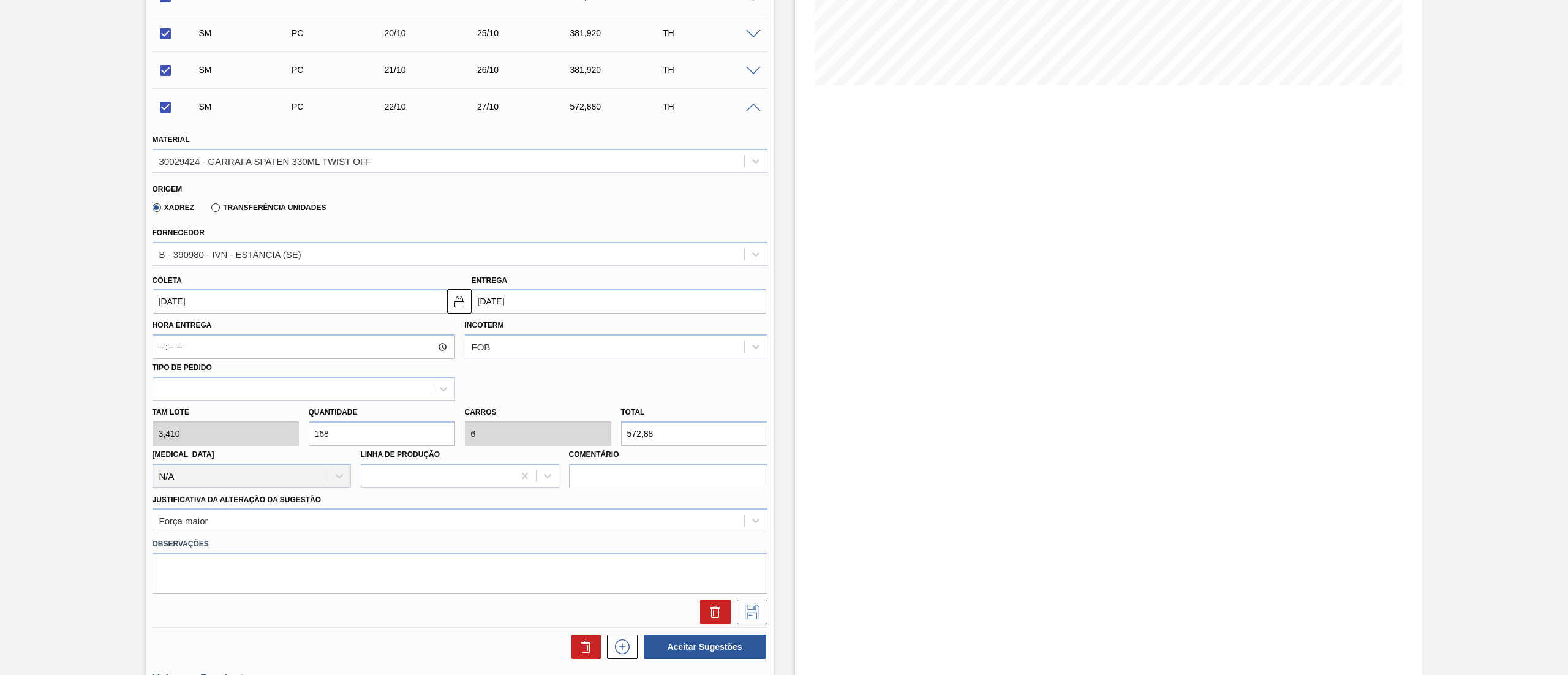
click at [213, 425] on div "Tam lote 3,410 Quantidade 168 Carros 6 Total 572,88 [MEDICAL_DATA] N/A Linha de…" at bounding box center [460, 445] width 625 height 88
click at [763, 618] on button at bounding box center [752, 612] width 31 height 25
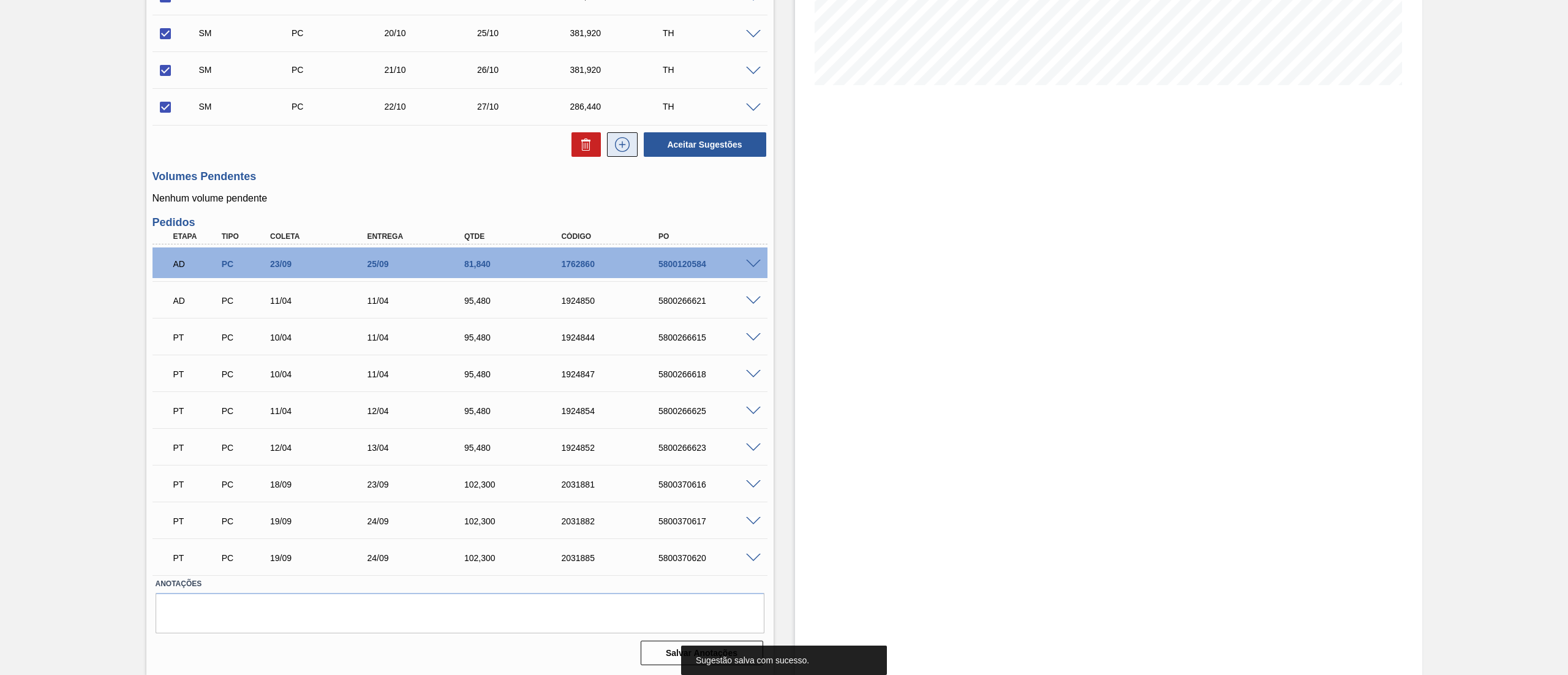
click at [613, 152] on icon at bounding box center [622, 144] width 20 height 15
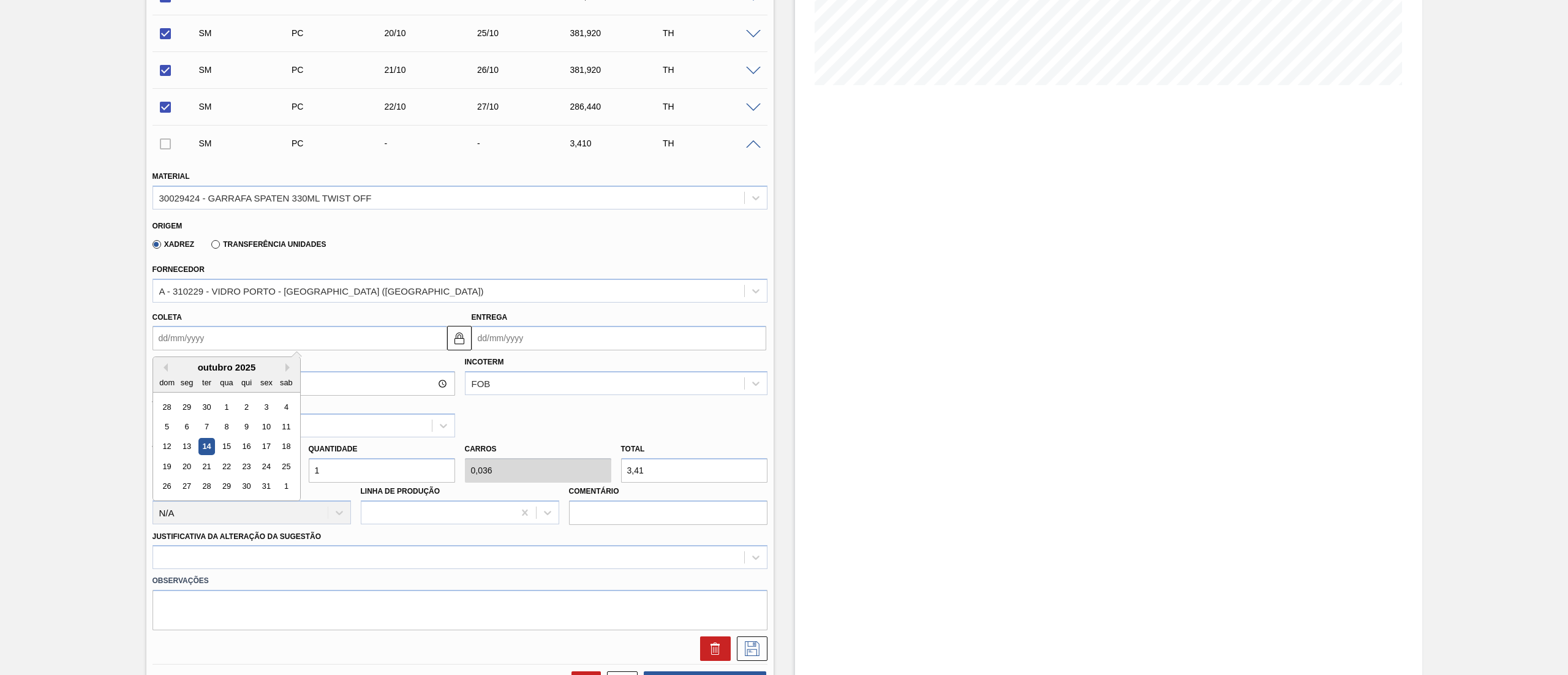
drag, startPoint x: 231, startPoint y: 342, endPoint x: 0, endPoint y: 328, distance: 231.4
click at [0, 328] on div "Aguardando Descarga BR13 - GARRAFA SPATEN 330ML Unidade Piraí PE MIN 0,000 TH P…" at bounding box center [784, 501] width 1568 height 1426
click at [246, 463] on div "23" at bounding box center [246, 466] width 17 height 17
click at [211, 471] on div "Tam lote 3,410 Quantidade 1 Carros 0,036 Total 3,41 [MEDICAL_DATA] N/A Linha de…" at bounding box center [460, 481] width 625 height 88
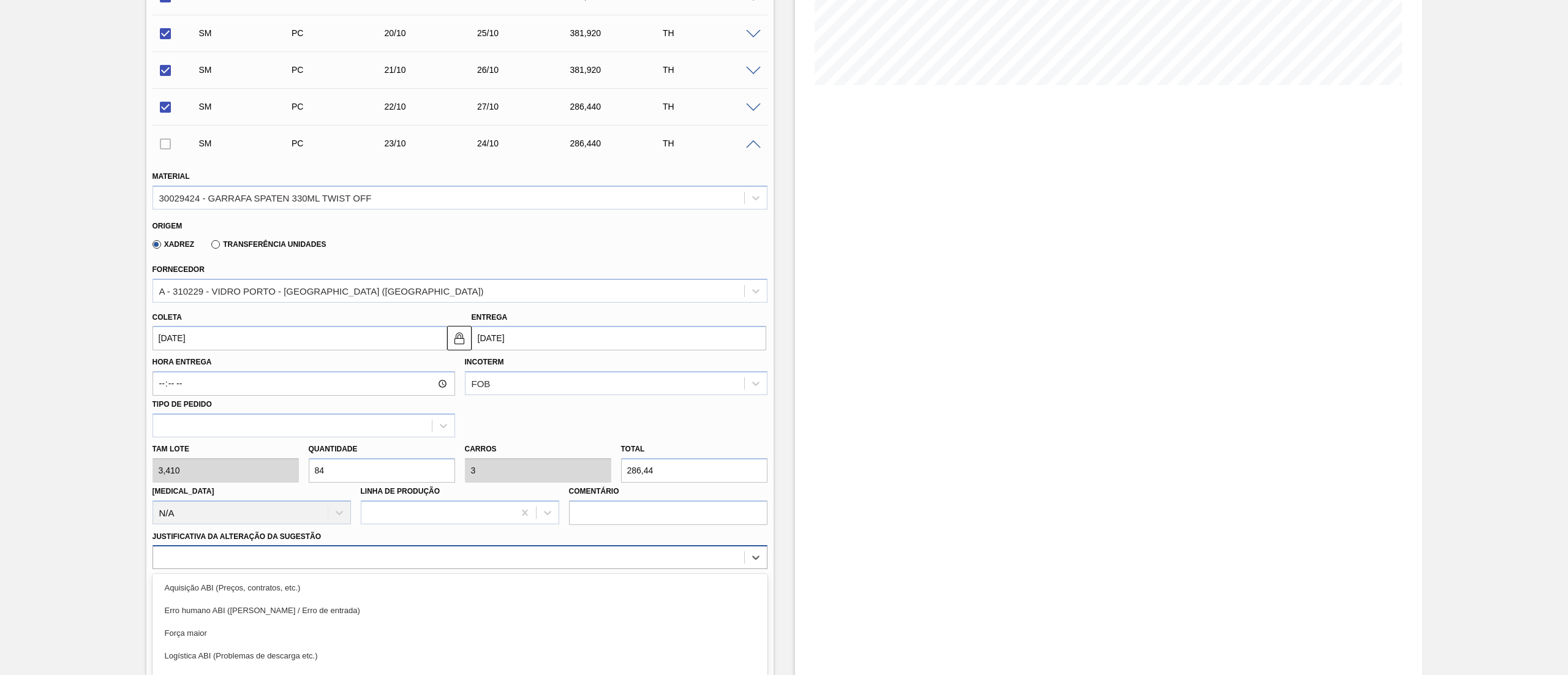
click at [321, 555] on div "option Logística ABI (Problemas de descarga etc.) focused, 4 of 18. 18 results …" at bounding box center [460, 557] width 615 height 24
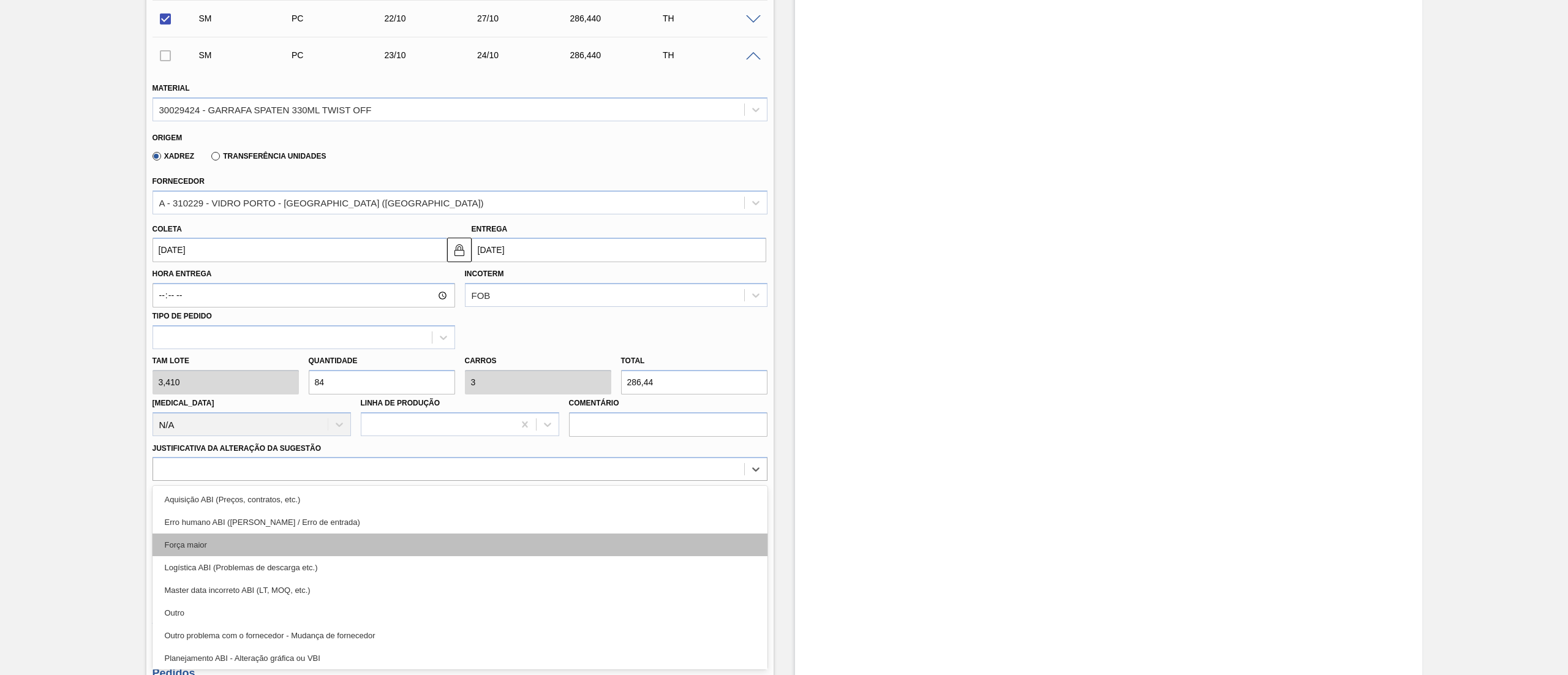
click at [202, 546] on div "Força maior" at bounding box center [460, 545] width 615 height 23
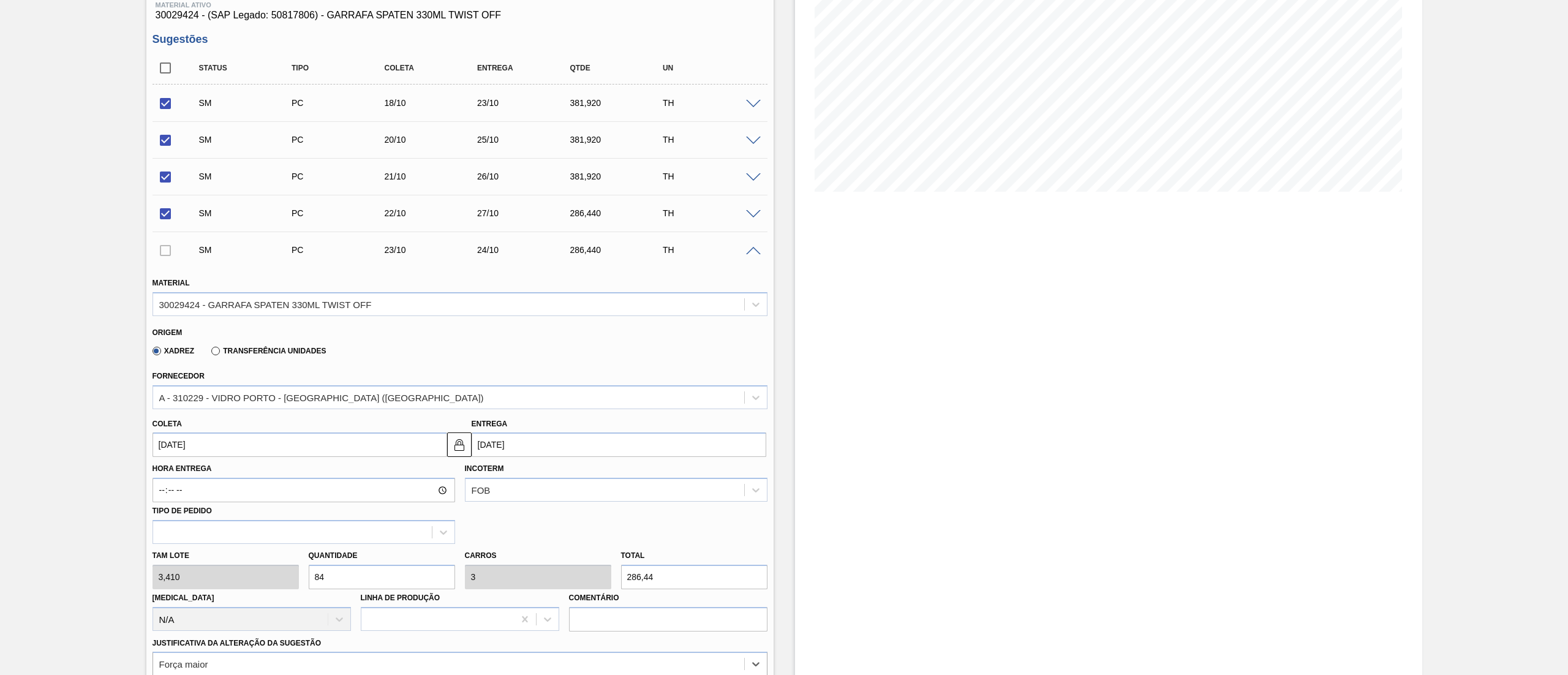
scroll to position [116, 0]
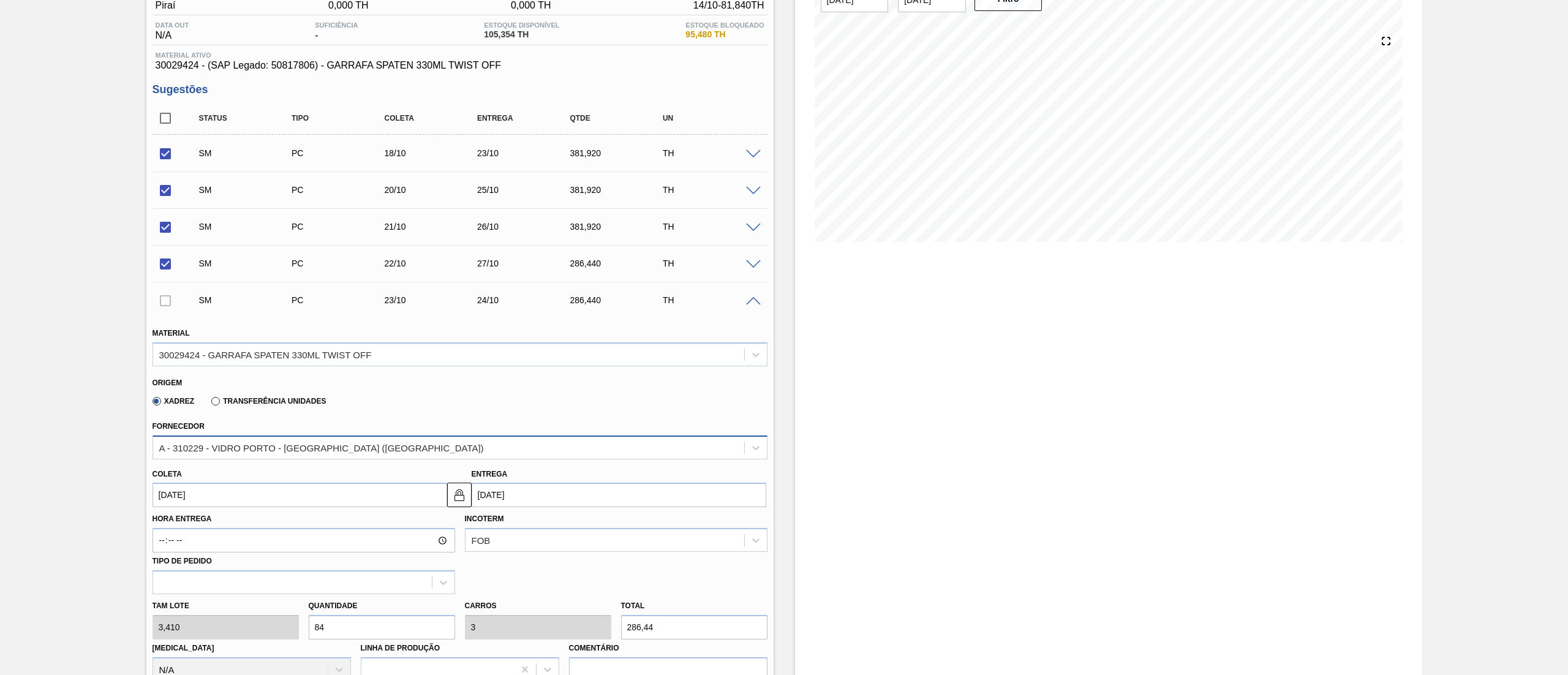
click at [268, 458] on div "A - 310229 - VIDRO PORTO - [GEOGRAPHIC_DATA] ([GEOGRAPHIC_DATA])" at bounding box center [460, 448] width 615 height 24
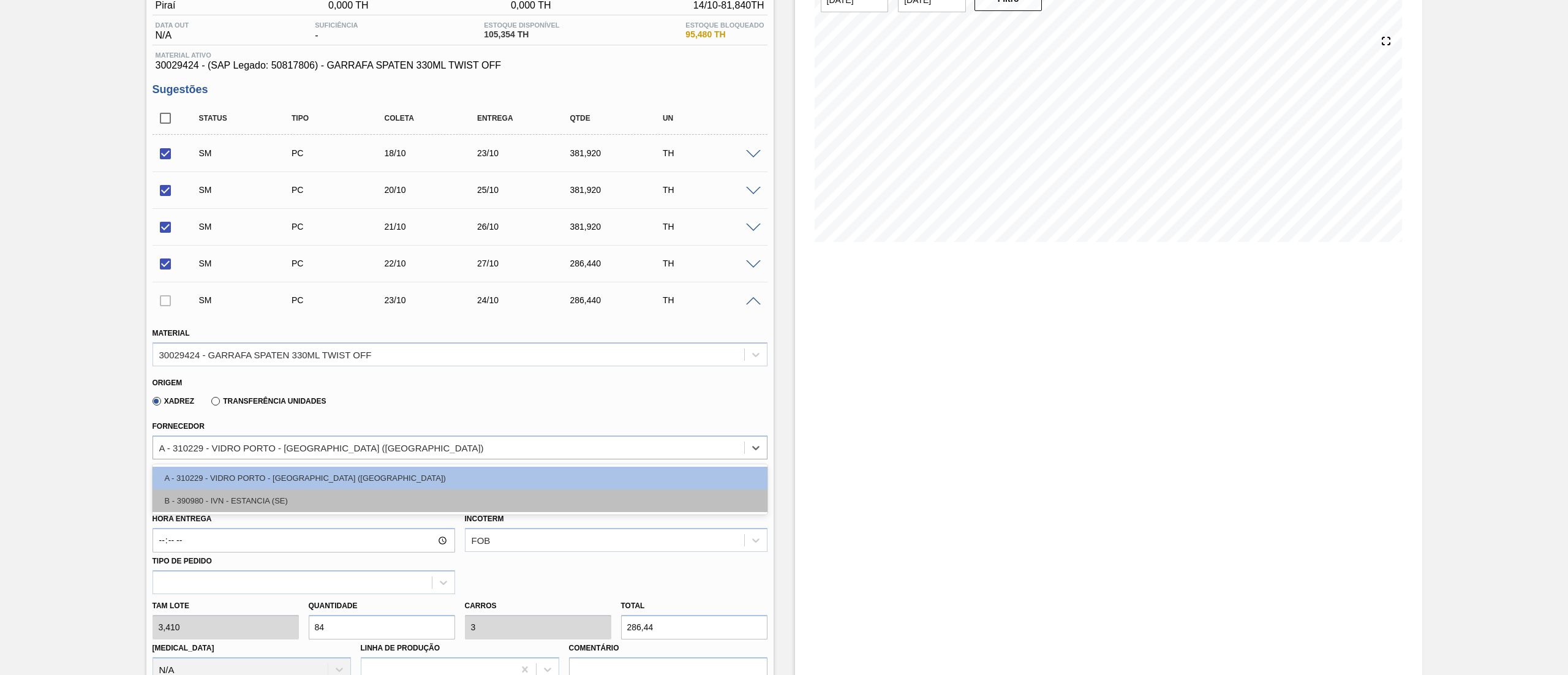
click at [260, 496] on div "B - 390980 - IVN - ESTANCIA (SE)" at bounding box center [460, 501] width 615 height 23
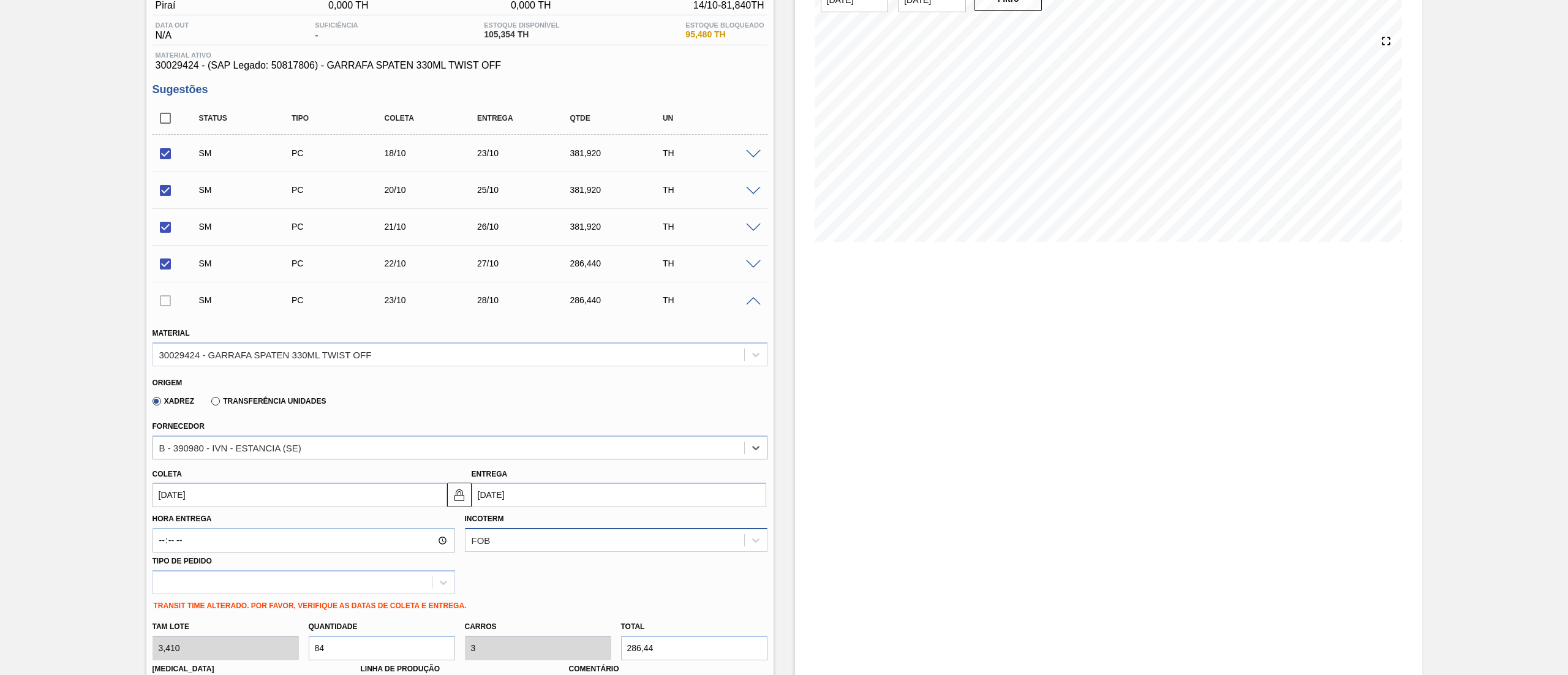
scroll to position [361, 0]
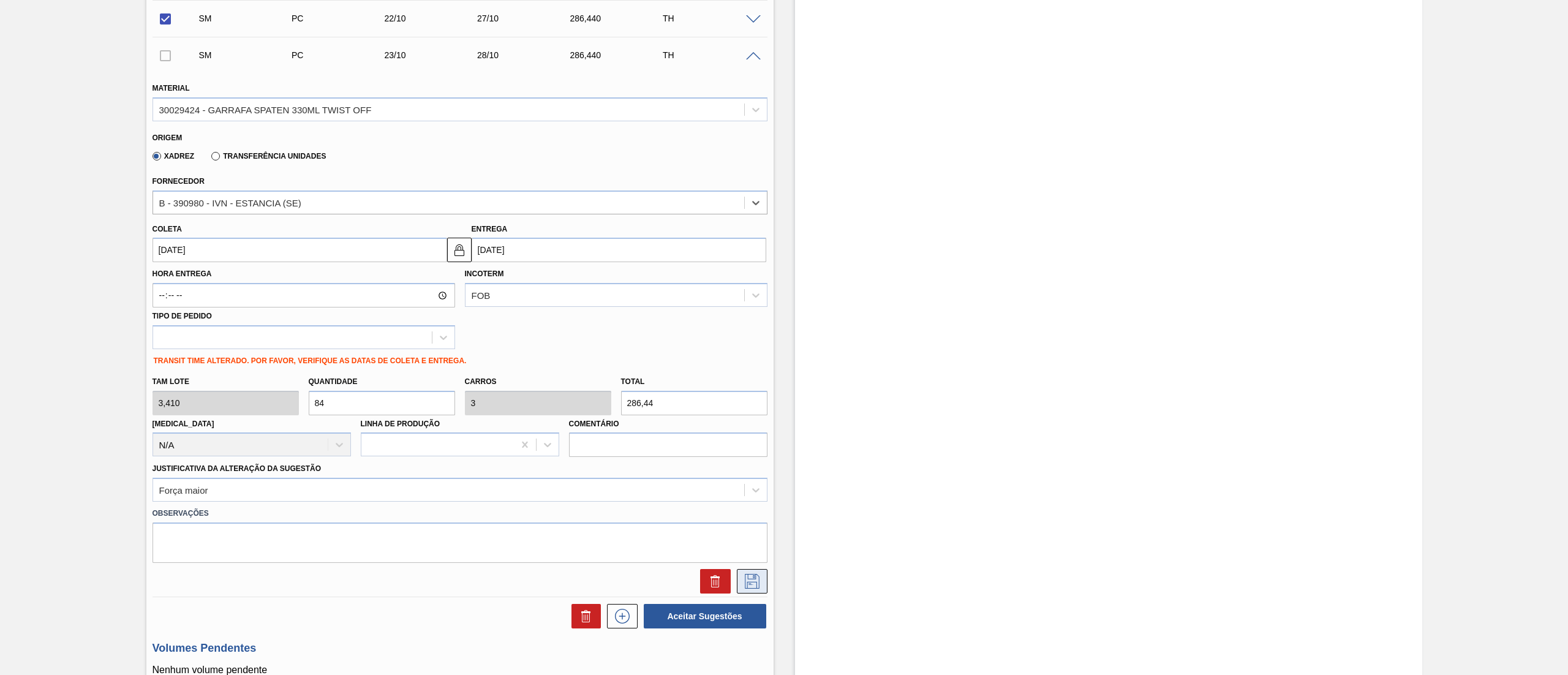
click at [754, 582] on icon at bounding box center [752, 581] width 15 height 15
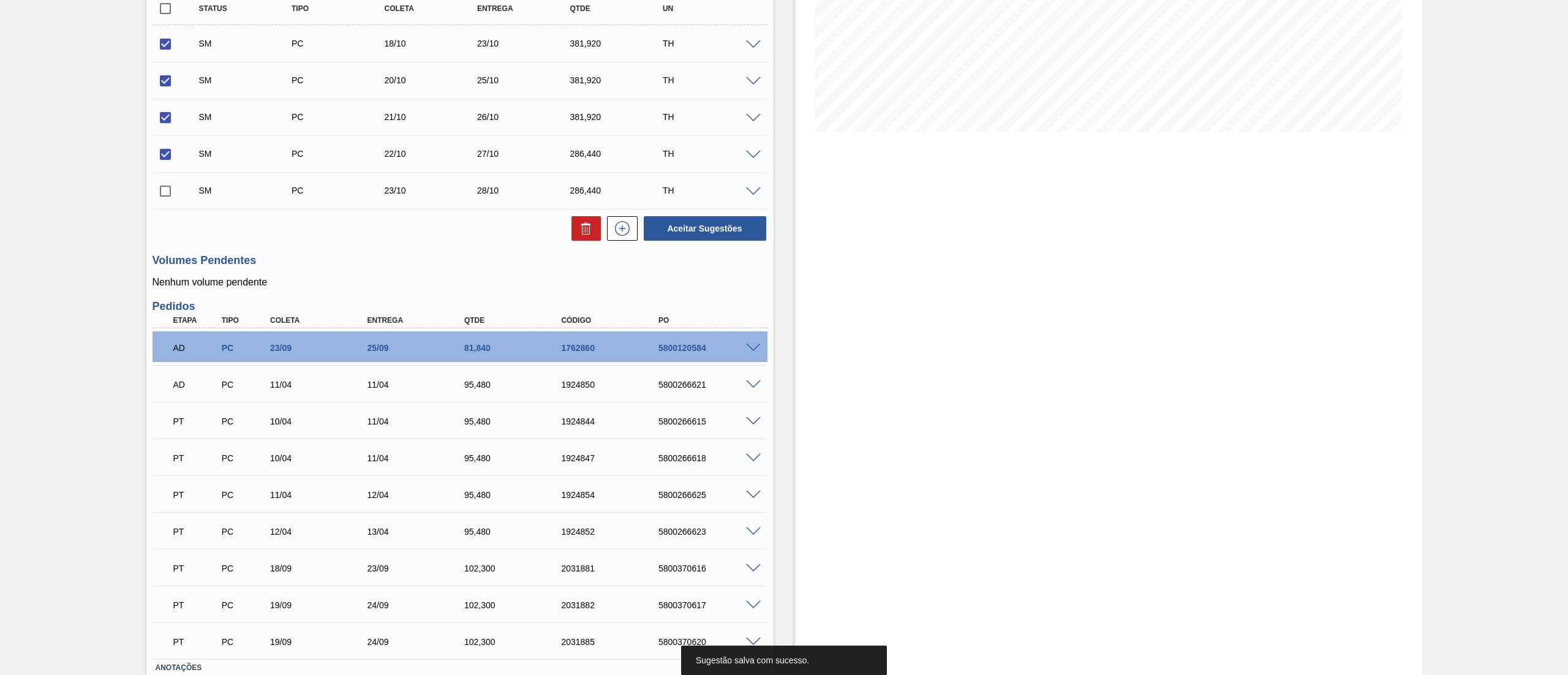
scroll to position [188, 0]
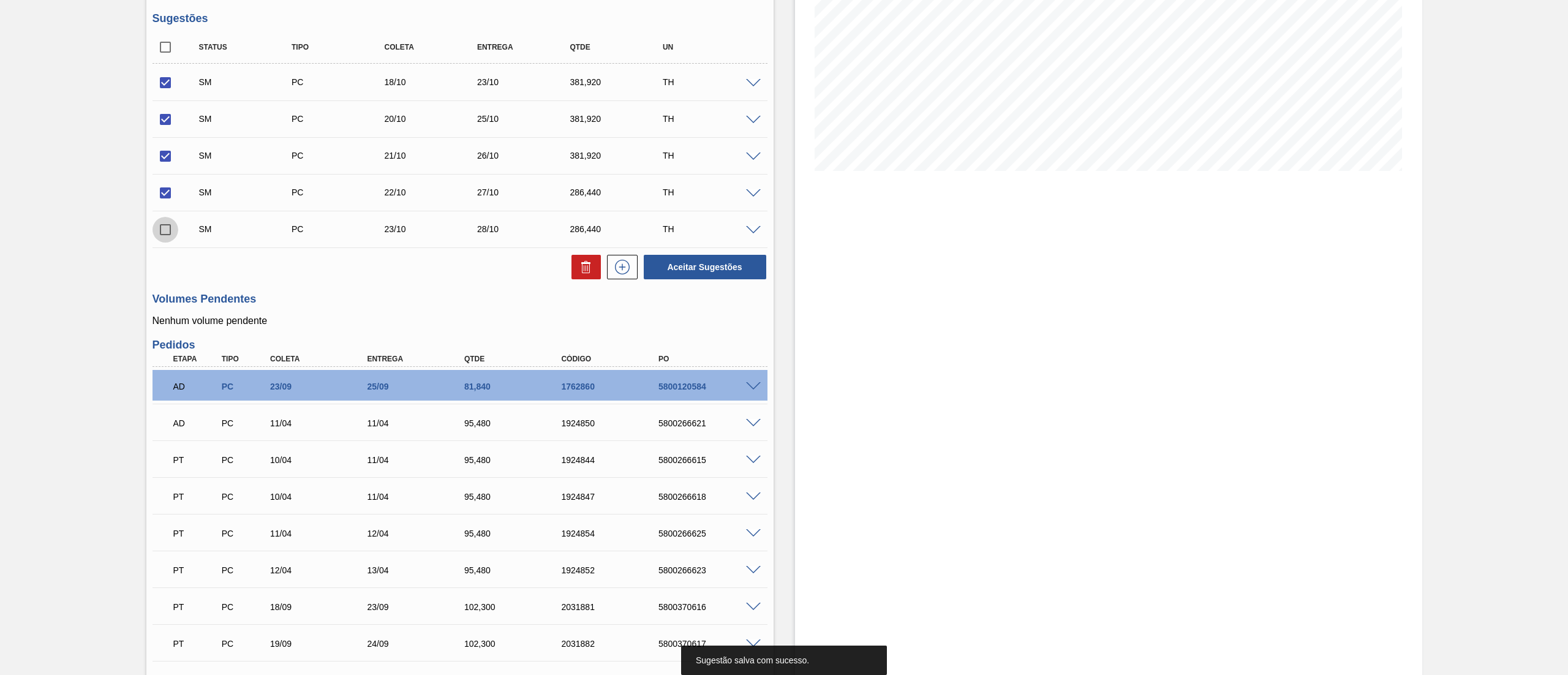
click at [165, 229] on input "checkbox" at bounding box center [165, 230] width 25 height 25
click at [748, 198] on div "SM PC 22/10 27/10 286,440 TH" at bounding box center [460, 192] width 615 height 31
click at [750, 195] on span at bounding box center [753, 194] width 15 height 9
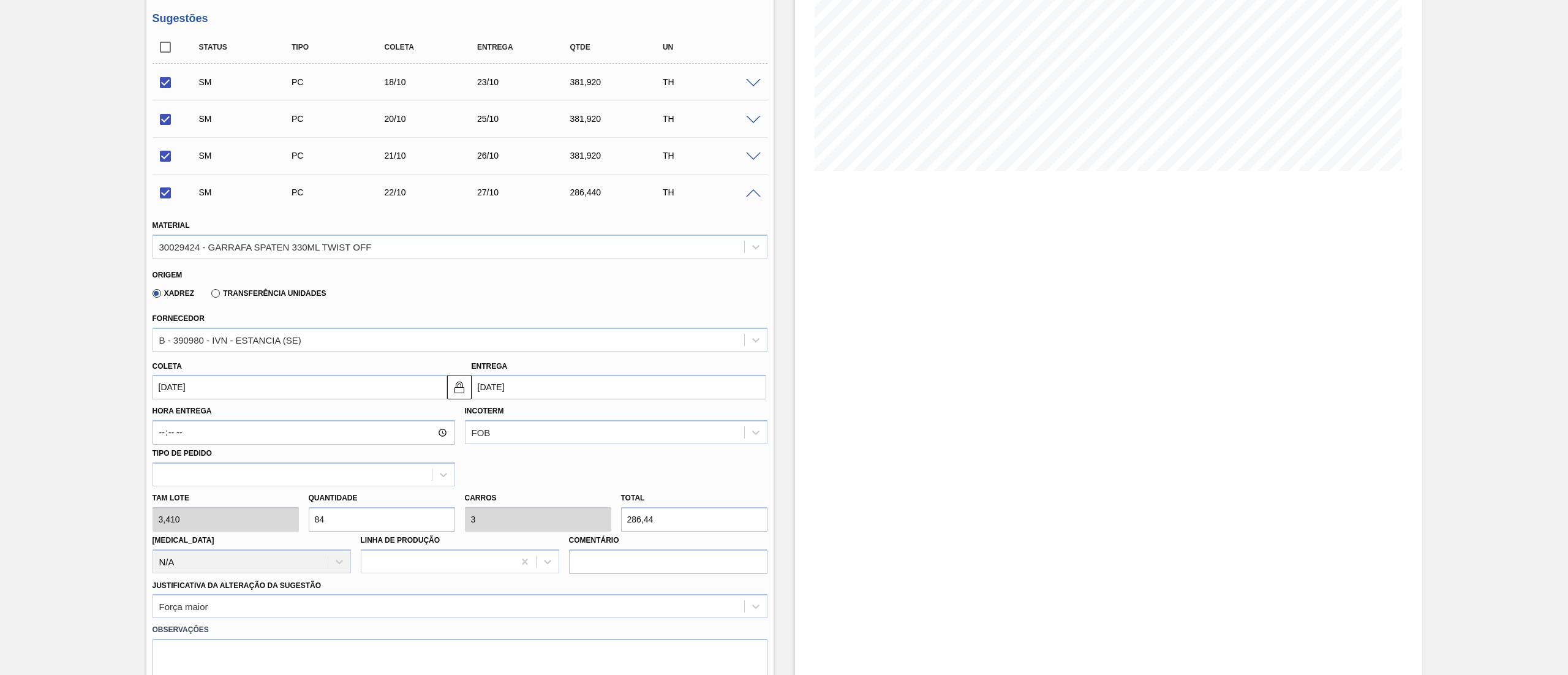
click at [750, 195] on span at bounding box center [753, 194] width 15 height 9
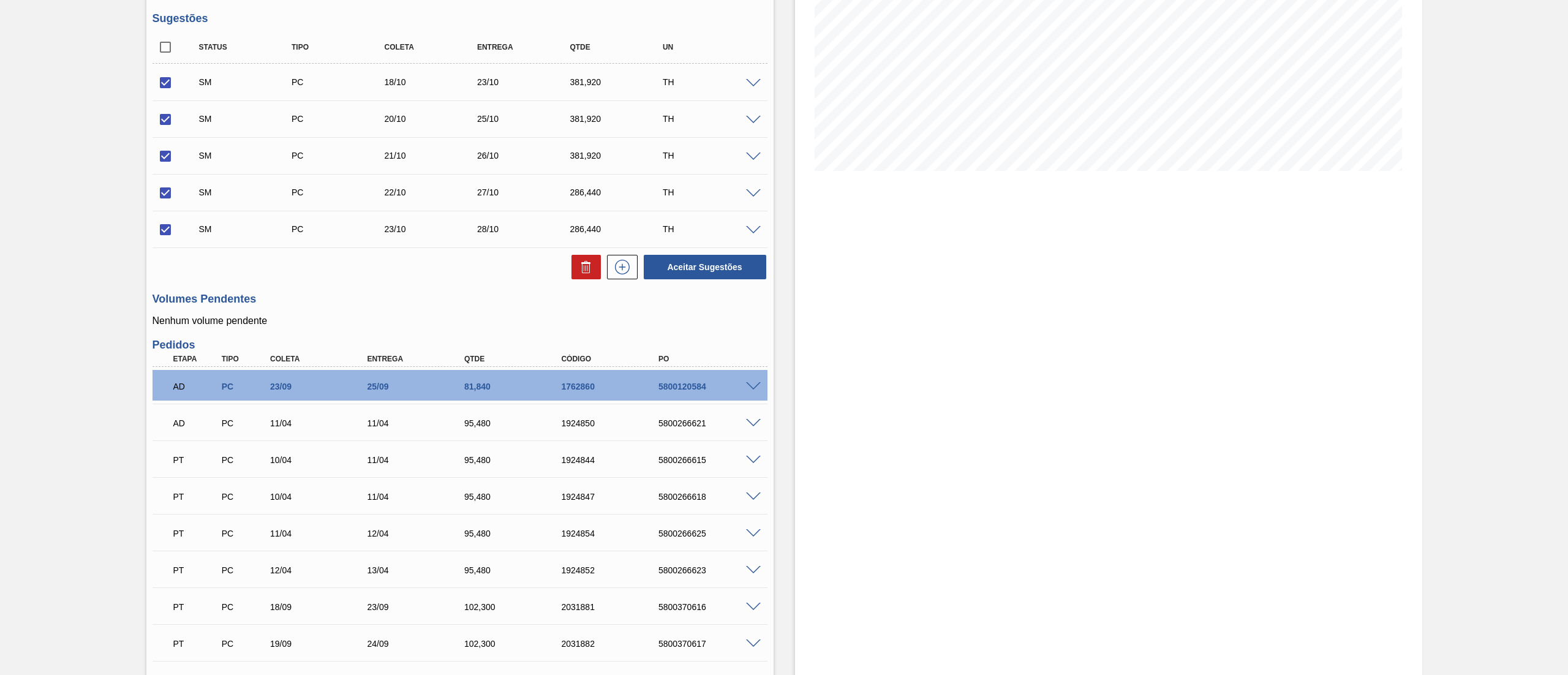
click at [757, 158] on span at bounding box center [753, 157] width 15 height 9
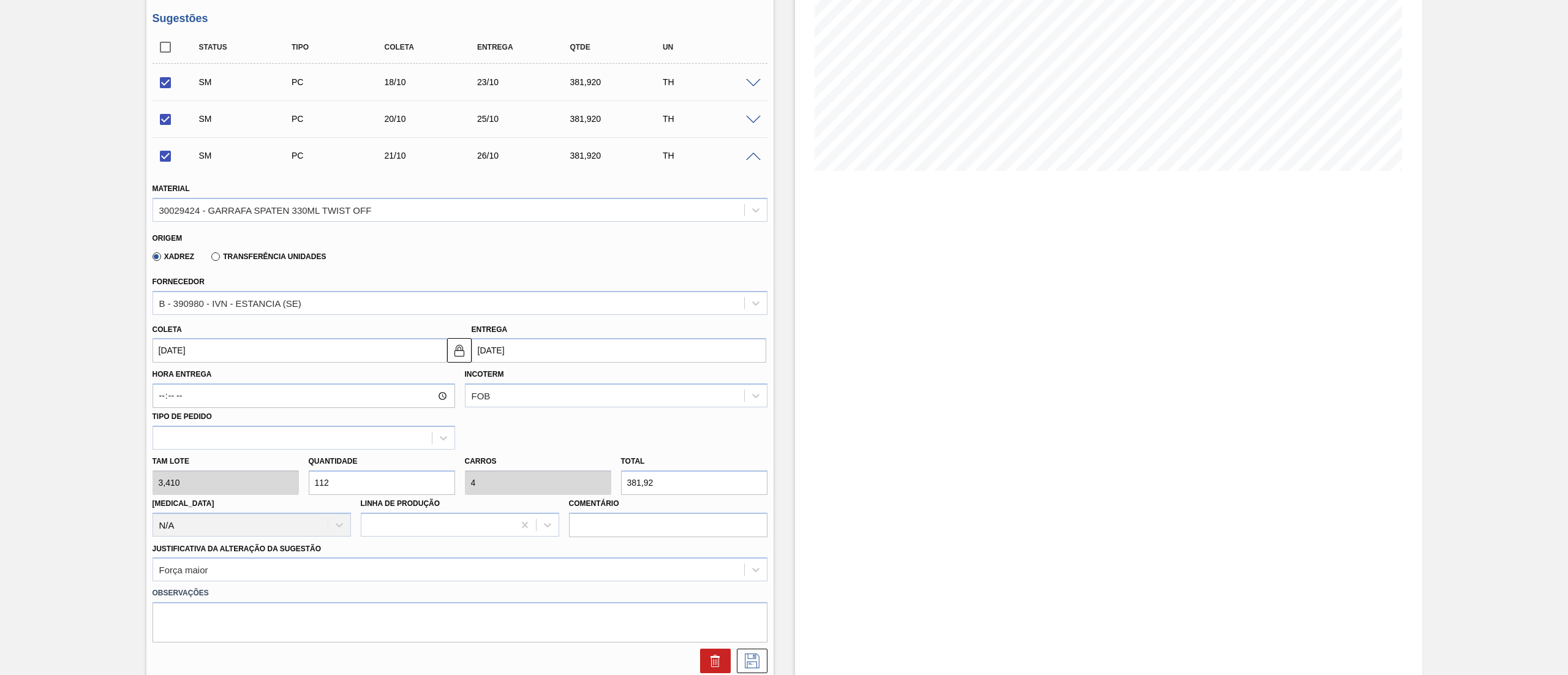
click at [757, 158] on span at bounding box center [753, 157] width 15 height 9
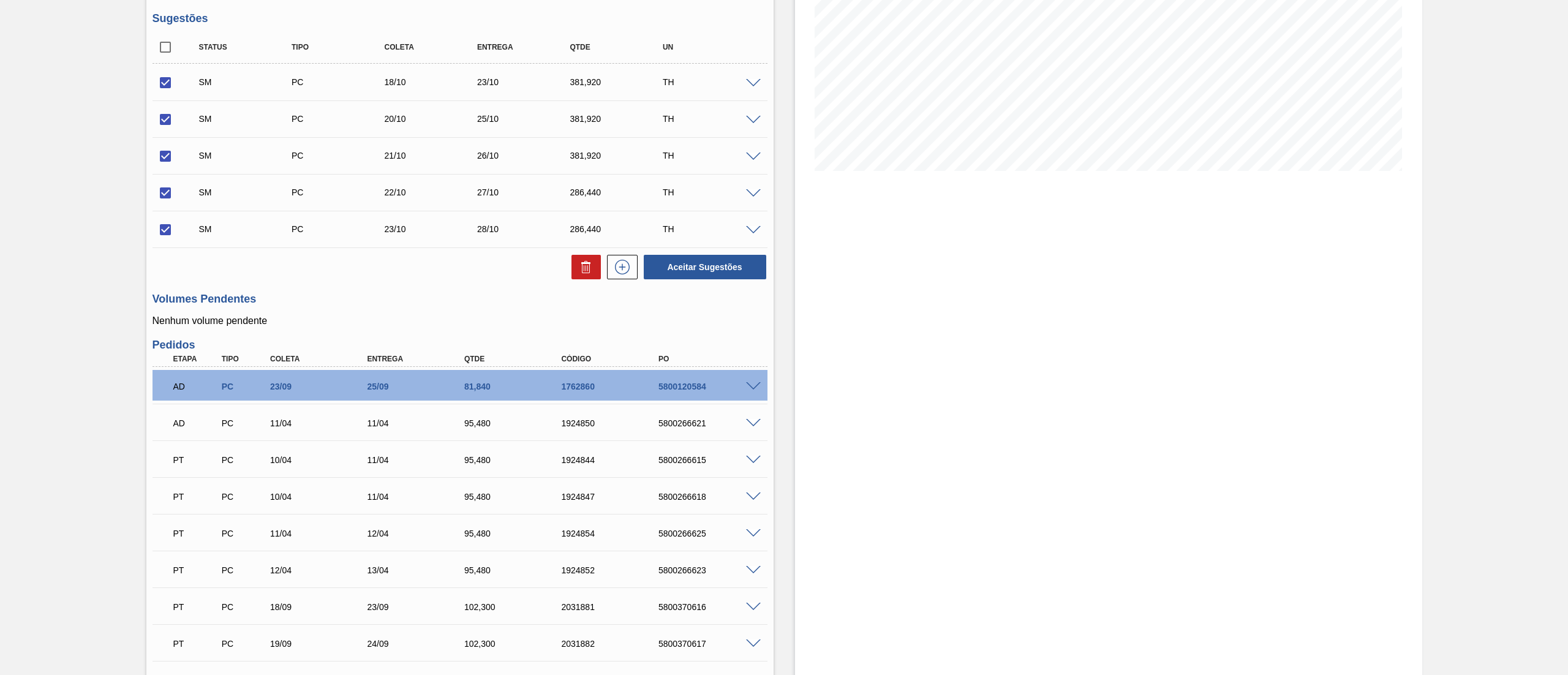
click at [749, 122] on span at bounding box center [753, 120] width 15 height 9
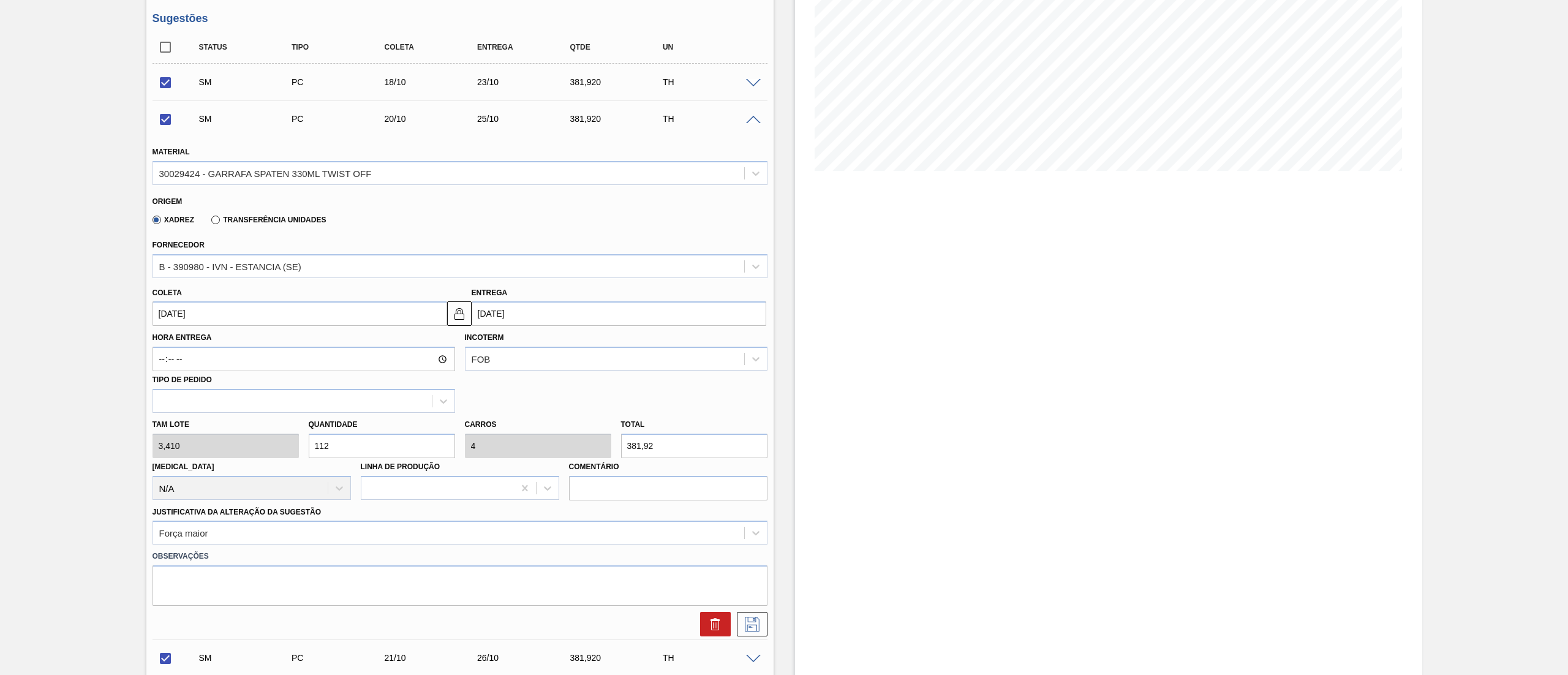
click at [749, 122] on span at bounding box center [753, 120] width 15 height 9
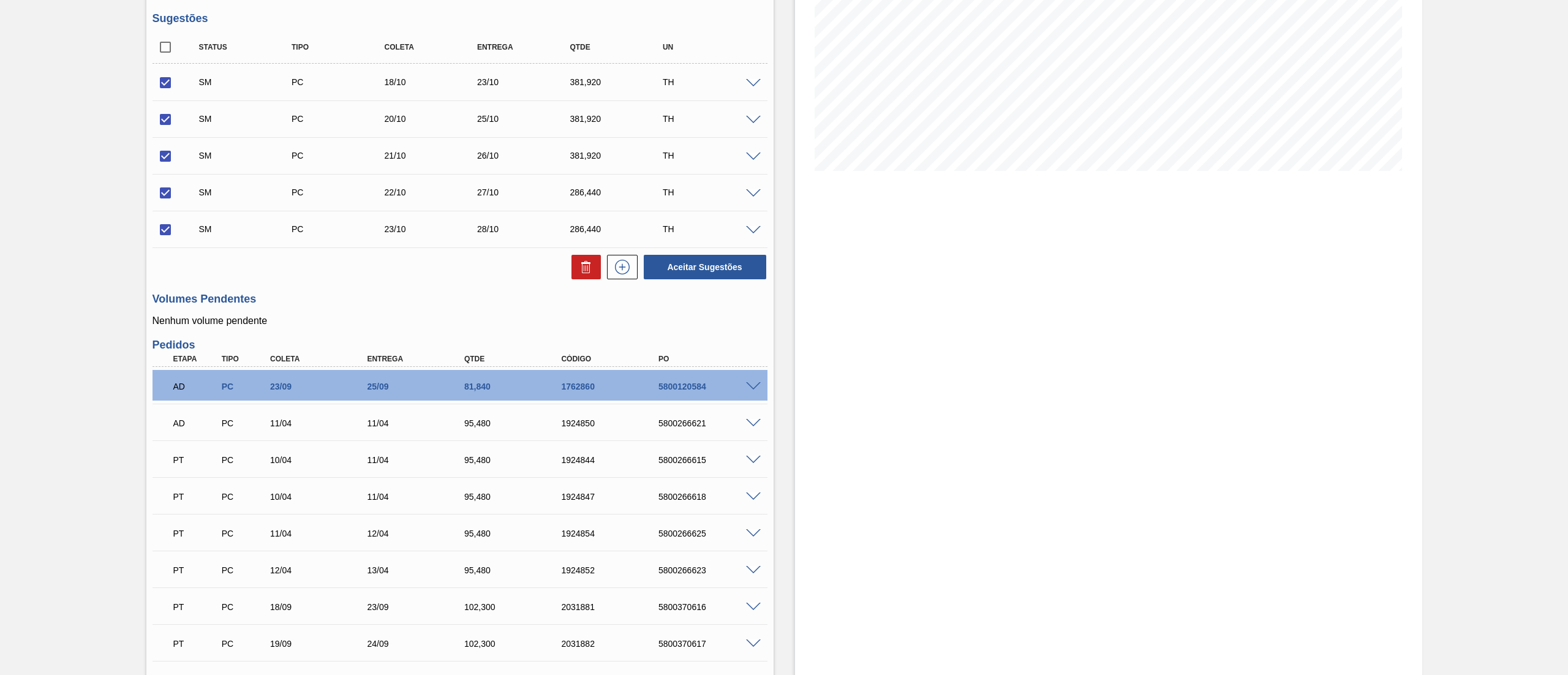
click at [751, 88] on div "SM PC 18/10 23/10 381,920 TH" at bounding box center [460, 82] width 615 height 31
click at [751, 85] on span at bounding box center [753, 83] width 15 height 9
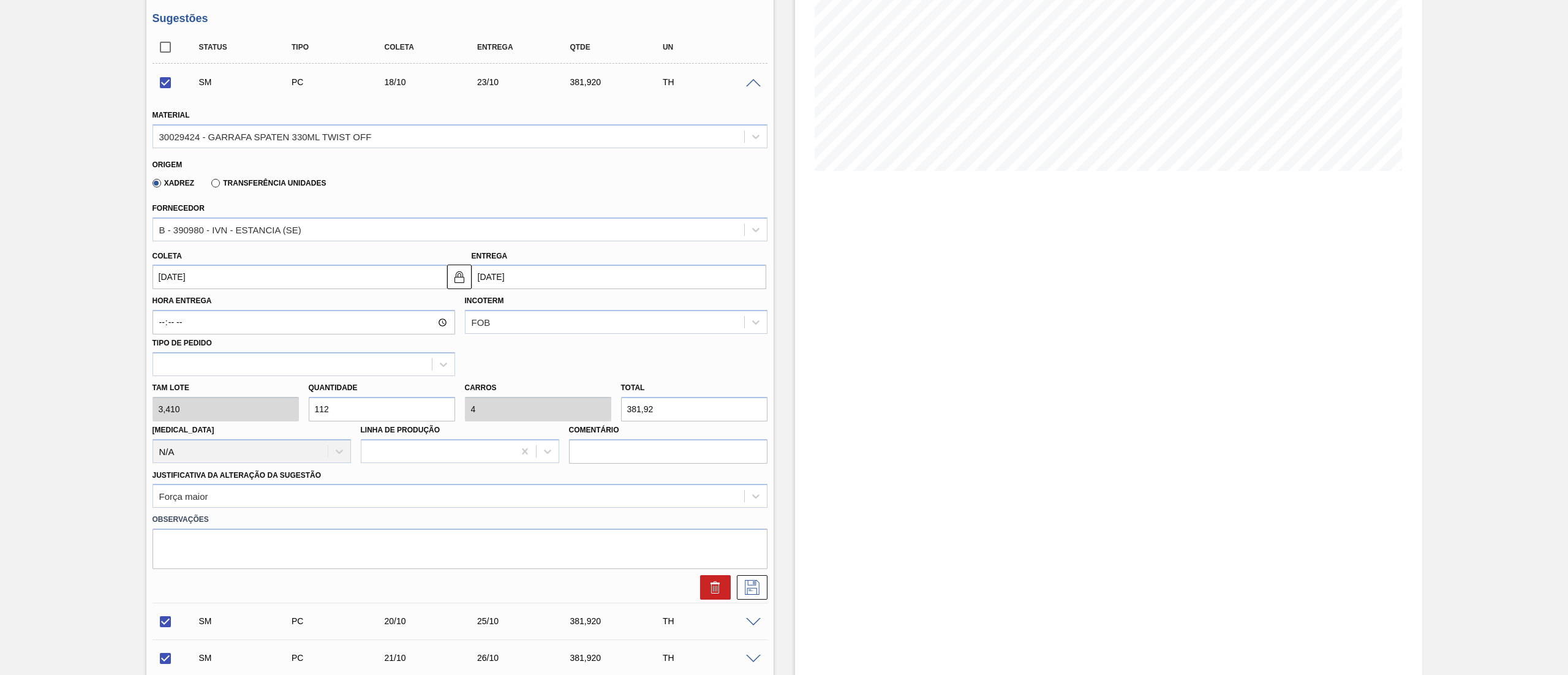
click at [751, 85] on span at bounding box center [753, 83] width 15 height 9
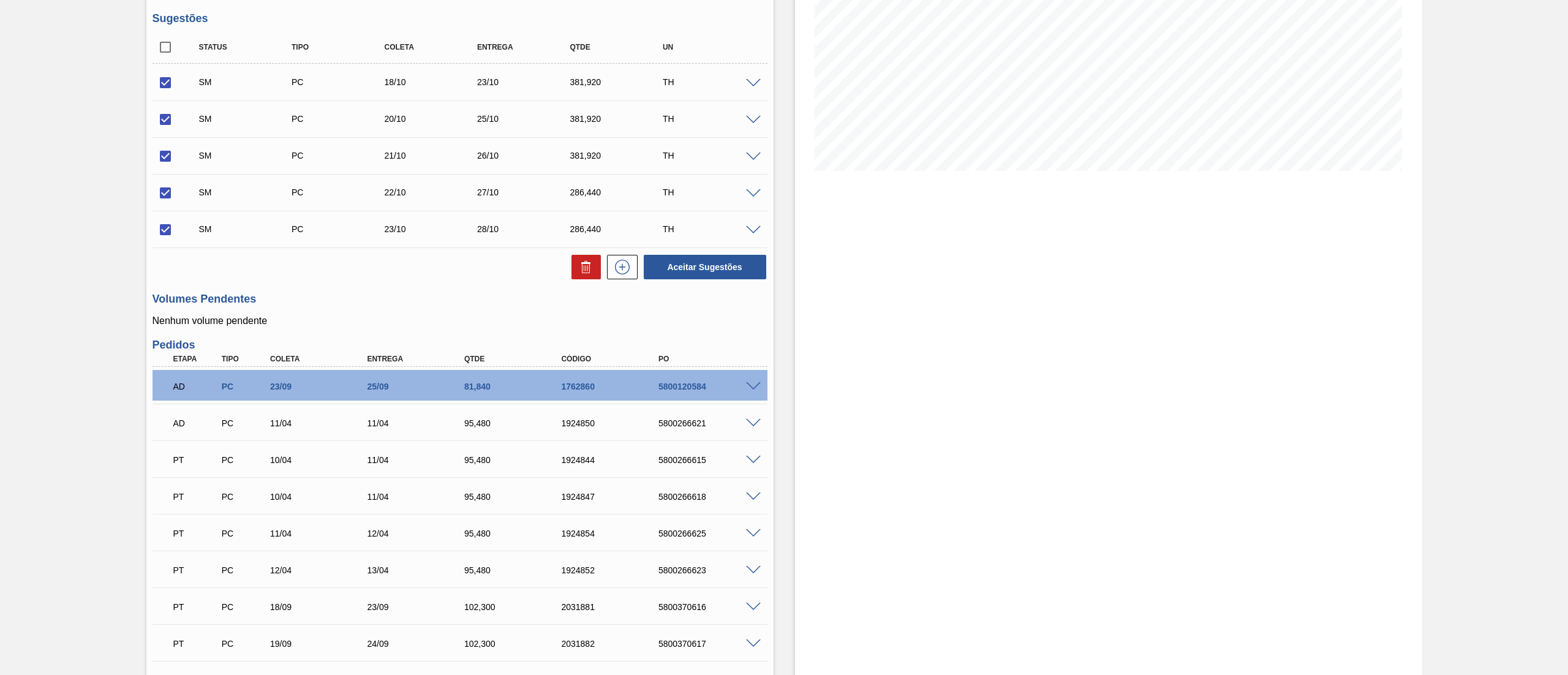
click at [749, 225] on div at bounding box center [755, 229] width 25 height 9
click at [754, 228] on span at bounding box center [753, 230] width 15 height 9
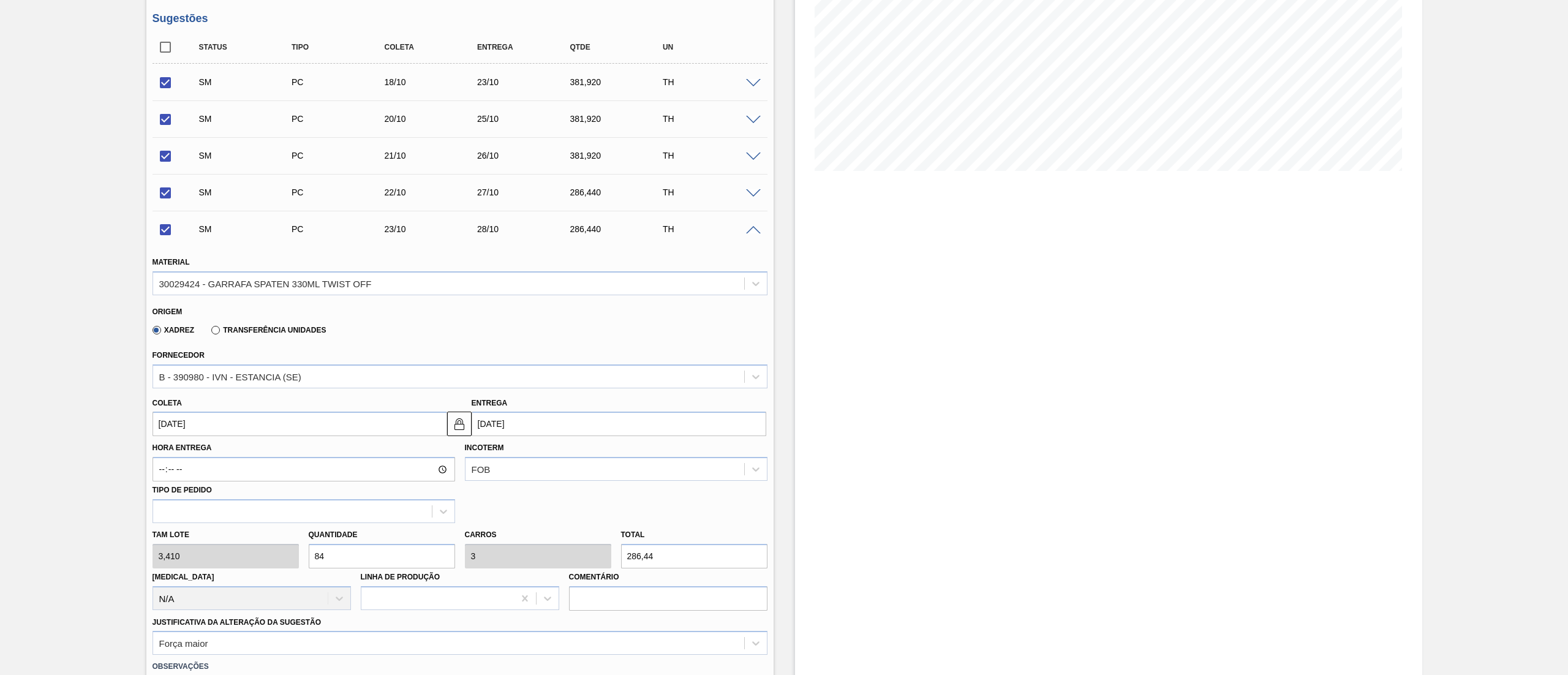
click at [754, 228] on span at bounding box center [753, 230] width 15 height 9
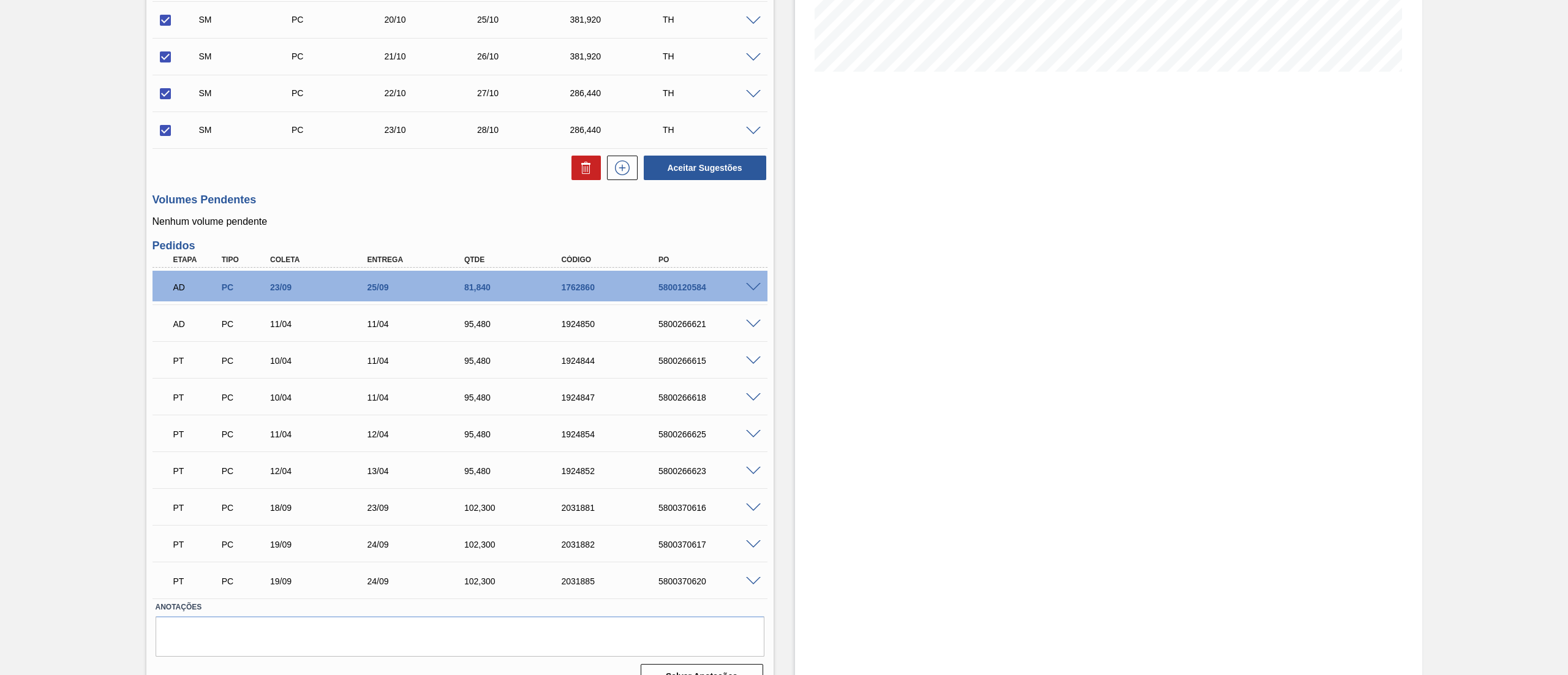
scroll to position [310, 0]
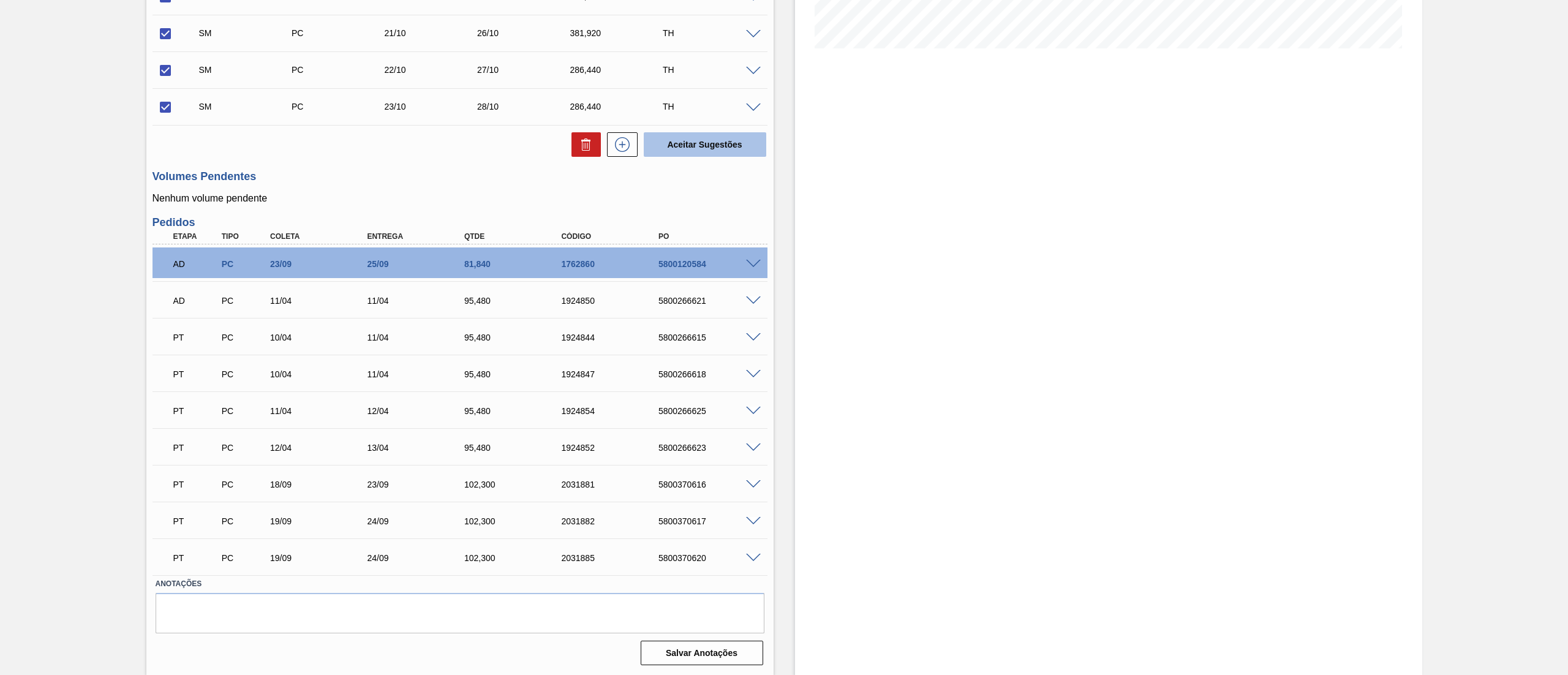
click at [712, 156] on button "Aceitar Sugestões" at bounding box center [705, 144] width 123 height 25
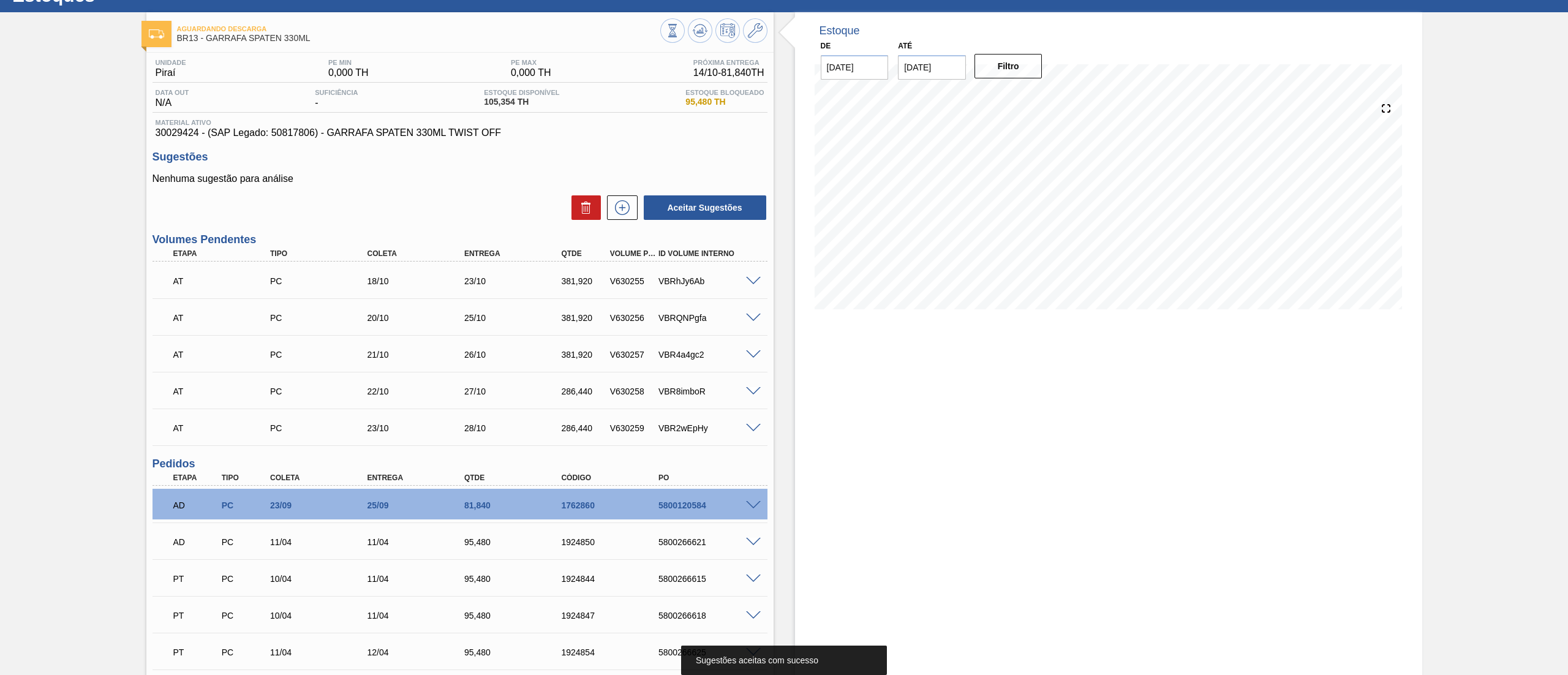
scroll to position [0, 0]
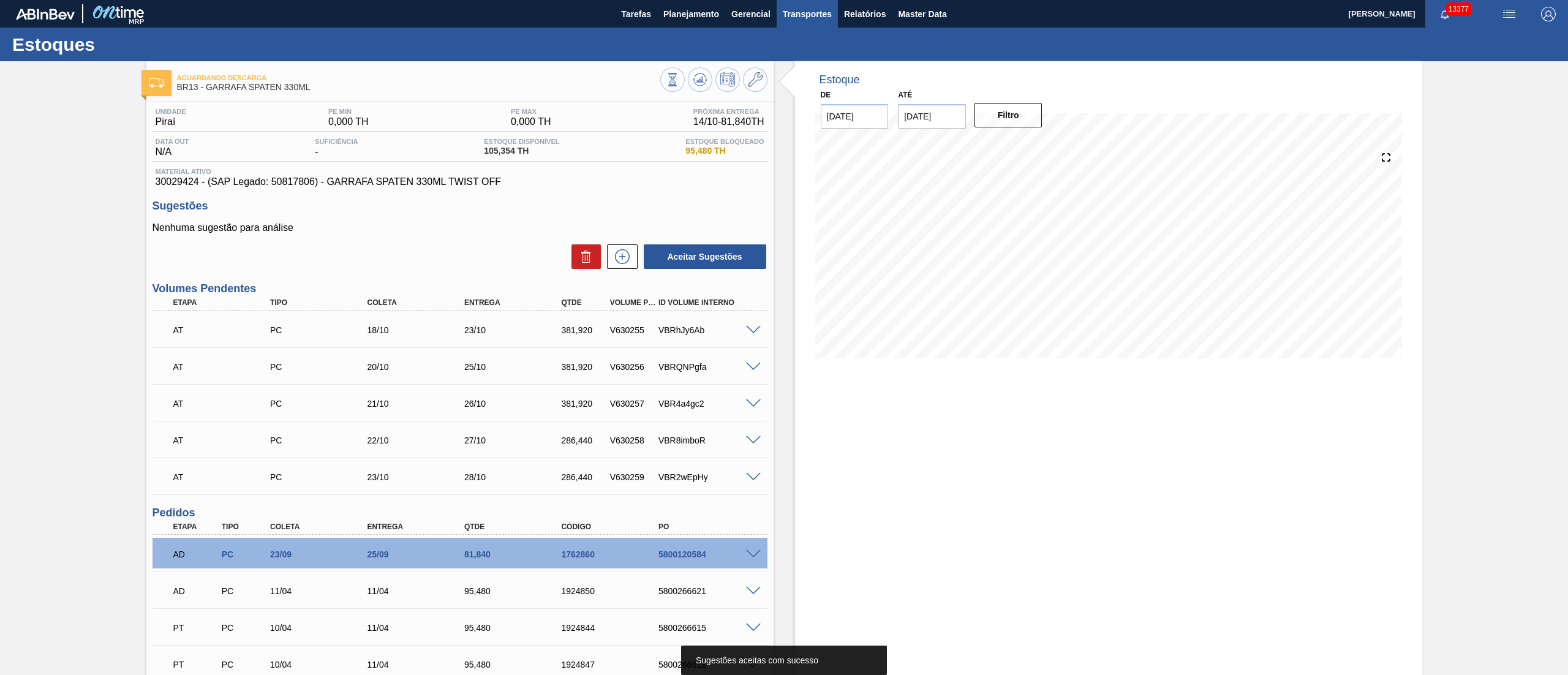
click at [816, 16] on span "Transportes" at bounding box center [807, 14] width 49 height 15
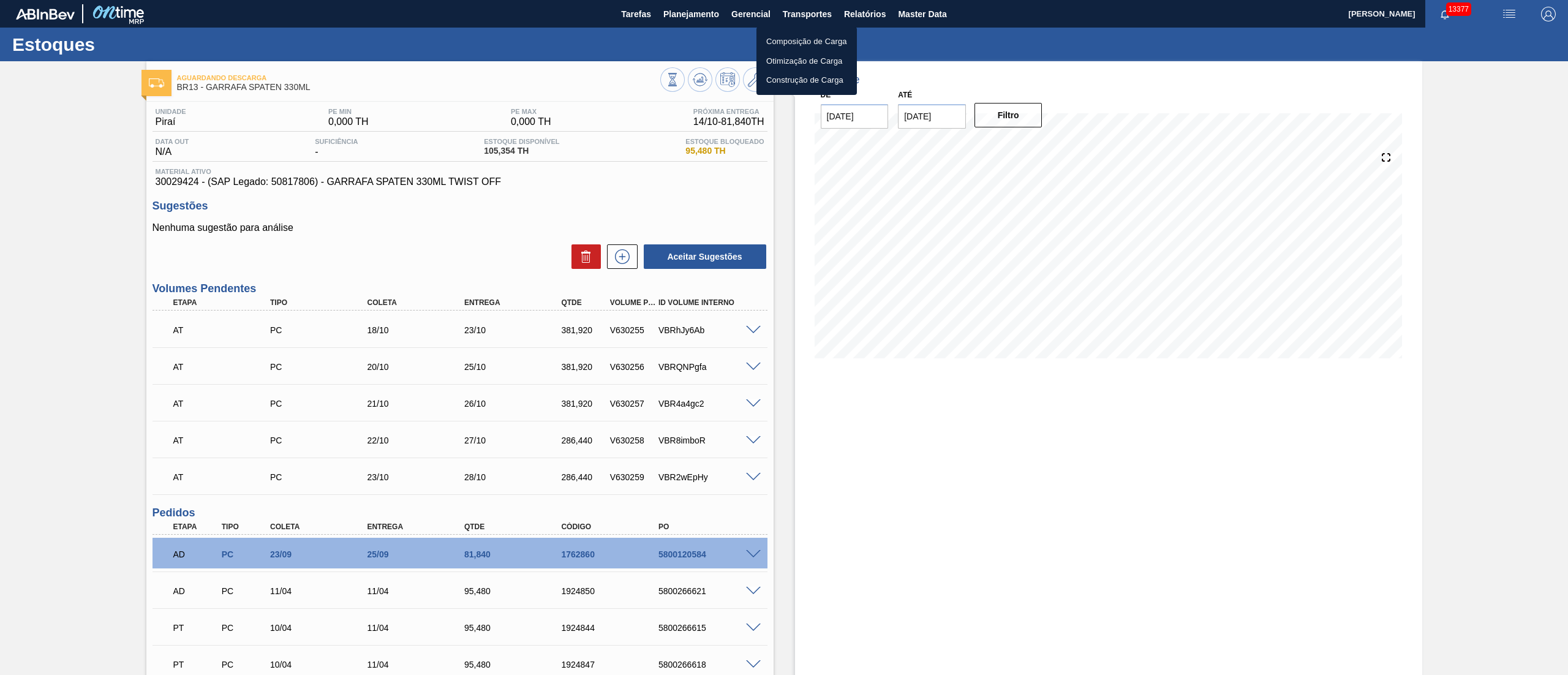
click at [811, 59] on li "Otimização de Carga" at bounding box center [807, 61] width 101 height 20
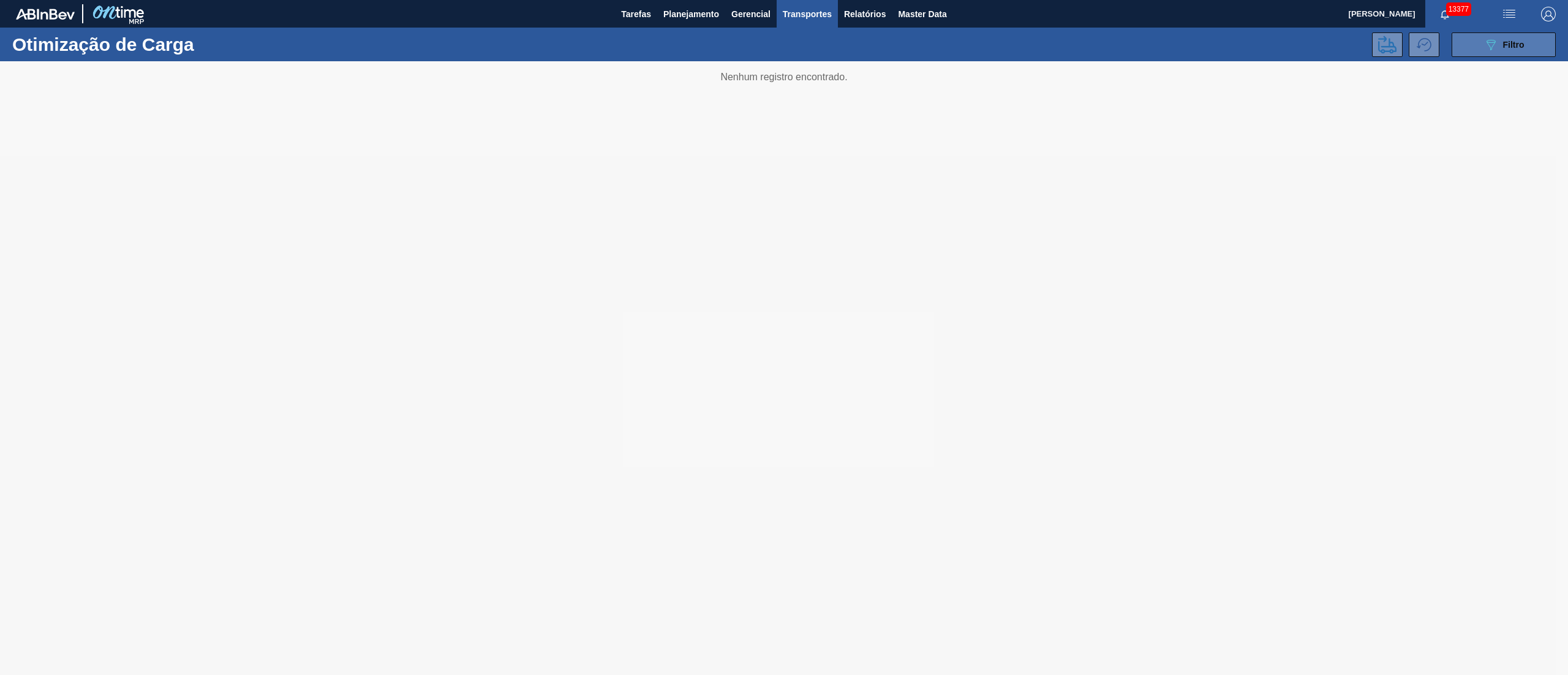
click at [1514, 43] on span "Filtro" at bounding box center [1514, 45] width 22 height 10
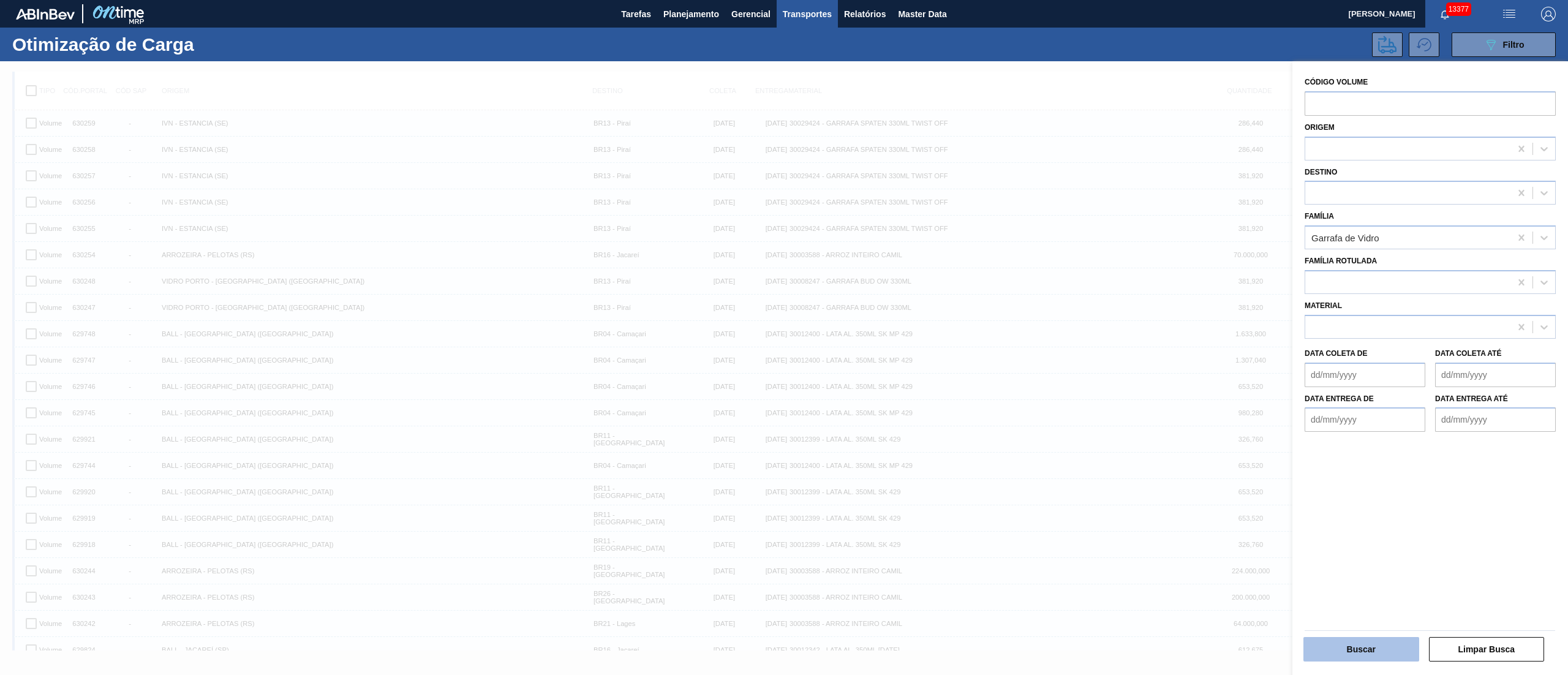
click at [1350, 651] on button "Buscar" at bounding box center [1361, 649] width 116 height 25
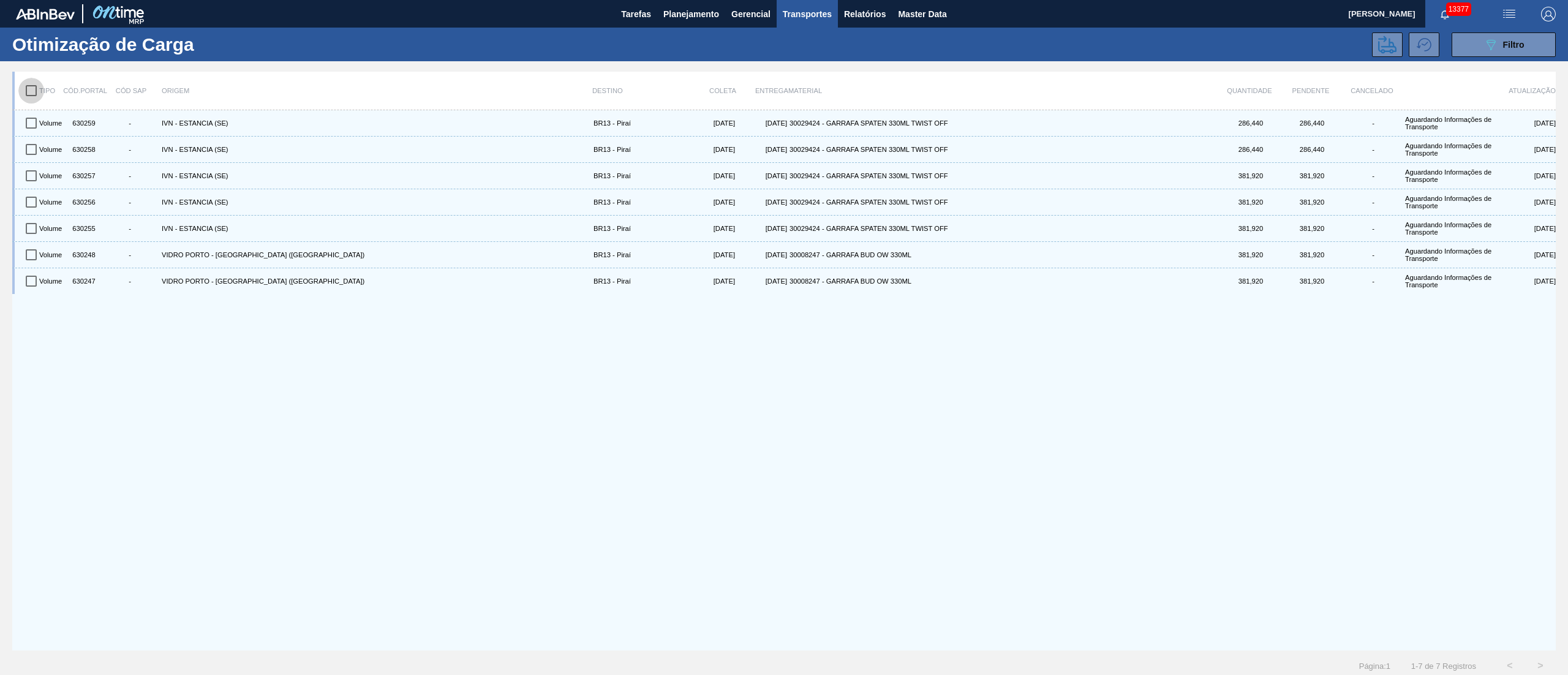
click at [36, 83] on input "checkbox" at bounding box center [31, 90] width 25 height 25
click at [1375, 41] on button at bounding box center [1387, 45] width 31 height 25
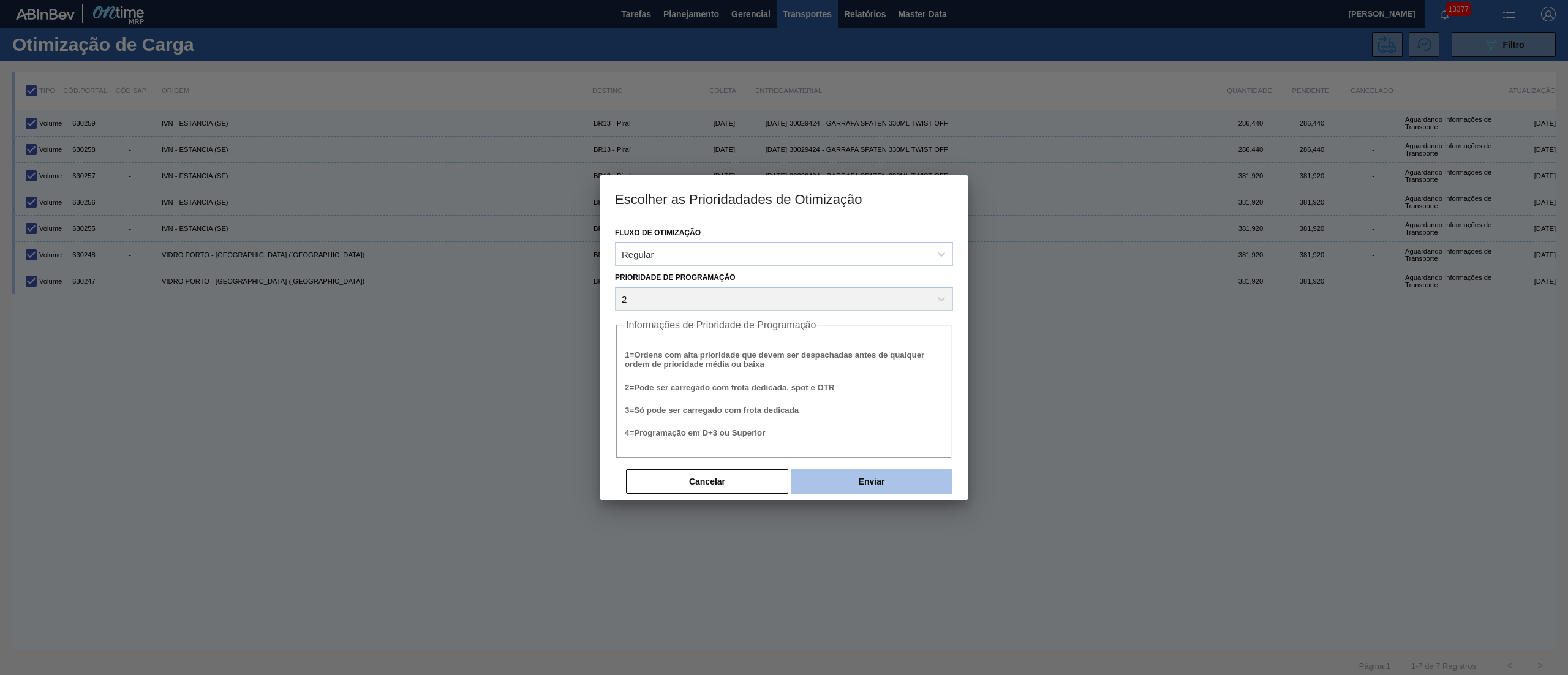
click at [910, 480] on button "Enviar" at bounding box center [871, 482] width 162 height 25
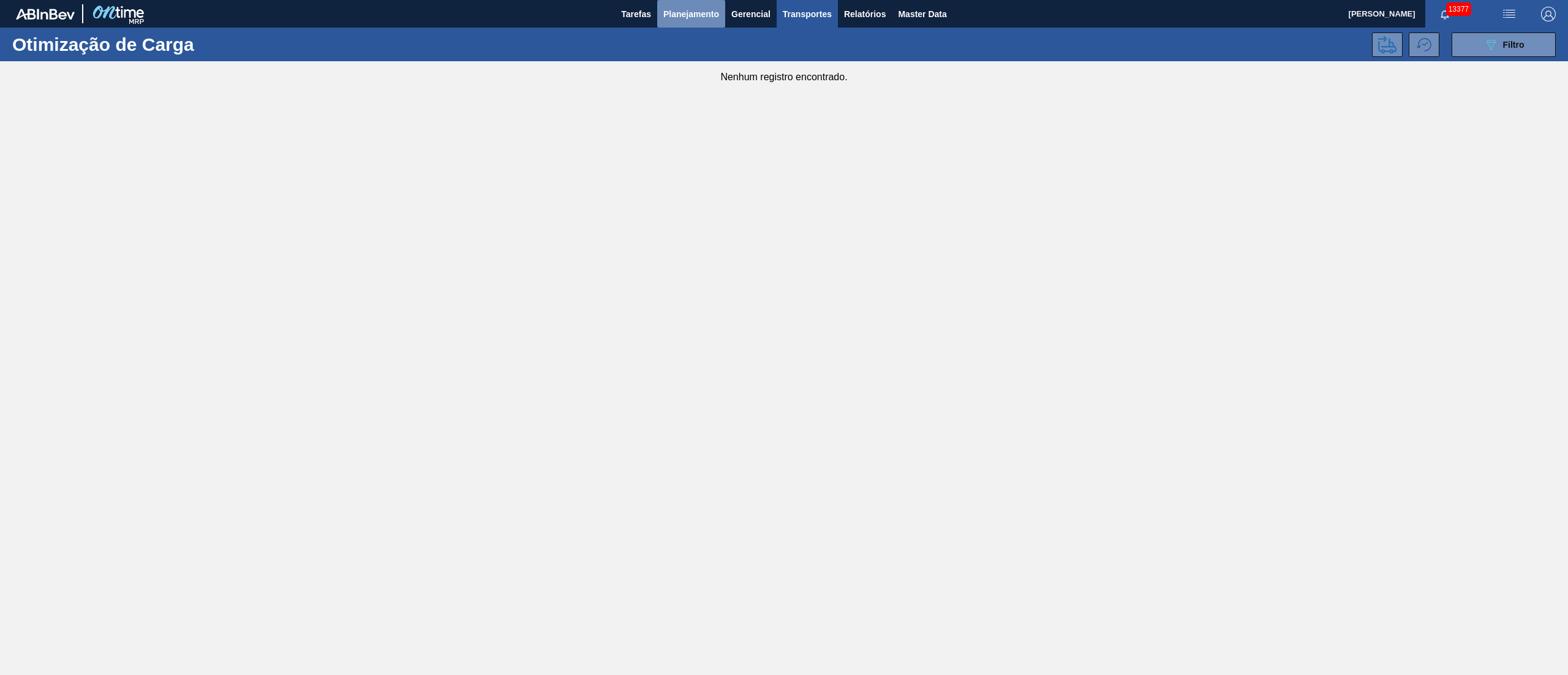
click at [689, 17] on span "Planejamento" at bounding box center [691, 14] width 56 height 15
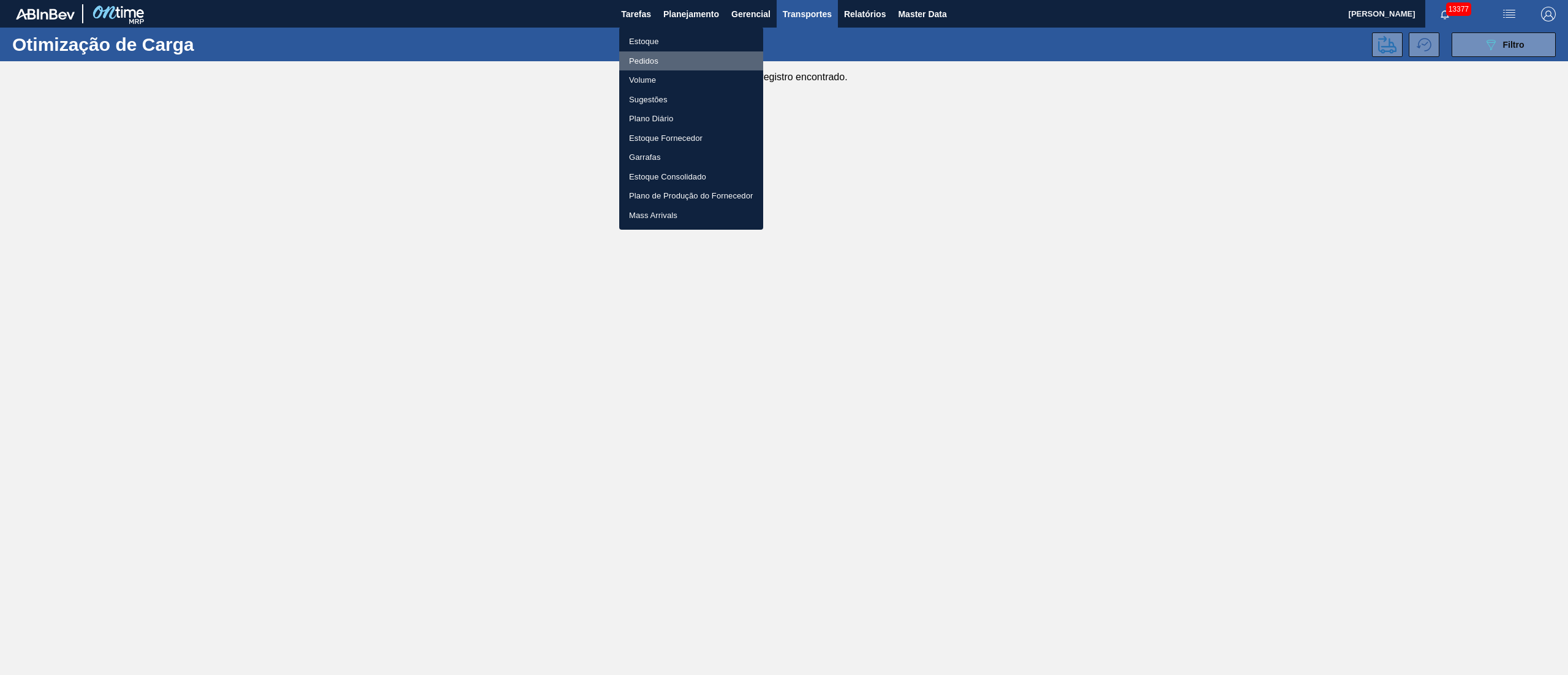
click at [645, 58] on li "Pedidos" at bounding box center [691, 61] width 144 height 20
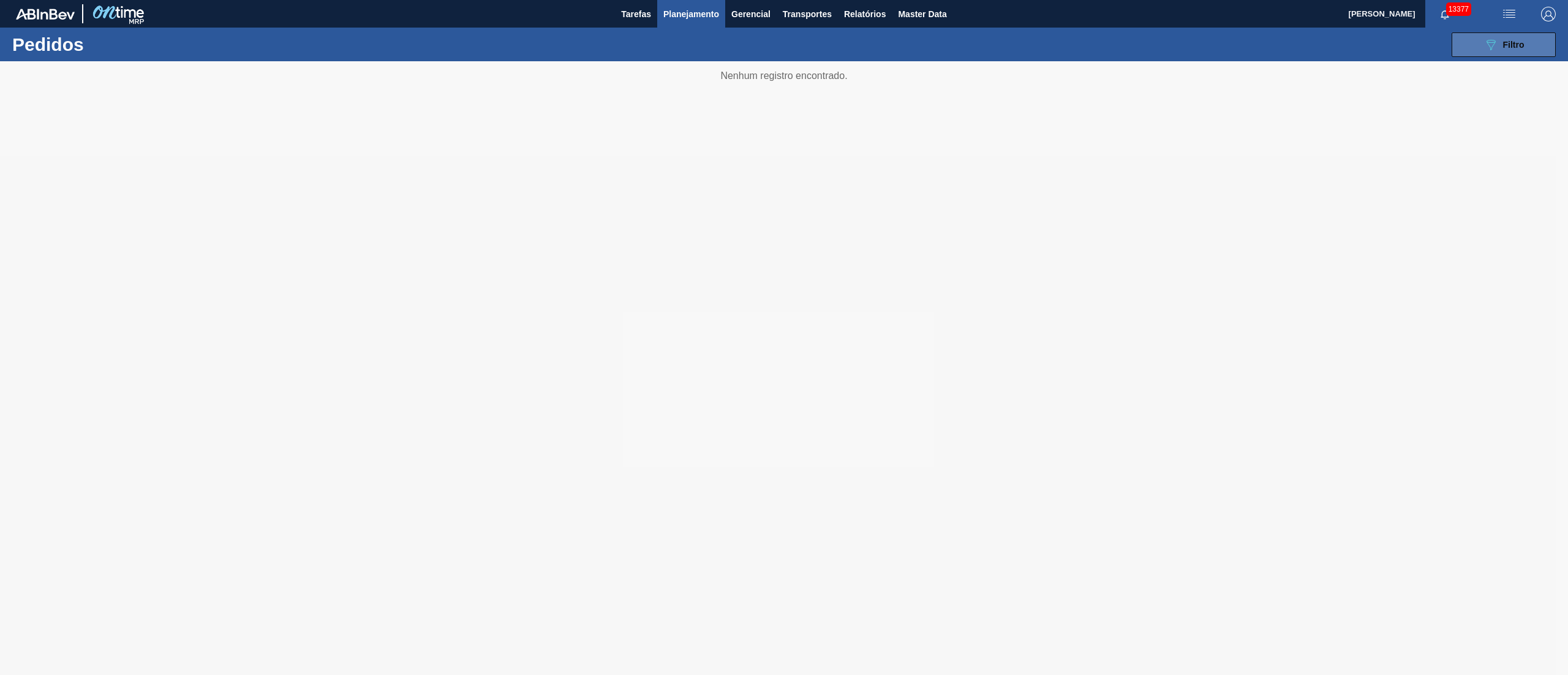
click at [1471, 45] on button "089F7B8B-B2A5-4AFE-B5C0-19BA573D28AC Filtro" at bounding box center [1504, 45] width 104 height 25
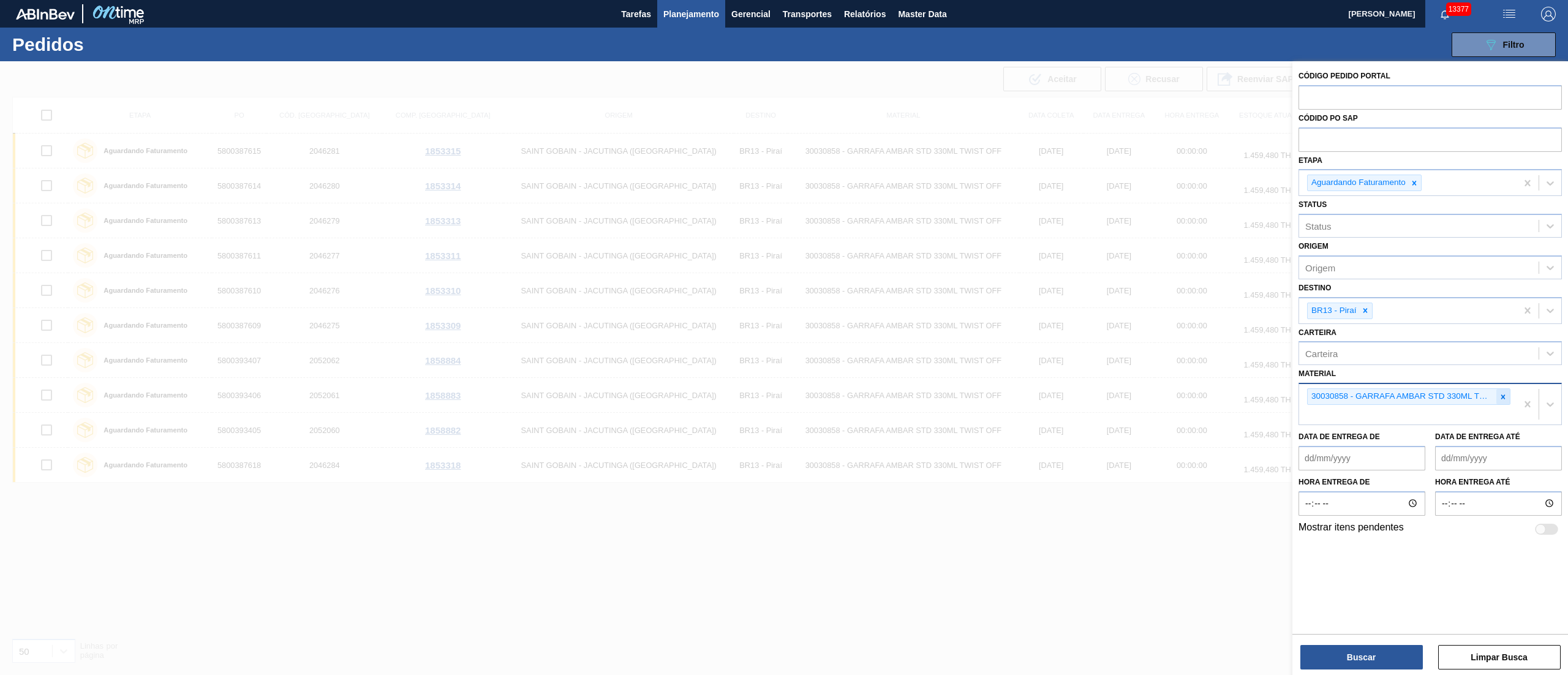
click at [1502, 396] on icon at bounding box center [1503, 396] width 4 height 4
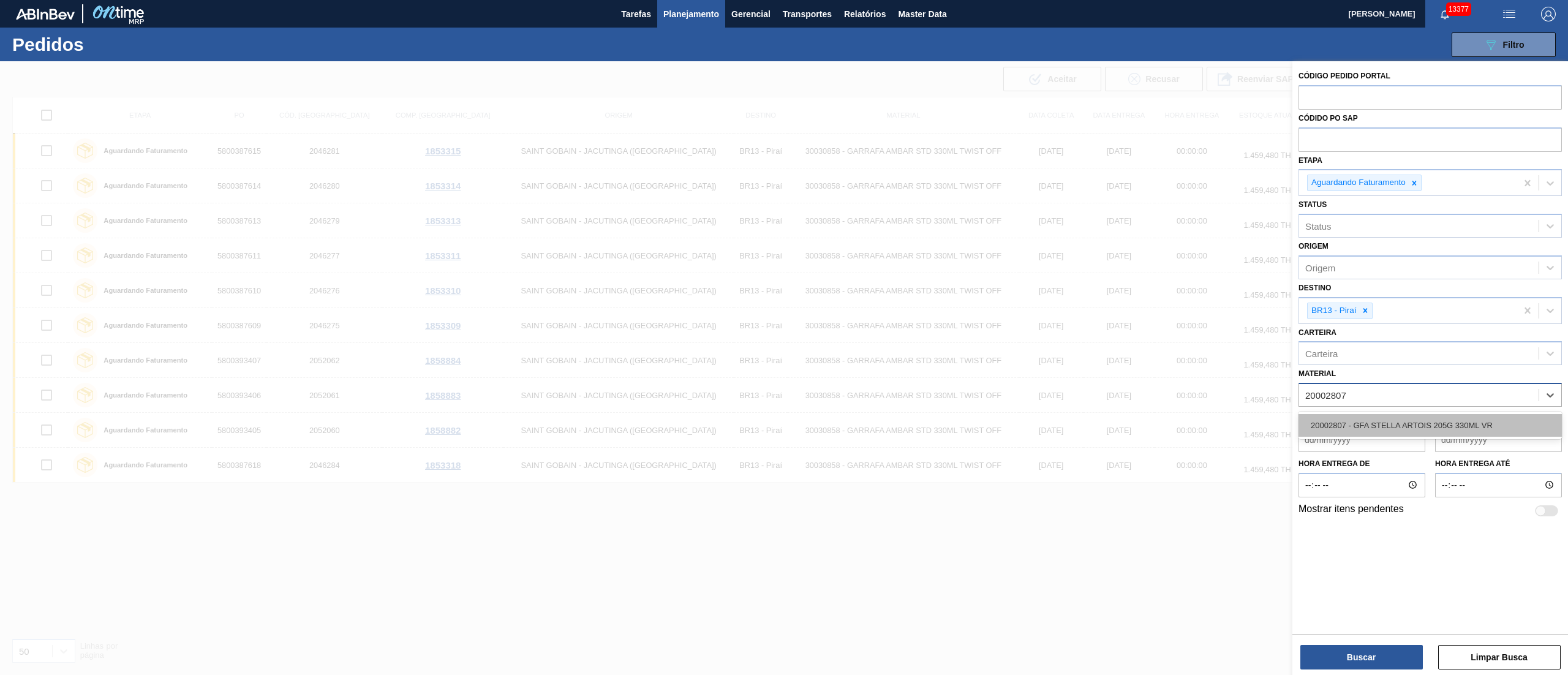
click at [1429, 431] on div "20002807 - GFA STELLA ARTOIS 205G 330ML VR" at bounding box center [1430, 426] width 263 height 23
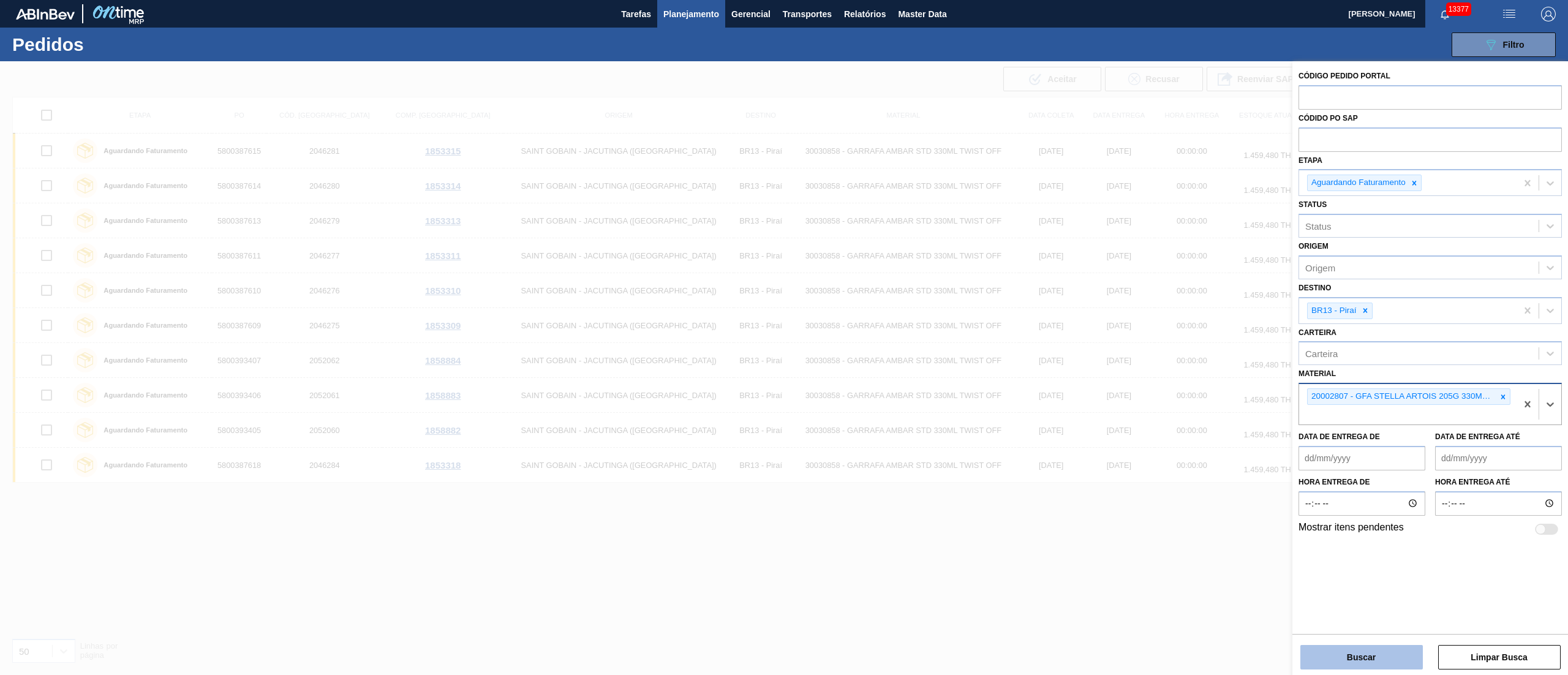
click at [1397, 655] on button "Buscar" at bounding box center [1361, 657] width 123 height 25
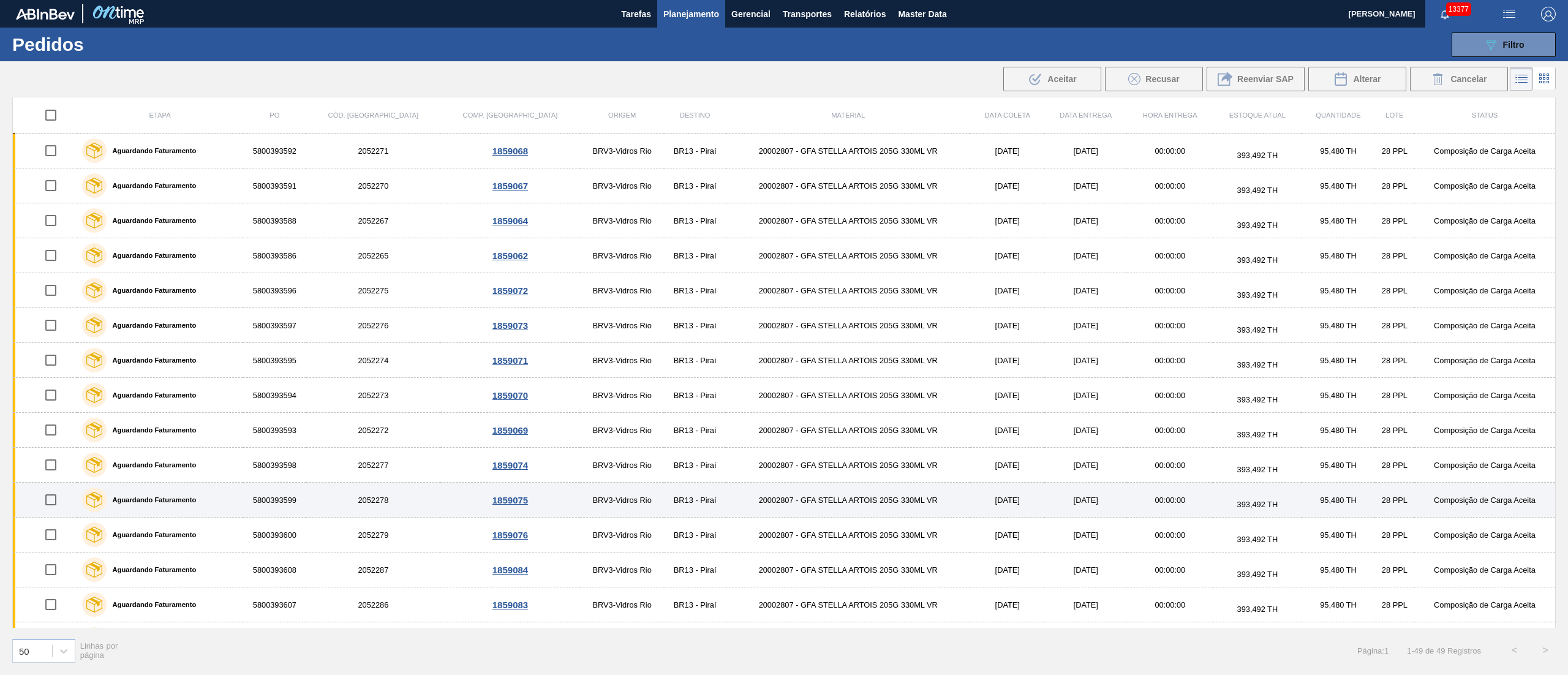
click at [50, 506] on input "checkbox" at bounding box center [51, 499] width 25 height 25
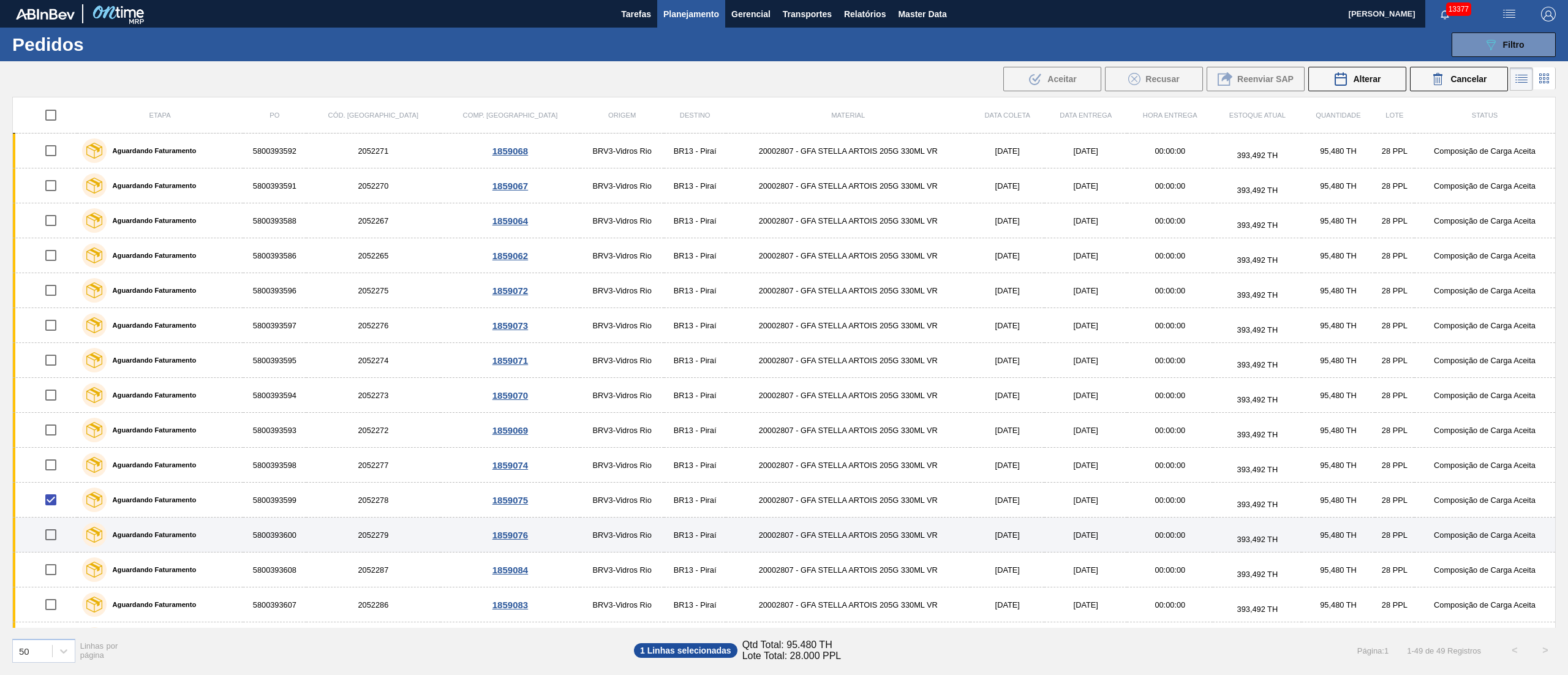
click at [55, 536] on input "checkbox" at bounding box center [51, 534] width 25 height 25
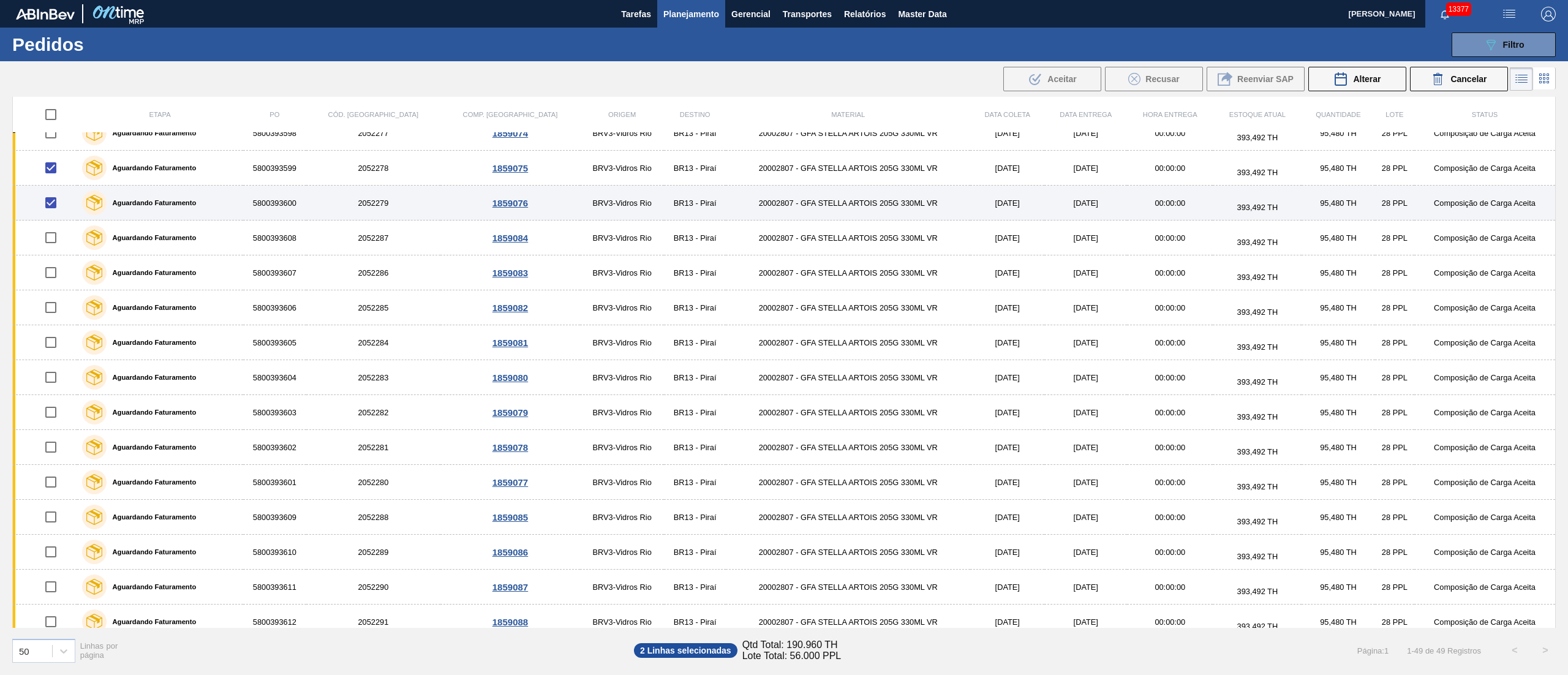
scroll to position [369, 0]
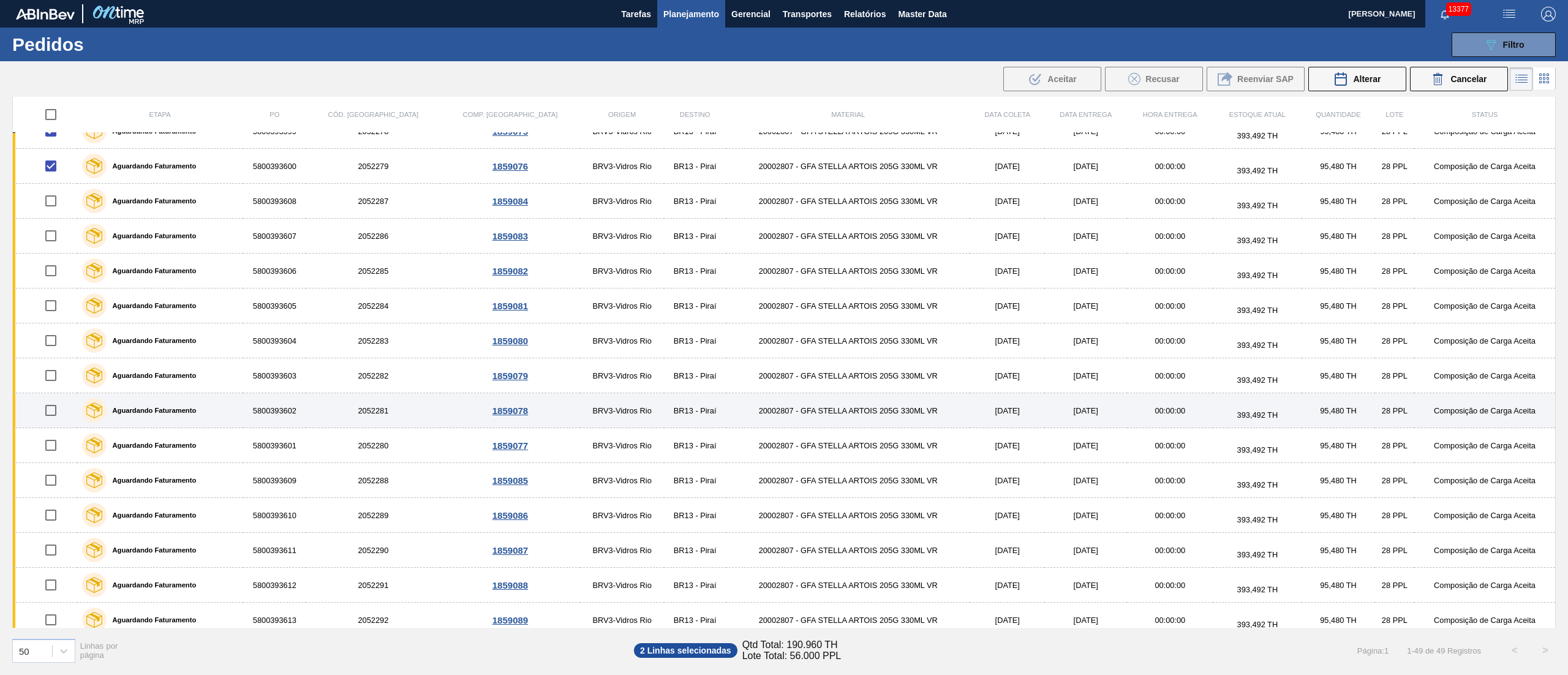
click at [52, 418] on input "checkbox" at bounding box center [51, 410] width 25 height 25
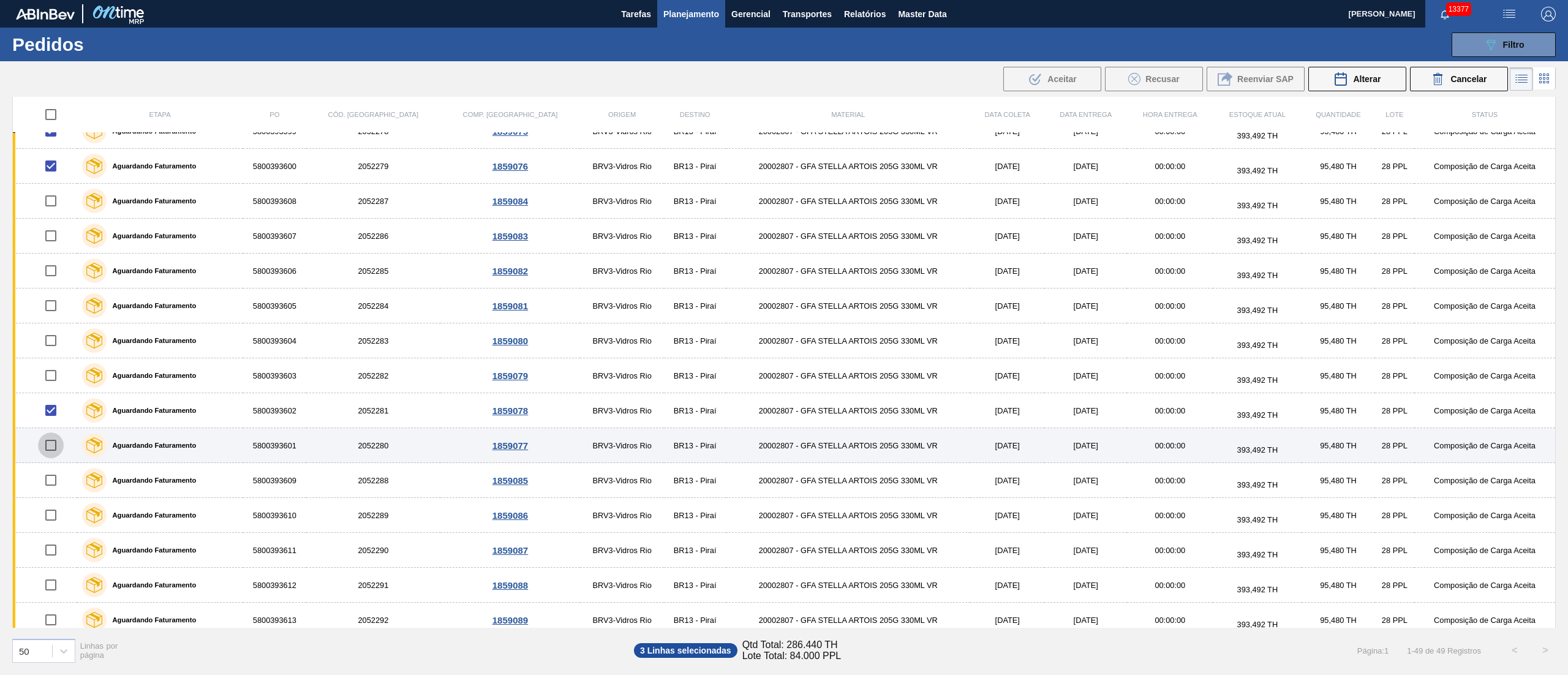
click at [52, 448] on input "checkbox" at bounding box center [51, 445] width 25 height 25
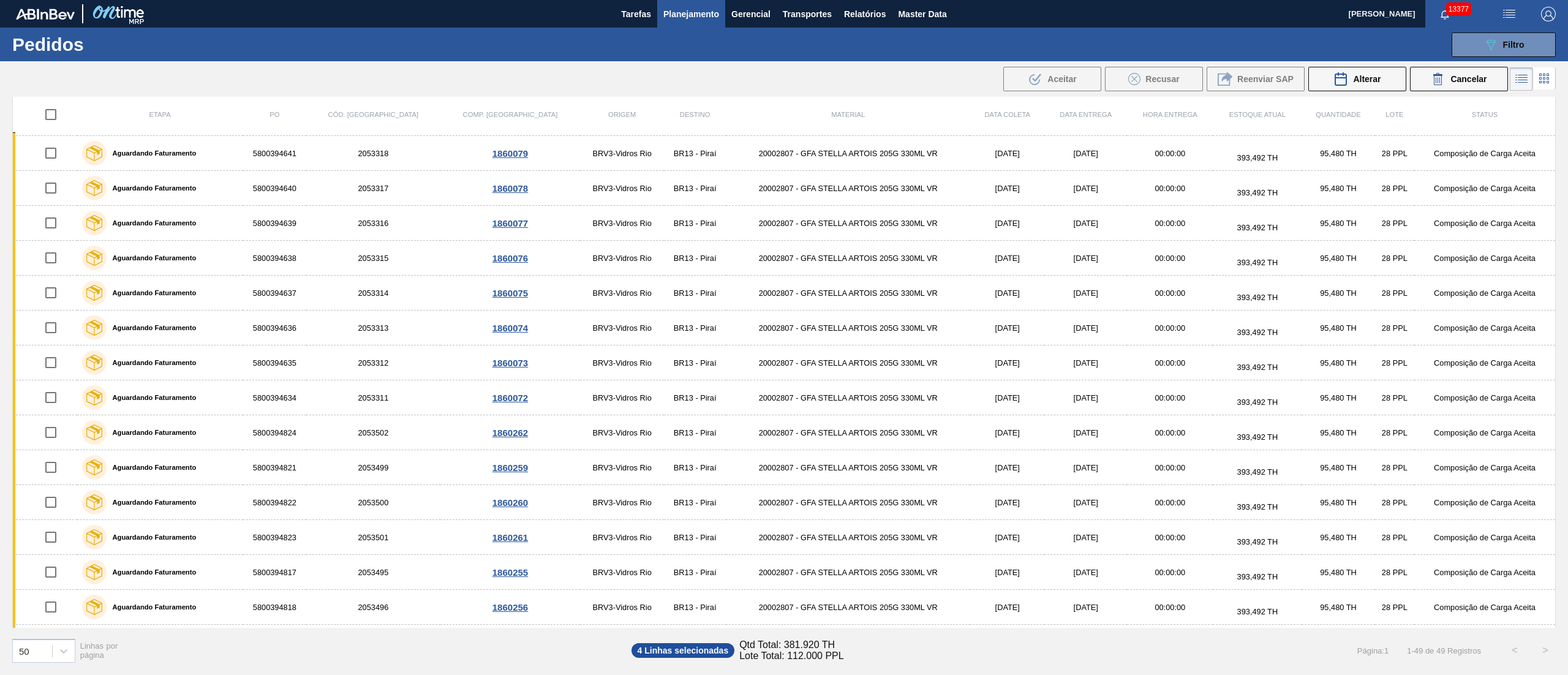
scroll to position [1227, 0]
click at [1375, 83] on span "Alterar" at bounding box center [1366, 79] width 27 height 10
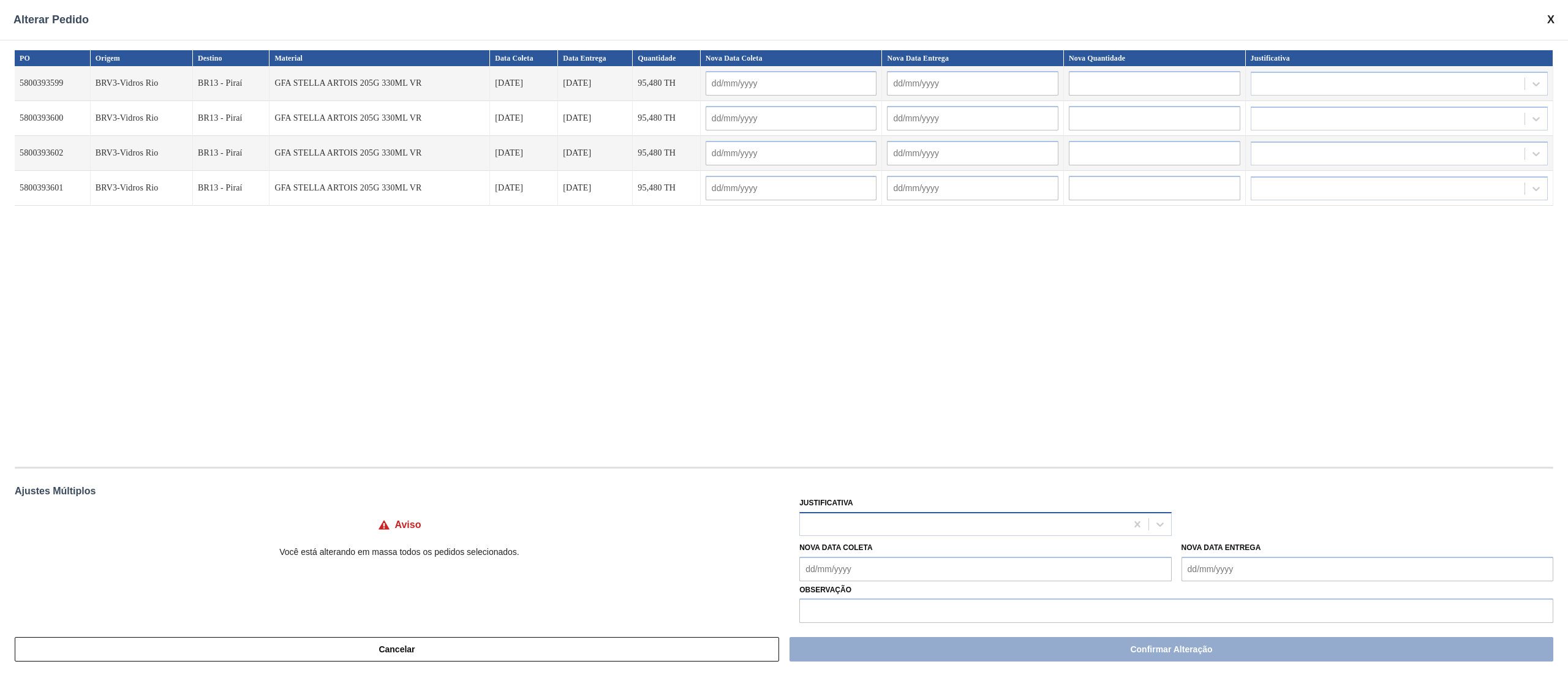
click at [826, 524] on div at bounding box center [962, 524] width 326 height 18
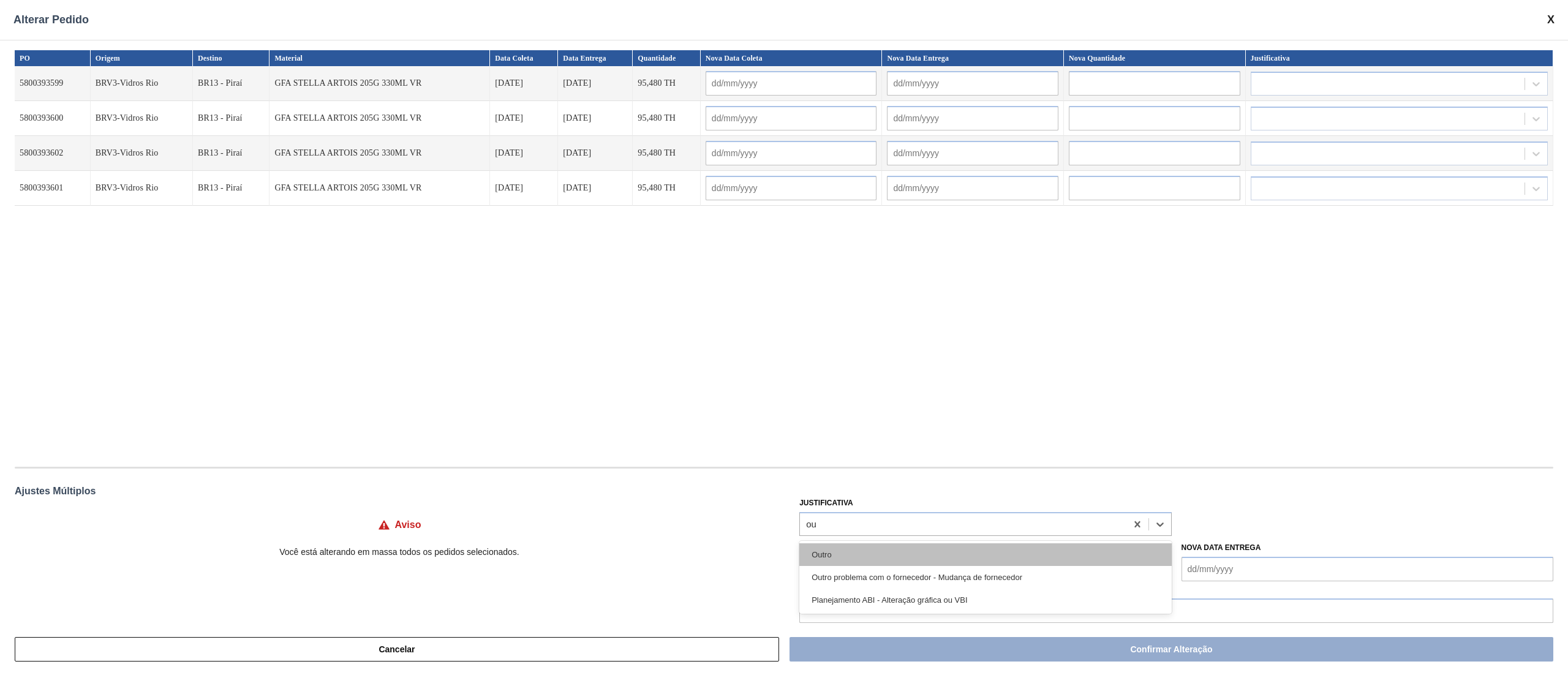
click at [838, 560] on div "Outro" at bounding box center [985, 555] width 371 height 23
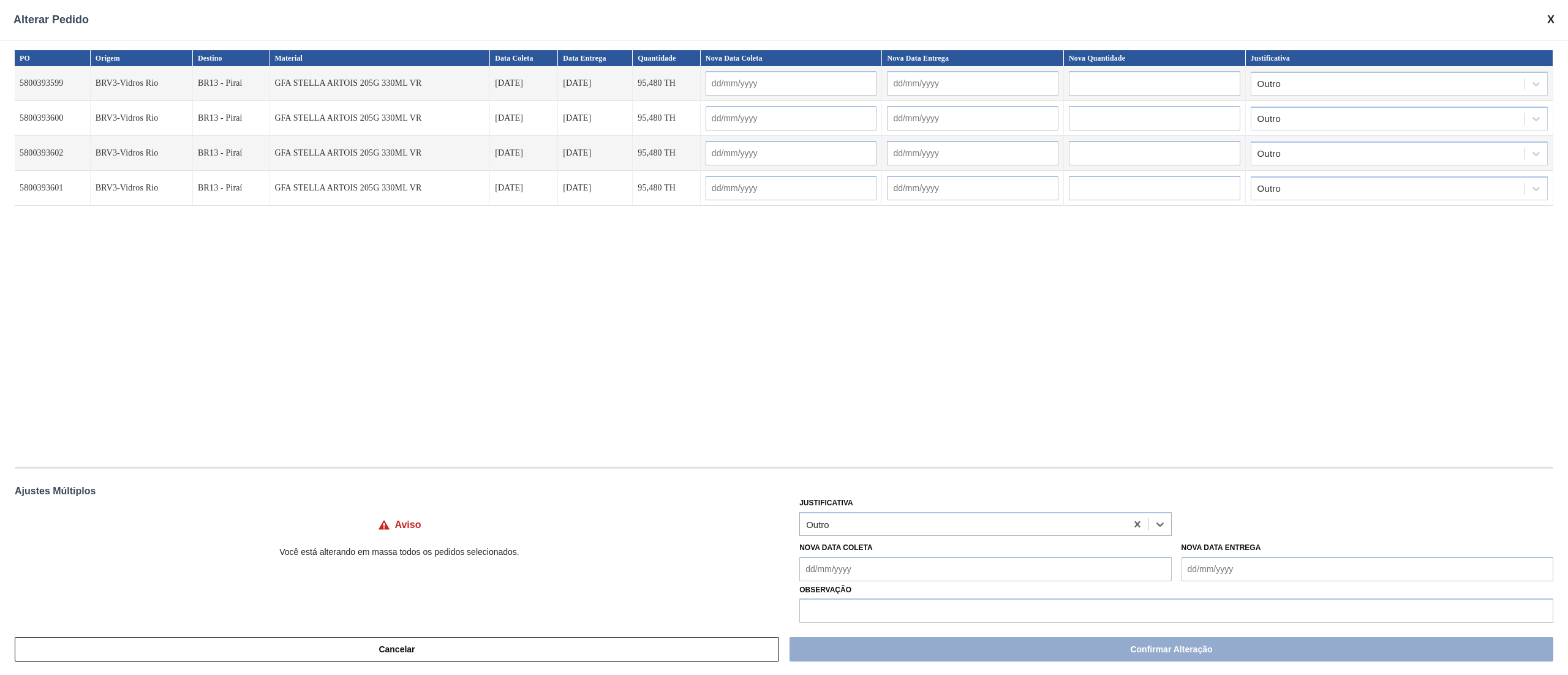
click at [850, 571] on Coleta "Nova Data Coleta" at bounding box center [985, 569] width 371 height 25
click at [889, 514] on div "23" at bounding box center [893, 513] width 17 height 17
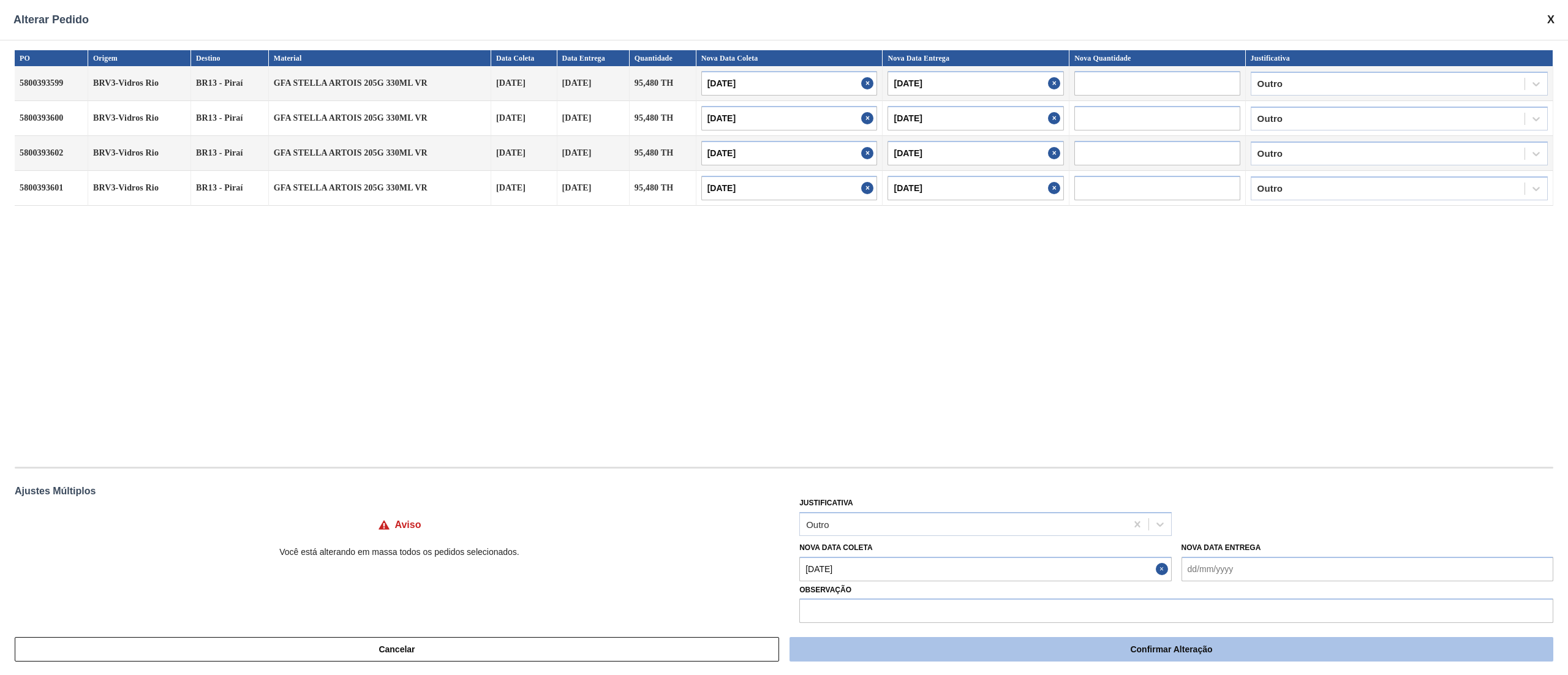
click at [878, 643] on button "Confirmar Alteração" at bounding box center [1171, 649] width 764 height 25
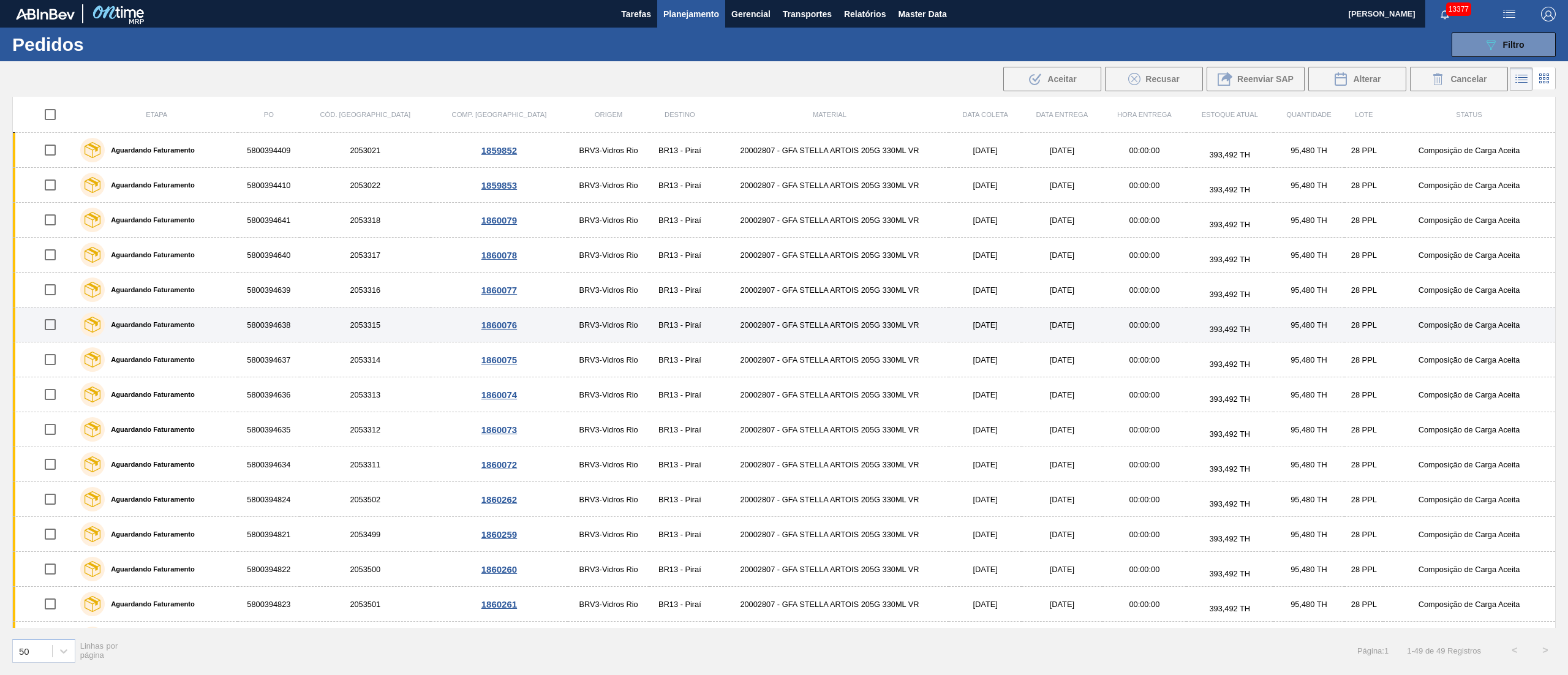
scroll to position [981, 0]
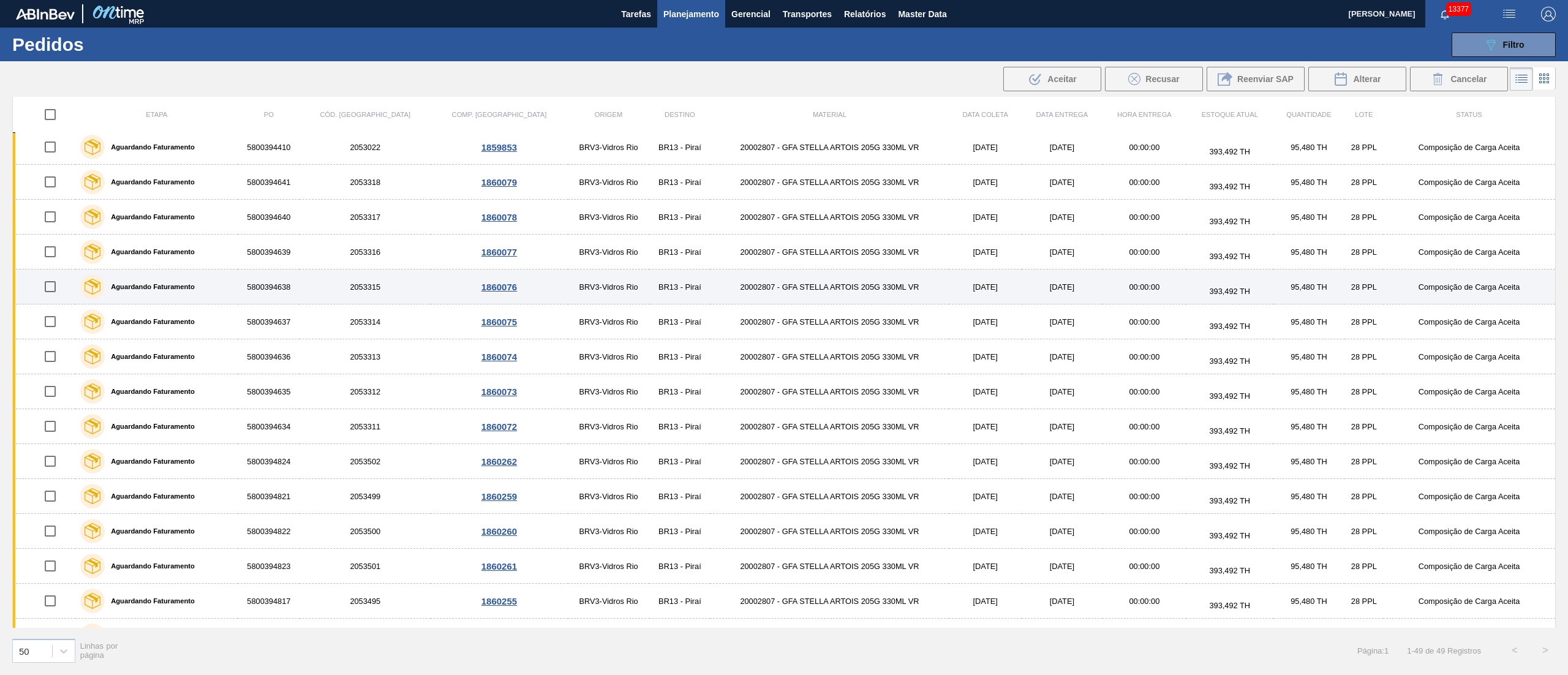
click at [47, 288] on input "checkbox" at bounding box center [50, 286] width 25 height 25
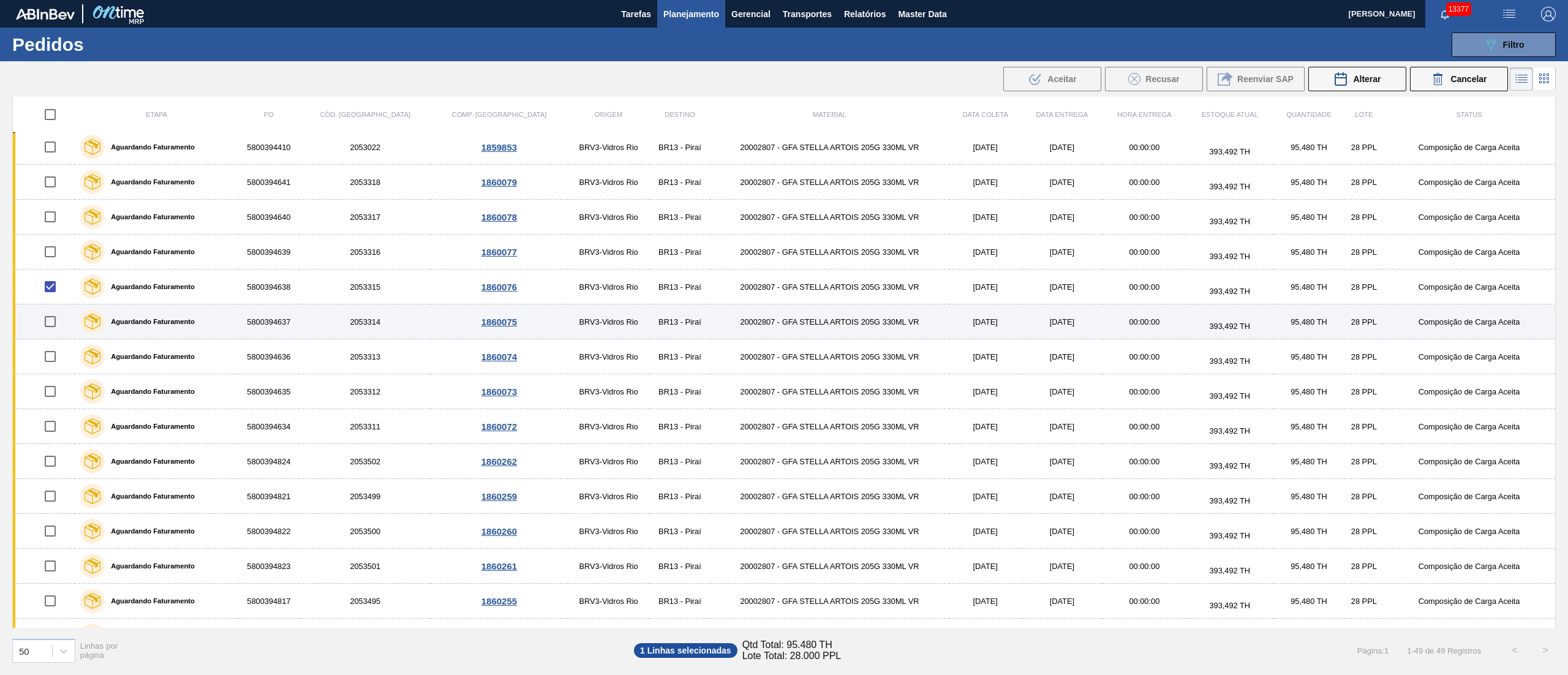
click at [54, 335] on input "checkbox" at bounding box center [50, 321] width 25 height 25
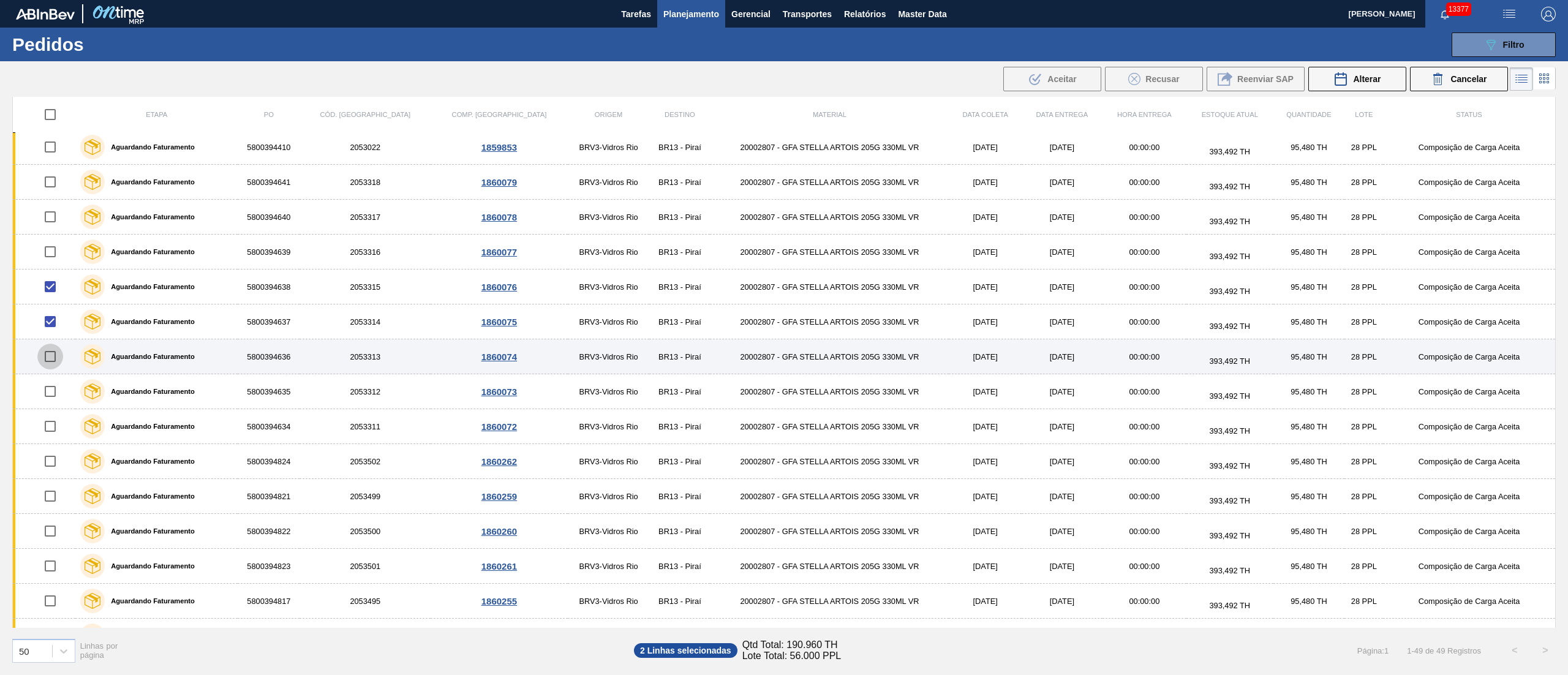
click at [54, 359] on input "checkbox" at bounding box center [50, 356] width 25 height 25
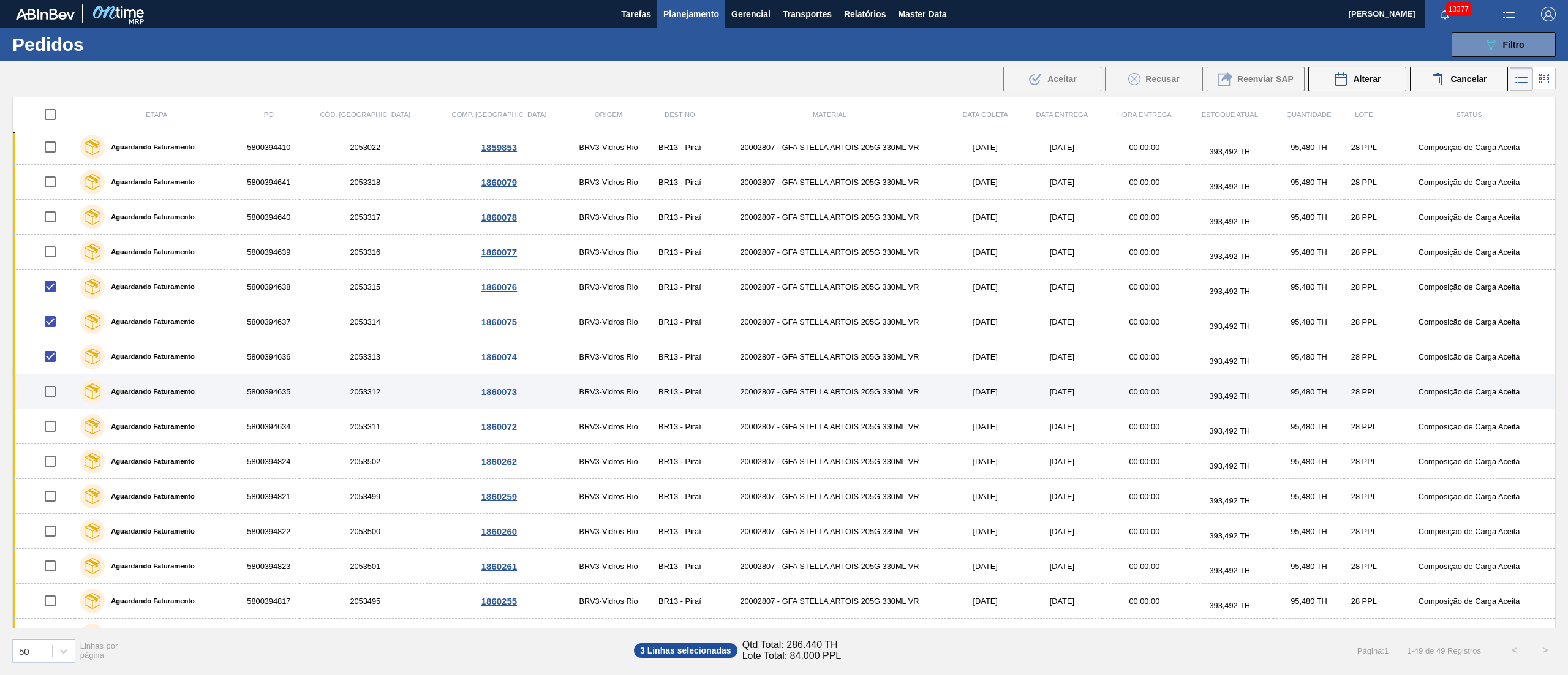
click at [57, 404] on input "checkbox" at bounding box center [50, 391] width 25 height 25
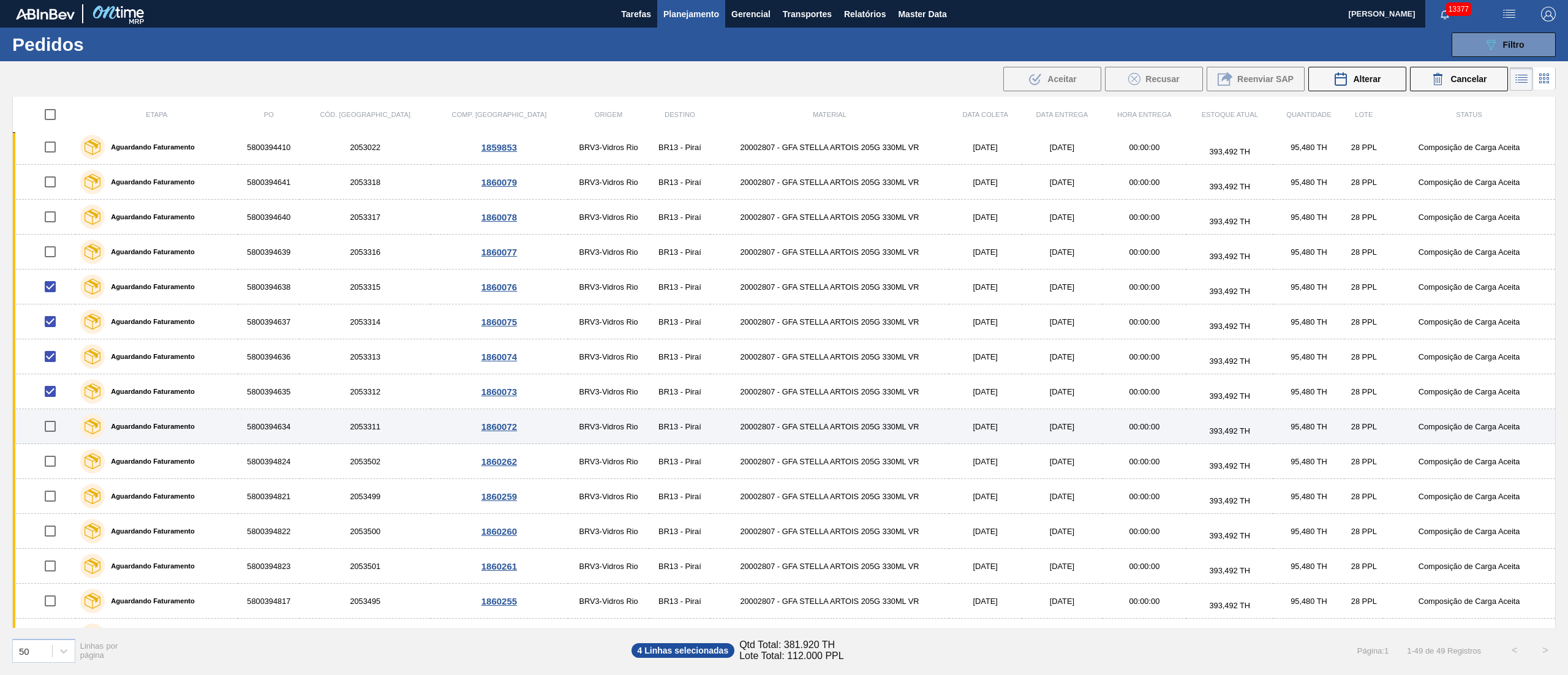
click at [57, 439] on input "checkbox" at bounding box center [50, 426] width 25 height 25
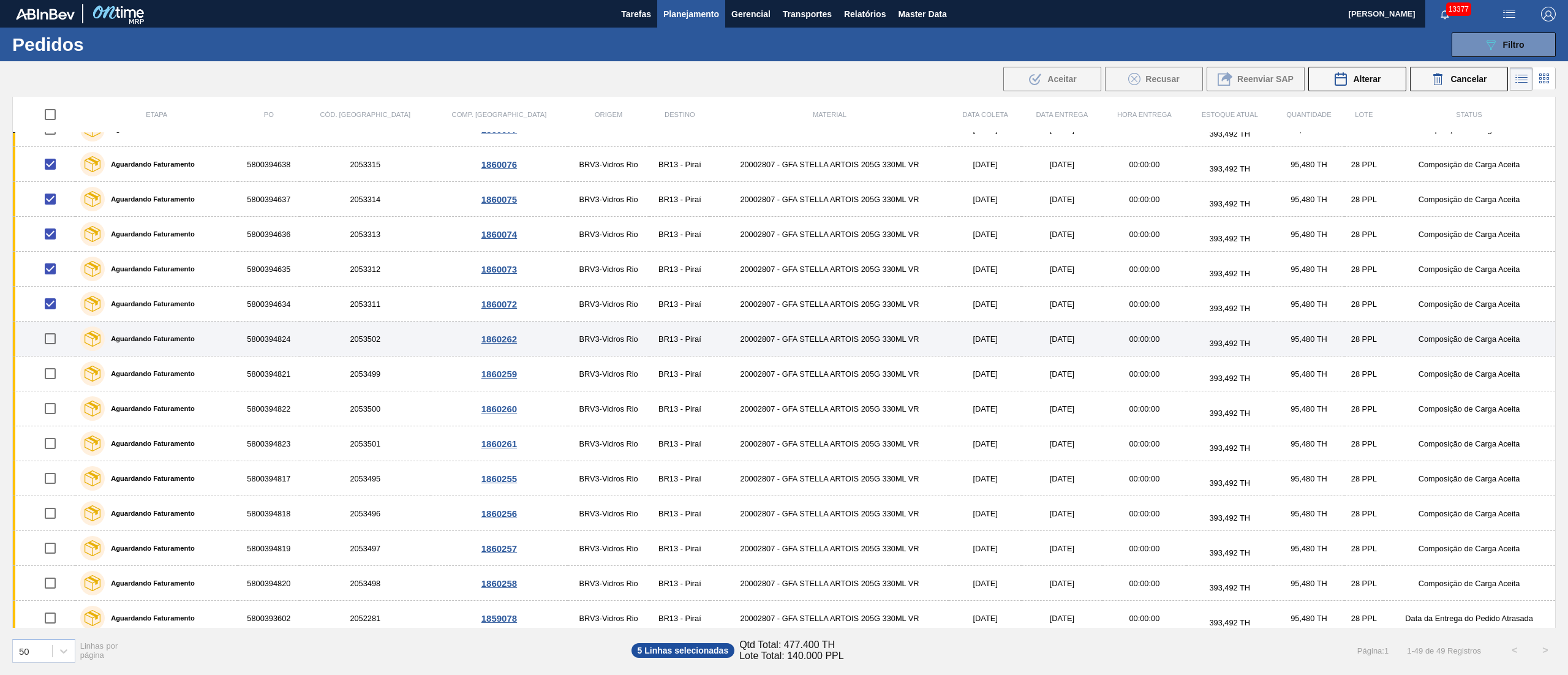
scroll to position [1227, 0]
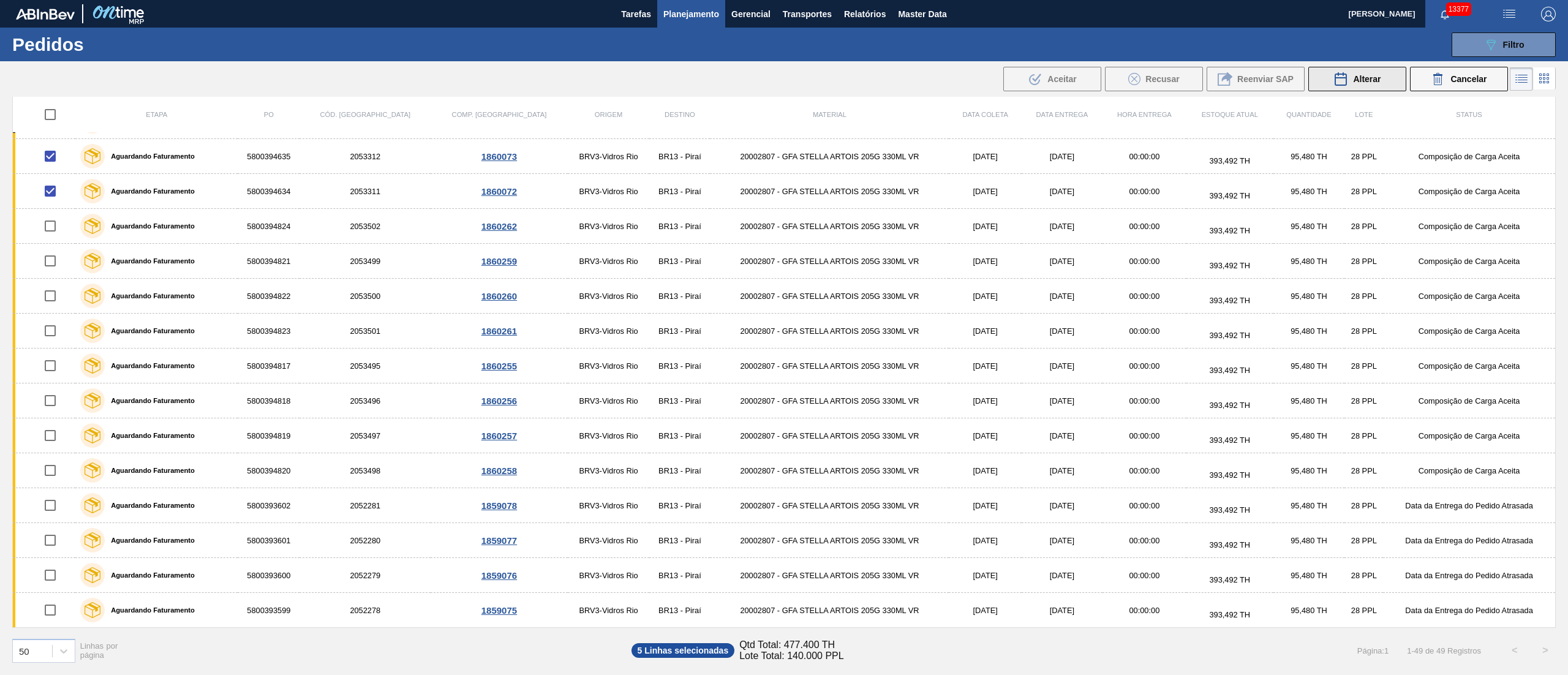
click at [1372, 78] on span "Alterar" at bounding box center [1366, 79] width 27 height 10
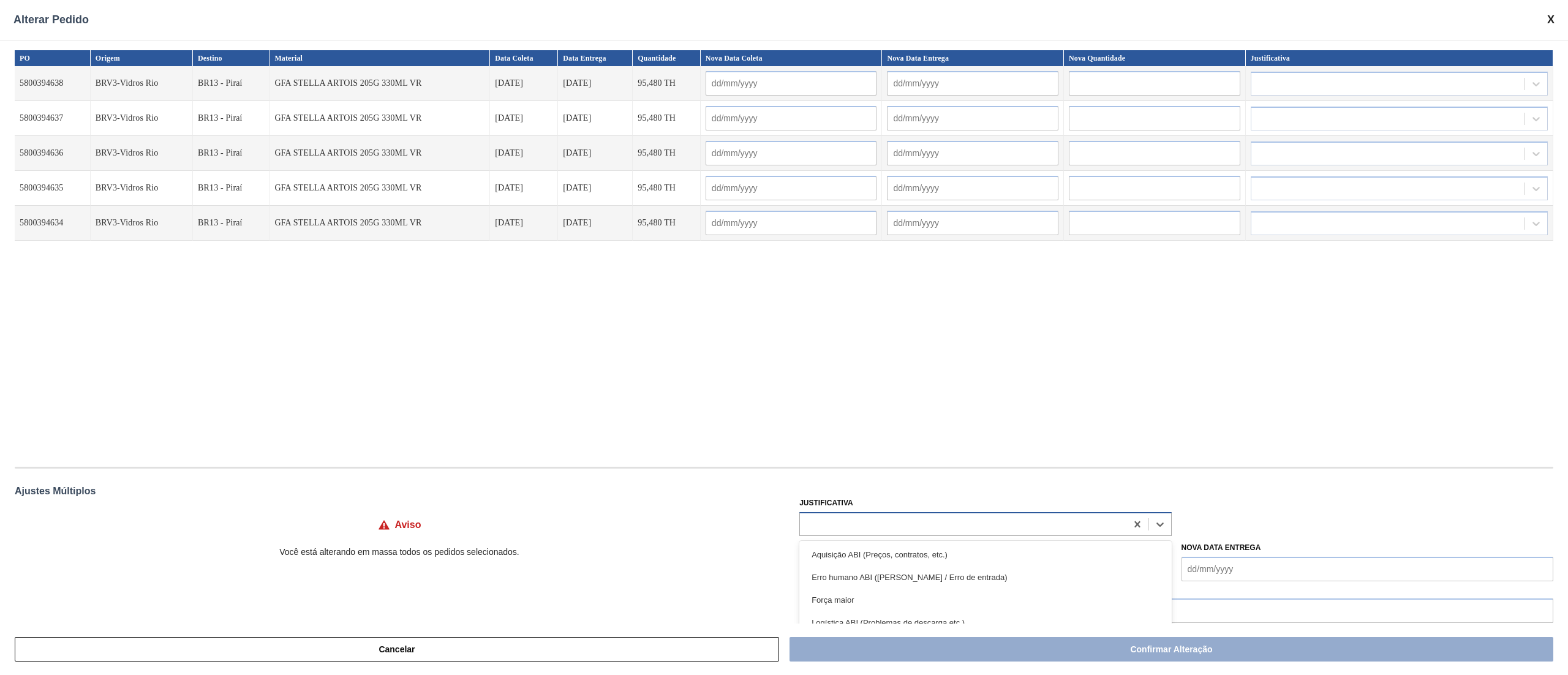
click at [851, 524] on div at bounding box center [962, 524] width 326 height 18
click at [831, 553] on div "Outro" at bounding box center [985, 555] width 371 height 23
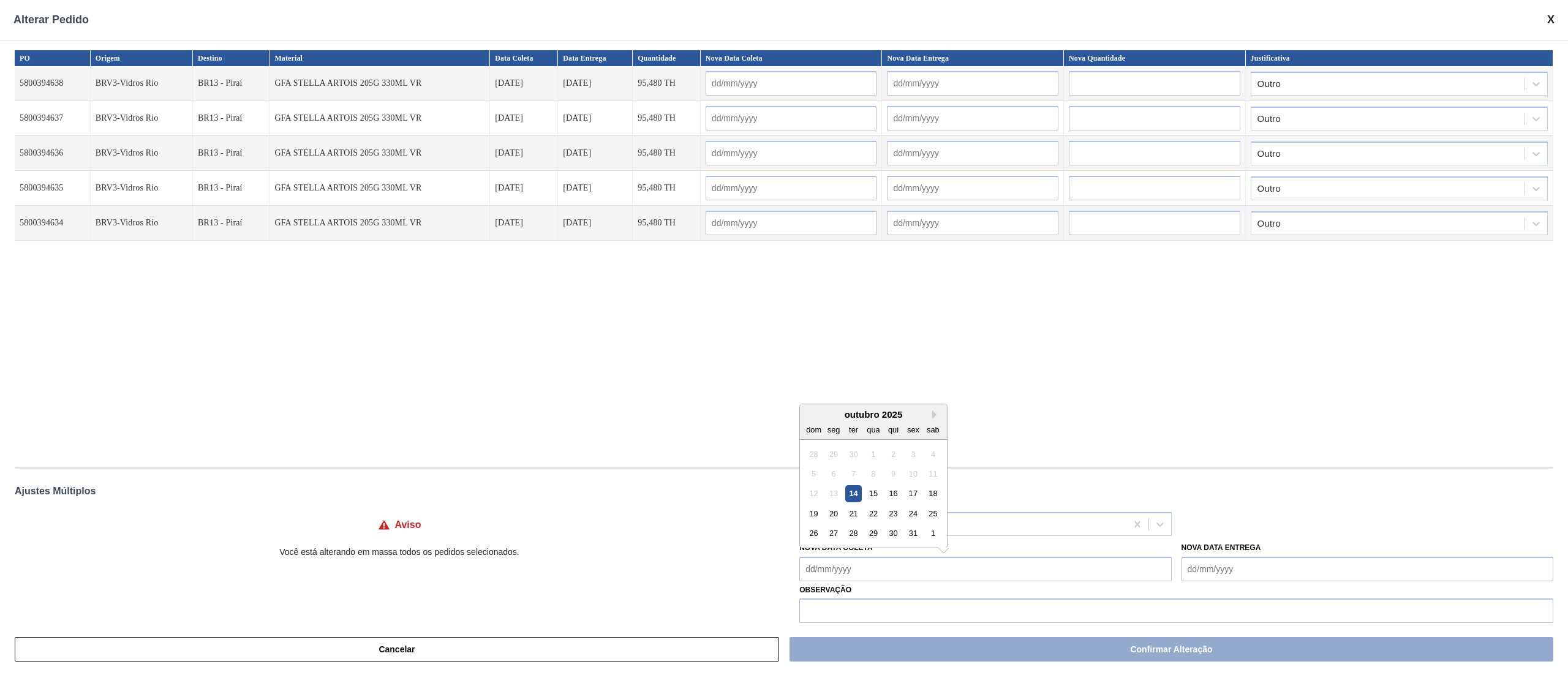
click at [871, 570] on Coleta "Nova Data Coleta" at bounding box center [985, 569] width 371 height 25
click at [888, 514] on div "23" at bounding box center [893, 513] width 17 height 17
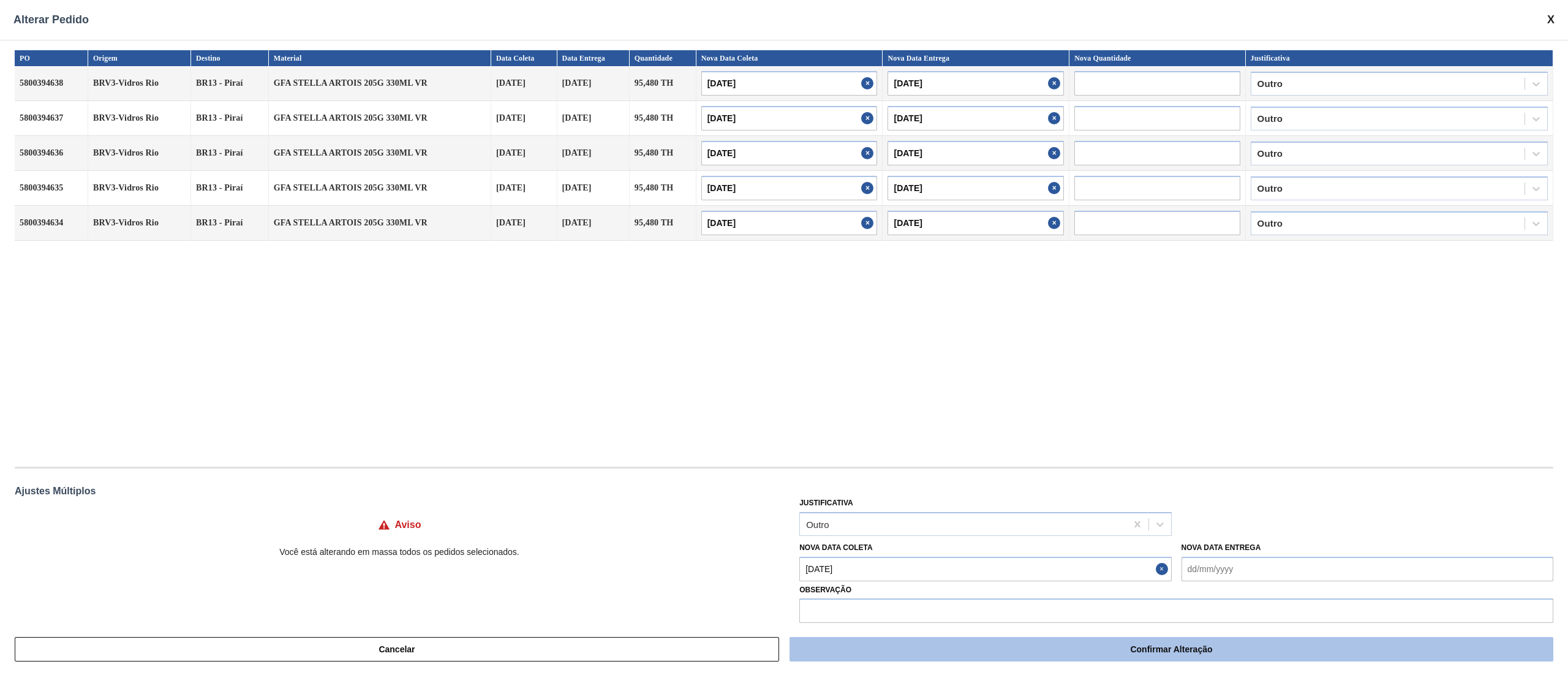
click at [898, 651] on button "Confirmar Alteração" at bounding box center [1171, 649] width 764 height 25
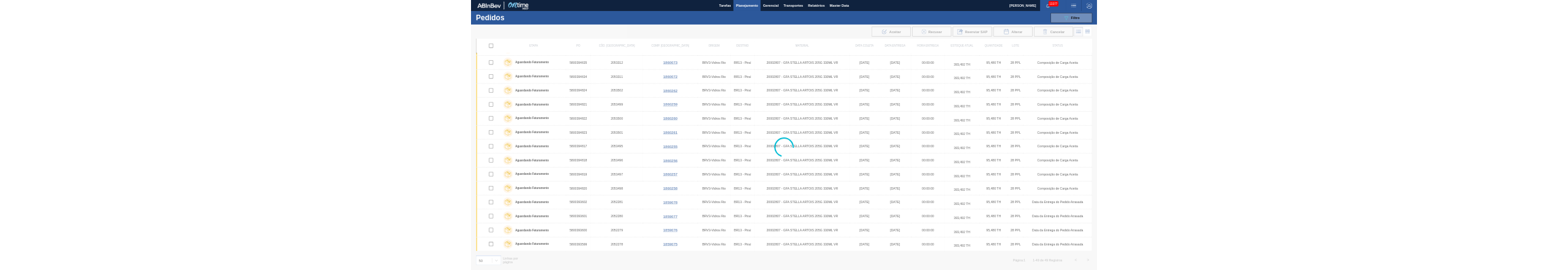
scroll to position [1052, 0]
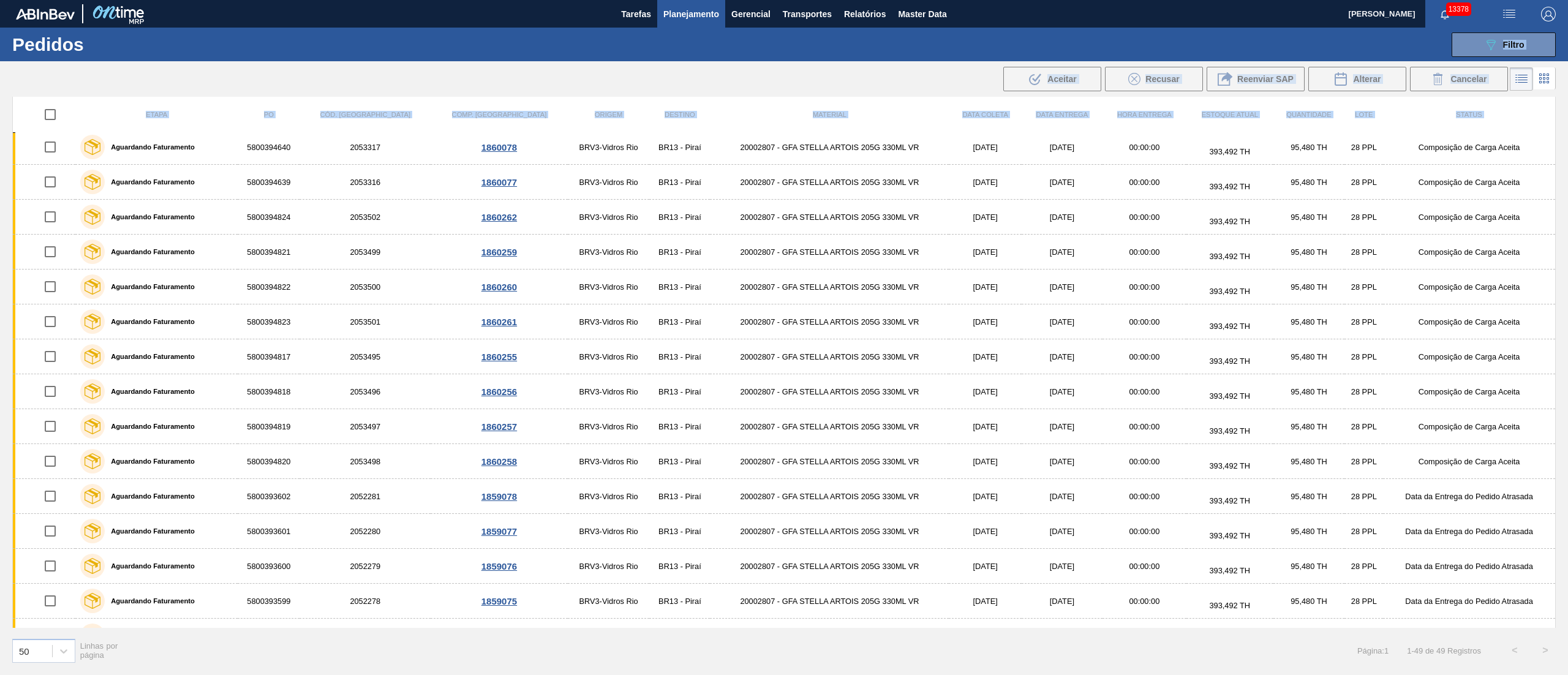
drag, startPoint x: 1097, startPoint y: 46, endPoint x: 1155, endPoint y: 135, distance: 106.2
click at [1155, 135] on main "Tarefas Planejamento Gerencial Transportes Relatórios Master Data [PERSON_NAME]…" at bounding box center [784, 337] width 1568 height 675
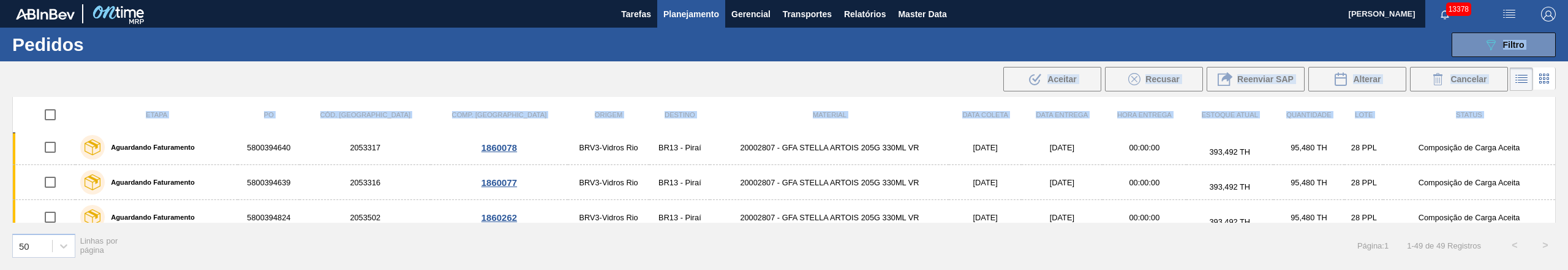
click at [691, 11] on span "Planejamento" at bounding box center [691, 14] width 56 height 15
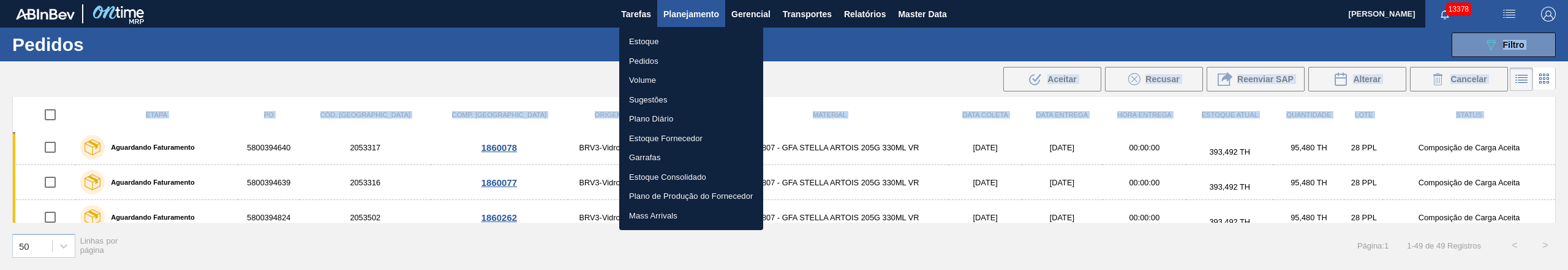
click at [651, 57] on li "Pedidos" at bounding box center [691, 61] width 144 height 20
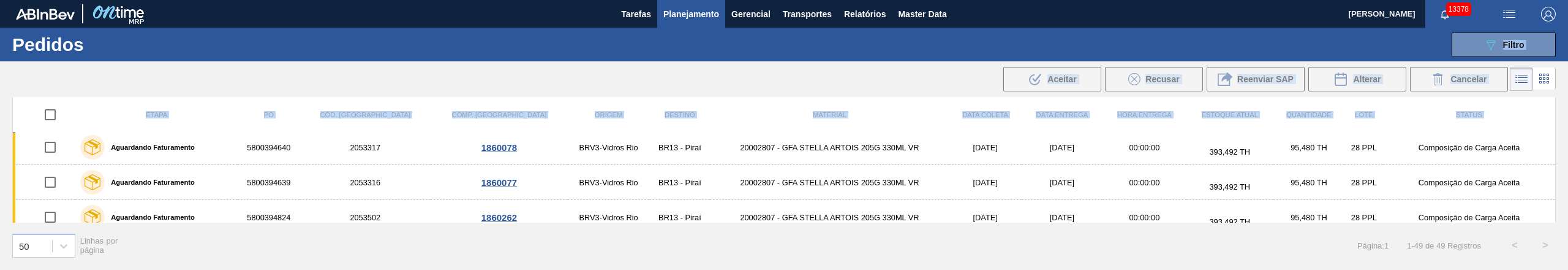
click at [677, 9] on span "Planejamento" at bounding box center [691, 14] width 56 height 15
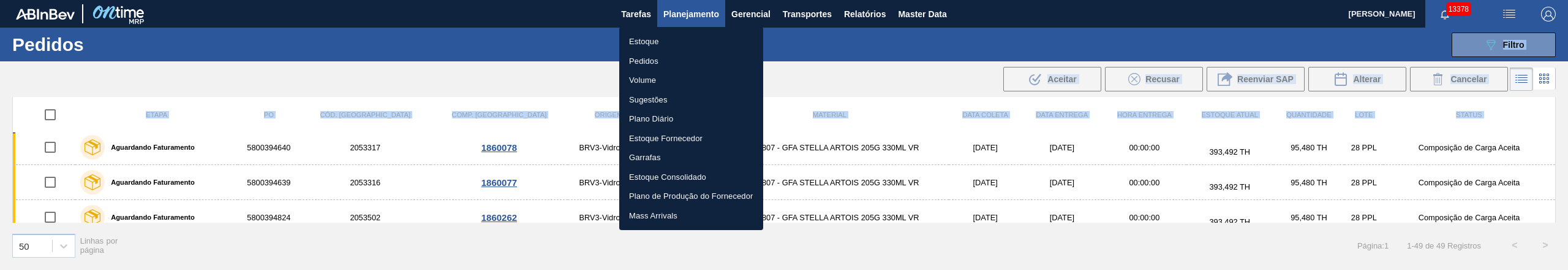
click at [641, 58] on li "Pedidos" at bounding box center [691, 61] width 144 height 20
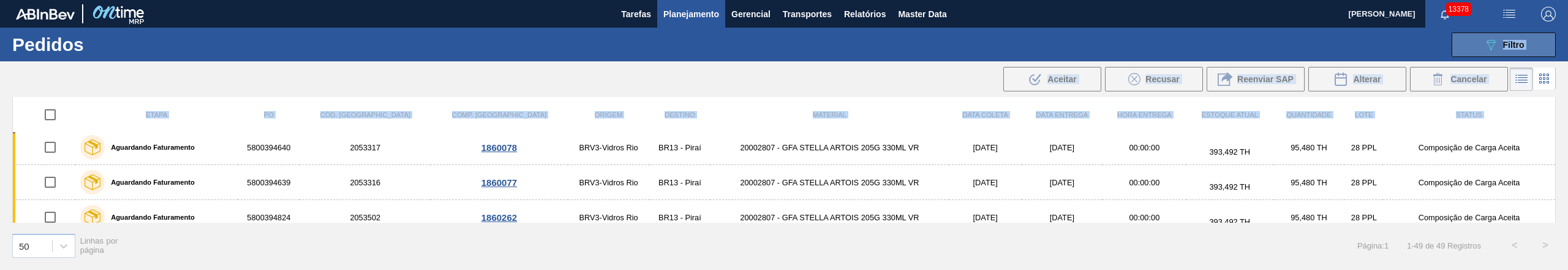
click at [1503, 45] on span "Filtro" at bounding box center [1514, 45] width 22 height 10
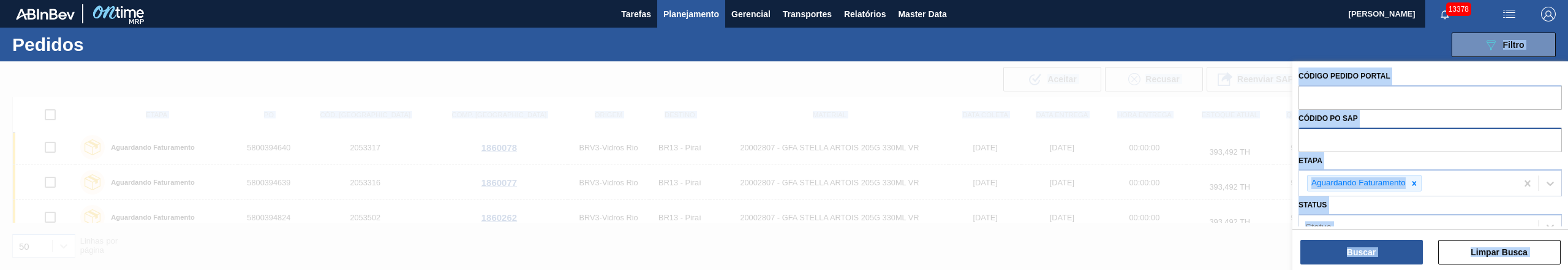
click at [1345, 136] on input "text" at bounding box center [1430, 139] width 263 height 24
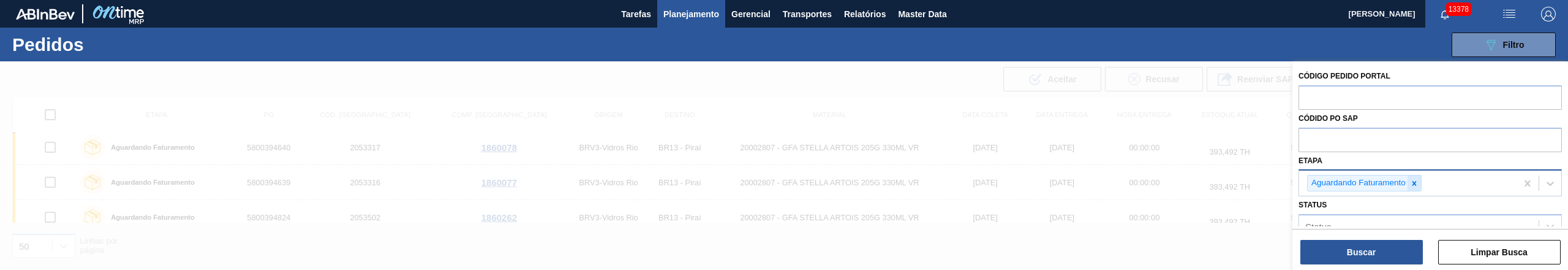
click at [1419, 186] on div at bounding box center [1414, 183] width 13 height 15
click at [1330, 134] on input "text" at bounding box center [1430, 139] width 263 height 24
paste input "text"
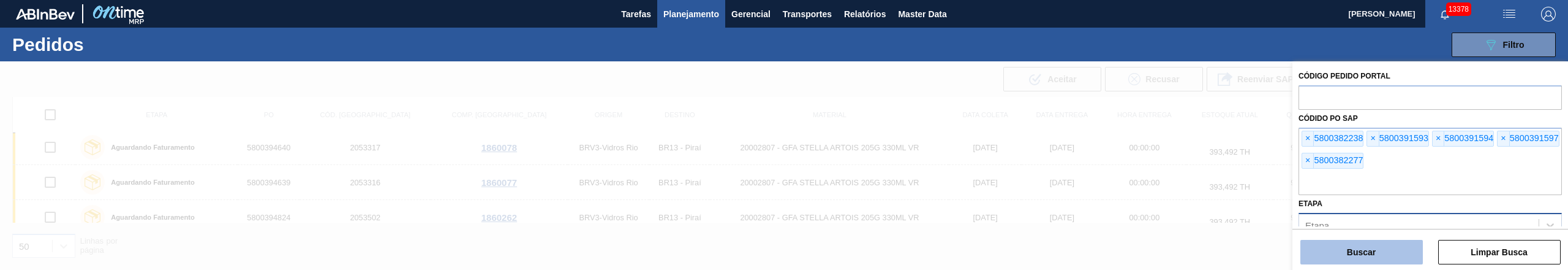
click at [1345, 245] on button "Buscar" at bounding box center [1361, 252] width 123 height 25
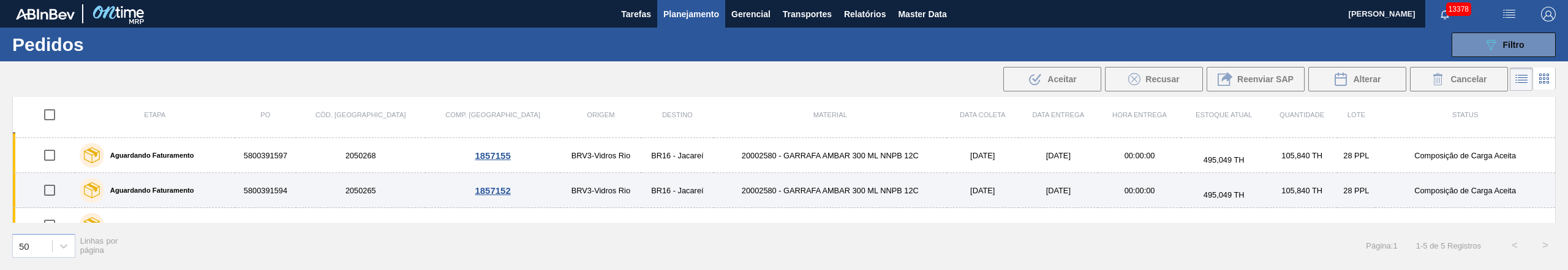
scroll to position [0, 0]
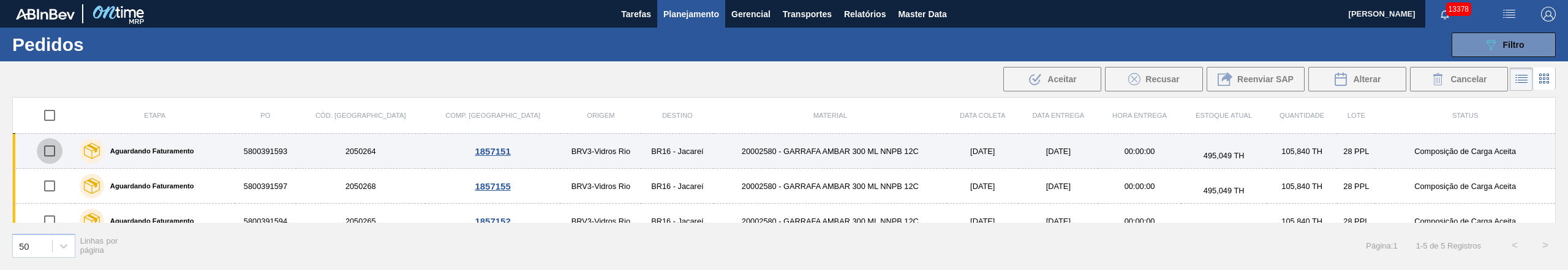
click at [57, 159] on input "checkbox" at bounding box center [50, 151] width 25 height 25
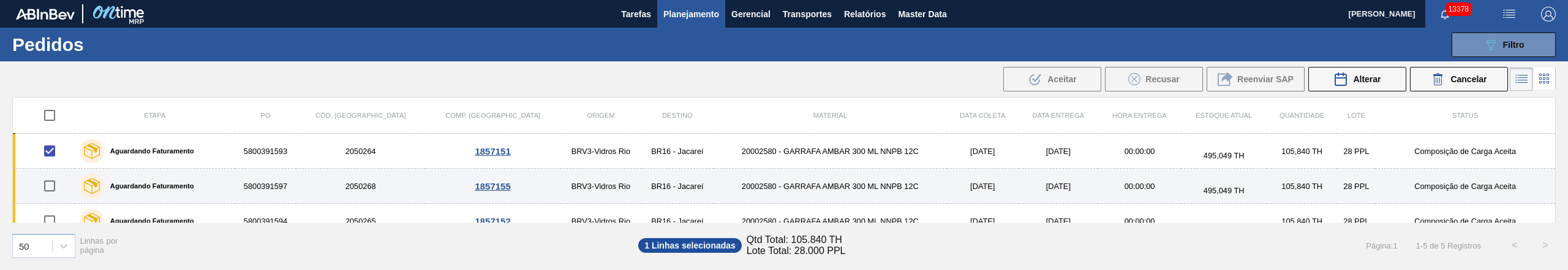
click at [57, 183] on input "checkbox" at bounding box center [50, 186] width 25 height 25
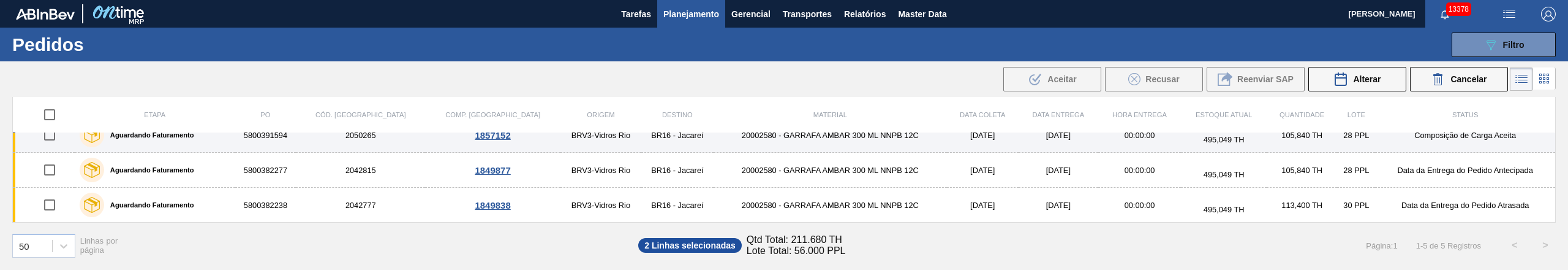
click at [48, 134] on input "checkbox" at bounding box center [50, 135] width 25 height 25
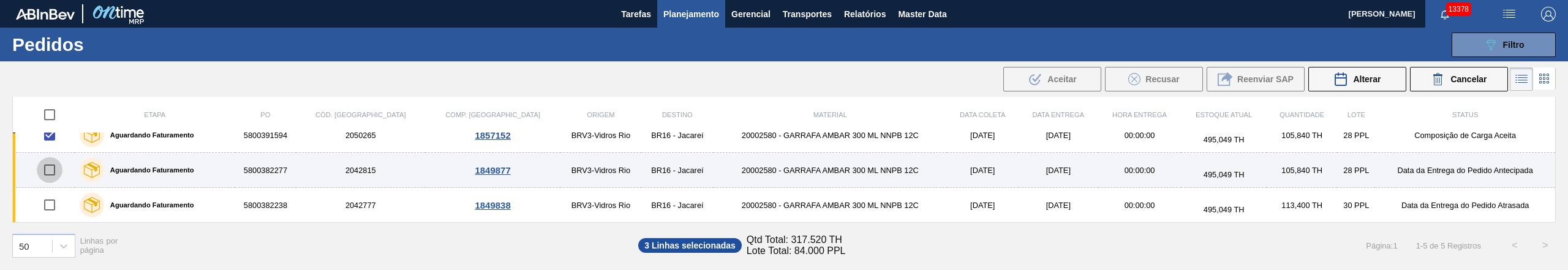
click at [47, 176] on input "checkbox" at bounding box center [50, 169] width 25 height 25
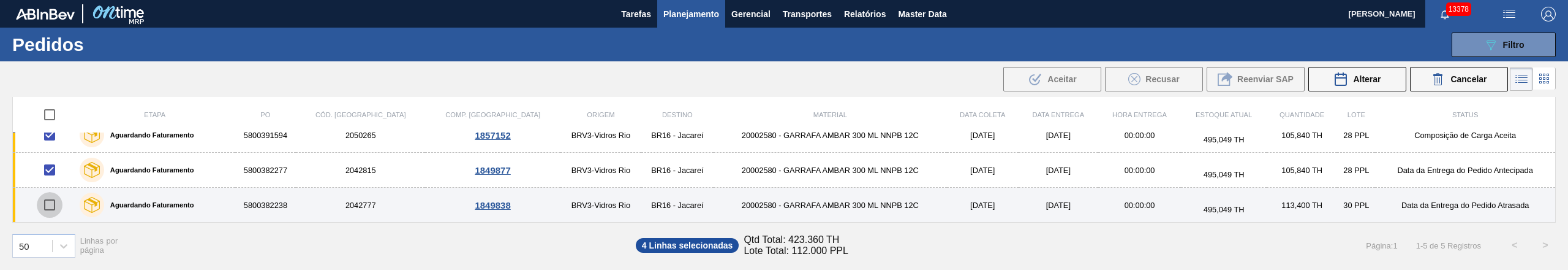
click at [50, 205] on input "checkbox" at bounding box center [50, 204] width 25 height 25
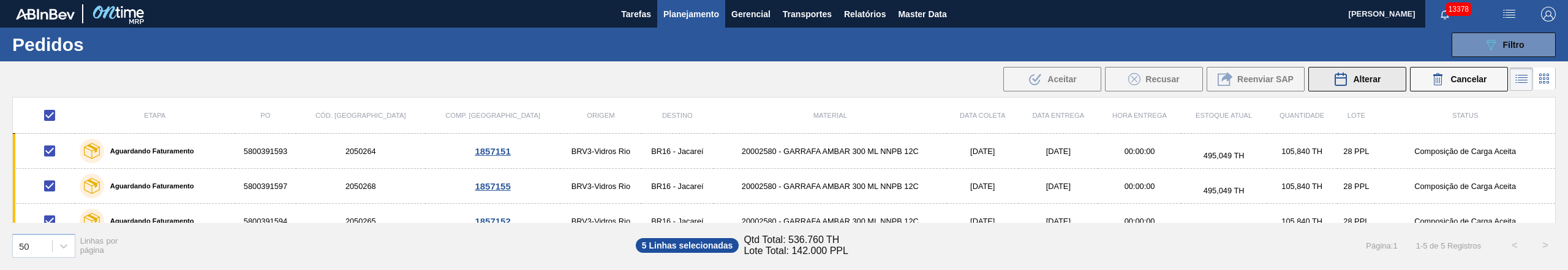
click at [1378, 80] on span "Alterar" at bounding box center [1366, 79] width 27 height 10
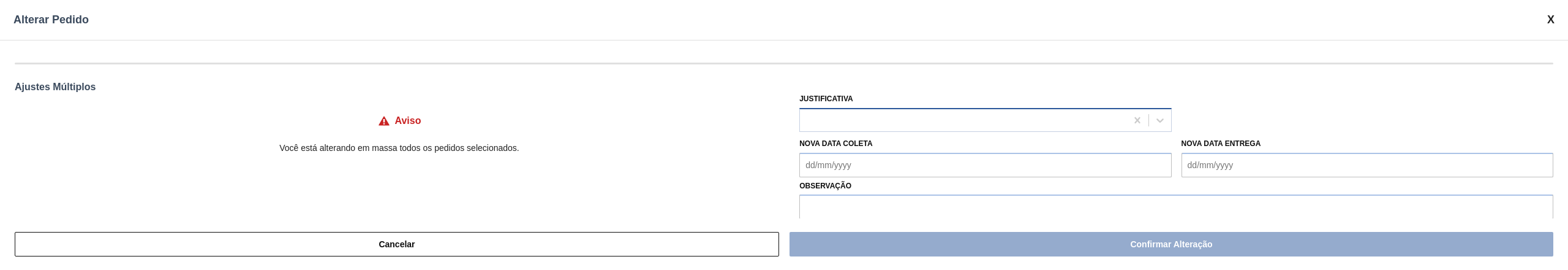
click at [841, 115] on div at bounding box center [962, 120] width 326 height 18
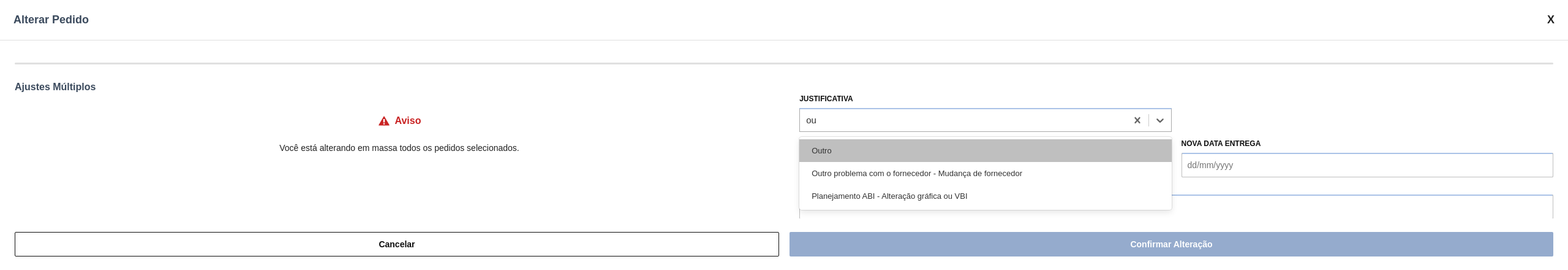
click at [838, 151] on div "Outro" at bounding box center [985, 151] width 371 height 23
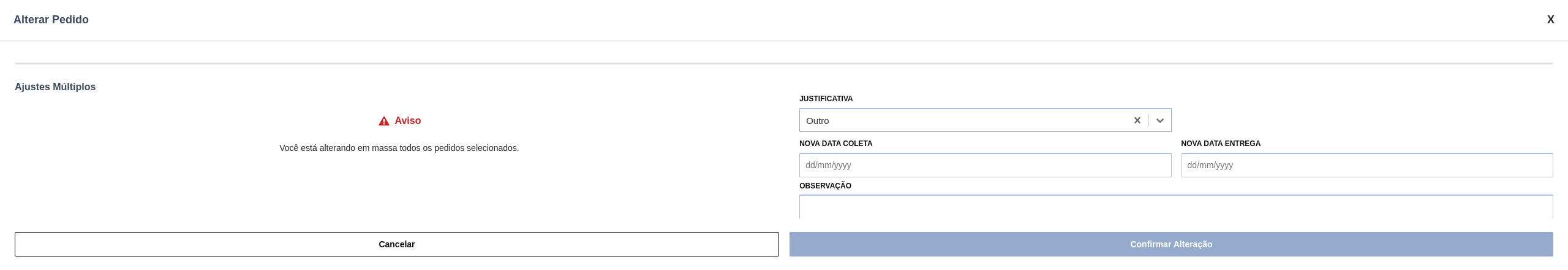
click at [861, 169] on Coleta "Nova Data Coleta" at bounding box center [985, 165] width 371 height 25
click at [892, 92] on div "16" at bounding box center [893, 89] width 17 height 17
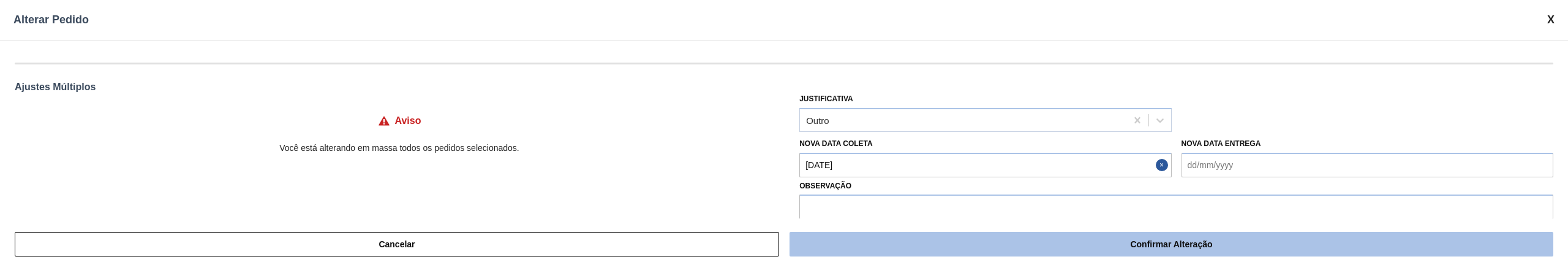
click at [1162, 246] on button "Confirmar Alteração" at bounding box center [1171, 244] width 764 height 25
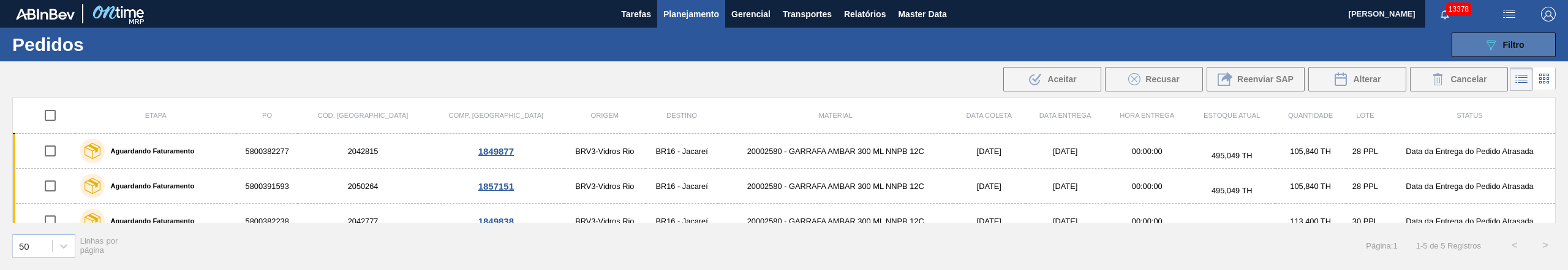
click at [1488, 53] on button "089F7B8B-B2A5-4AFE-B5C0-19BA573D28AC Filtro" at bounding box center [1504, 45] width 104 height 25
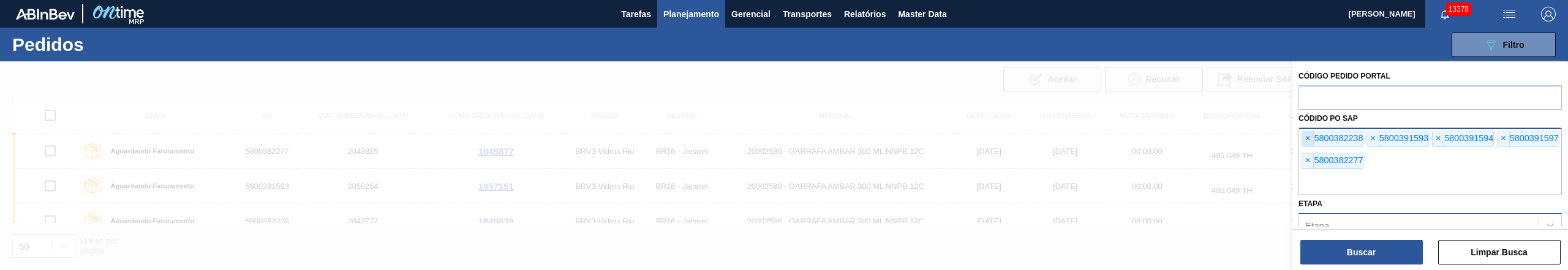
click at [1312, 132] on span "×" at bounding box center [1308, 138] width 11 height 15
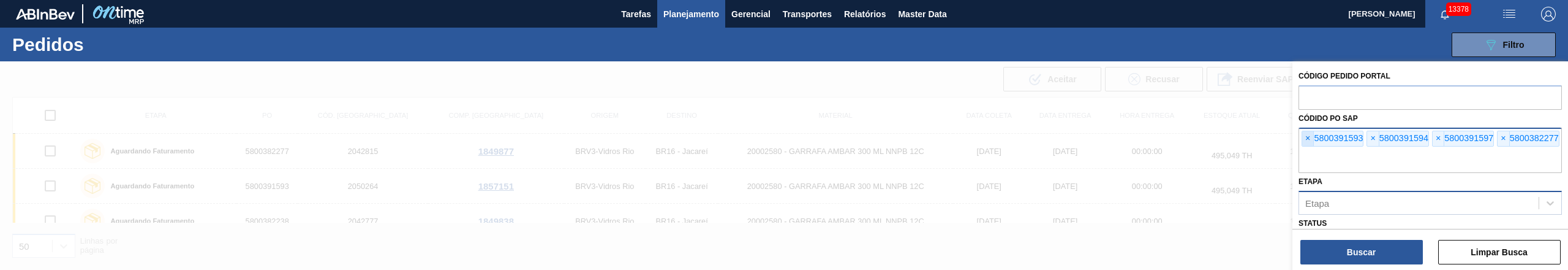
click at [1312, 132] on span "×" at bounding box center [1308, 138] width 11 height 15
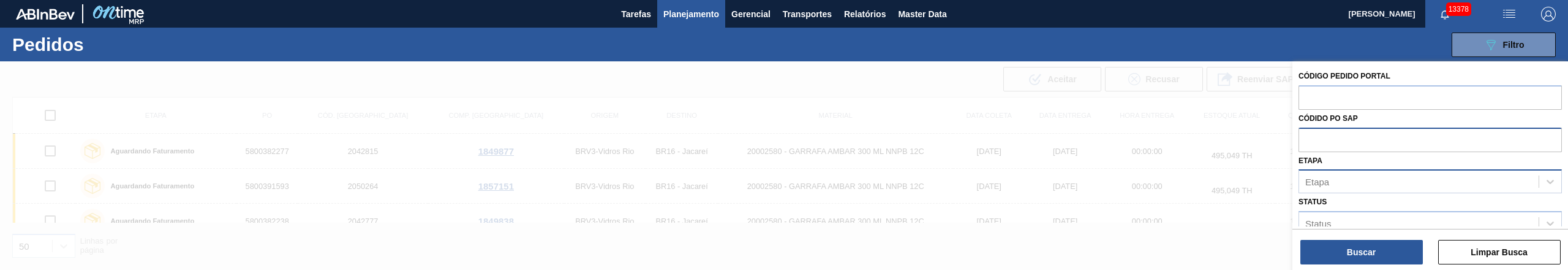
paste input "text"
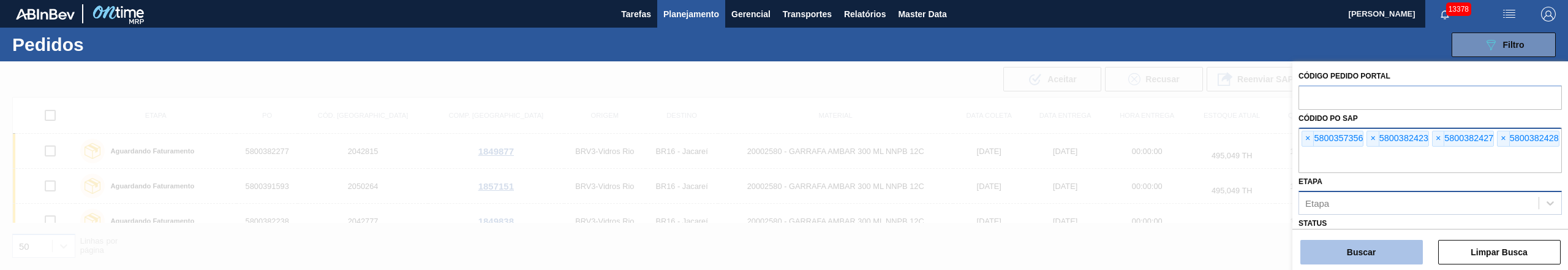
click at [1346, 252] on button "Buscar" at bounding box center [1361, 252] width 123 height 25
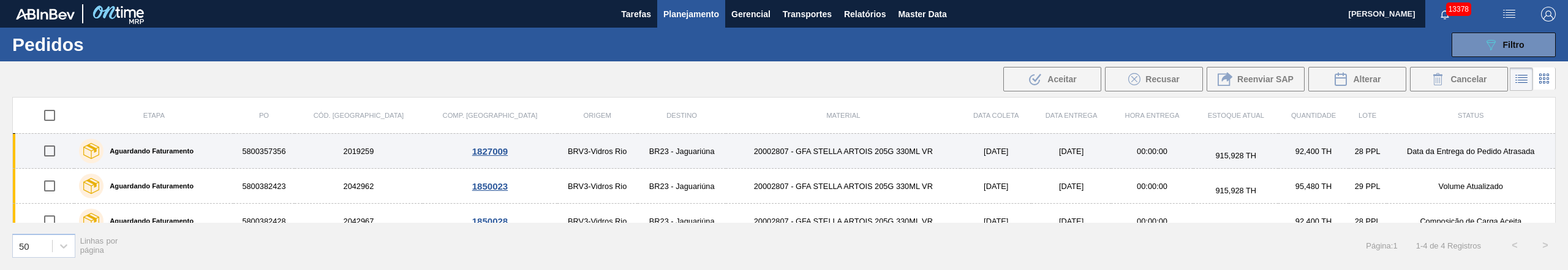
click at [58, 156] on input "checkbox" at bounding box center [50, 151] width 25 height 25
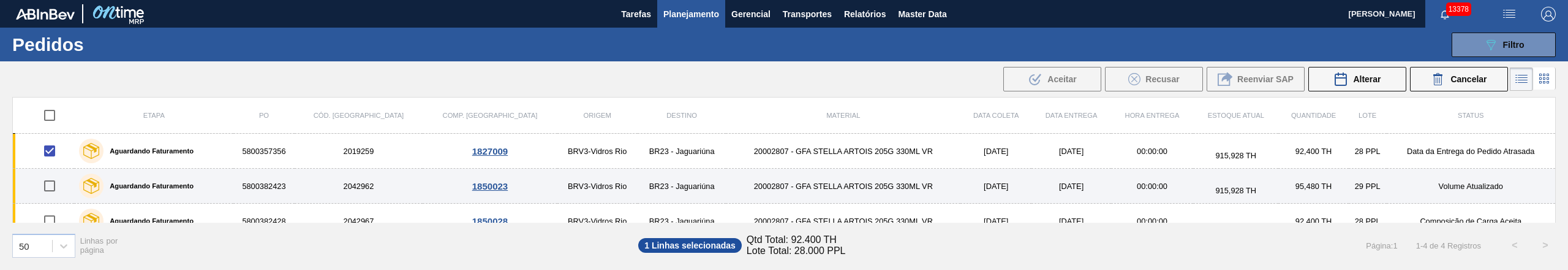
click at [55, 188] on input "checkbox" at bounding box center [50, 186] width 25 height 25
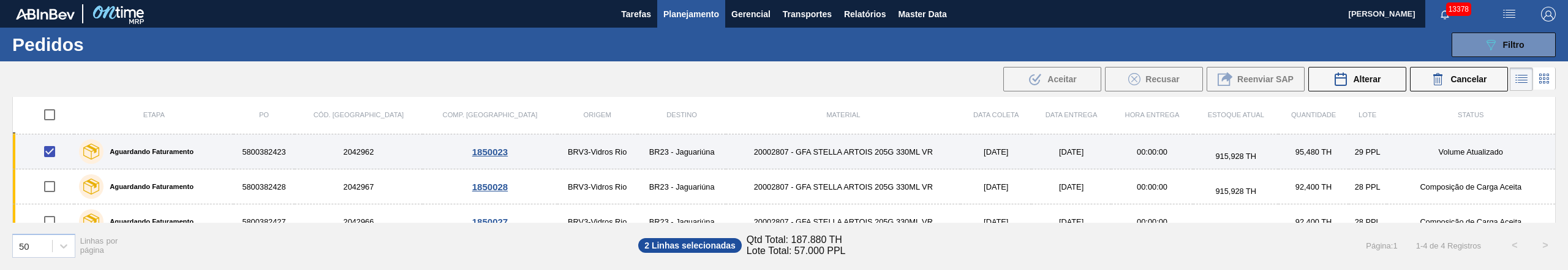
scroll to position [52, 0]
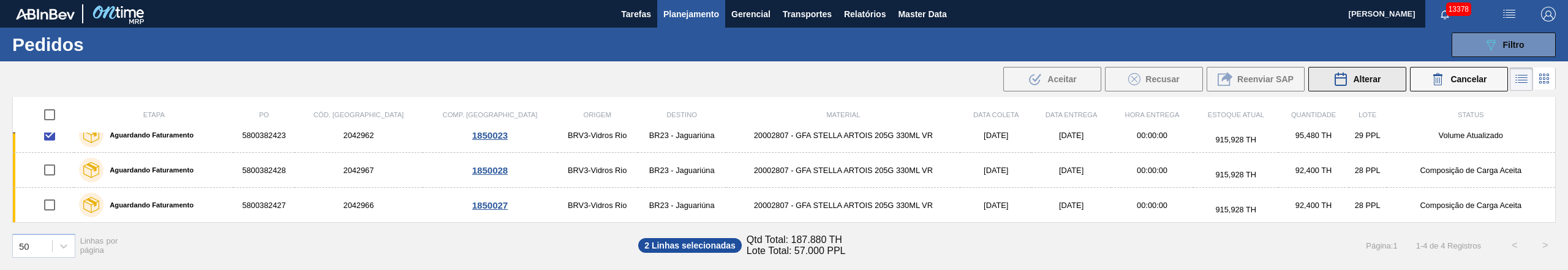
click at [1359, 80] on span "Alterar" at bounding box center [1366, 79] width 27 height 10
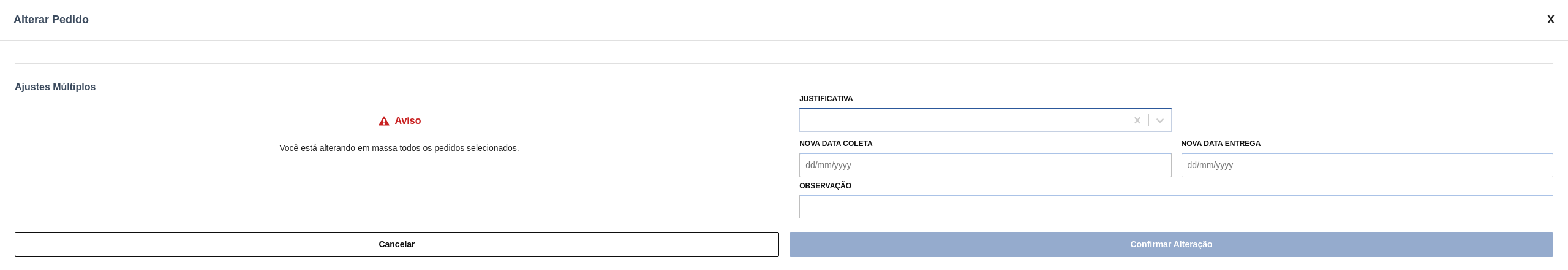
click at [832, 114] on div at bounding box center [962, 120] width 326 height 18
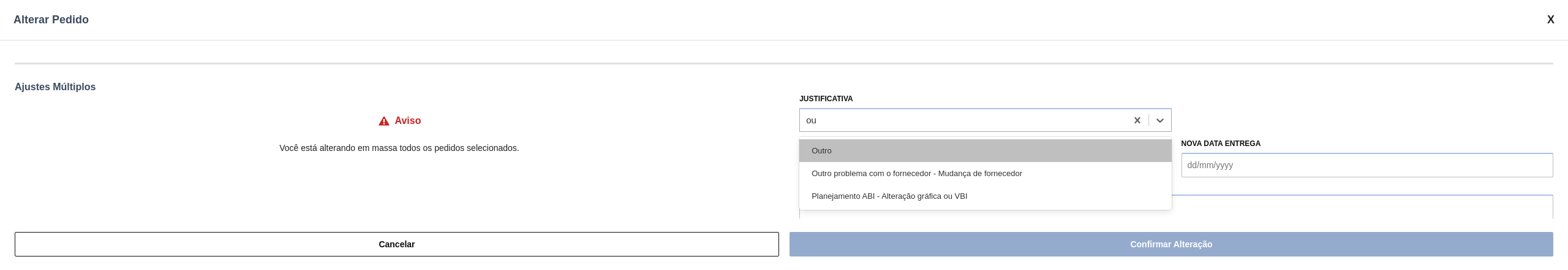
click at [831, 141] on div "Outro" at bounding box center [985, 151] width 371 height 23
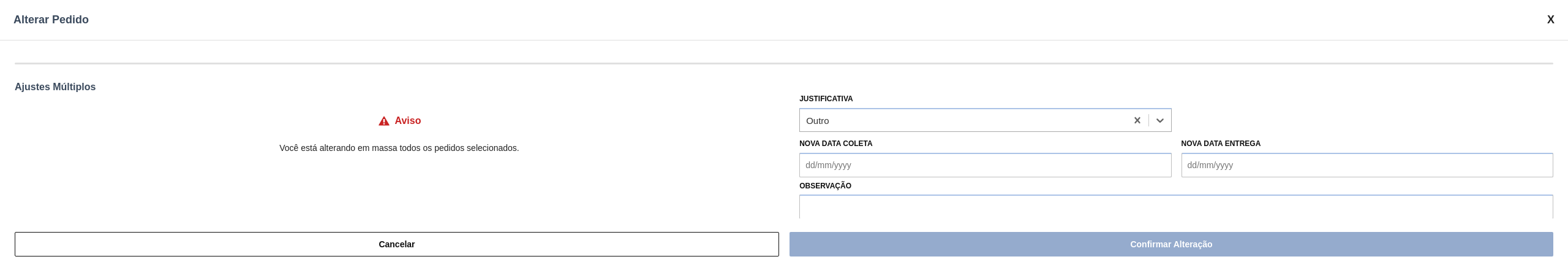
click at [936, 171] on Coleta "Nova Data Coleta" at bounding box center [985, 165] width 371 height 25
click at [873, 90] on div "15" at bounding box center [873, 89] width 17 height 17
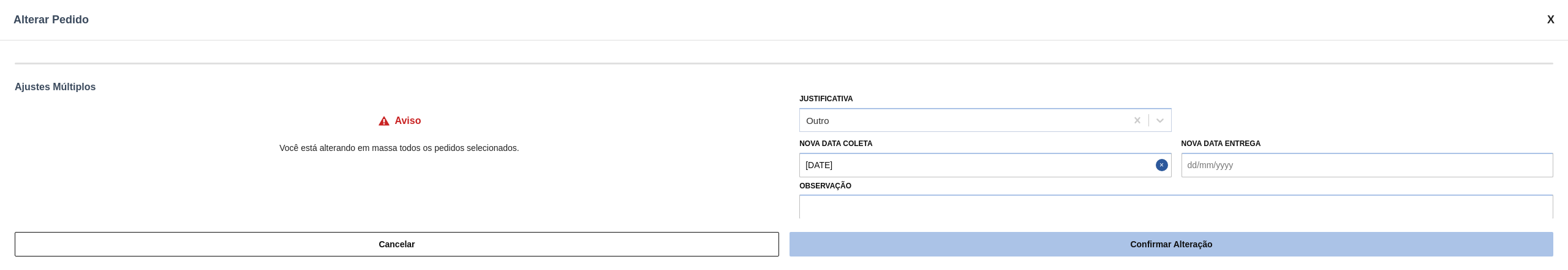
click at [973, 245] on button "Confirmar Alteração" at bounding box center [1171, 244] width 764 height 25
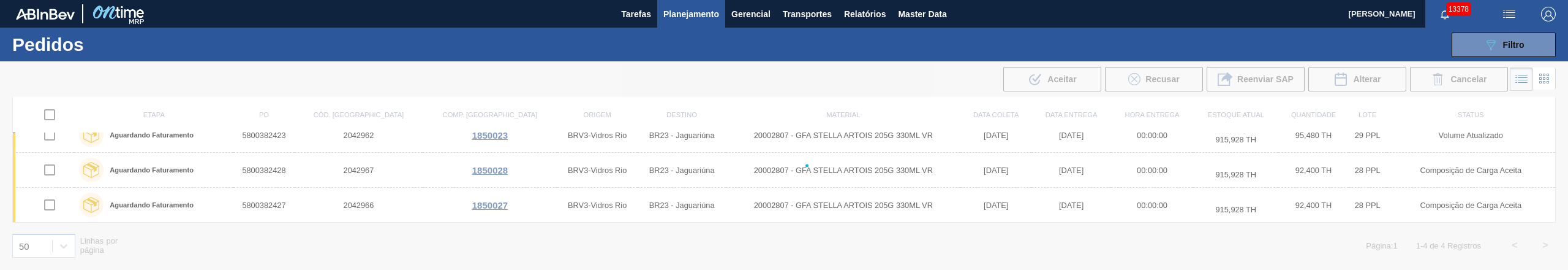
scroll to position [0, 0]
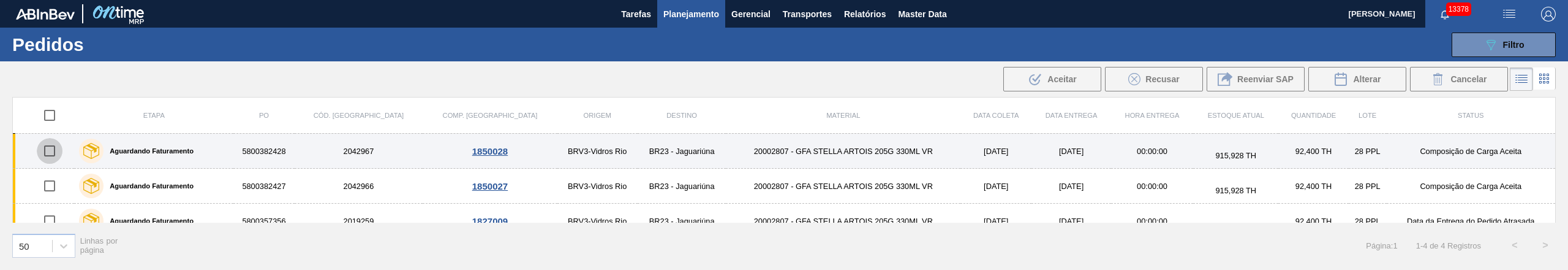
click at [50, 159] on input "checkbox" at bounding box center [50, 151] width 25 height 25
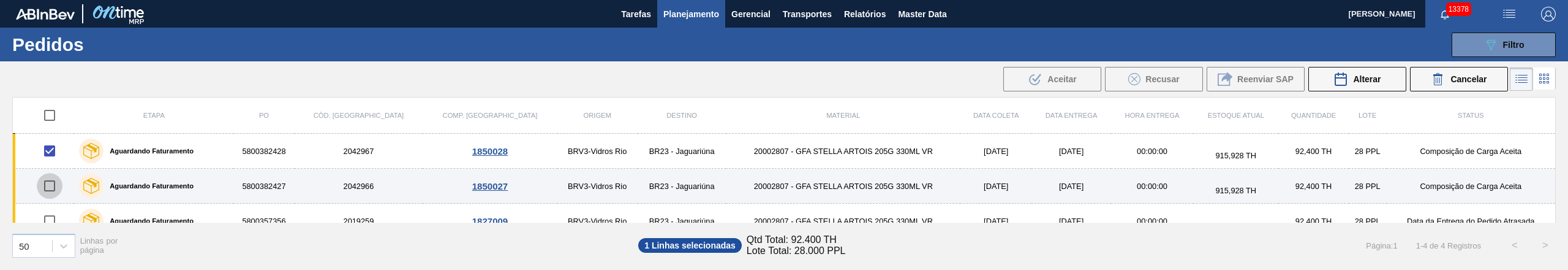
click at [50, 191] on input "checkbox" at bounding box center [50, 186] width 25 height 25
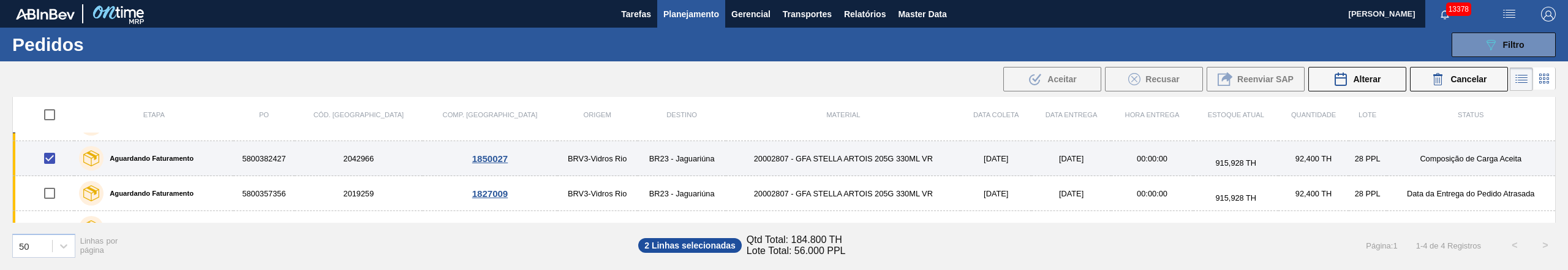
scroll to position [52, 0]
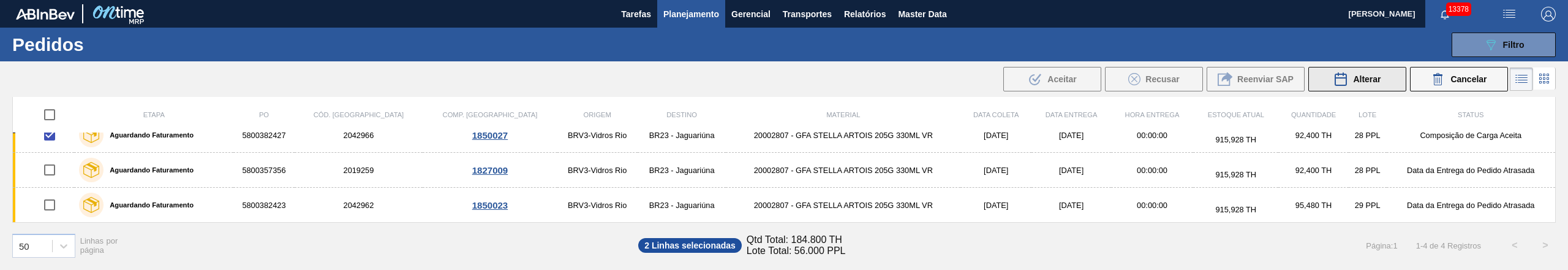
click at [1385, 76] on button "Alterar" at bounding box center [1357, 79] width 98 height 25
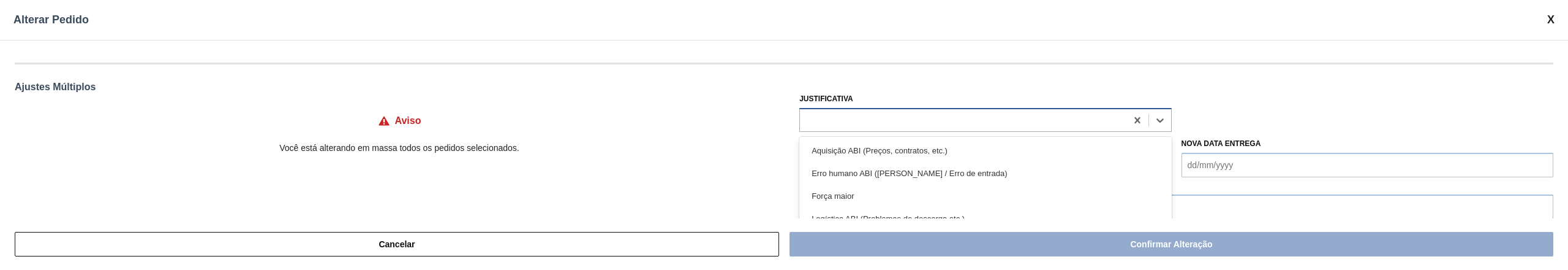
click at [850, 124] on div at bounding box center [962, 120] width 326 height 18
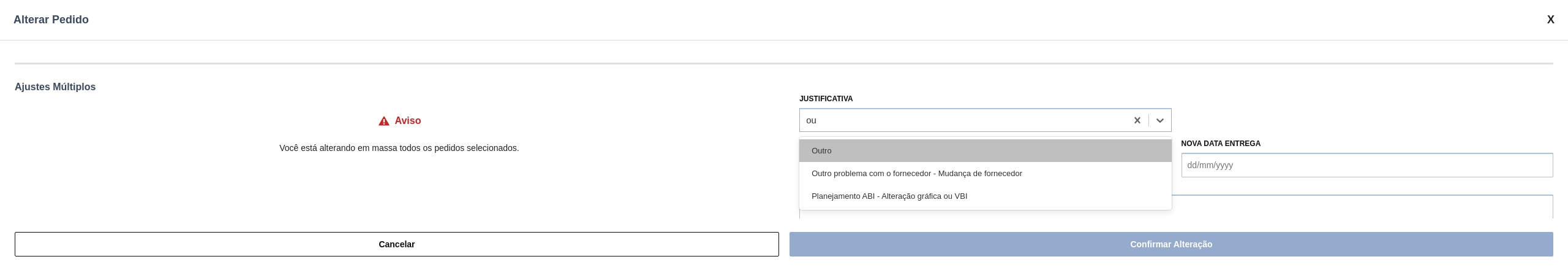
click at [849, 150] on div "Outro" at bounding box center [985, 151] width 371 height 23
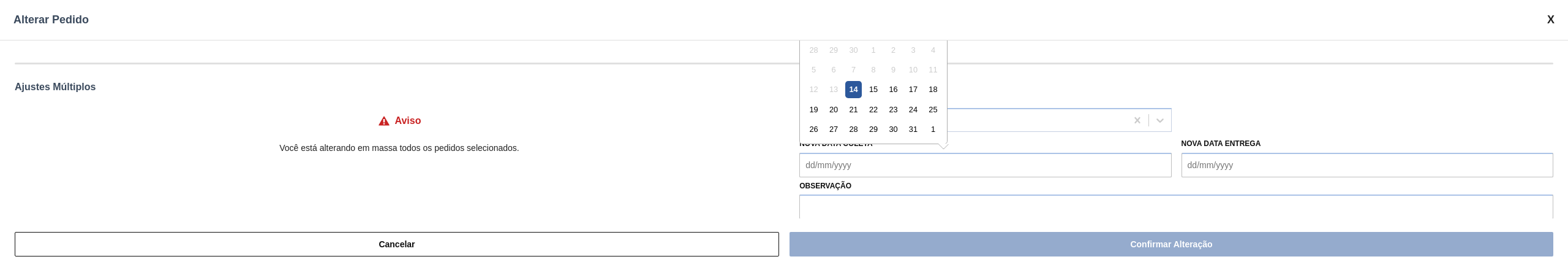
click at [843, 162] on Coleta "Nova Data Coleta" at bounding box center [985, 165] width 371 height 25
click at [896, 89] on div "16" at bounding box center [893, 89] width 17 height 17
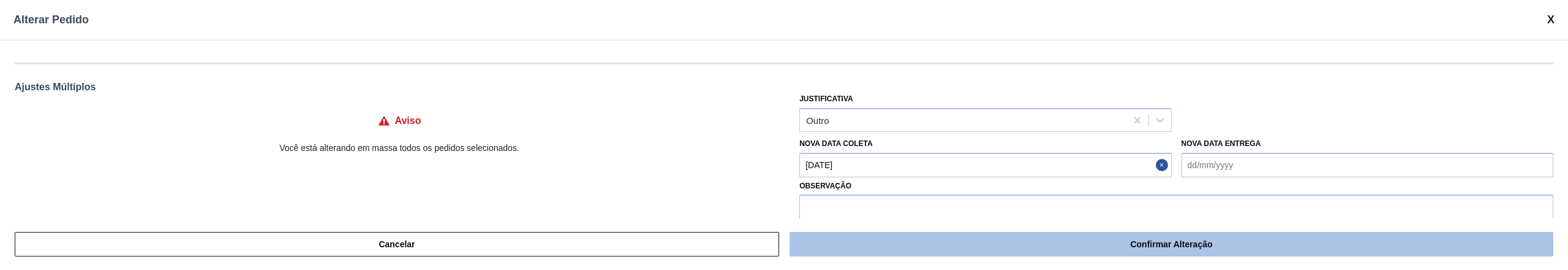
click at [1117, 241] on button "Confirmar Alteração" at bounding box center [1171, 244] width 764 height 25
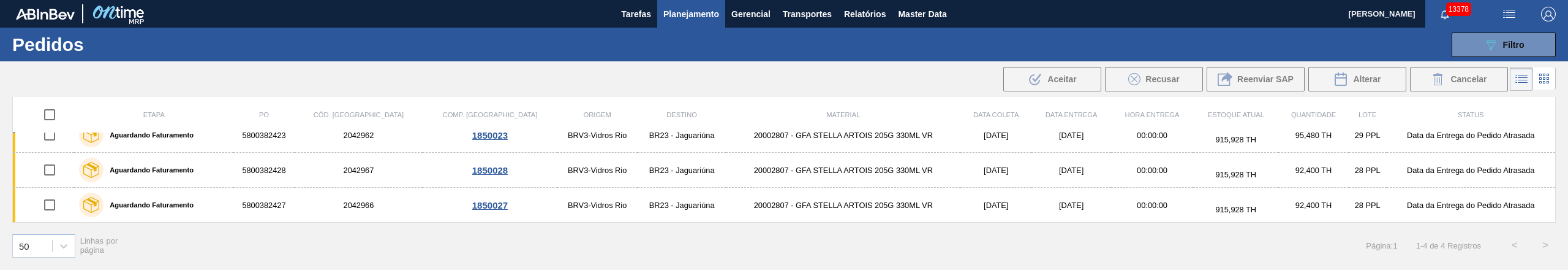
scroll to position [0, 0]
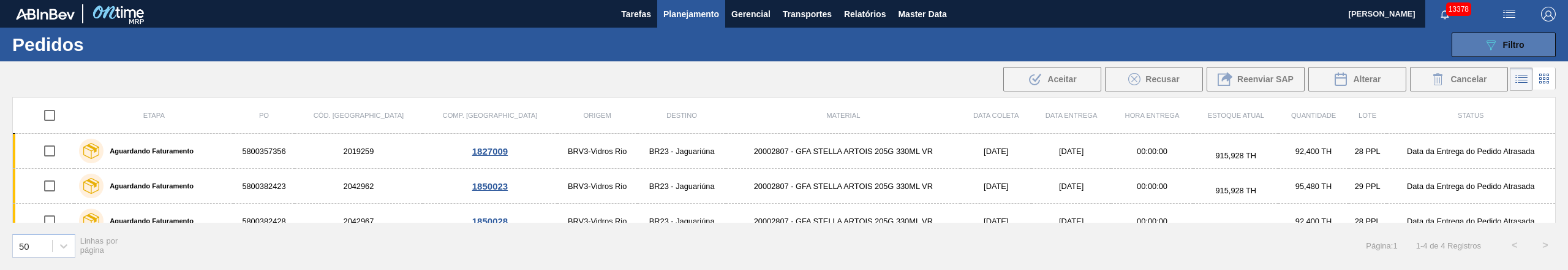
click at [1524, 43] on span "Filtro" at bounding box center [1514, 45] width 22 height 10
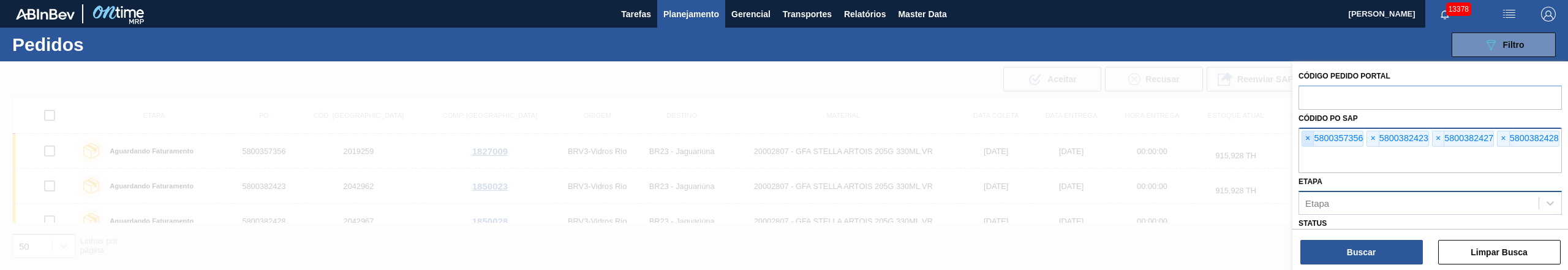
click at [1309, 134] on span "×" at bounding box center [1308, 138] width 11 height 15
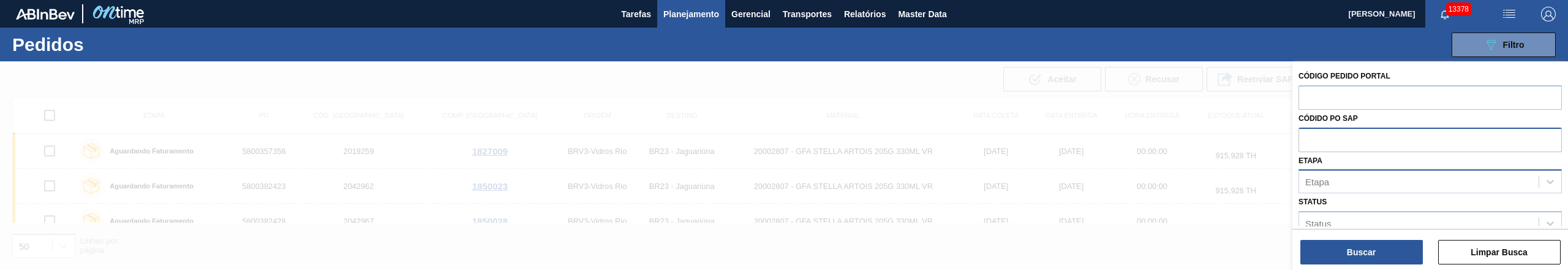
click at [1309, 134] on input "text" at bounding box center [1430, 139] width 263 height 24
paste input "text"
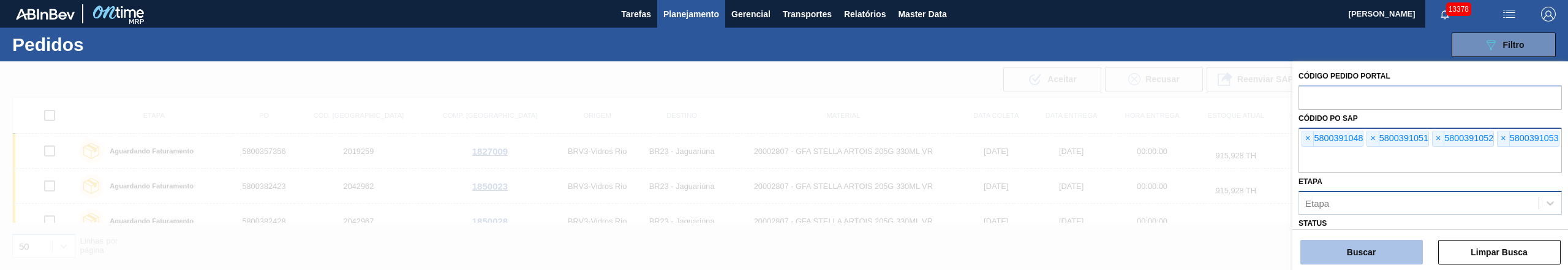
click at [1345, 249] on button "Buscar" at bounding box center [1361, 252] width 123 height 25
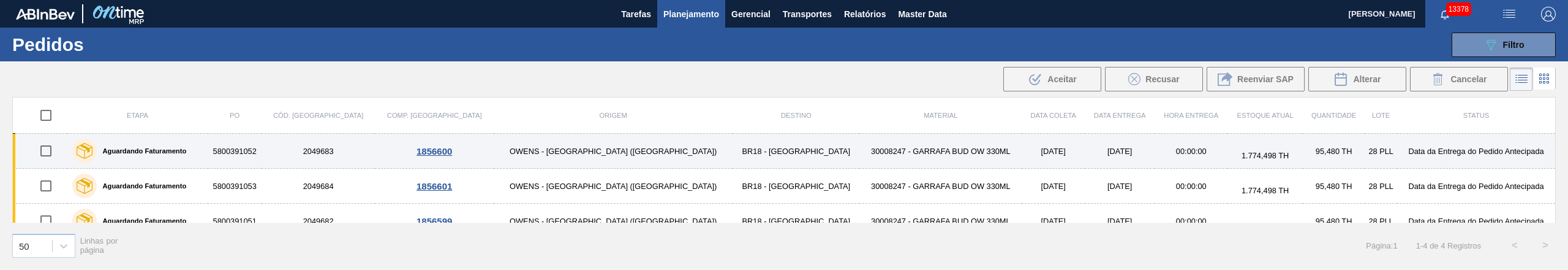
click at [58, 153] on input "checkbox" at bounding box center [46, 151] width 25 height 25
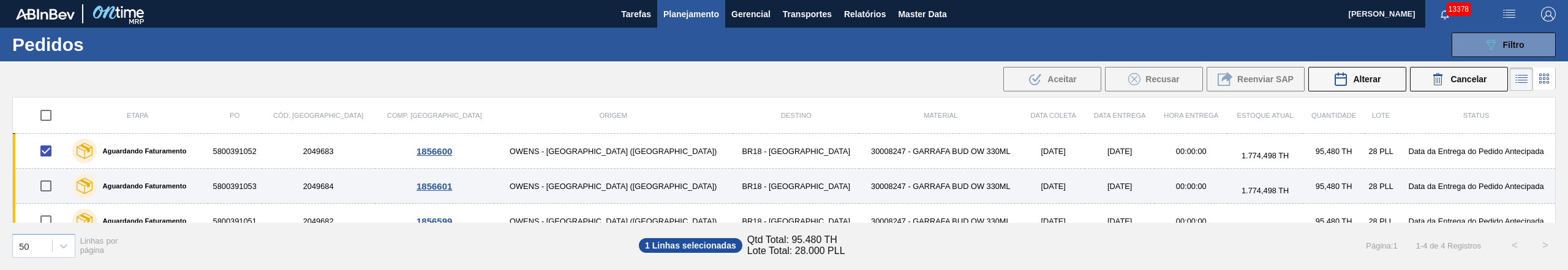
click at [57, 188] on input "checkbox" at bounding box center [46, 186] width 25 height 25
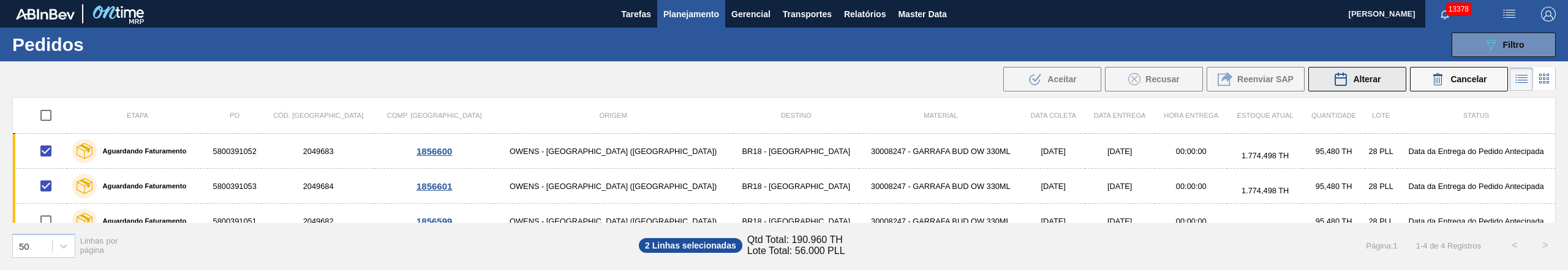
click at [1361, 80] on span "Alterar" at bounding box center [1366, 79] width 27 height 10
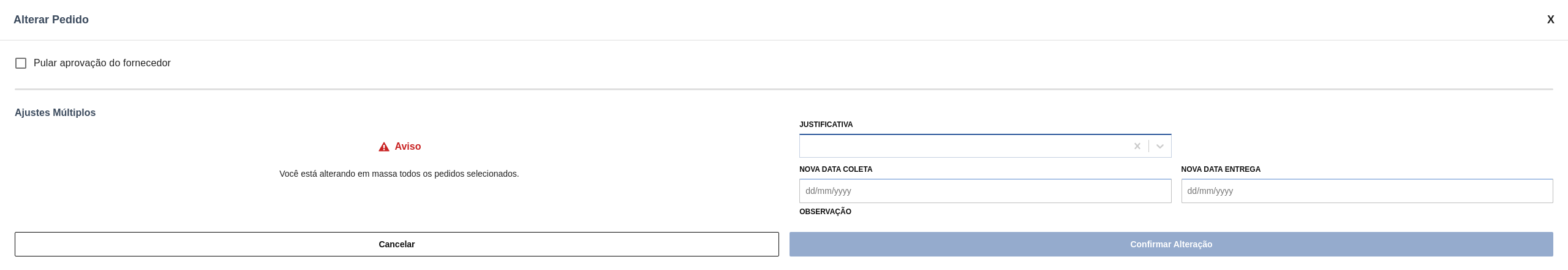
click at [927, 138] on div at bounding box center [962, 146] width 326 height 18
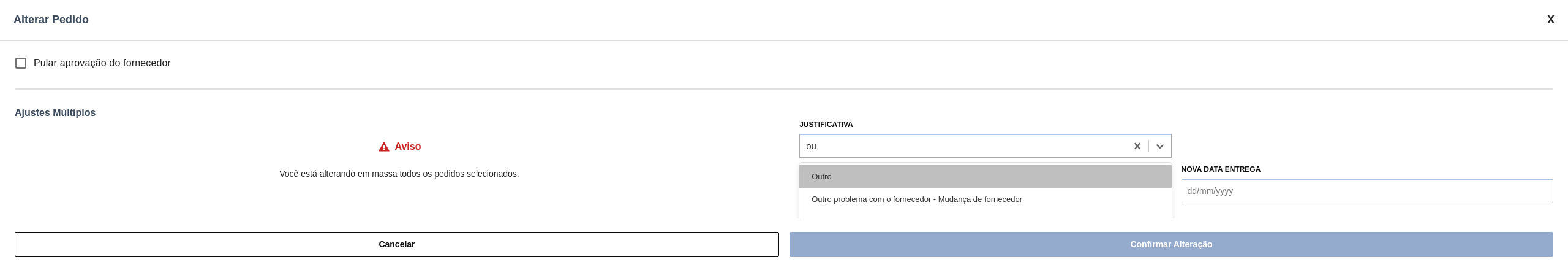
click at [870, 166] on div "Outro" at bounding box center [985, 176] width 371 height 23
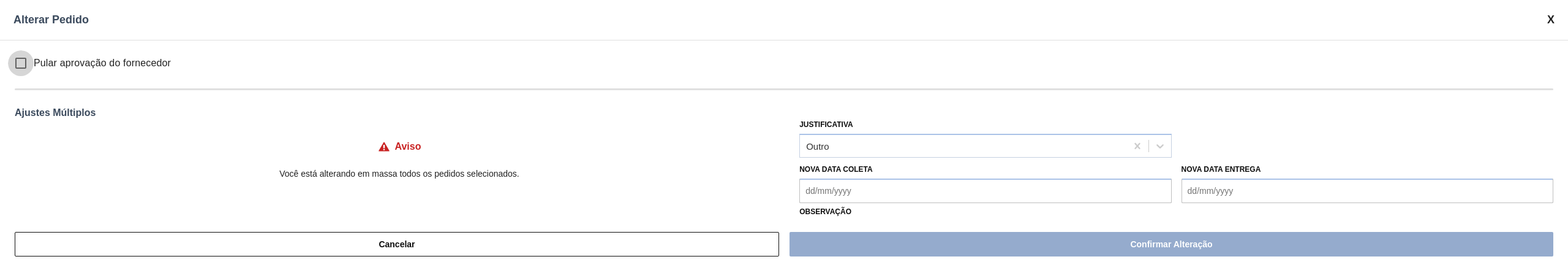
click at [21, 58] on input "Pular aprovação do fornecedor" at bounding box center [21, 63] width 25 height 25
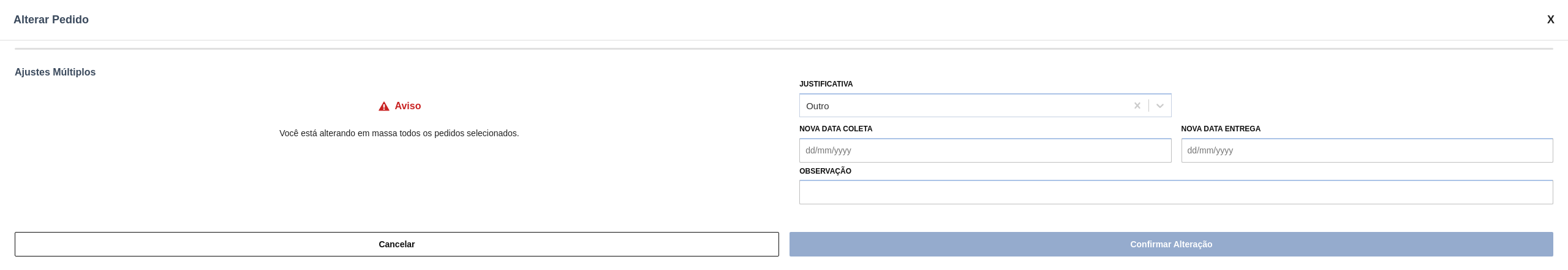
click at [896, 143] on Coleta "Nova Data Coleta" at bounding box center [985, 150] width 371 height 25
click at [887, 78] on div "16" at bounding box center [893, 75] width 17 height 17
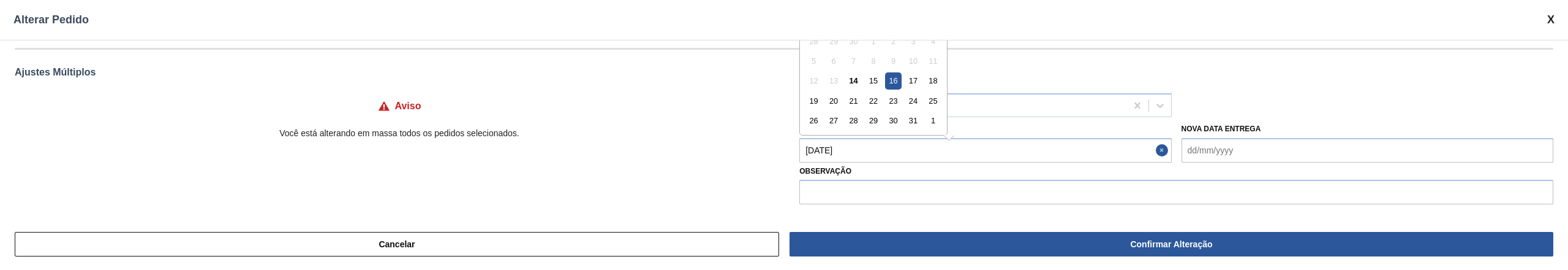
click at [882, 146] on Coleta "[DATE]" at bounding box center [985, 150] width 371 height 25
click at [876, 69] on div "15" at bounding box center [873, 75] width 17 height 17
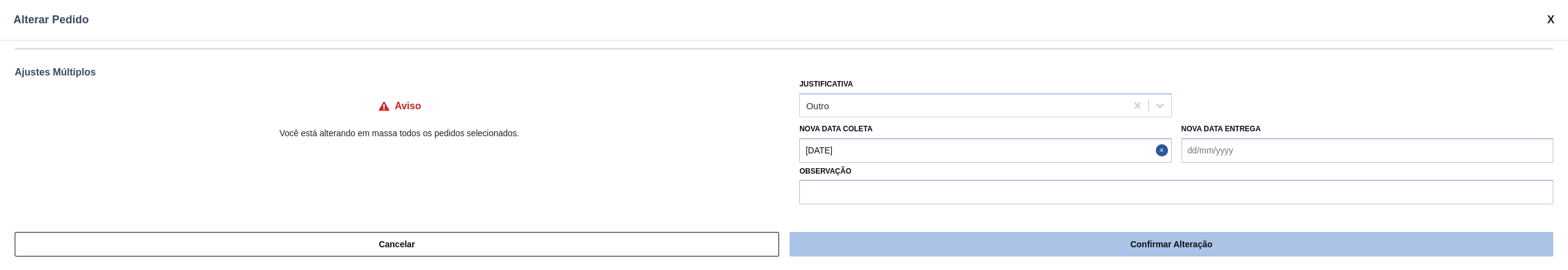
click at [1035, 249] on button "Confirmar Alteração" at bounding box center [1171, 244] width 764 height 25
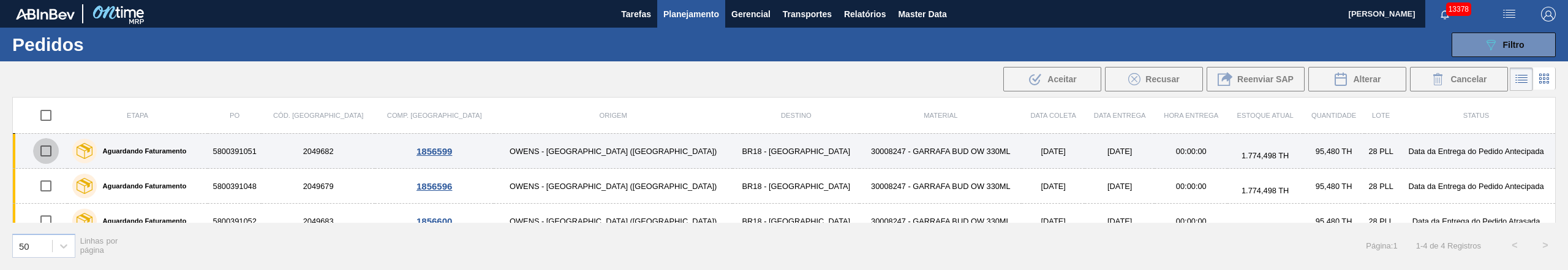
click at [50, 154] on input "checkbox" at bounding box center [46, 151] width 25 height 25
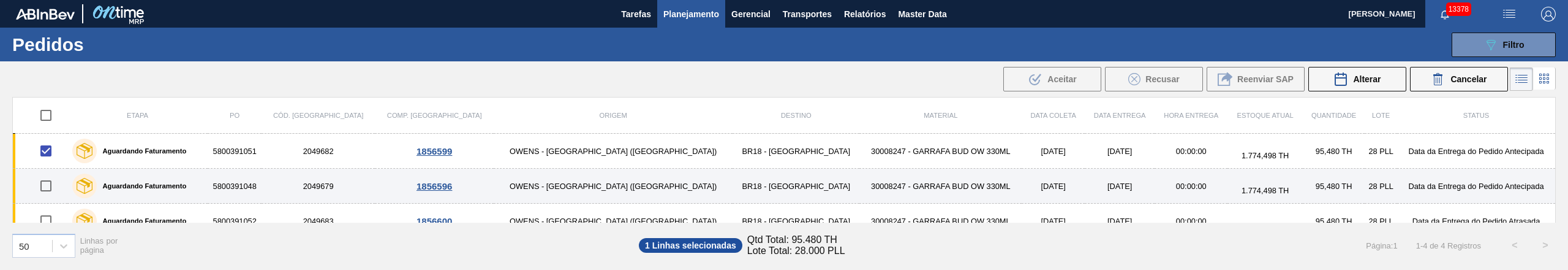
click at [59, 186] on input "checkbox" at bounding box center [46, 186] width 25 height 25
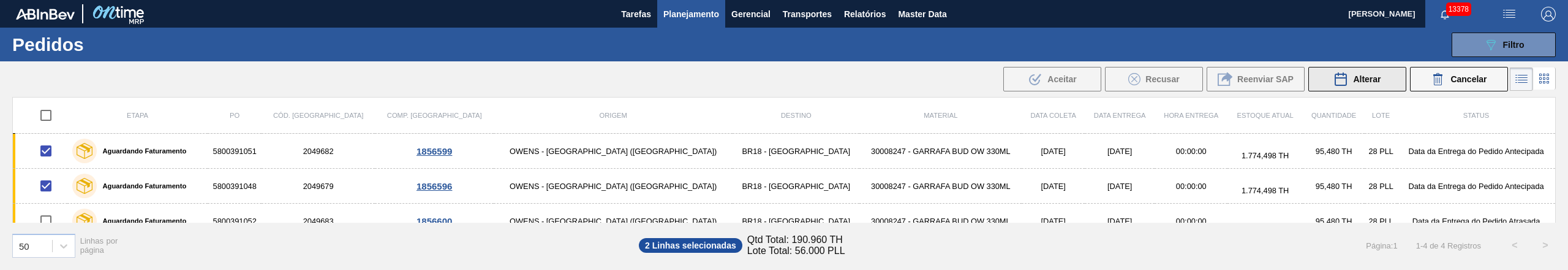
click at [1375, 78] on span "Alterar" at bounding box center [1366, 79] width 27 height 10
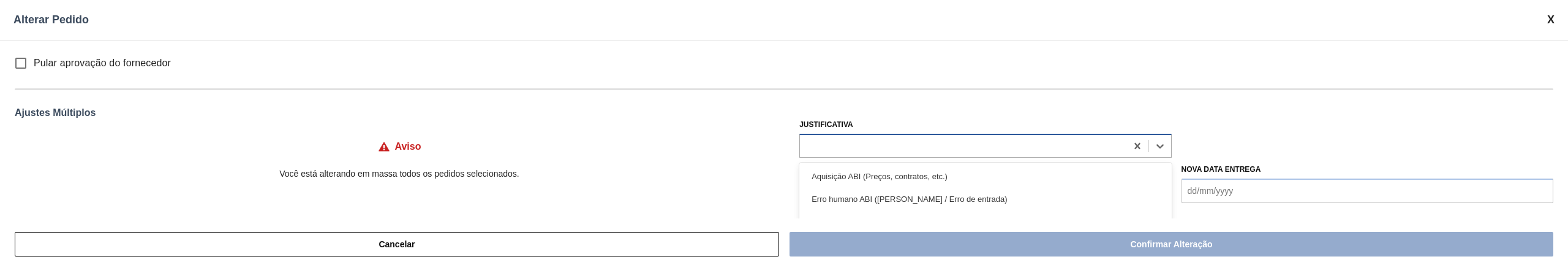
click at [849, 144] on div at bounding box center [962, 146] width 326 height 18
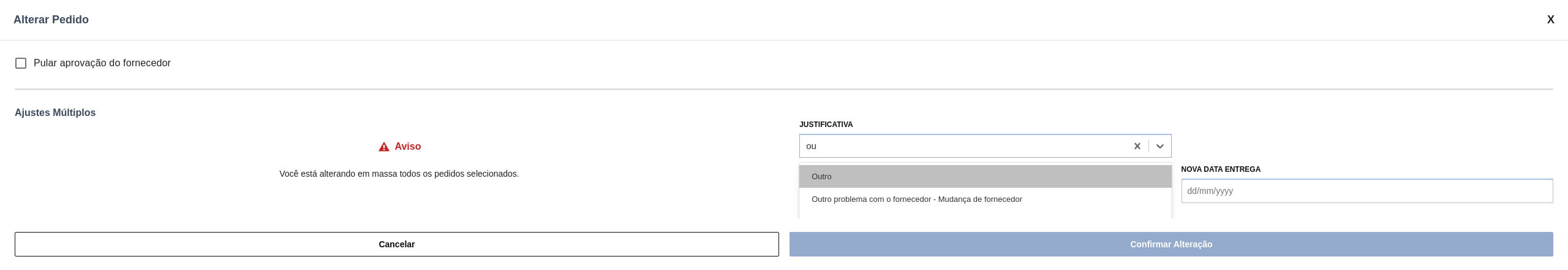
click at [835, 181] on div "Outro" at bounding box center [985, 176] width 371 height 23
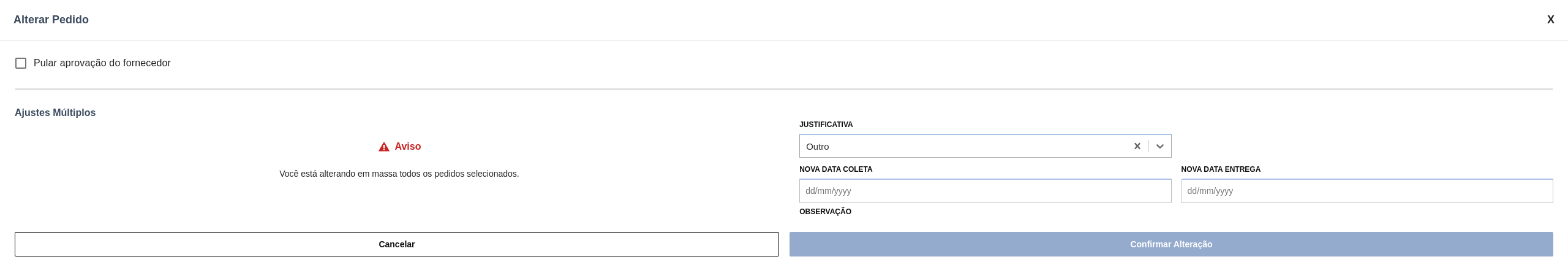
drag, startPoint x: 831, startPoint y: 195, endPoint x: 846, endPoint y: 190, distance: 15.8
click at [831, 195] on Coleta "Nova Data Coleta" at bounding box center [985, 190] width 371 height 25
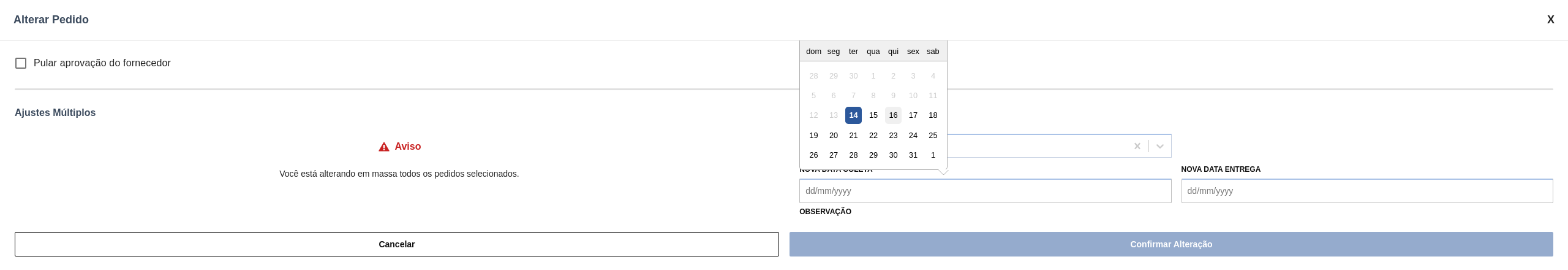
click at [894, 118] on div "16" at bounding box center [893, 115] width 17 height 17
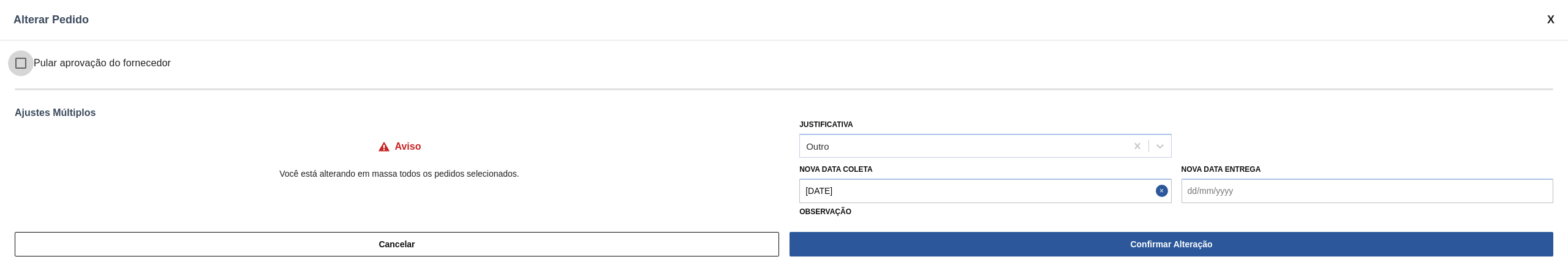
click at [22, 58] on input "Pular aprovação do fornecedor" at bounding box center [21, 63] width 25 height 25
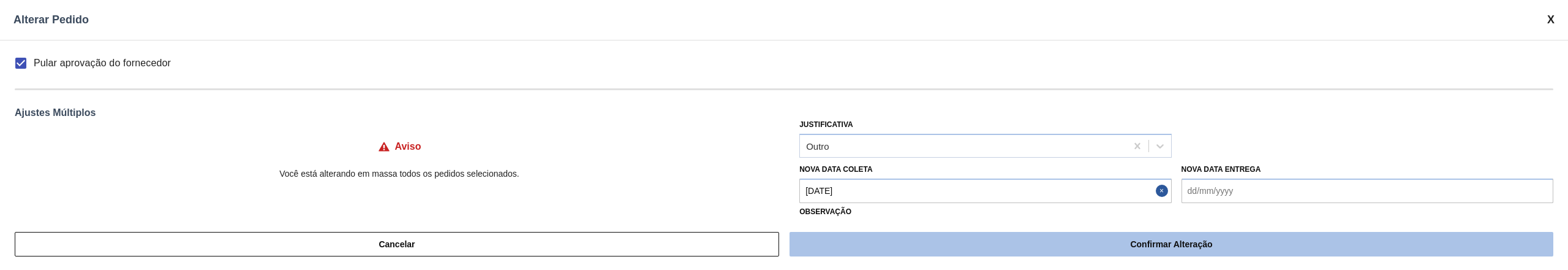
click at [1157, 240] on button "Confirmar Alteração" at bounding box center [1171, 244] width 764 height 25
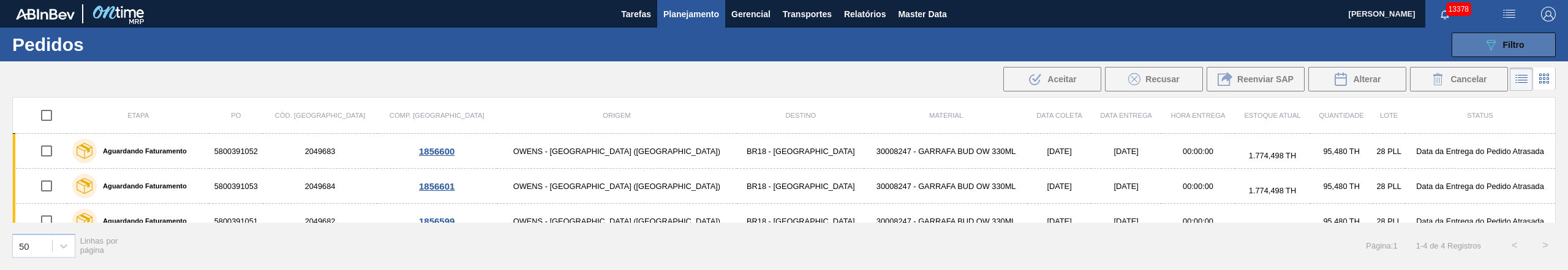
click at [1522, 52] on button "089F7B8B-B2A5-4AFE-B5C0-19BA573D28AC Filtro" at bounding box center [1504, 45] width 104 height 25
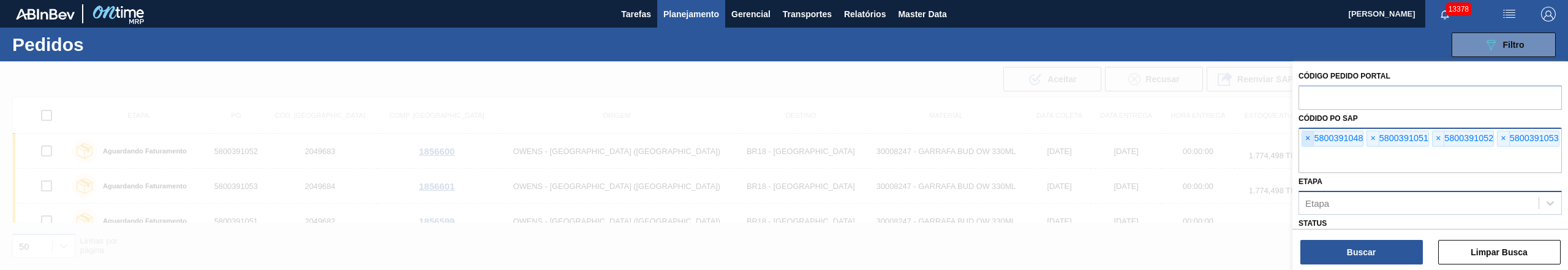
click at [1307, 134] on span "×" at bounding box center [1308, 138] width 11 height 15
click at [1307, 150] on input "text" at bounding box center [1430, 161] width 263 height 24
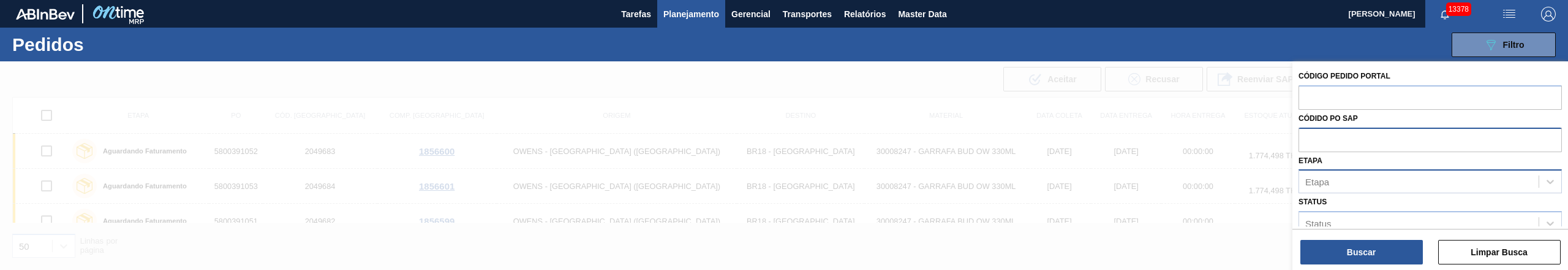
paste input "text"
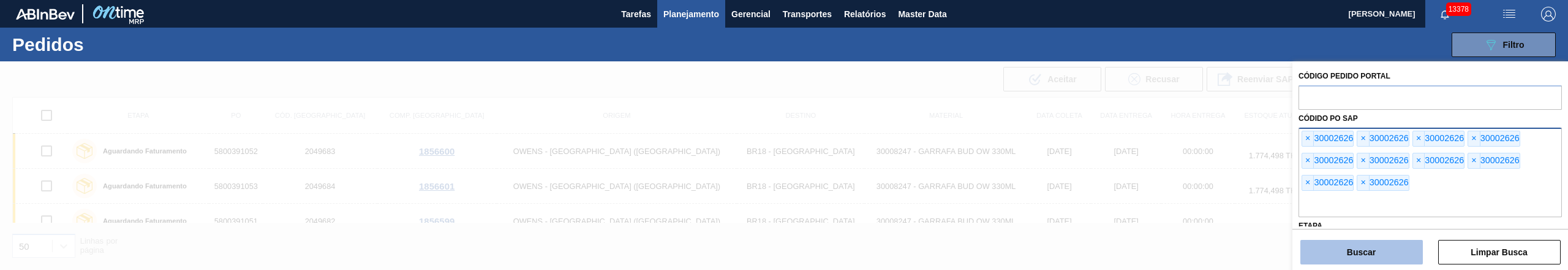
click at [1357, 252] on button "Buscar" at bounding box center [1361, 252] width 123 height 25
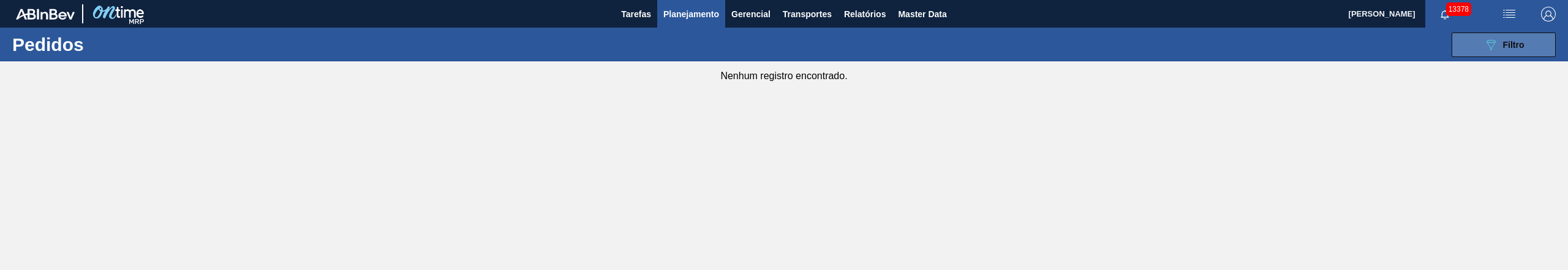
click at [1530, 48] on button "089F7B8B-B2A5-4AFE-B5C0-19BA573D28AC Filtro" at bounding box center [1504, 45] width 104 height 25
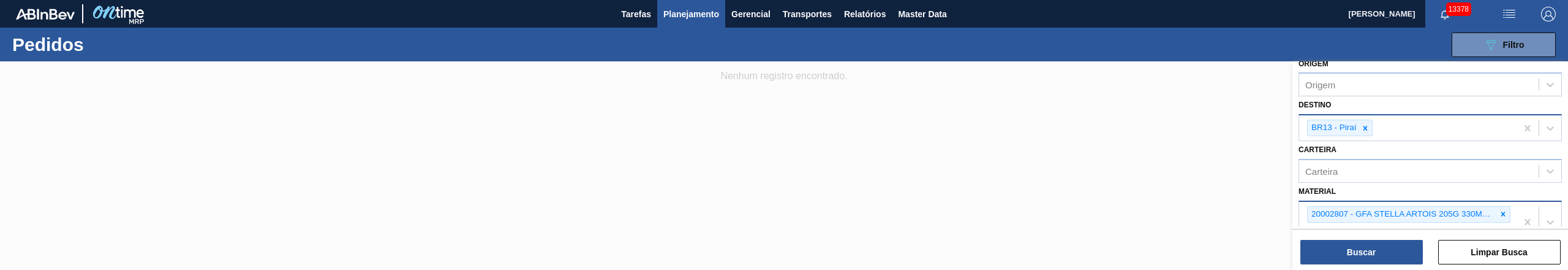
scroll to position [0, 0]
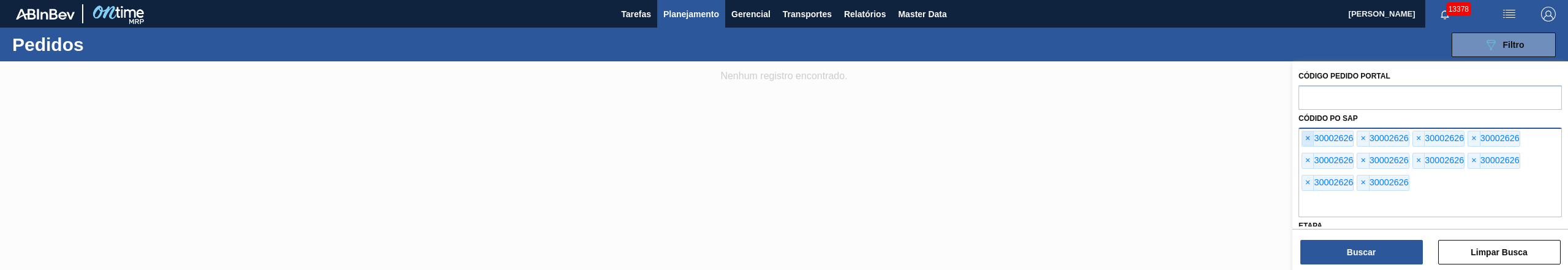
click at [1305, 136] on span "×" at bounding box center [1308, 138] width 11 height 15
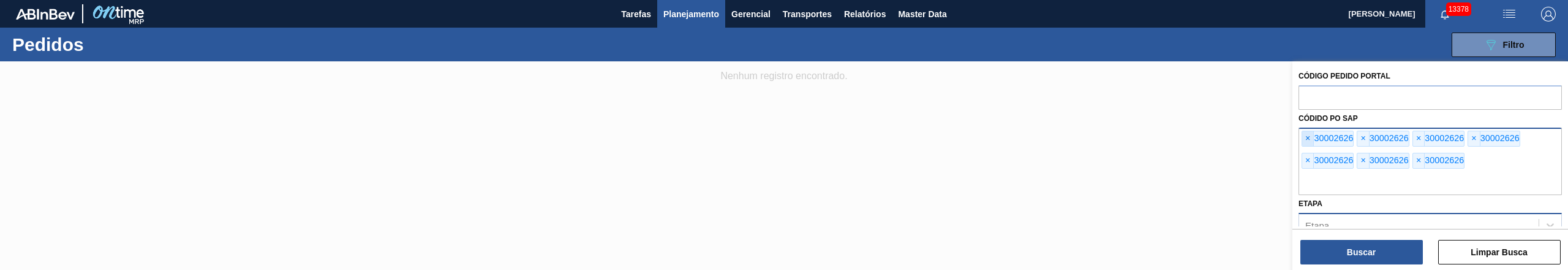
click at [1305, 136] on span "×" at bounding box center [1308, 138] width 11 height 15
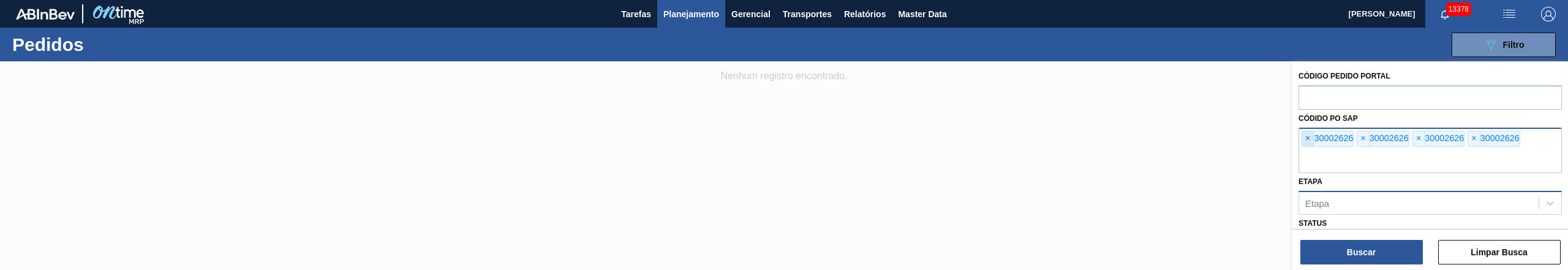
click at [1305, 136] on span "×" at bounding box center [1308, 138] width 11 height 15
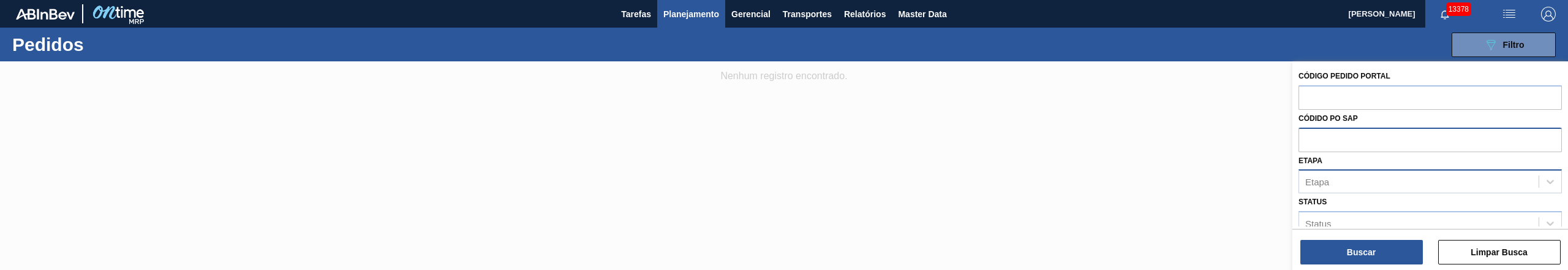
click at [1305, 136] on input "text" at bounding box center [1430, 139] width 263 height 24
click at [1303, 134] on input "text" at bounding box center [1430, 139] width 263 height 24
paste input "text"
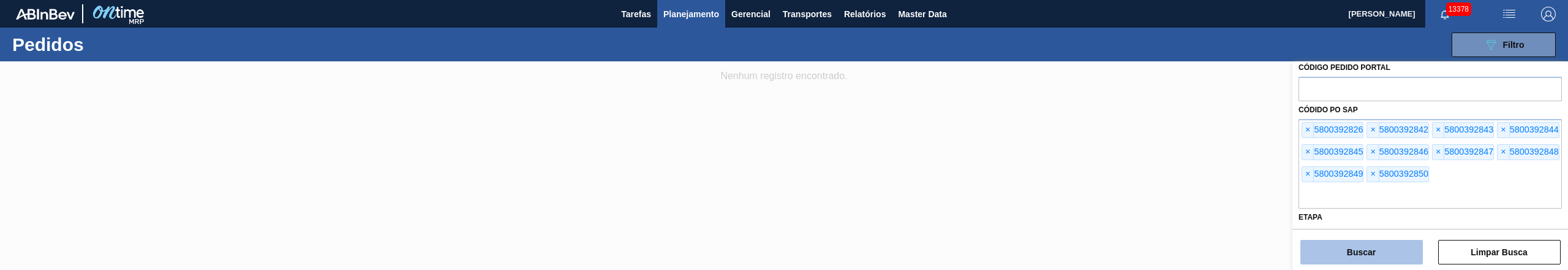
click at [1388, 248] on button "Buscar" at bounding box center [1361, 252] width 123 height 25
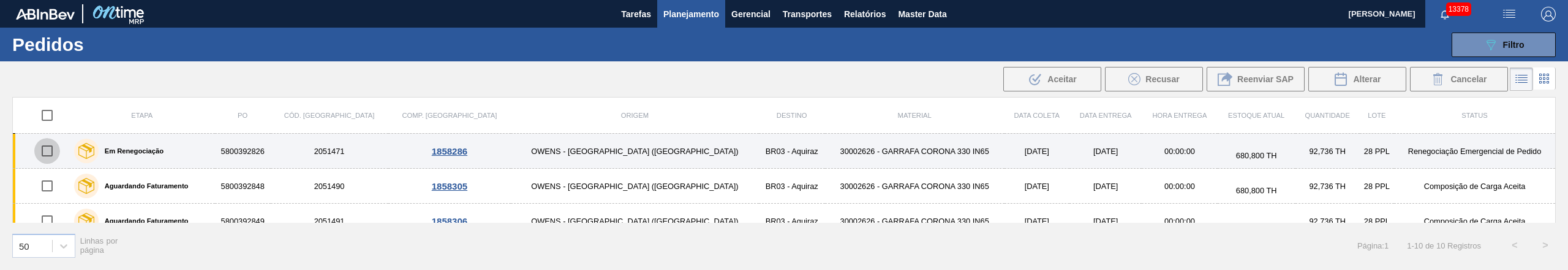
click at [55, 152] on input "checkbox" at bounding box center [47, 151] width 25 height 25
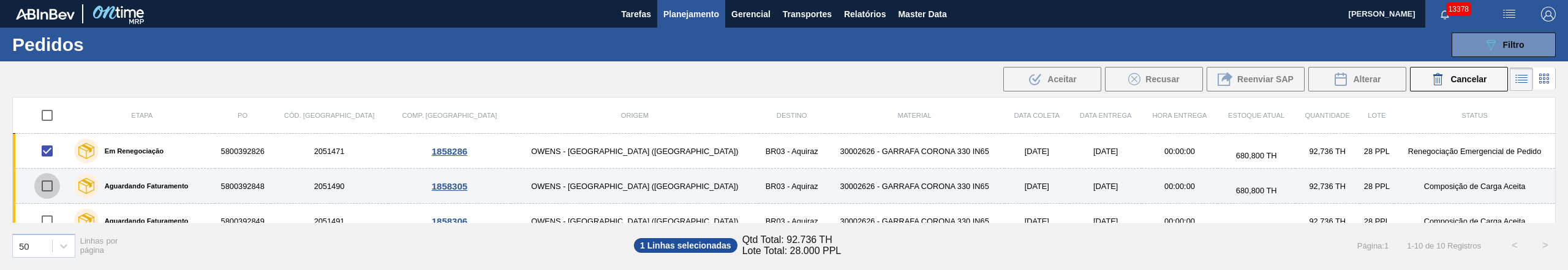
click at [50, 190] on input "checkbox" at bounding box center [47, 186] width 25 height 25
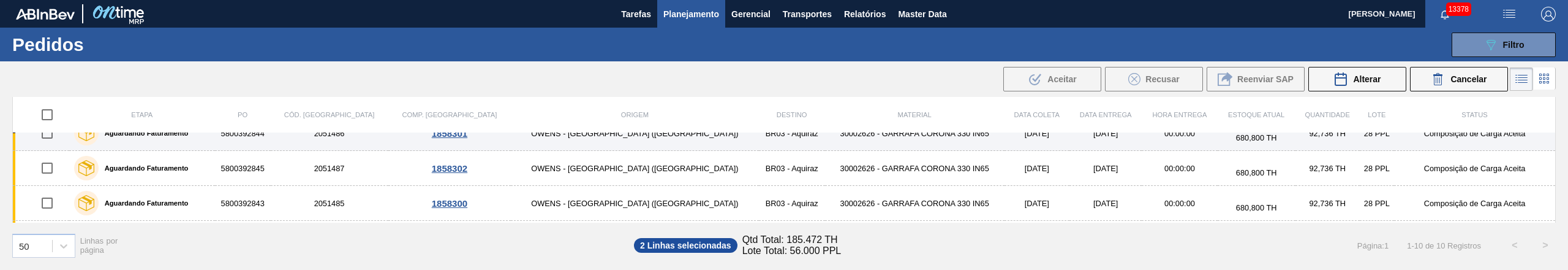
click at [52, 139] on input "checkbox" at bounding box center [47, 133] width 25 height 25
click at [1363, 82] on span "Alterar" at bounding box center [1366, 79] width 27 height 10
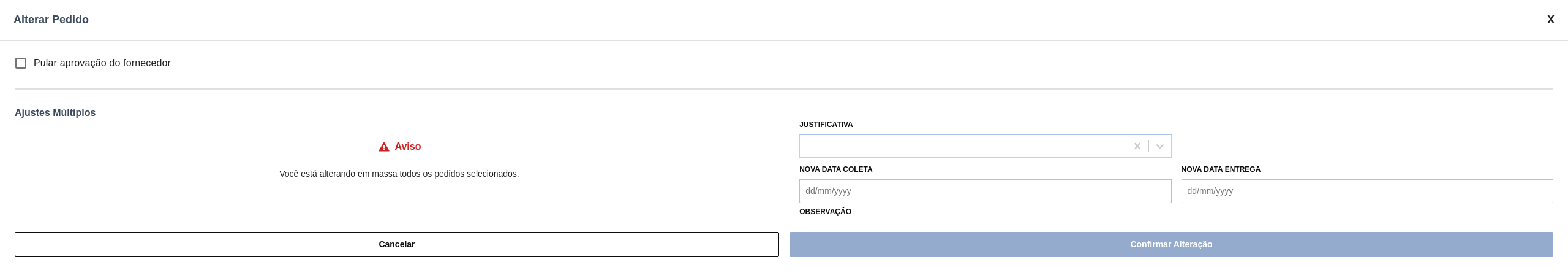
click at [842, 190] on Coleta "Nova Data Coleta" at bounding box center [985, 190] width 371 height 25
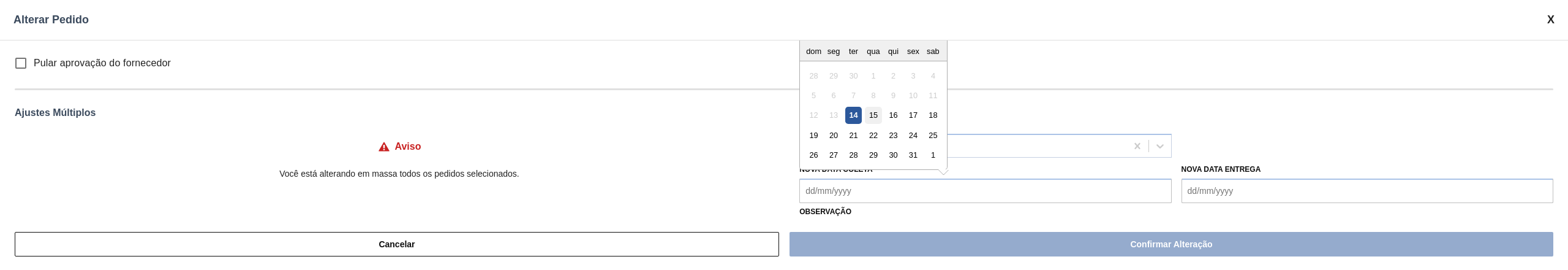
click at [875, 118] on div "15" at bounding box center [873, 115] width 17 height 17
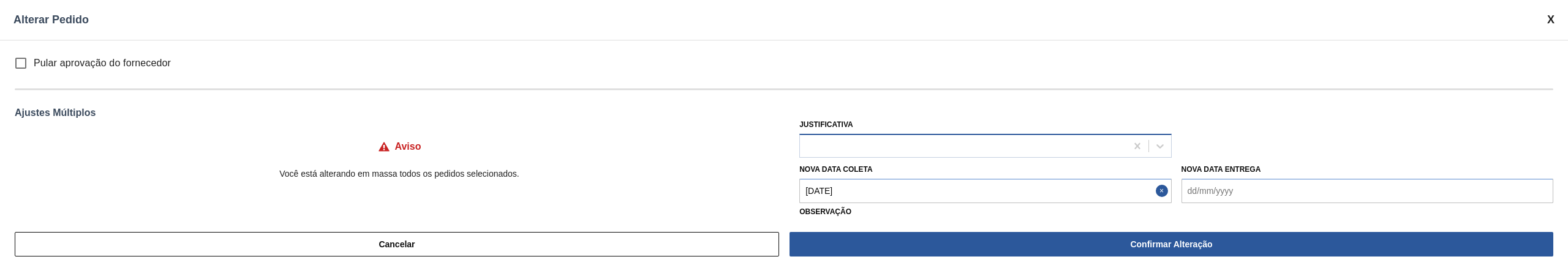
click at [865, 145] on div at bounding box center [962, 146] width 326 height 18
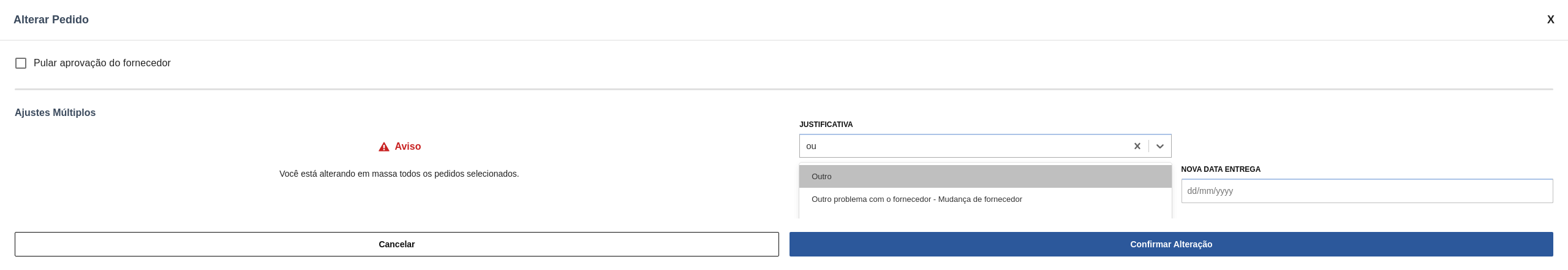
click at [861, 179] on div "Outro" at bounding box center [985, 176] width 371 height 23
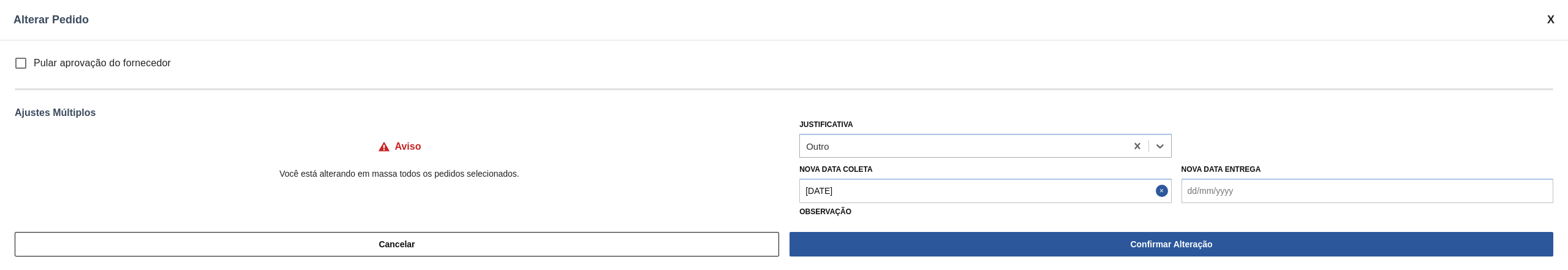
click at [21, 58] on input "Pular aprovação do fornecedor" at bounding box center [21, 63] width 25 height 25
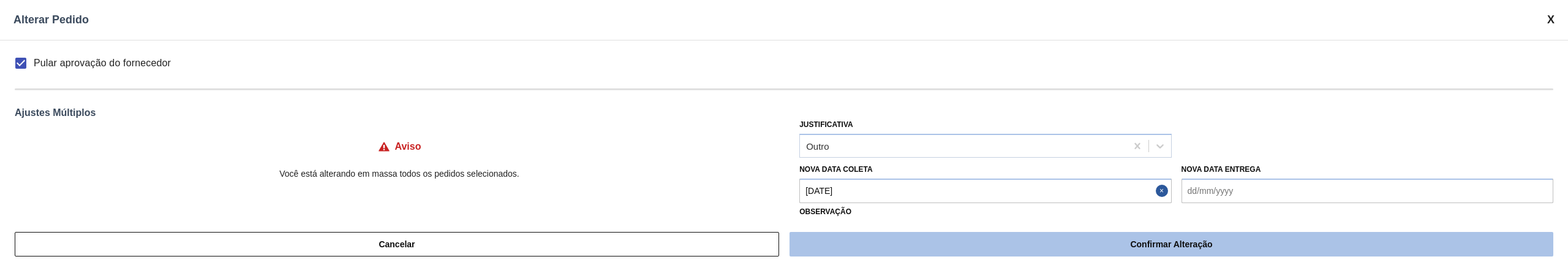
click at [1128, 246] on button "Confirmar Alteração" at bounding box center [1171, 244] width 764 height 25
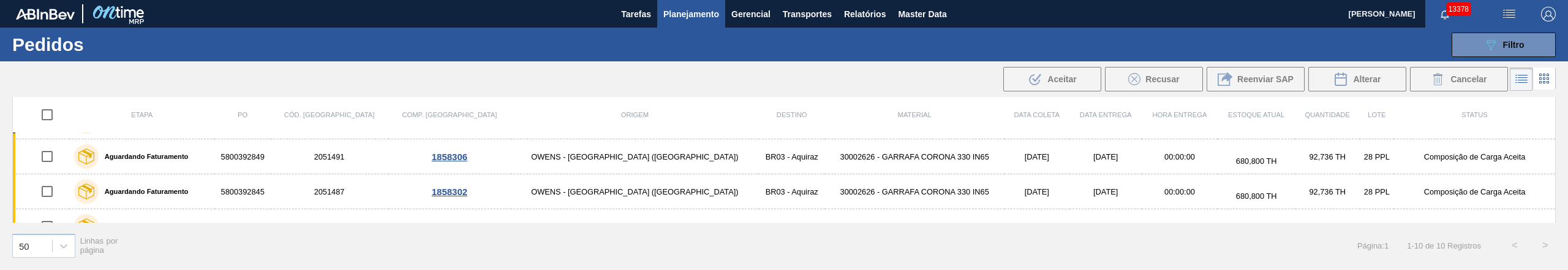
scroll to position [0, 0]
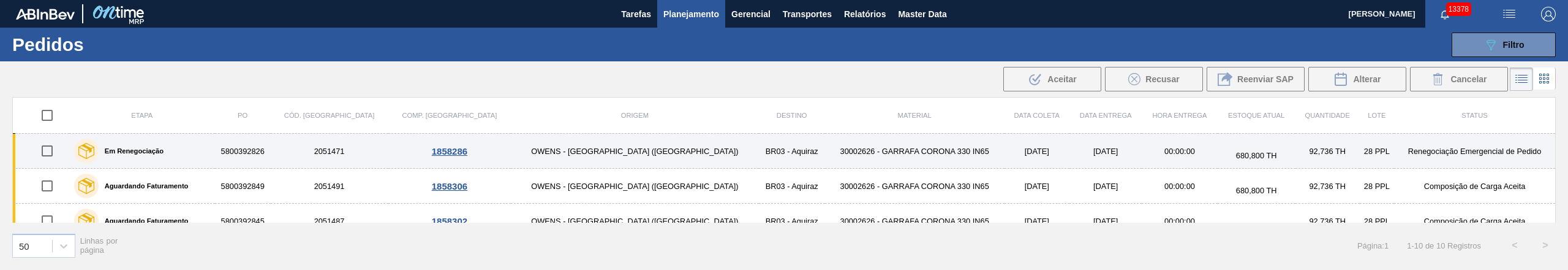
click at [52, 150] on input "checkbox" at bounding box center [47, 151] width 25 height 25
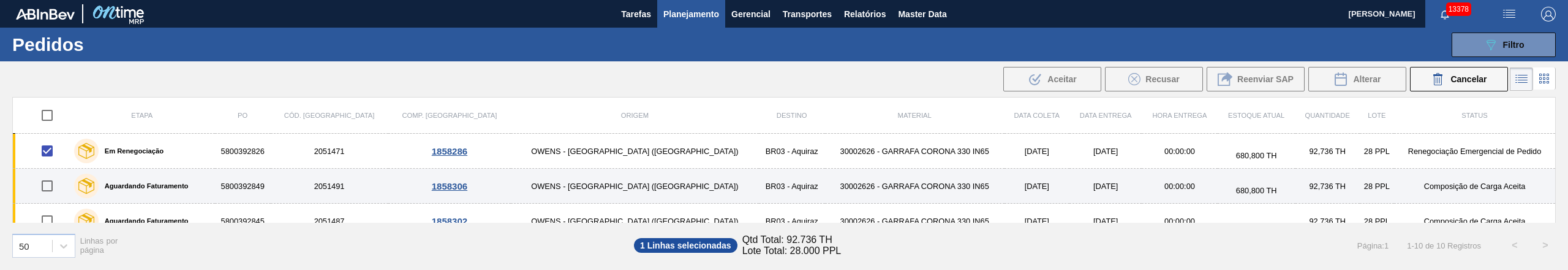
click at [52, 187] on input "checkbox" at bounding box center [47, 186] width 25 height 25
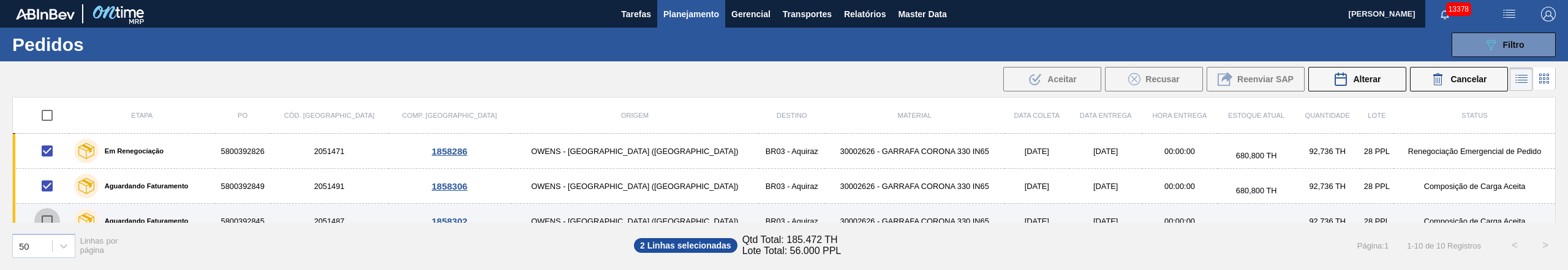
click at [50, 216] on input "checkbox" at bounding box center [47, 220] width 25 height 25
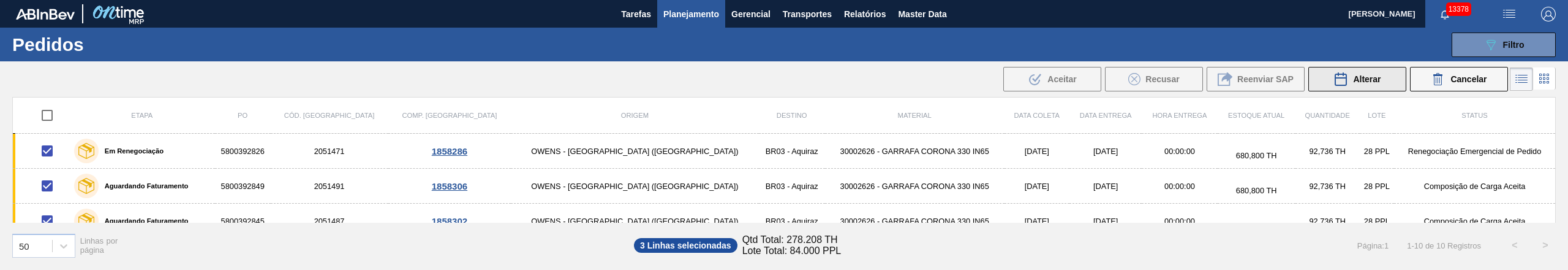
click at [1380, 83] on button "Alterar" at bounding box center [1357, 79] width 98 height 25
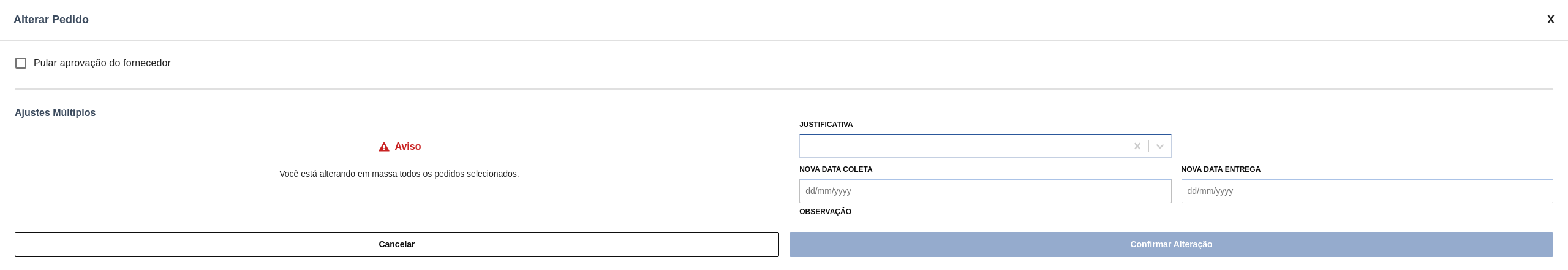
click at [884, 140] on div at bounding box center [962, 146] width 326 height 18
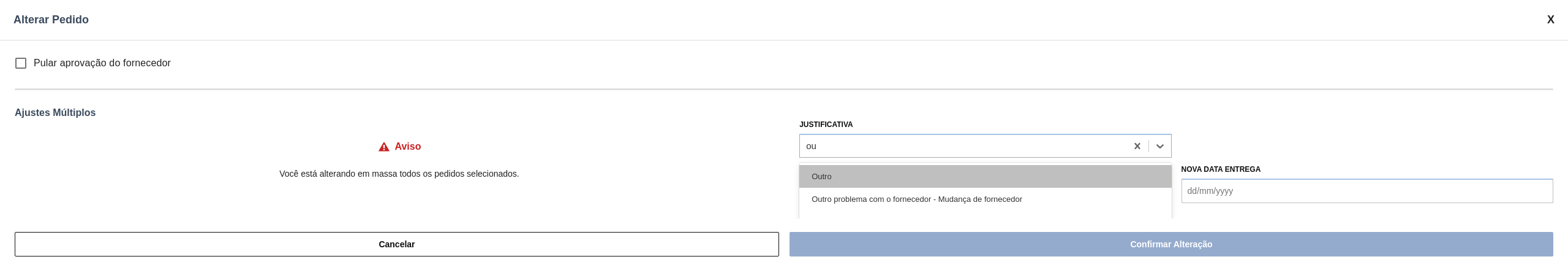
click at [831, 179] on div "Outro" at bounding box center [985, 176] width 371 height 23
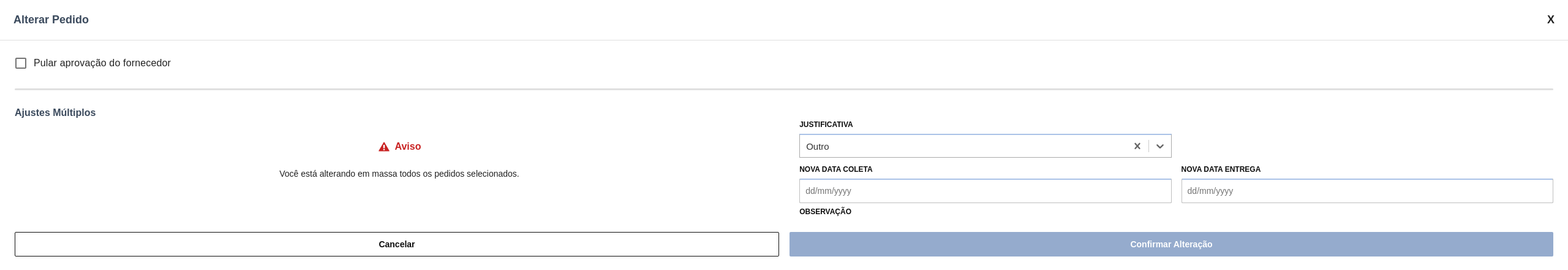
click at [20, 68] on input "Pular aprovação do fornecedor" at bounding box center [21, 63] width 25 height 25
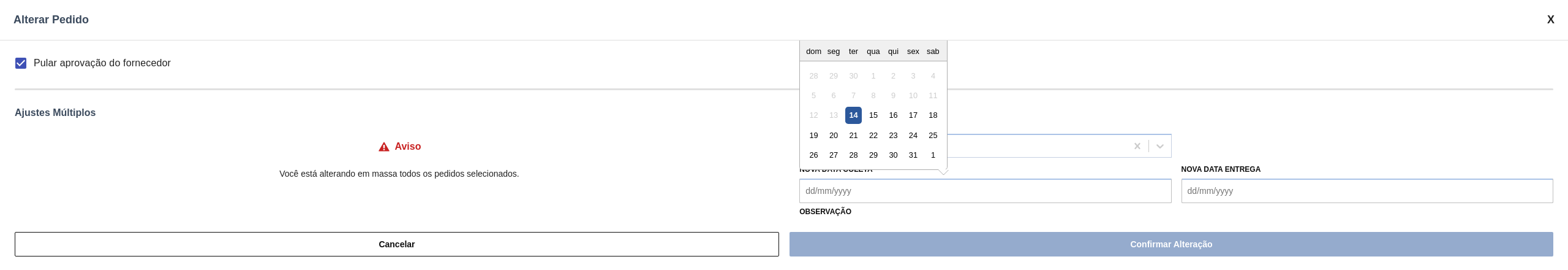
click at [892, 197] on Coleta "Nova Data Coleta" at bounding box center [985, 190] width 371 height 25
click at [893, 115] on div "16" at bounding box center [893, 115] width 17 height 17
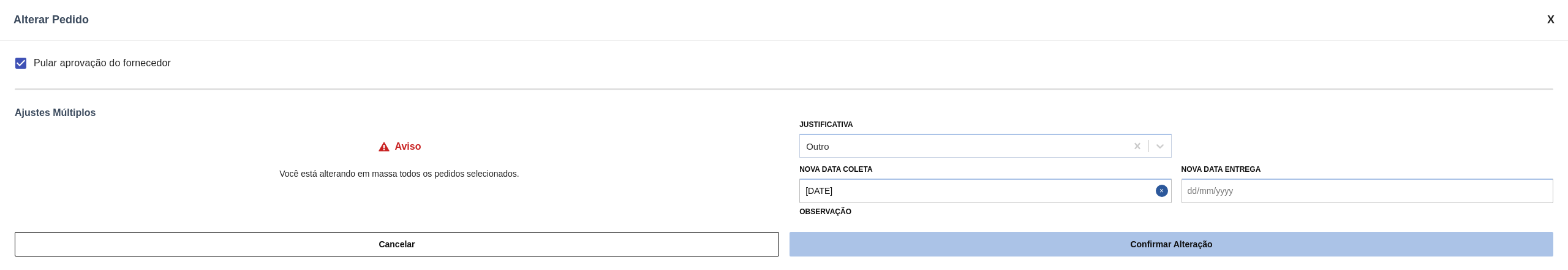
click at [1030, 250] on button "Confirmar Alteração" at bounding box center [1171, 244] width 764 height 25
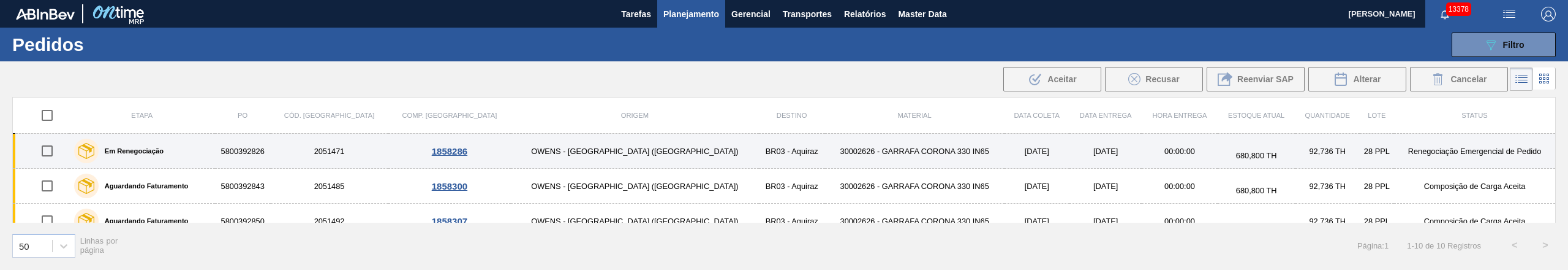
click at [45, 153] on input "checkbox" at bounding box center [47, 151] width 25 height 25
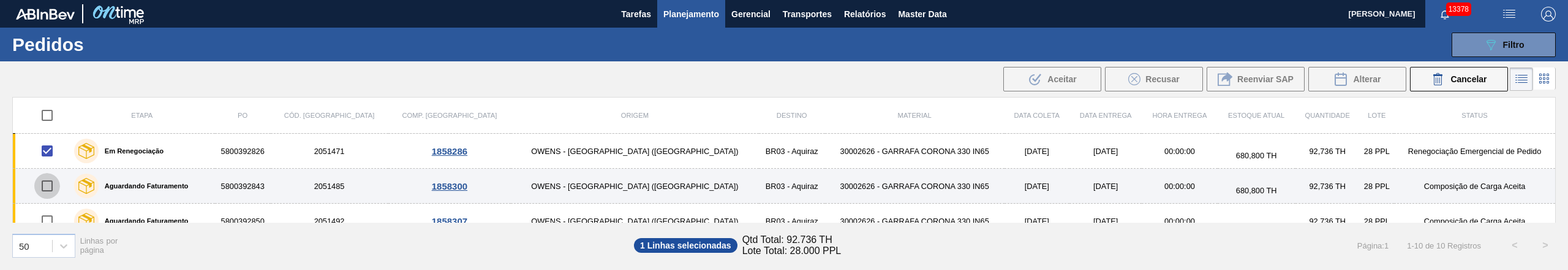
click at [47, 180] on input "checkbox" at bounding box center [47, 186] width 25 height 25
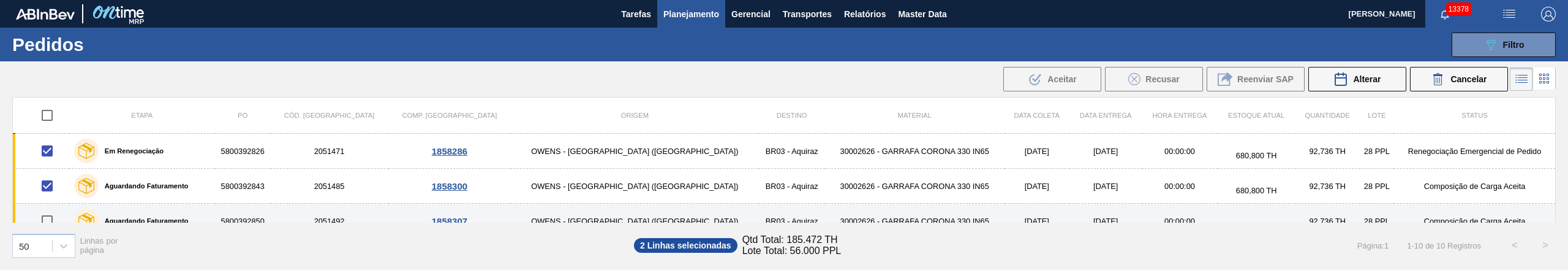
click at [53, 215] on input "checkbox" at bounding box center [47, 220] width 25 height 25
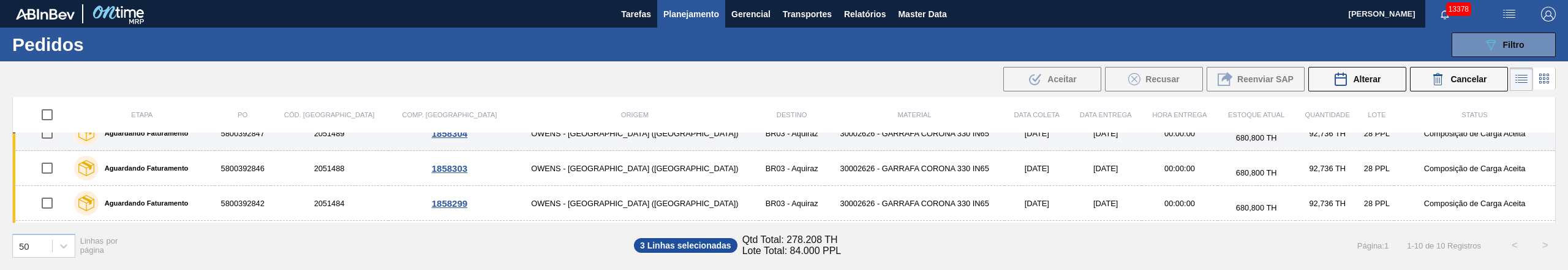
scroll to position [245, 0]
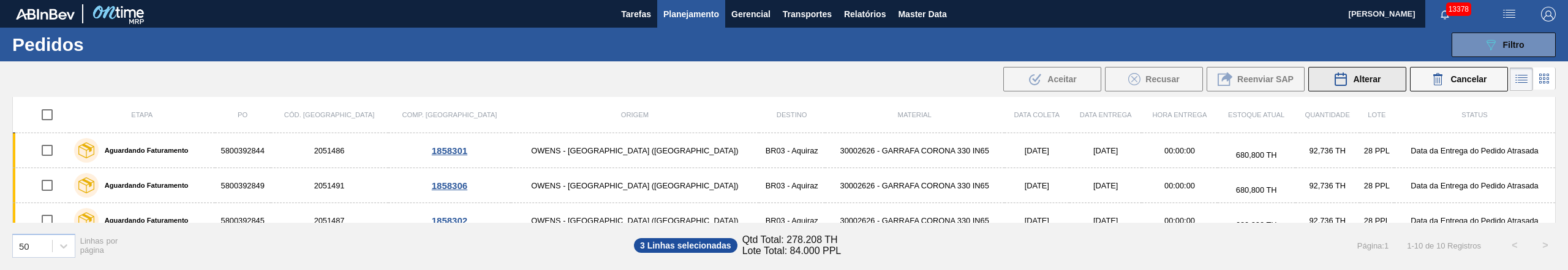
click at [1367, 81] on span "Alterar" at bounding box center [1366, 79] width 27 height 10
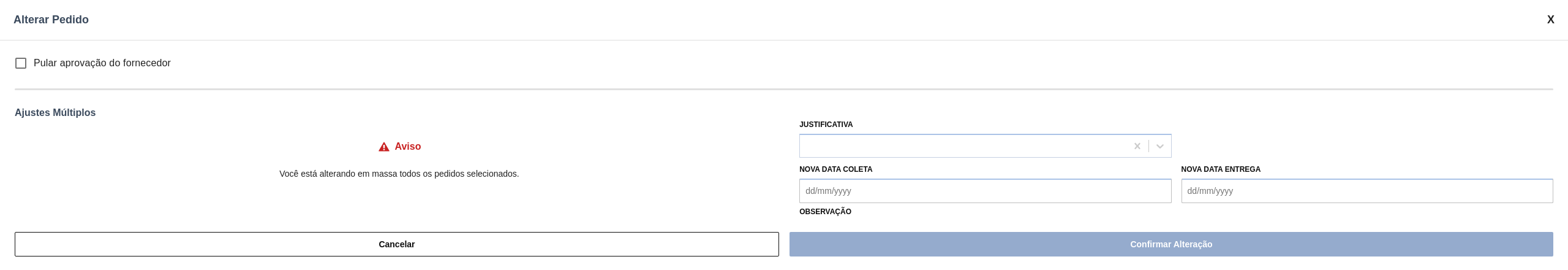
click at [25, 62] on input "Pular aprovação do fornecedor" at bounding box center [21, 63] width 25 height 25
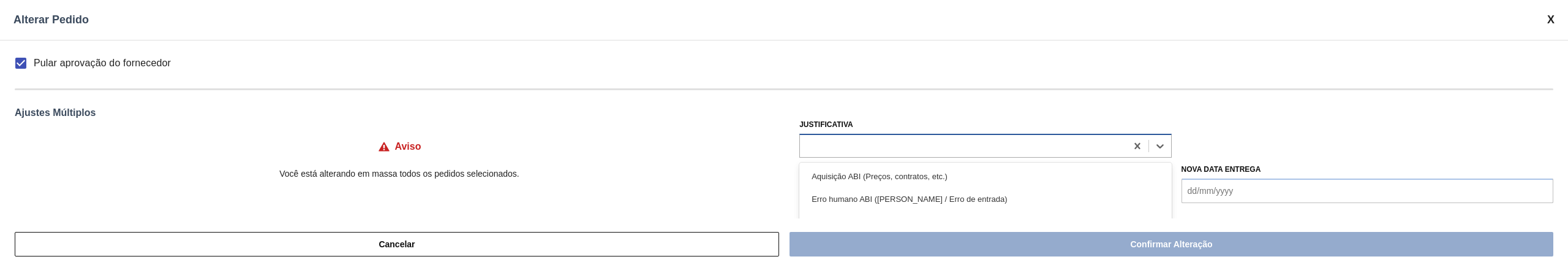
click at [900, 143] on div at bounding box center [962, 146] width 326 height 18
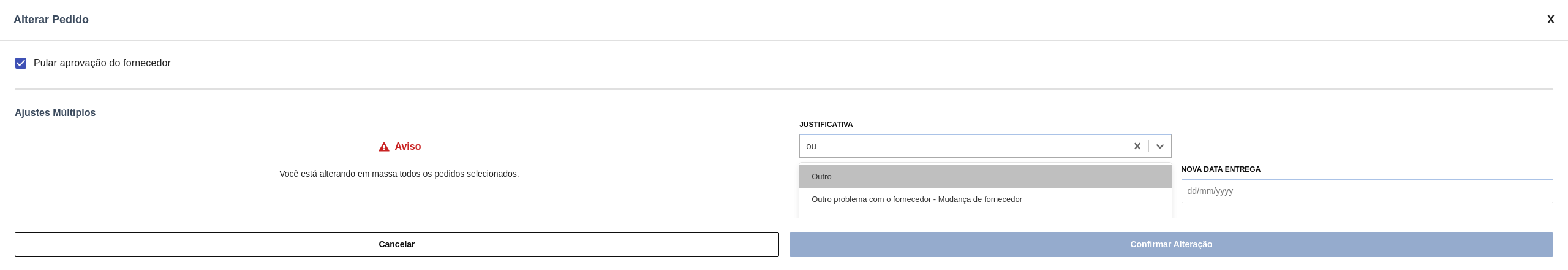
click at [867, 176] on div "Outro" at bounding box center [985, 176] width 371 height 23
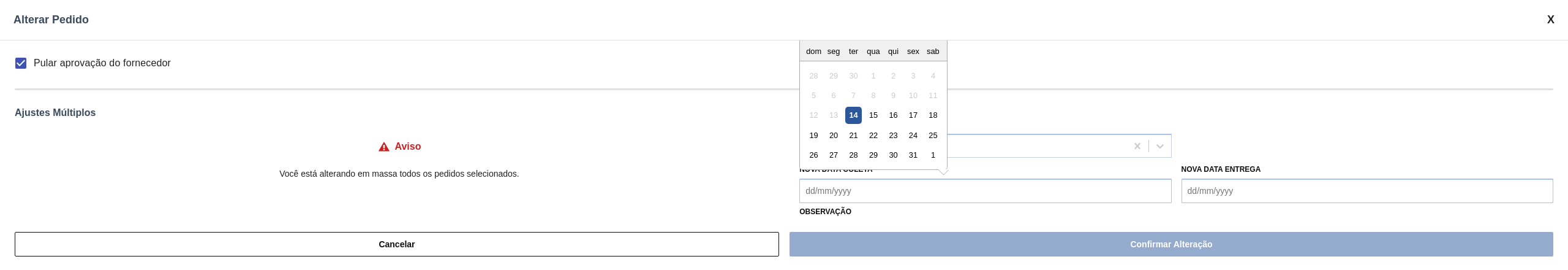
click at [859, 201] on Coleta "Nova Data Coleta" at bounding box center [985, 190] width 371 height 25
click at [917, 117] on div "17" at bounding box center [913, 115] width 17 height 17
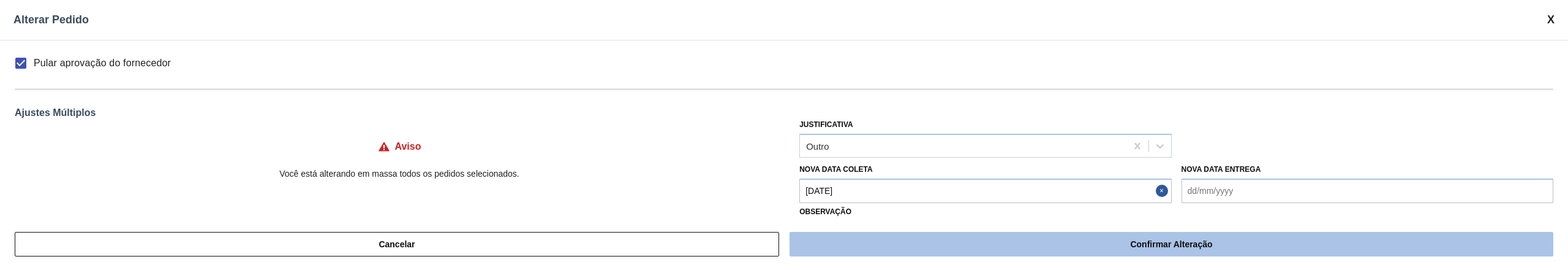
click at [1118, 247] on button "Confirmar Alteração" at bounding box center [1171, 244] width 764 height 25
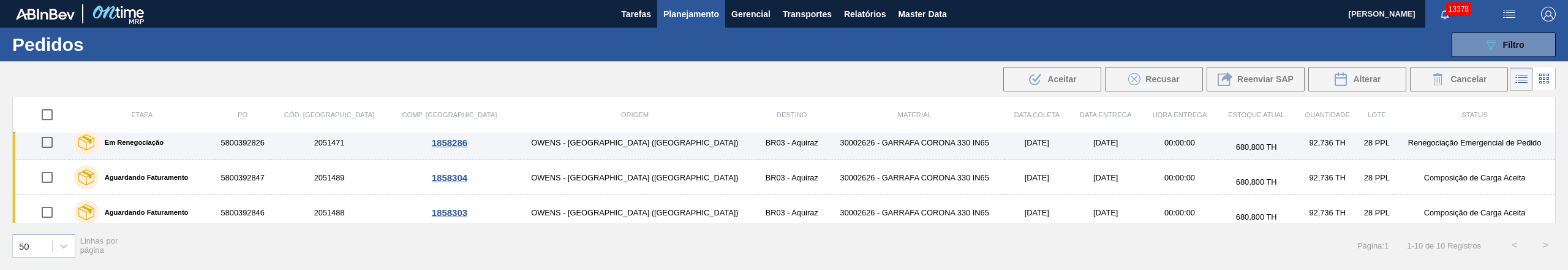
scroll to position [0, 0]
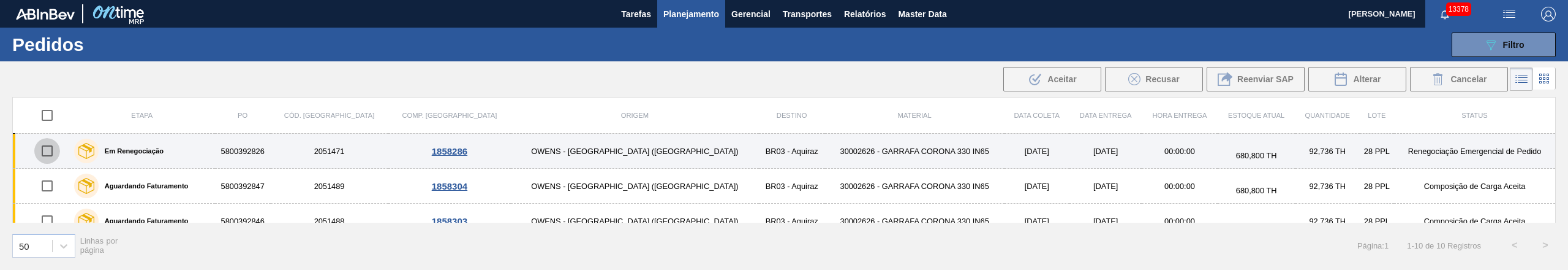
click at [54, 152] on input "checkbox" at bounding box center [47, 151] width 25 height 25
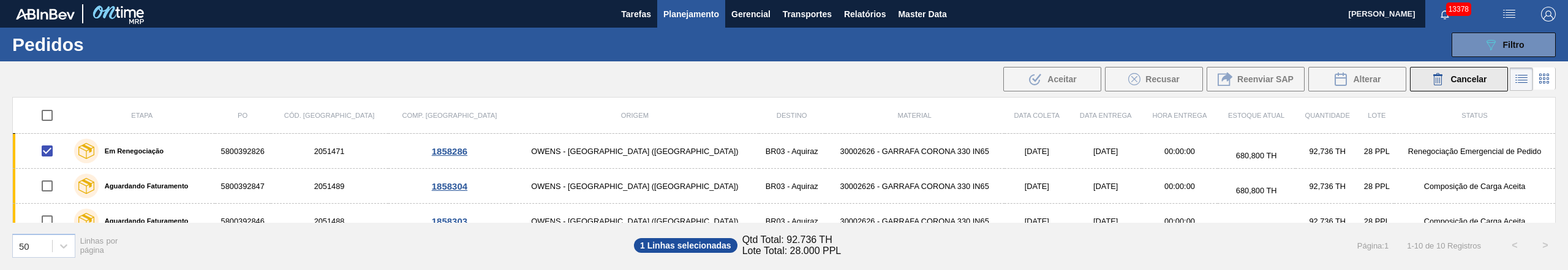
click at [1474, 83] on span "Cancelar" at bounding box center [1468, 79] width 36 height 10
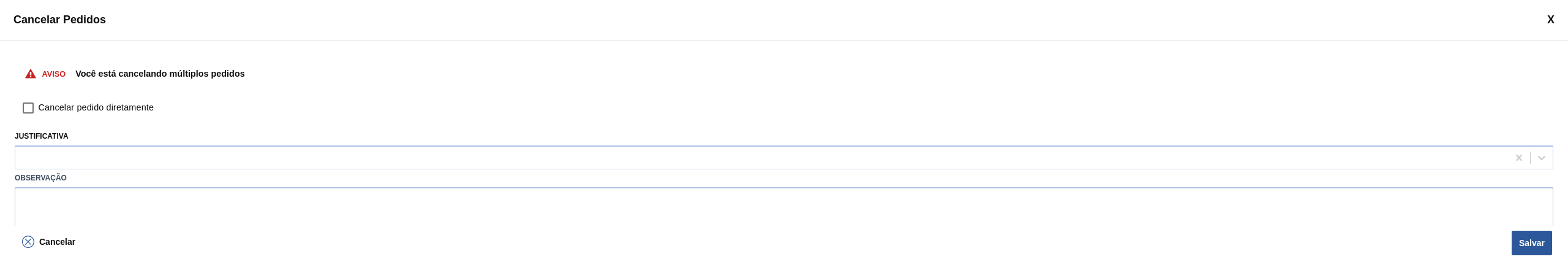
click at [29, 108] on input "Cancelar pedido diretamente" at bounding box center [28, 108] width 21 height 21
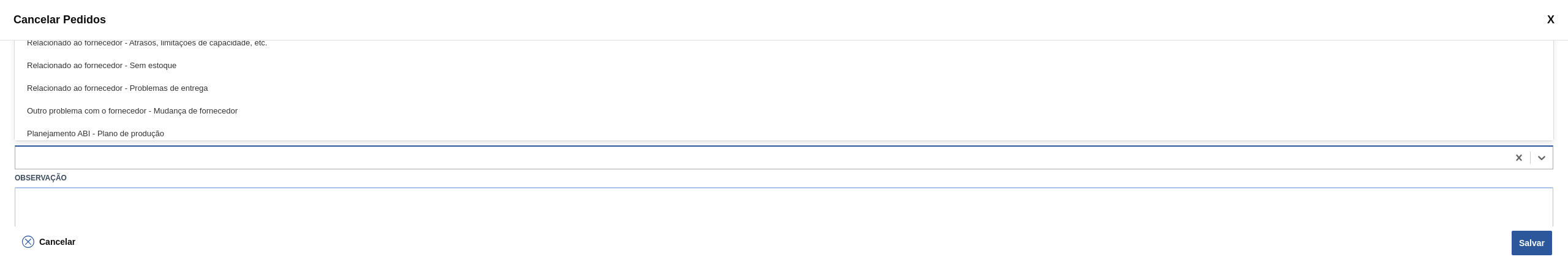
click at [50, 146] on div at bounding box center [784, 157] width 1539 height 24
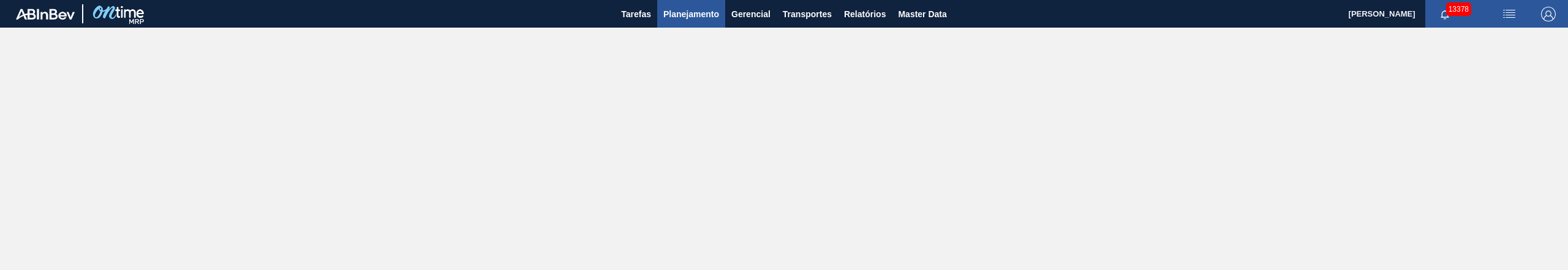
click at [709, 11] on span "Planejamento" at bounding box center [691, 14] width 56 height 15
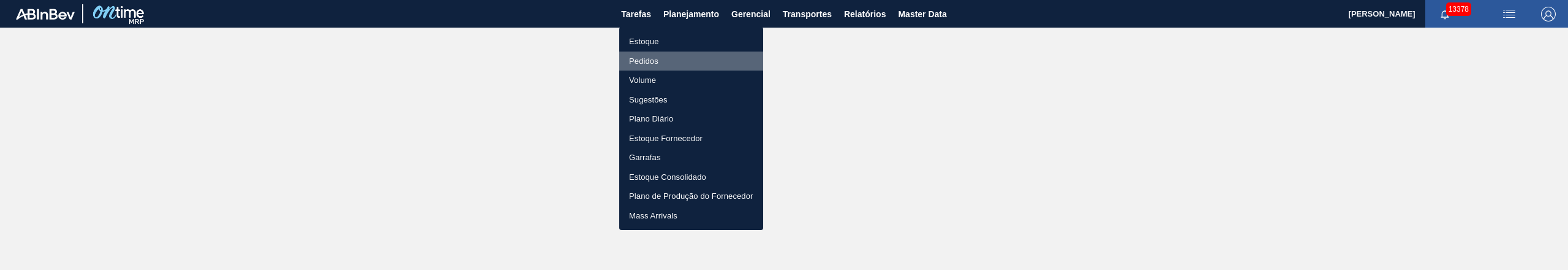
click at [648, 64] on li "Pedidos" at bounding box center [691, 61] width 144 height 20
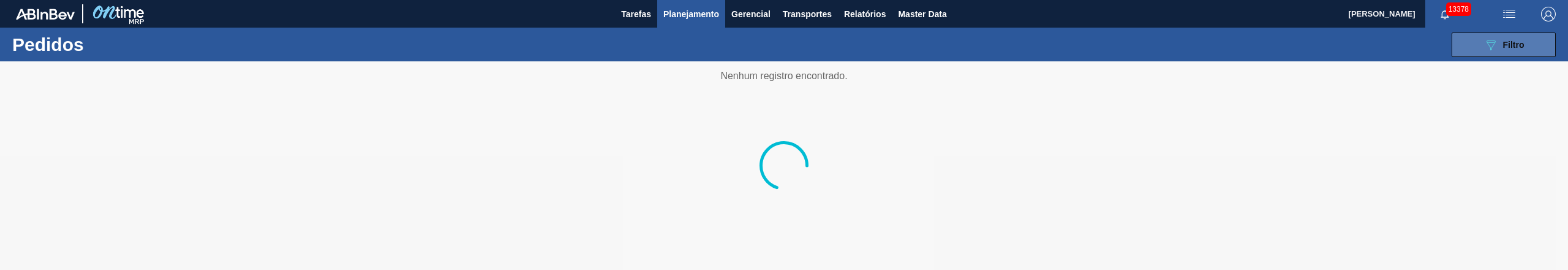
click at [1510, 43] on span "Filtro" at bounding box center [1514, 45] width 22 height 10
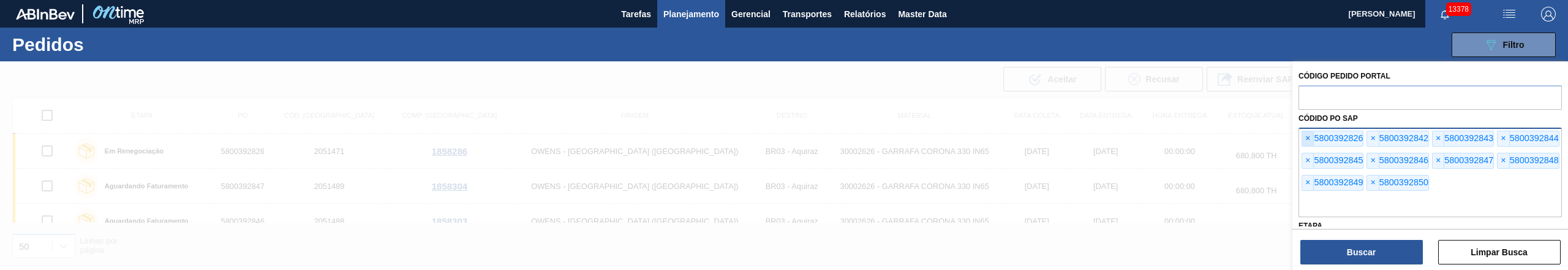
click at [1311, 129] on div "× 5800392826 × 5800392842 × 5800392843 × 5800392844 × 5800392845 × 5800392846 ×…" at bounding box center [1430, 172] width 263 height 90
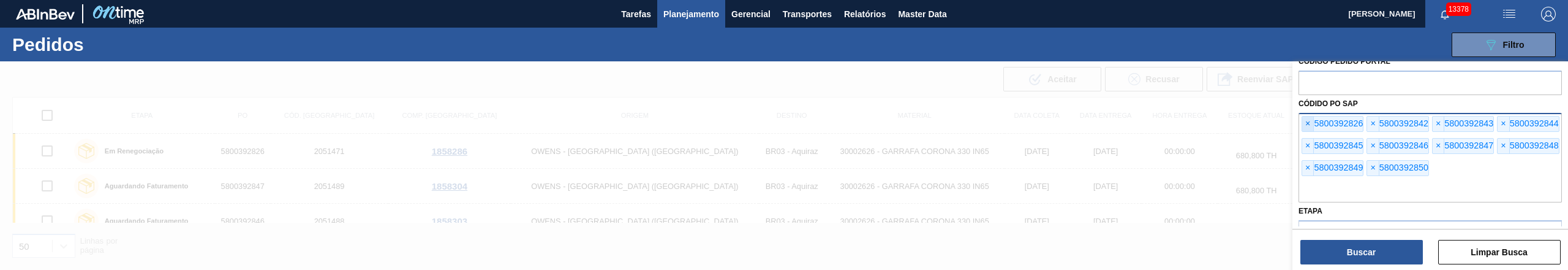
click at [1307, 122] on span "×" at bounding box center [1308, 124] width 11 height 15
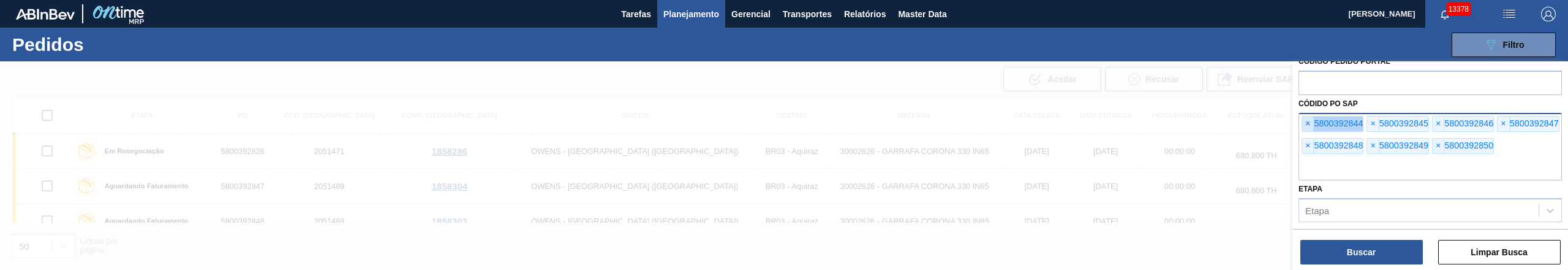
click at [1307, 122] on span "×" at bounding box center [1308, 124] width 11 height 15
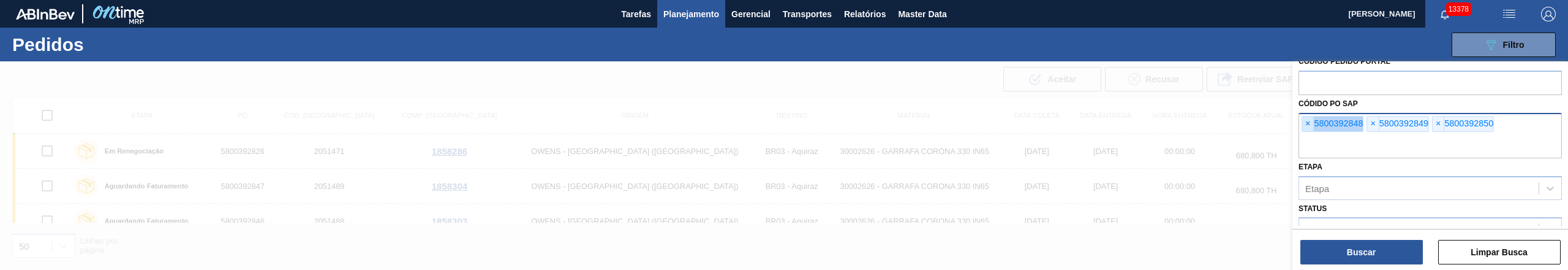
click at [1307, 122] on span "×" at bounding box center [1308, 124] width 11 height 15
click at [1307, 135] on input "text" at bounding box center [1430, 146] width 263 height 24
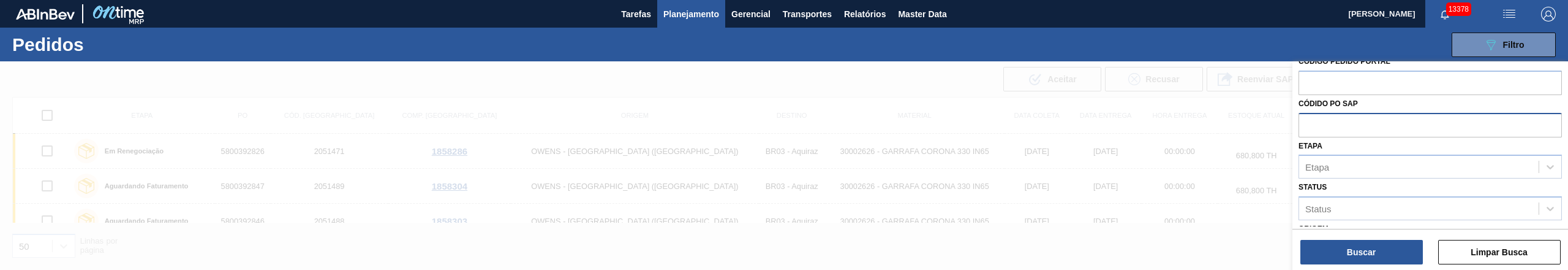
click at [1307, 122] on input "text" at bounding box center [1430, 124] width 263 height 24
paste input "text"
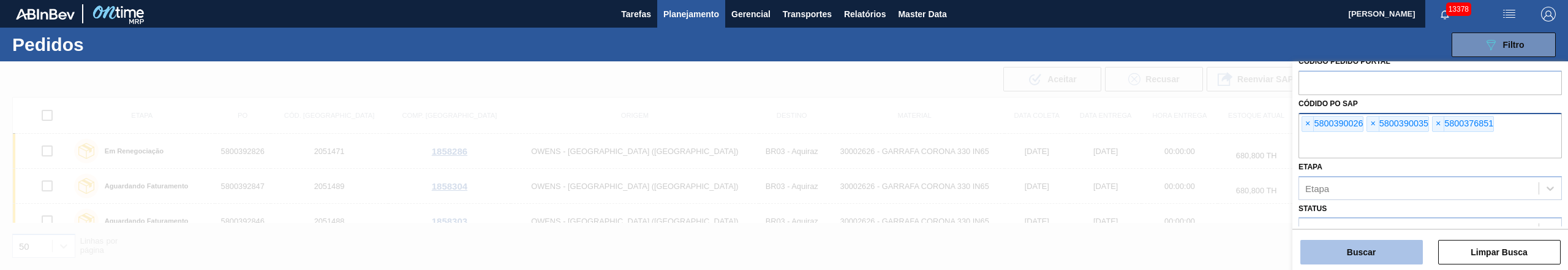
click at [1365, 255] on button "Buscar" at bounding box center [1361, 252] width 123 height 25
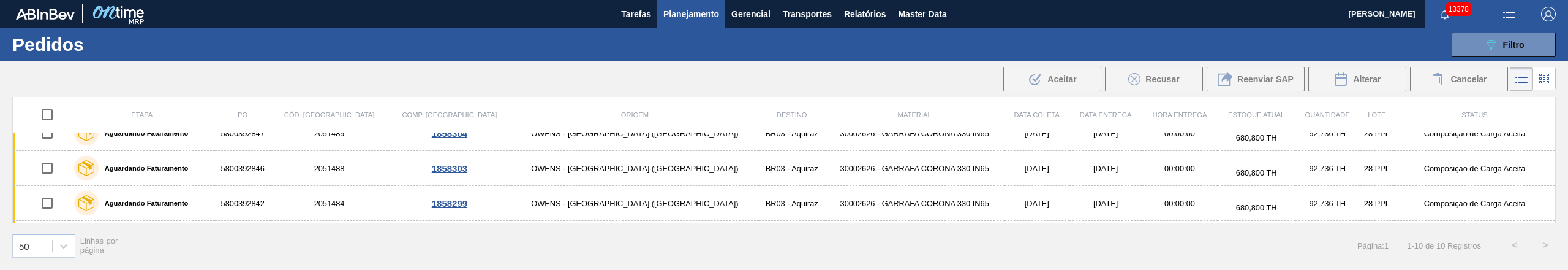
scroll to position [18, 0]
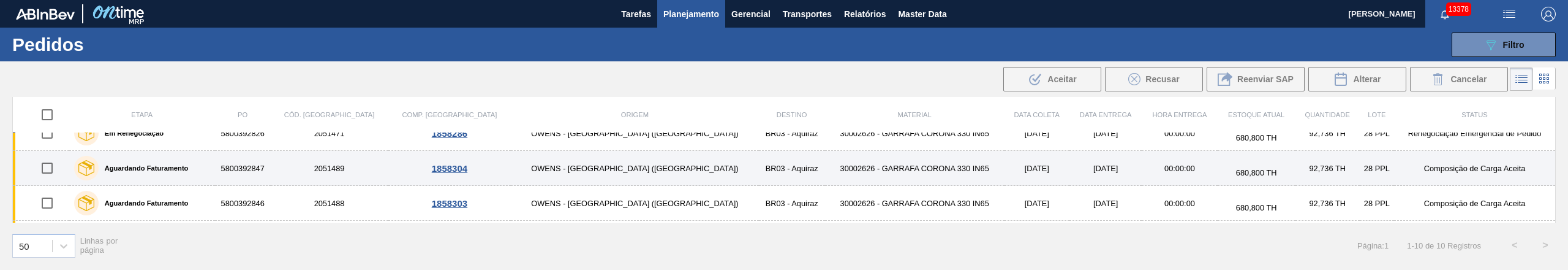
click at [57, 169] on input "checkbox" at bounding box center [47, 168] width 25 height 25
checkbox input "true"
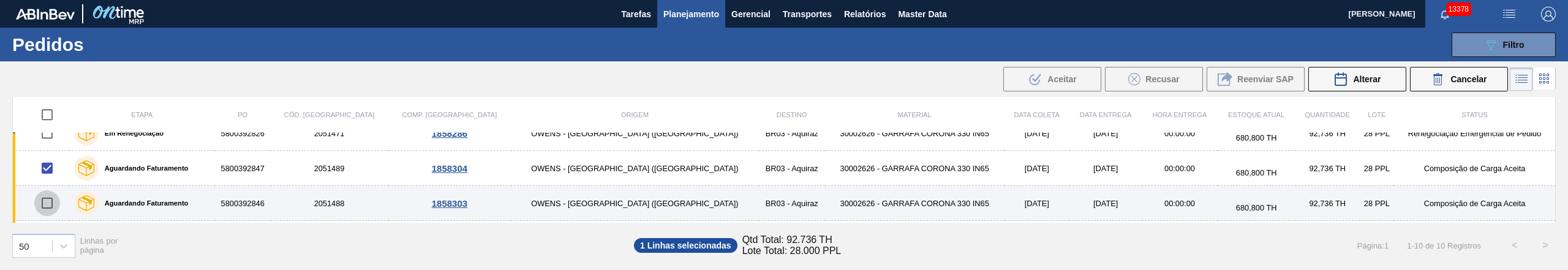
click at [45, 201] on input "checkbox" at bounding box center [47, 202] width 25 height 25
checkbox input "true"
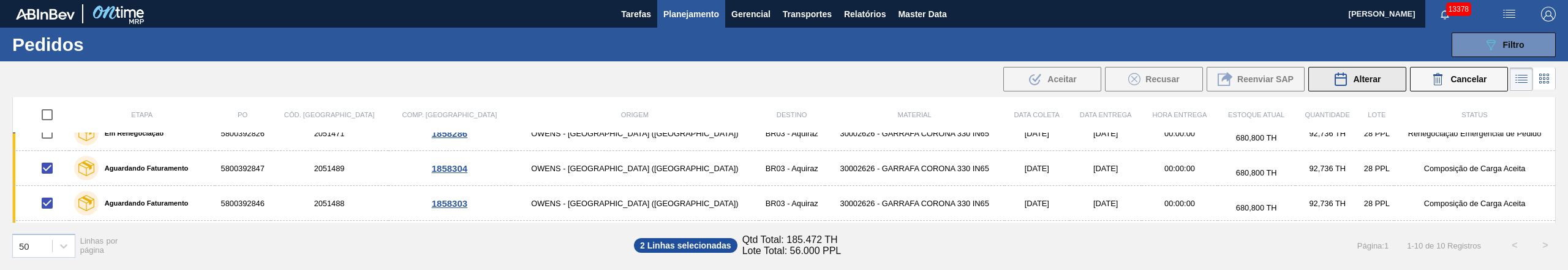
click at [1370, 85] on div "Alterar" at bounding box center [1357, 79] width 47 height 15
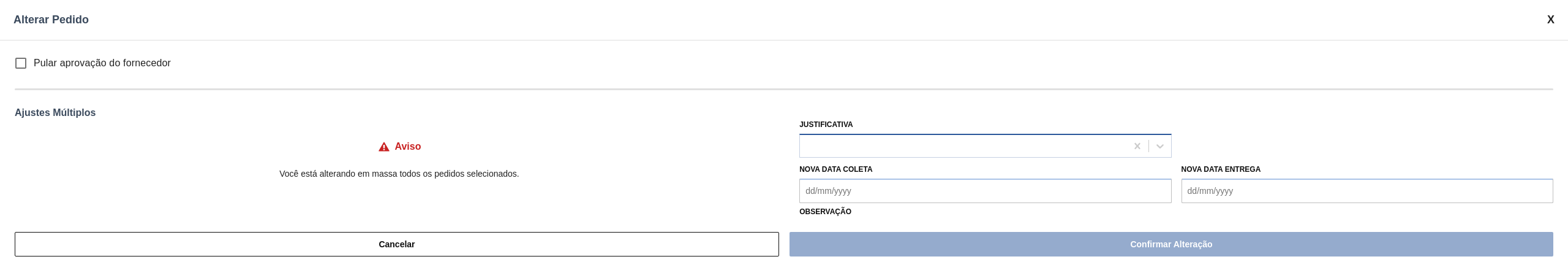
click at [838, 149] on div at bounding box center [962, 146] width 326 height 18
type input "ou"
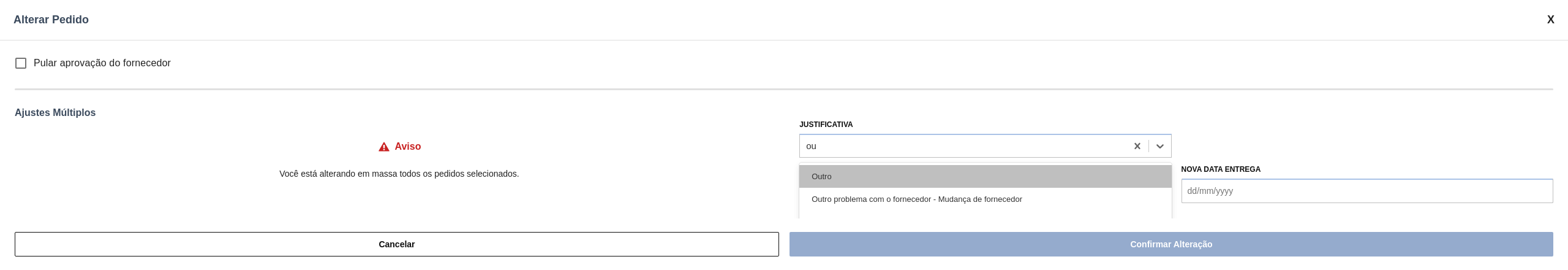
click at [822, 168] on div "Outro" at bounding box center [985, 176] width 371 height 23
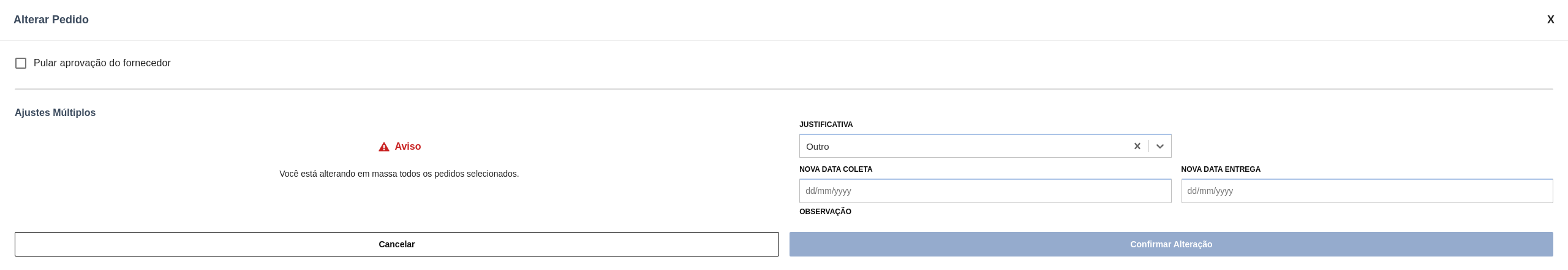
click at [22, 61] on input "Pular aprovação do fornecedor" at bounding box center [21, 63] width 25 height 25
checkbox input "true"
click at [896, 188] on Coleta "Nova Data Coleta" at bounding box center [985, 190] width 371 height 25
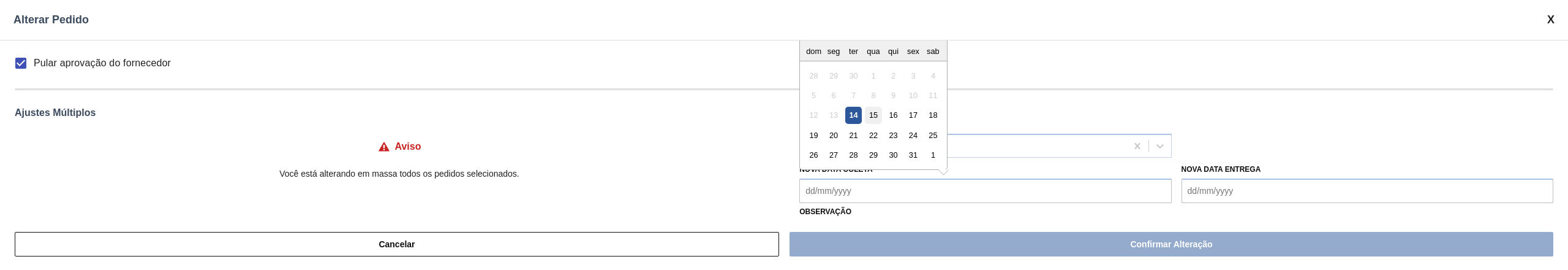
click at [868, 115] on div "15" at bounding box center [873, 115] width 17 height 17
type Coleta "[DATE]"
type input "[DATE]"
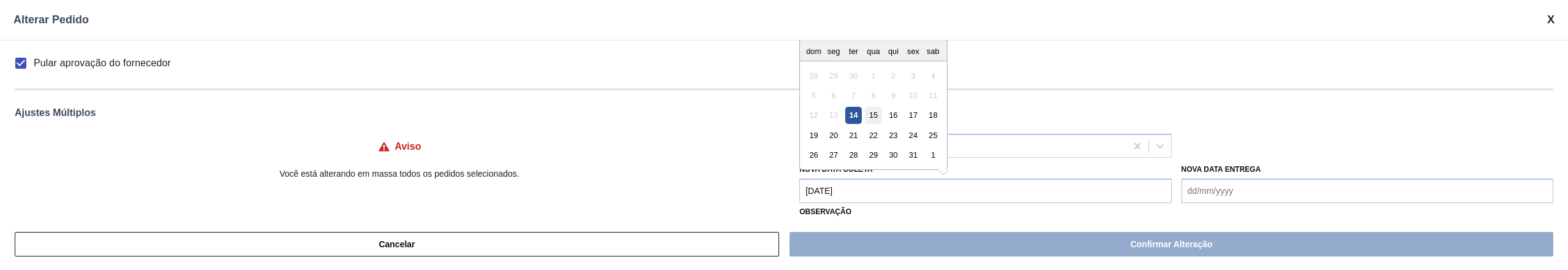
type input "[DATE]"
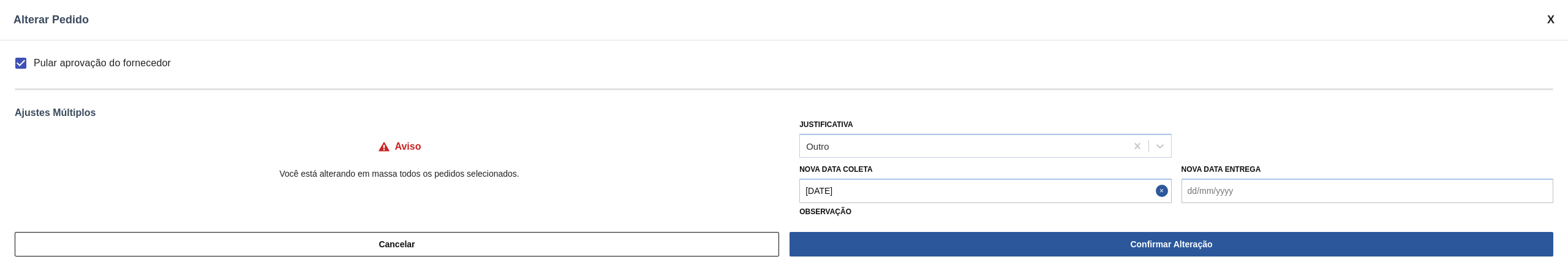
click at [841, 195] on Coleta "[DATE]" at bounding box center [985, 190] width 371 height 25
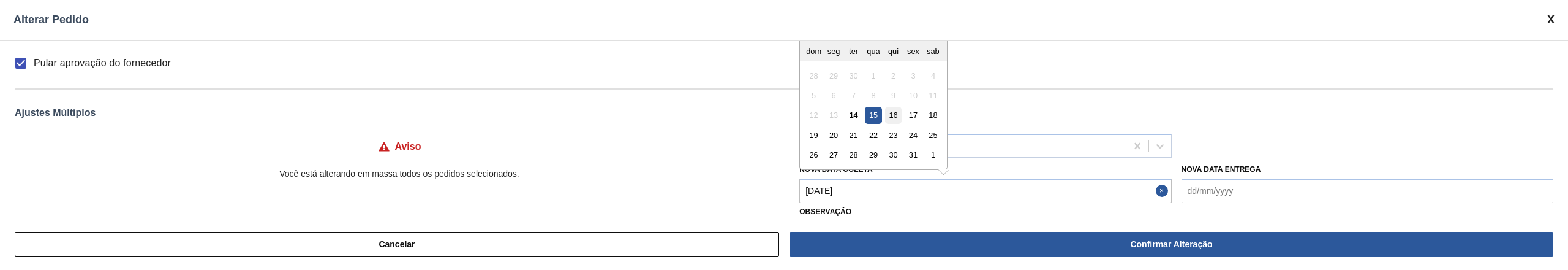
click at [887, 114] on div "16" at bounding box center [893, 115] width 17 height 17
type Coleta "[DATE]"
type input "[DATE]"
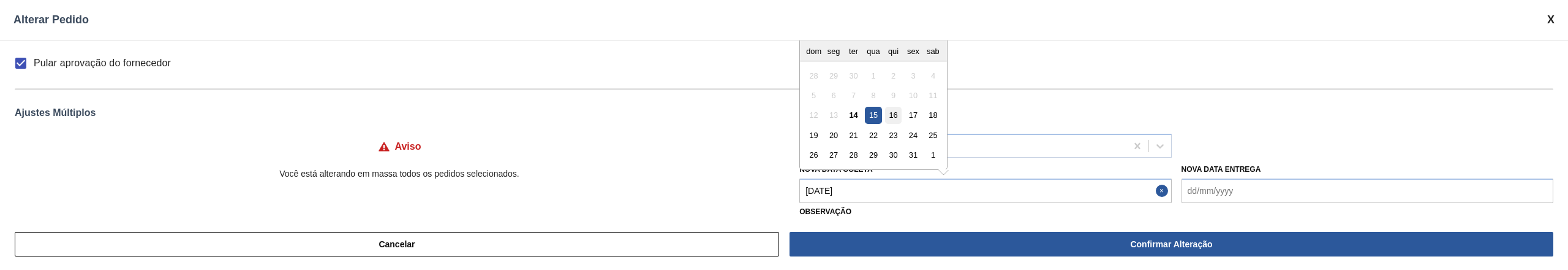
type input "[DATE]"
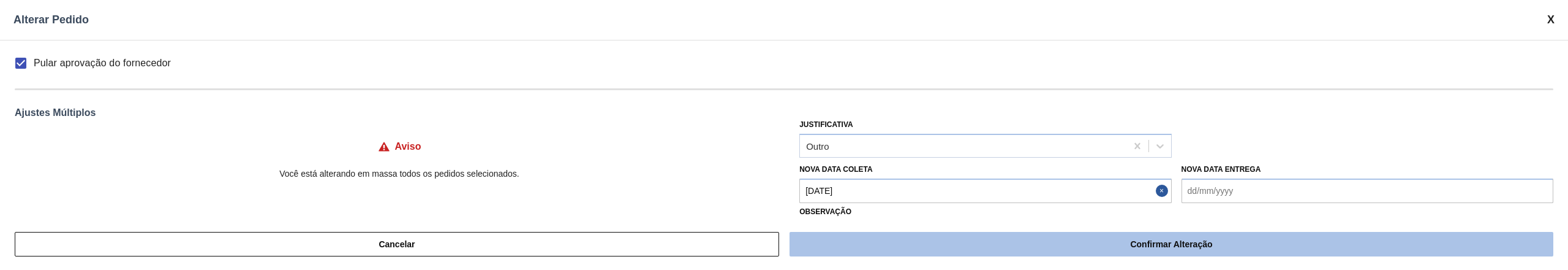
click at [931, 248] on button "Confirmar Alteração" at bounding box center [1171, 244] width 764 height 25
checkbox input "false"
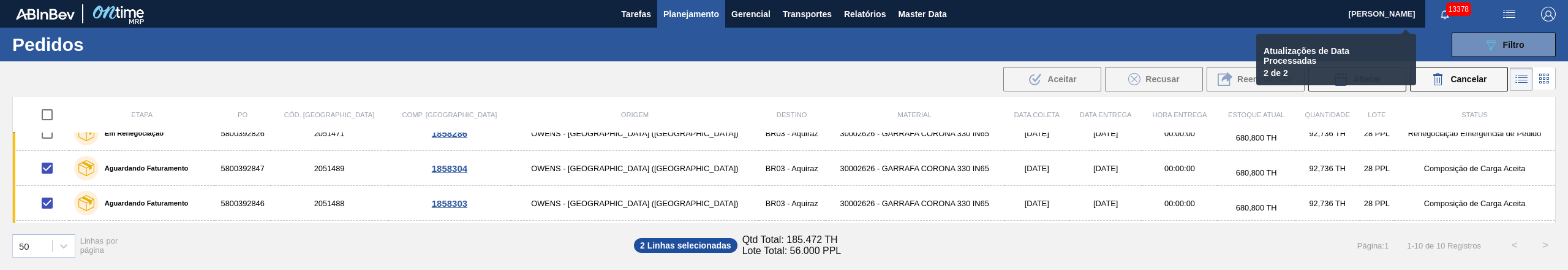
checkbox input "false"
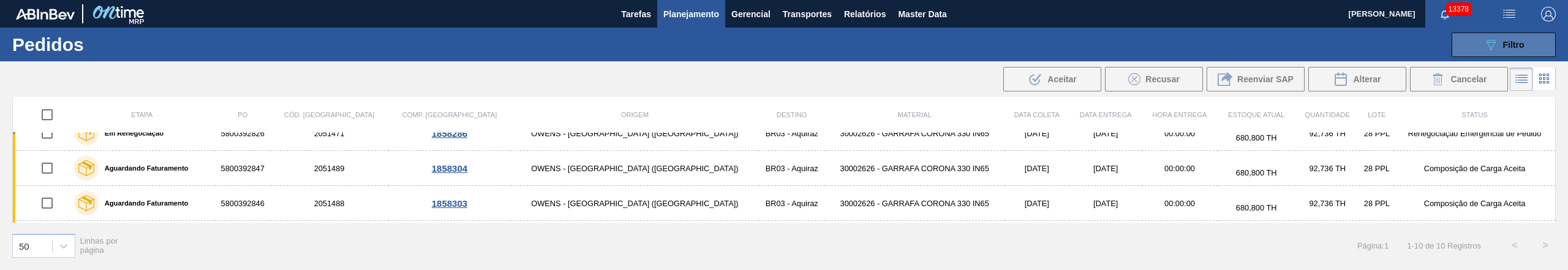
click at [1510, 41] on span "Filtro" at bounding box center [1514, 45] width 22 height 10
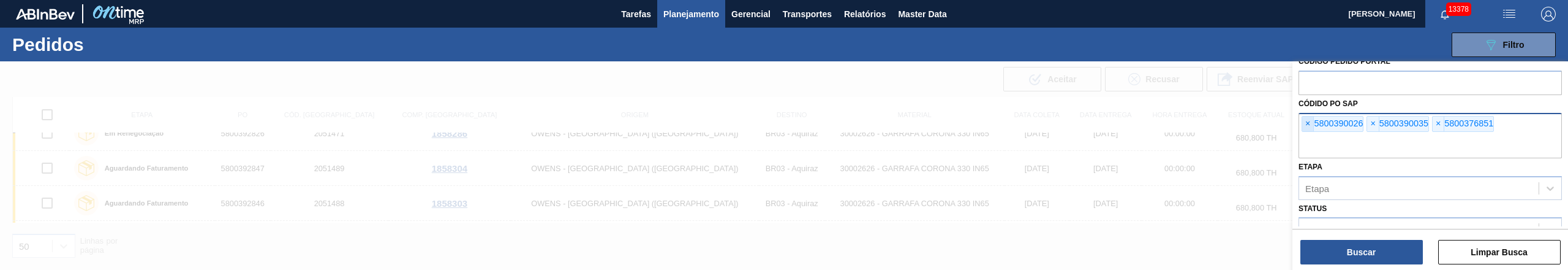
click at [1306, 124] on span "×" at bounding box center [1308, 124] width 11 height 15
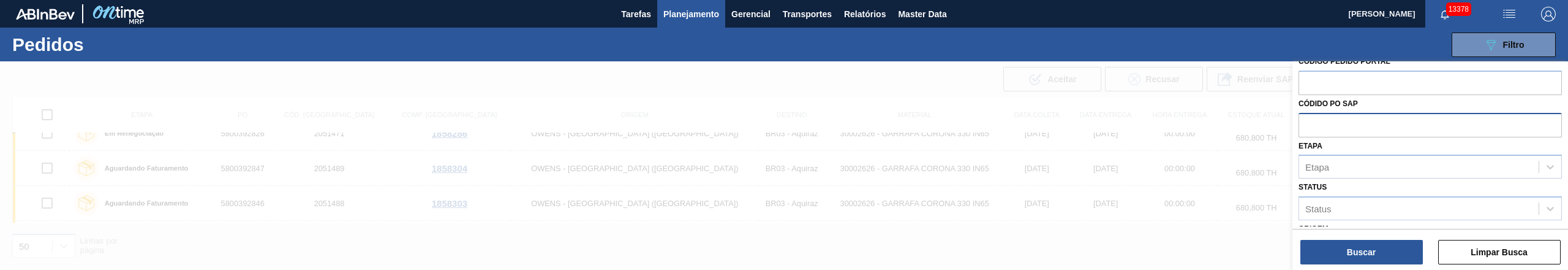
click at [1306, 124] on input "text" at bounding box center [1430, 124] width 263 height 24
paste input "text"
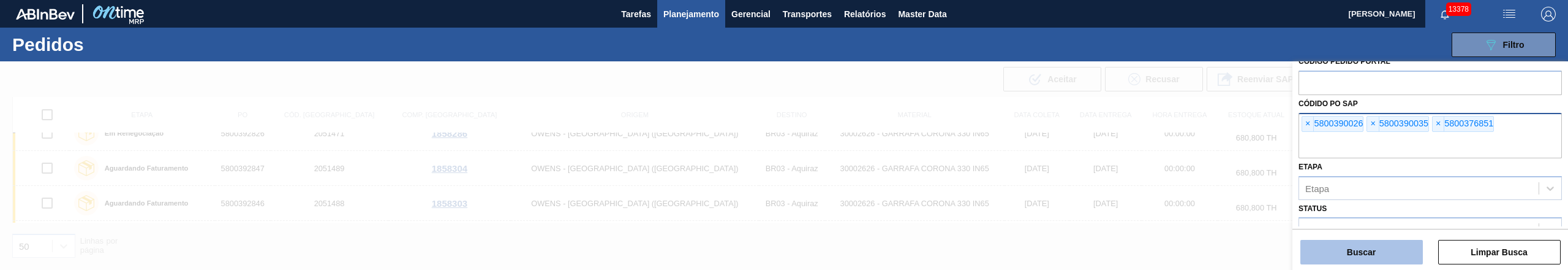
click at [1366, 252] on button "Buscar" at bounding box center [1361, 252] width 123 height 25
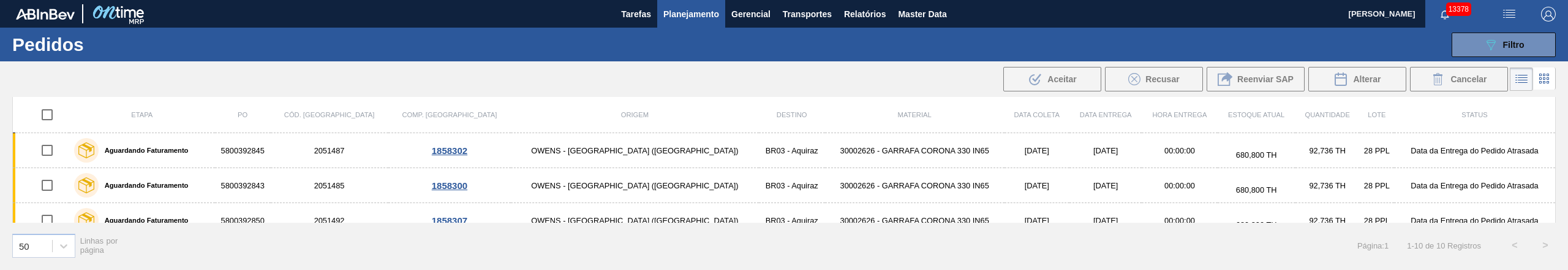
scroll to position [263, 0]
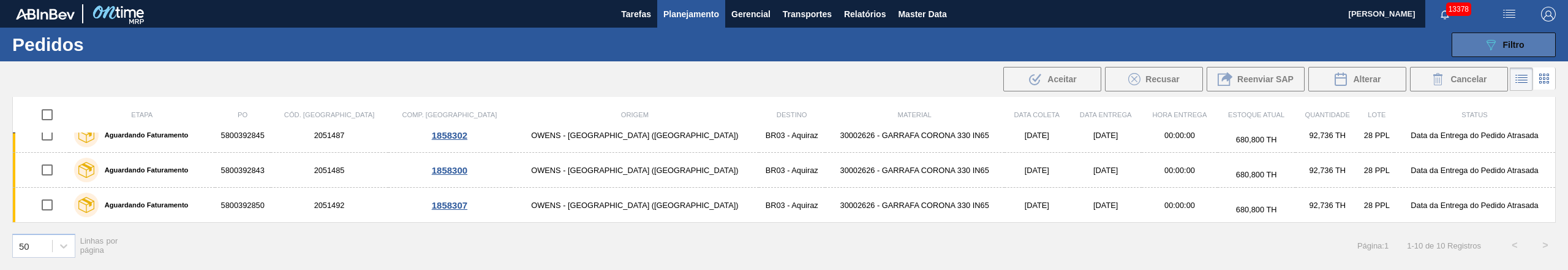
click at [1526, 41] on button "089F7B8B-B2A5-4AFE-B5C0-19BA573D28AC Filtro" at bounding box center [1504, 45] width 104 height 25
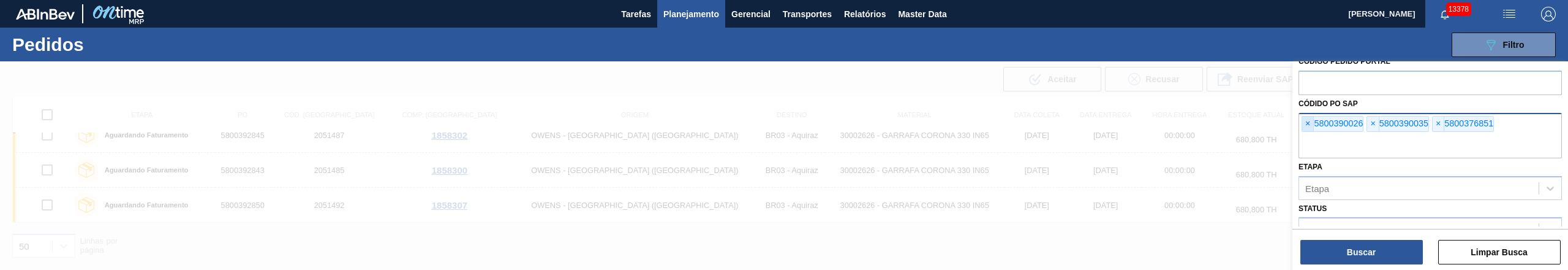
click at [1302, 117] on span "×" at bounding box center [1308, 124] width 11 height 15
click at [1301, 135] on input "text" at bounding box center [1430, 146] width 263 height 24
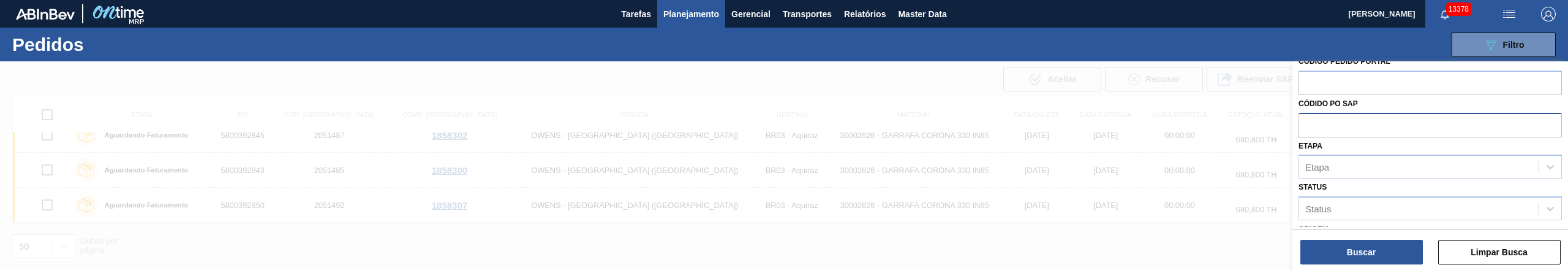
click at [1301, 117] on input "text" at bounding box center [1430, 124] width 263 height 24
paste input "text"
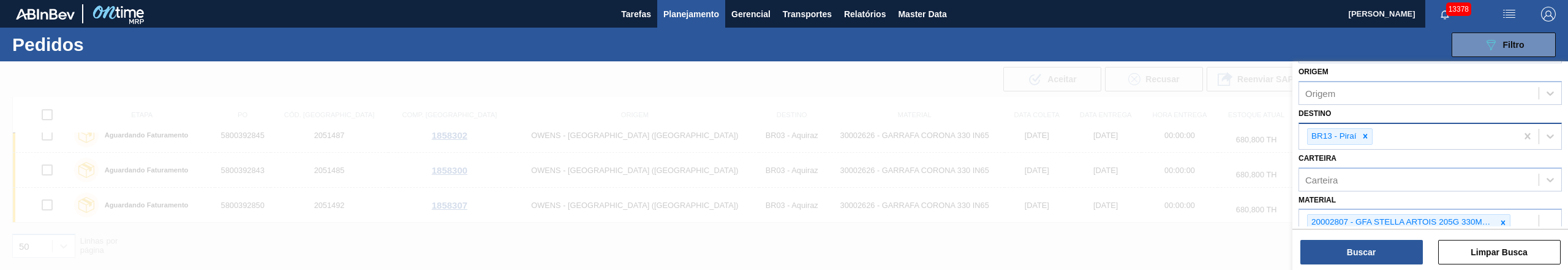
scroll to position [245, 0]
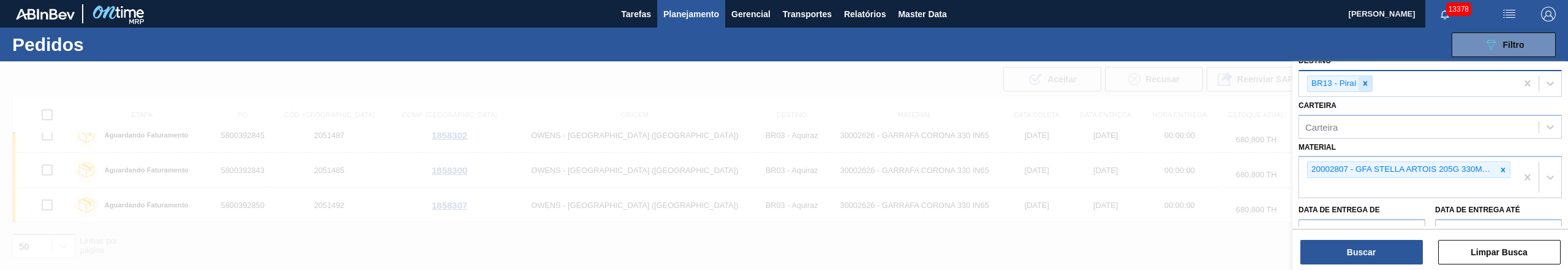
click at [1361, 86] on icon at bounding box center [1364, 83] width 8 height 8
click at [1499, 166] on icon at bounding box center [1502, 166] width 8 height 8
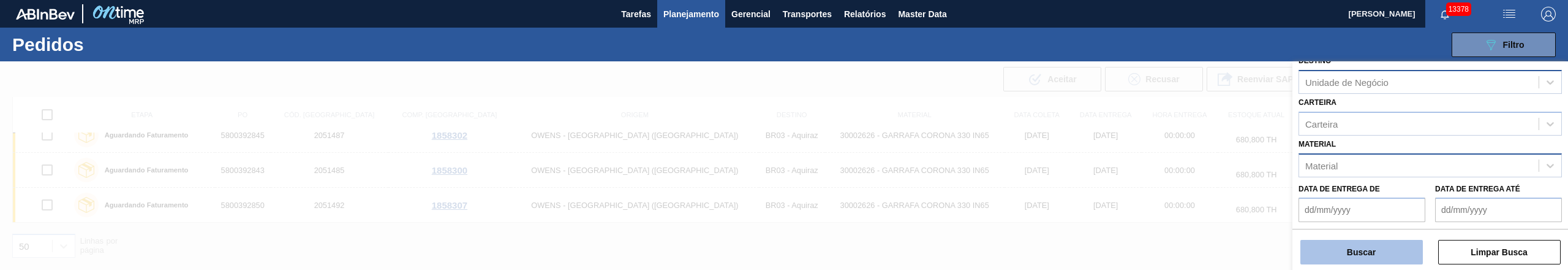
click at [1402, 246] on button "Buscar" at bounding box center [1361, 252] width 123 height 25
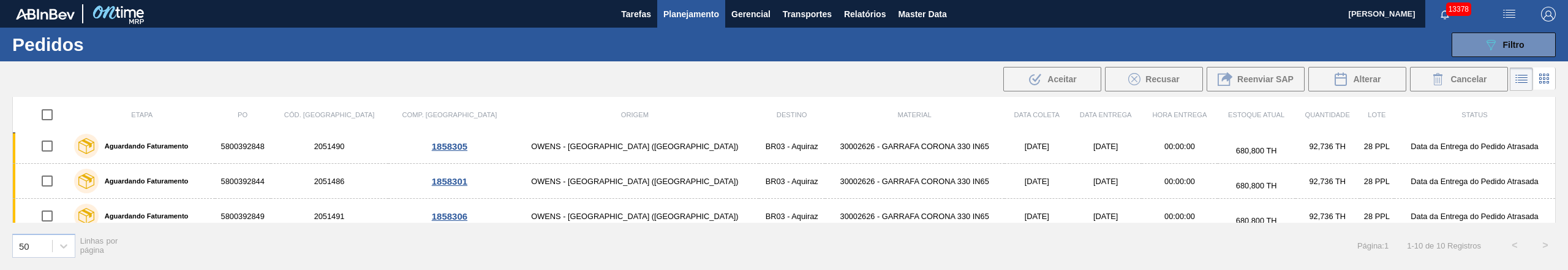
scroll to position [0, 0]
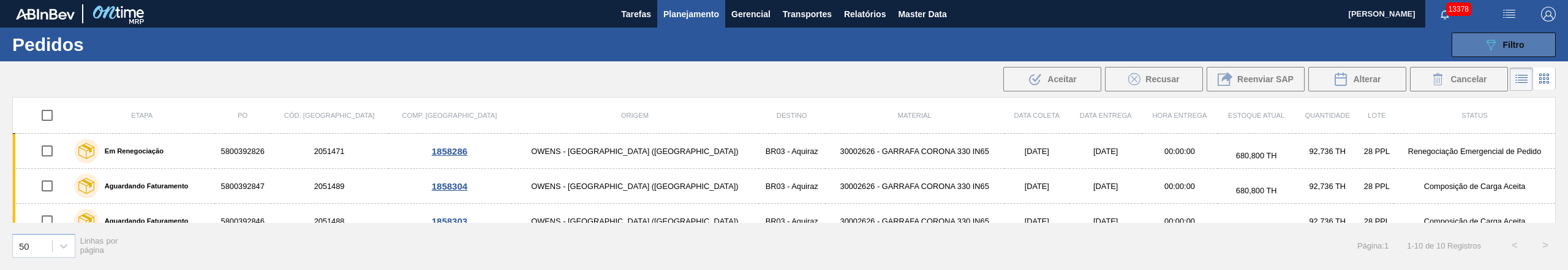
click at [1492, 53] on button "089F7B8B-B2A5-4AFE-B5C0-19BA573D28AC Filtro" at bounding box center [1504, 45] width 104 height 25
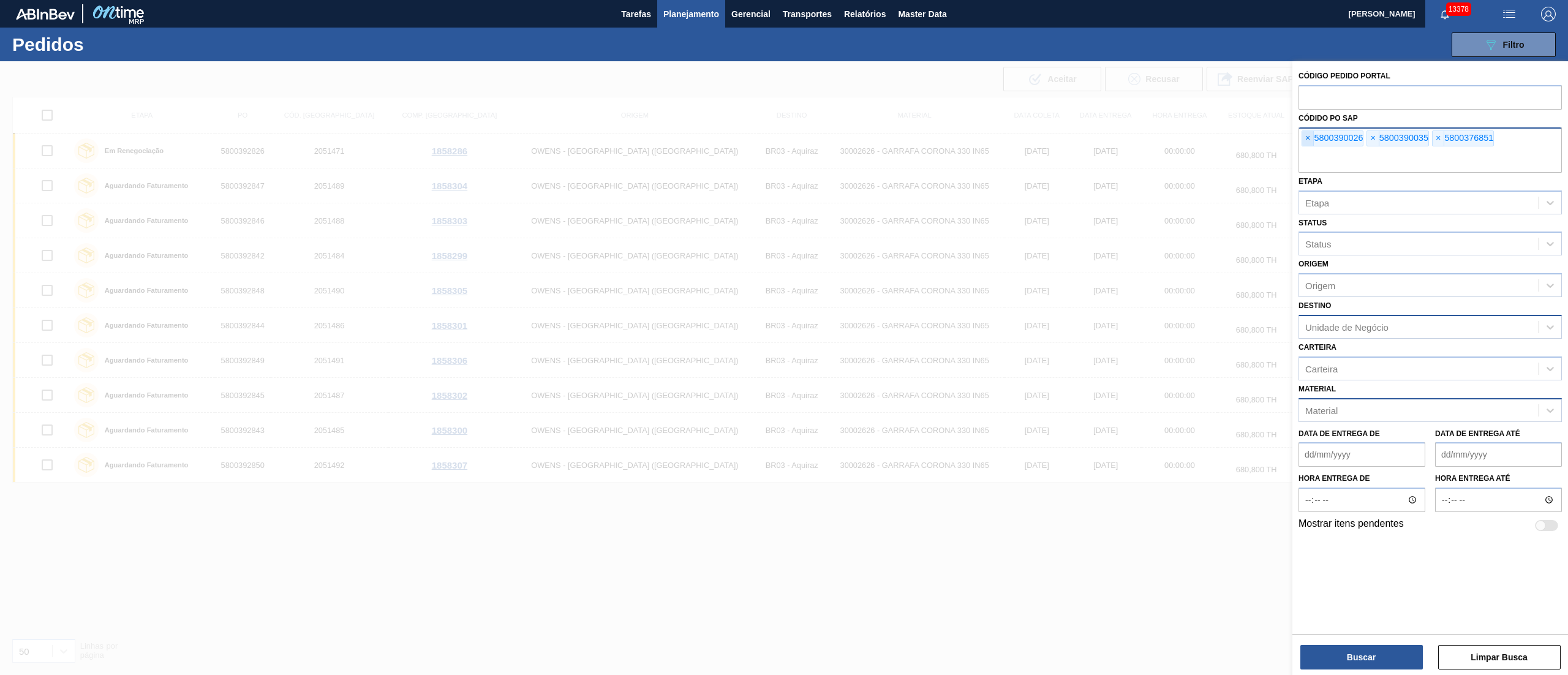
click at [1305, 137] on span "×" at bounding box center [1308, 138] width 11 height 15
click at [1305, 150] on input "text" at bounding box center [1430, 161] width 263 height 24
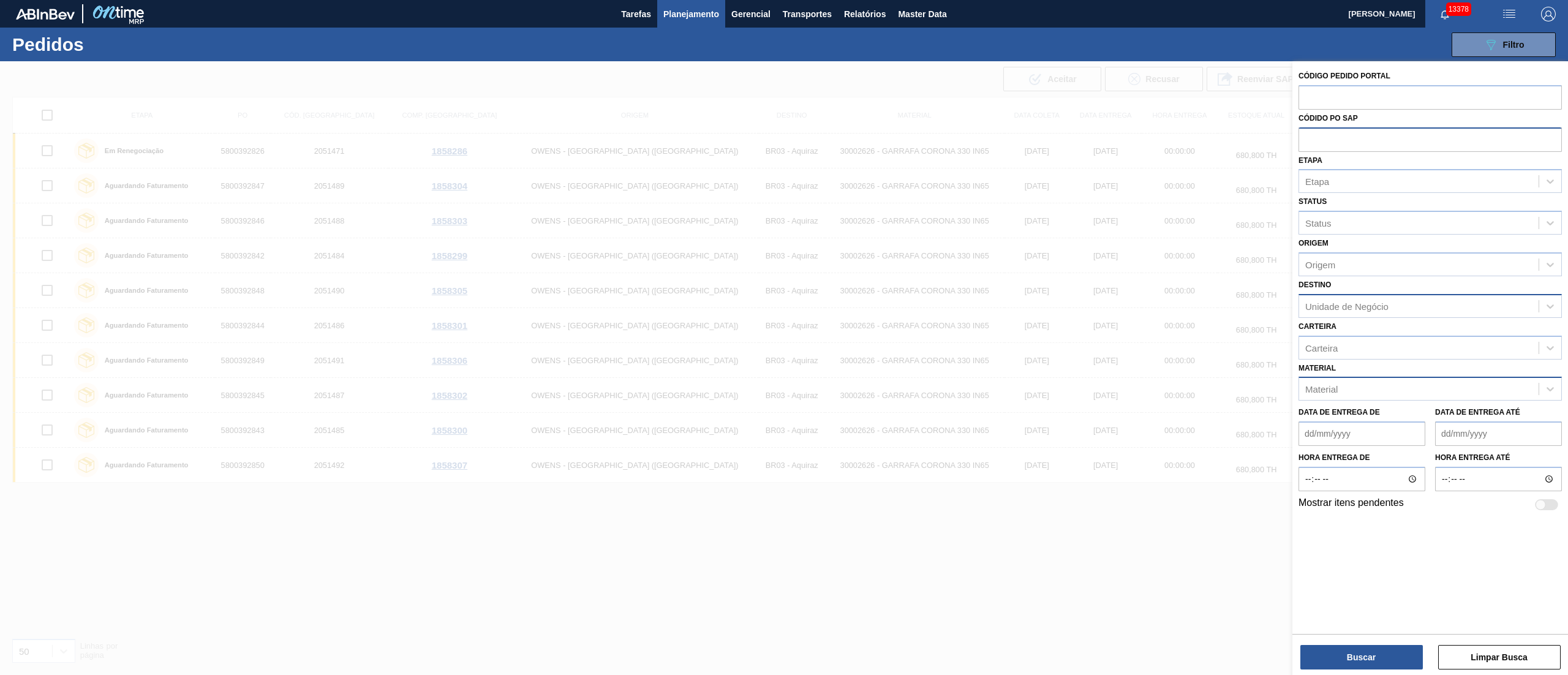
click at [1305, 137] on input "text" at bounding box center [1430, 139] width 263 height 24
paste input "text"
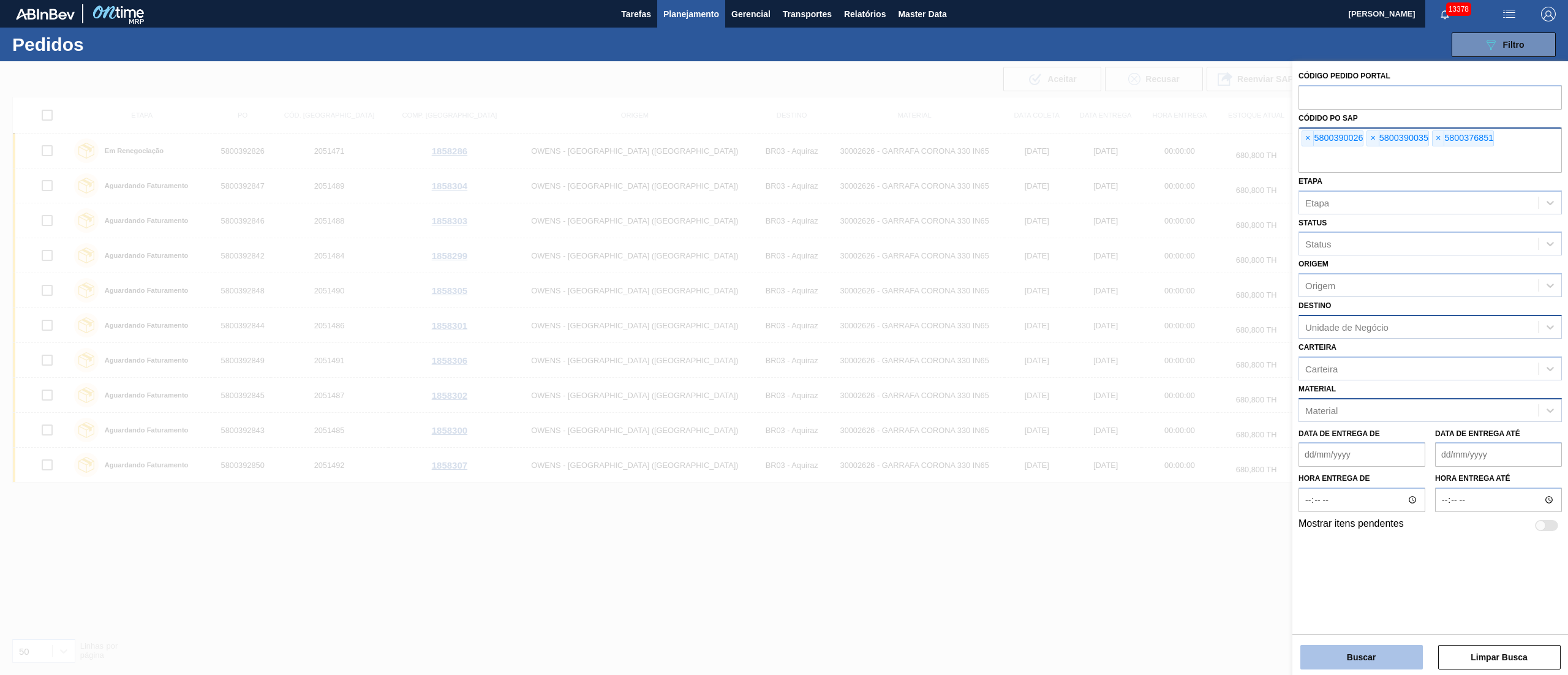
click at [1377, 269] on button "Buscar" at bounding box center [1361, 657] width 123 height 25
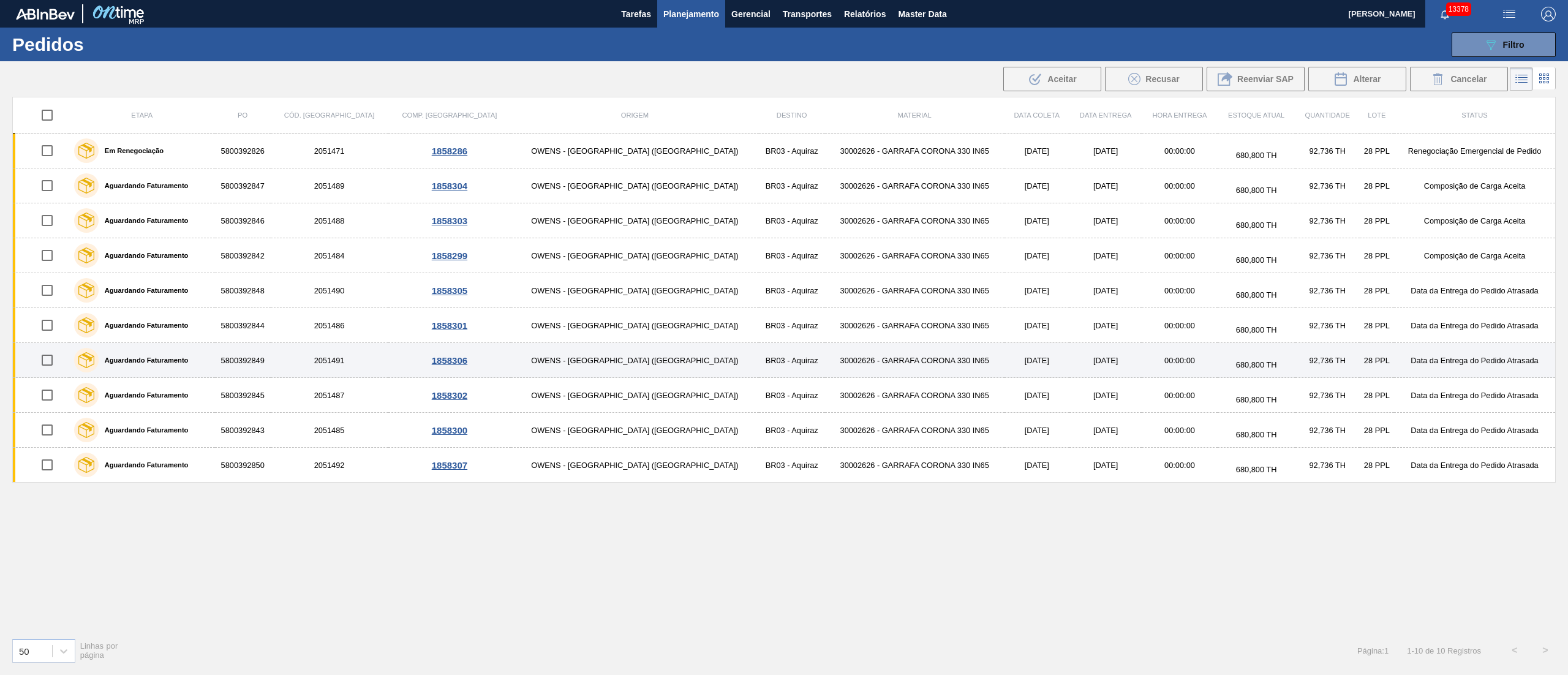
drag, startPoint x: 713, startPoint y: 379, endPoint x: 713, endPoint y: 587, distance: 208.0
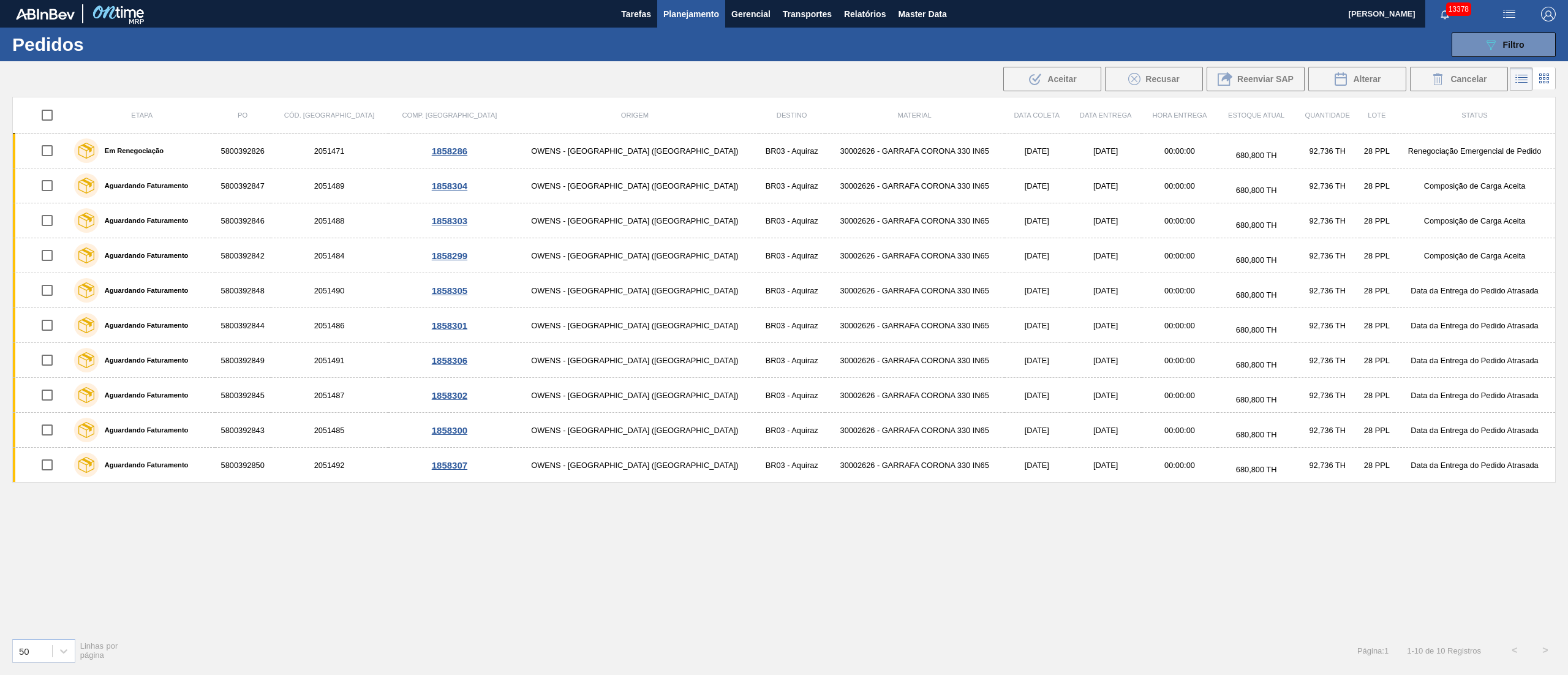
click at [713, 269] on table "Etapa PO Cód. Pedido Comp. Carga Origem Destino Material Data coleta Data Entre…" at bounding box center [784, 289] width 1543 height 386
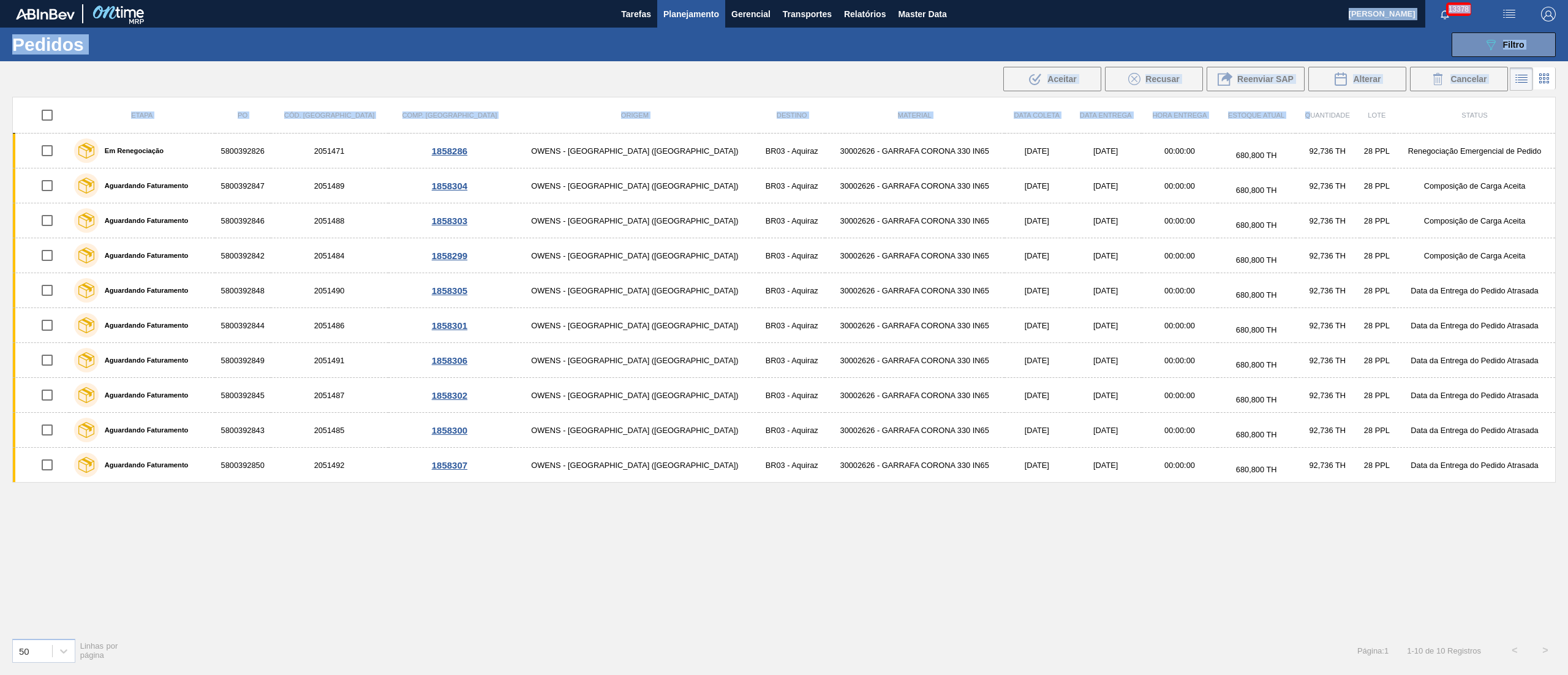
drag, startPoint x: 1272, startPoint y: 11, endPoint x: 1272, endPoint y: 120, distance: 109.0
click at [1272, 120] on main "Tarefas Planejamento Gerencial Transportes Relatórios Master Data Juliane Romag…" at bounding box center [784, 337] width 1568 height 675
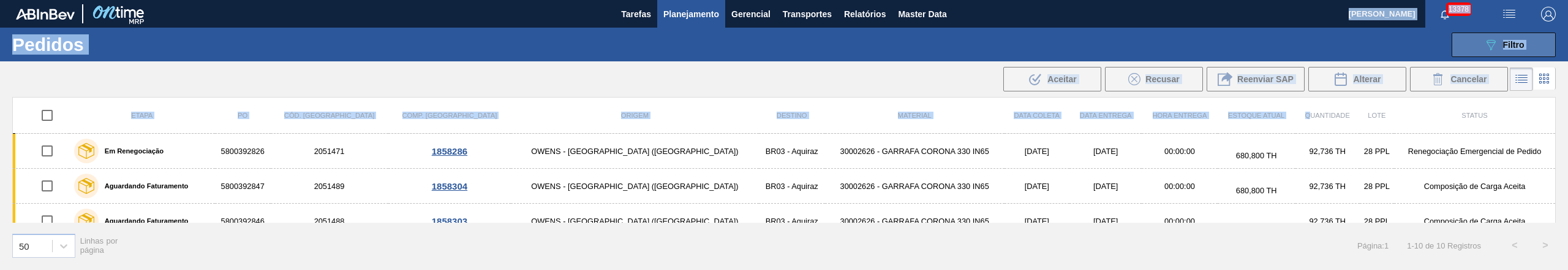
click at [1509, 38] on div "089F7B8B-B2A5-4AFE-B5C0-19BA573D28AC Filtro" at bounding box center [1504, 45] width 41 height 15
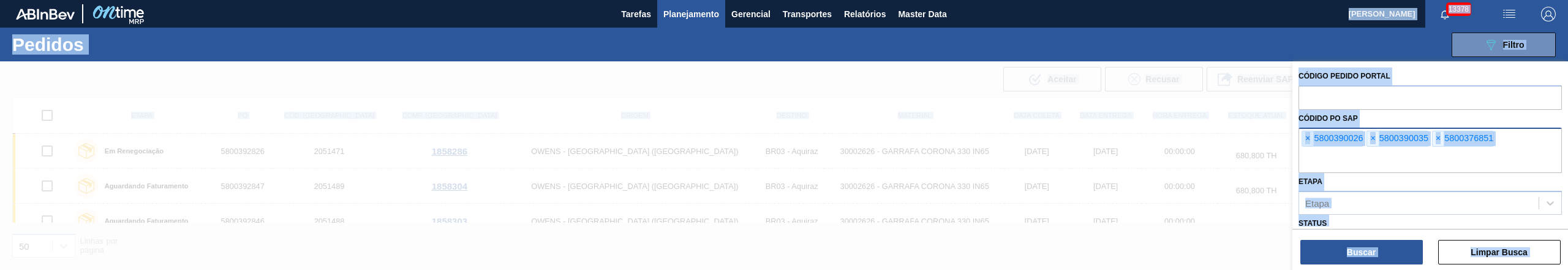
click at [1304, 141] on span "×" at bounding box center [1308, 138] width 11 height 15
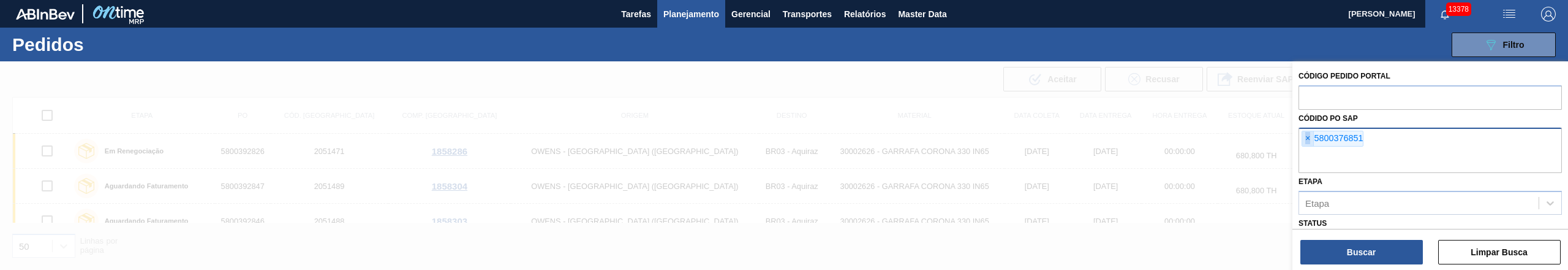
click at [1304, 141] on span "×" at bounding box center [1308, 138] width 11 height 15
click at [1304, 150] on input "text" at bounding box center [1430, 161] width 263 height 24
click at [1304, 141] on input "text" at bounding box center [1430, 139] width 263 height 24
paste input "text"
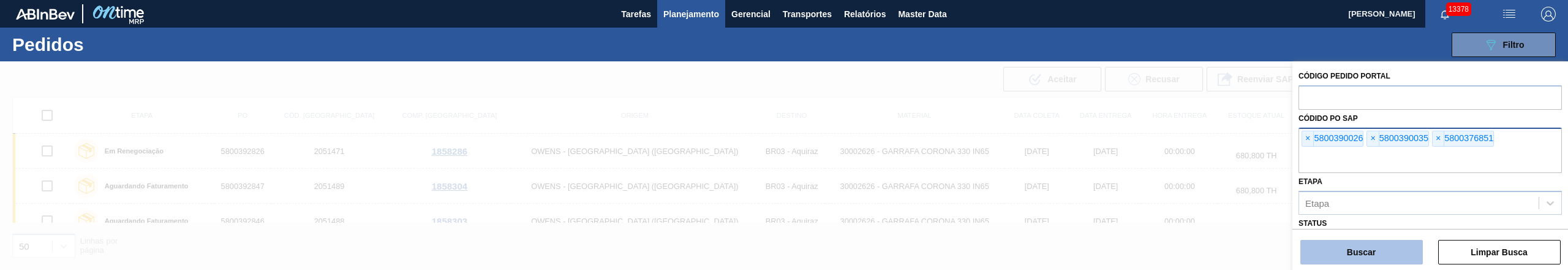
click at [1345, 248] on button "Buscar" at bounding box center [1361, 252] width 123 height 25
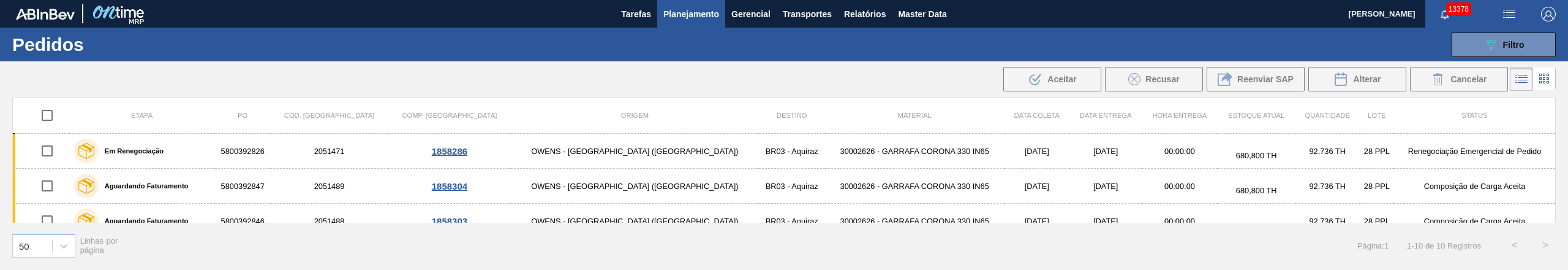
click at [1514, 63] on main "Tarefas Planejamento Gerencial Transportes Relatórios Master Data Juliane Romag…" at bounding box center [784, 135] width 1568 height 270
click at [1509, 56] on button "089F7B8B-B2A5-4AFE-B5C0-19BA573D28AC Filtro" at bounding box center [1504, 45] width 104 height 25
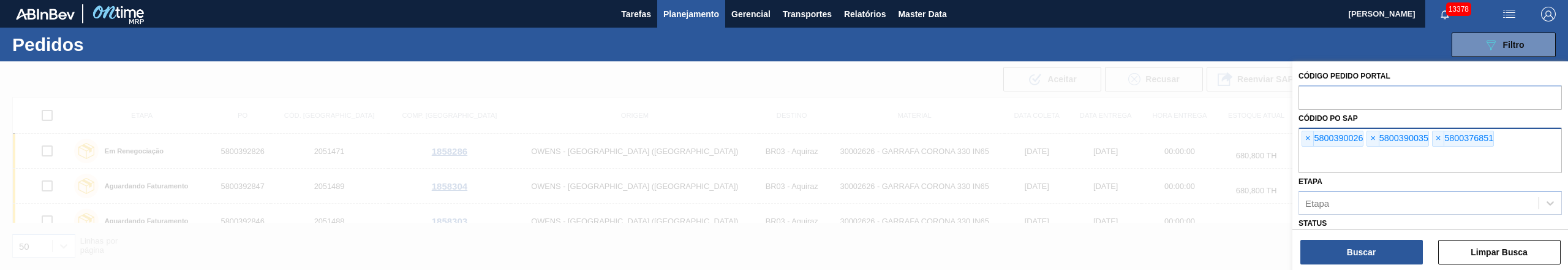
click at [1298, 141] on div "× 5800390026 × 5800390035 × 5800376851" at bounding box center [1430, 150] width 263 height 45
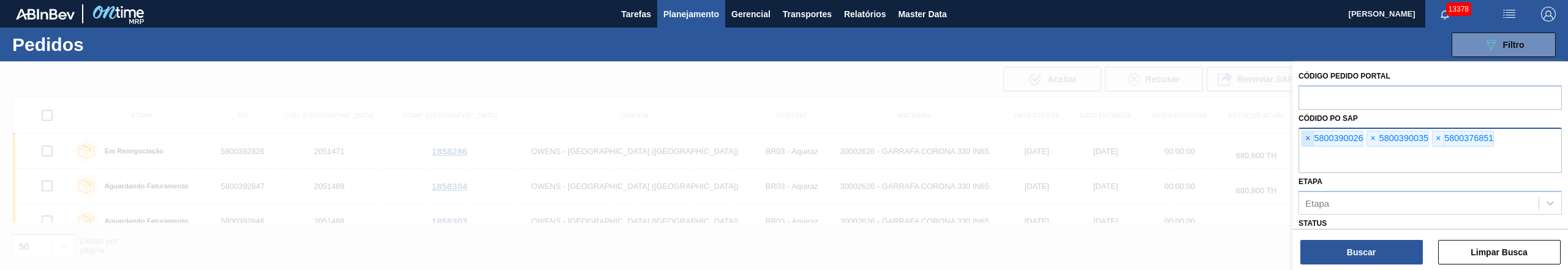
click at [1304, 139] on span "×" at bounding box center [1308, 138] width 11 height 15
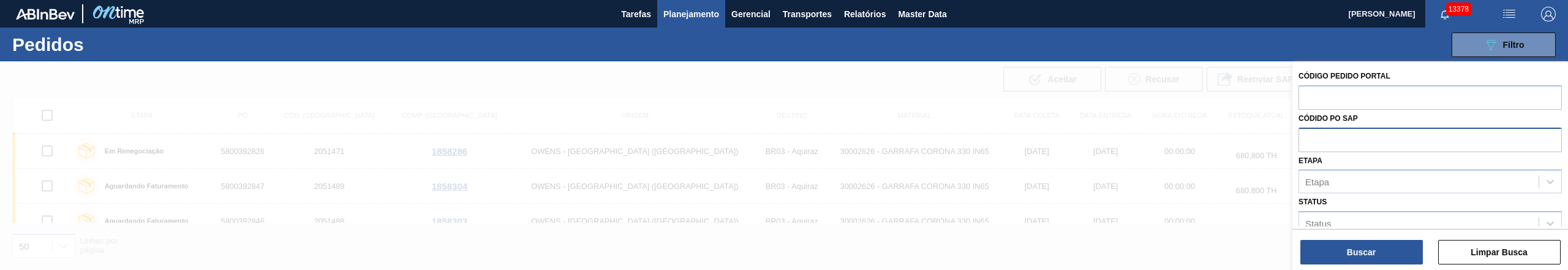
click at [1304, 139] on input "text" at bounding box center [1430, 139] width 263 height 24
paste input "text"
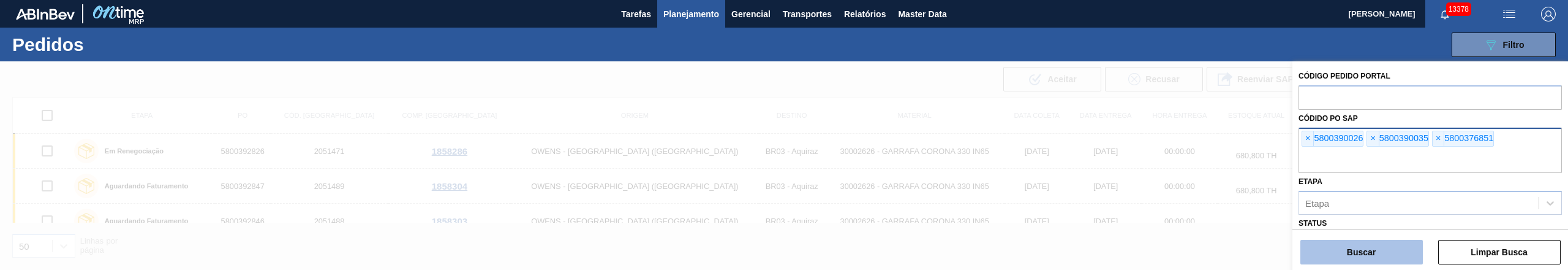
click at [1370, 255] on button "Buscar" at bounding box center [1361, 252] width 123 height 25
